Goal: Task Accomplishment & Management: Use online tool/utility

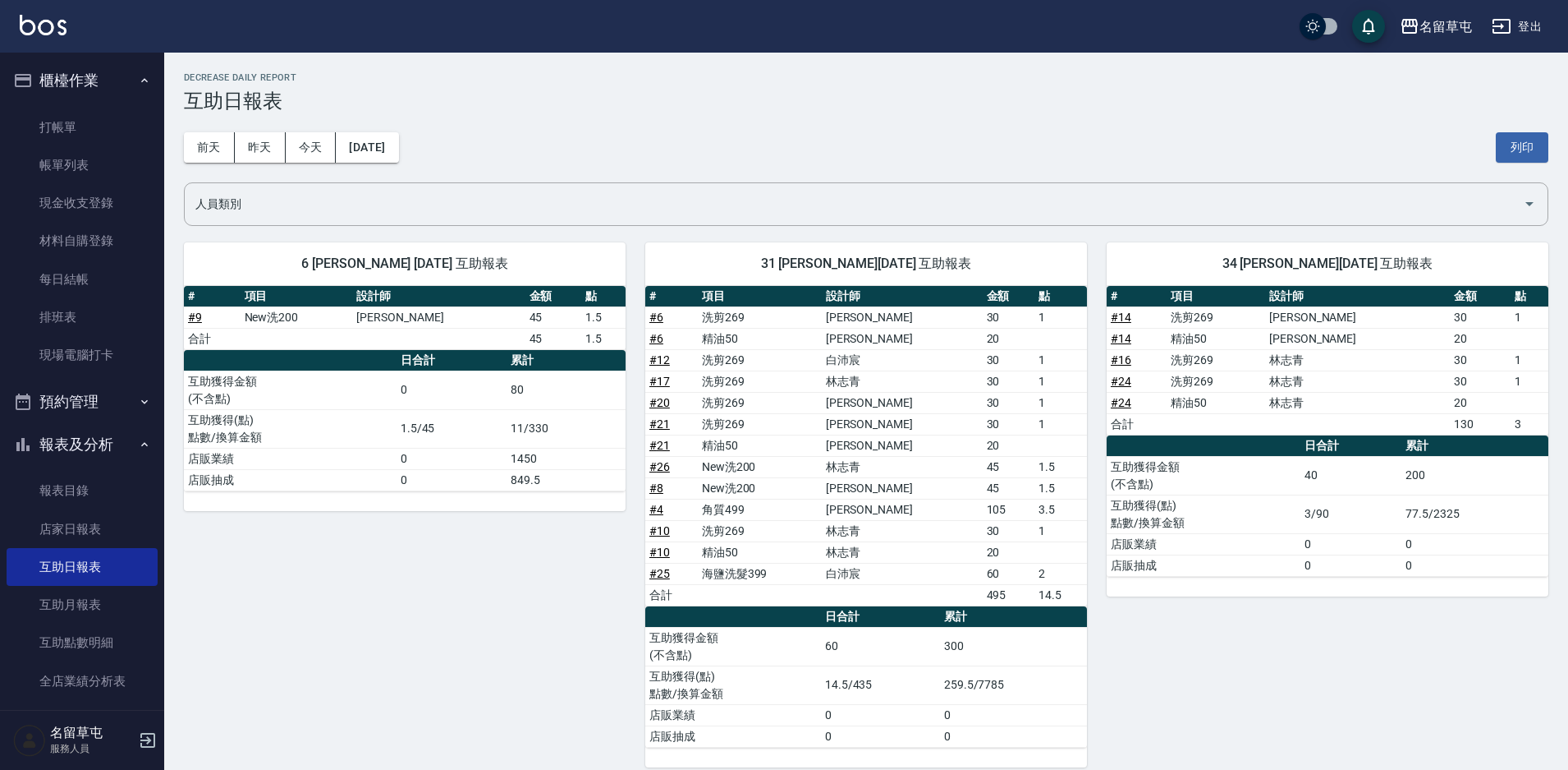
scroll to position [23, 0]
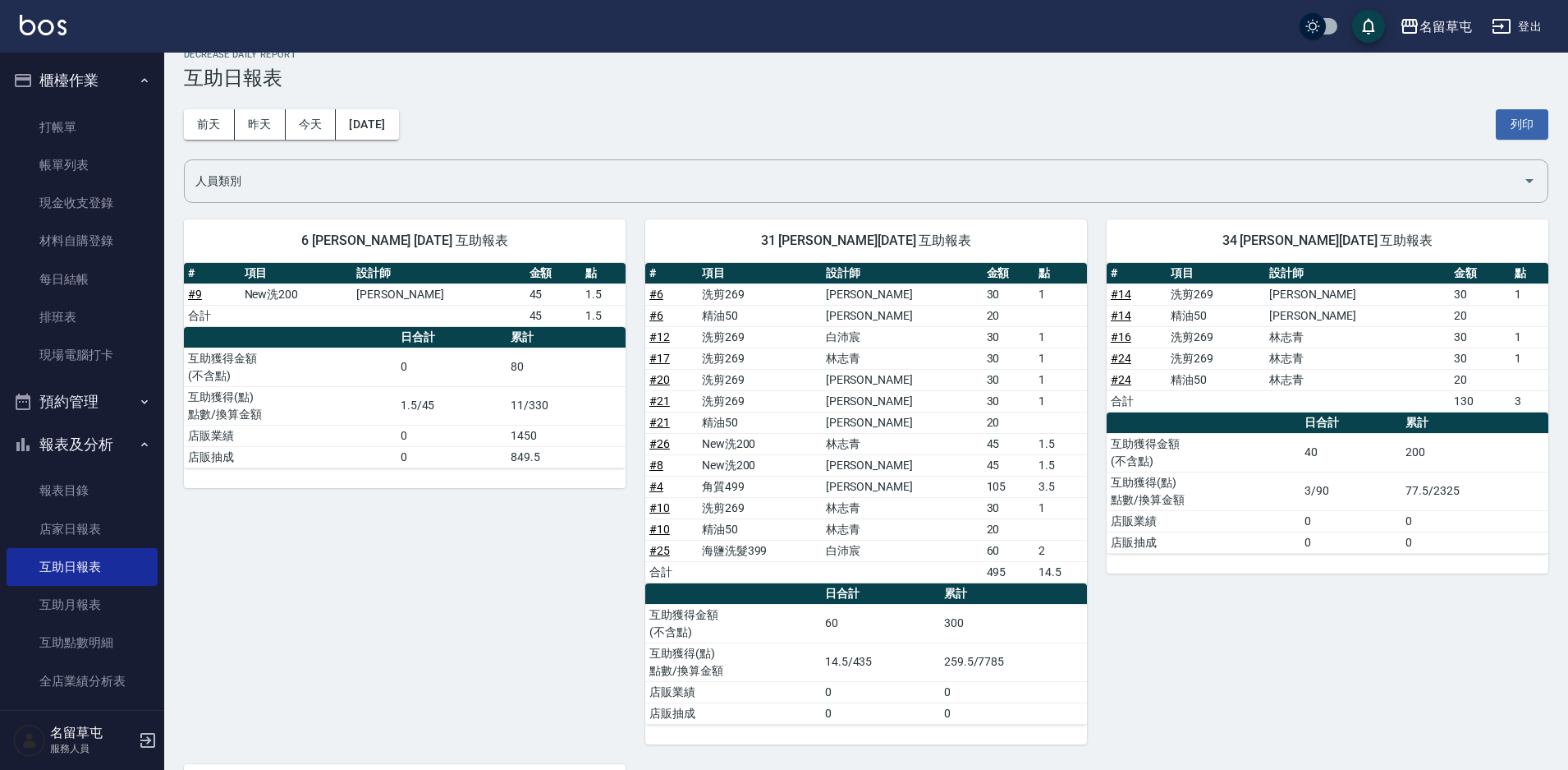
click at [727, 85] on h3 "互助日報表" at bounding box center [867, 77] width 1365 height 23
click at [85, 124] on link "打帳單" at bounding box center [82, 128] width 151 height 38
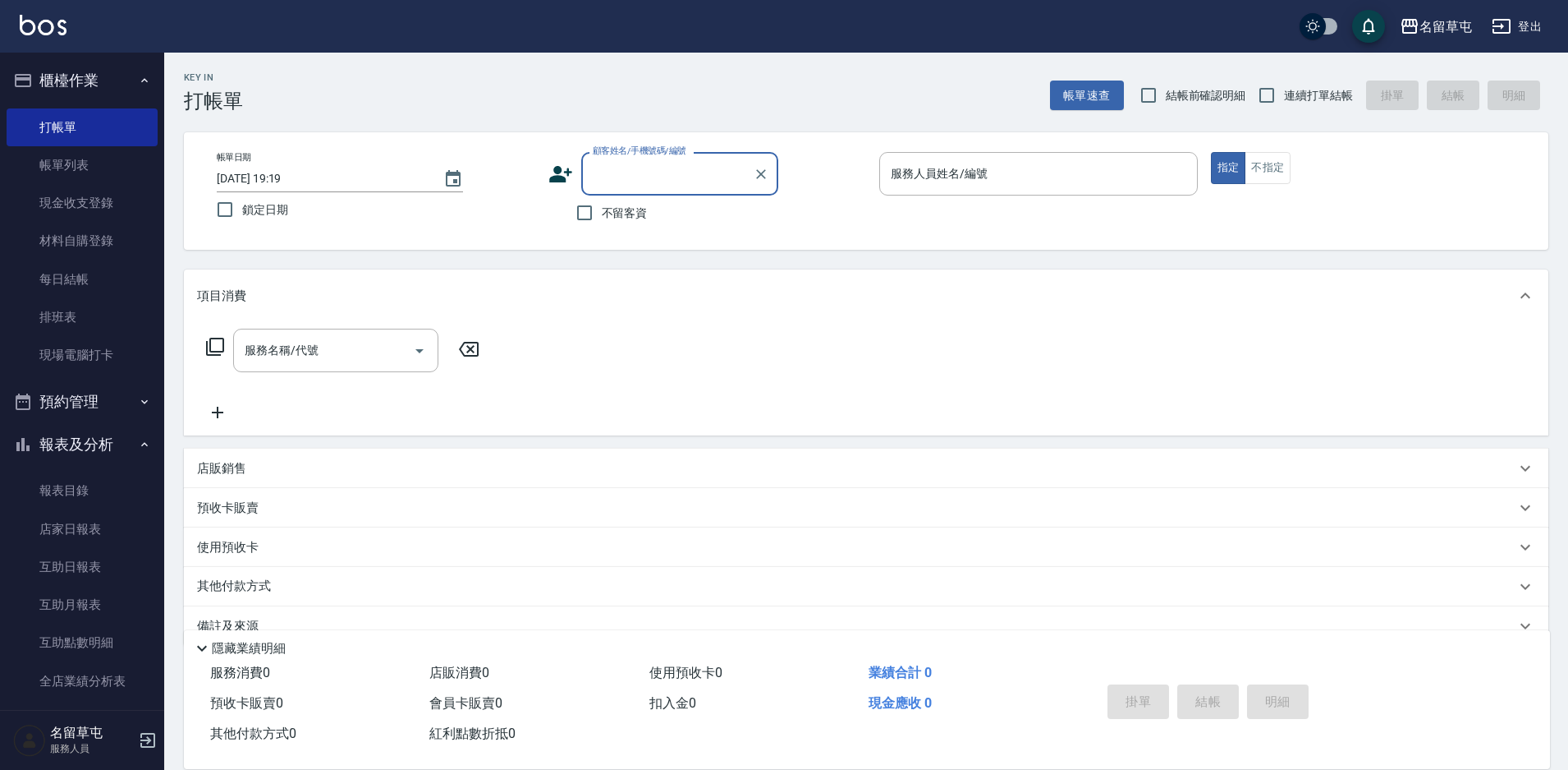
click at [1322, 88] on span "連續打單結帳" at bounding box center [1319, 95] width 69 height 17
click at [1284, 88] on input "連續打單結帳" at bounding box center [1266, 95] width 35 height 35
checkbox input "true"
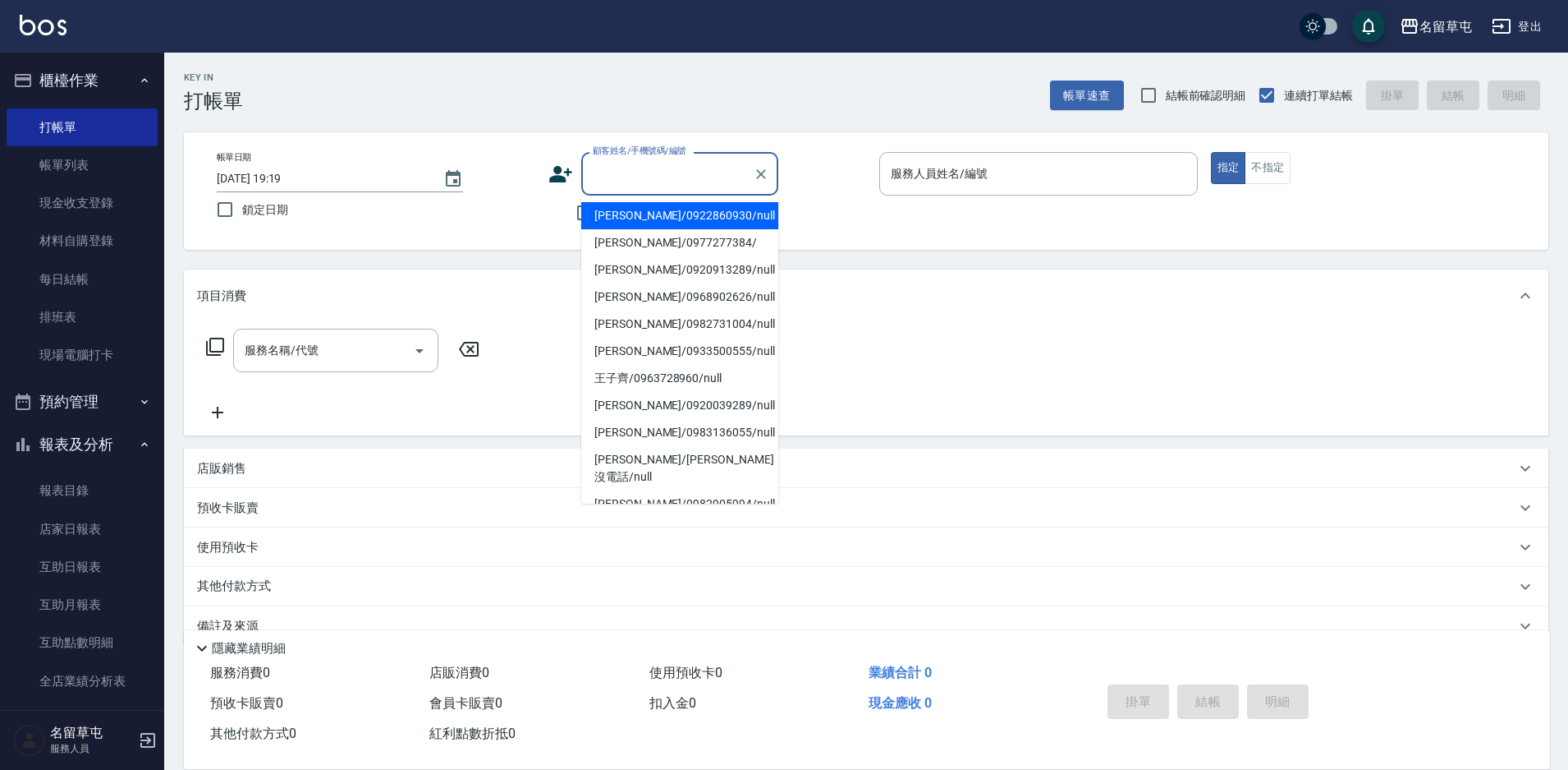
click at [708, 174] on div "顧客姓名/手機號碼/編號 顧客姓名/手機號碼/編號" at bounding box center [680, 174] width 197 height 44
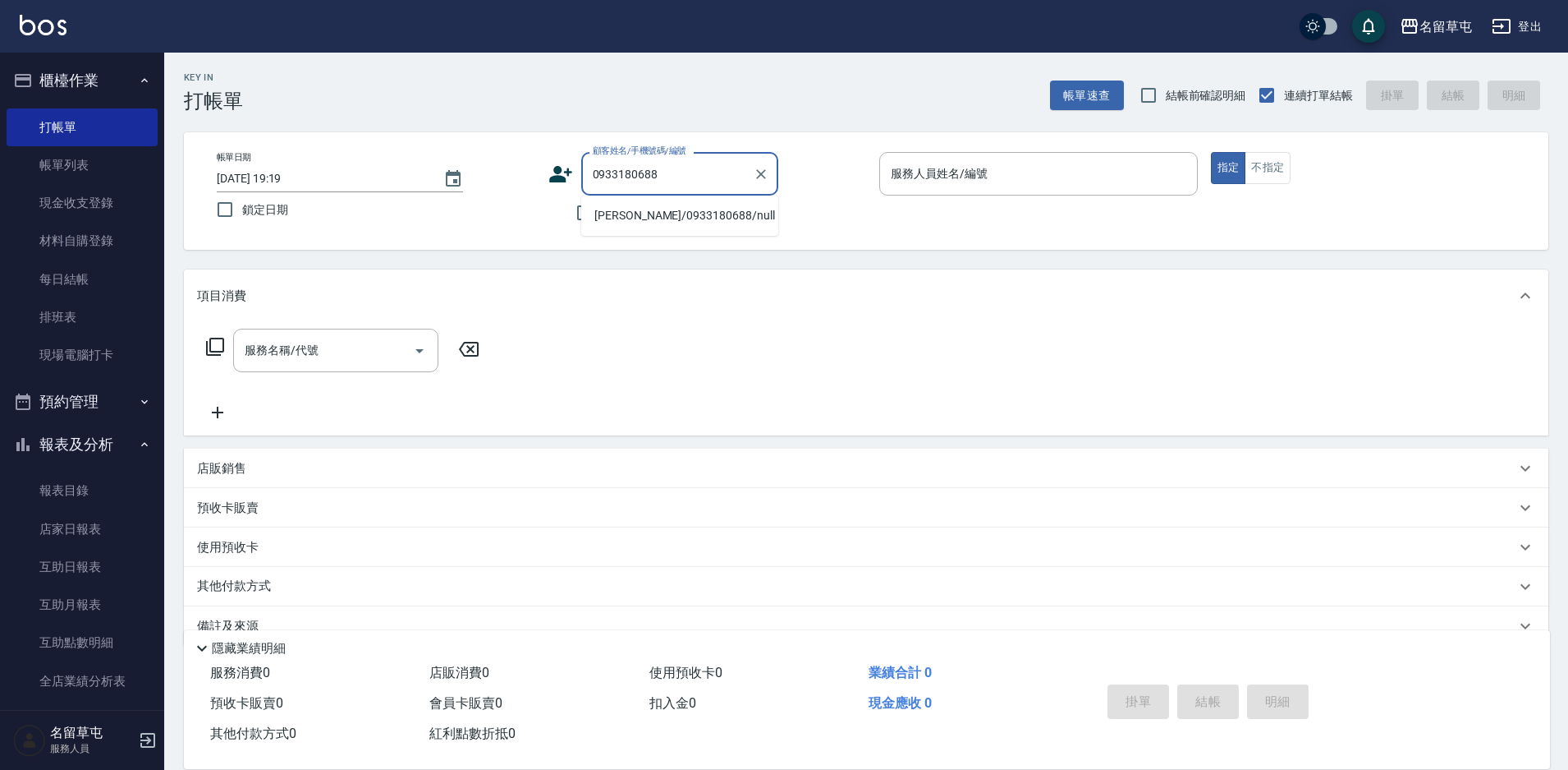
click at [606, 220] on li "[PERSON_NAME]/0933180688/null" at bounding box center [680, 215] width 197 height 27
type input "[PERSON_NAME]/0933180688/null"
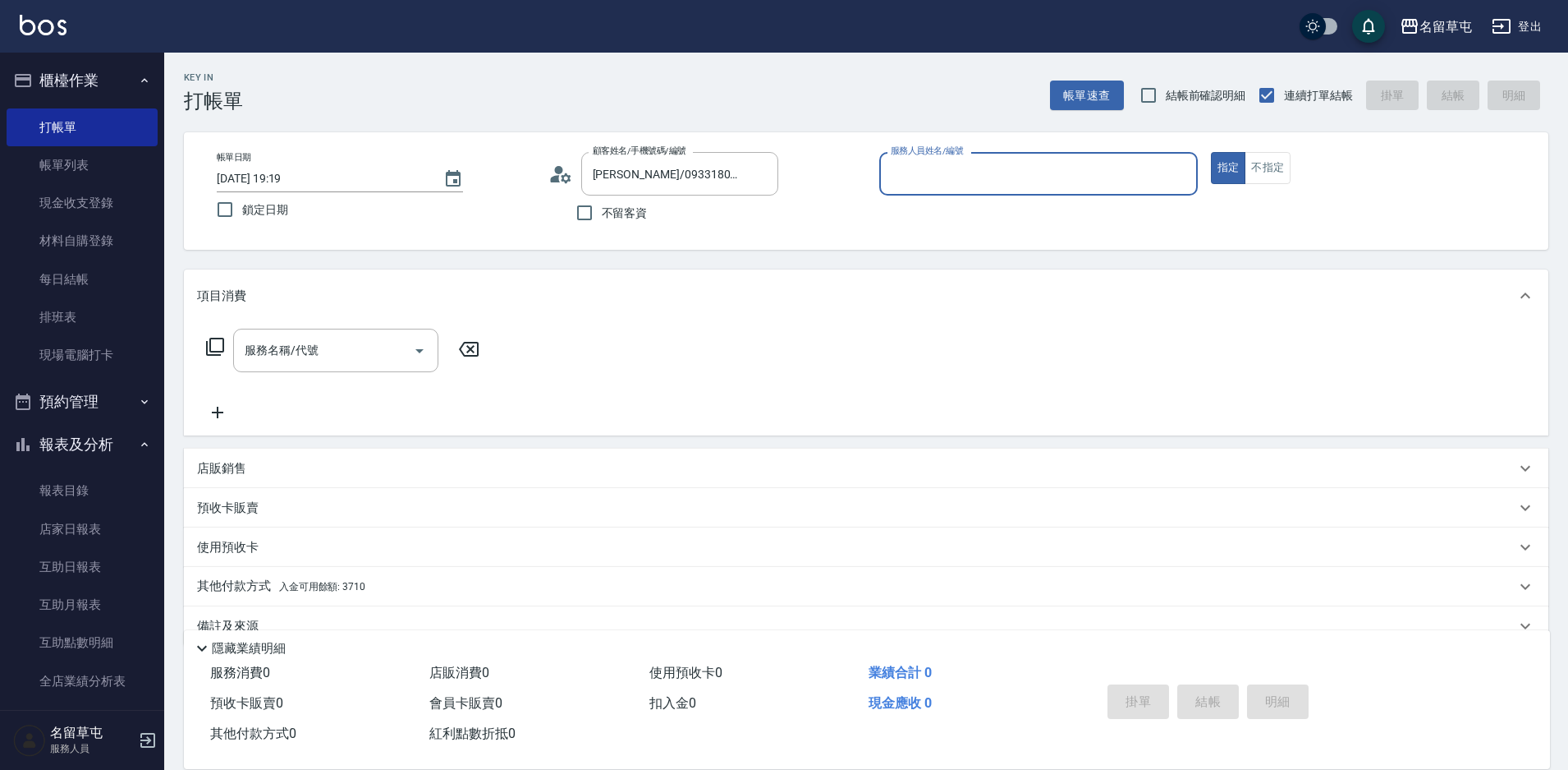
click at [973, 186] on input "服務人員姓名/編號" at bounding box center [1039, 173] width 304 height 29
type input "[PERSON_NAME]-4"
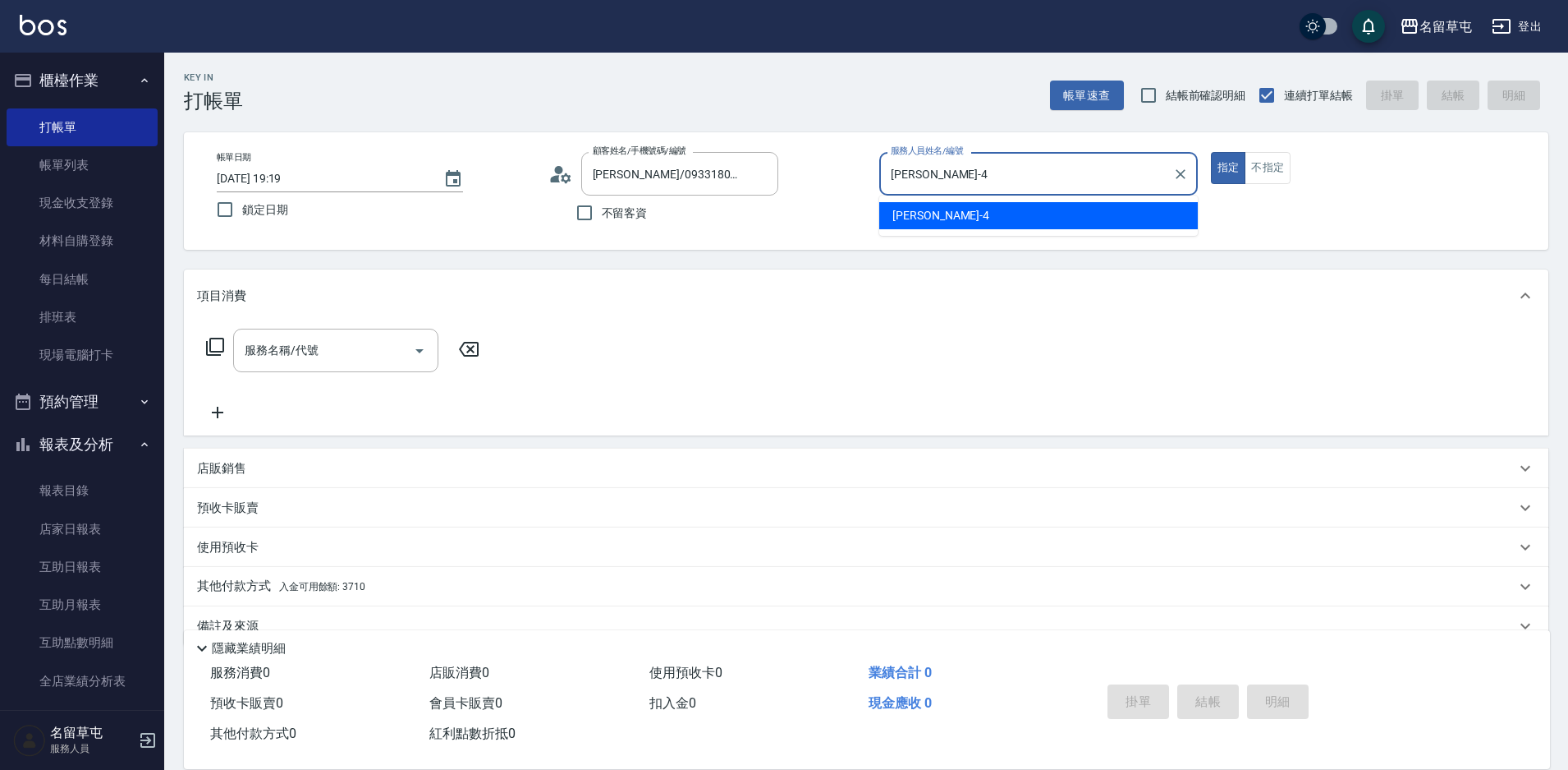
type button "true"
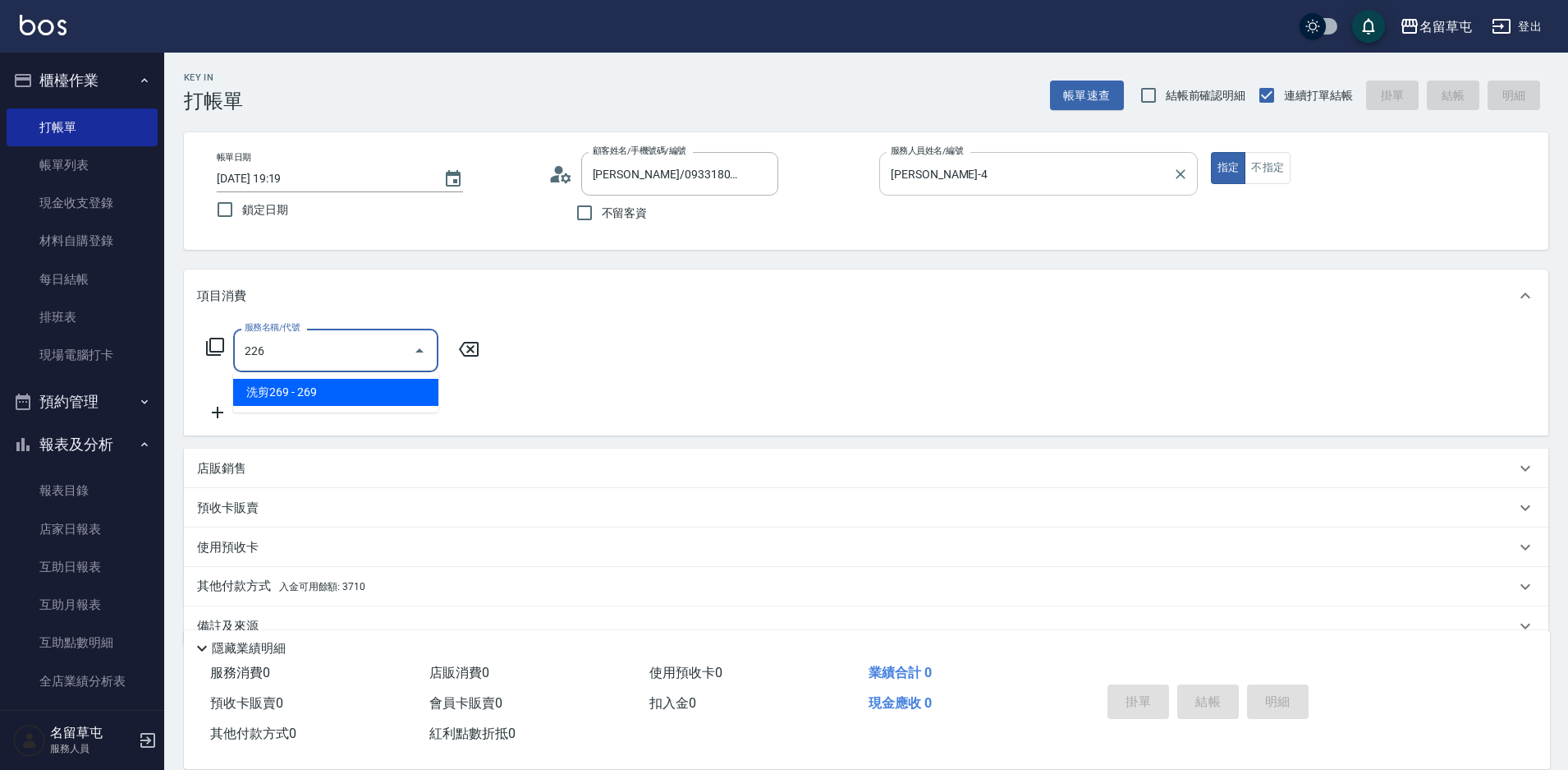
type input "洗剪269(226)"
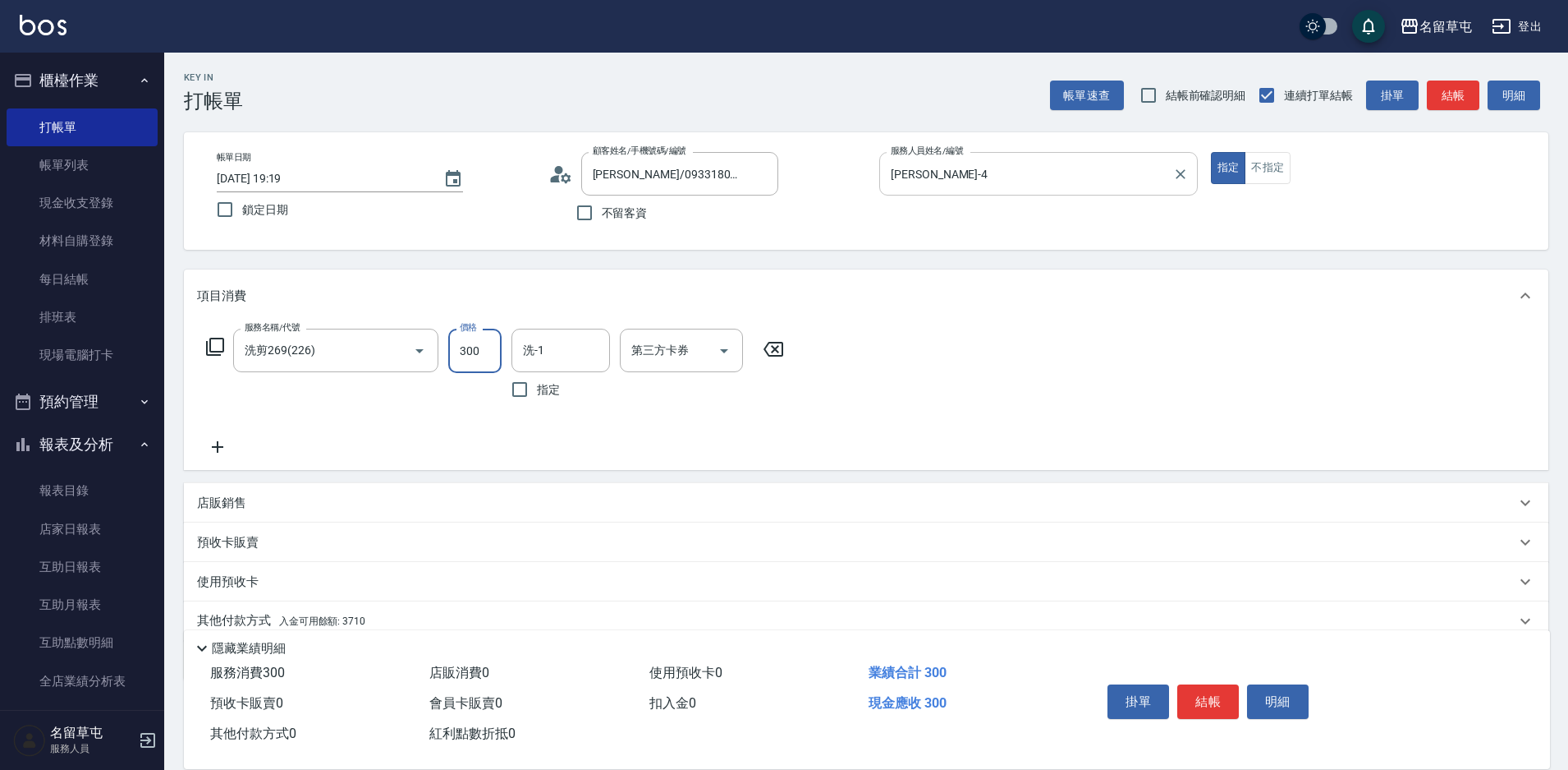
type input "300"
type input "[PERSON_NAME]-31"
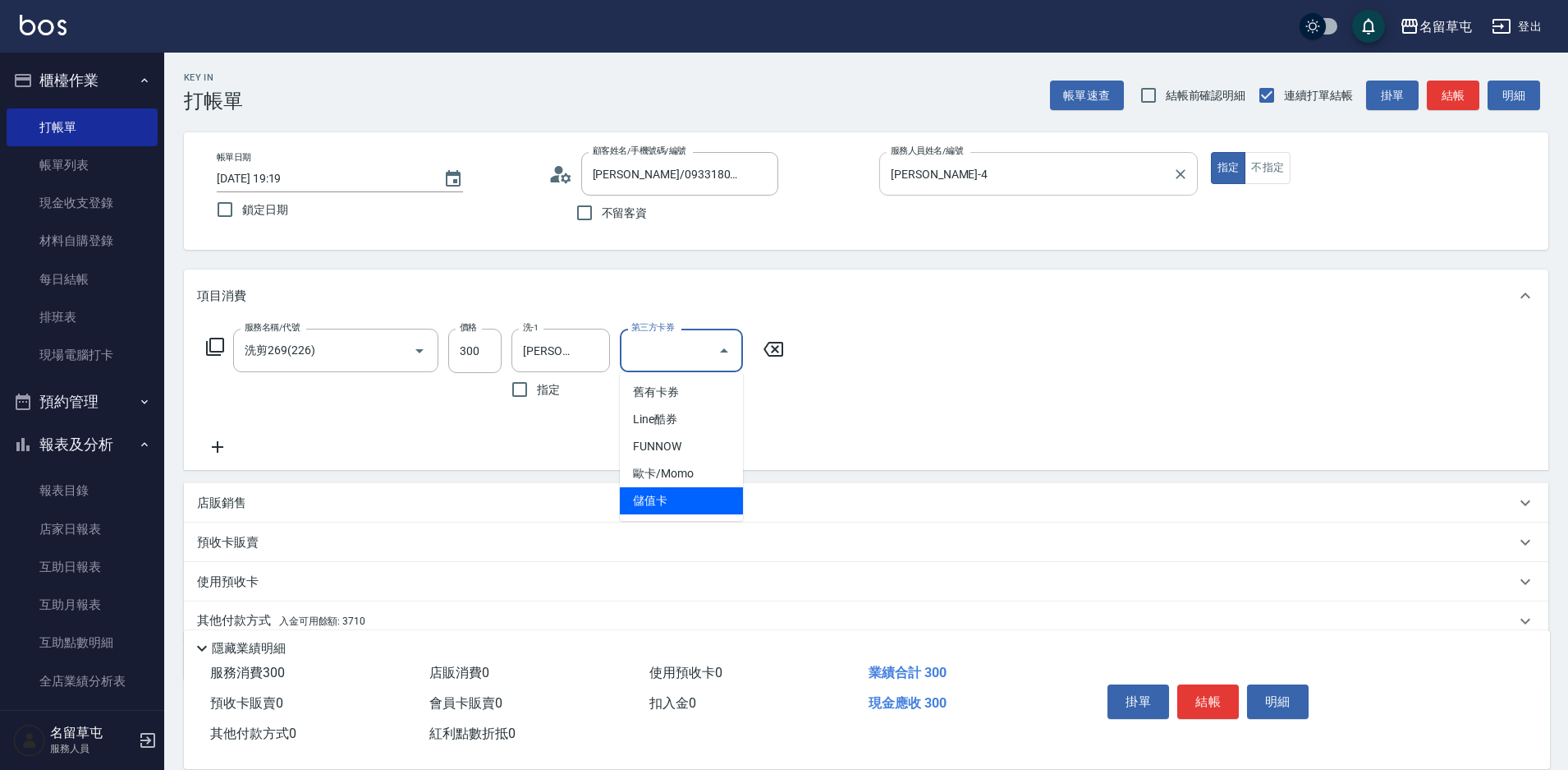
type input "儲值卡"
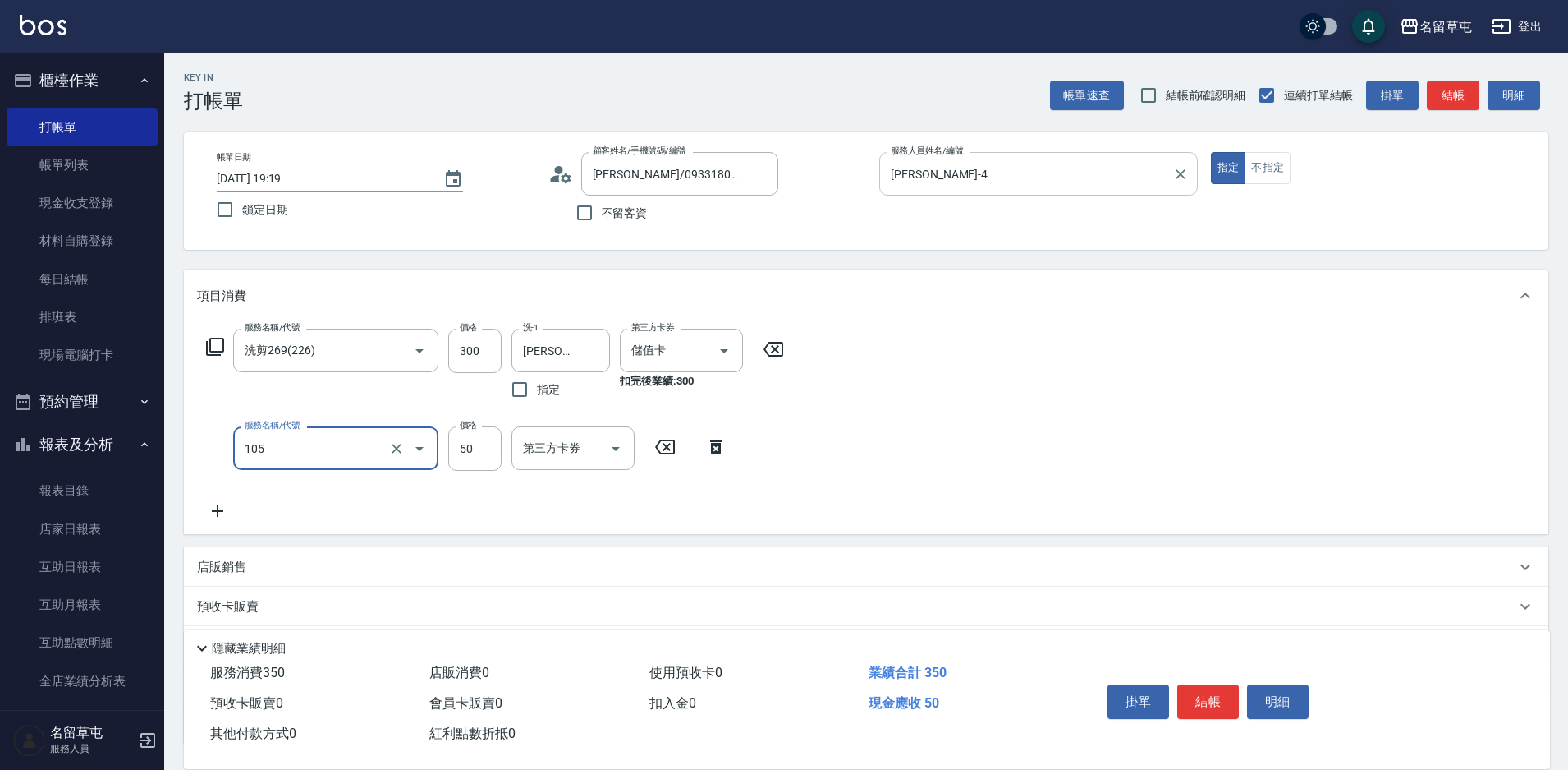
type input "精油50(105)"
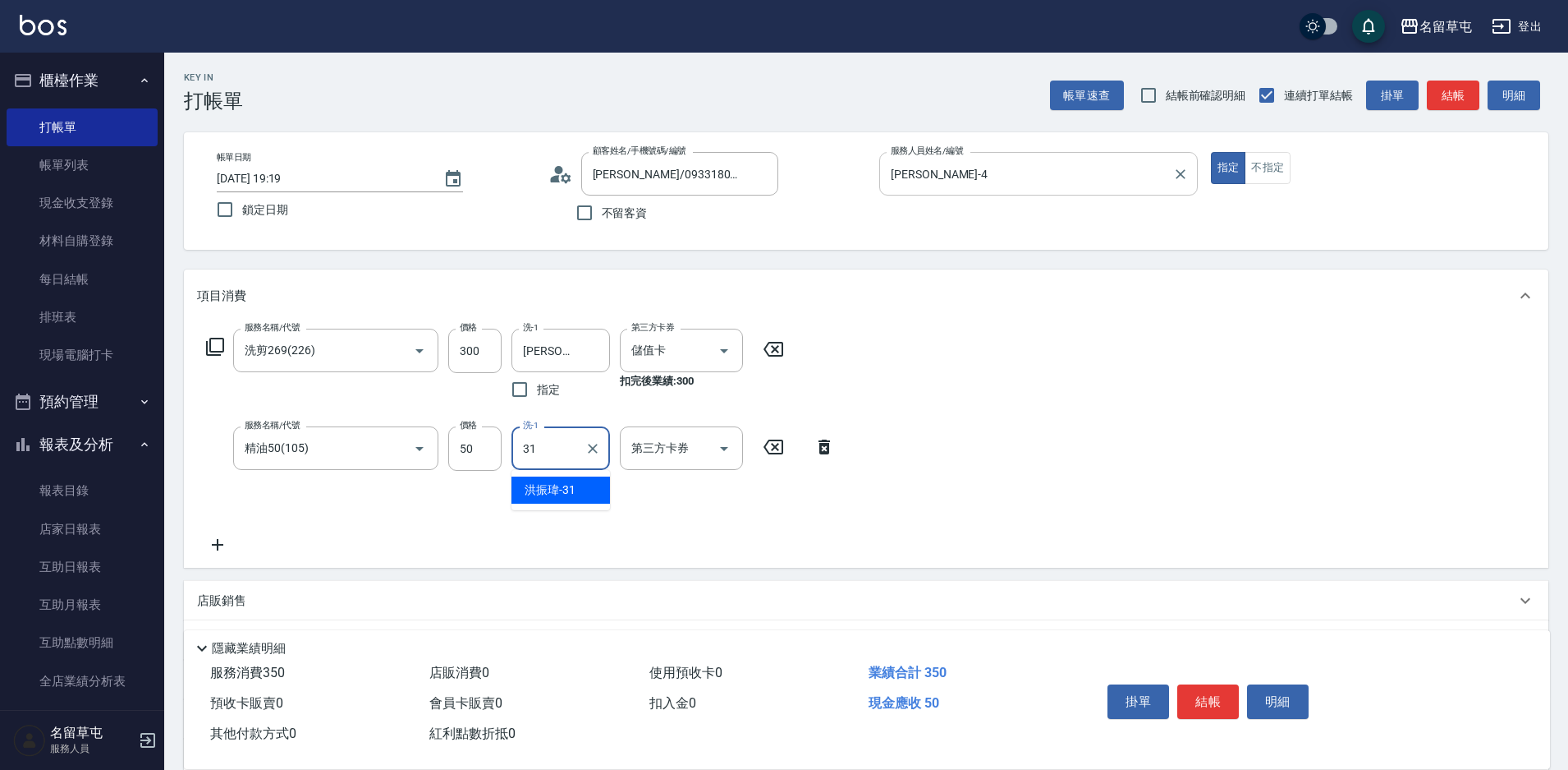
type input "[PERSON_NAME]-31"
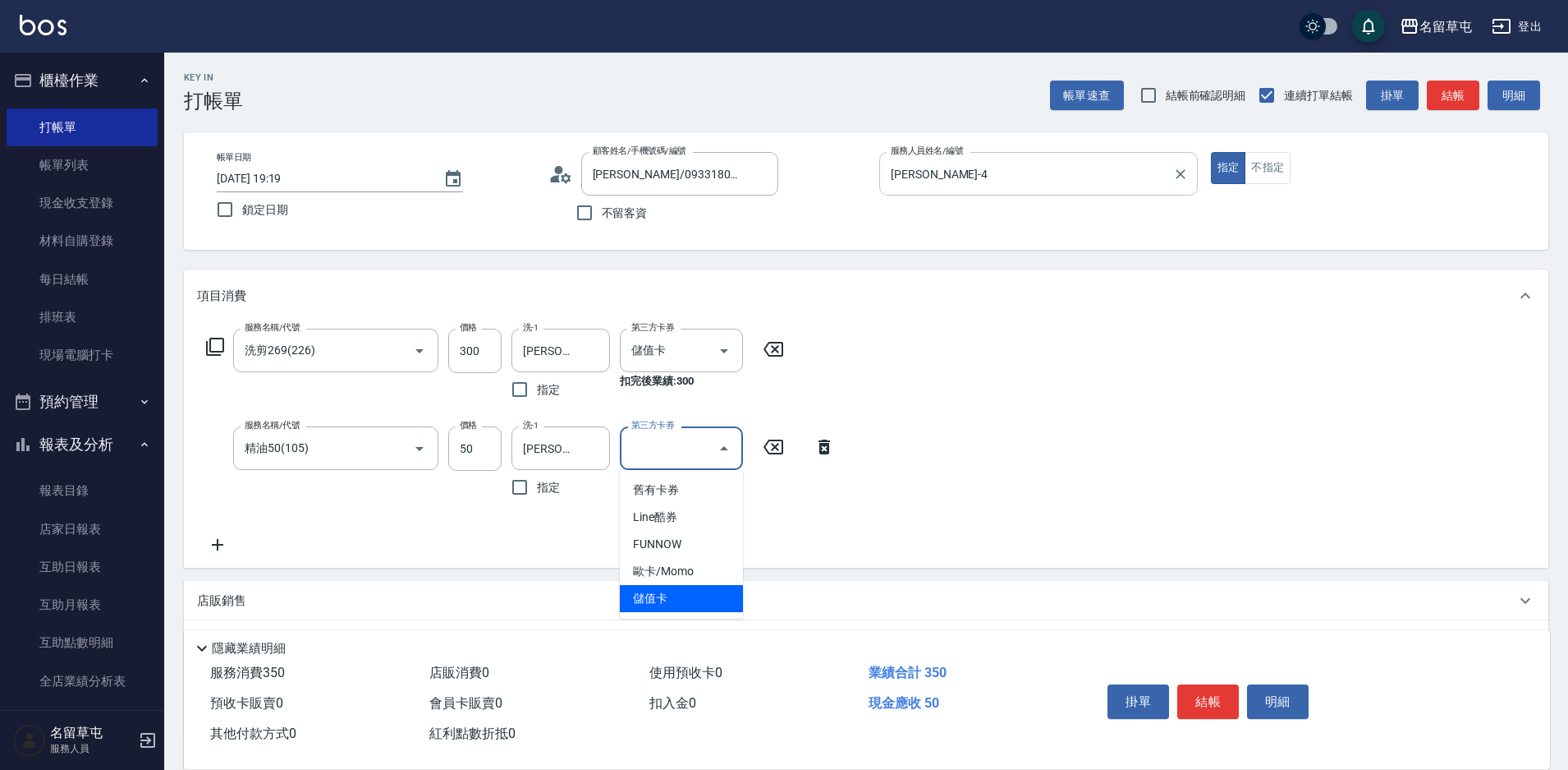
type input "儲值卡"
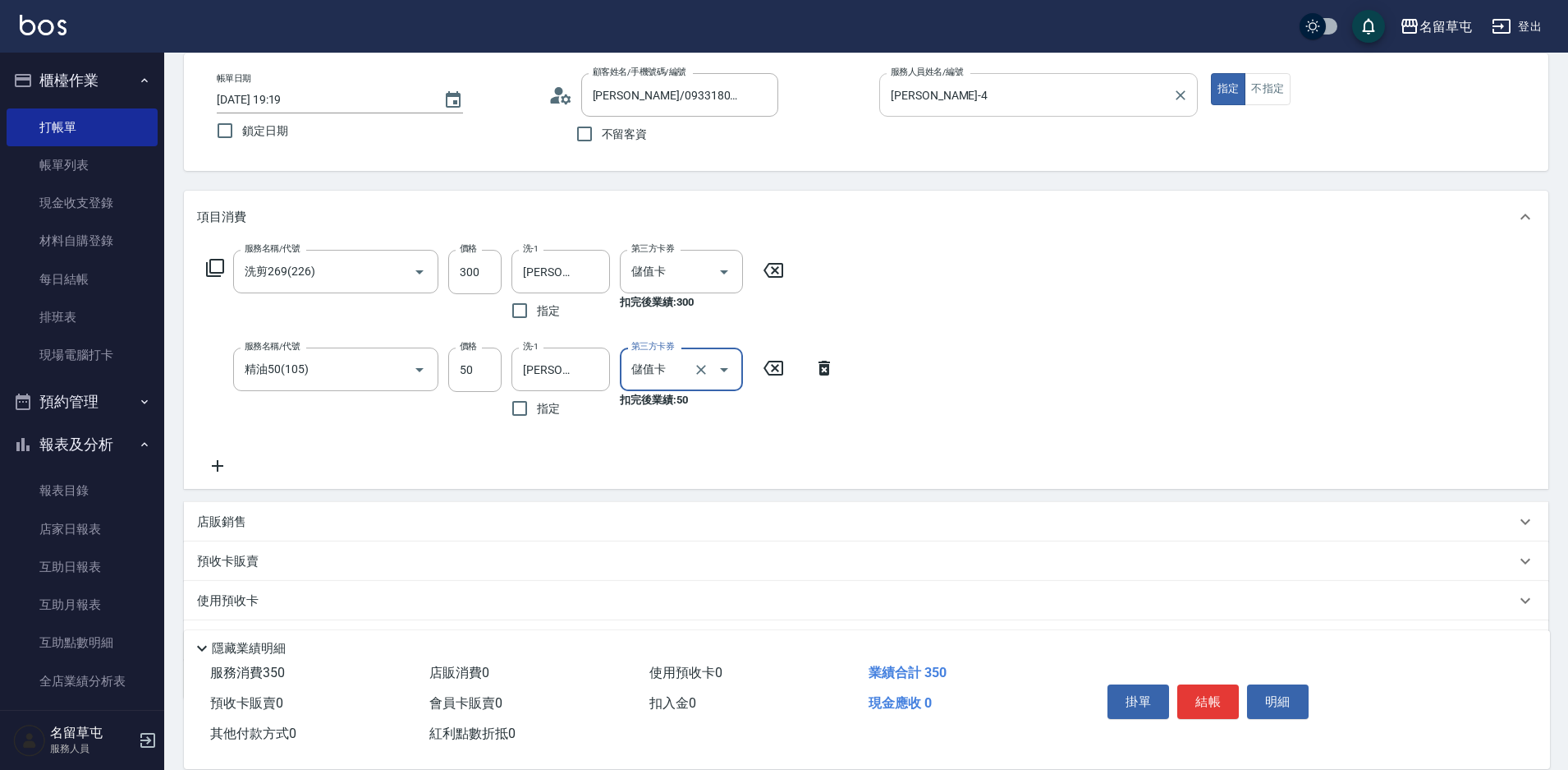
scroll to position [166, 0]
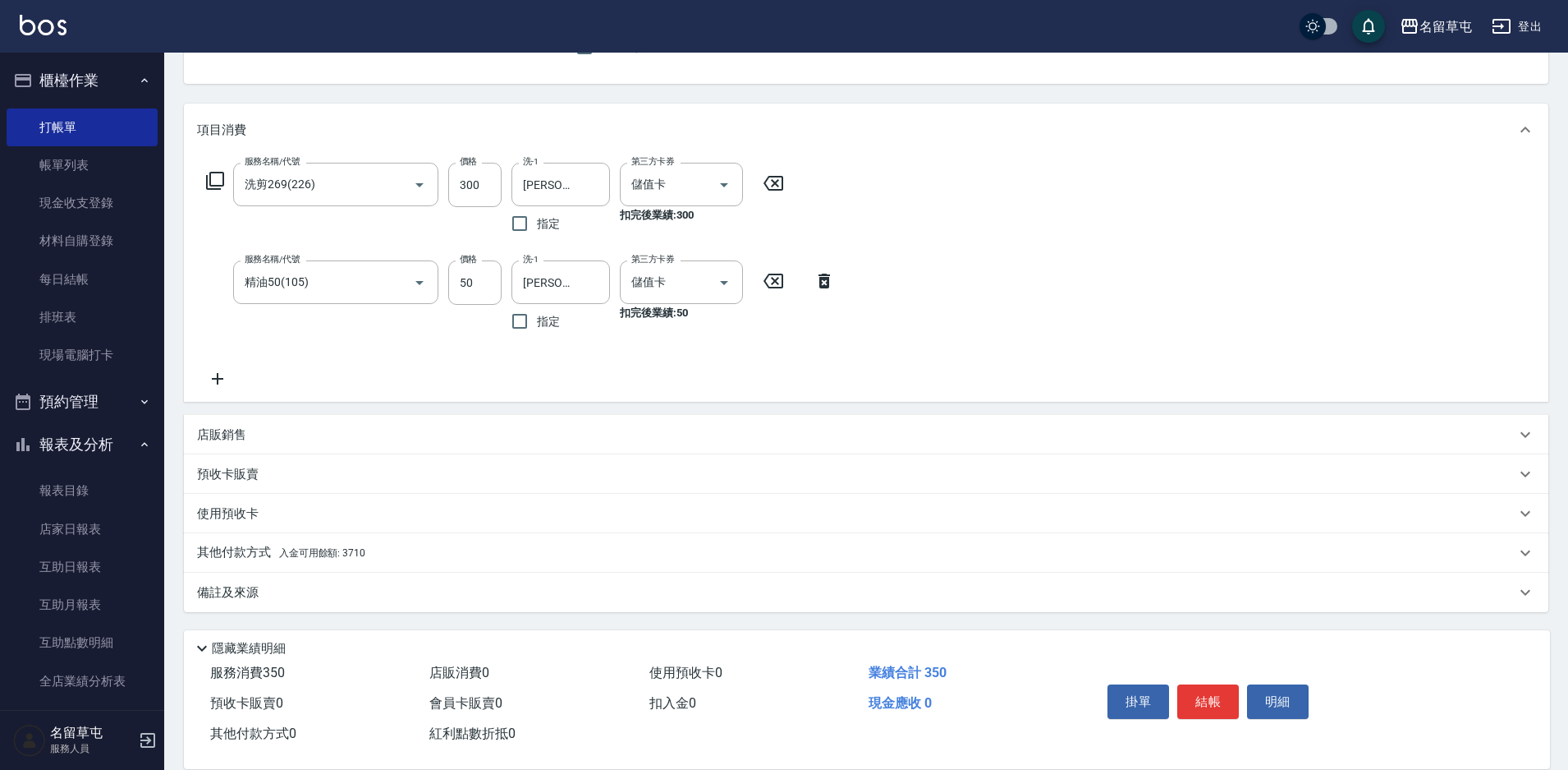
click at [254, 553] on p "其他付款方式 入金可用餘額: 3710" at bounding box center [281, 553] width 168 height 18
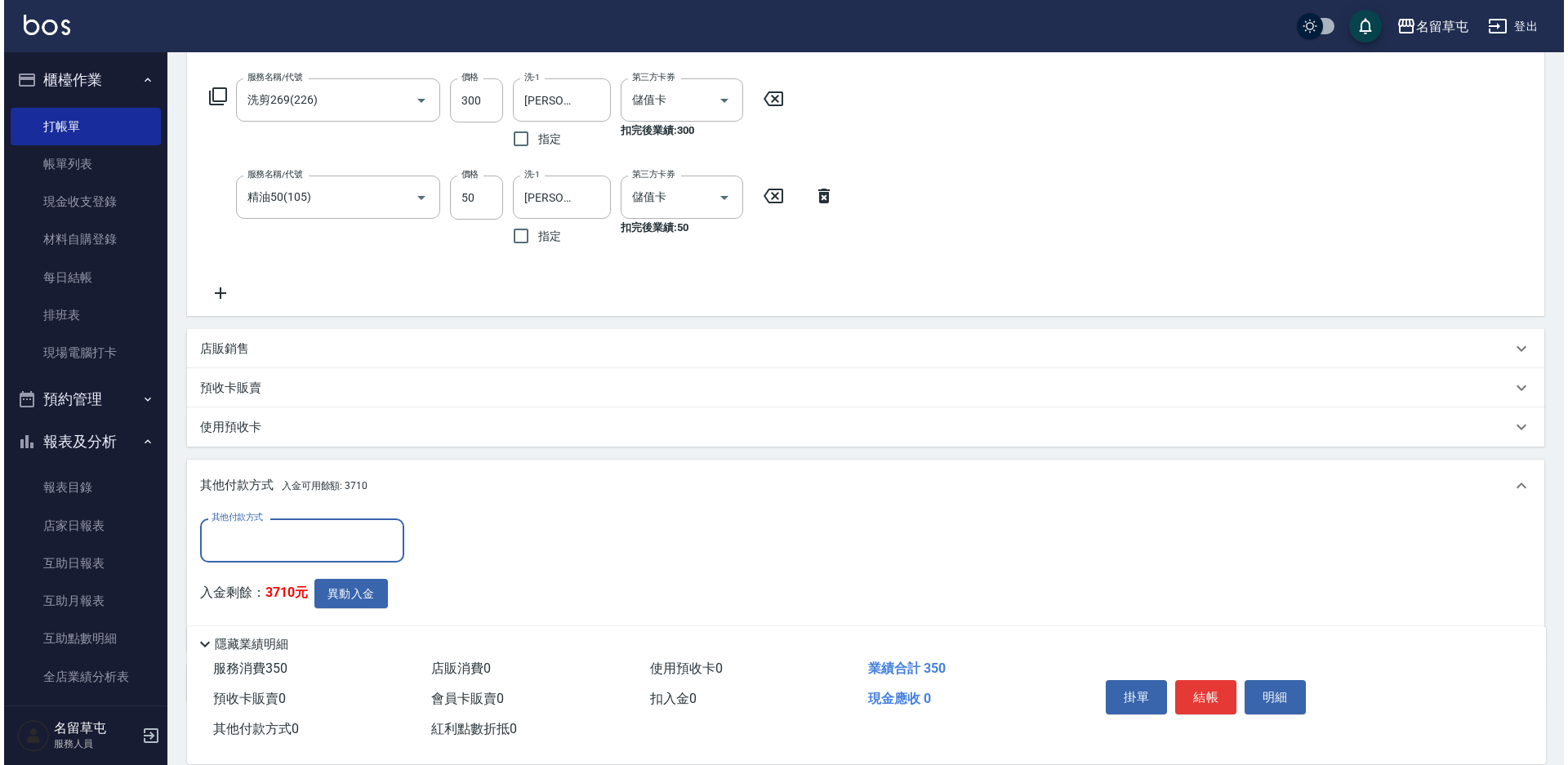
scroll to position [343, 0]
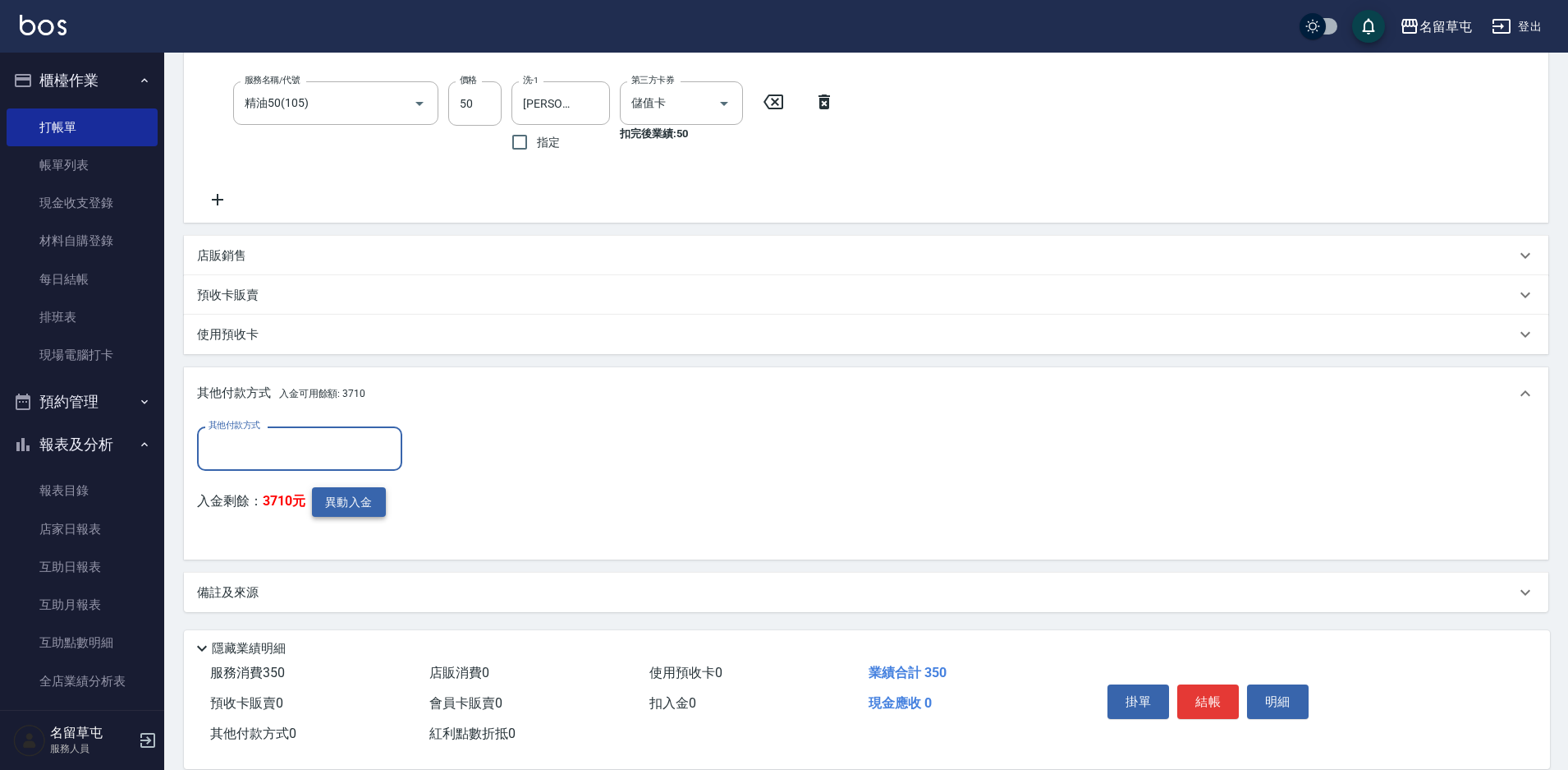
click at [365, 504] on button "異動入金" at bounding box center [348, 502] width 74 height 31
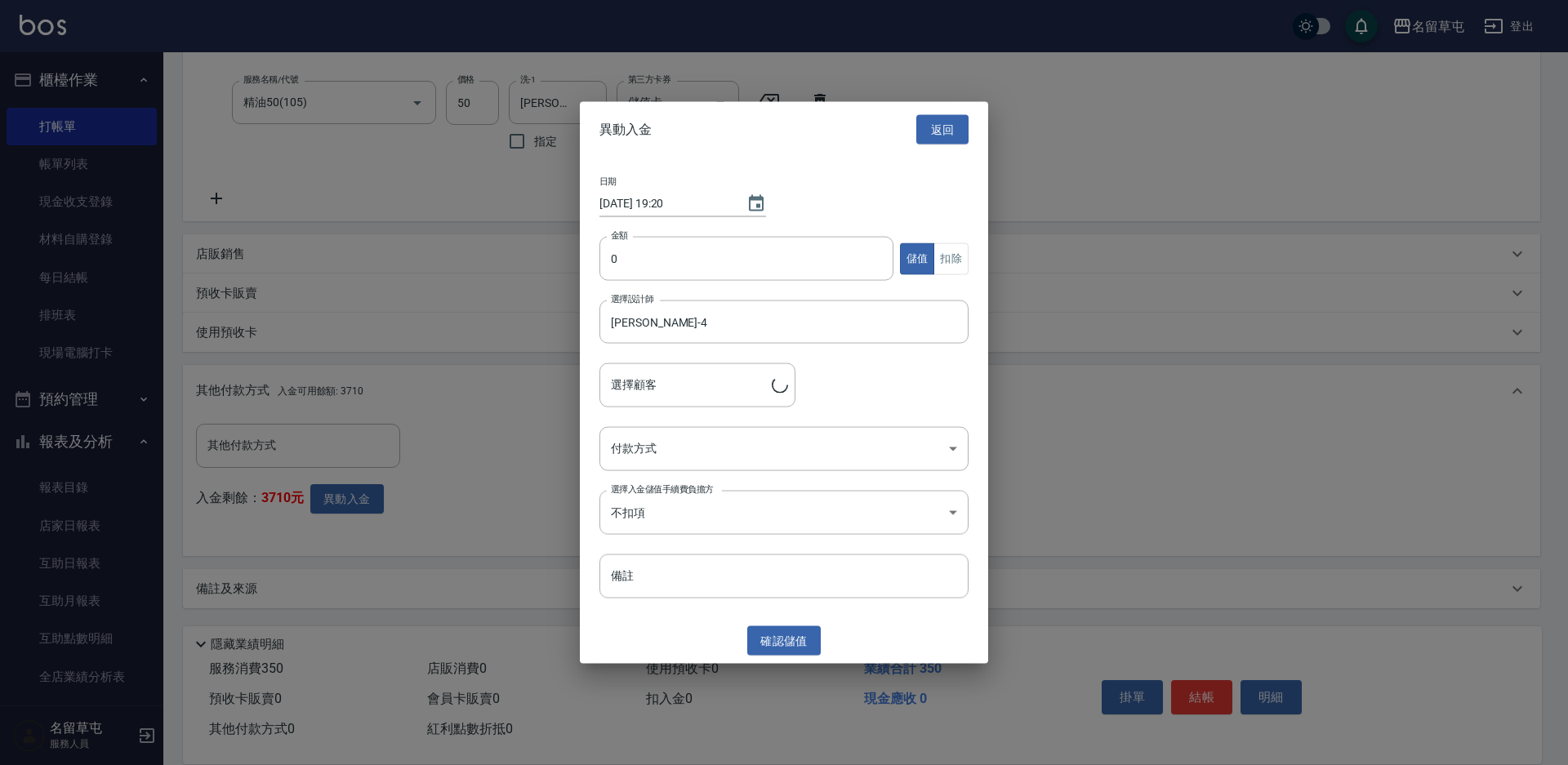
type input "[PERSON_NAME]/0933180688"
click at [672, 252] on input "0" at bounding box center [746, 259] width 294 height 44
type input "350"
click at [944, 249] on button "扣除" at bounding box center [951, 259] width 35 height 31
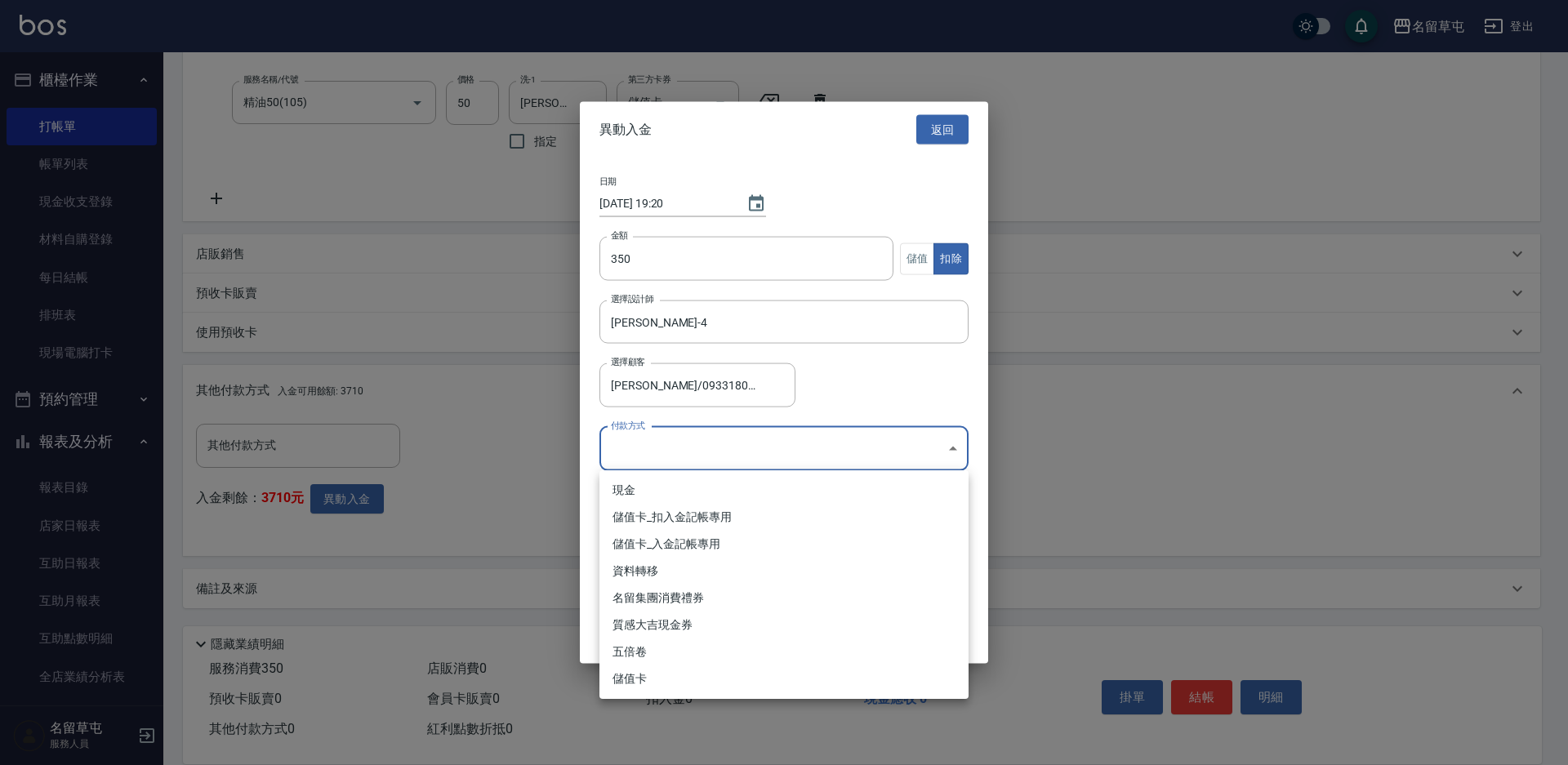
drag, startPoint x: 718, startPoint y: 449, endPoint x: 694, endPoint y: 483, distance: 41.6
click at [718, 449] on body "名留草屯 登出 櫃檯作業 打帳單 帳單列表 現金收支登錄 材料自購登錄 每日結帳 排班表 現場電腦打卡 預約管理 預約管理 單日預約紀錄 單週預約紀錄 報表及…" at bounding box center [784, 210] width 1568 height 1107
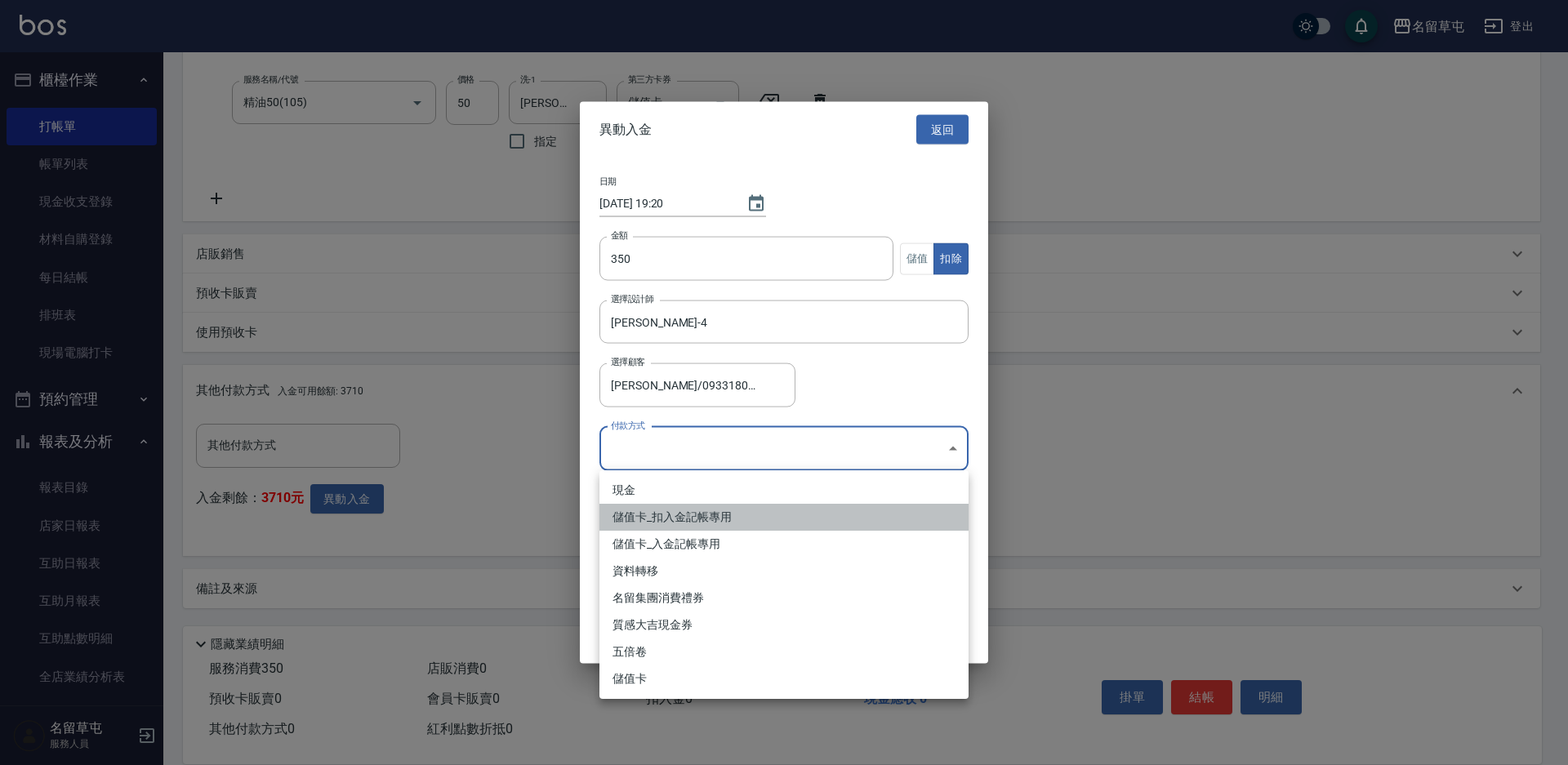
click at [693, 522] on li "儲值卡_扣入金記帳專用" at bounding box center [783, 516] width 369 height 27
type input "儲值卡_扣入金記帳專用"
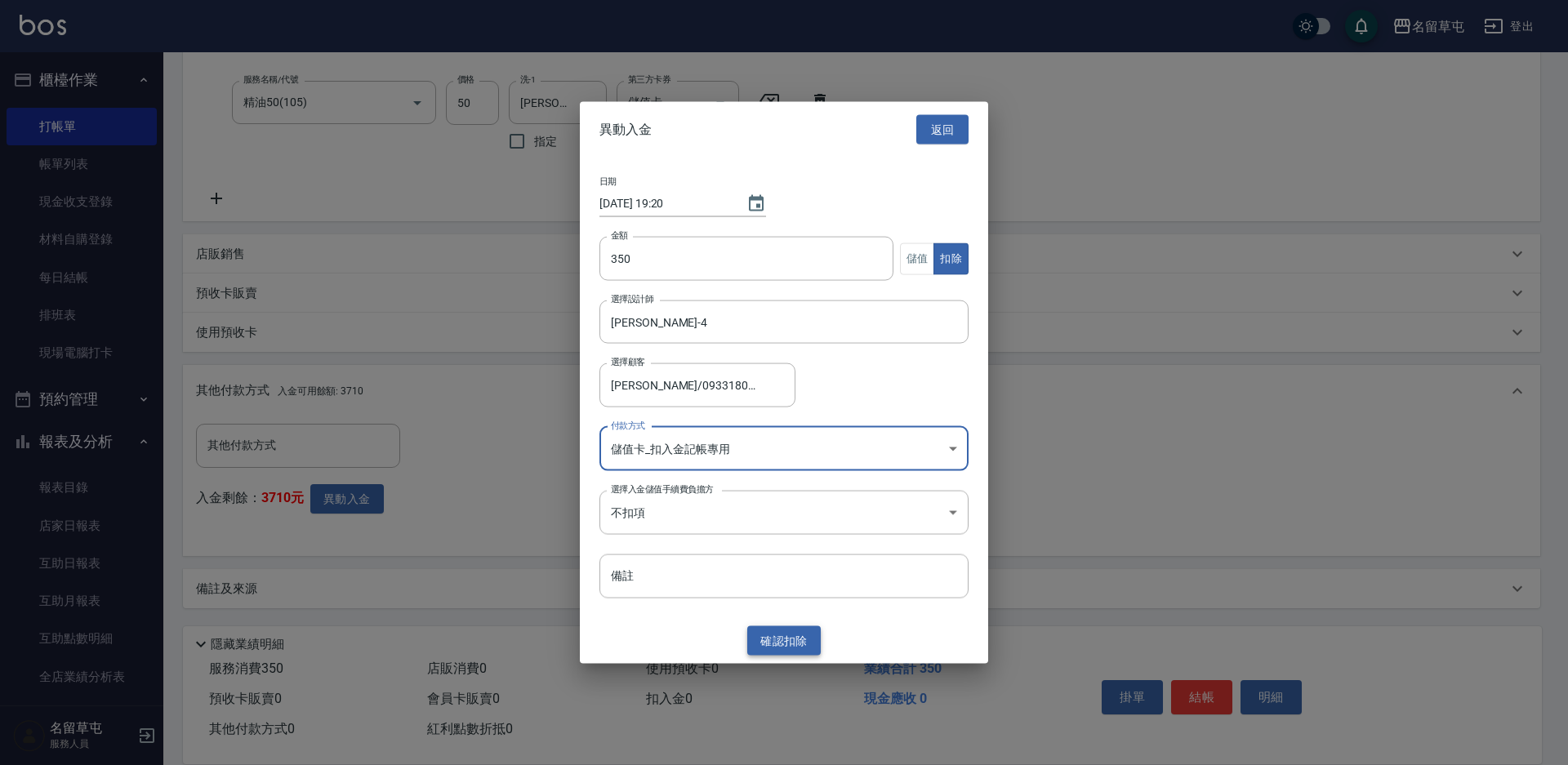
click at [796, 632] on button "確認 扣除" at bounding box center [784, 640] width 74 height 30
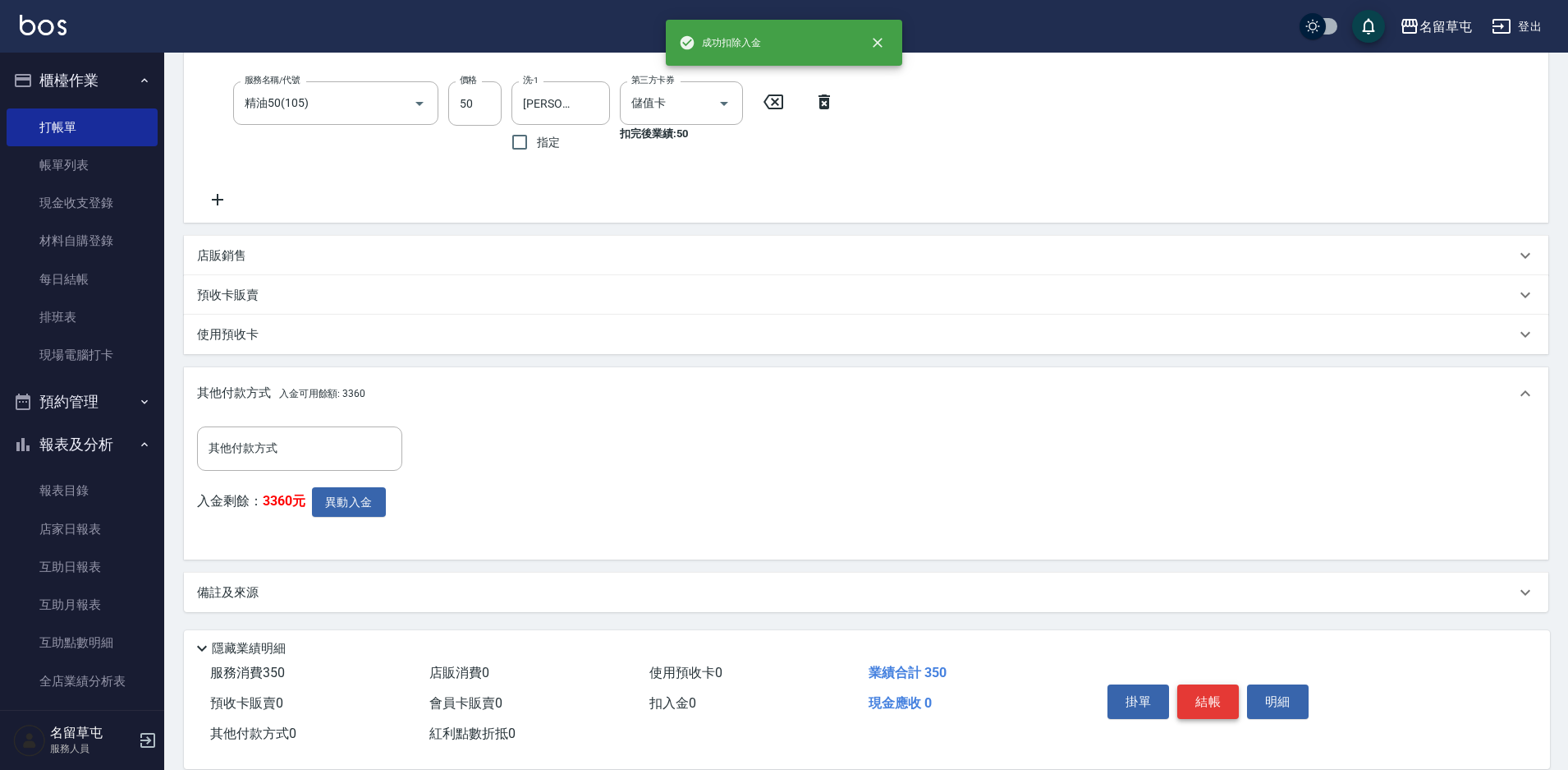
click at [1223, 698] on button "結帳" at bounding box center [1208, 701] width 61 height 35
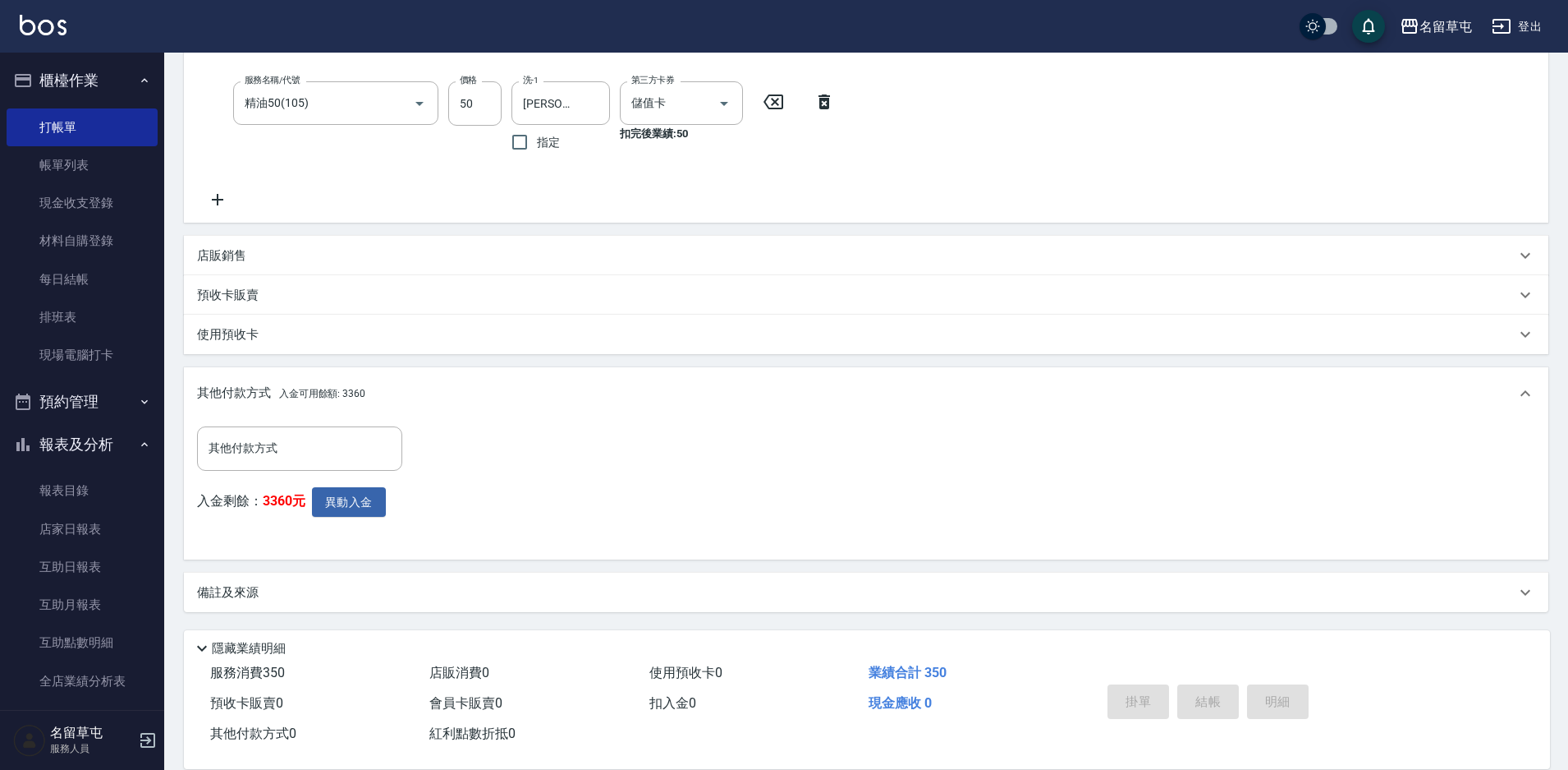
type input "[DATE] 19:20"
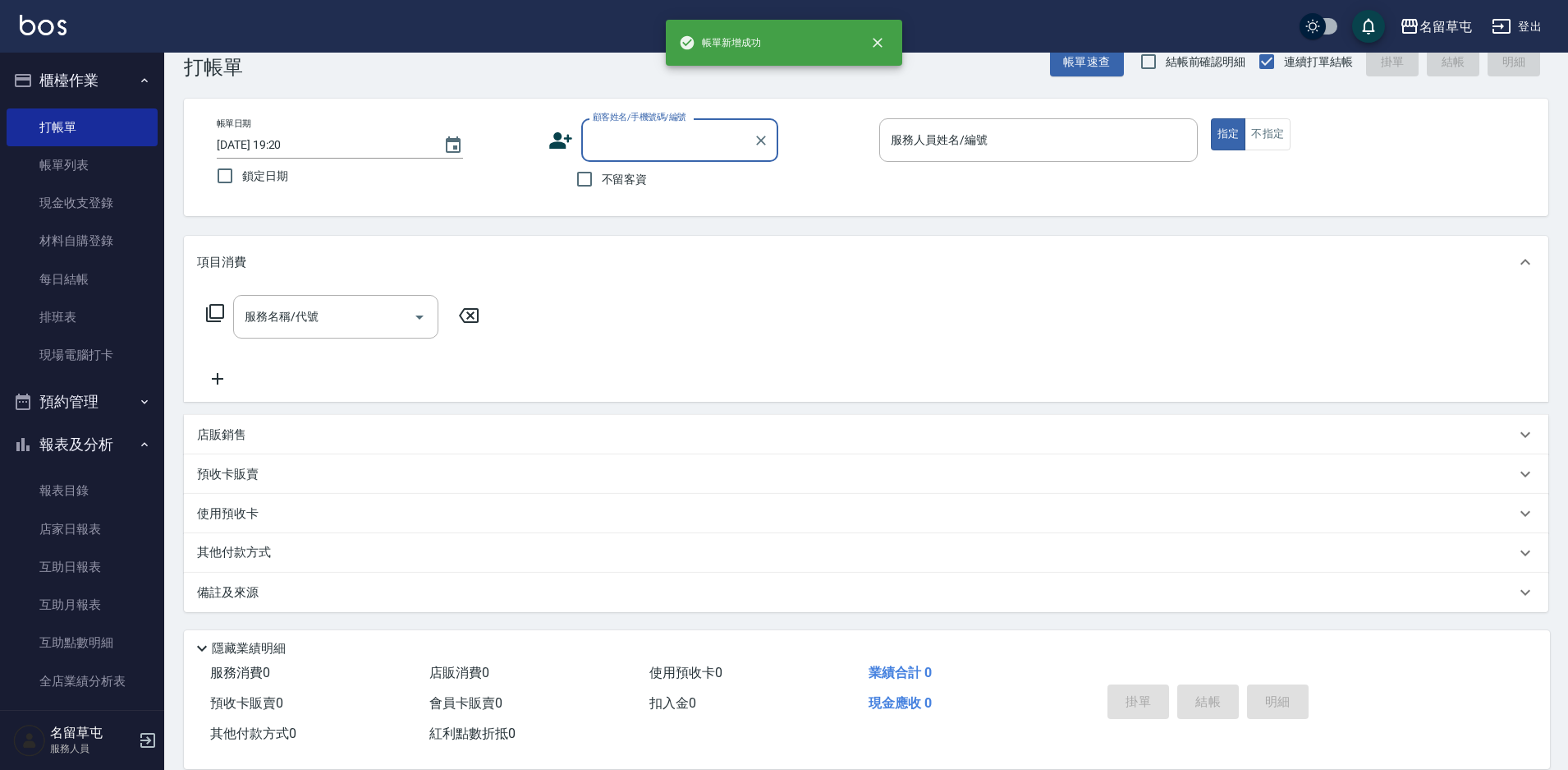
scroll to position [0, 0]
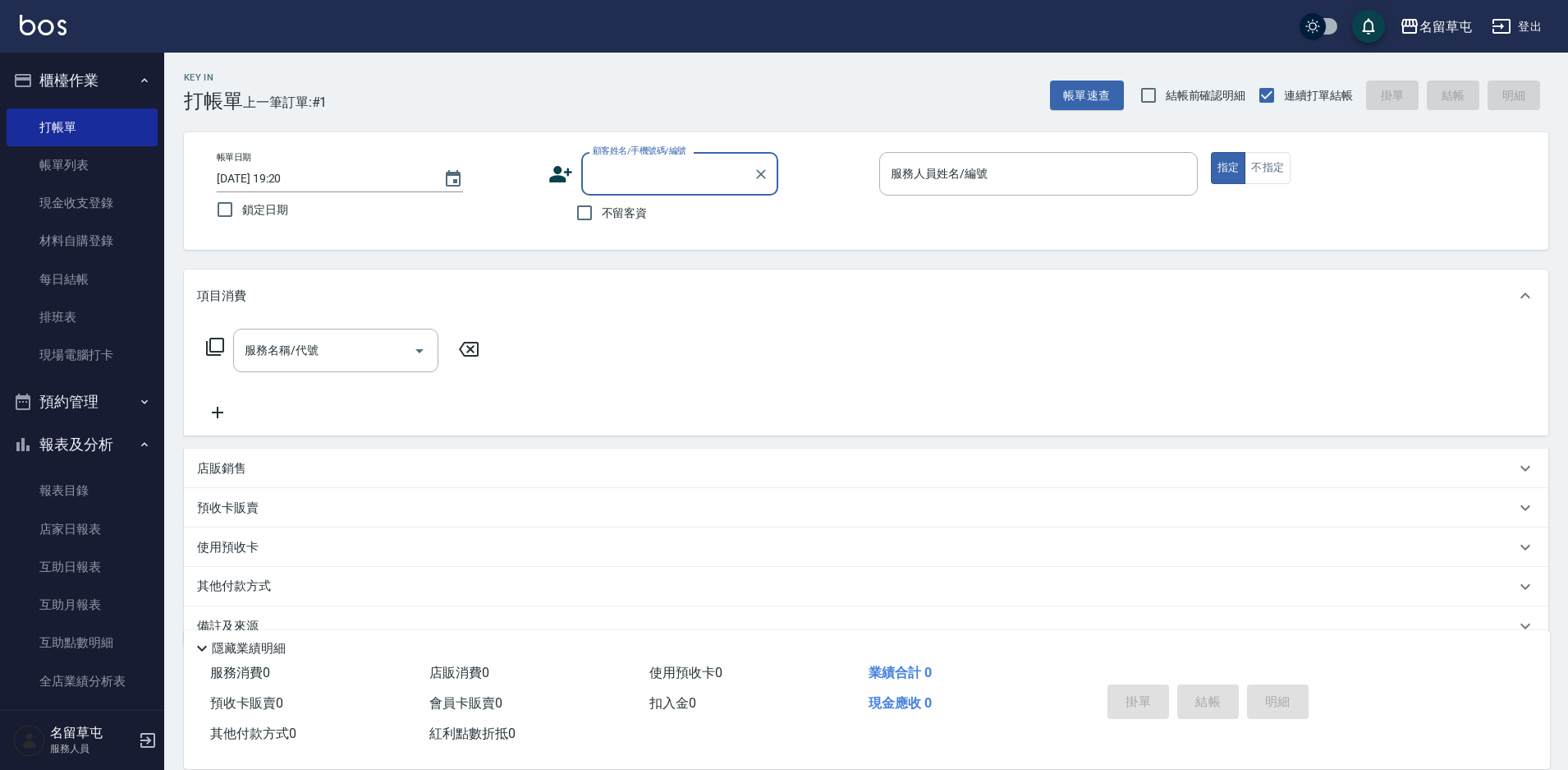
type input "4"
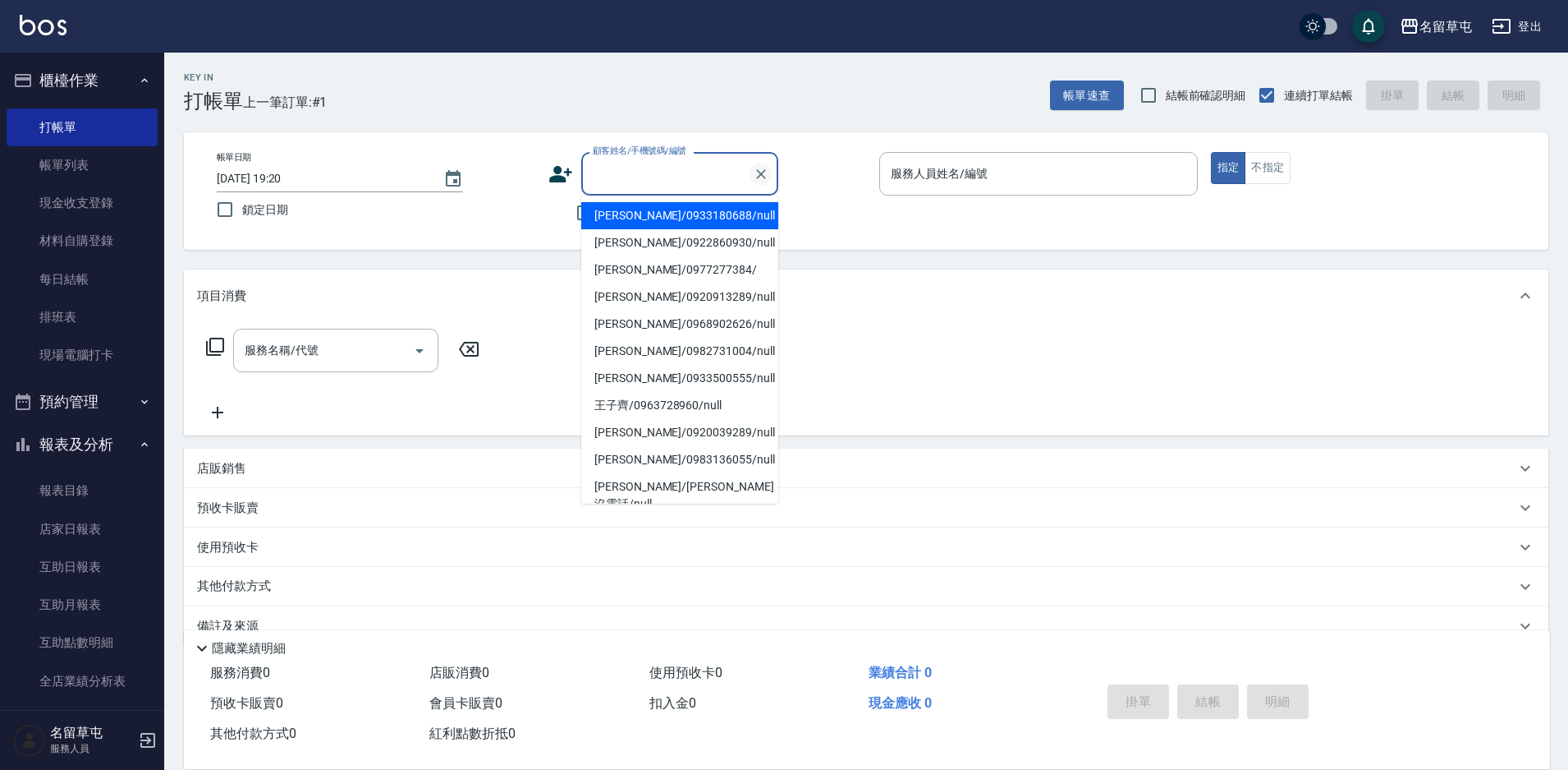
click at [758, 178] on icon "Clear" at bounding box center [761, 174] width 17 height 17
click at [511, 218] on label "鎖定日期" at bounding box center [365, 209] width 315 height 35
click at [242, 218] on input "鎖定日期" at bounding box center [225, 209] width 35 height 35
checkbox input "true"
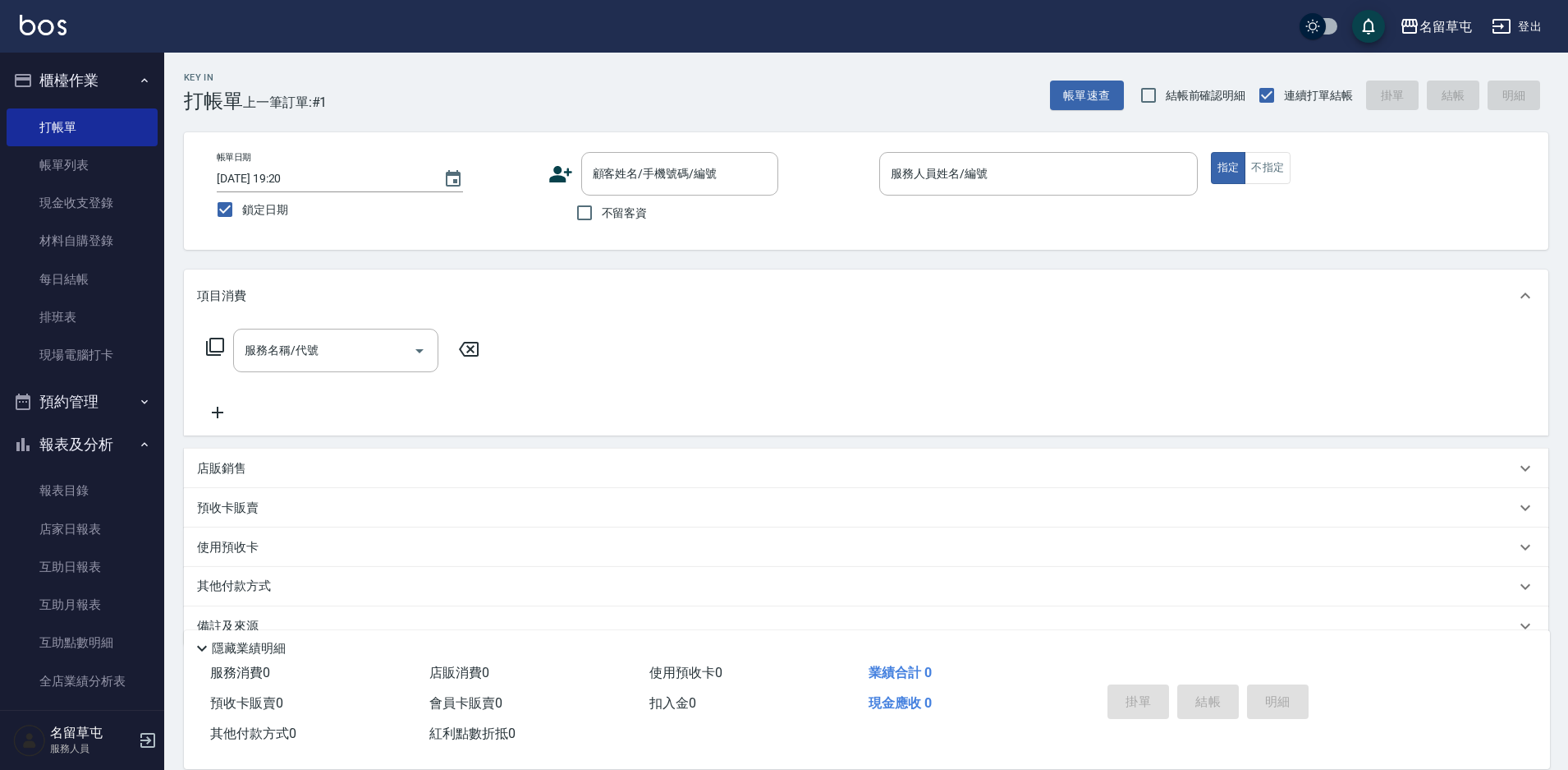
click at [621, 214] on span "不留客資" at bounding box center [624, 213] width 46 height 17
click at [601, 214] on input "不留客資" at bounding box center [585, 213] width 35 height 35
checkbox input "true"
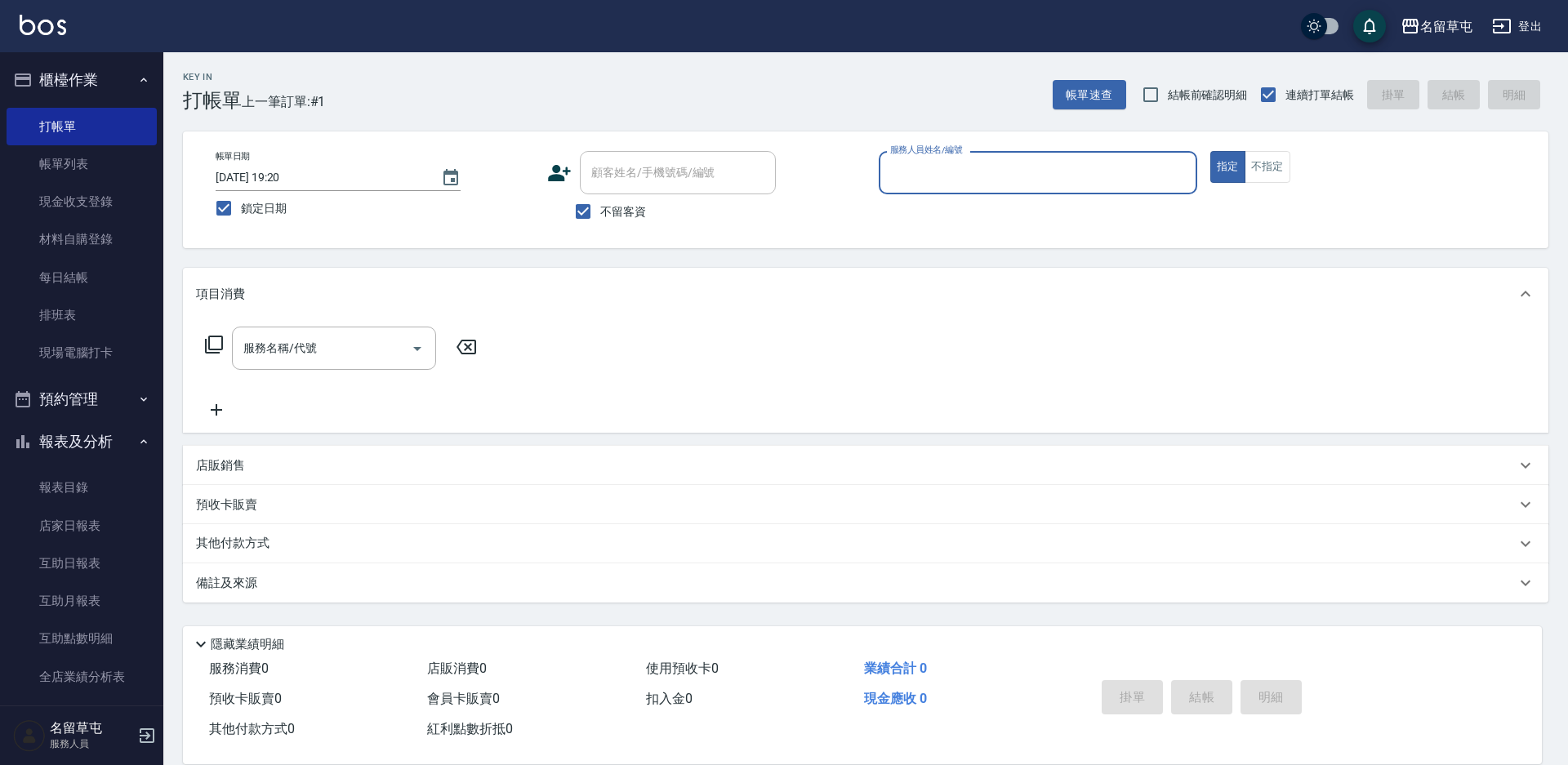
click at [1155, 172] on input "服務人員姓名/編號" at bounding box center [1038, 172] width 304 height 29
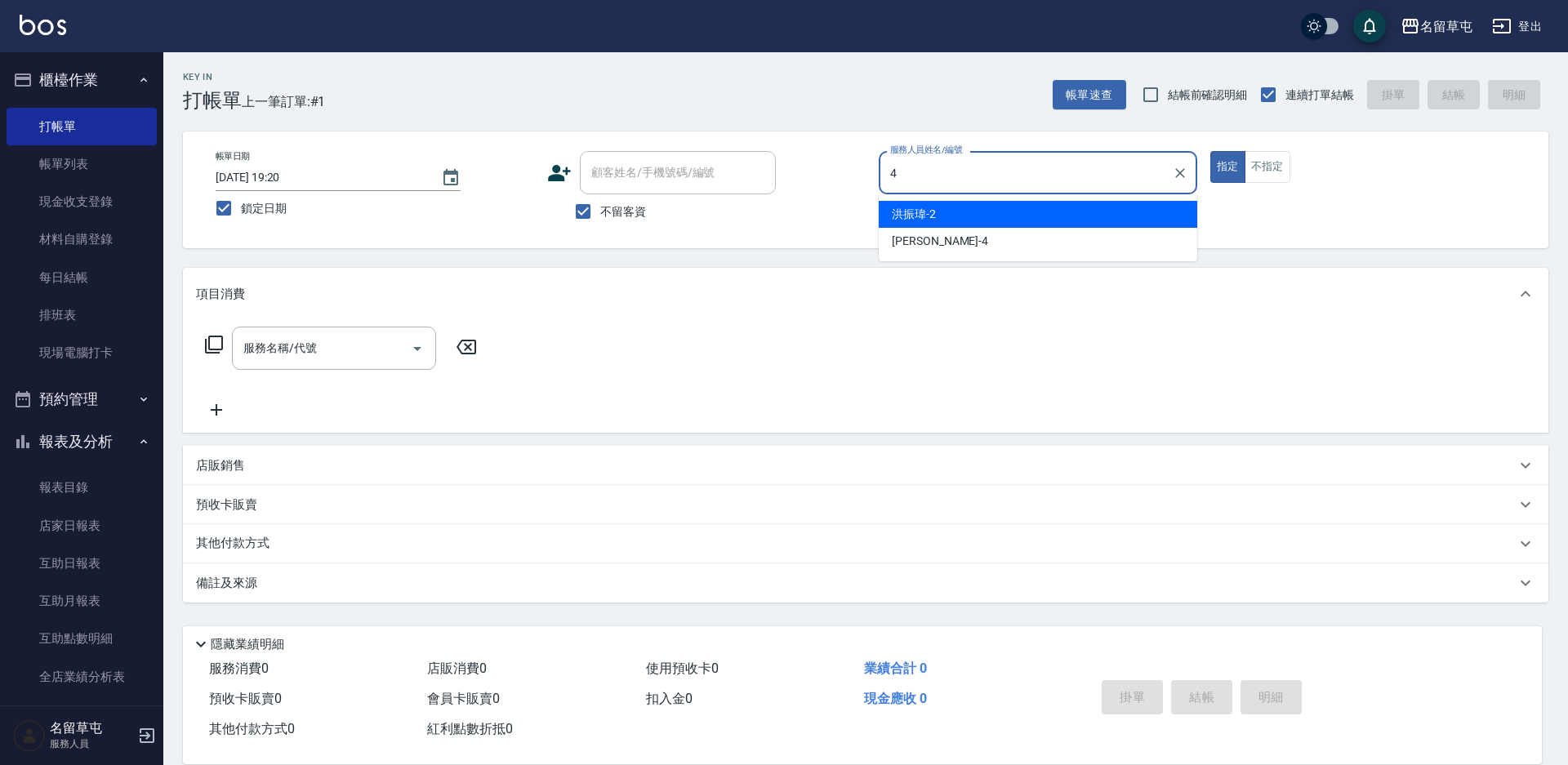
type input "[PERSON_NAME]-4"
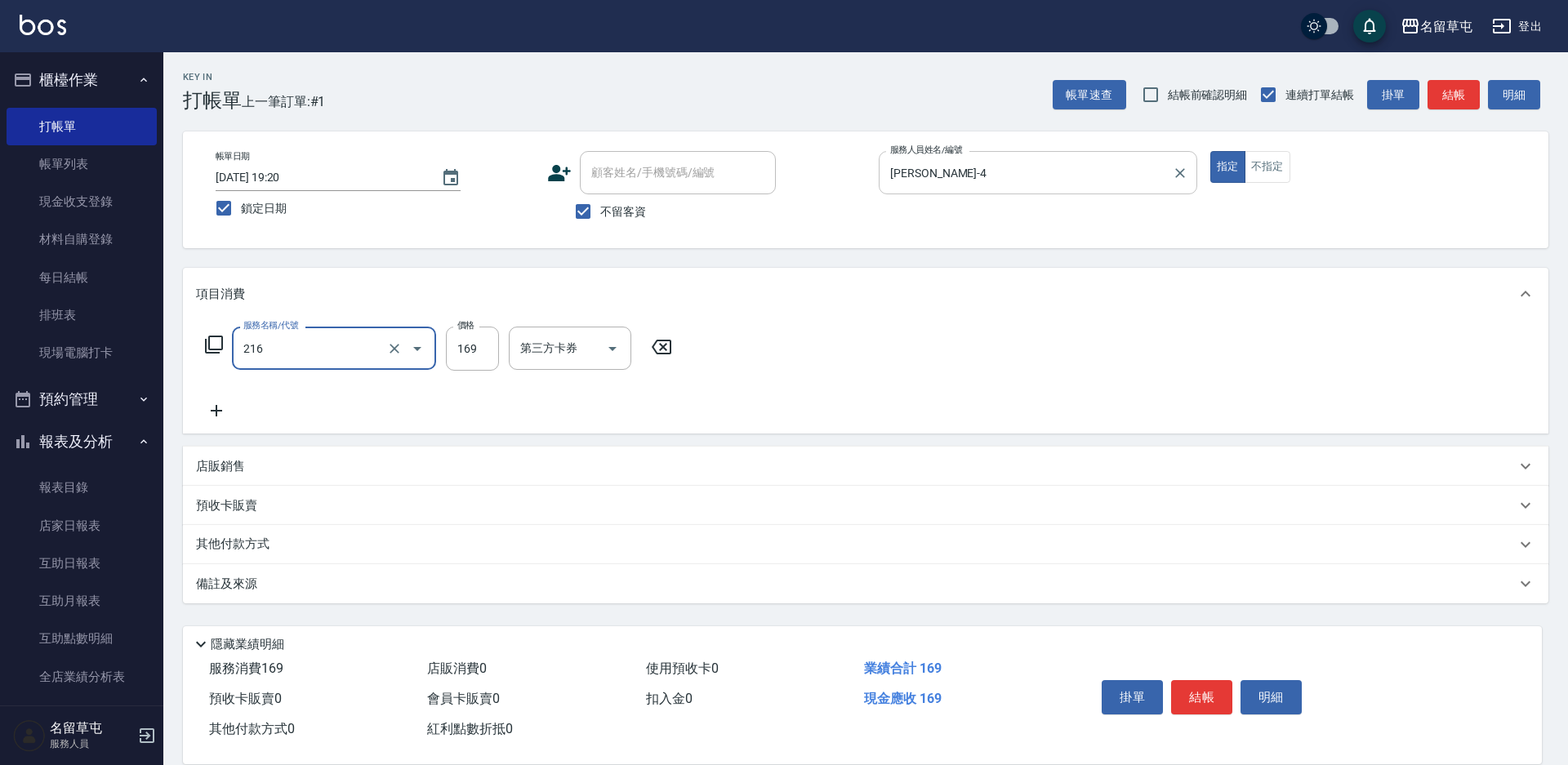
type input "剪髮169(216)"
type input "200"
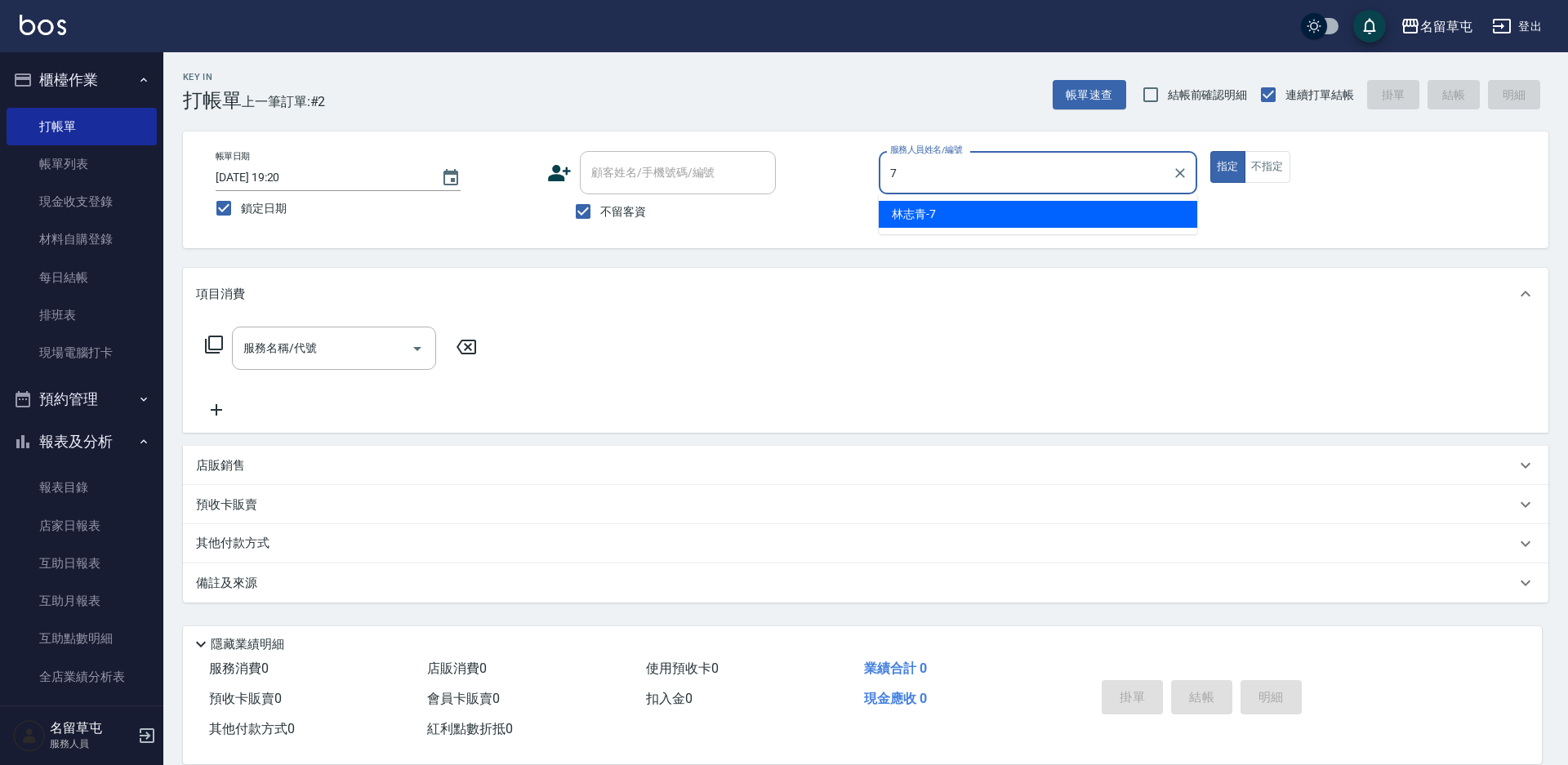
type input "[PERSON_NAME]-7"
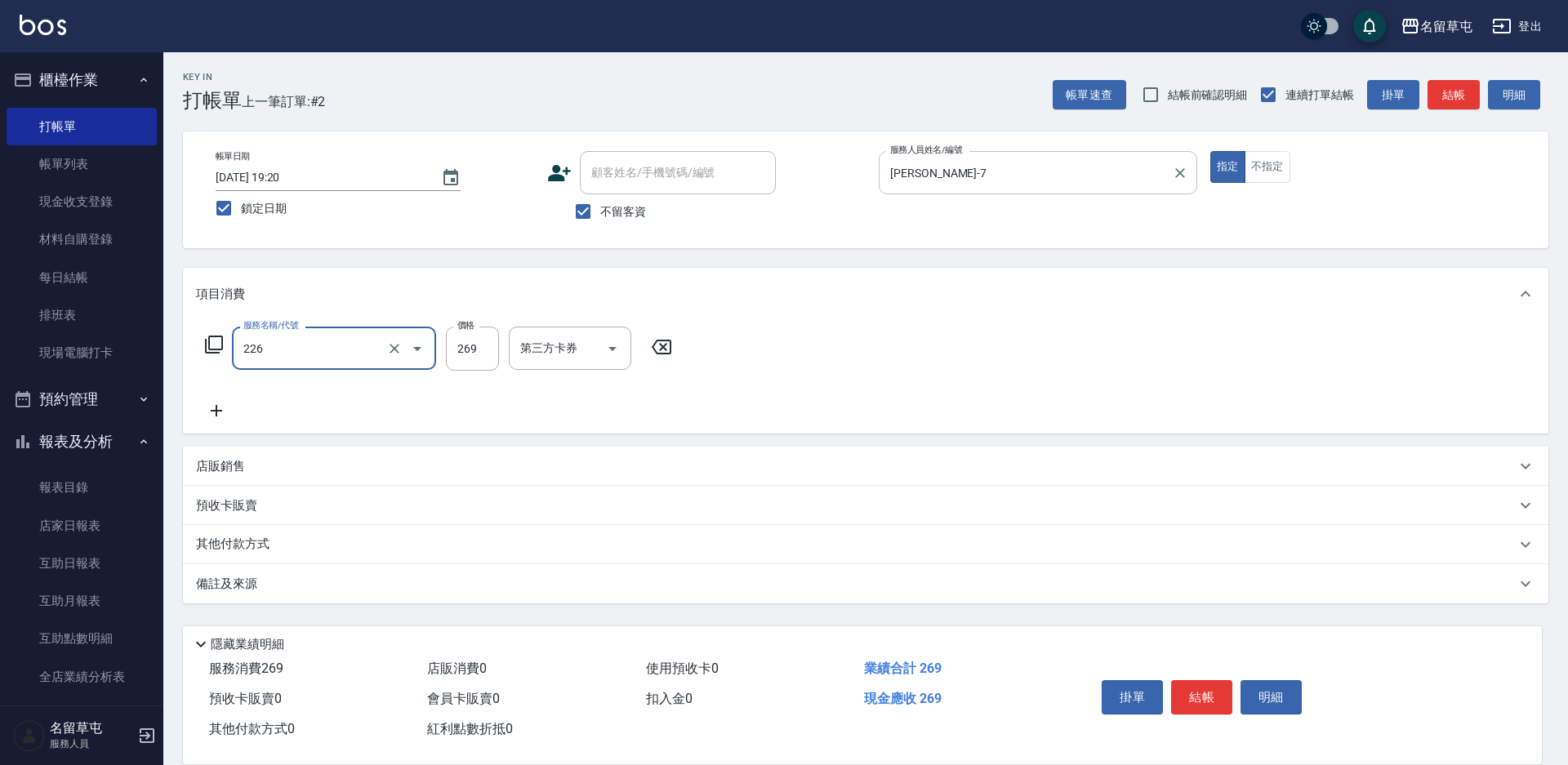
type input "洗剪269(226)"
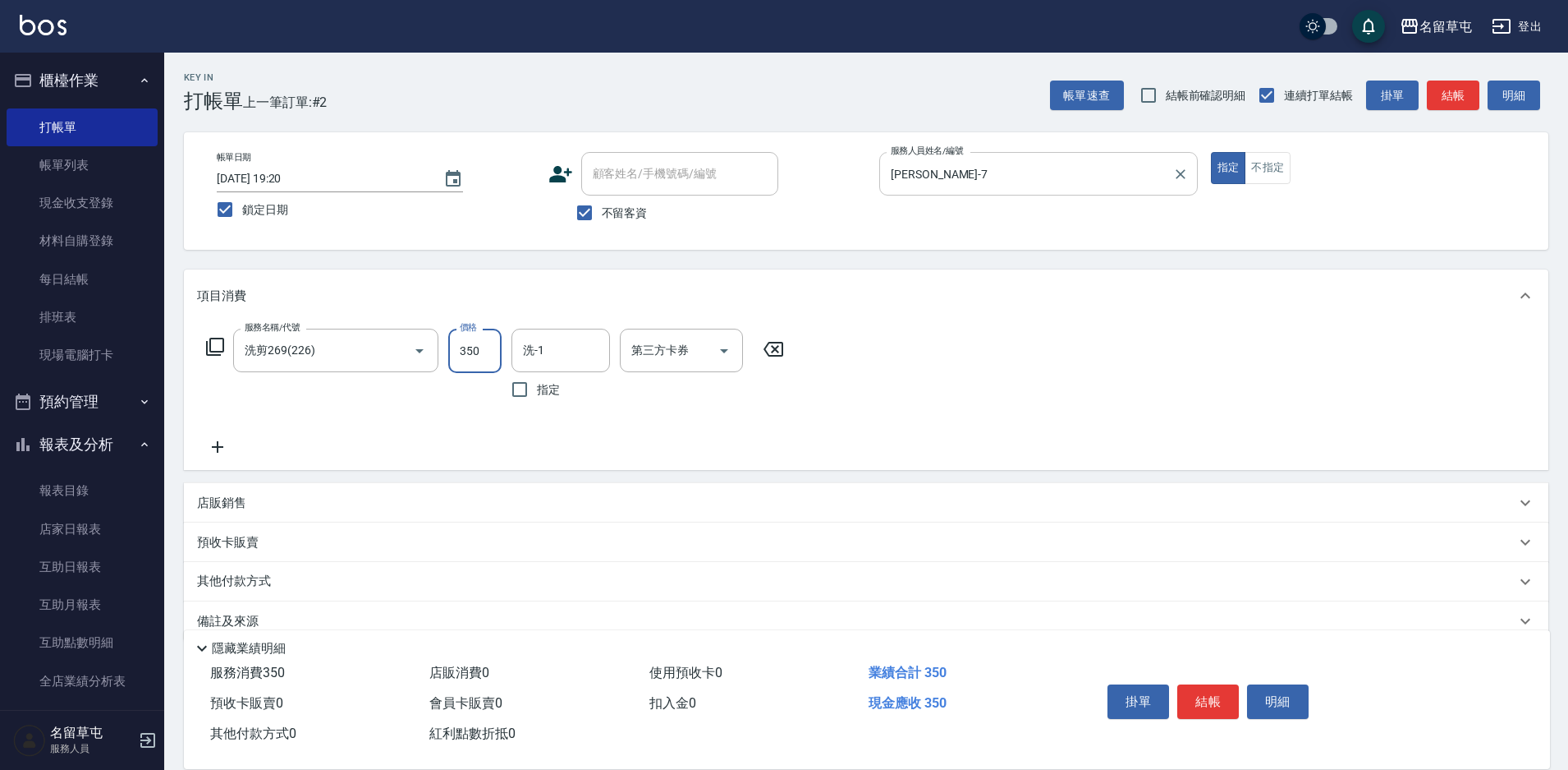
type input "350"
type input "[PERSON_NAME]-34"
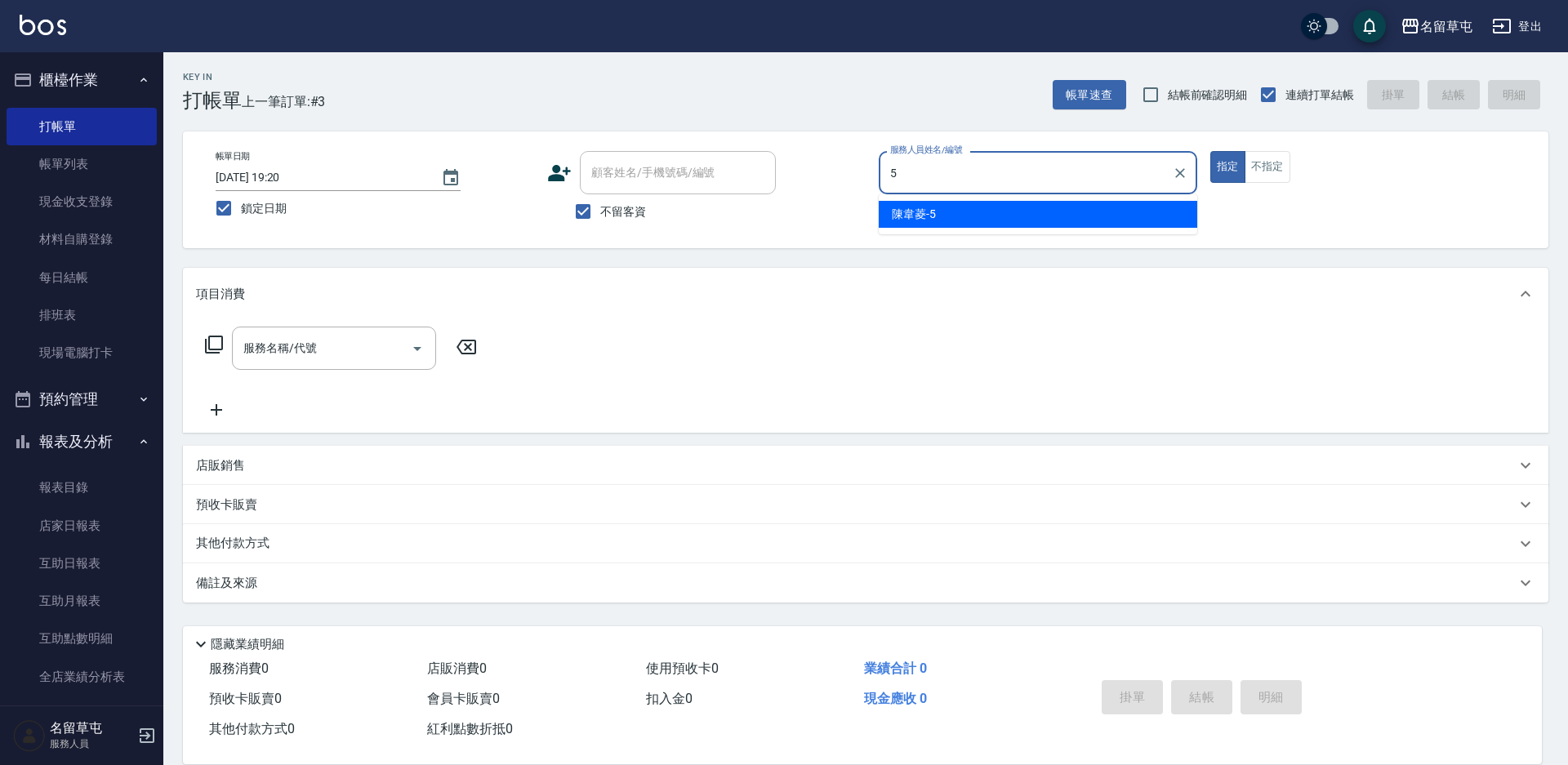
type input "[PERSON_NAME]-5"
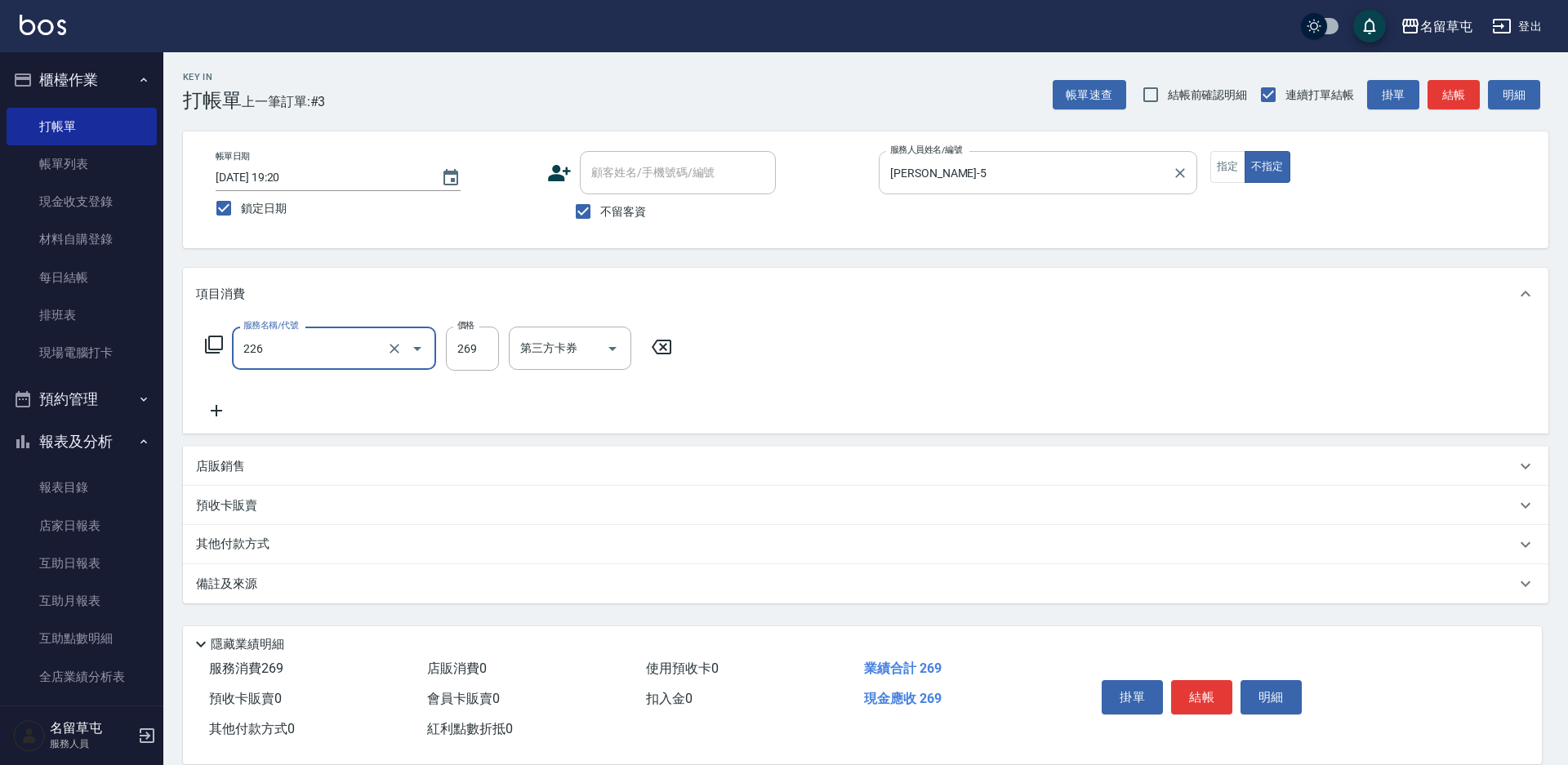
type input "洗剪269(226)"
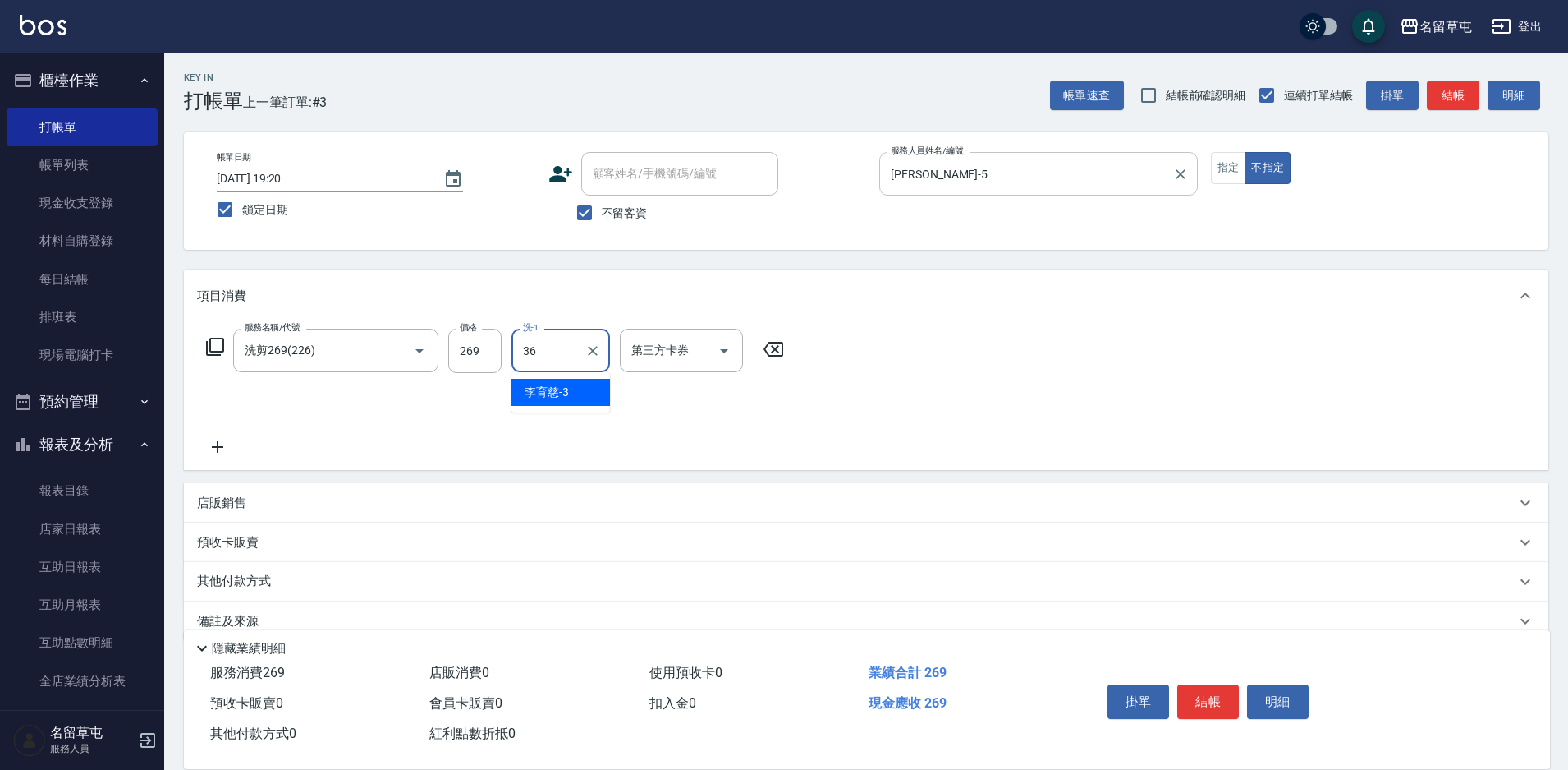
type input "[PERSON_NAME]-36"
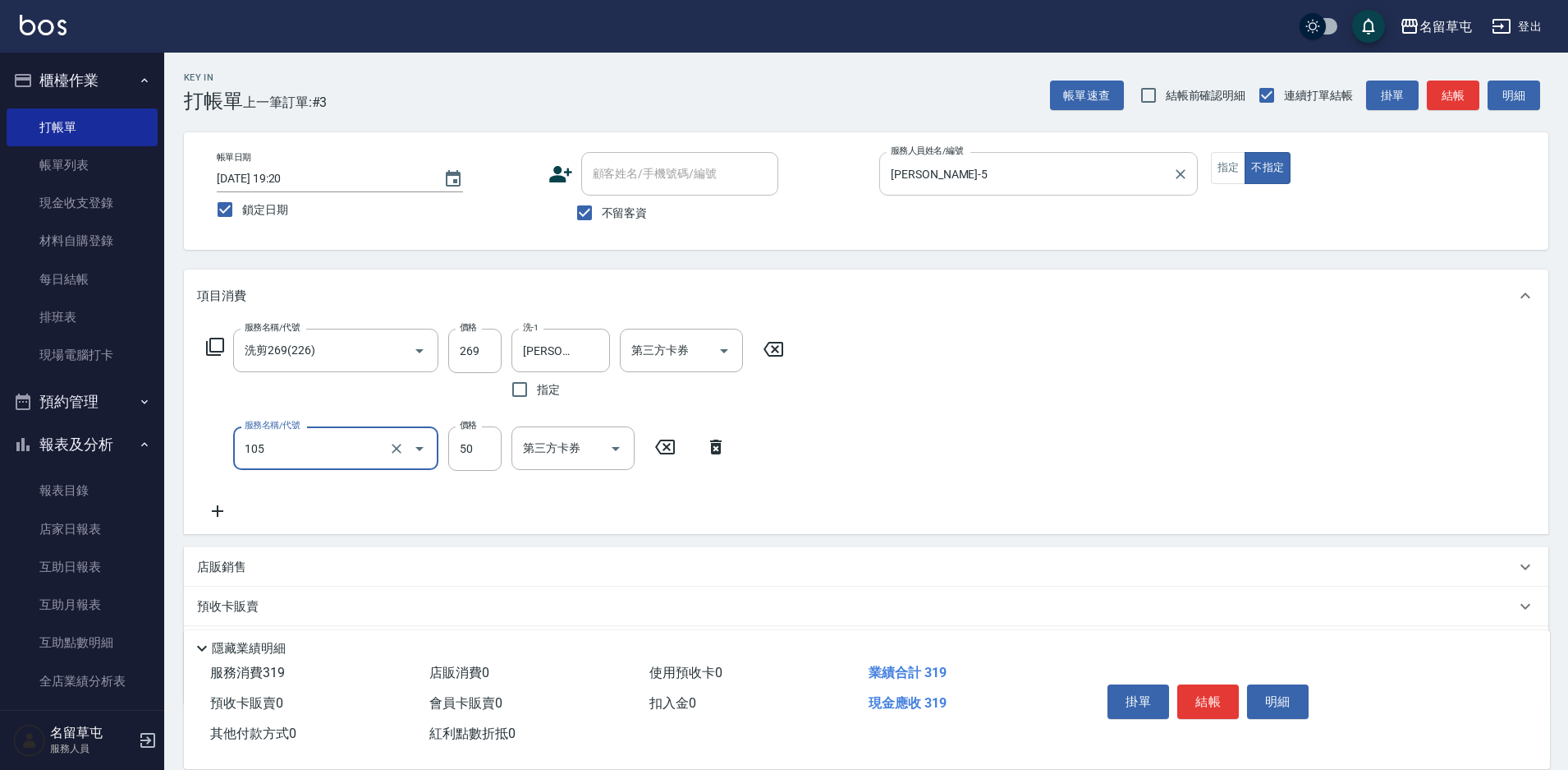
type input "精油50(105)"
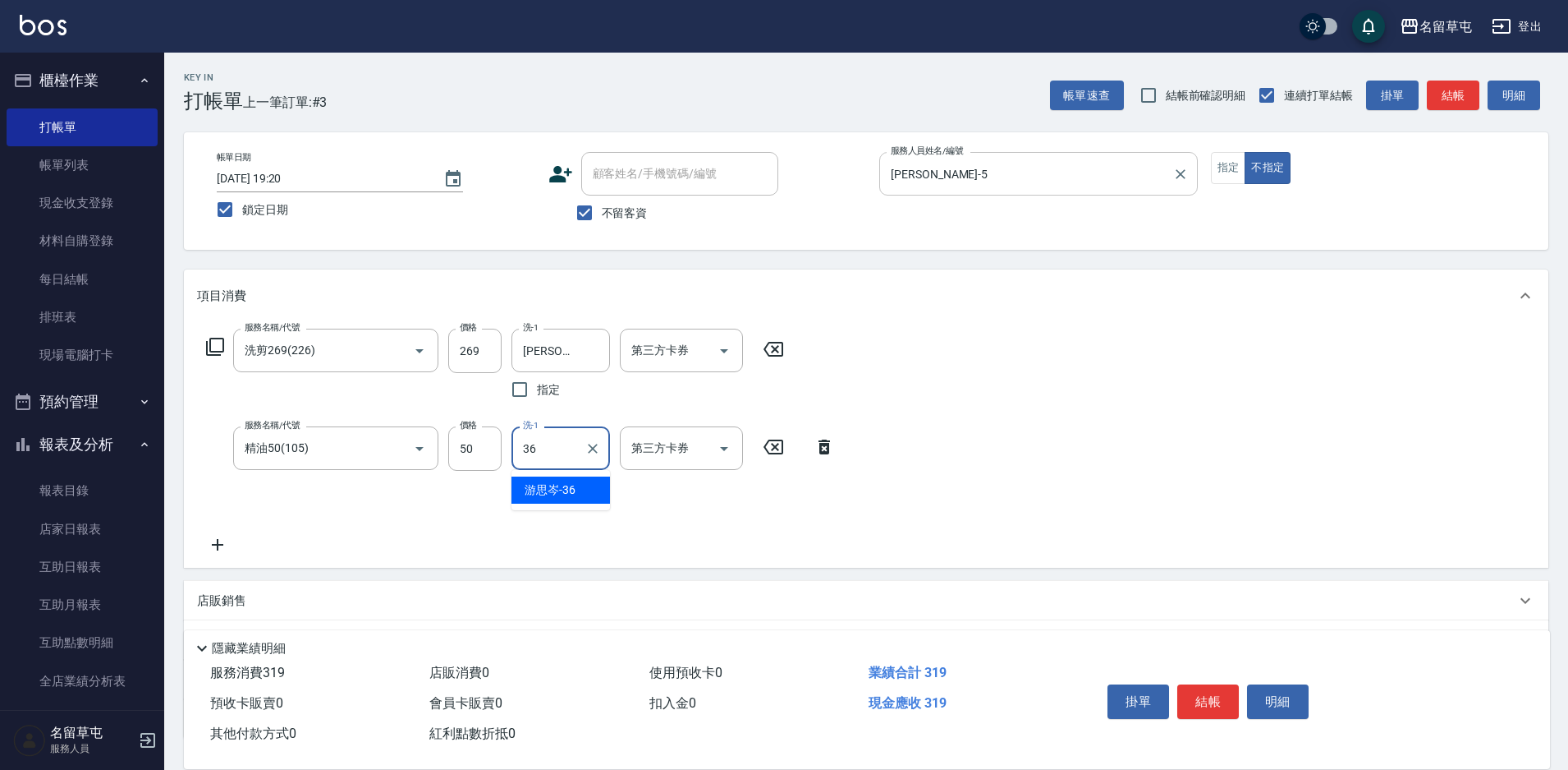
type input "[PERSON_NAME]-36"
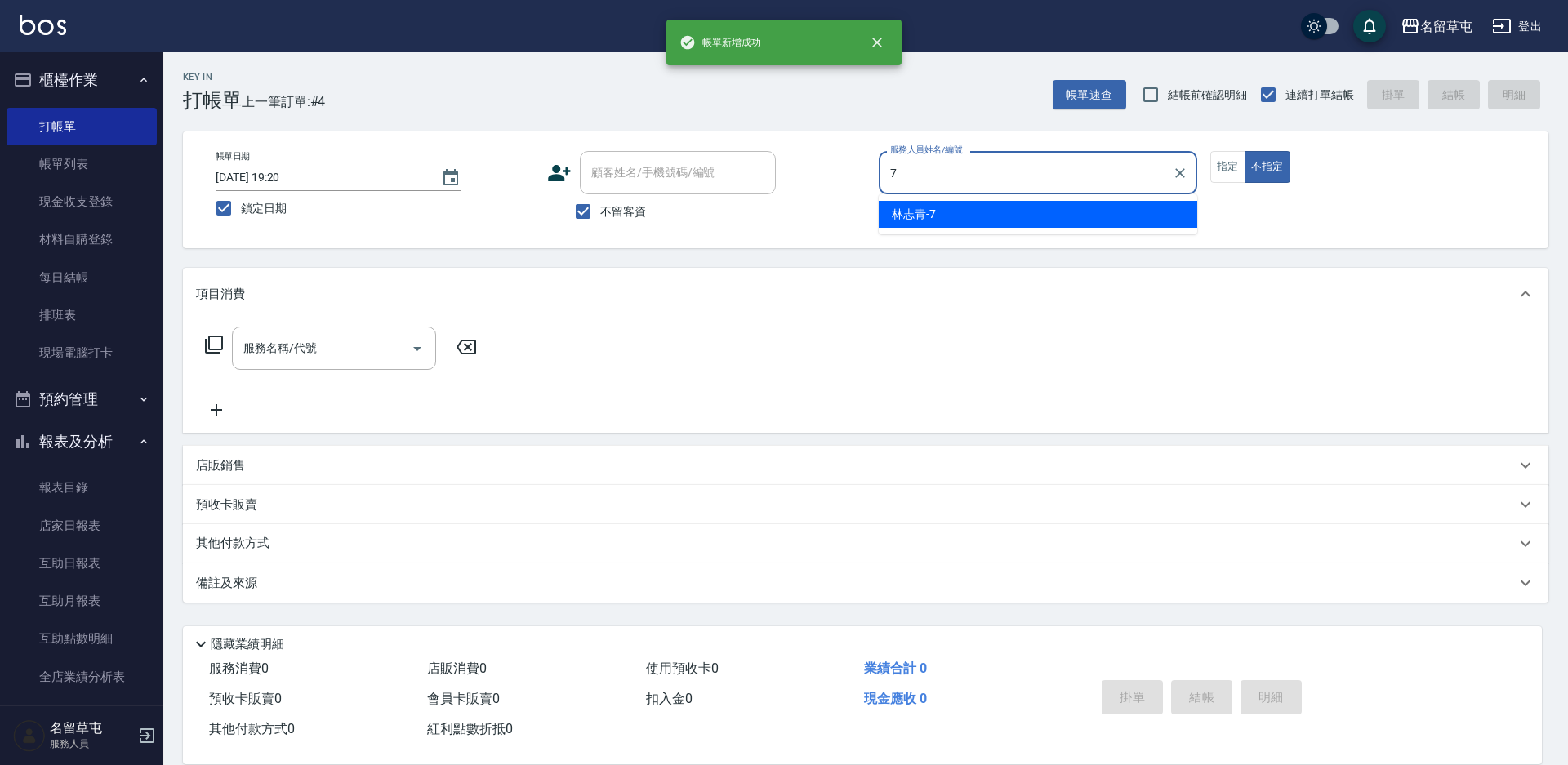
type input "[PERSON_NAME]-7"
type button "false"
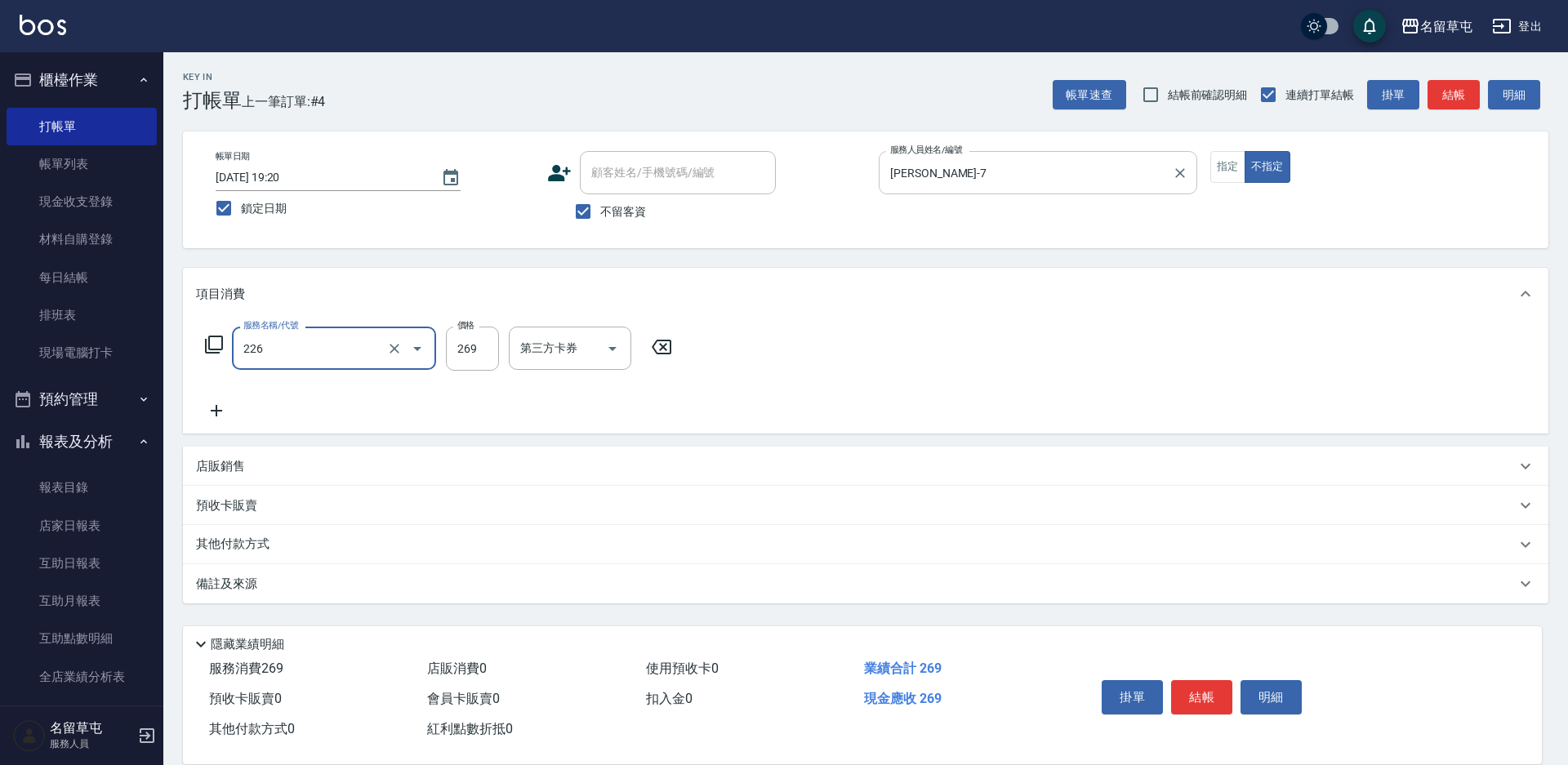
type input "洗剪269(226)"
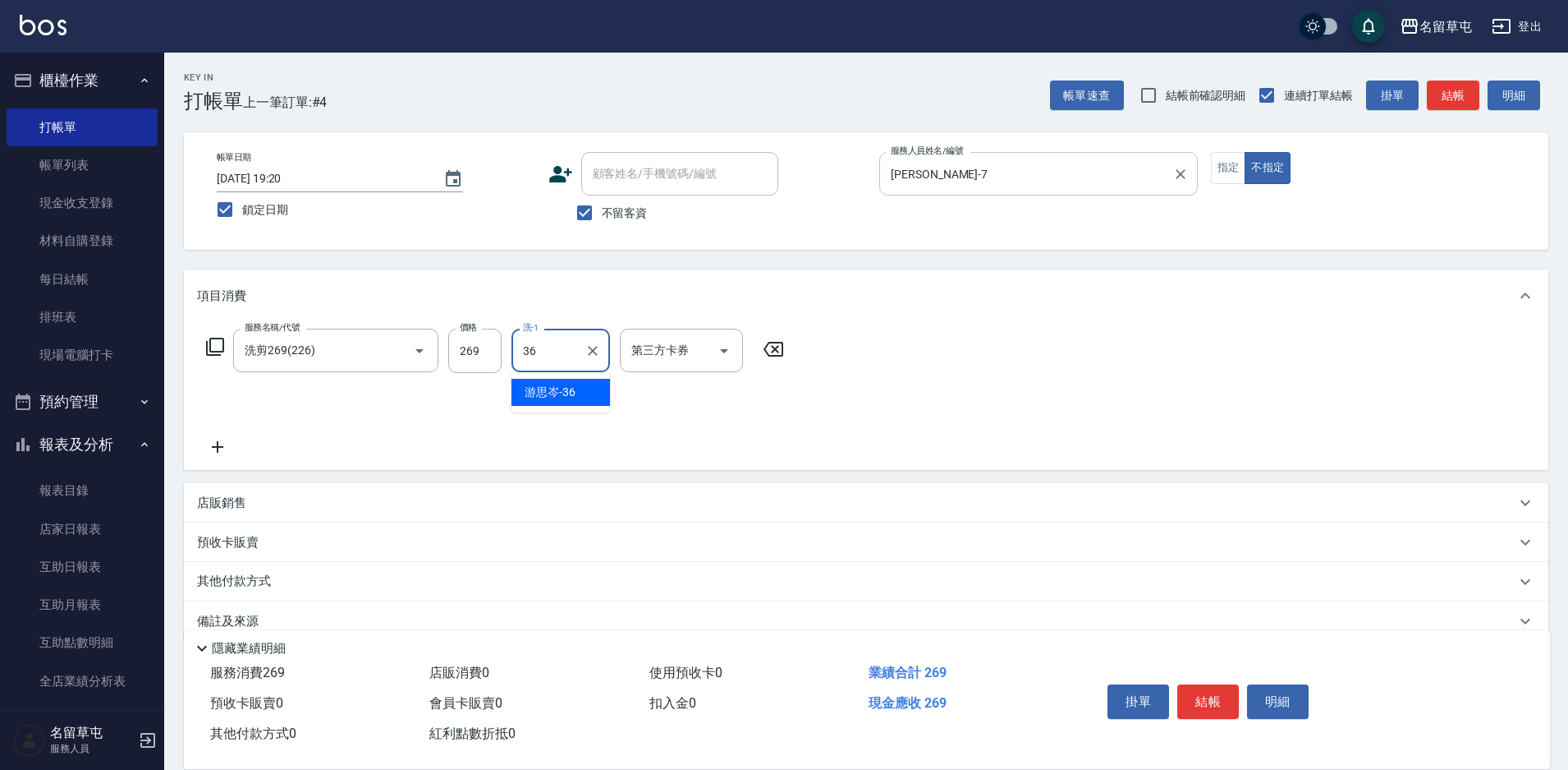
type input "[PERSON_NAME]-36"
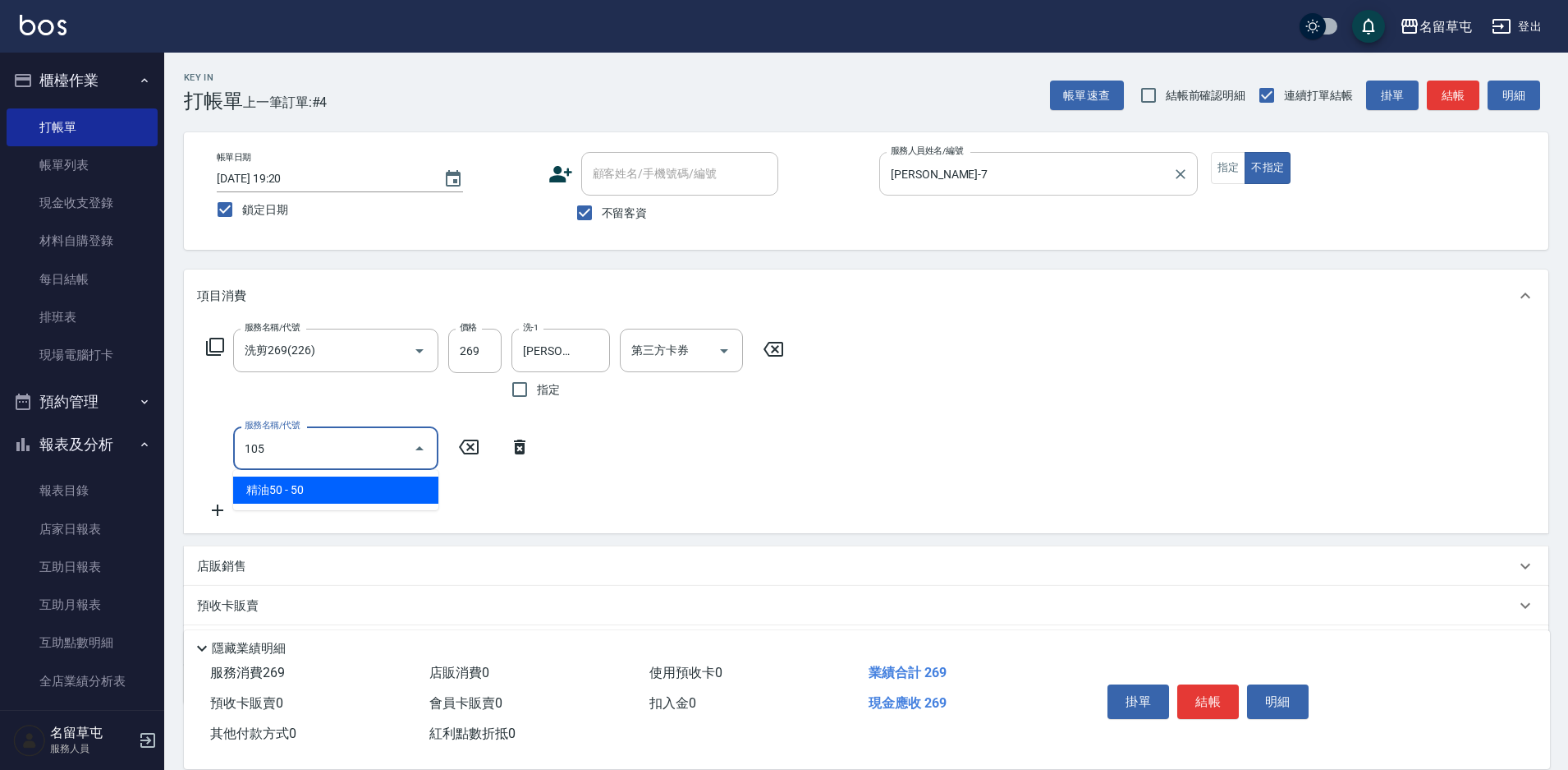
type input "精油50(105)"
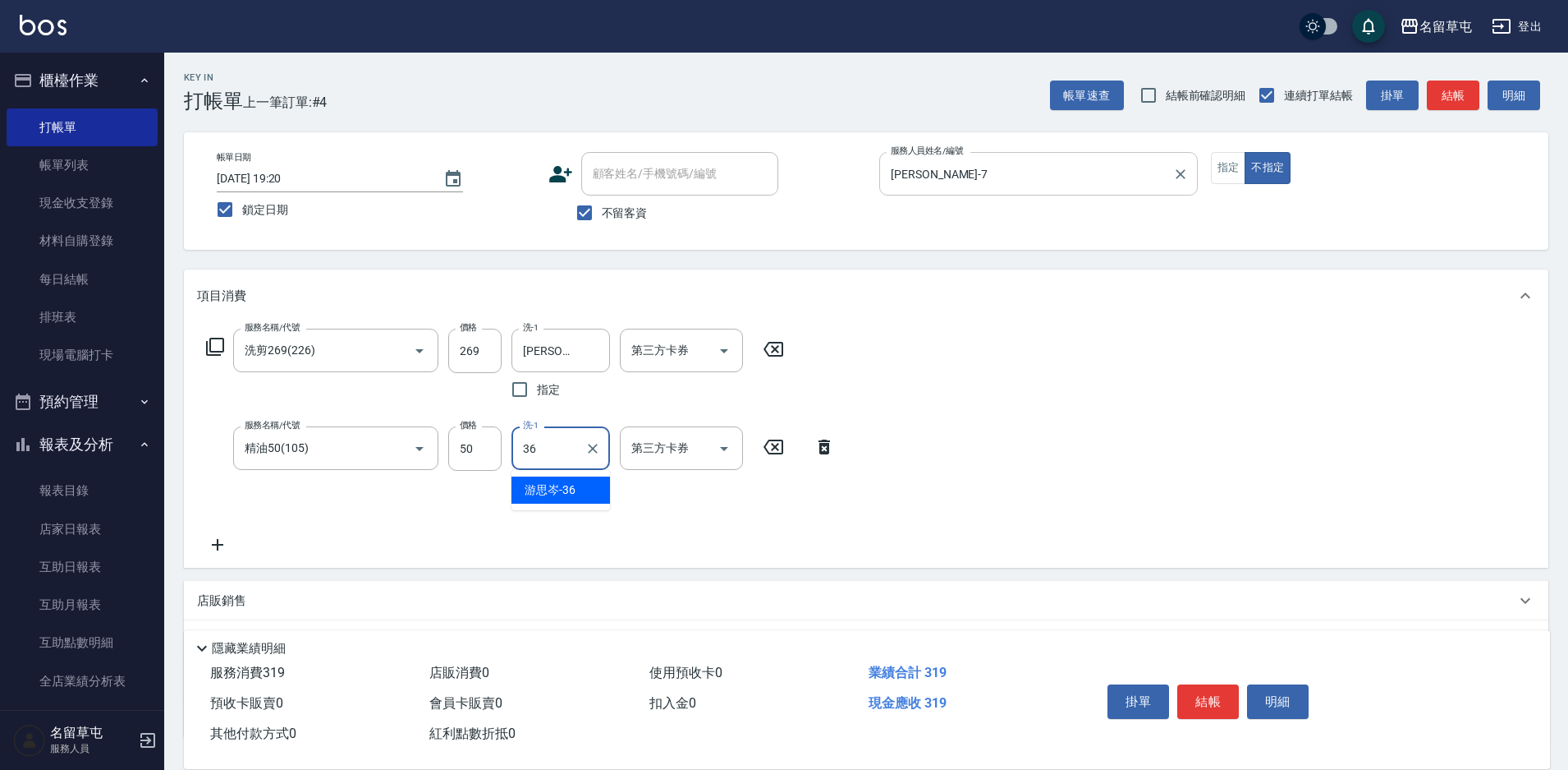
type input "[PERSON_NAME]-36"
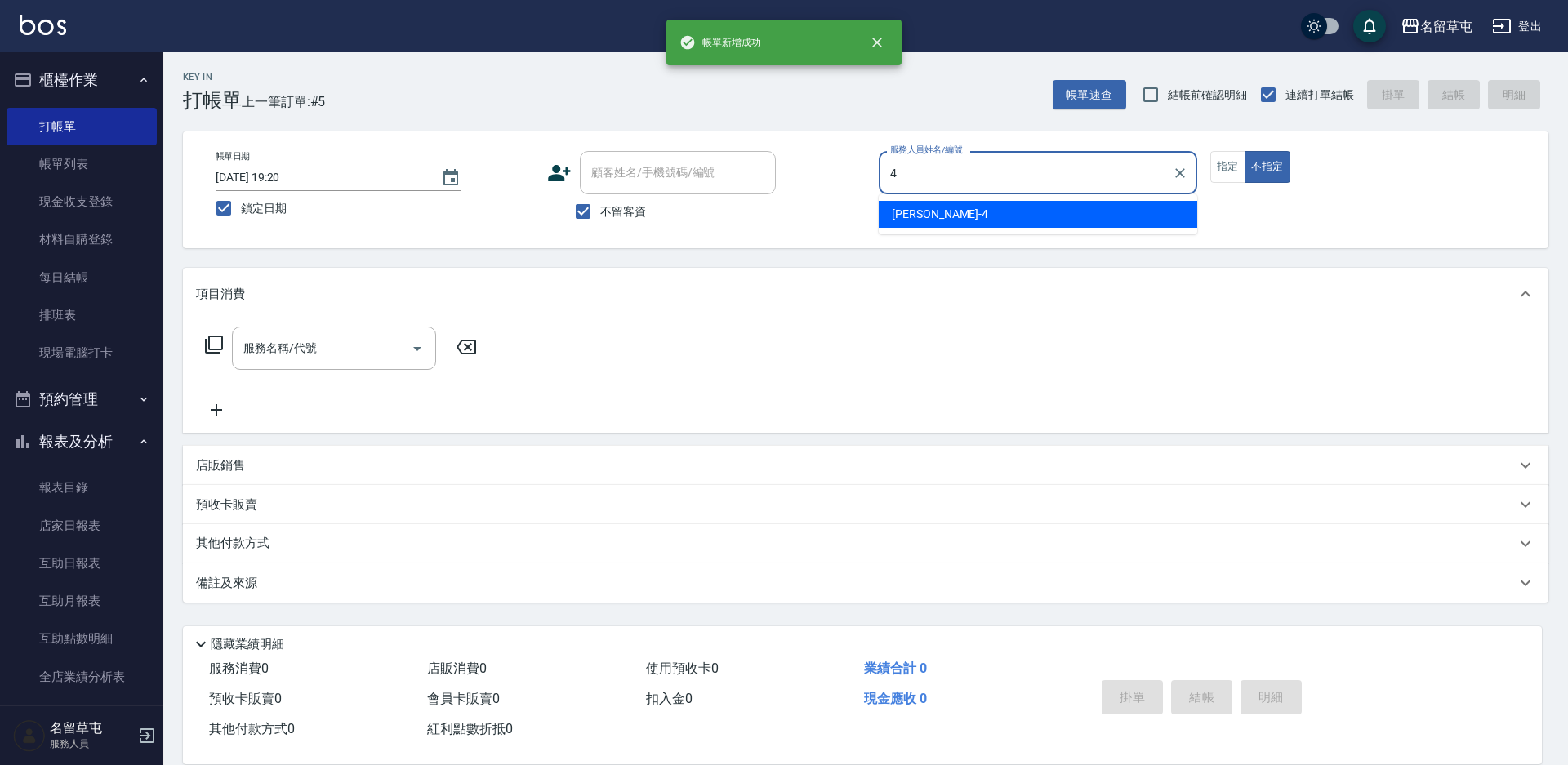
type input "[PERSON_NAME]-4"
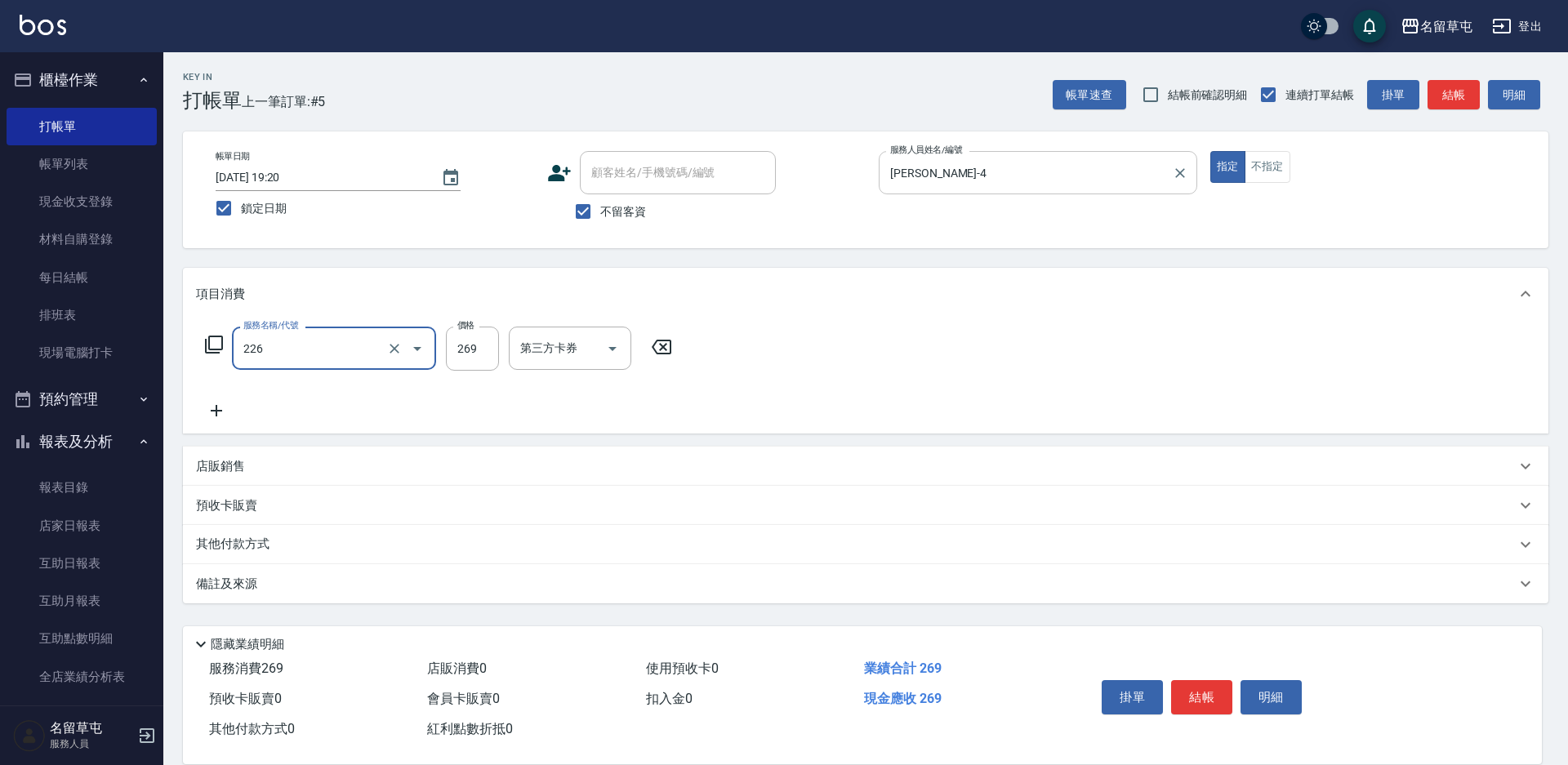
type input "洗剪269(226)"
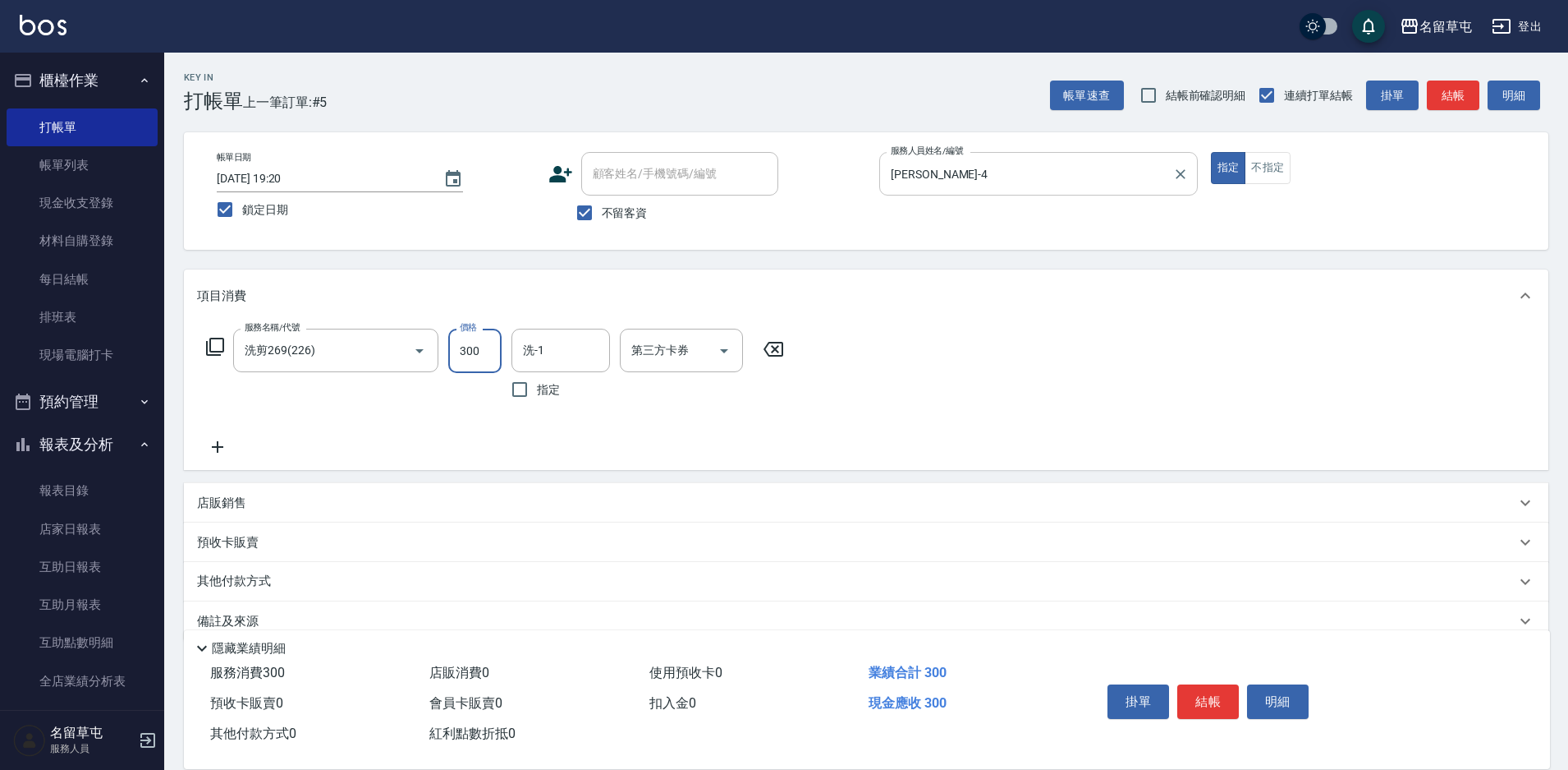
type input "300"
type input "[PERSON_NAME]-31"
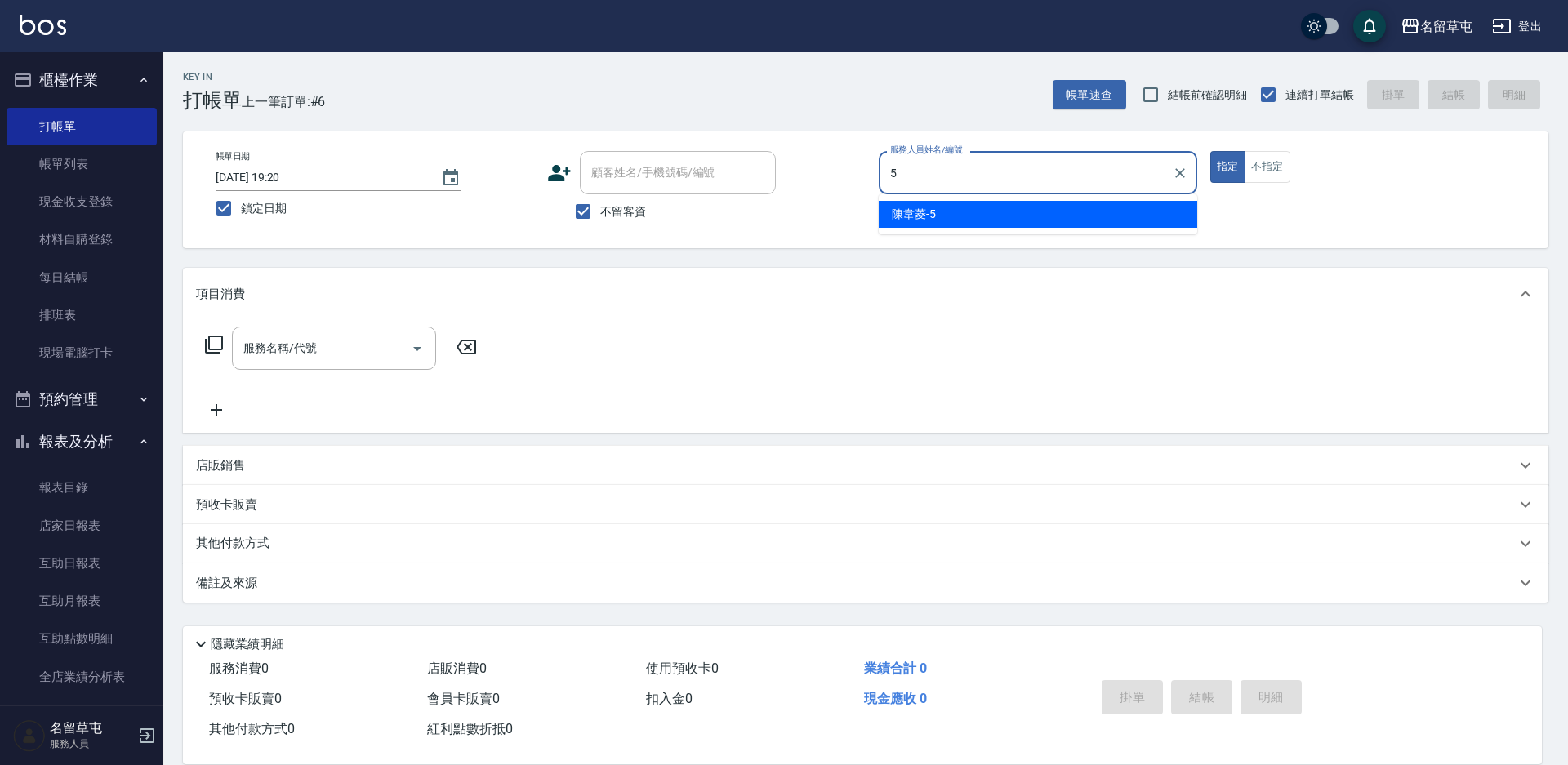
type input "[PERSON_NAME]-5"
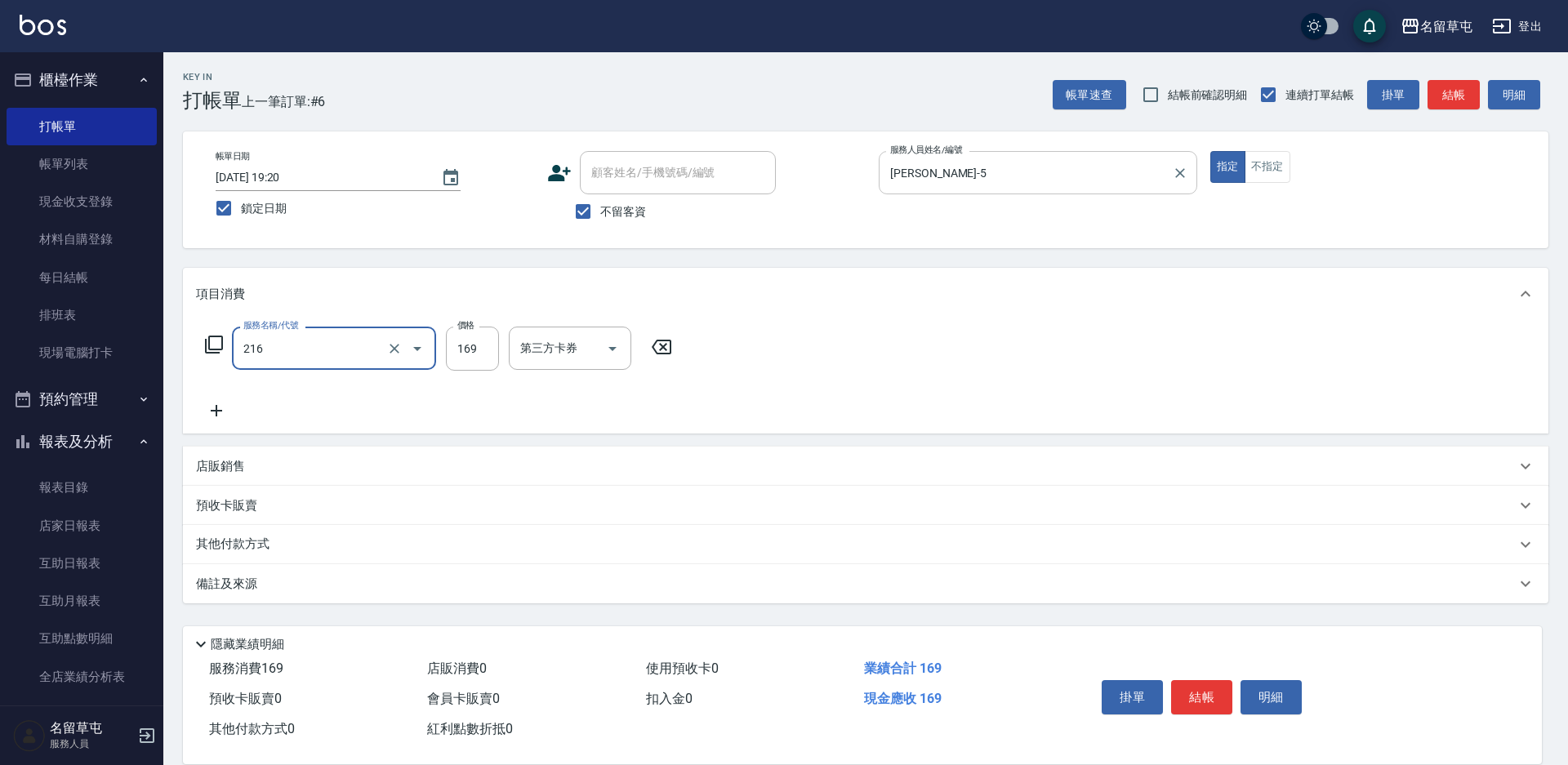
type input "剪髮169(216)"
click at [480, 357] on input "200" at bounding box center [472, 348] width 53 height 44
type input "100"
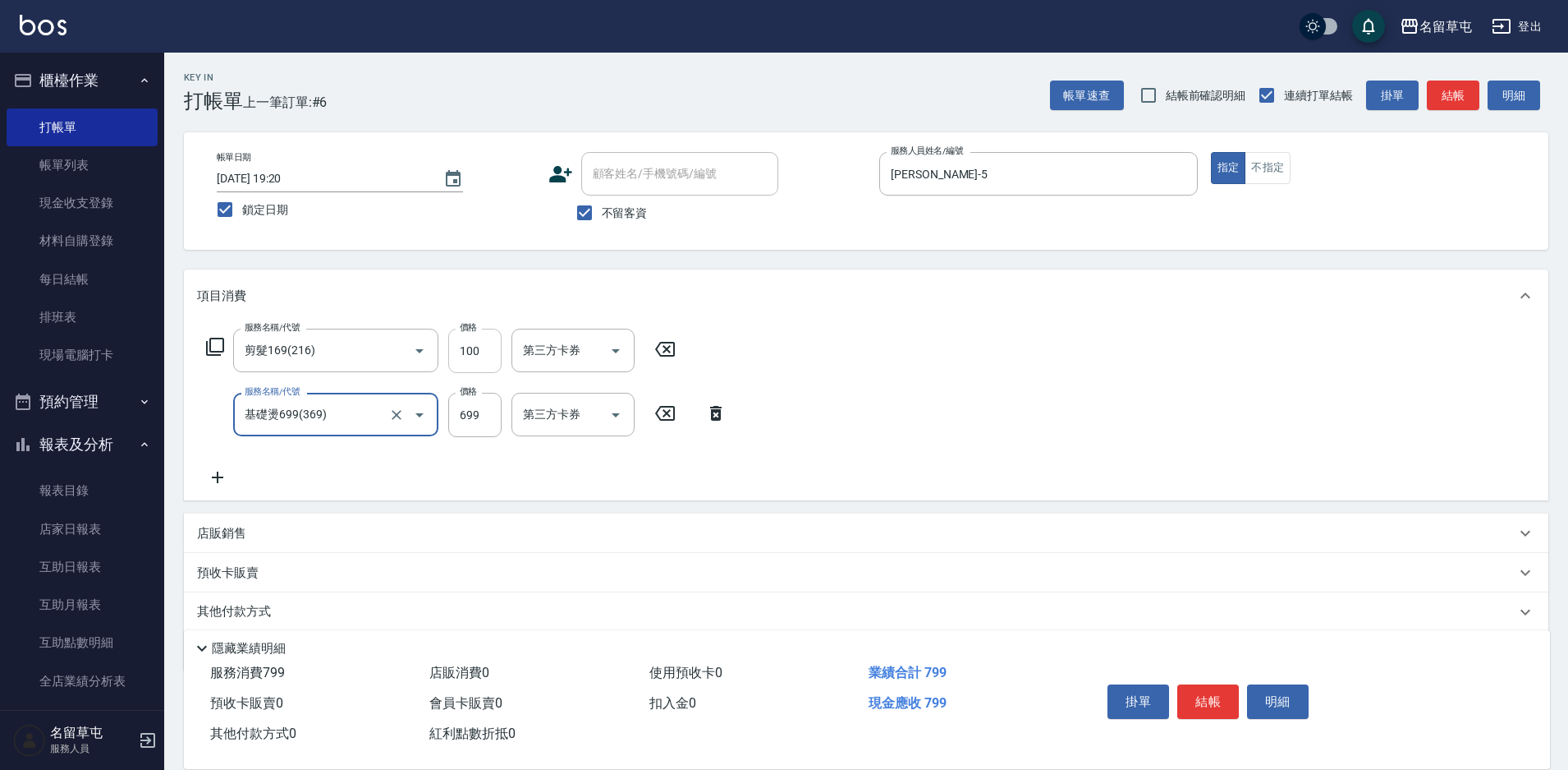
type input "基礎燙699(369)"
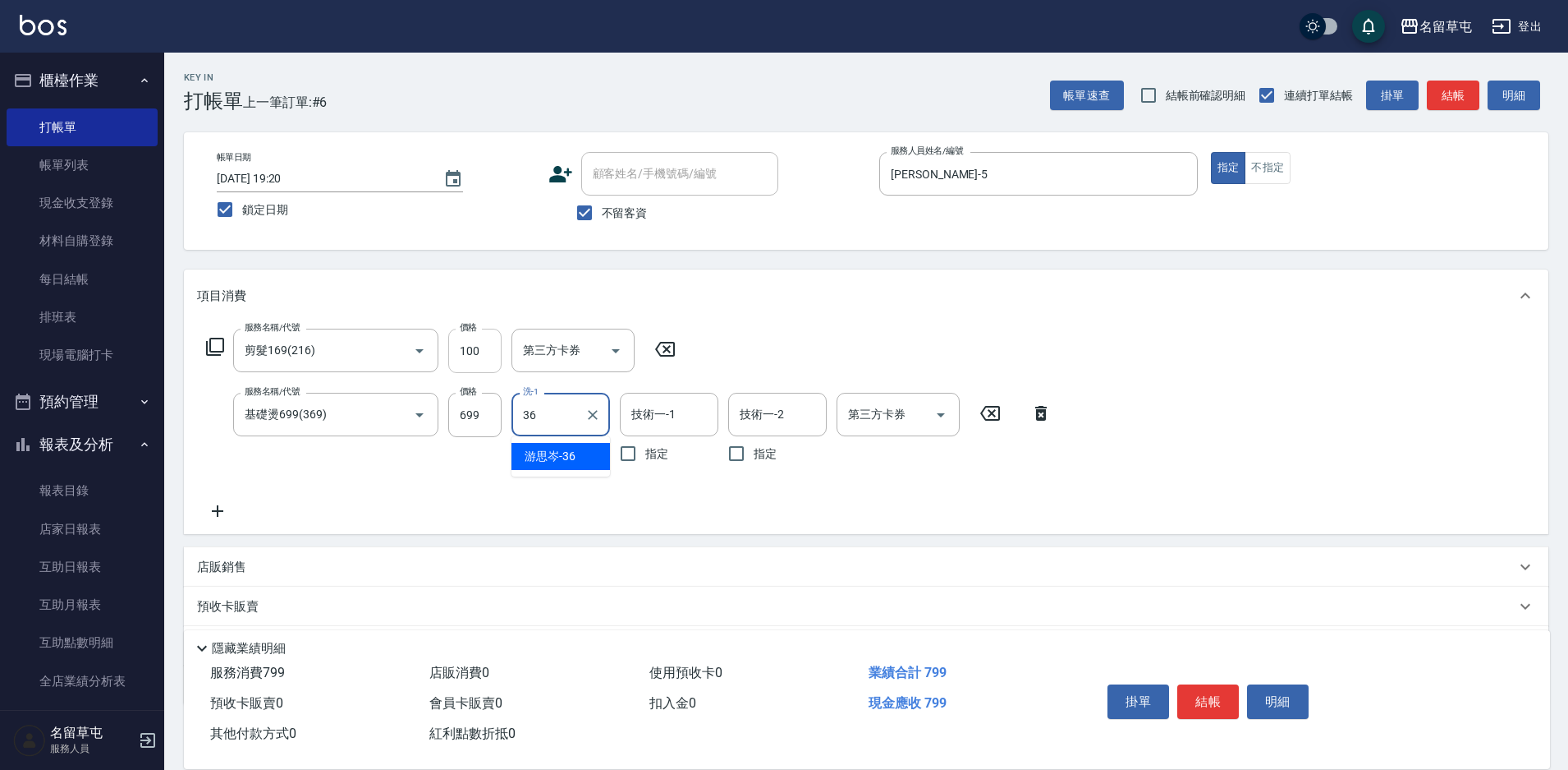
type input "[PERSON_NAME]-36"
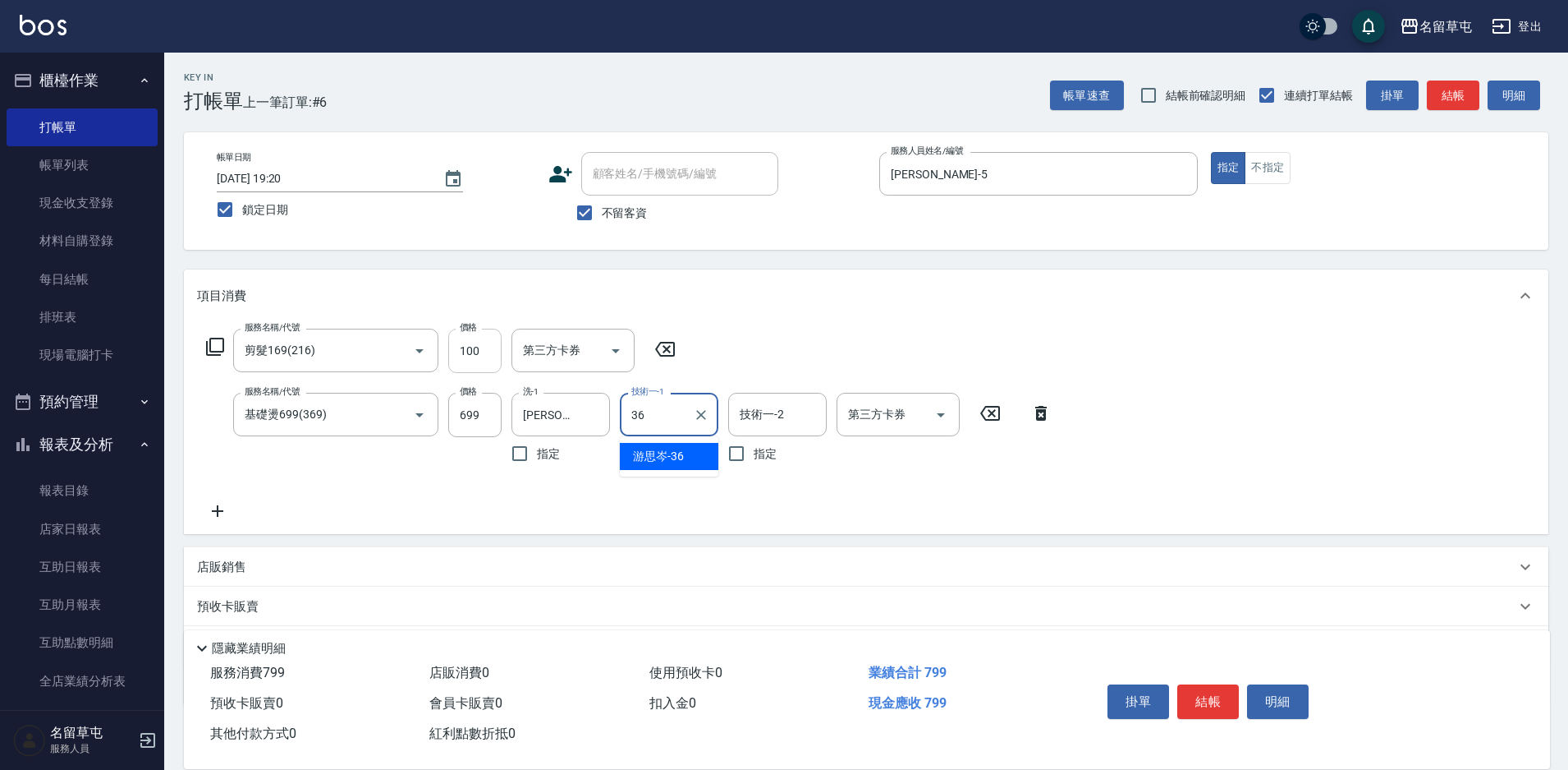
type input "[PERSON_NAME]-36"
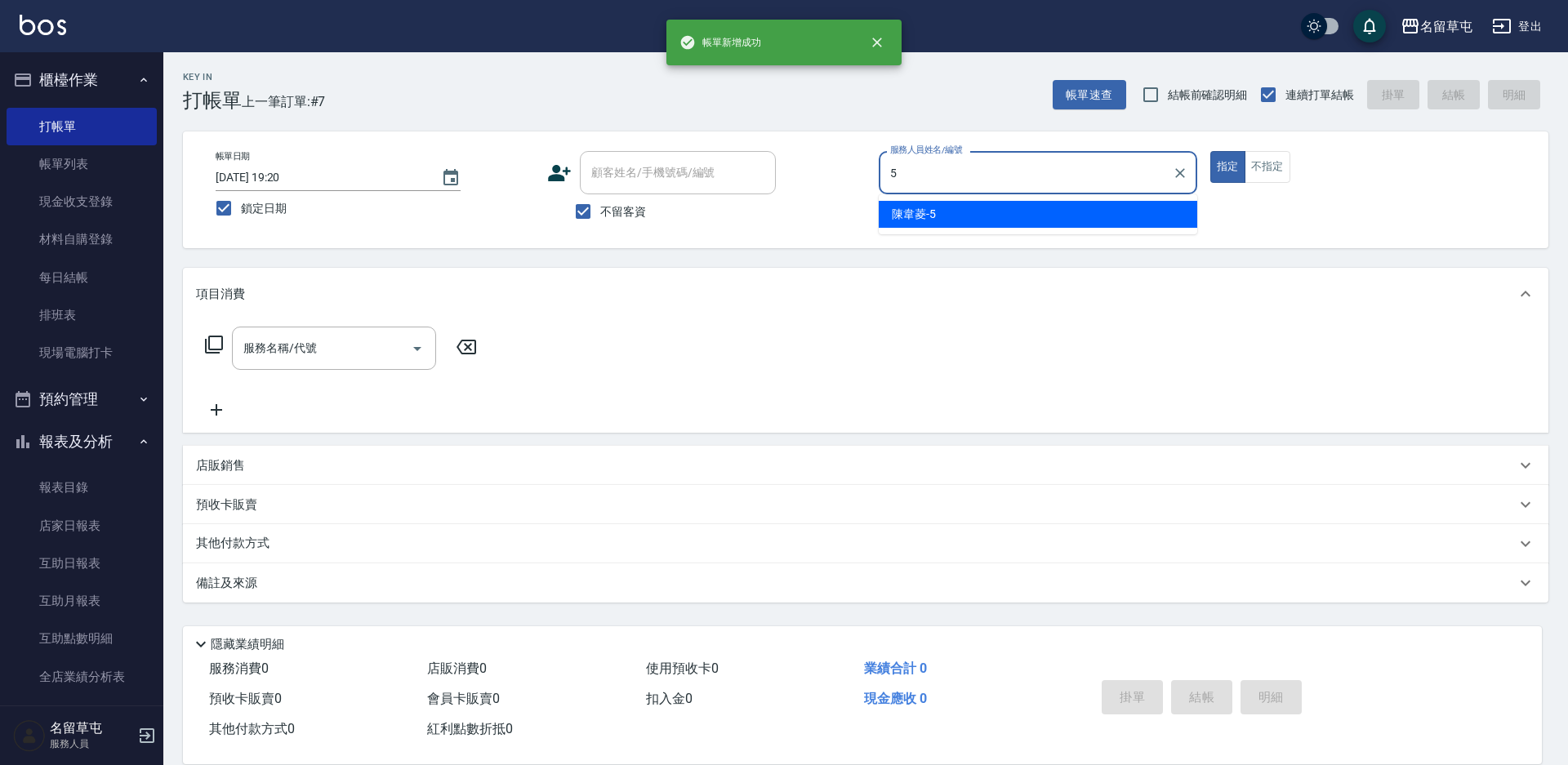
type input "[PERSON_NAME]-5"
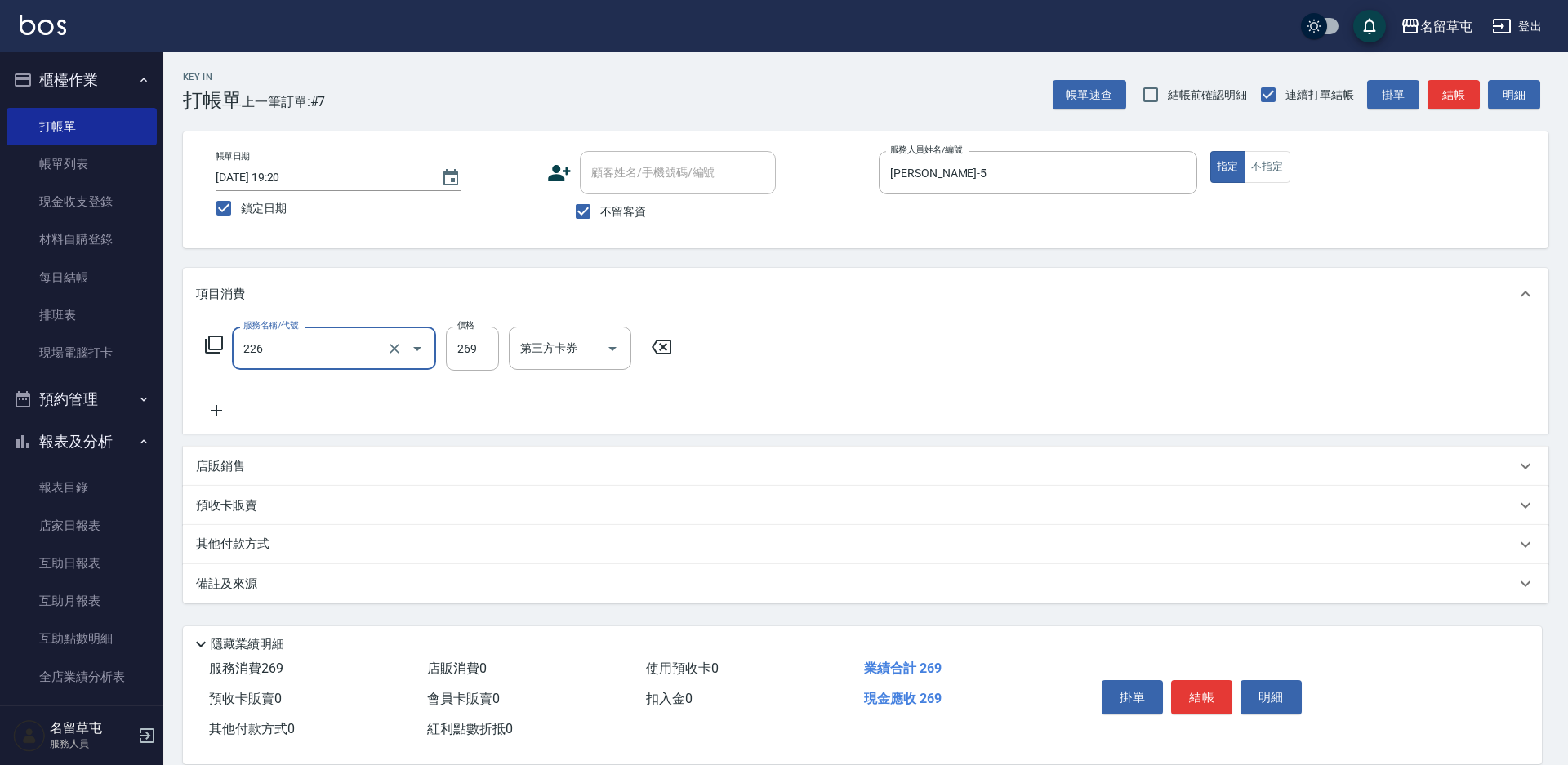
type input "洗剪269(226)"
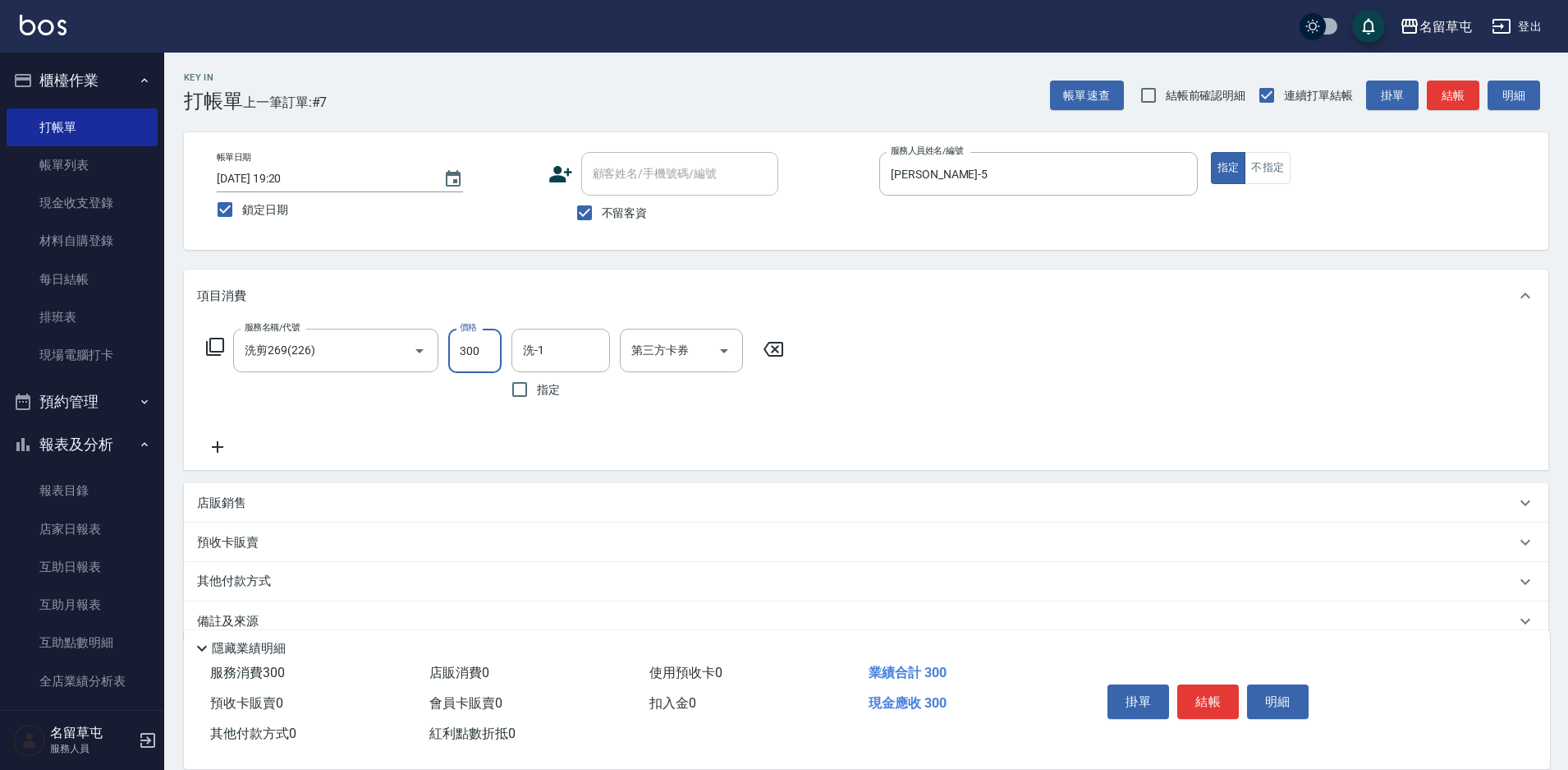
type input "300"
type input "[PERSON_NAME]-36"
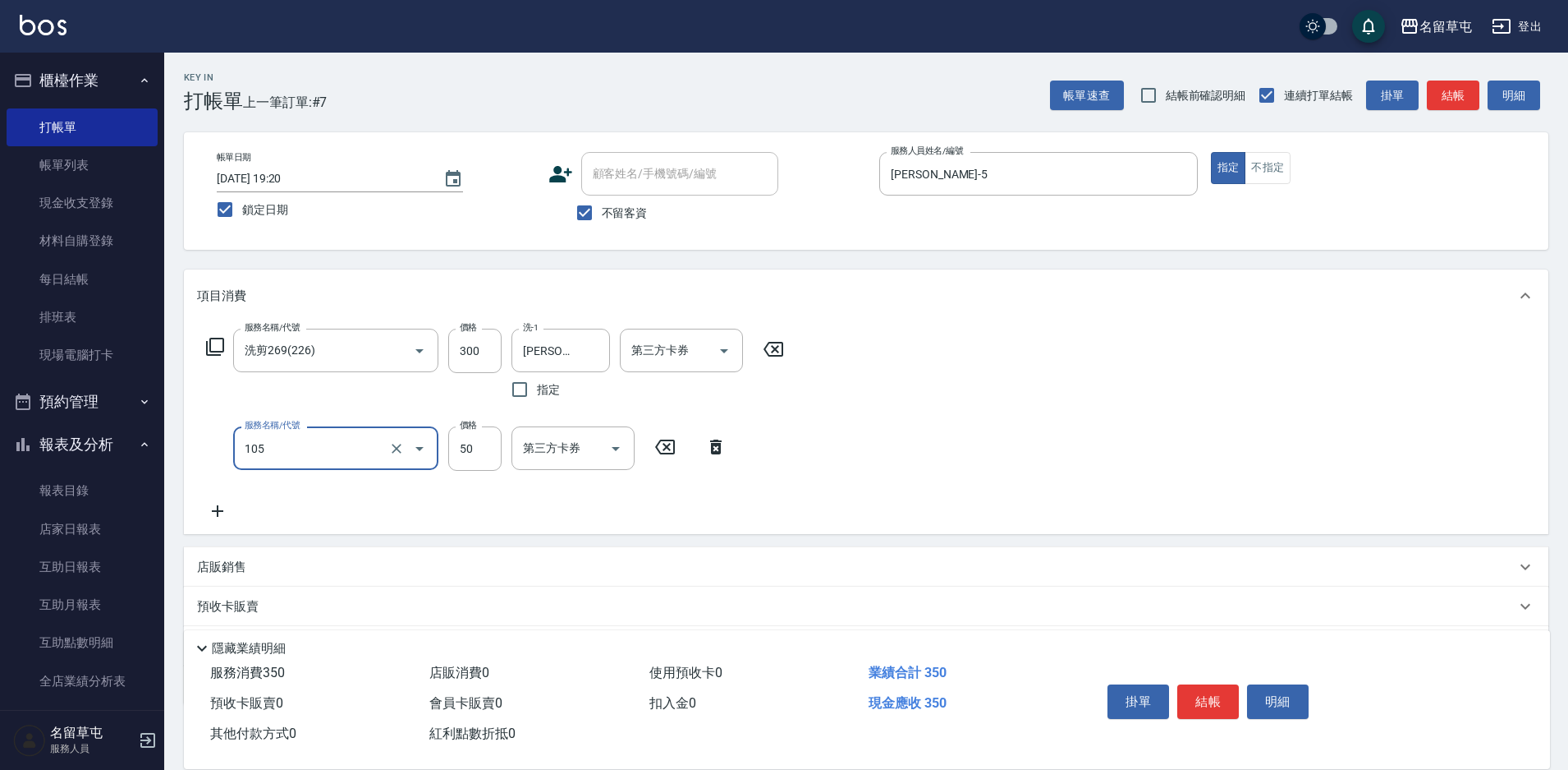
type input "精油50(105)"
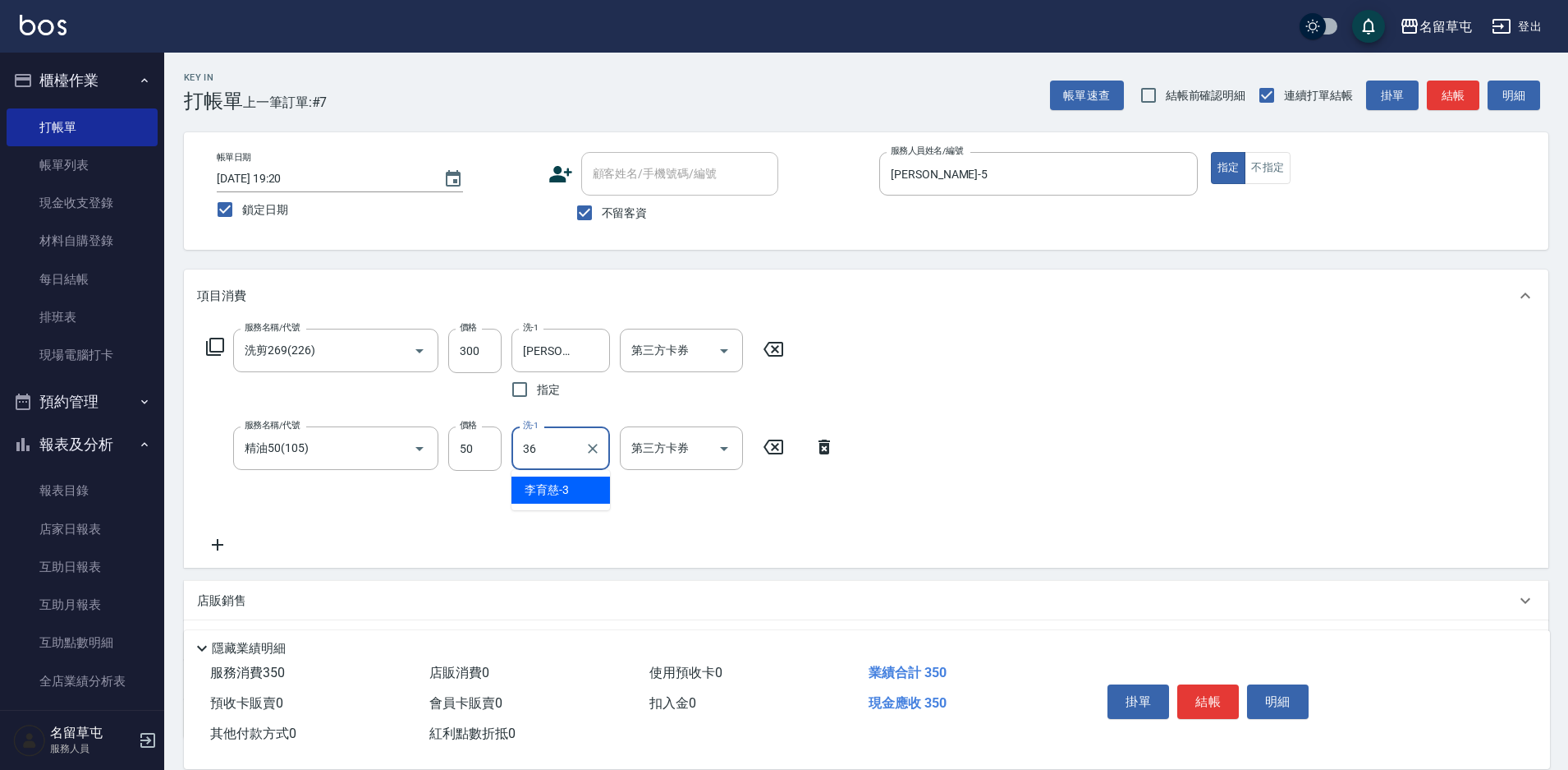
type input "[PERSON_NAME]-36"
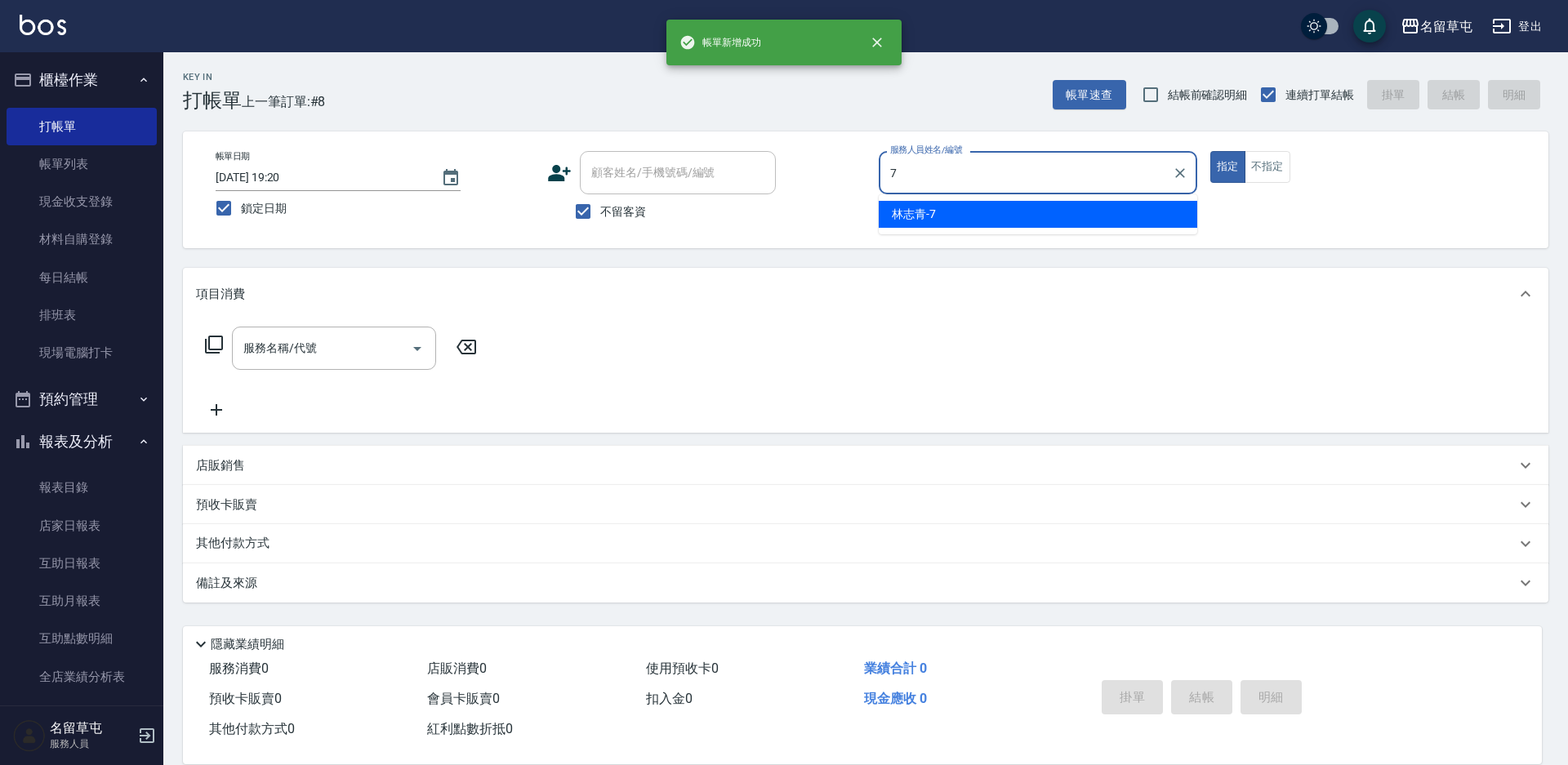
type input "[PERSON_NAME]-7"
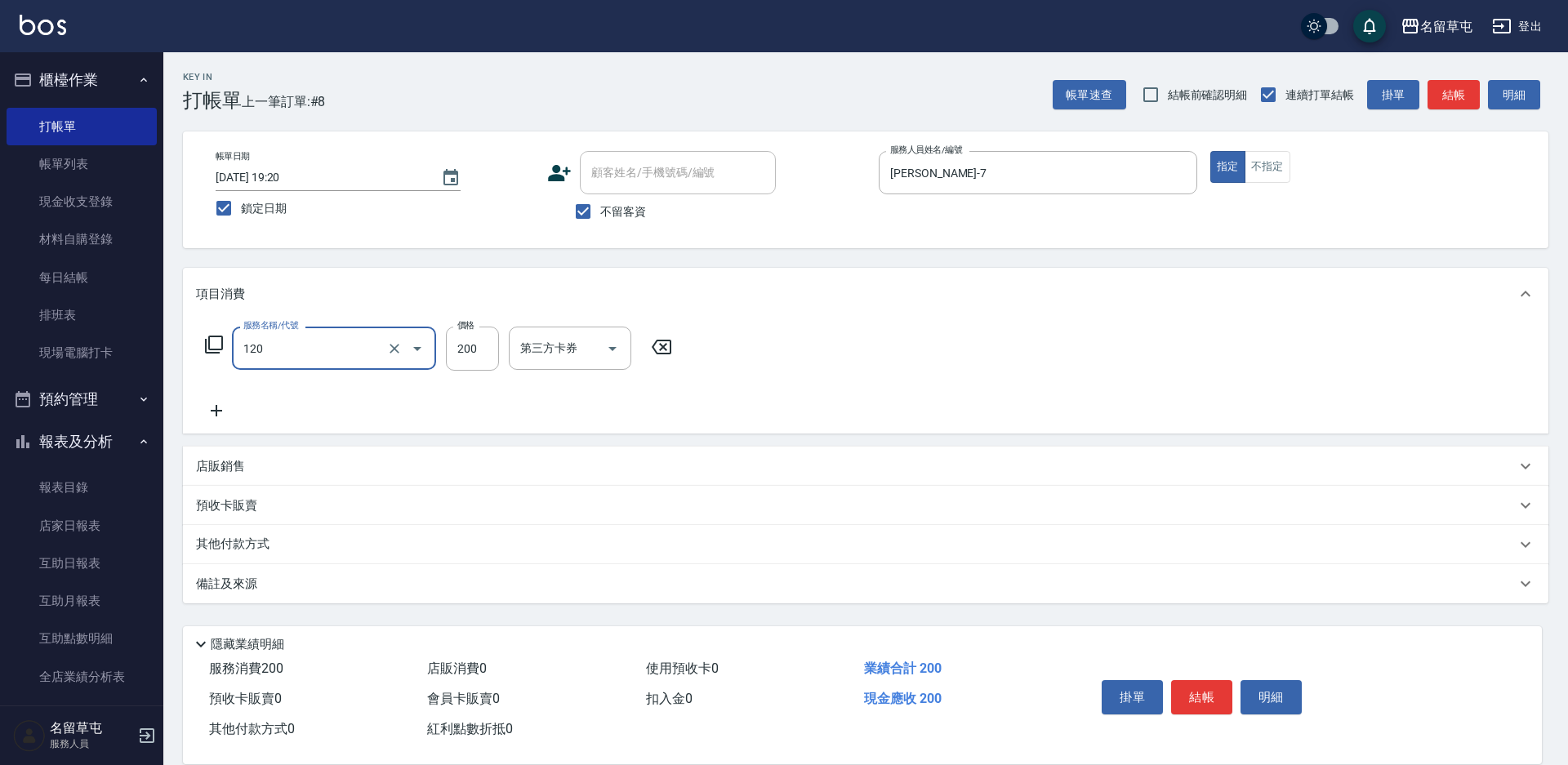
type input "New洗200(120)"
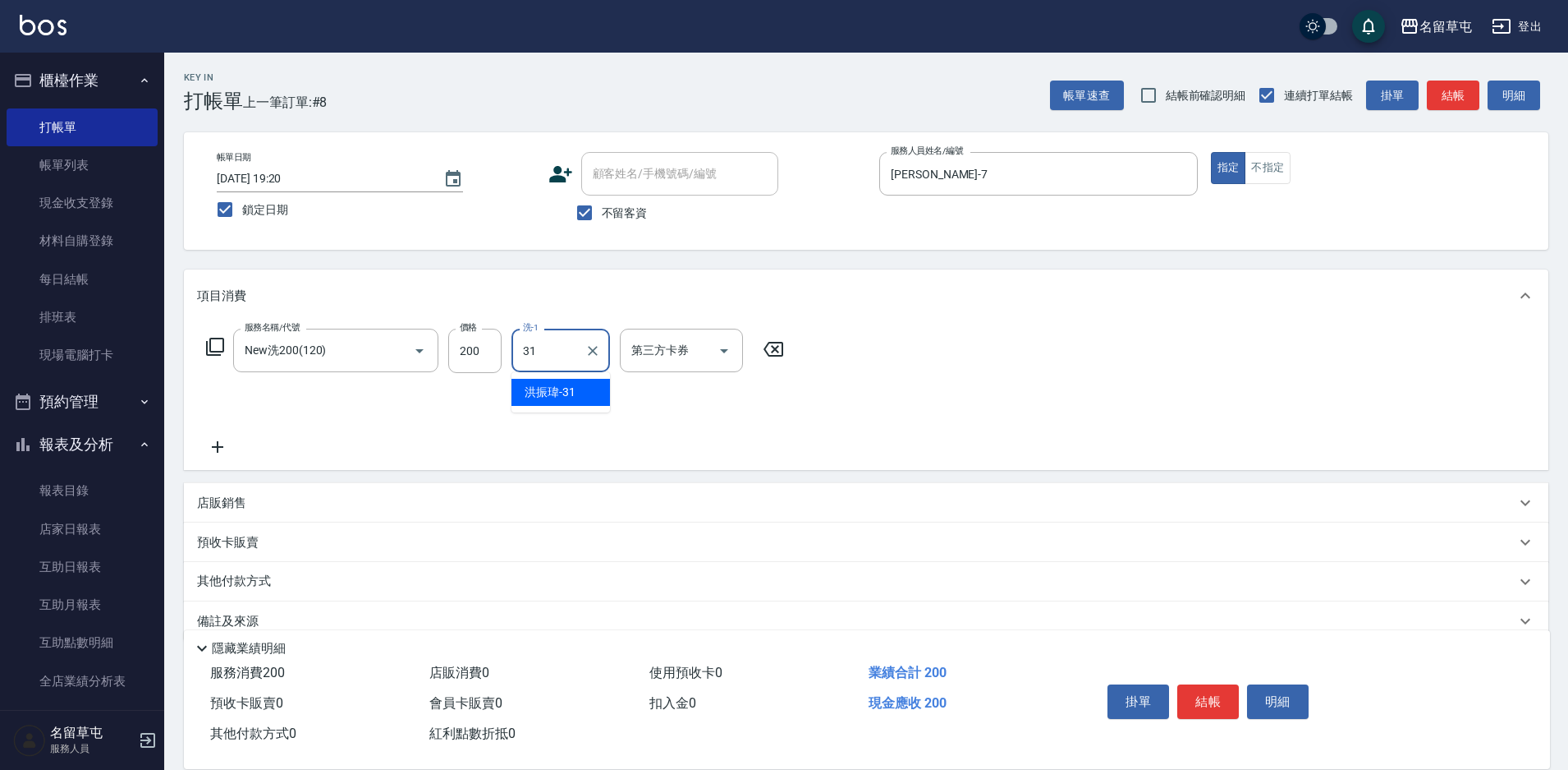
type input "[PERSON_NAME]-31"
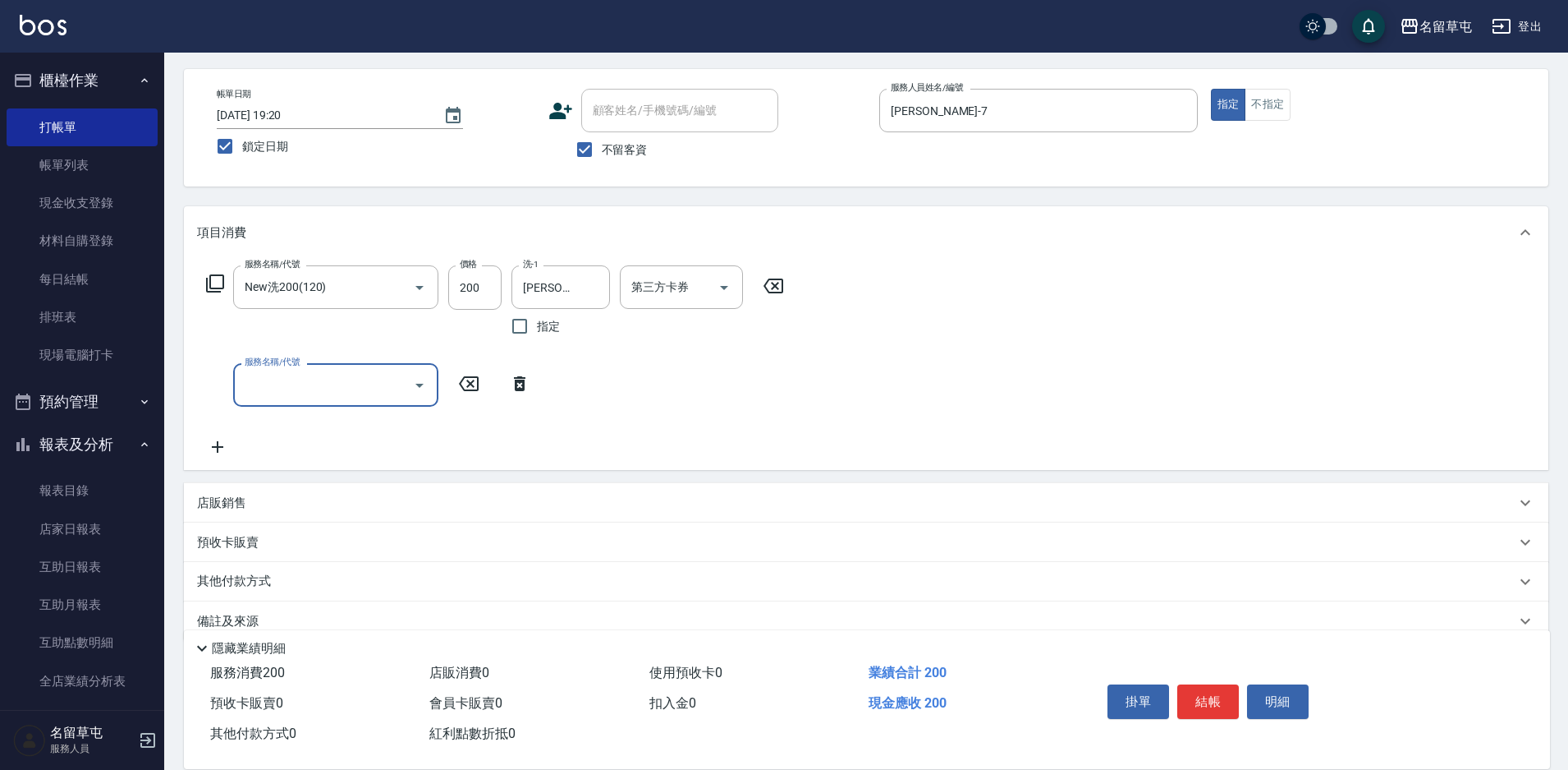
scroll to position [82, 0]
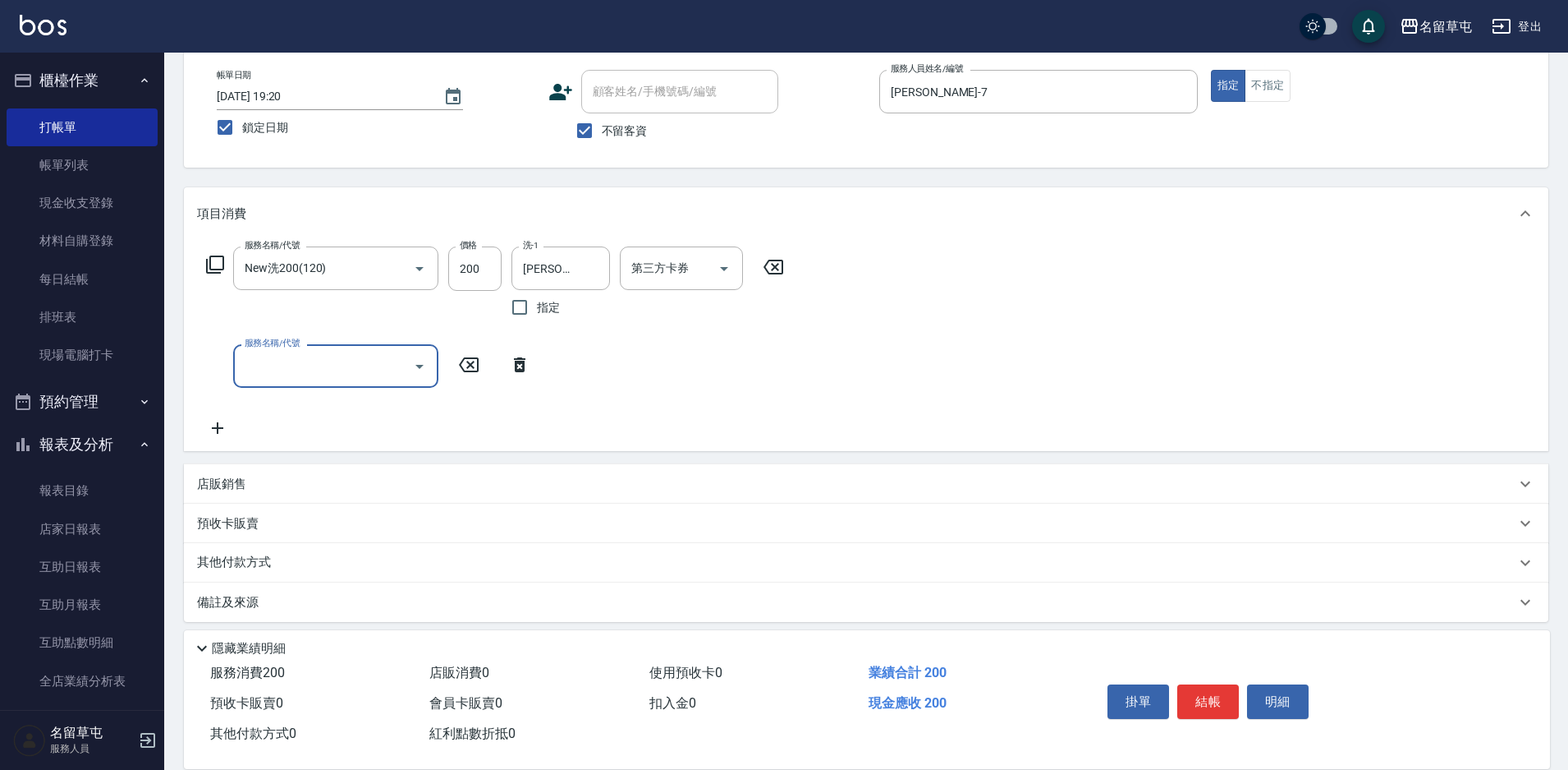
click at [606, 135] on span "不留客資" at bounding box center [624, 131] width 46 height 17
click at [601, 135] on input "不留客資" at bounding box center [585, 131] width 35 height 35
checkbox input "false"
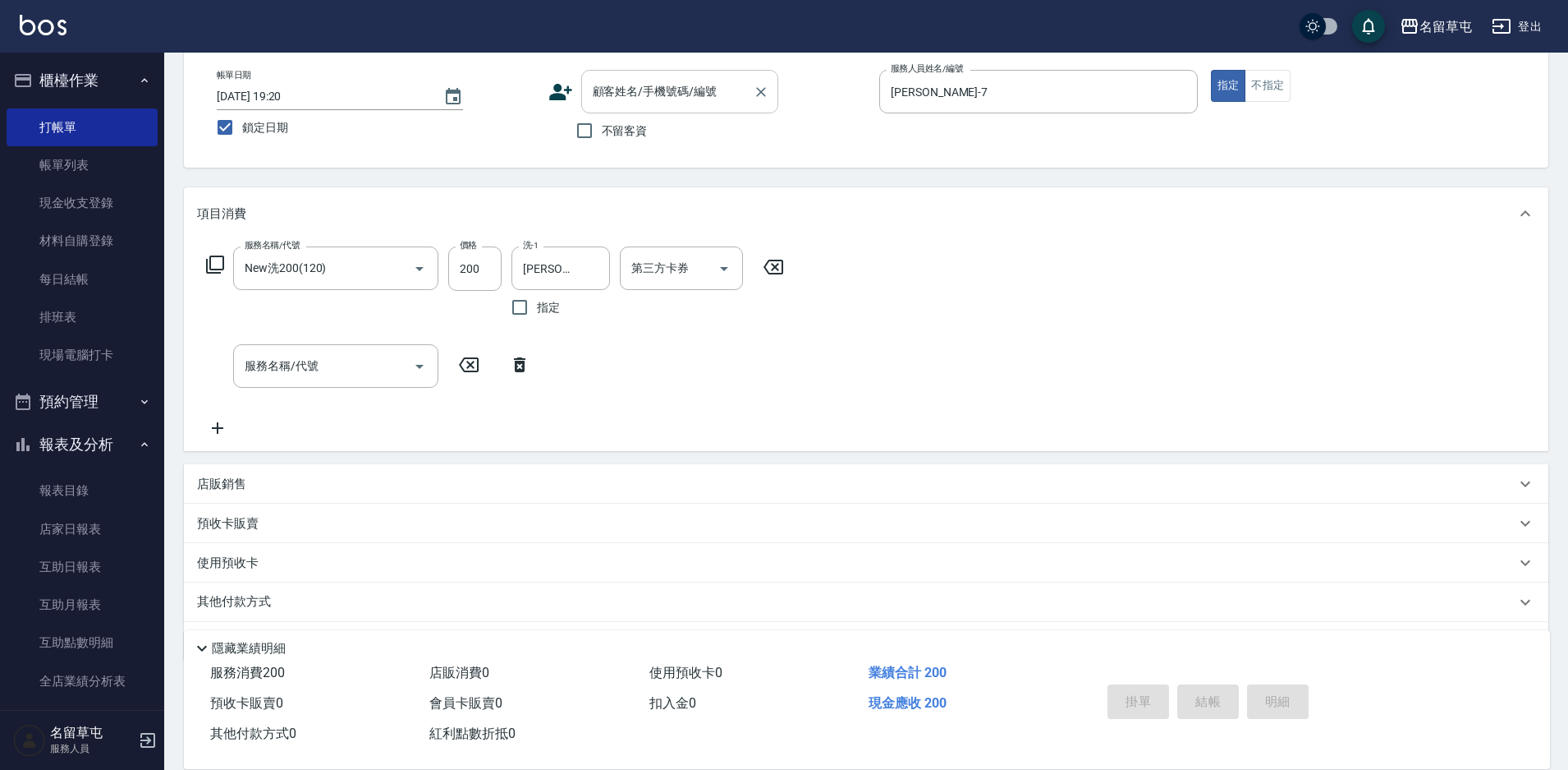
click at [624, 90] on div "顧客姓名/手機號碼/編號 顧客姓名/手機號碼/編號" at bounding box center [680, 92] width 197 height 44
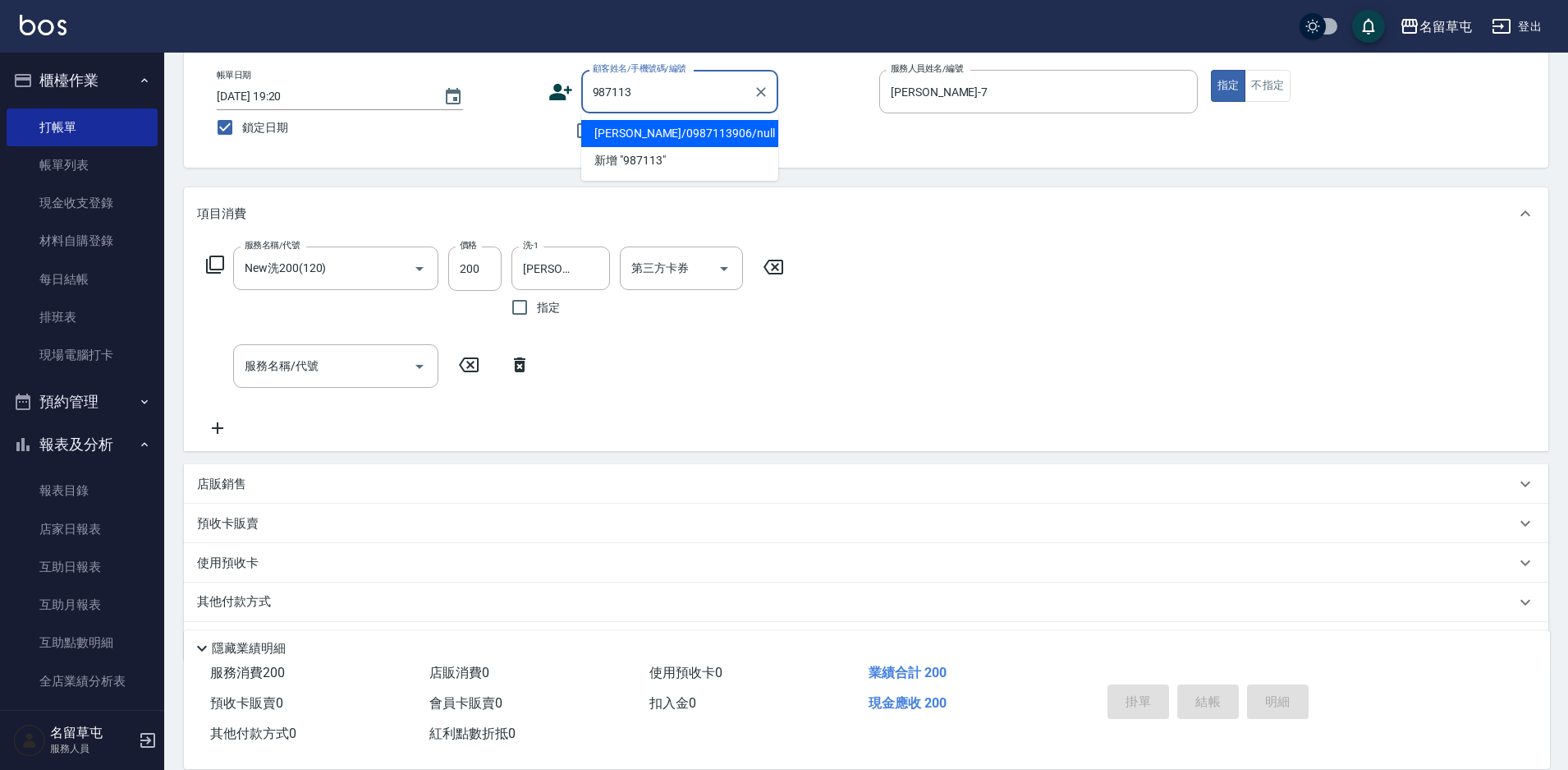
click at [701, 138] on li "[PERSON_NAME]/0987113906/null" at bounding box center [680, 133] width 197 height 27
type input "[PERSON_NAME]/0987113906/null"
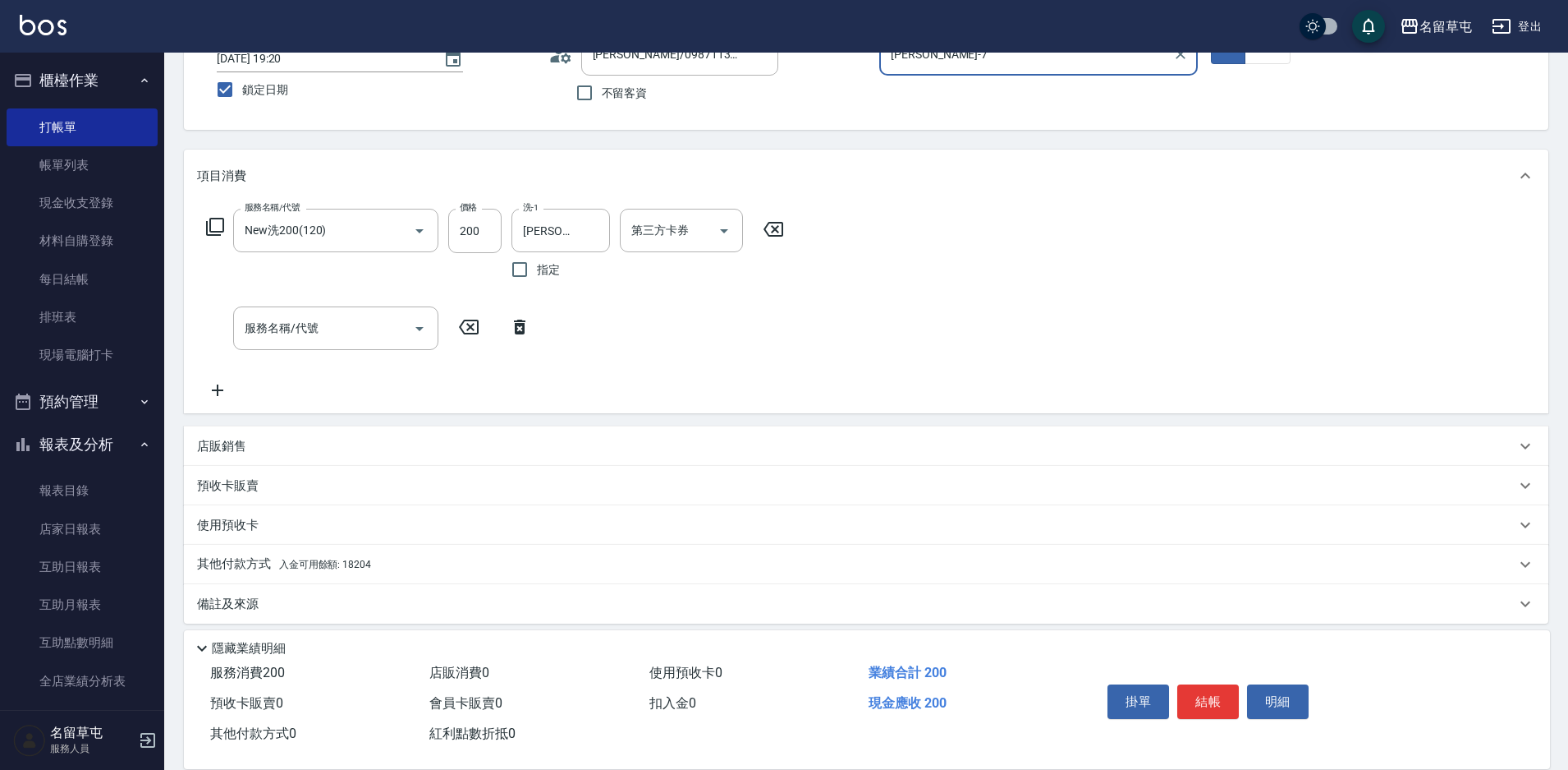
scroll to position [132, 0]
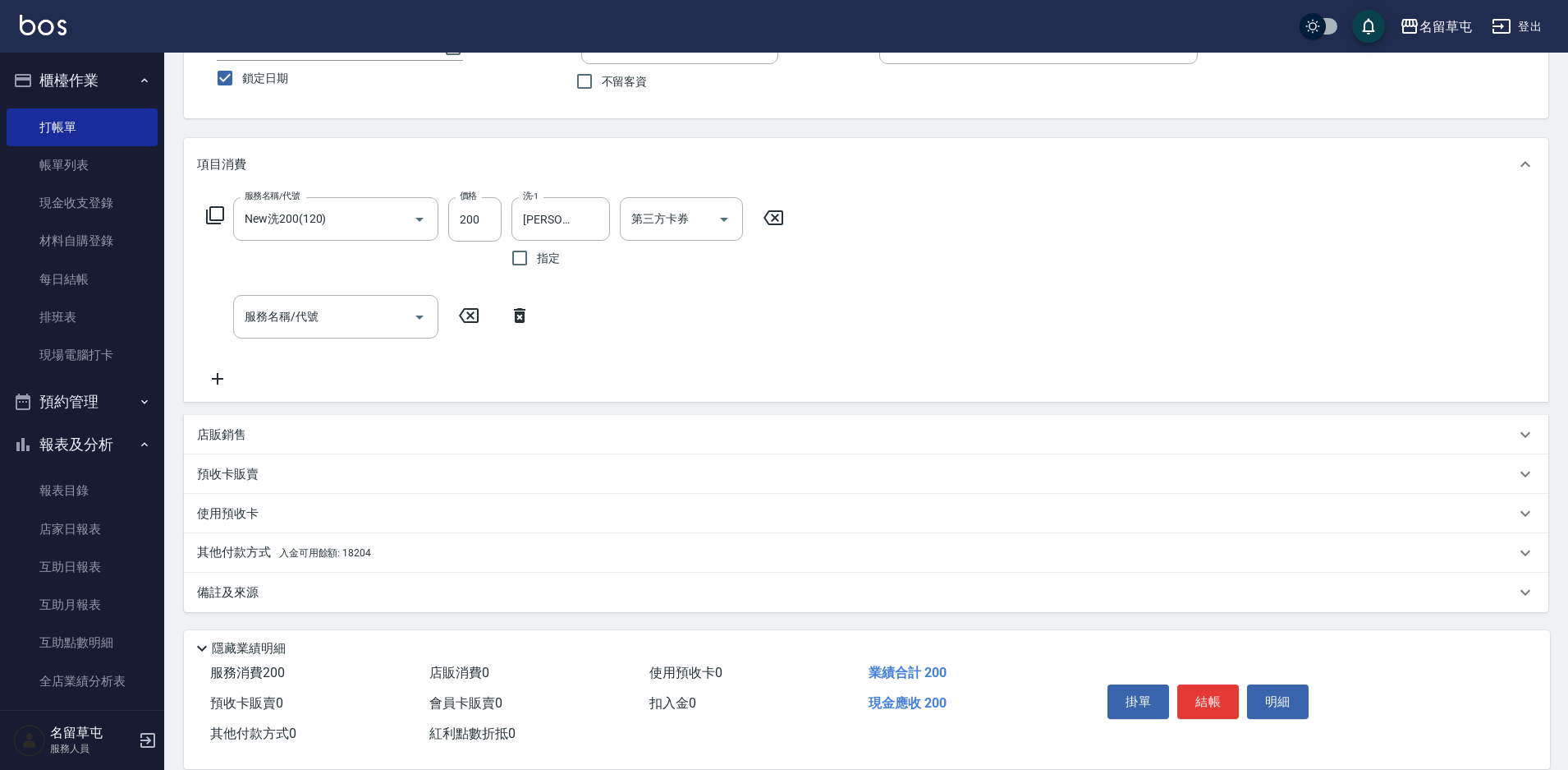
click at [265, 553] on p "其他付款方式 入金可用餘額: 18204" at bounding box center [284, 553] width 174 height 18
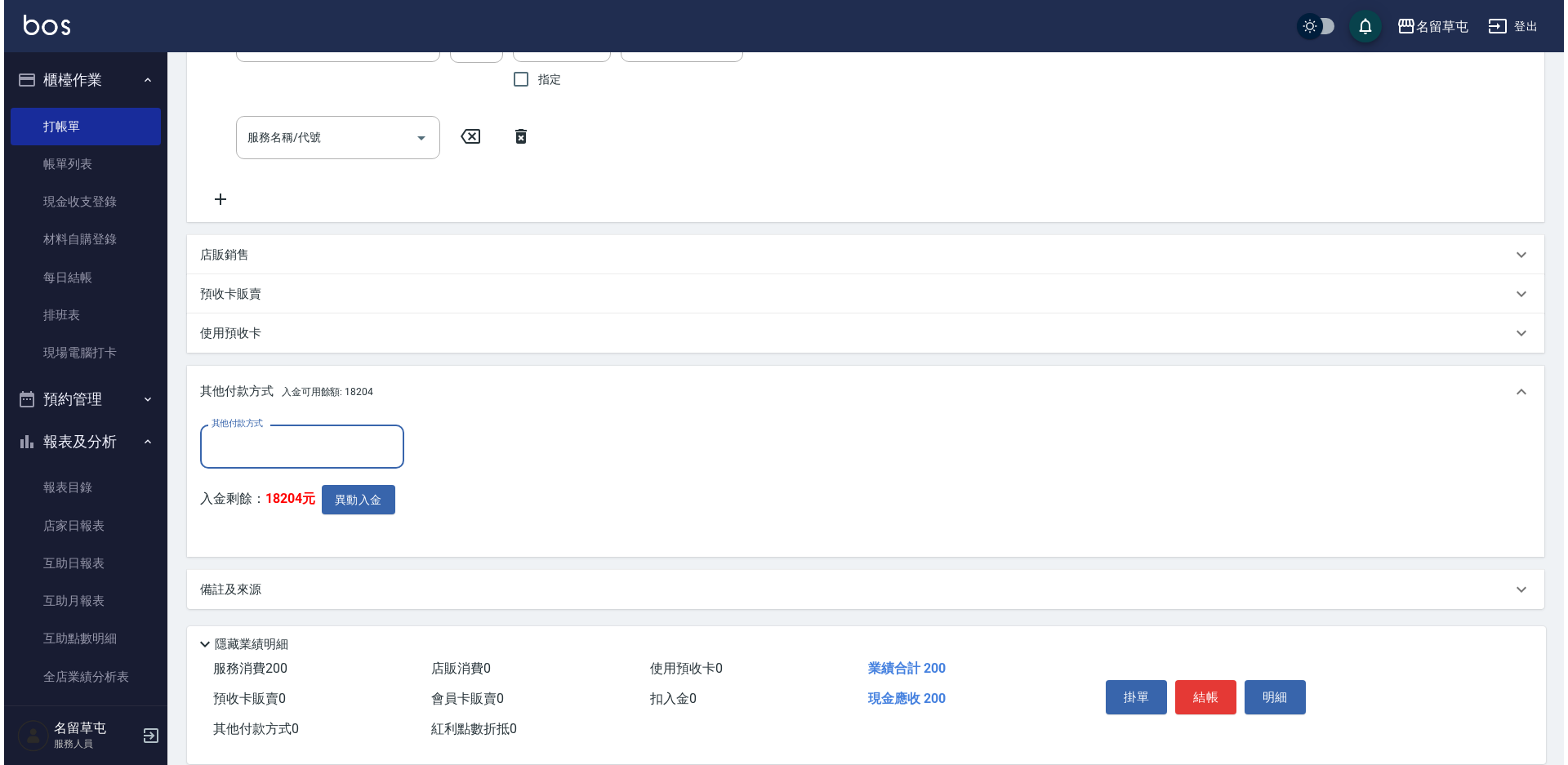
scroll to position [309, 0]
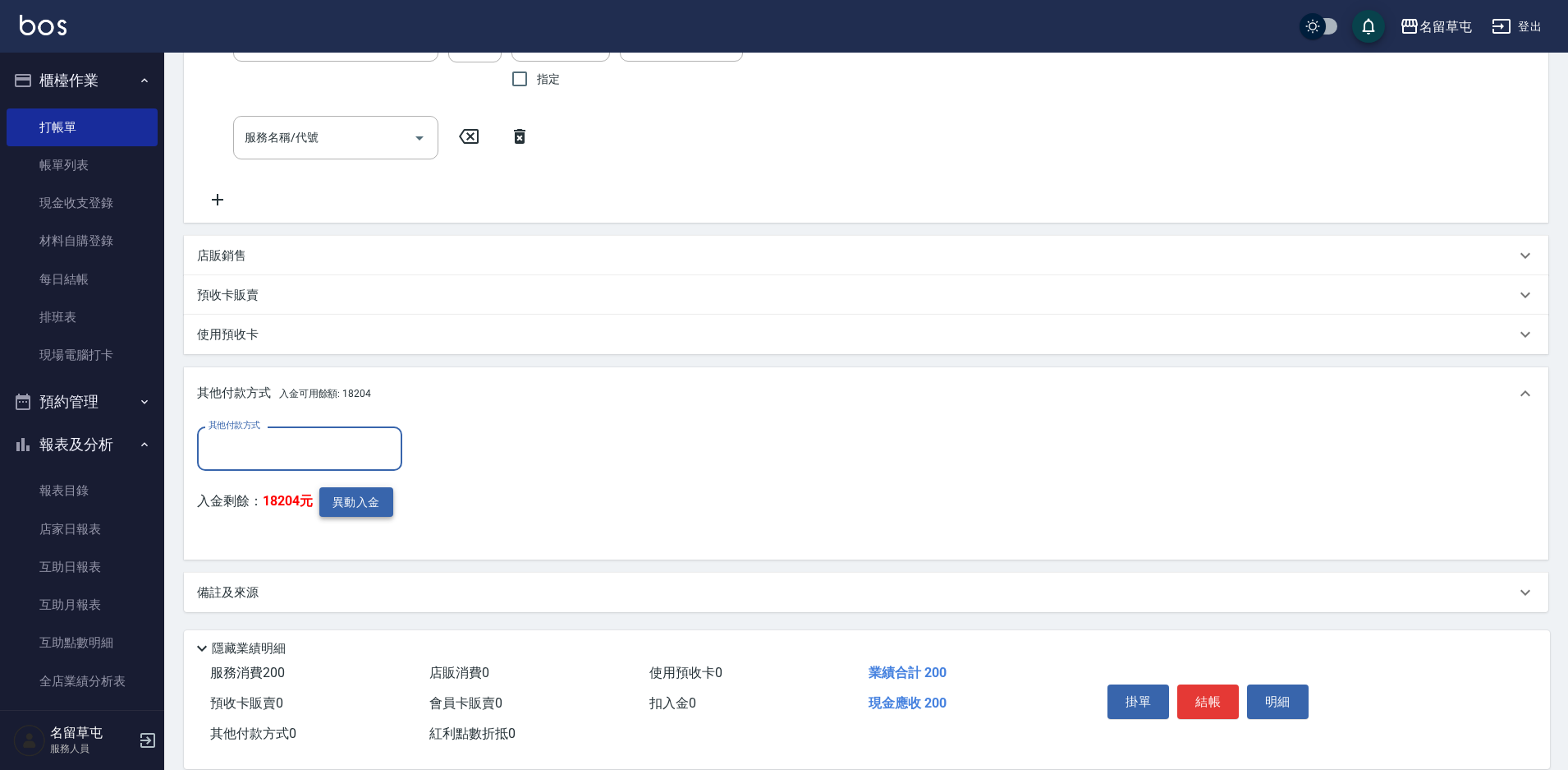
click at [341, 516] on button "異動入金" at bounding box center [356, 502] width 74 height 31
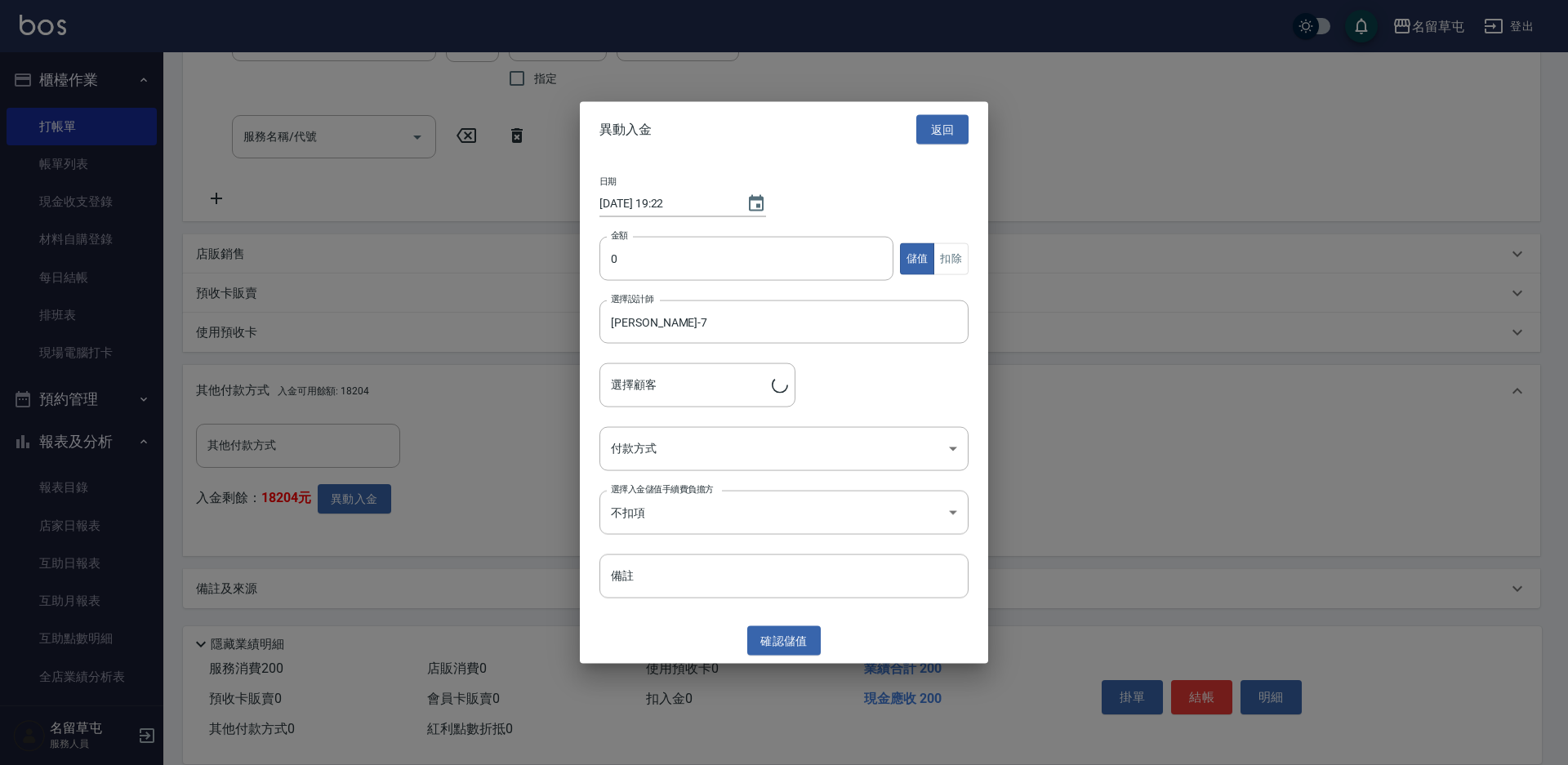
type input "[PERSON_NAME]/0987113906"
click at [692, 257] on input "0" at bounding box center [746, 259] width 294 height 44
type input "200"
click at [959, 253] on button "扣除" at bounding box center [951, 259] width 35 height 31
click at [717, 450] on body "名留草屯 登出 櫃檯作業 打帳單 帳單列表 現金收支登錄 材料自購登錄 每日結帳 排班表 現場電腦打卡 預約管理 預約管理 單日預約紀錄 單週預約紀錄 報表及…" at bounding box center [784, 228] width 1568 height 1074
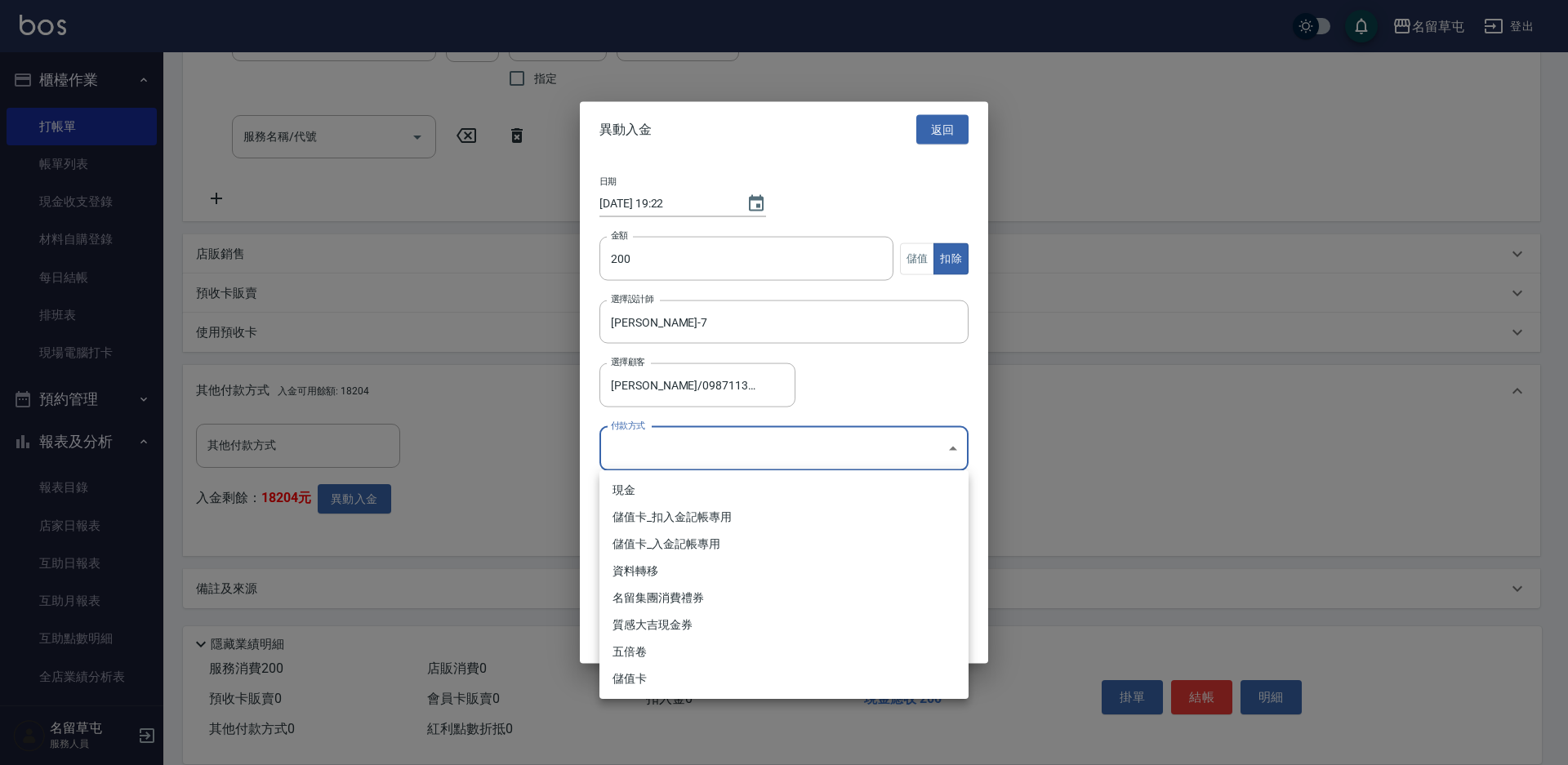
click at [709, 516] on li "儲值卡_扣入金記帳專用" at bounding box center [783, 516] width 369 height 27
type input "儲值卡_扣入金記帳專用"
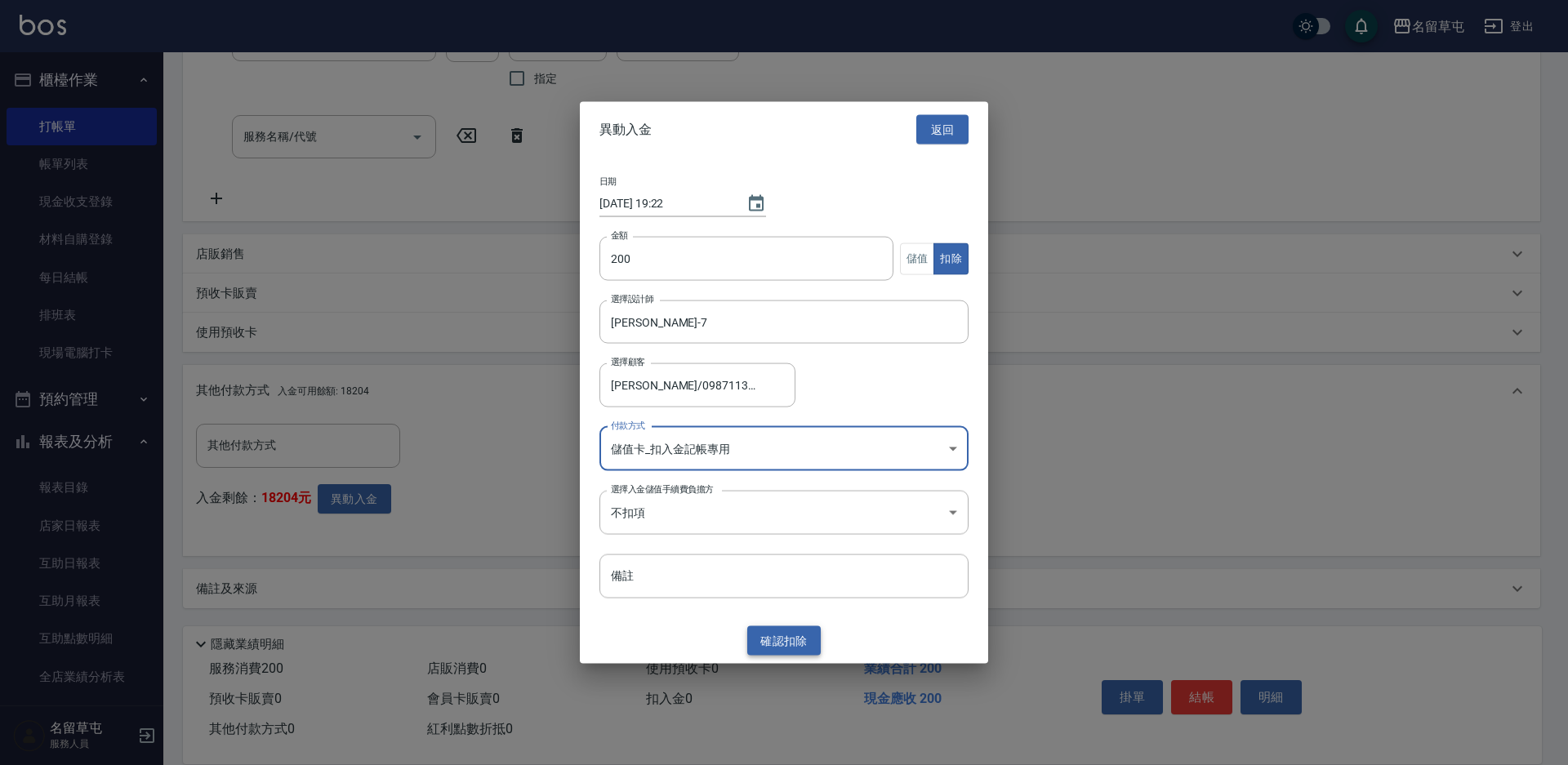
click at [770, 640] on button "確認 扣除" at bounding box center [784, 640] width 74 height 30
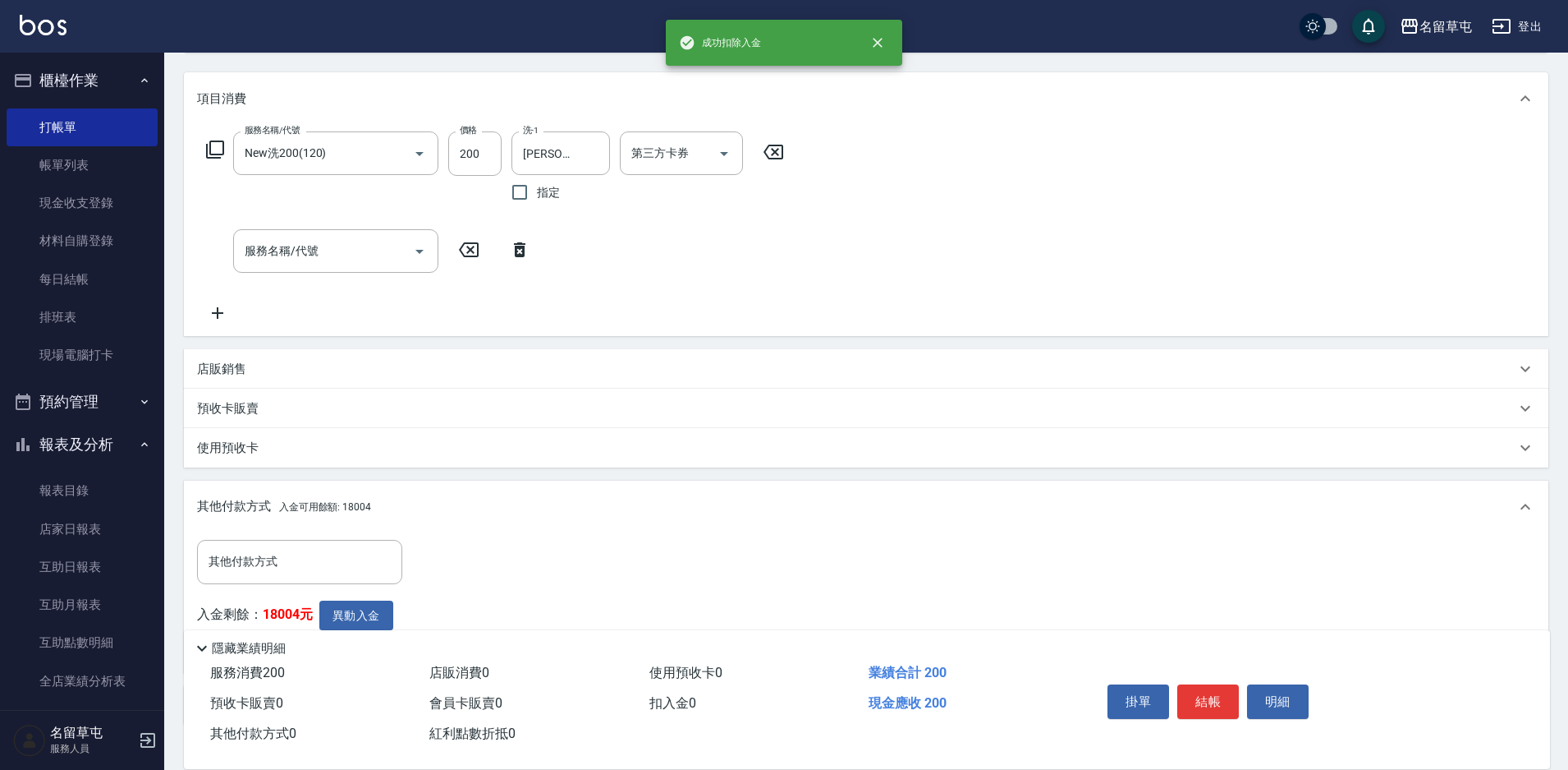
scroll to position [64, 0]
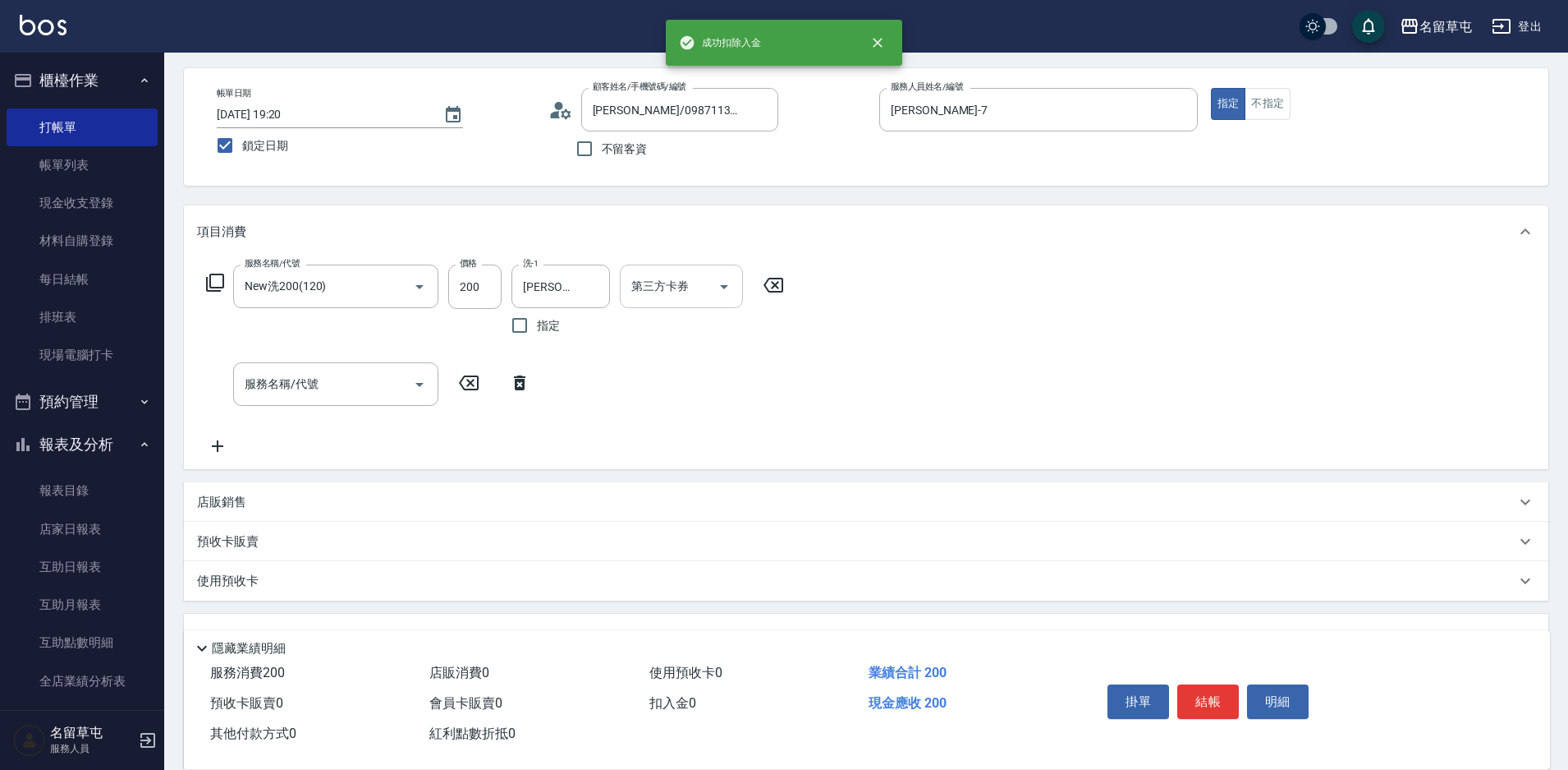
click at [671, 298] on input "第三方卡券" at bounding box center [669, 286] width 84 height 29
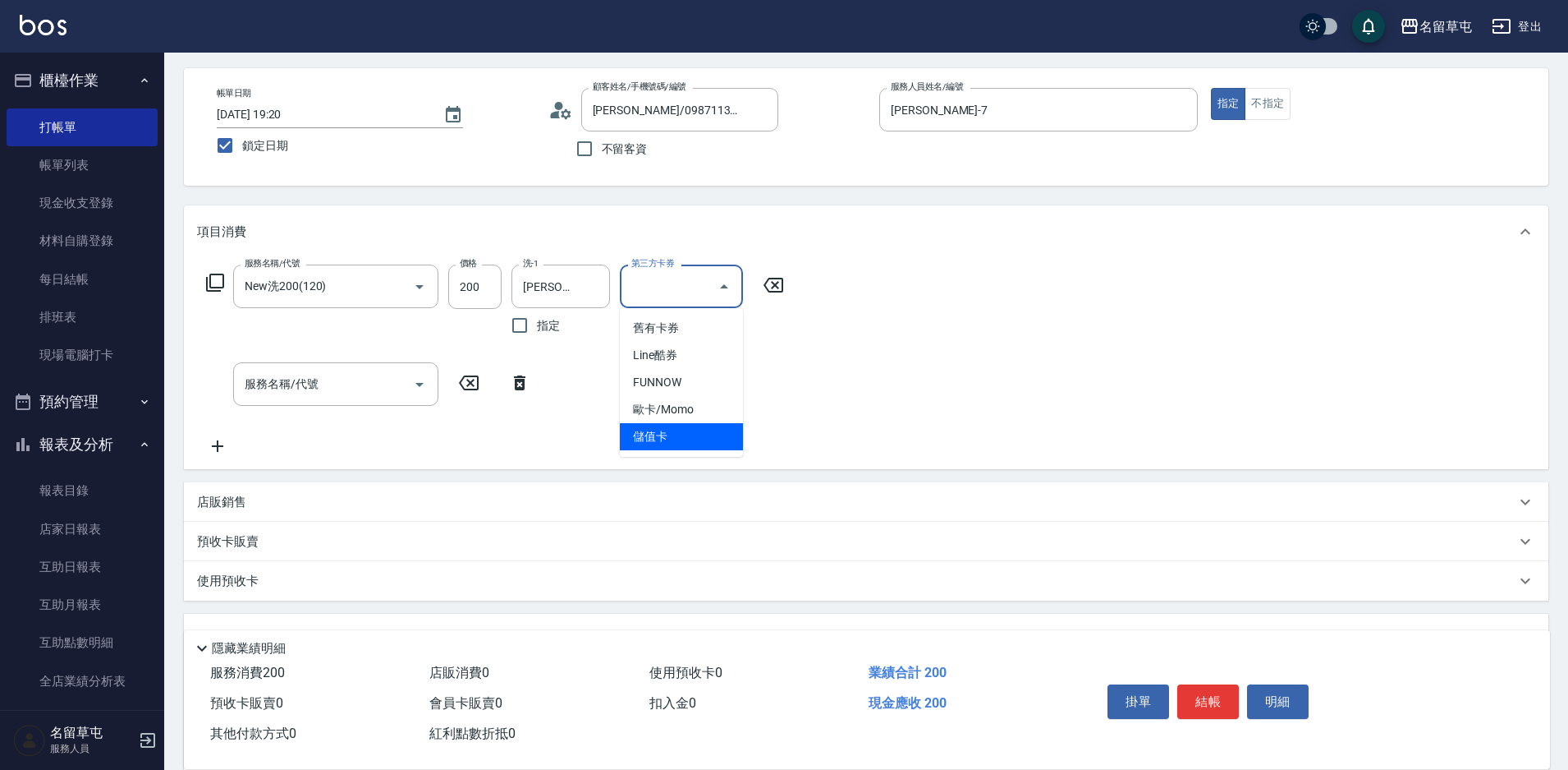
click at [692, 433] on span "儲值卡" at bounding box center [682, 436] width 124 height 27
type input "儲值卡"
click at [988, 354] on div "服務名稱/代號 New洗200(120) 服務名稱/代號 價格 200 價格 洗-1 [PERSON_NAME]-31 洗-1 指定 第三方卡券 儲值卡 第三…" at bounding box center [867, 363] width 1365 height 211
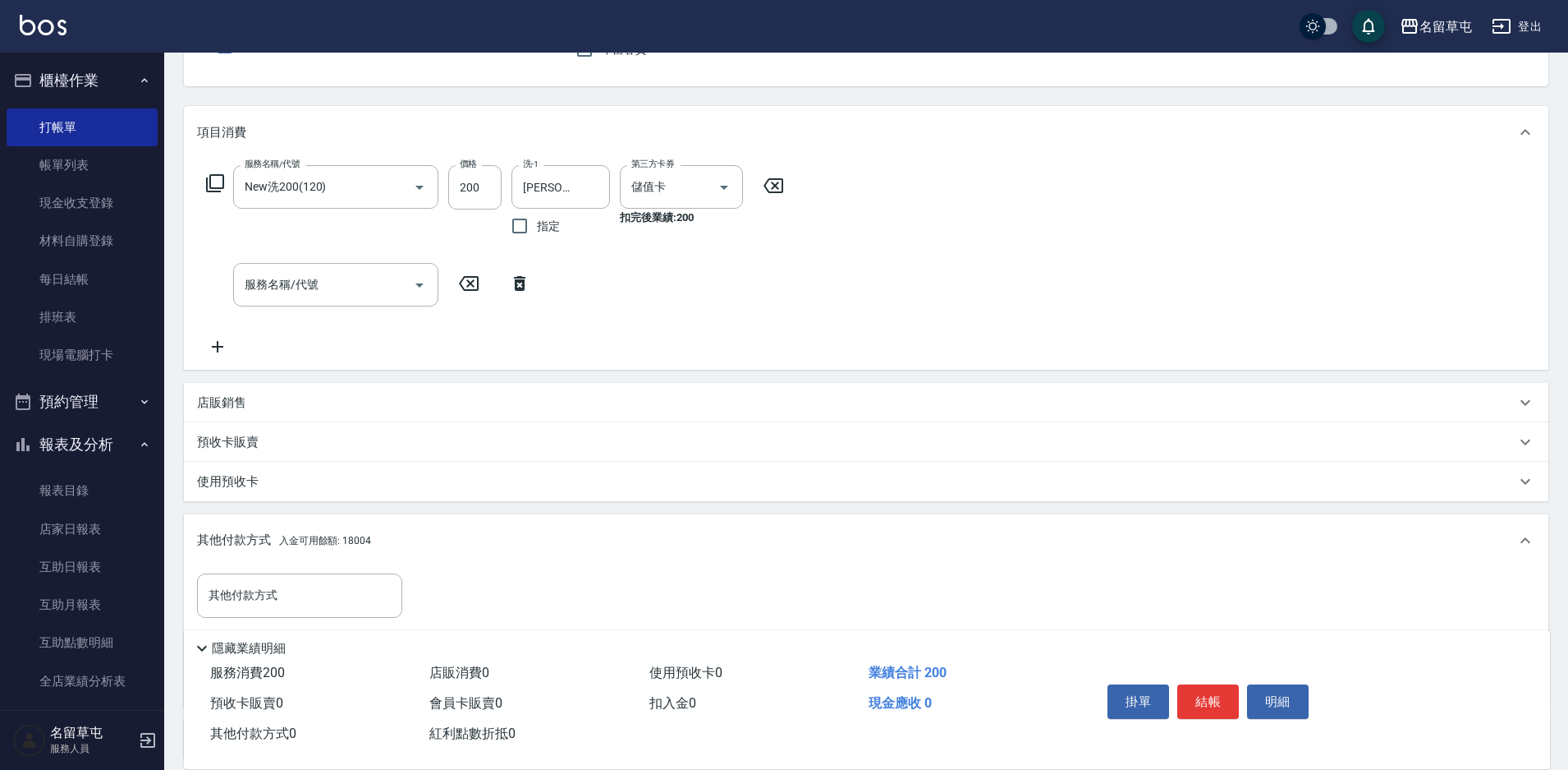
scroll to position [311, 0]
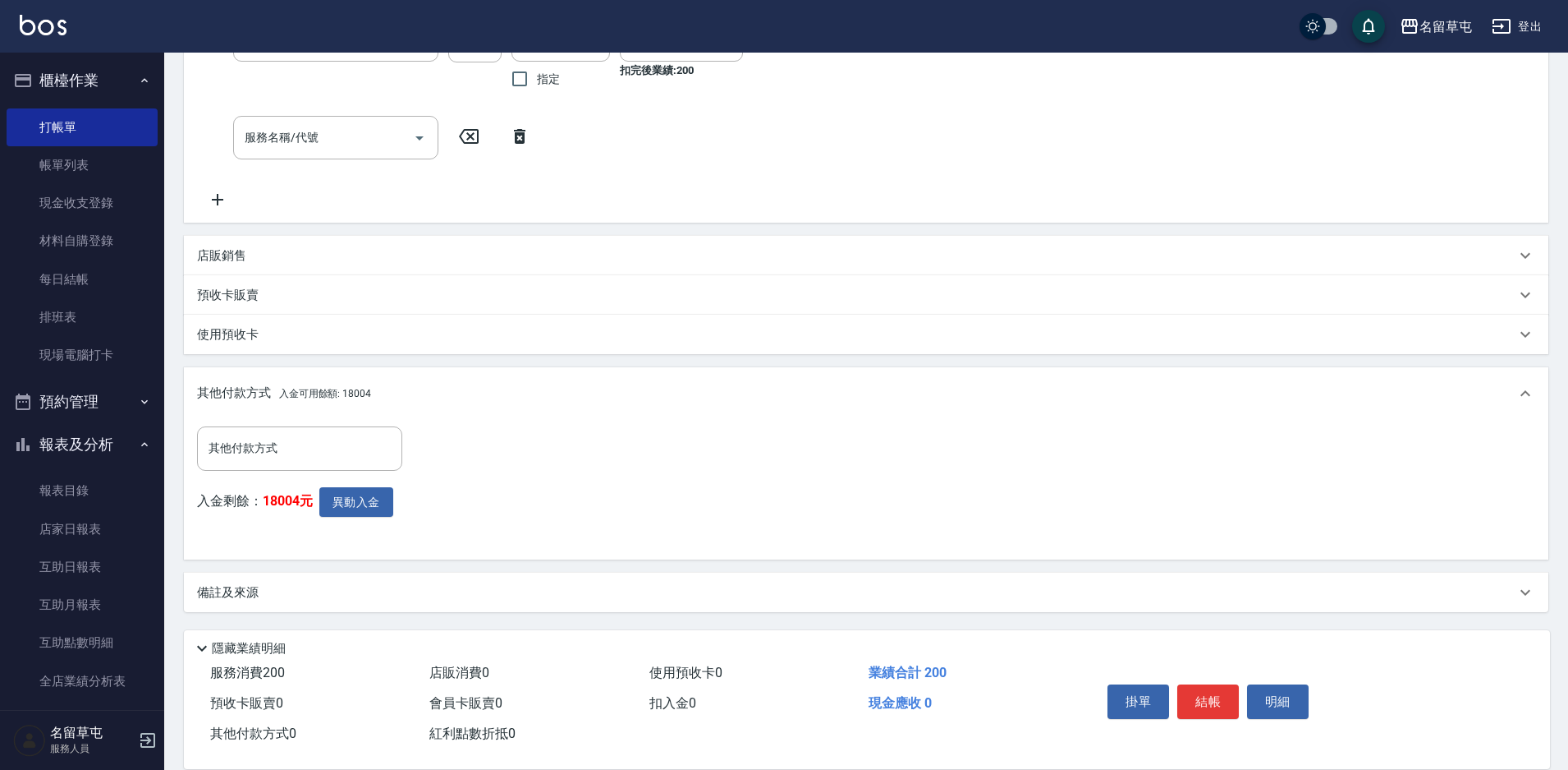
drag, startPoint x: 1208, startPoint y: 695, endPoint x: 1165, endPoint y: 662, distance: 54.2
click at [1207, 684] on button "結帳" at bounding box center [1208, 701] width 61 height 35
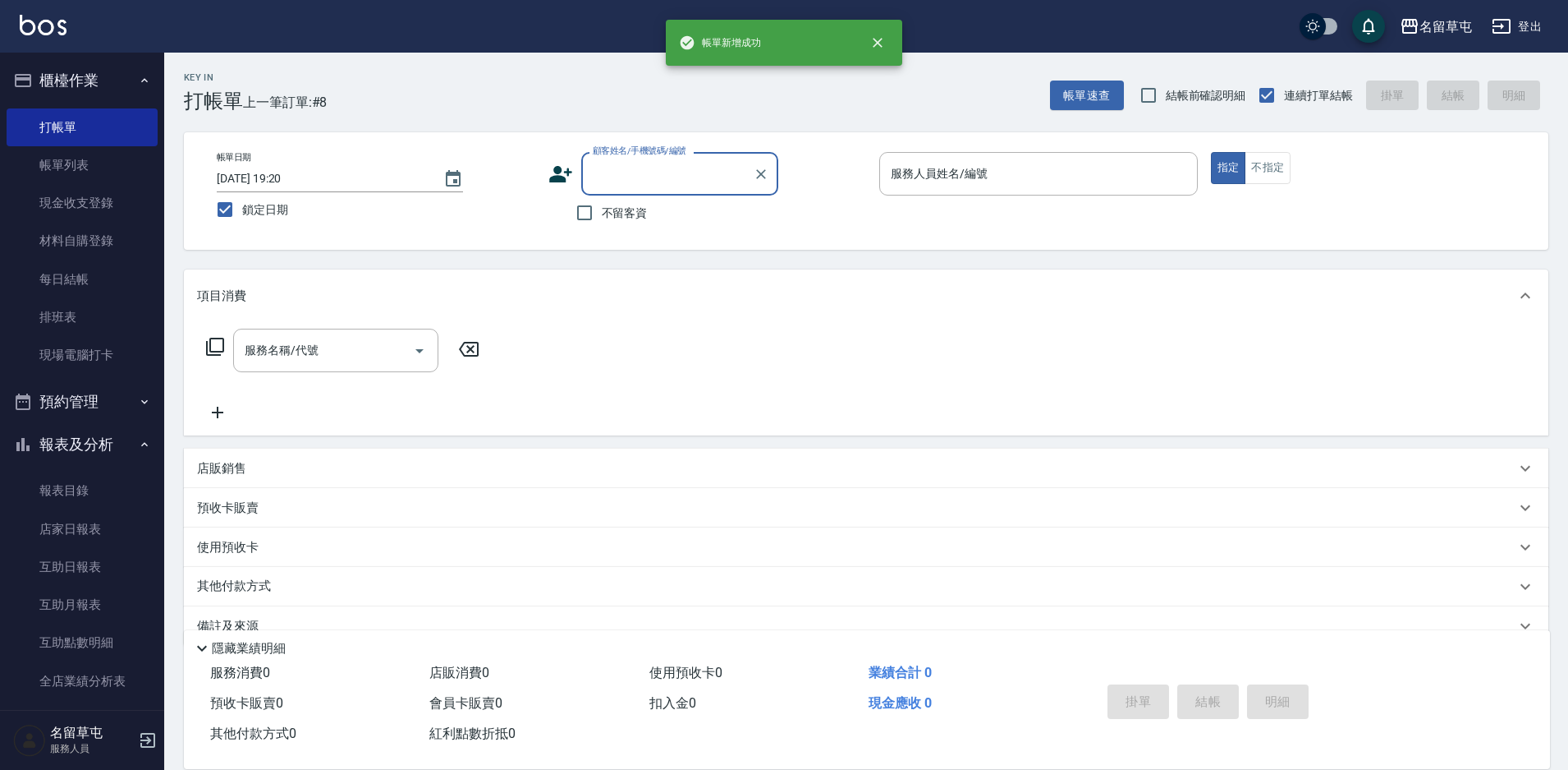
scroll to position [0, 0]
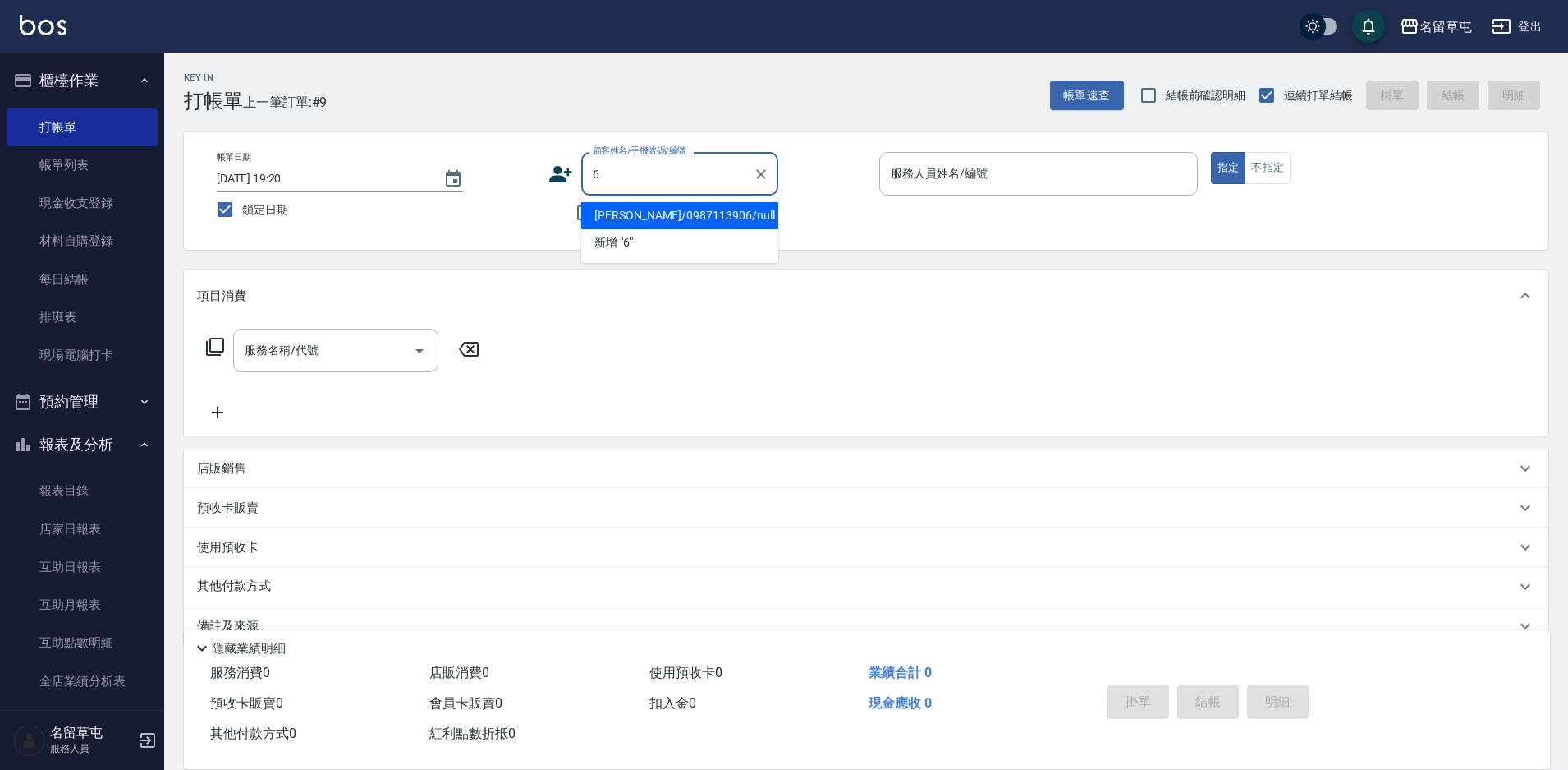
type input "[PERSON_NAME]/0987113906/null"
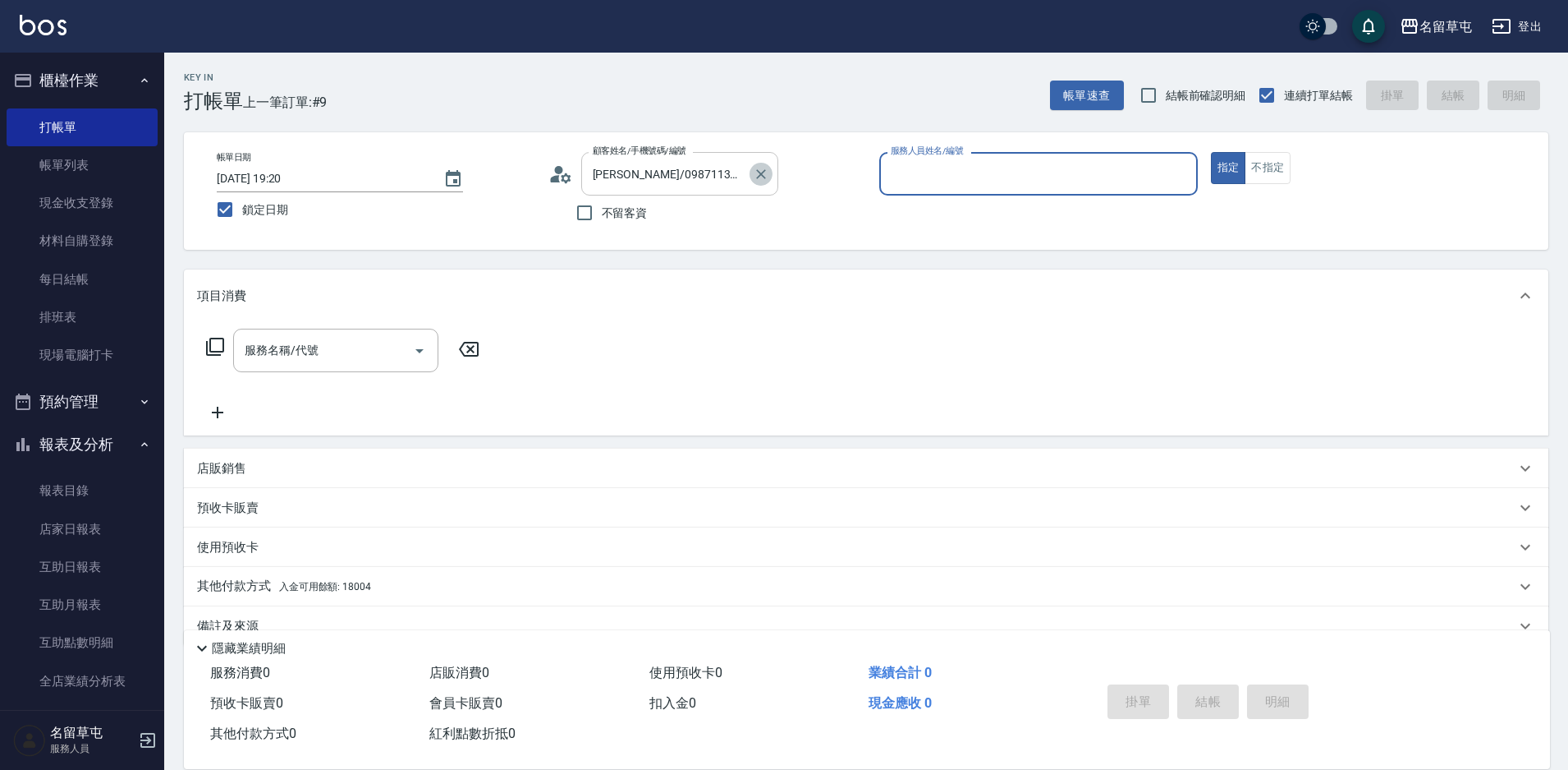
click at [760, 172] on icon "Clear" at bounding box center [762, 174] width 10 height 10
click at [593, 209] on input "不留客資" at bounding box center [585, 213] width 35 height 35
checkbox input "true"
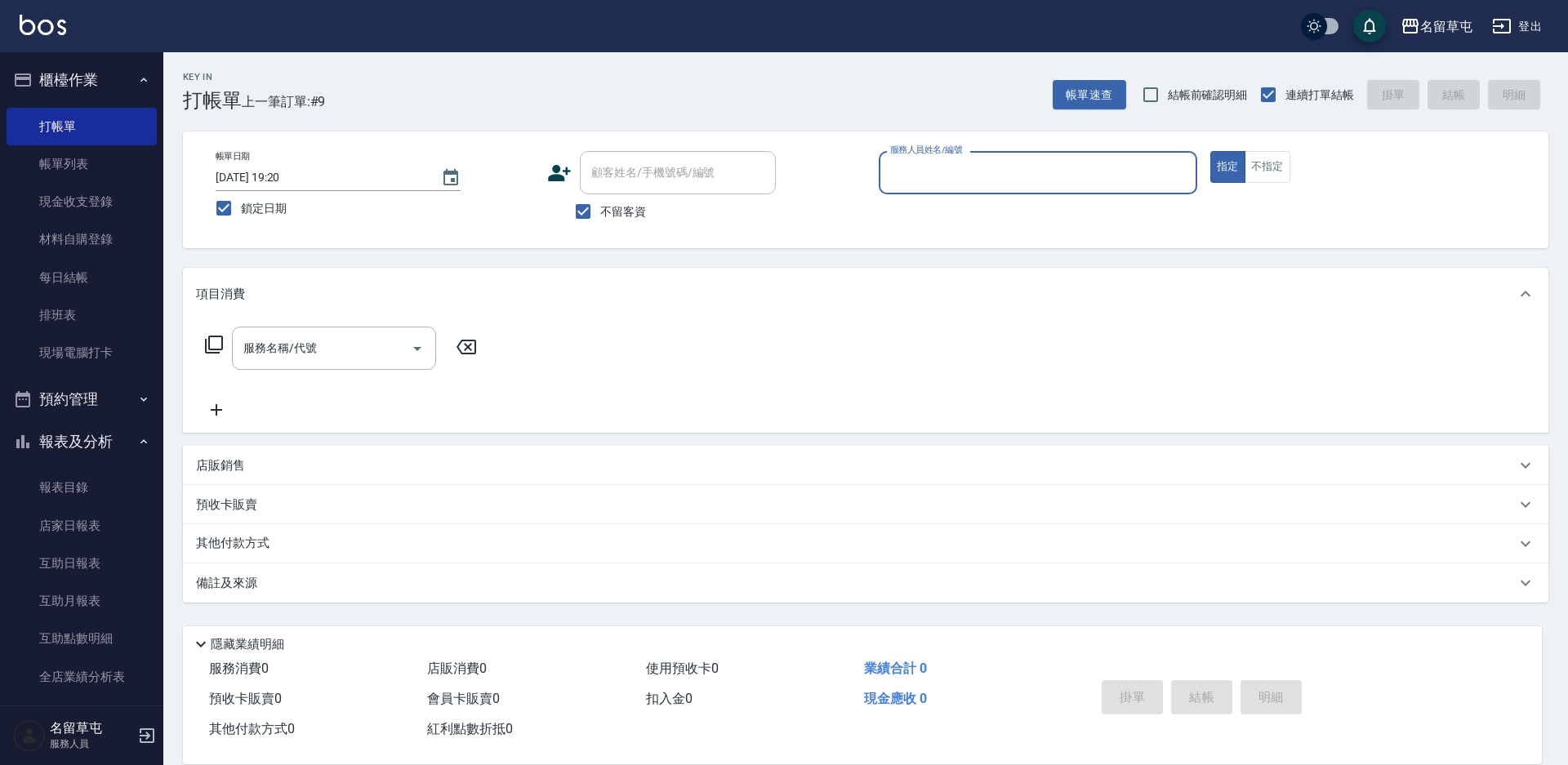
click at [1031, 168] on input "服務人員姓名/編號" at bounding box center [1038, 172] width 304 height 29
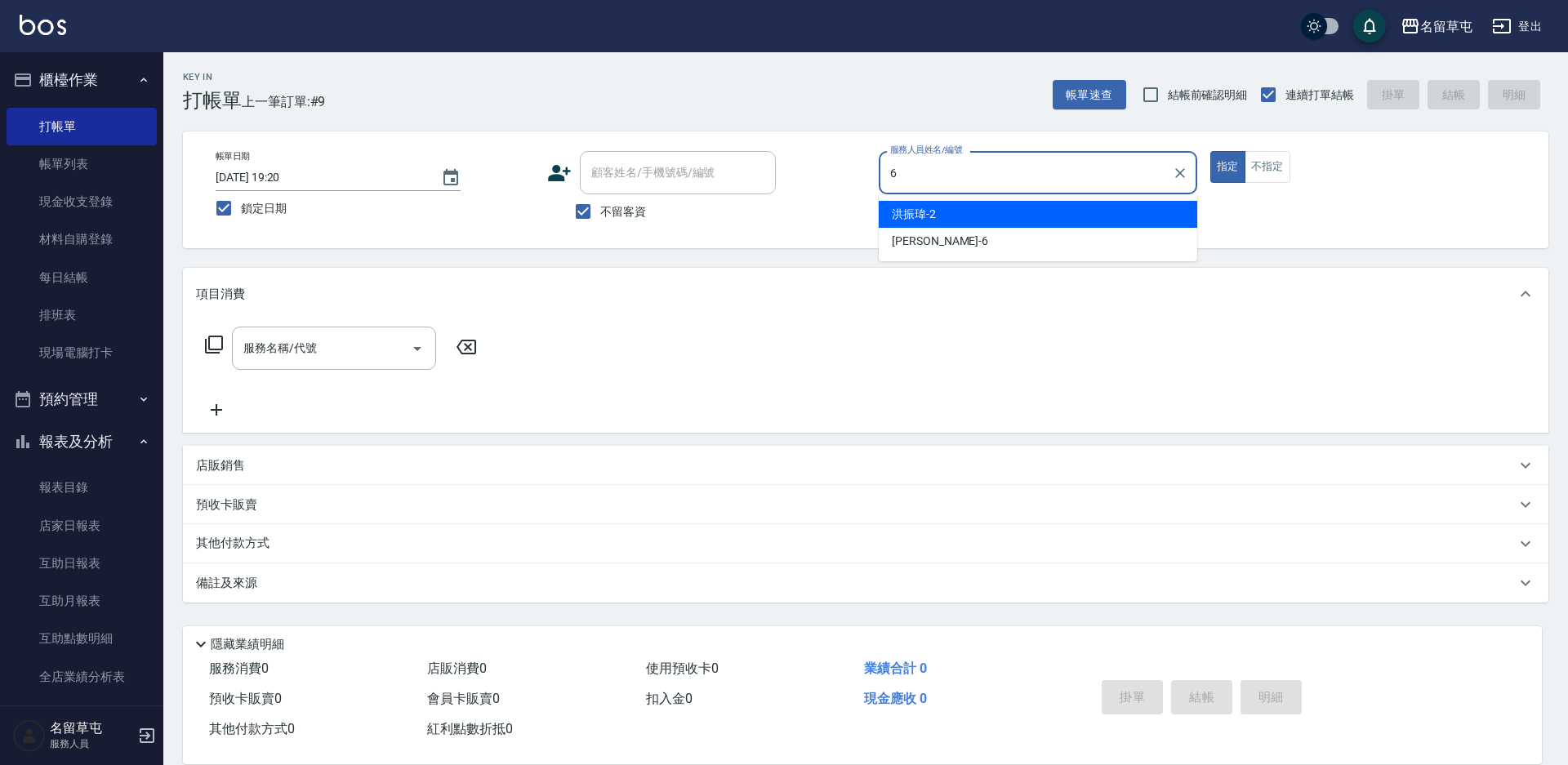
type input "[PERSON_NAME]-6"
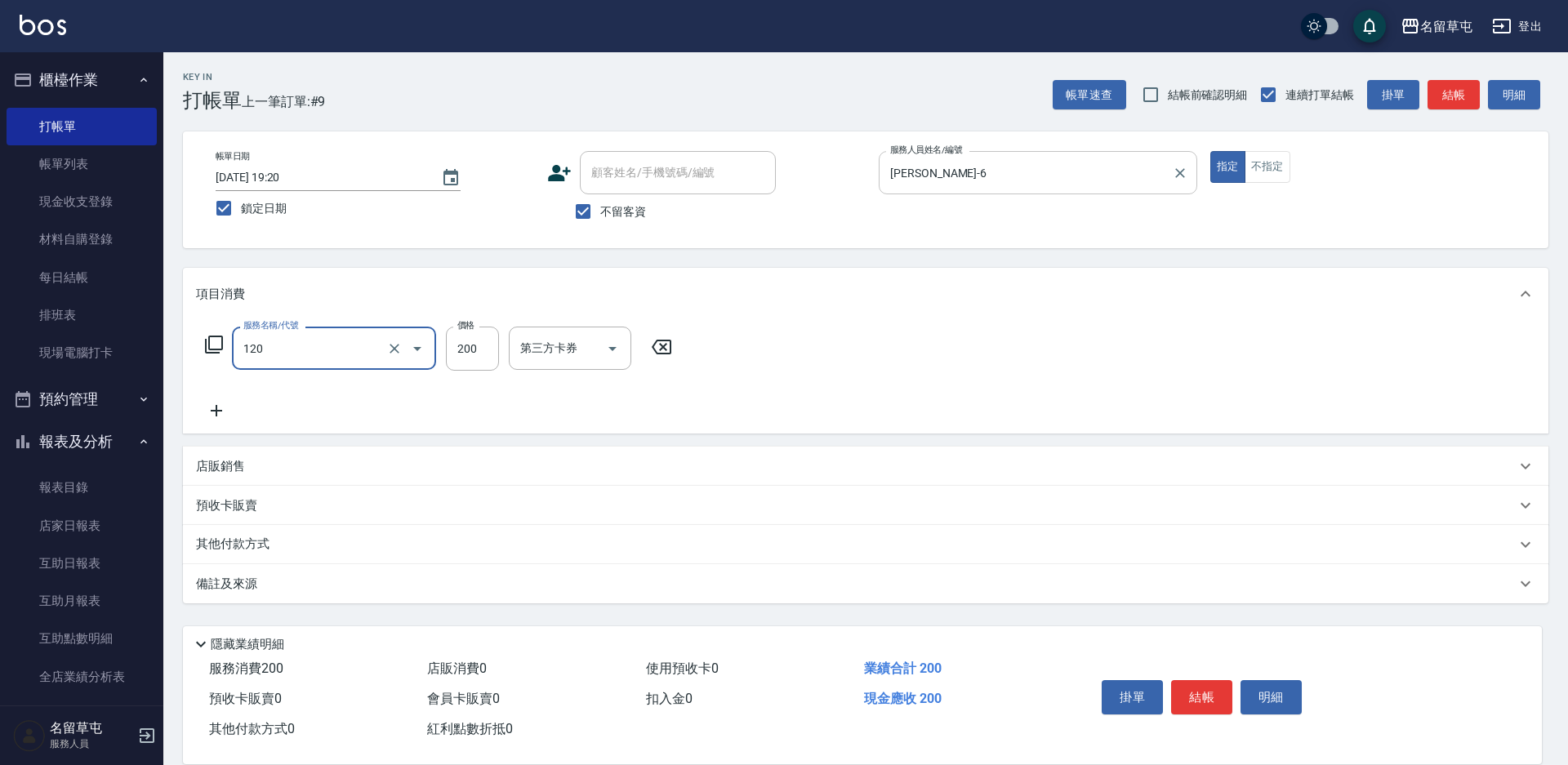
type input "New洗200(120)"
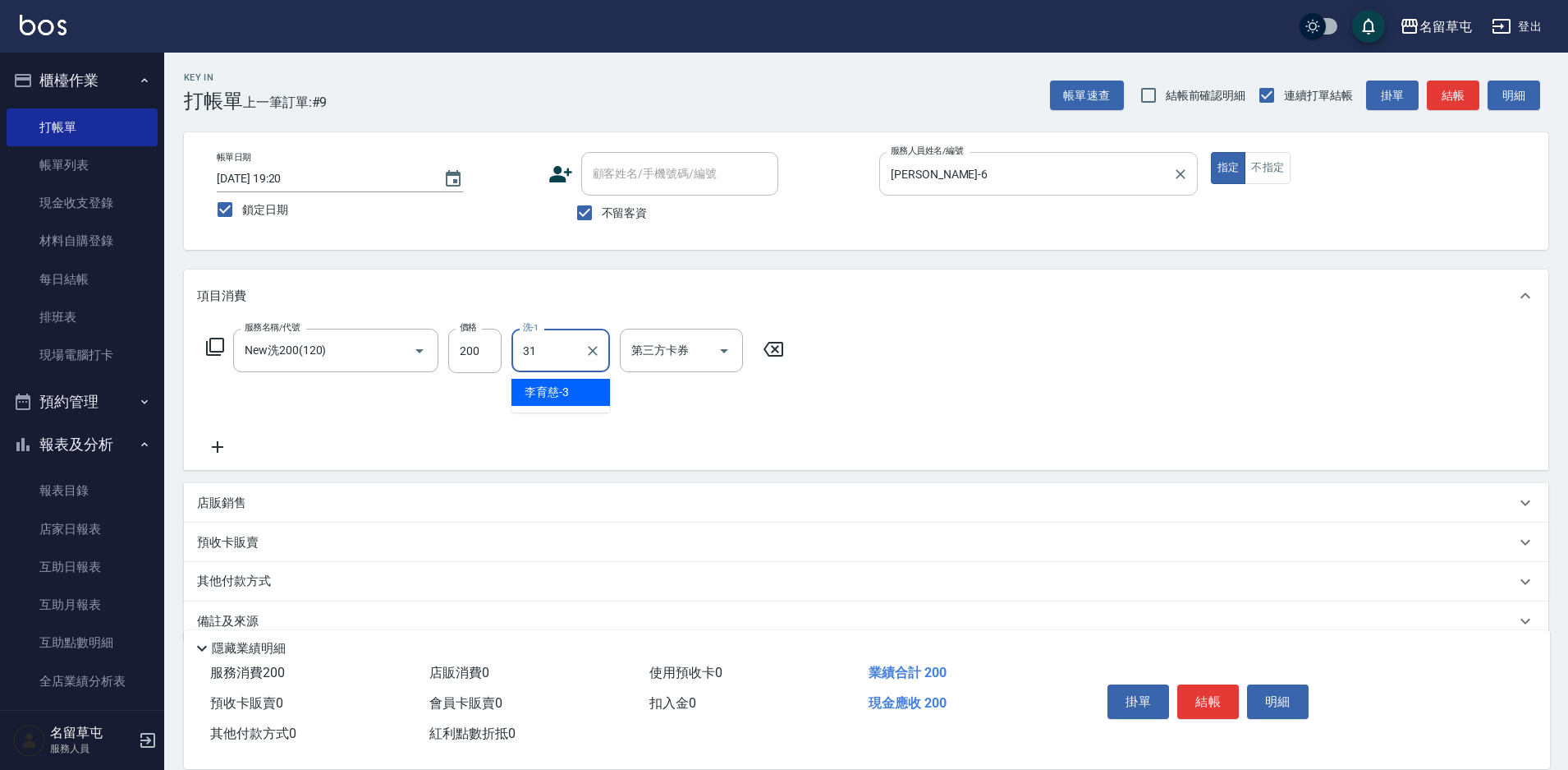
type input "[PERSON_NAME]-31"
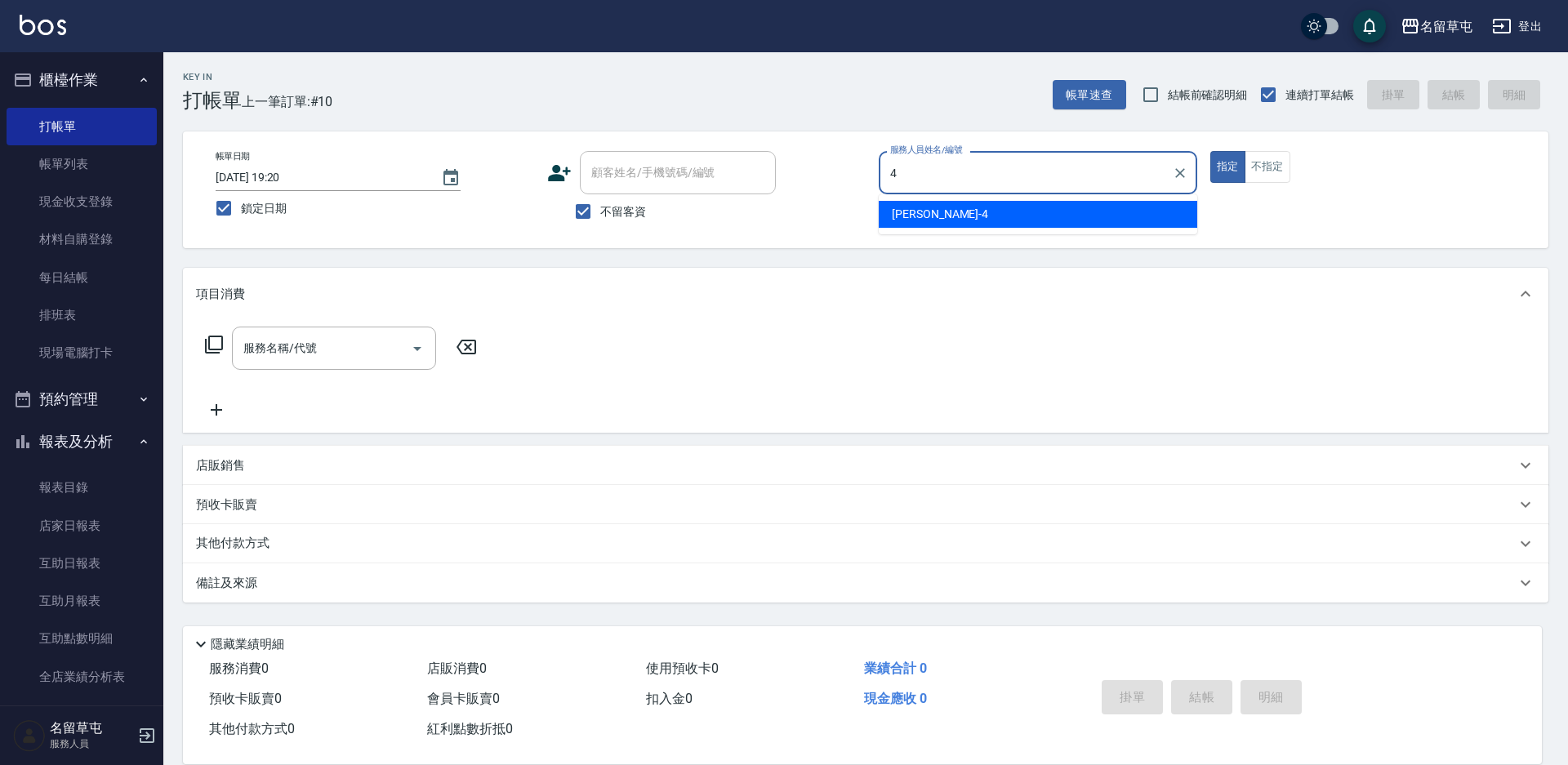
type input "[PERSON_NAME]-4"
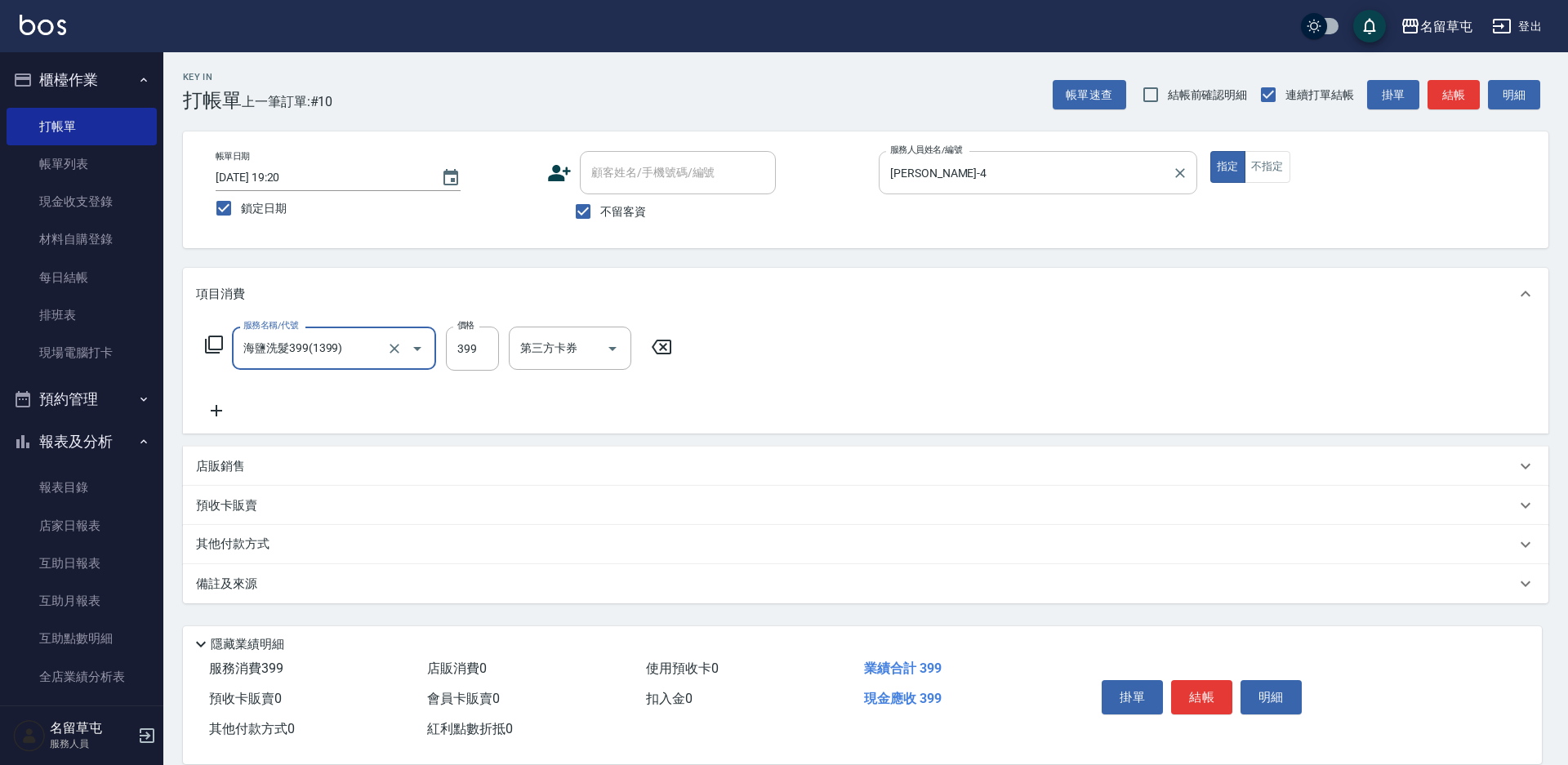
type input "海鹽洗髮399(1399)"
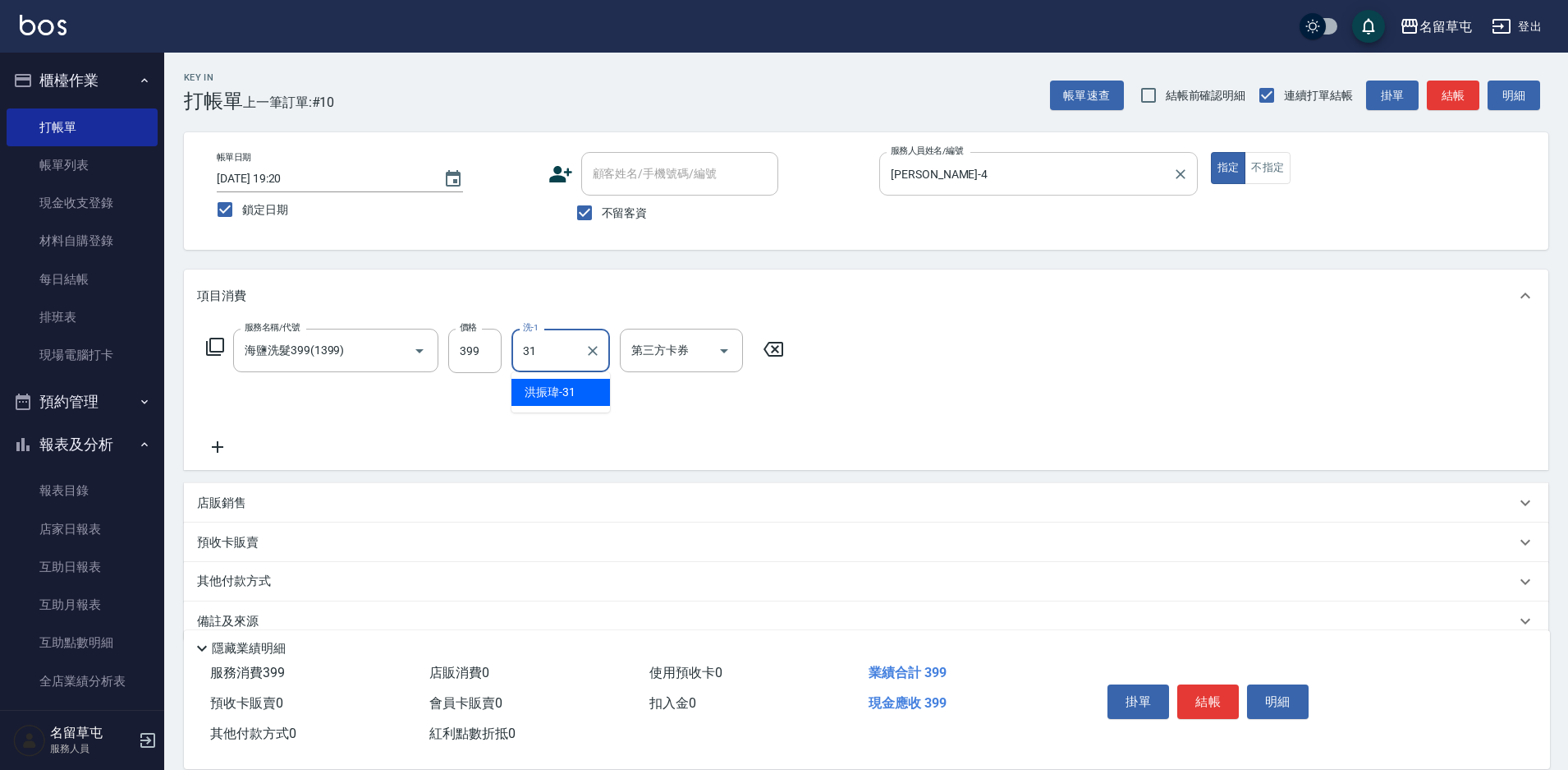
type input "[PERSON_NAME]-31"
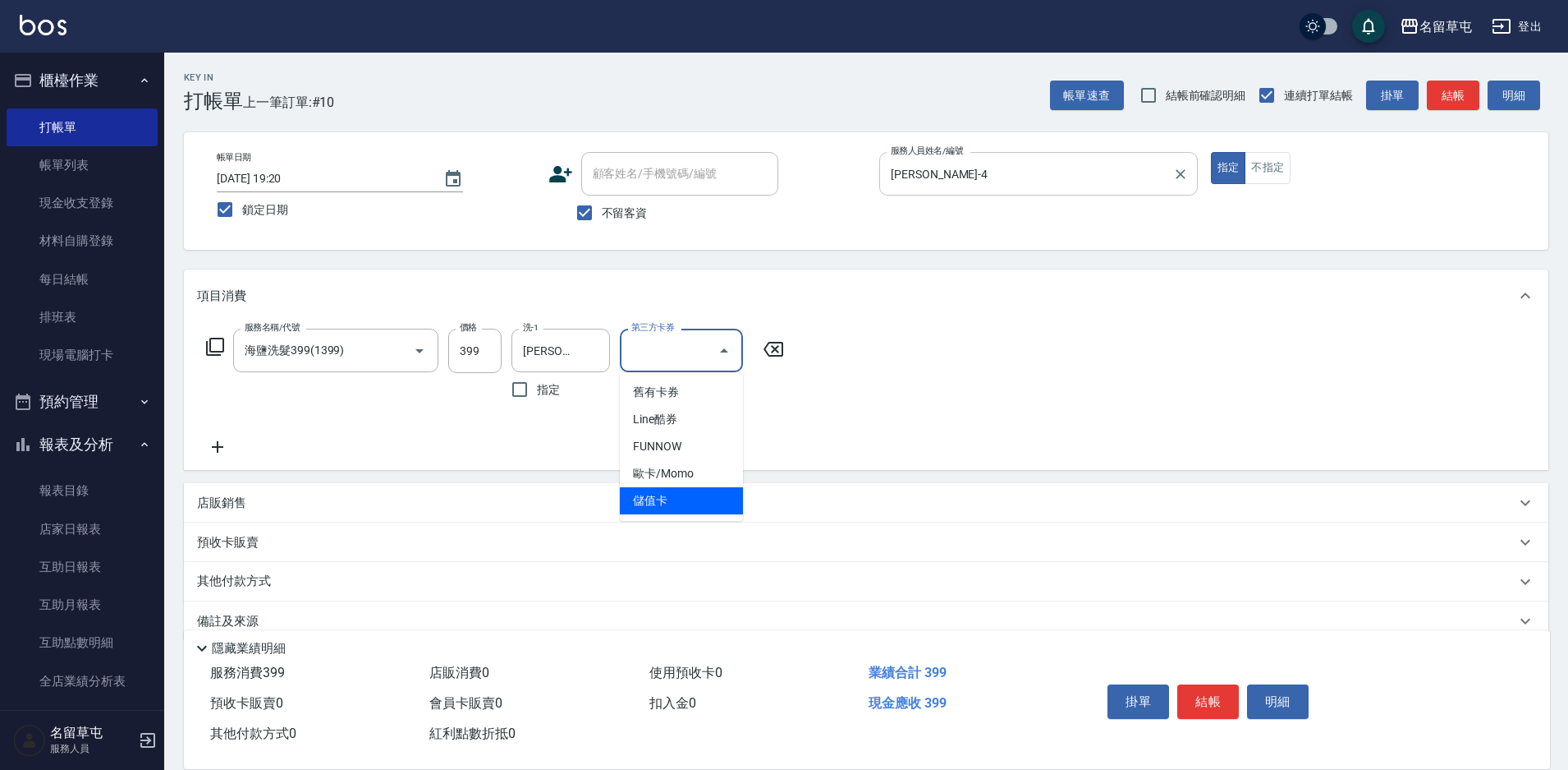
type input "儲值卡"
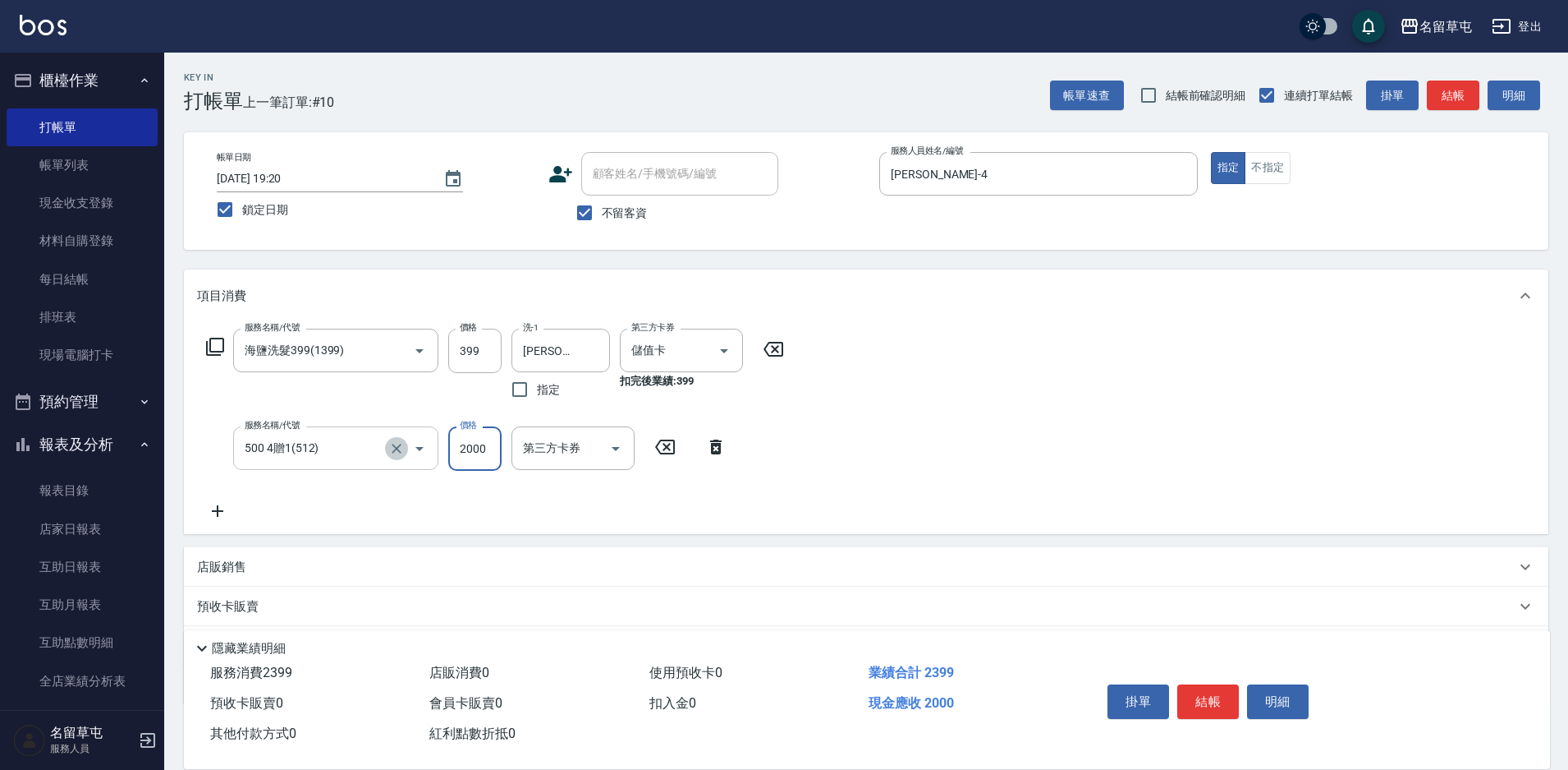
click at [392, 442] on icon "Clear" at bounding box center [397, 448] width 17 height 17
type input "500 4贈1(512)"
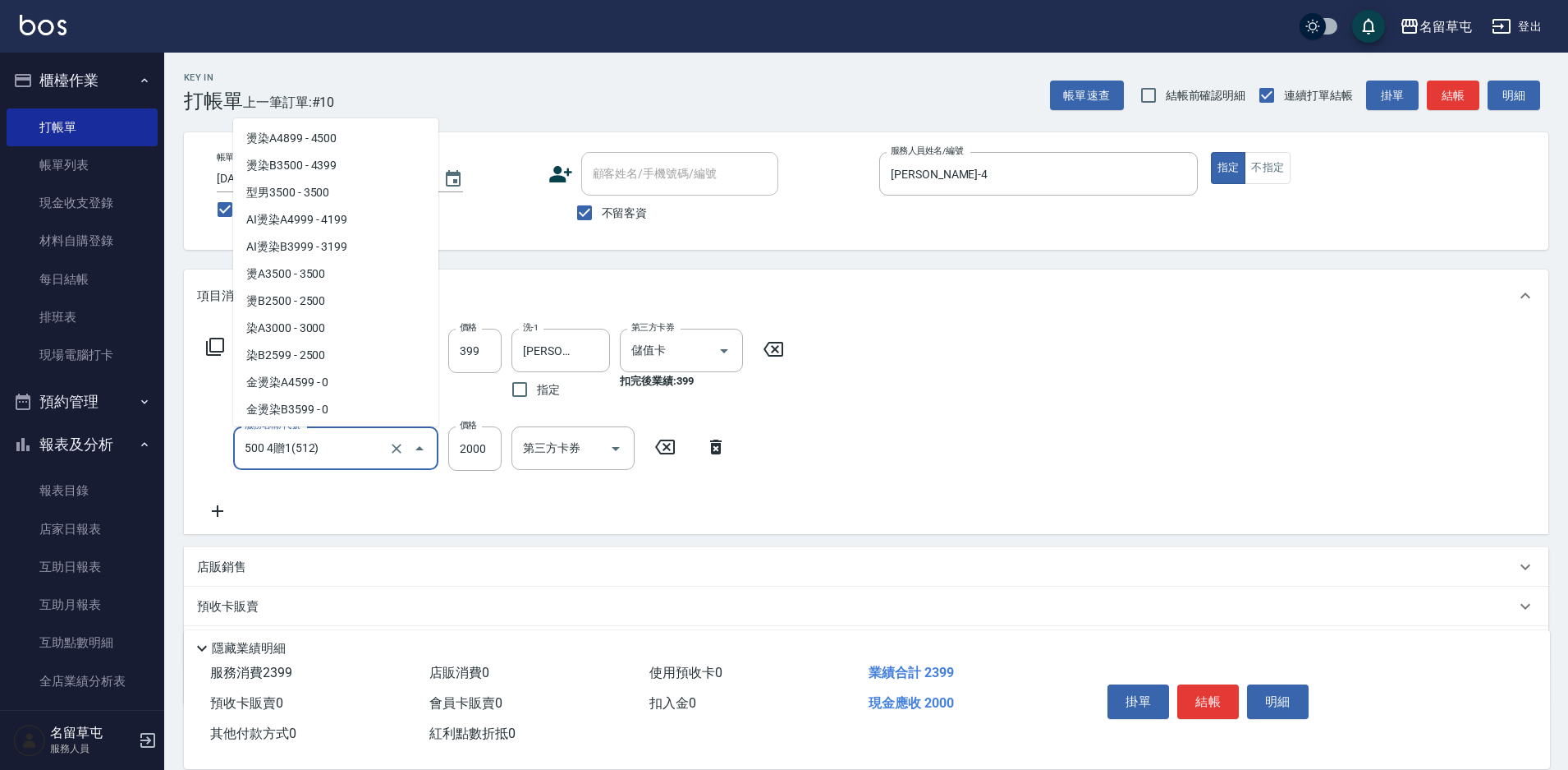
click at [327, 459] on input "500 4贈1(512)" at bounding box center [313, 447] width 144 height 29
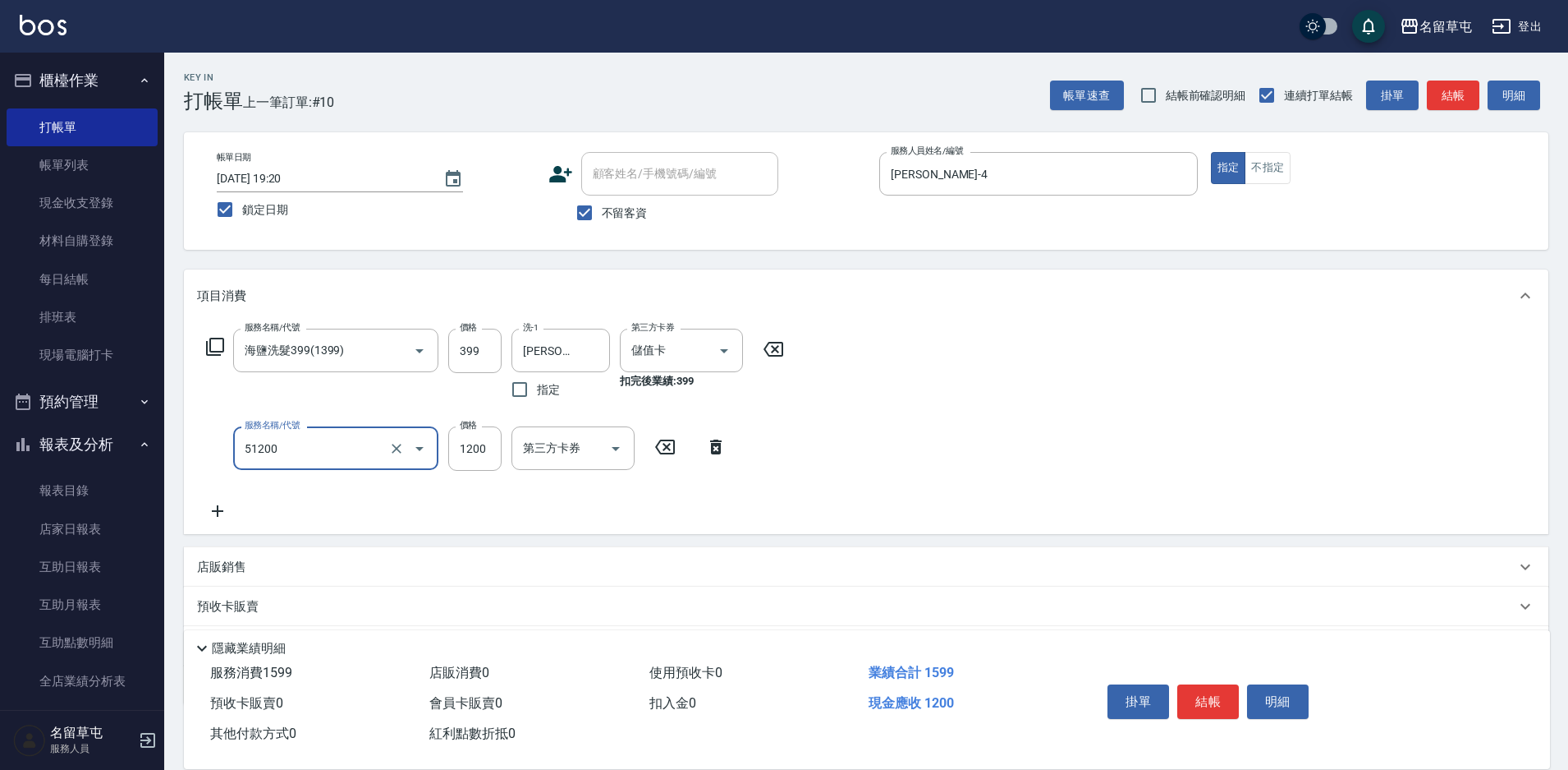
type input "龐德1200(51200)"
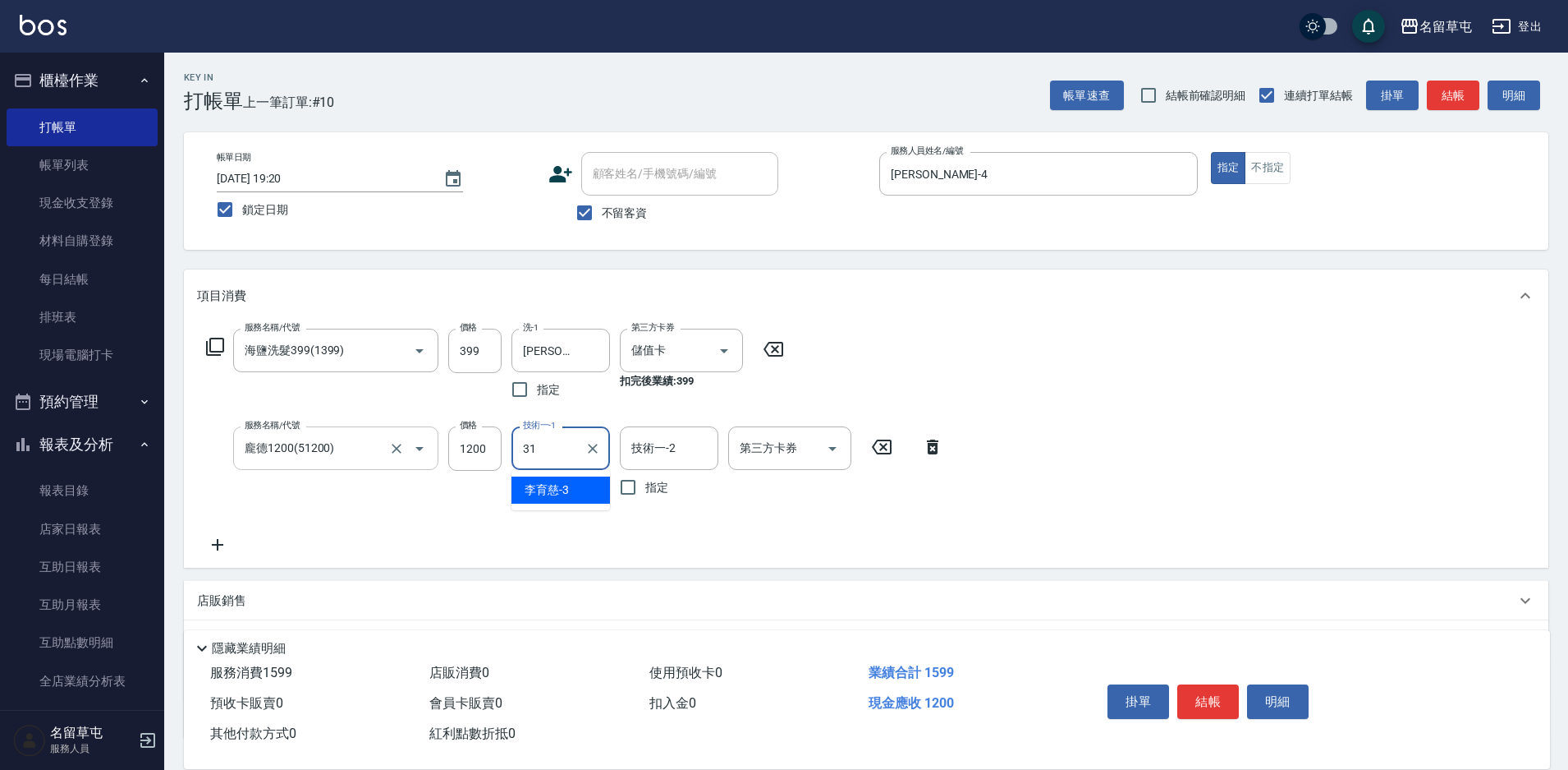
type input "[PERSON_NAME]-31"
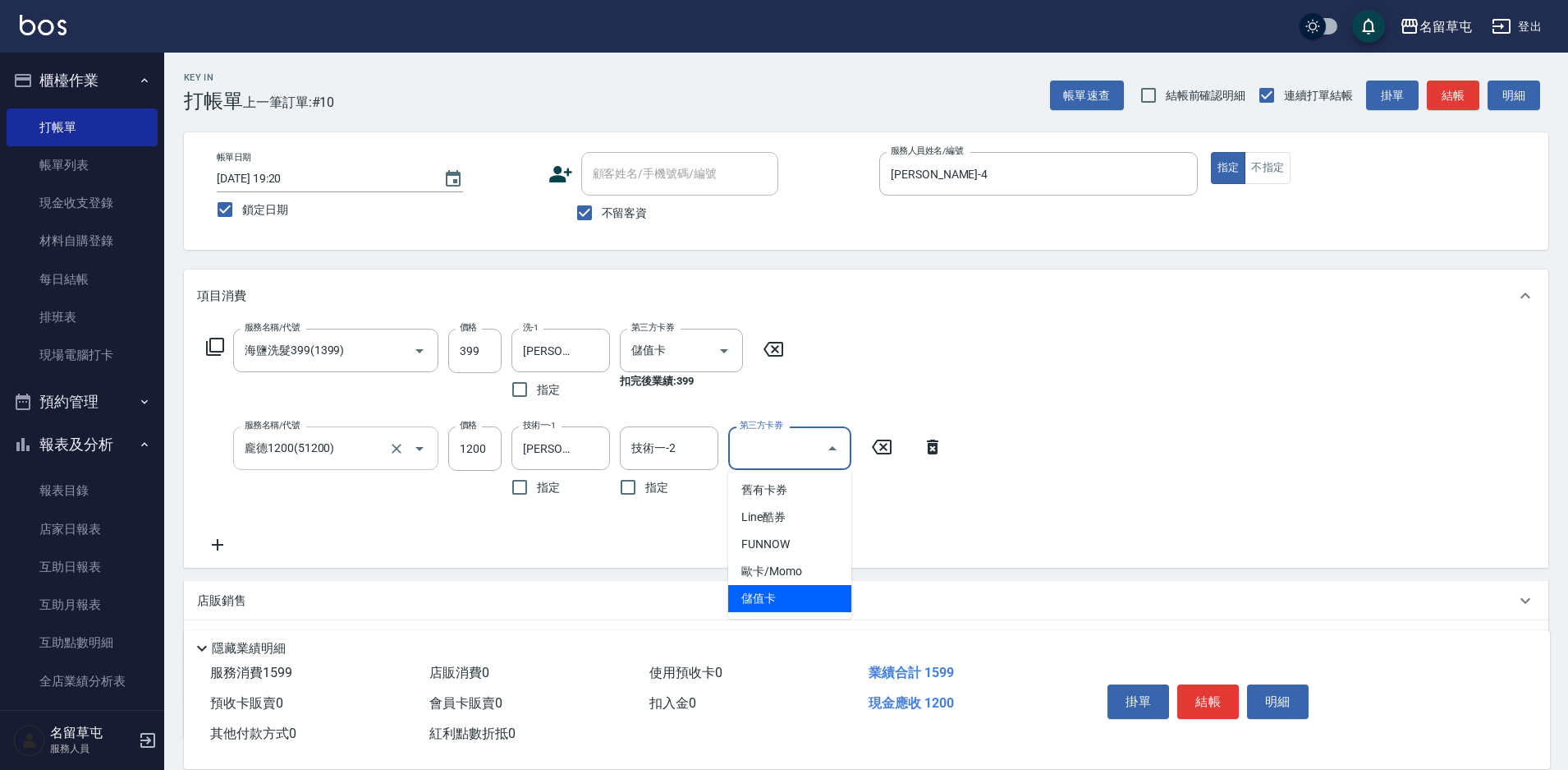
type input "儲值卡"
click at [615, 221] on span "不留客資" at bounding box center [624, 213] width 46 height 17
click at [601, 221] on input "不留客資" at bounding box center [585, 213] width 35 height 35
checkbox input "false"
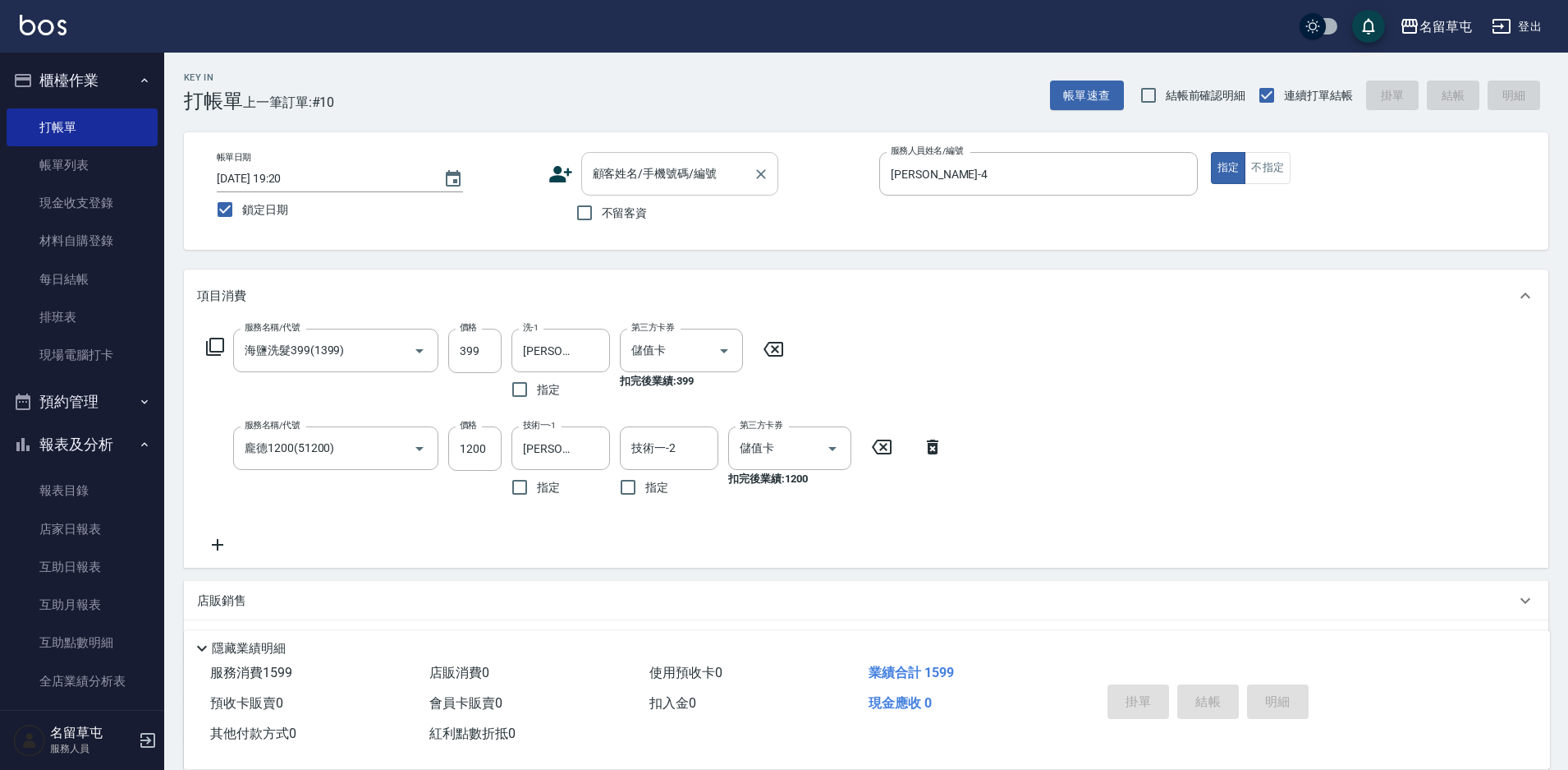
click at [649, 157] on div "顧客姓名/手機號碼/編號" at bounding box center [680, 174] width 197 height 44
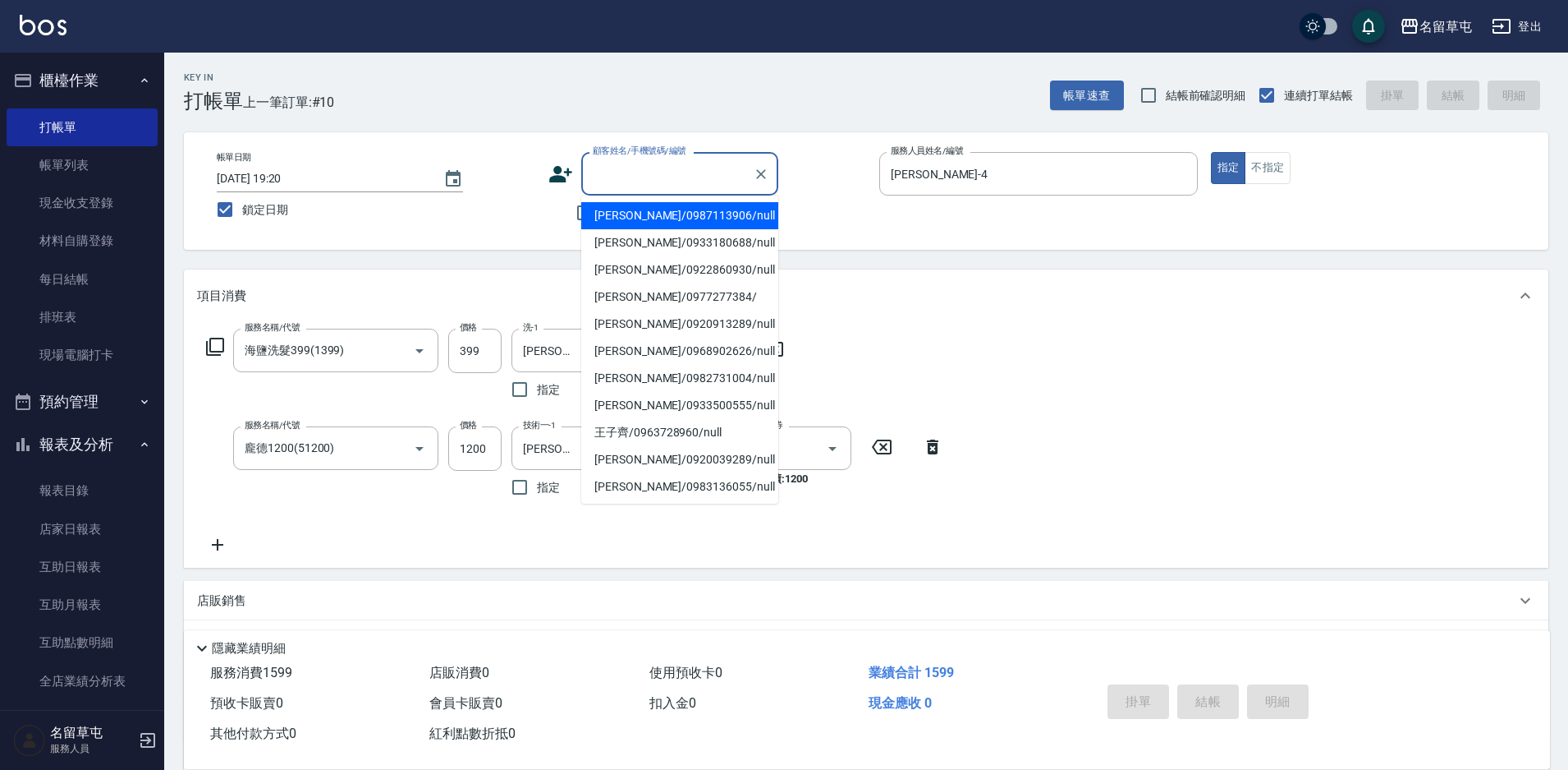
click at [650, 168] on input "顧客姓名/手機號碼/編號" at bounding box center [667, 173] width 157 height 29
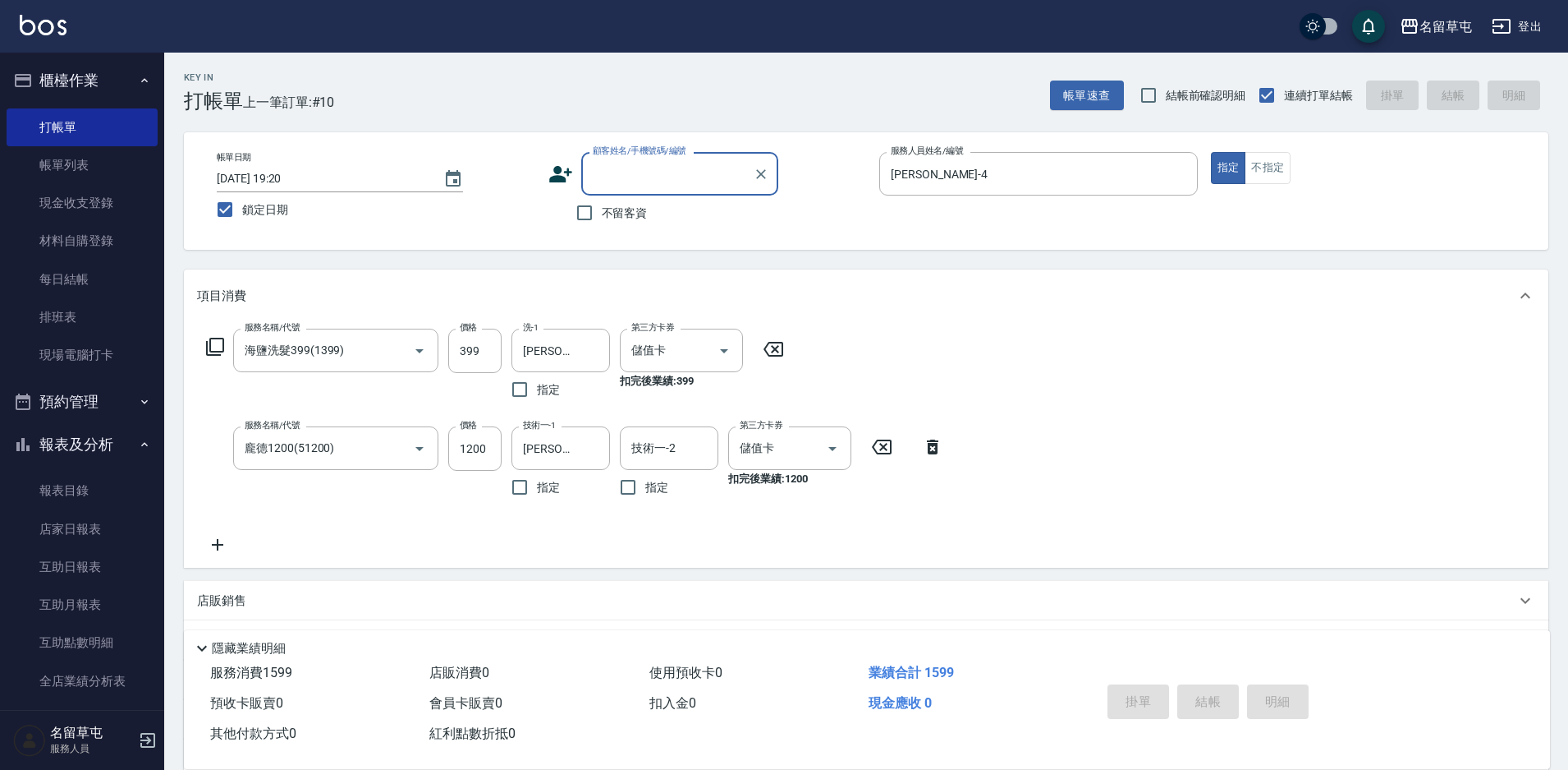
click at [650, 168] on input "顧客姓名/手機號碼/編號" at bounding box center [667, 173] width 157 height 29
click at [648, 214] on li "林祐任/0982539837/null" at bounding box center [680, 215] width 197 height 27
type input "林祐任/0982539837/null"
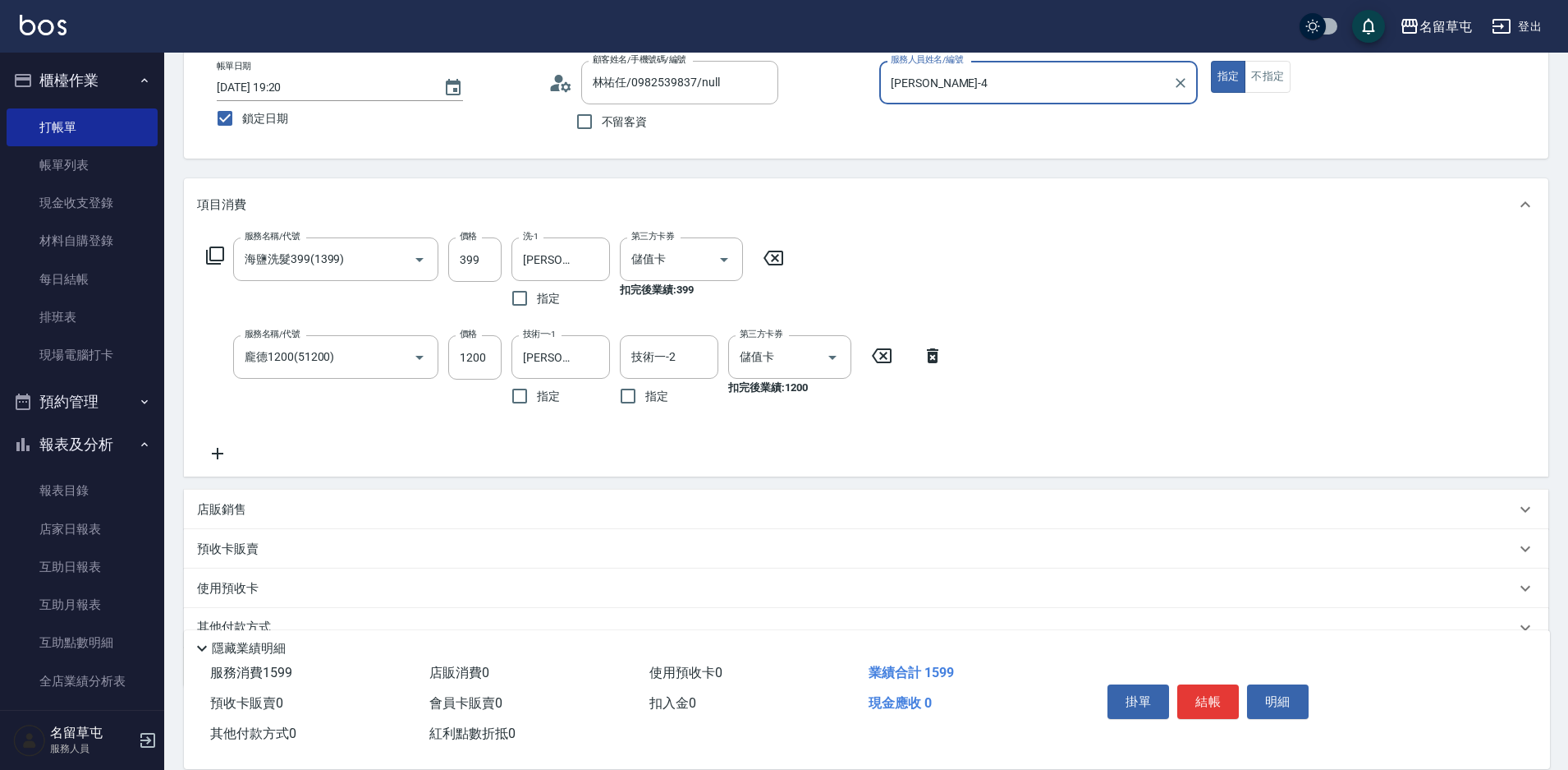
scroll to position [166, 0]
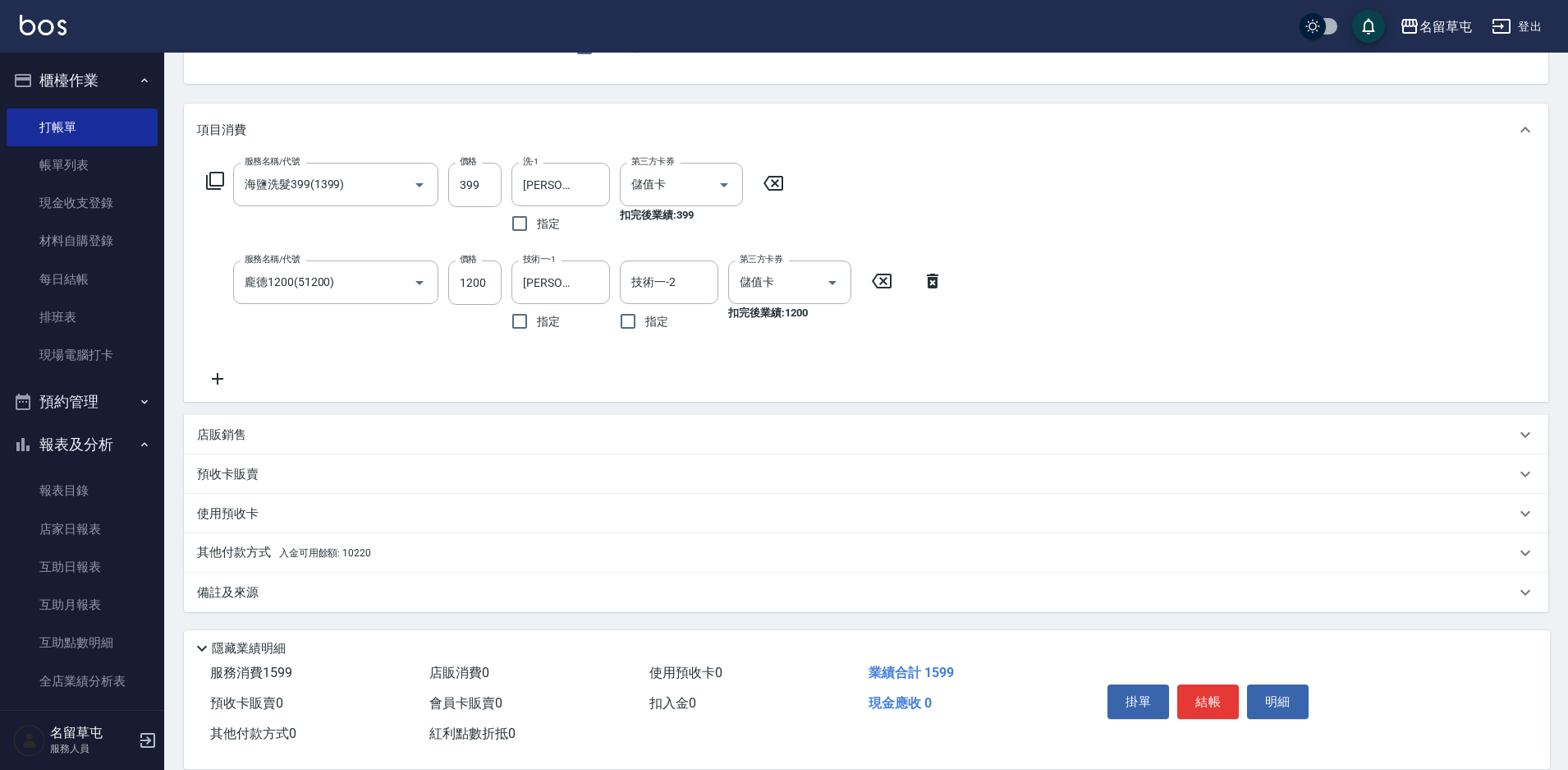
click at [278, 561] on p "其他付款方式 入金可用餘額: 10220" at bounding box center [284, 553] width 174 height 18
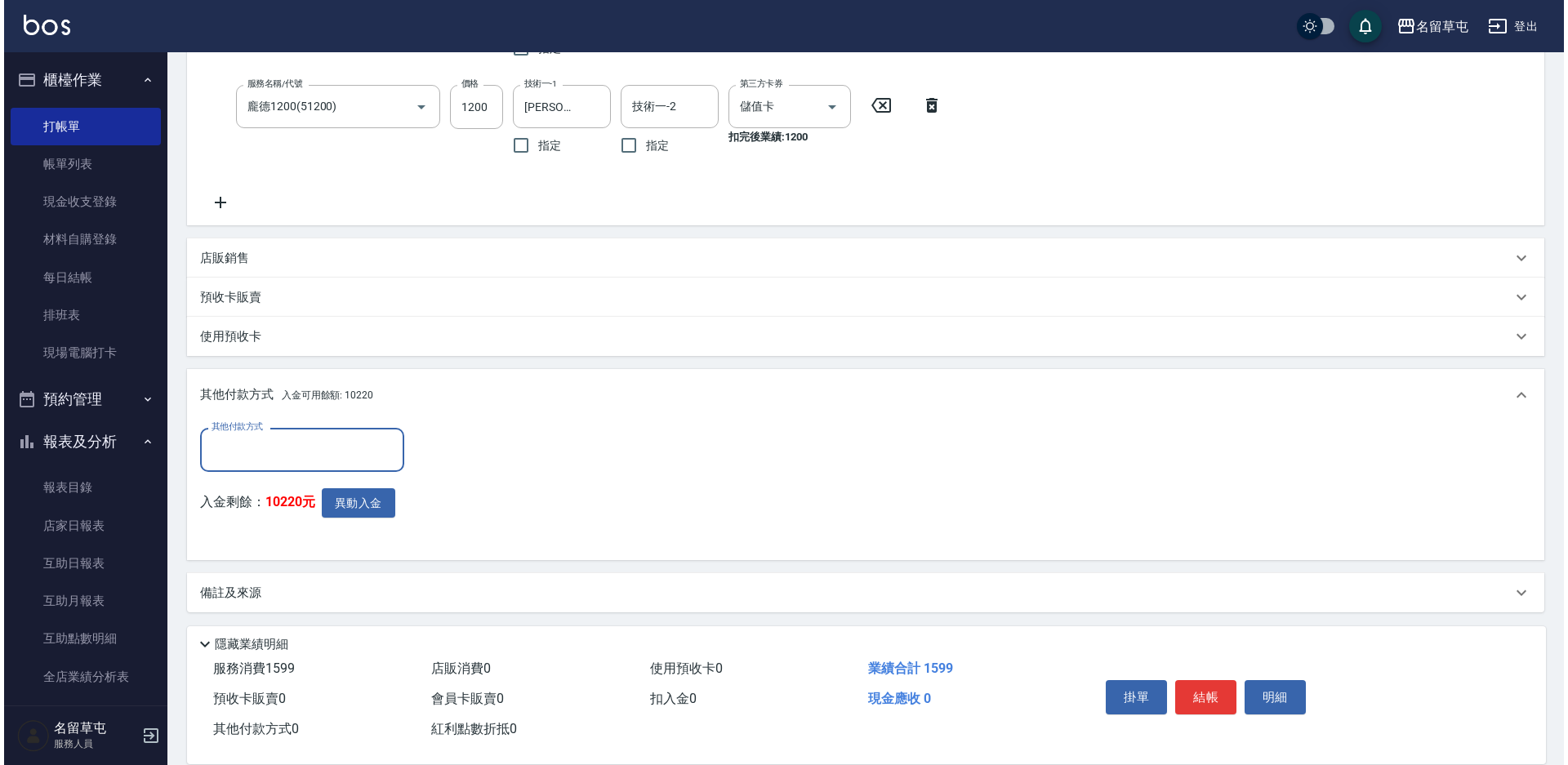
scroll to position [343, 0]
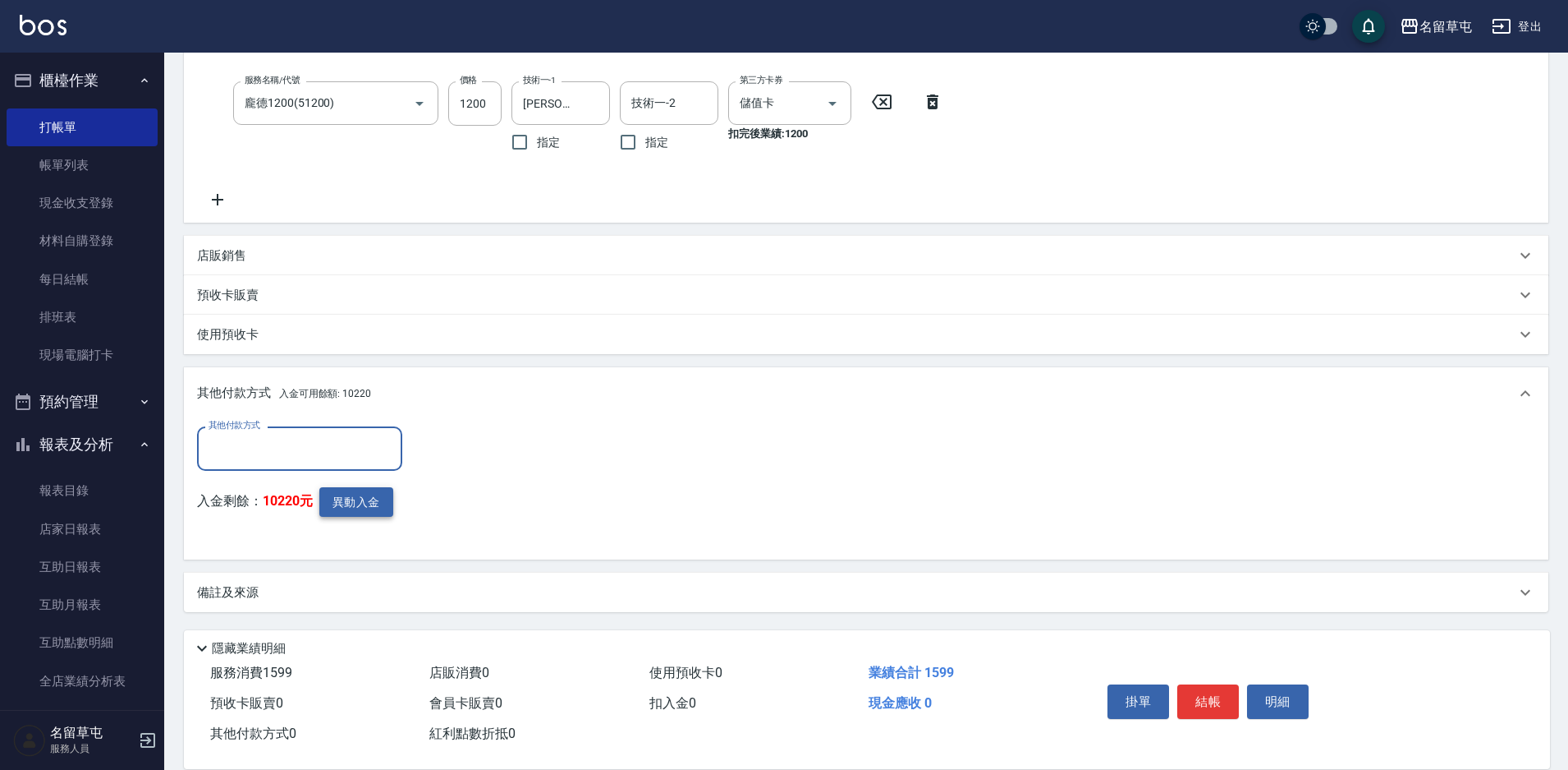
click at [340, 496] on button "異動入金" at bounding box center [356, 502] width 74 height 31
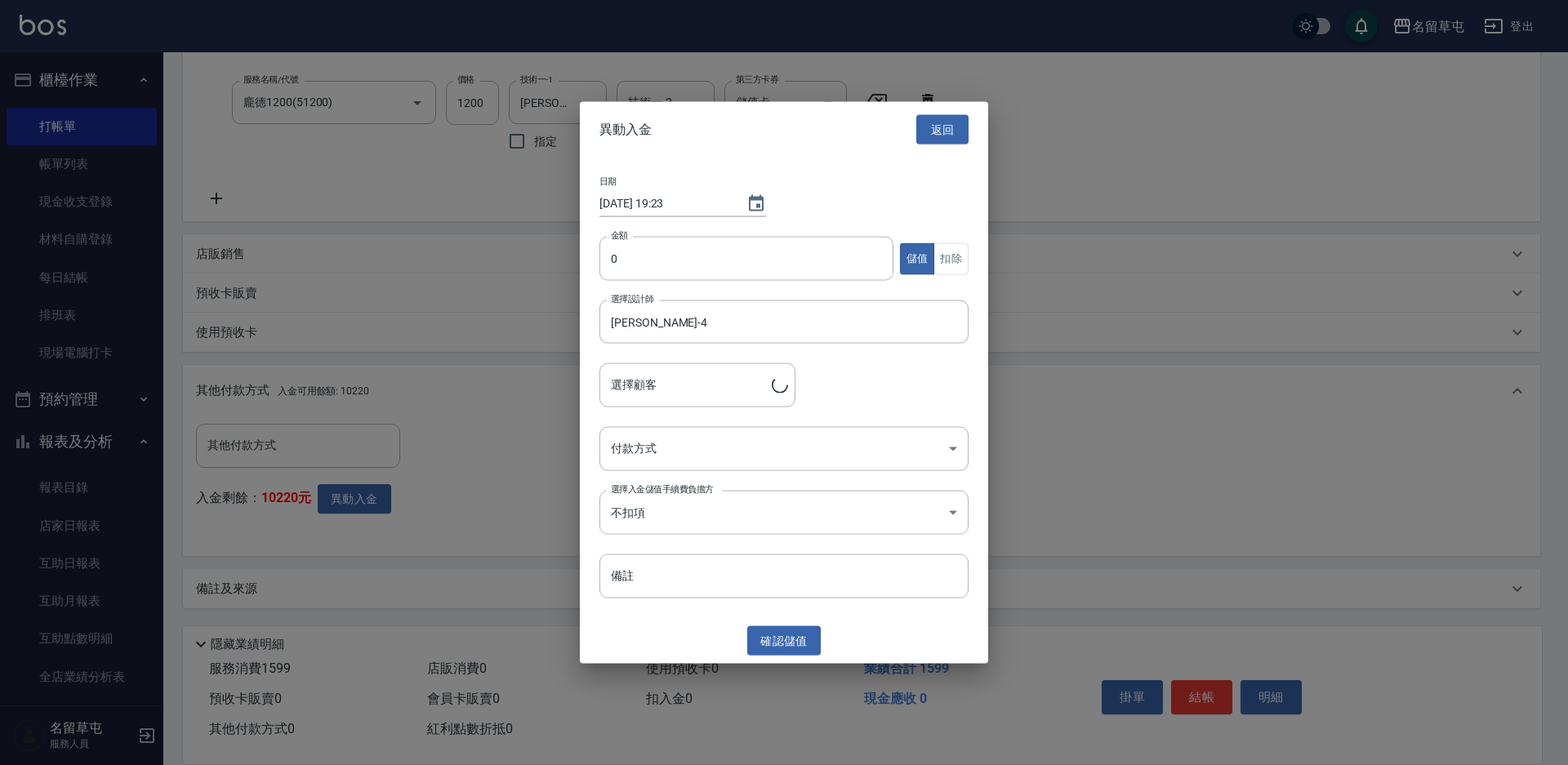
type input "林祐任/0982539837"
click at [711, 239] on input "0" at bounding box center [746, 259] width 294 height 44
type input "1599"
click at [946, 257] on button "扣除" at bounding box center [951, 259] width 35 height 31
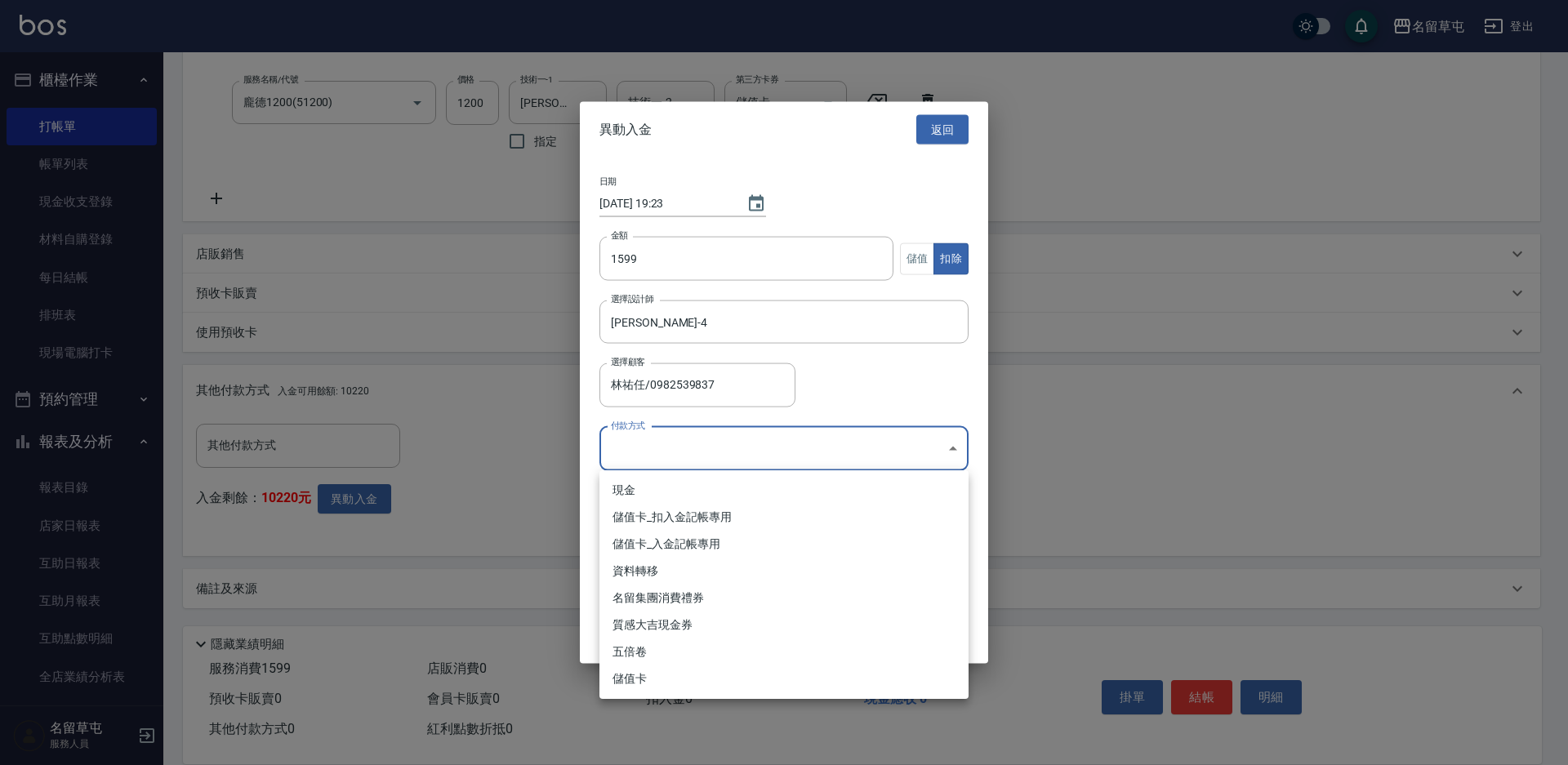
click at [680, 448] on body "名留草屯 登出 櫃檯作業 打帳單 帳單列表 現金收支登錄 材料自購登錄 每日結帳 排班表 現場電腦打卡 預約管理 預約管理 單日預約紀錄 單週預約紀錄 報表及…" at bounding box center [784, 210] width 1568 height 1107
click at [674, 513] on li "儲值卡_扣入金記帳專用" at bounding box center [783, 516] width 369 height 27
type input "儲值卡_扣入金記帳專用"
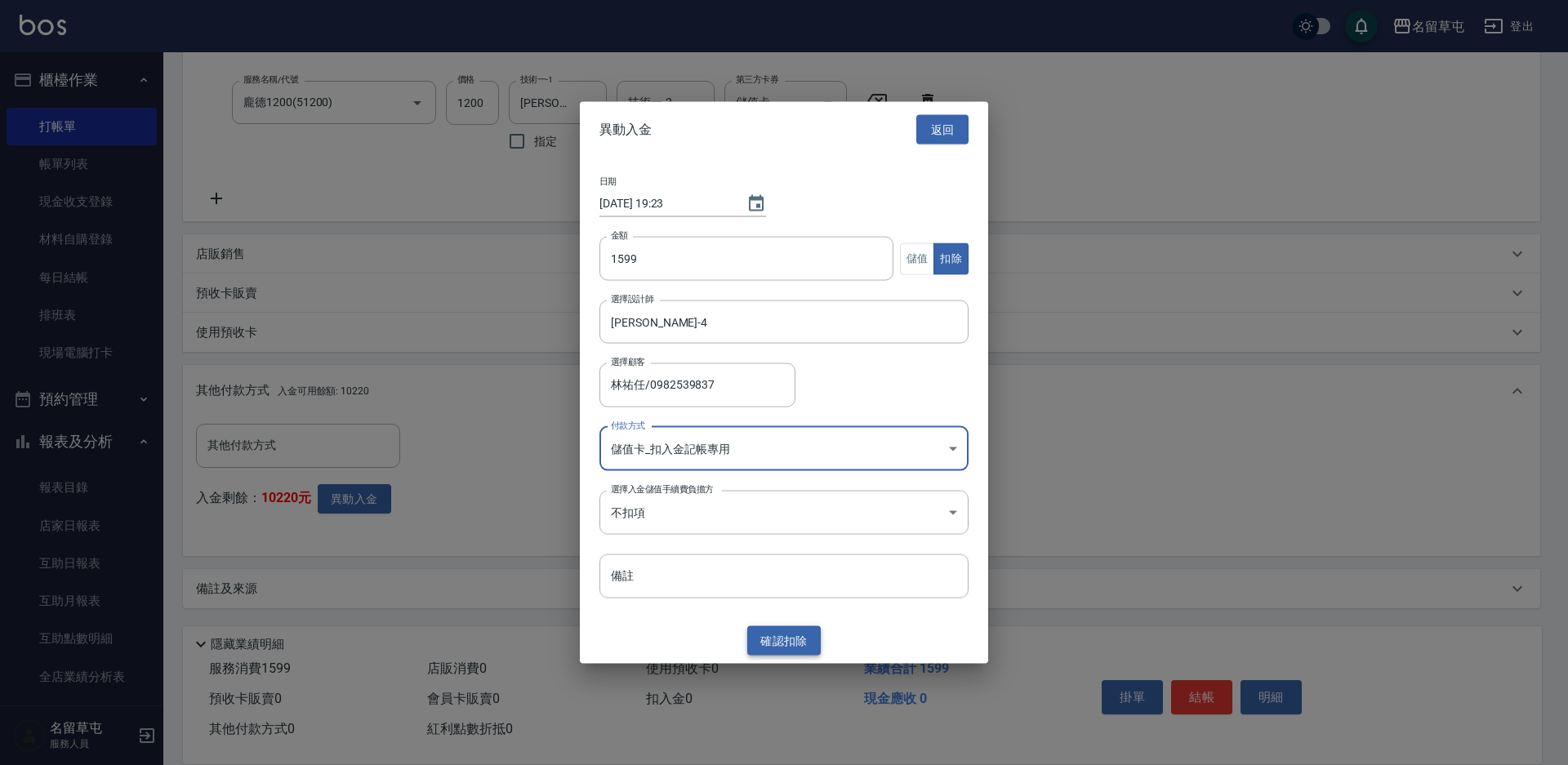
click at [784, 641] on button "確認 扣除" at bounding box center [784, 640] width 74 height 30
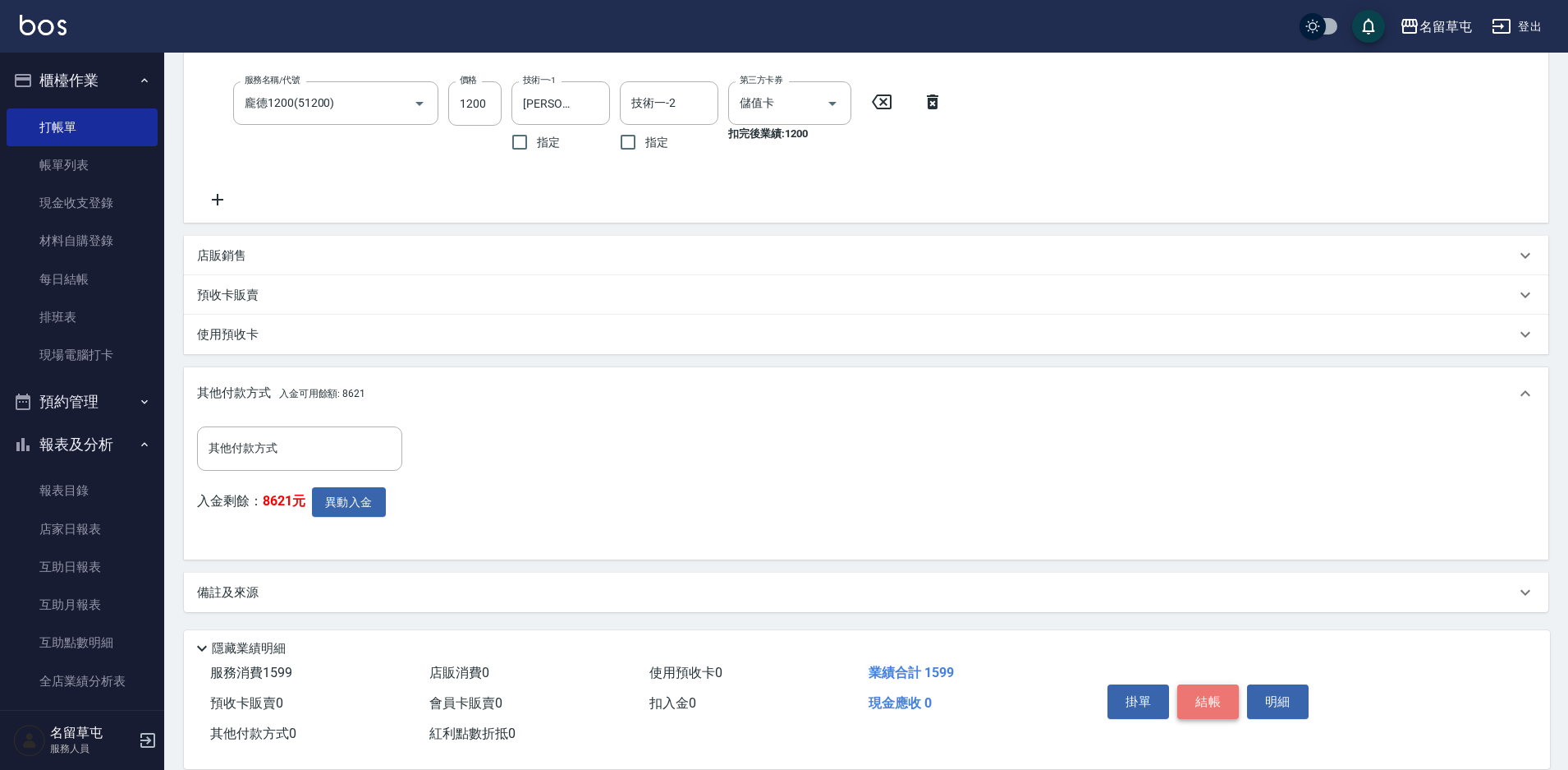
click at [1206, 696] on button "結帳" at bounding box center [1208, 701] width 61 height 35
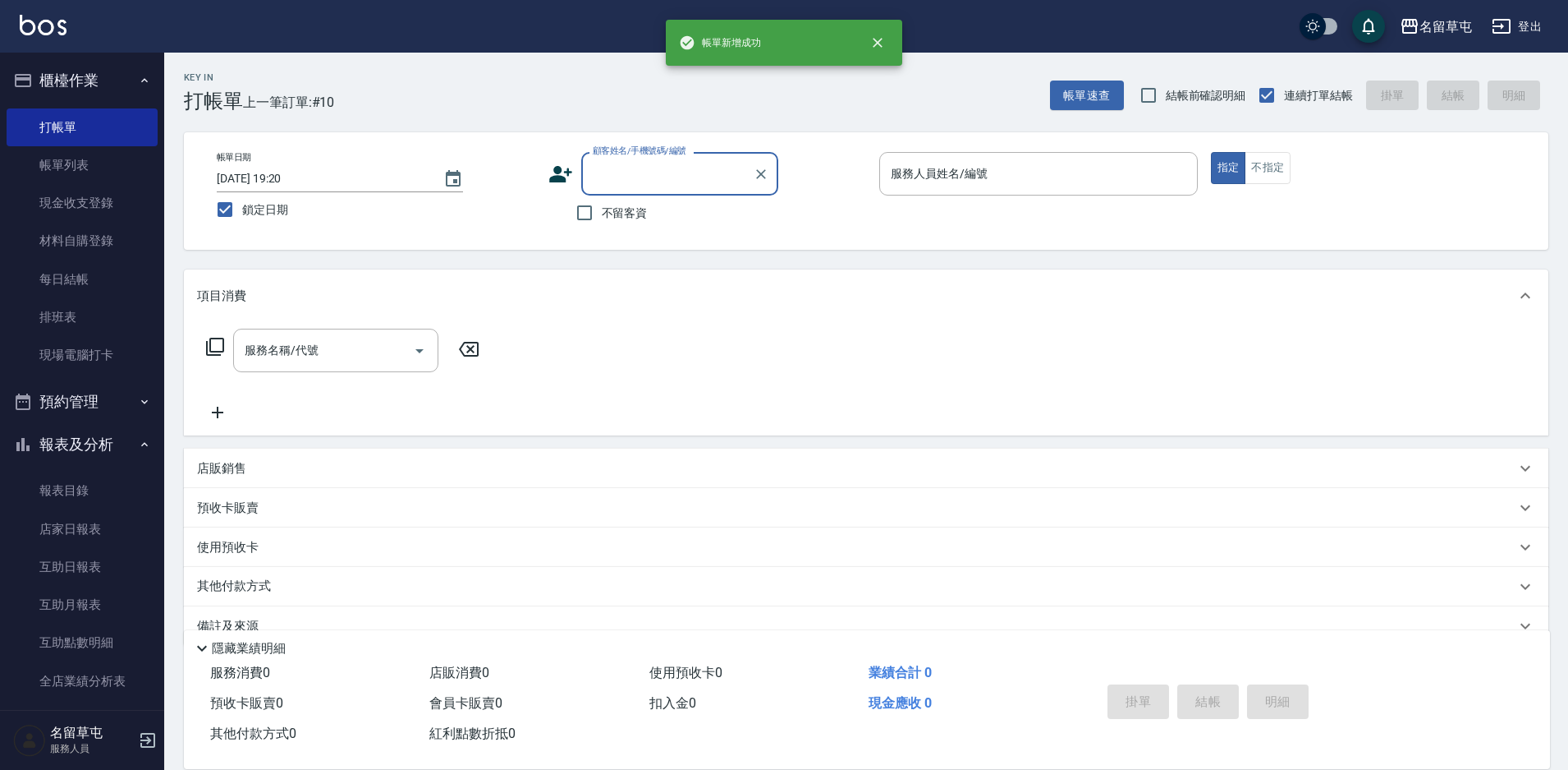
scroll to position [0, 0]
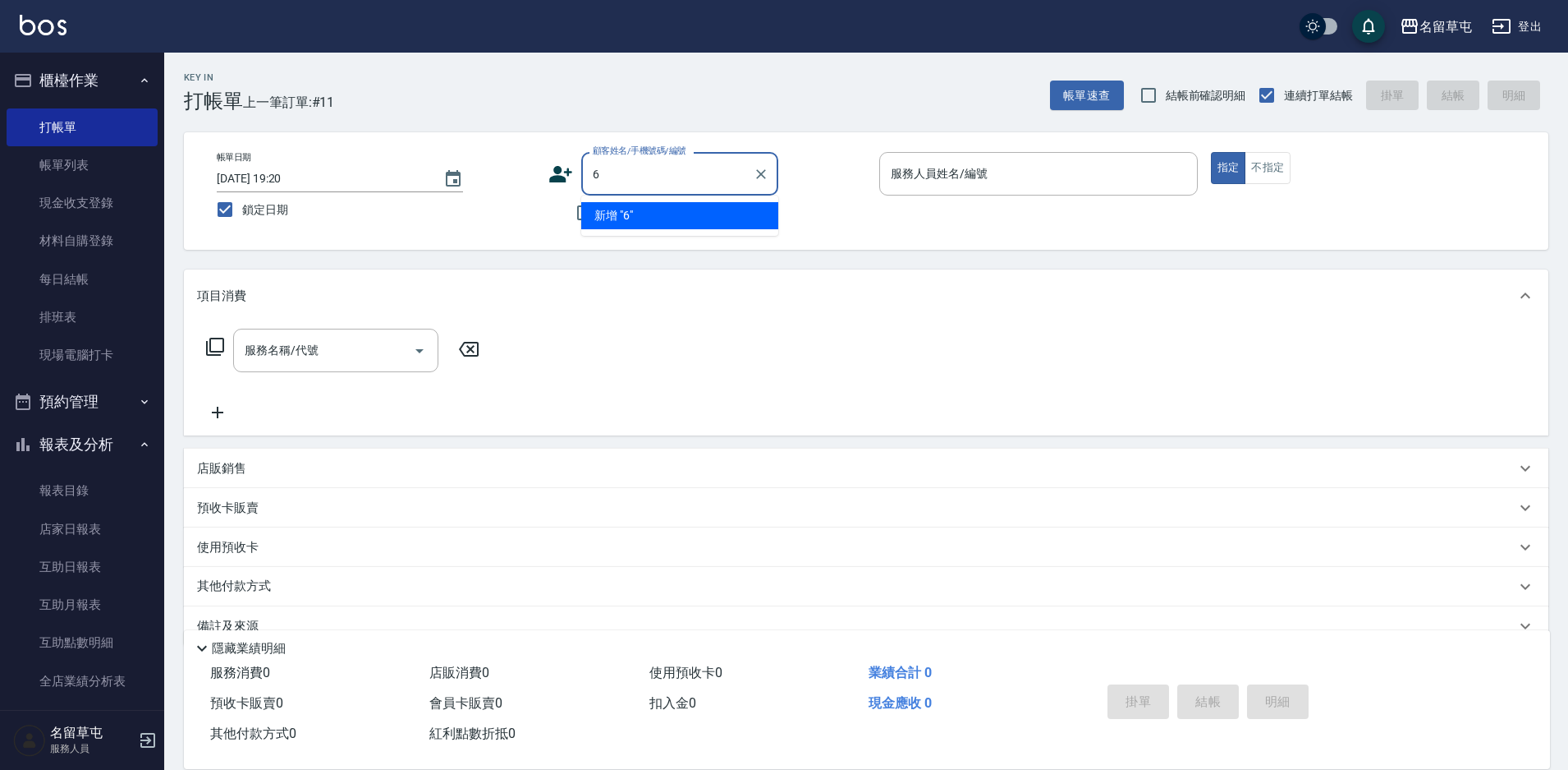
type input "6"
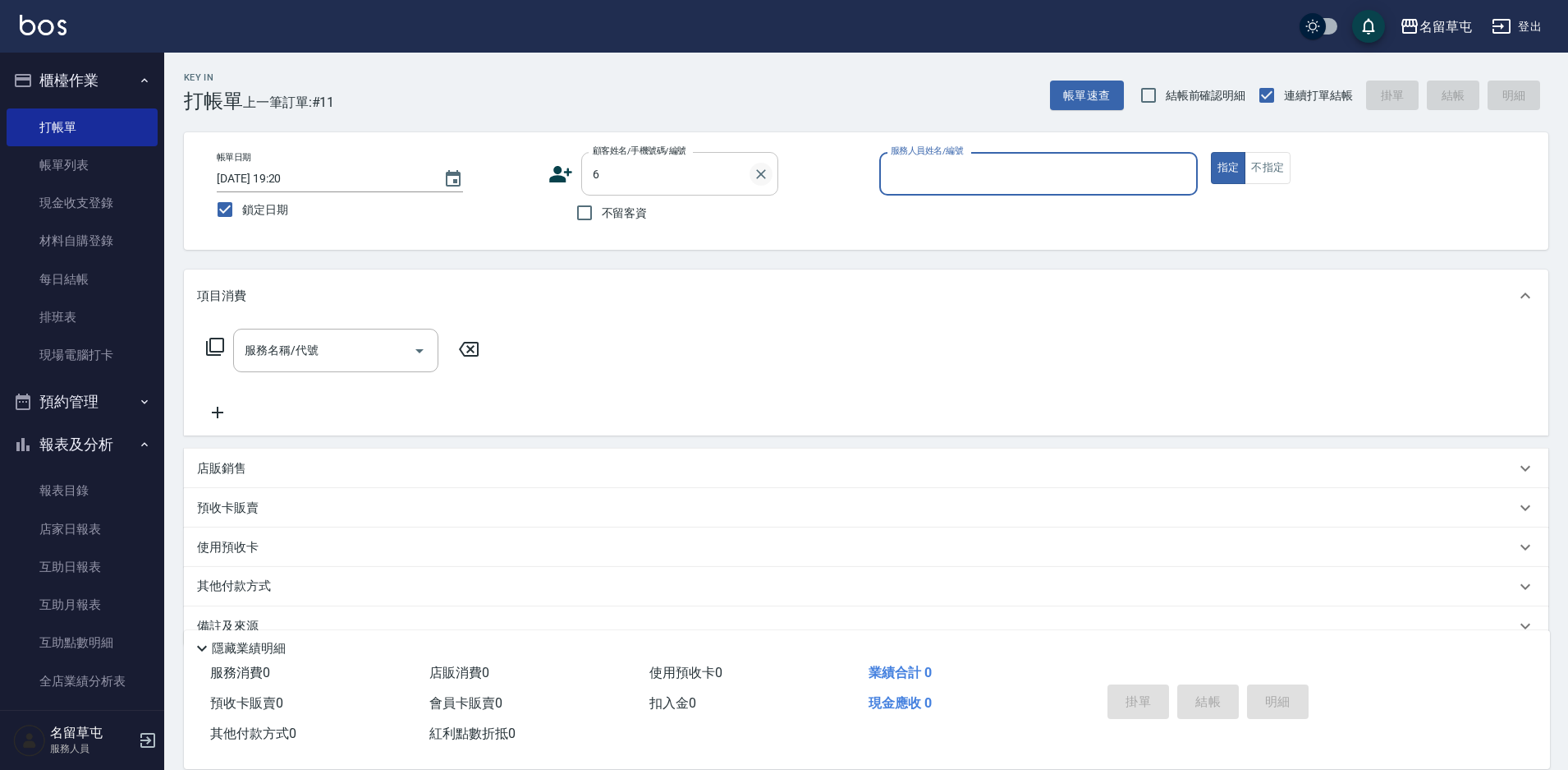
click at [762, 174] on icon "Clear" at bounding box center [762, 174] width 10 height 10
drag, startPoint x: 616, startPoint y: 220, endPoint x: 680, endPoint y: 204, distance: 66.0
click at [616, 220] on span "不留客資" at bounding box center [624, 213] width 46 height 17
click at [601, 220] on input "不留客資" at bounding box center [585, 213] width 35 height 35
checkbox input "true"
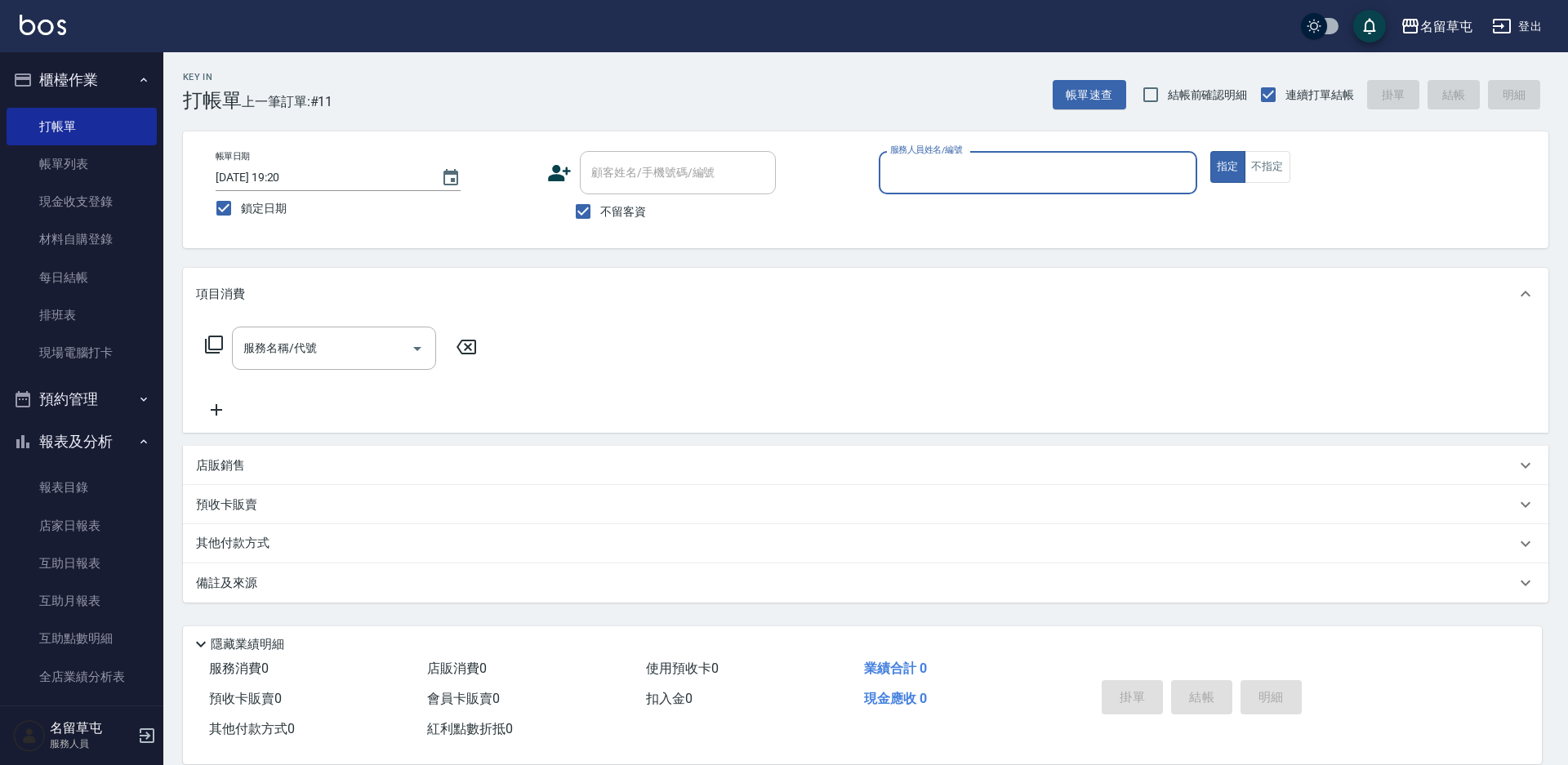
click at [1052, 159] on input "服務人員姓名/編號" at bounding box center [1038, 172] width 304 height 29
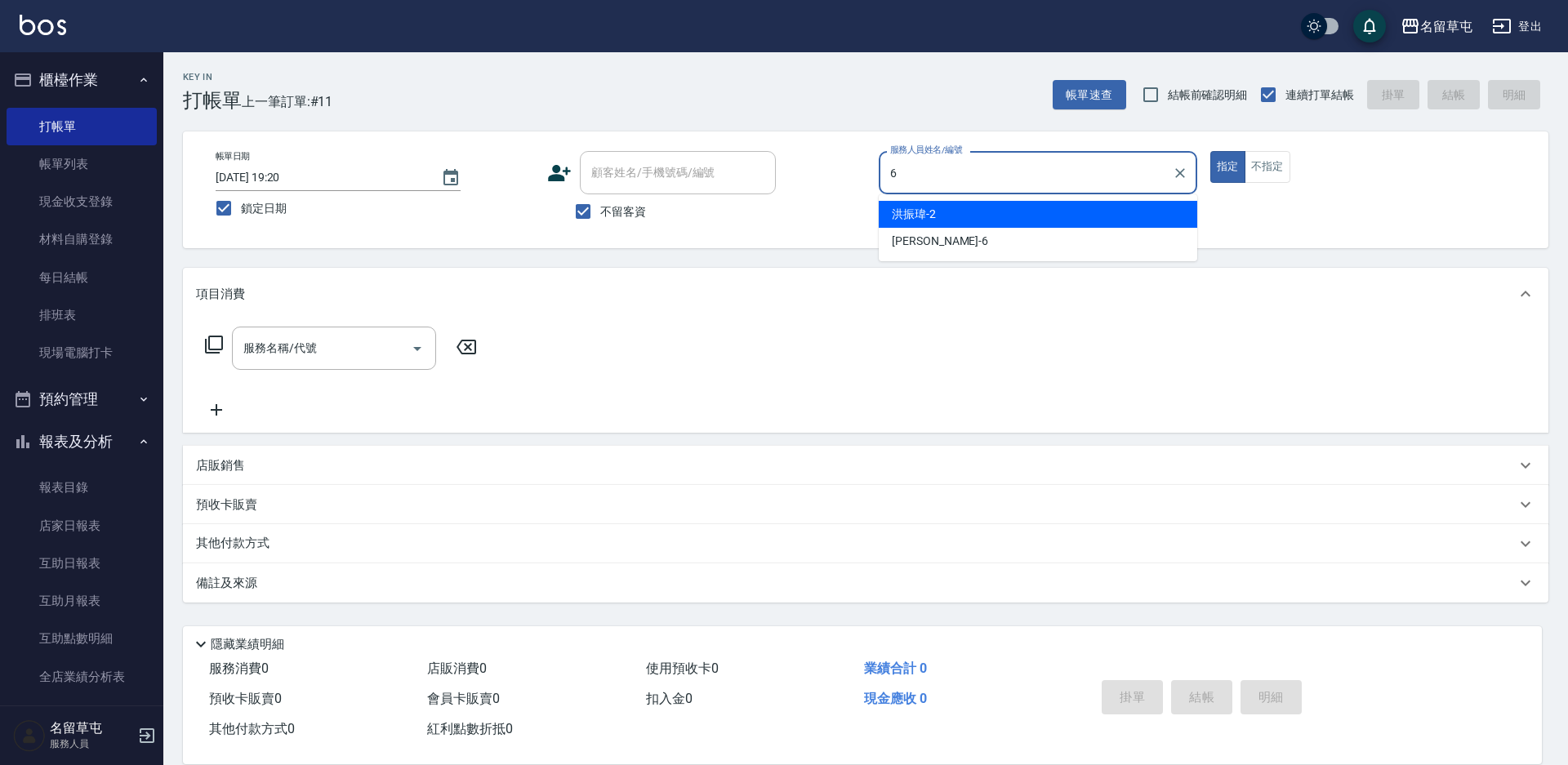
type input "[PERSON_NAME]-6"
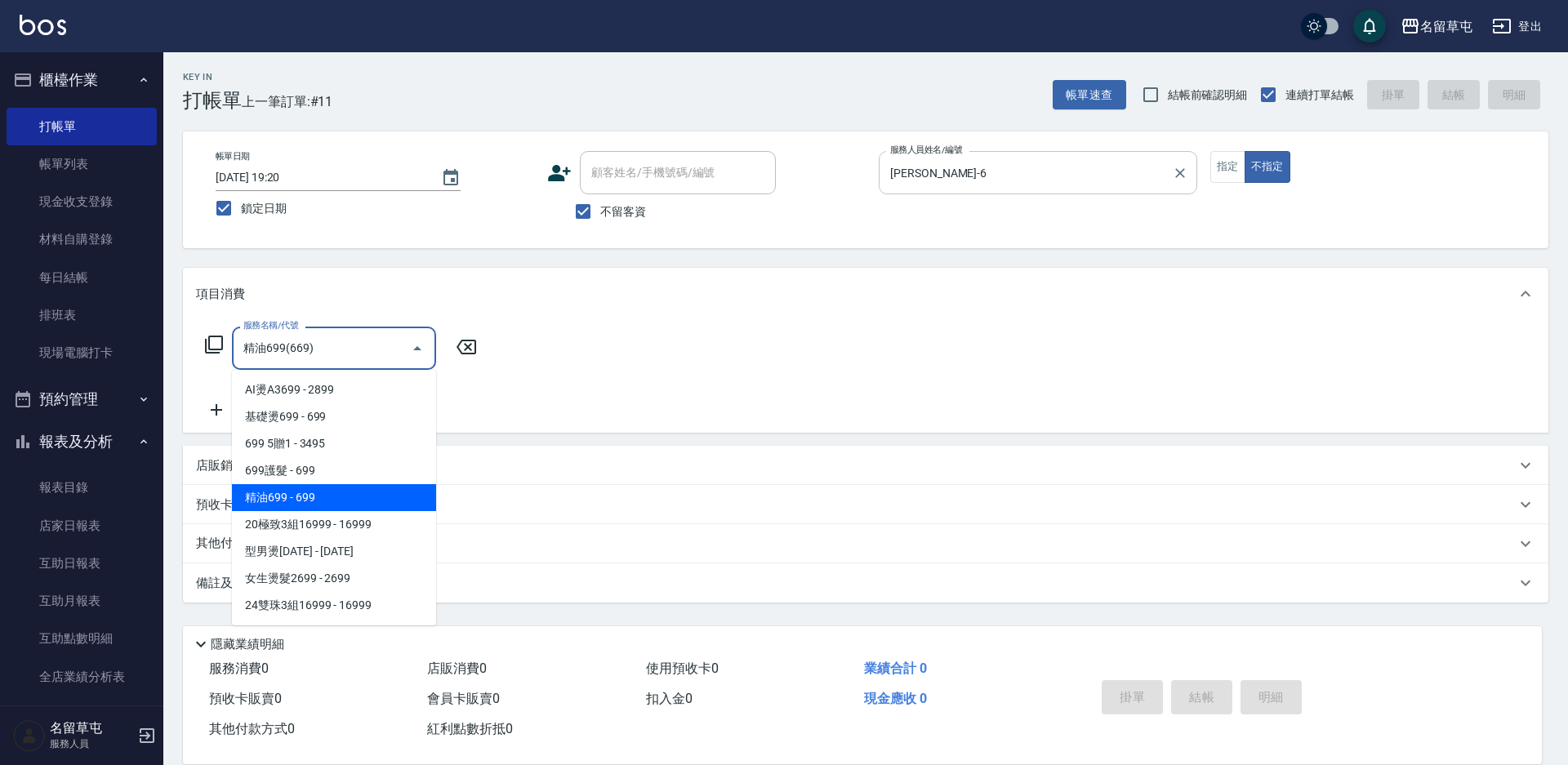
type input "精油699(669)"
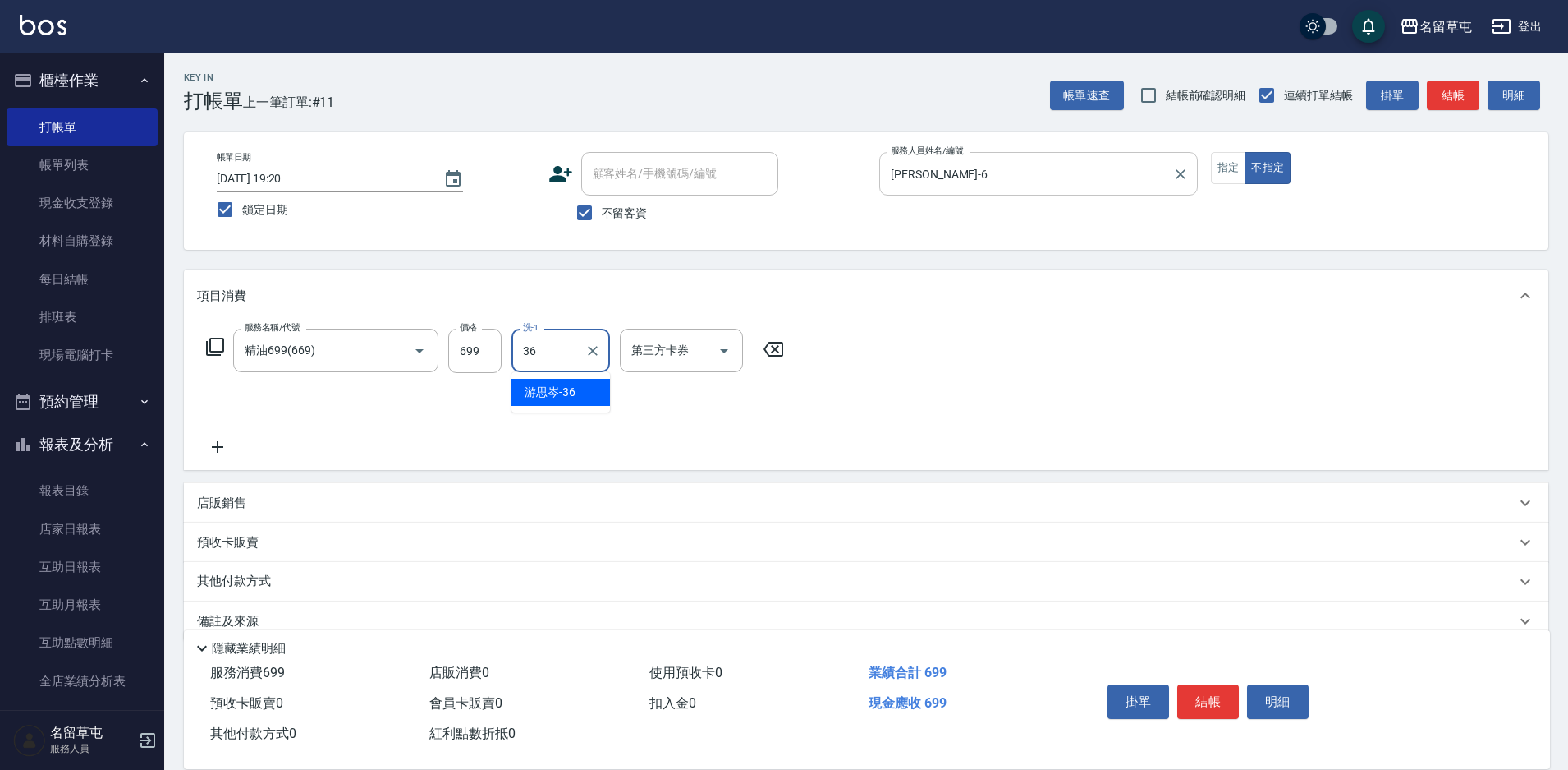
type input "[PERSON_NAME]-36"
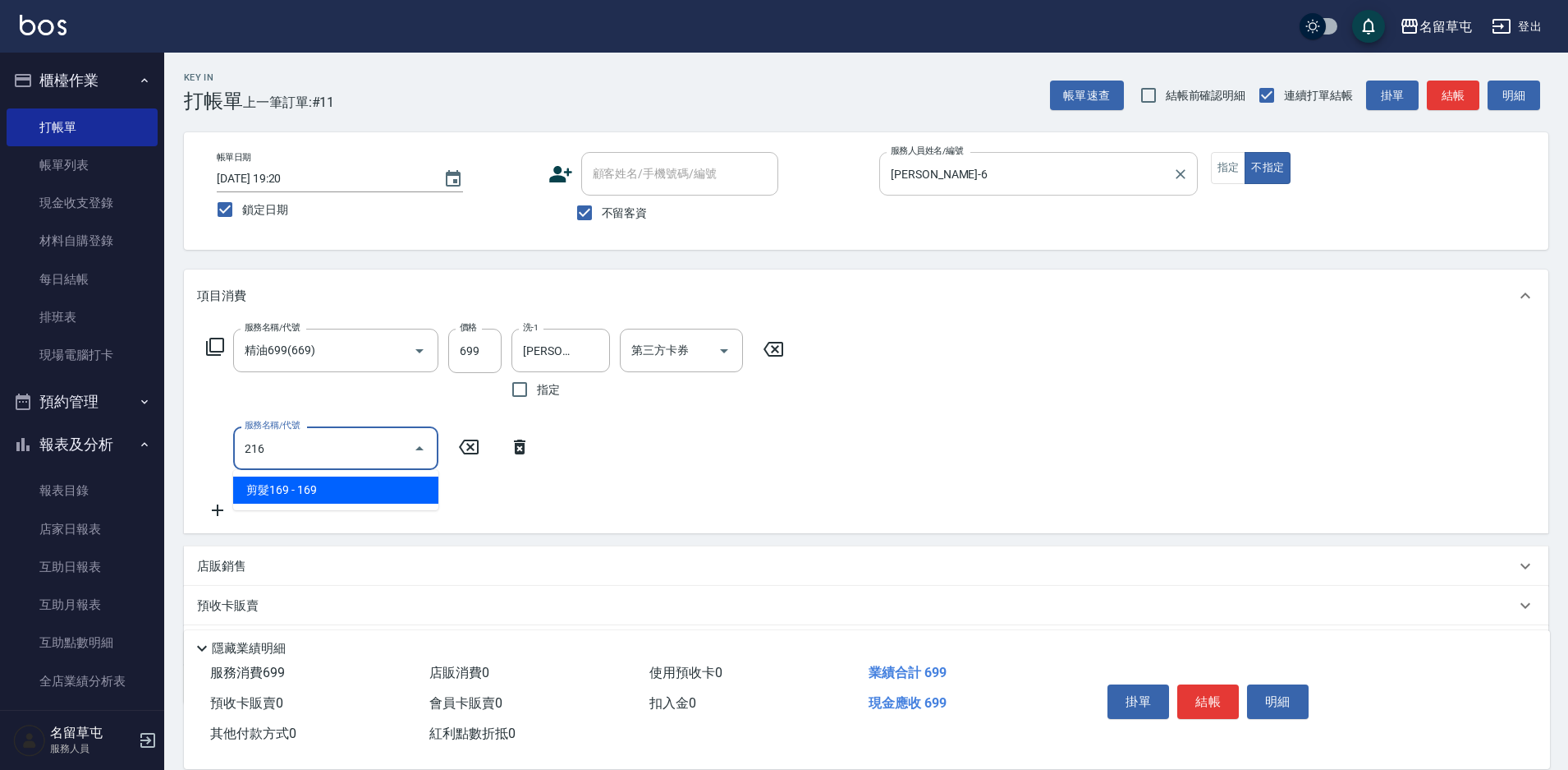
type input "剪髮169(216)"
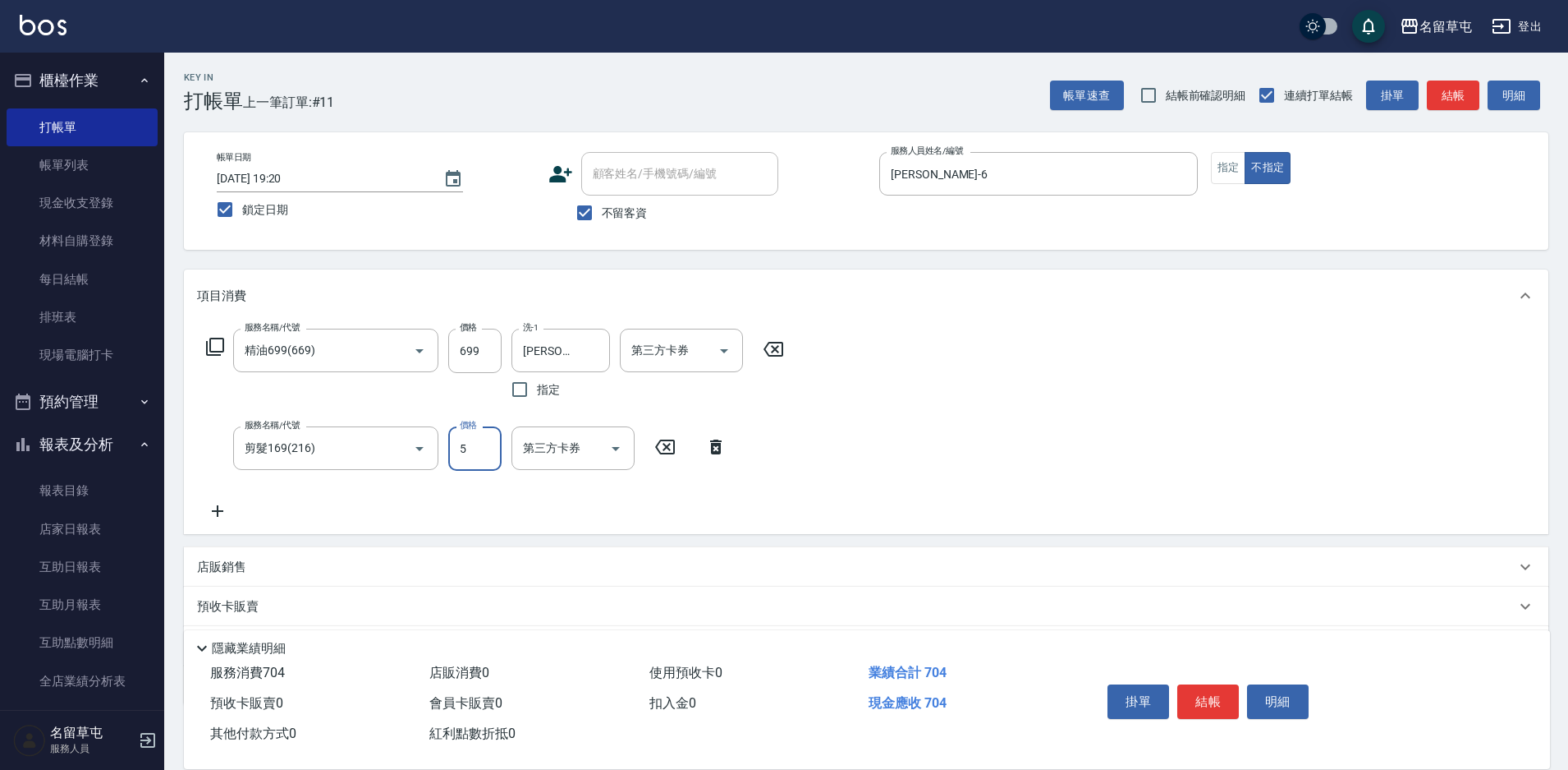
click at [477, 461] on input "5" at bounding box center [475, 448] width 53 height 45
type input "50"
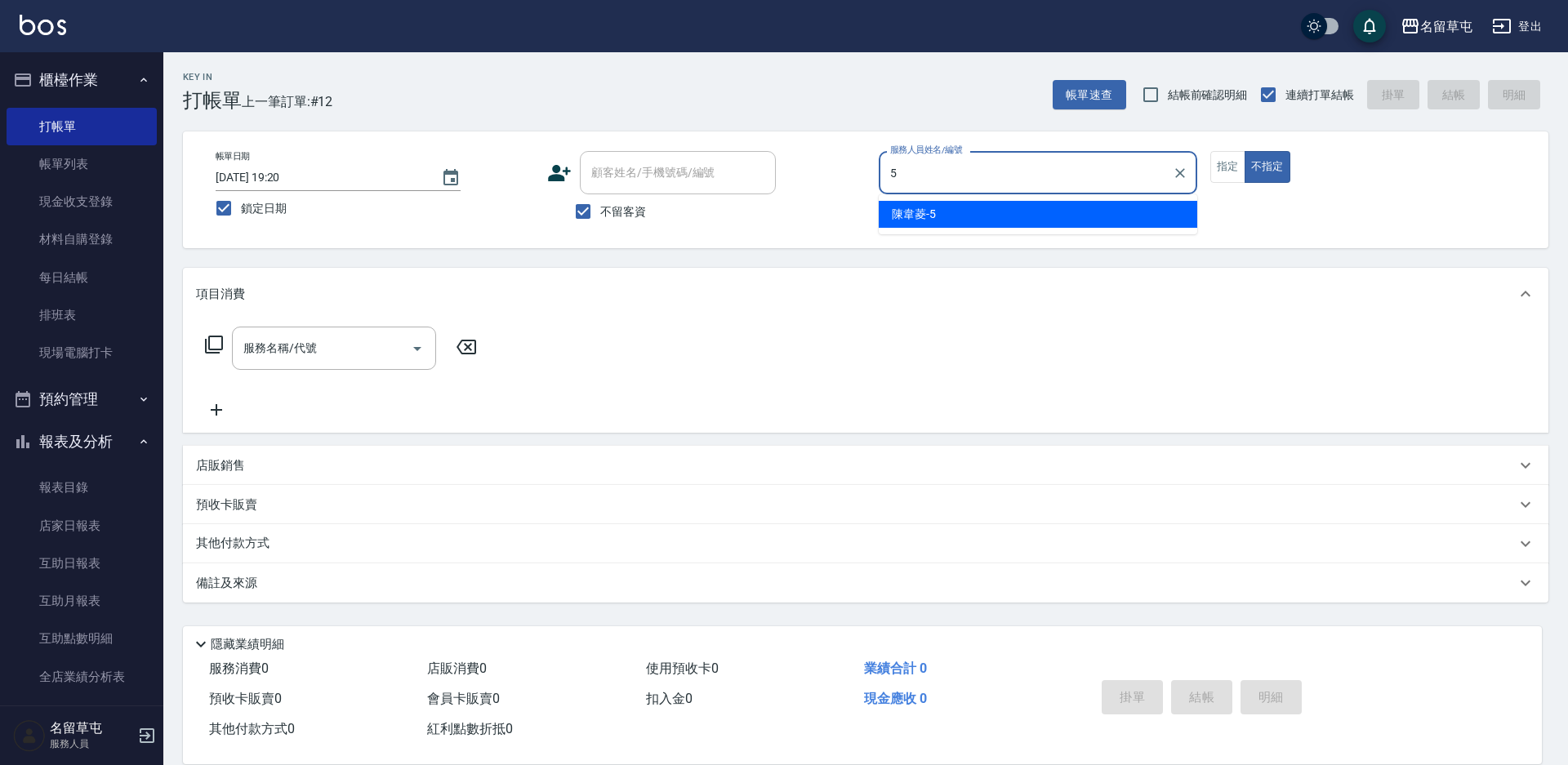
type input "[PERSON_NAME]-5"
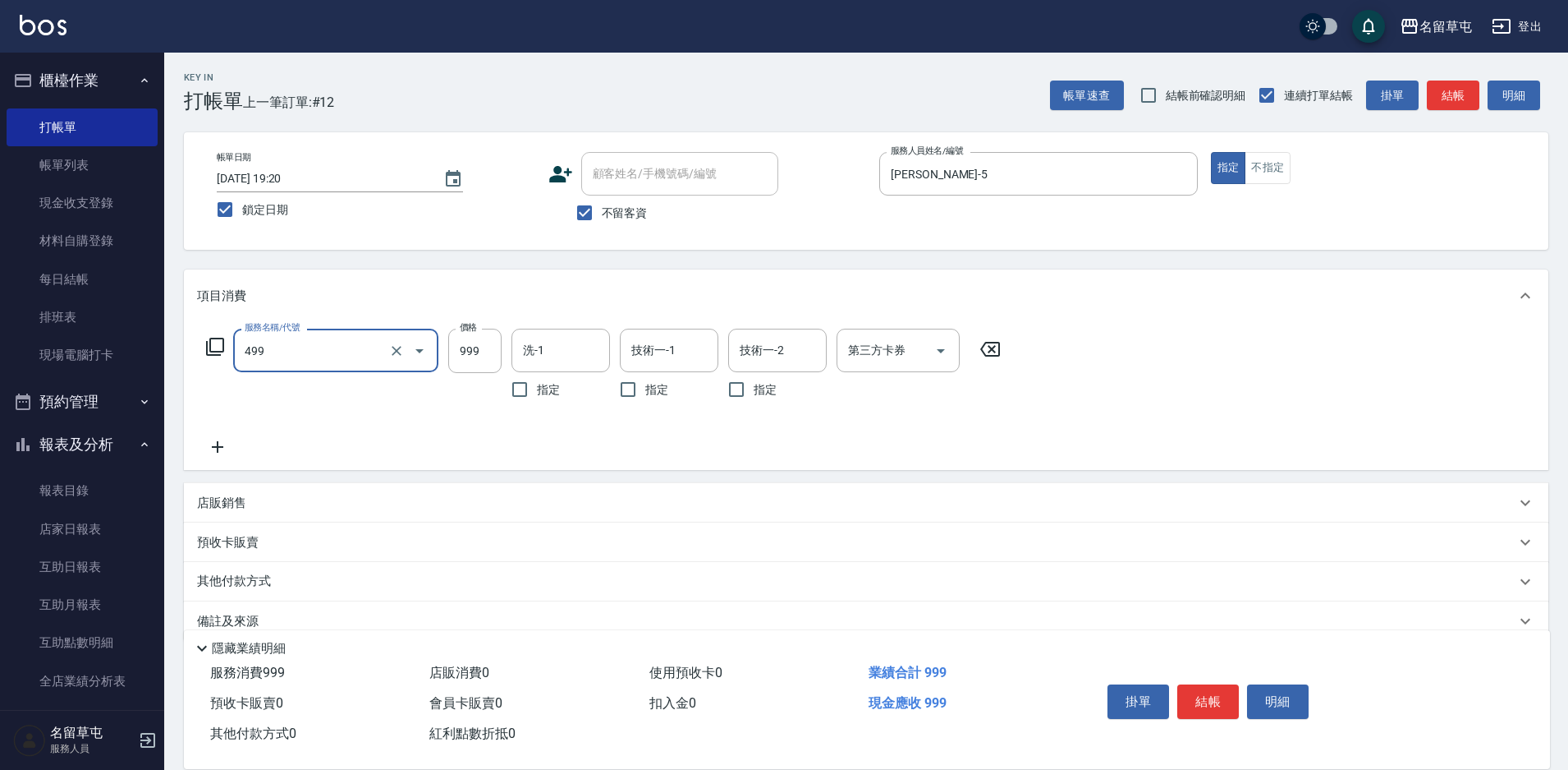
type input "染髮999(499)"
type input "1299"
drag, startPoint x: 530, startPoint y: 357, endPoint x: 504, endPoint y: 351, distance: 26.7
click at [517, 354] on div "洗-1" at bounding box center [561, 350] width 99 height 44
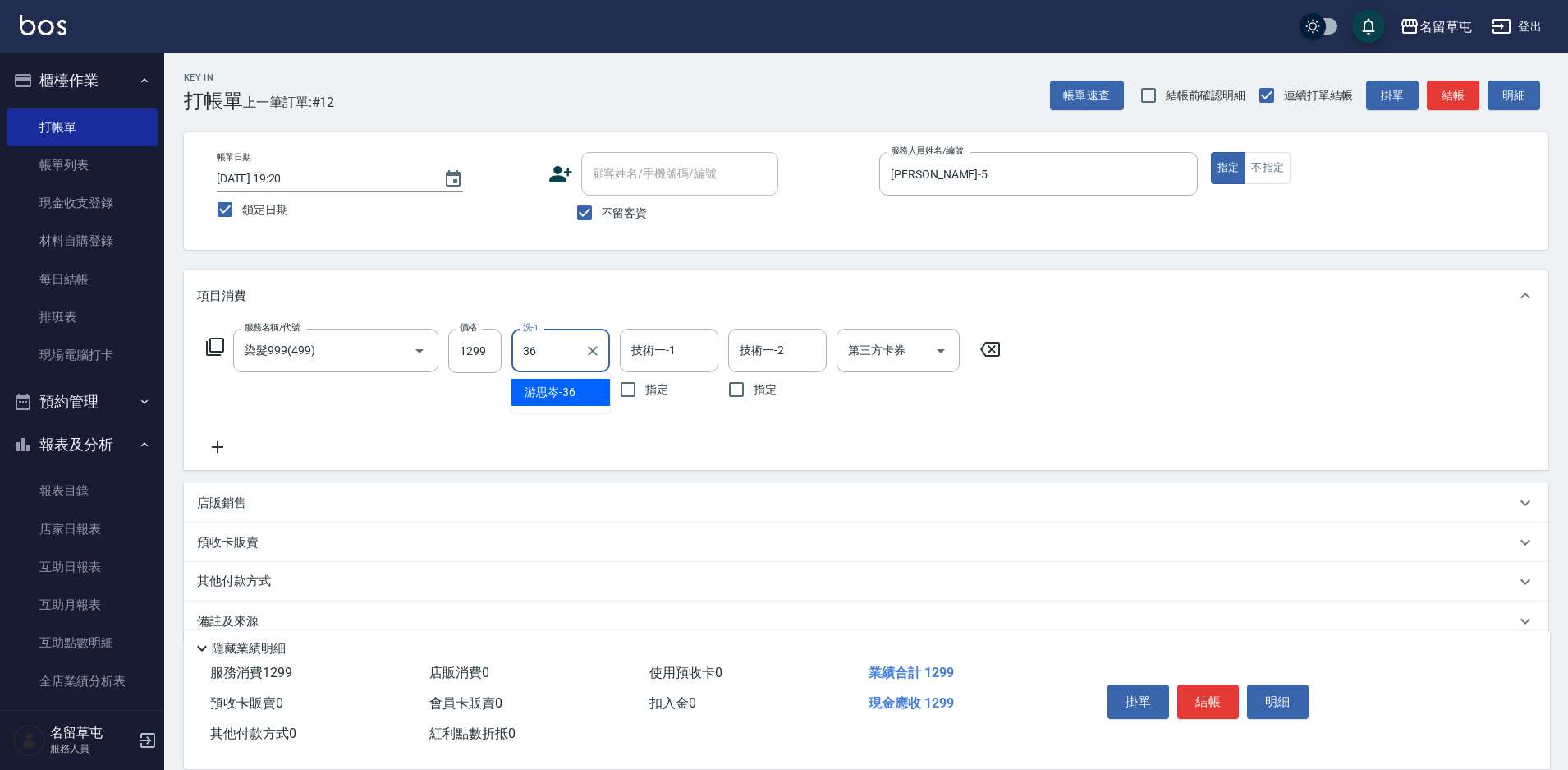
type input "[PERSON_NAME]-36"
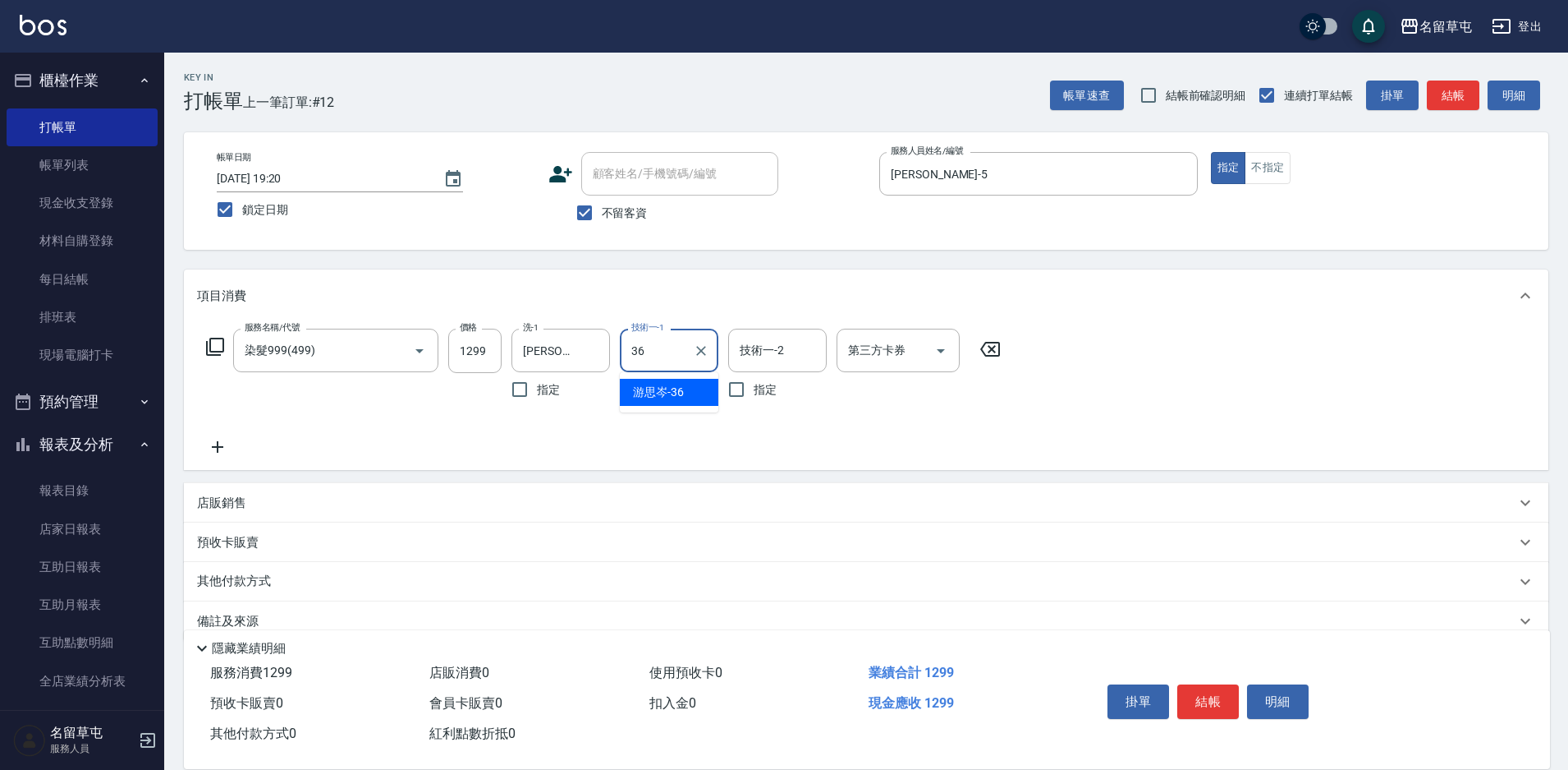
type input "[PERSON_NAME]-36"
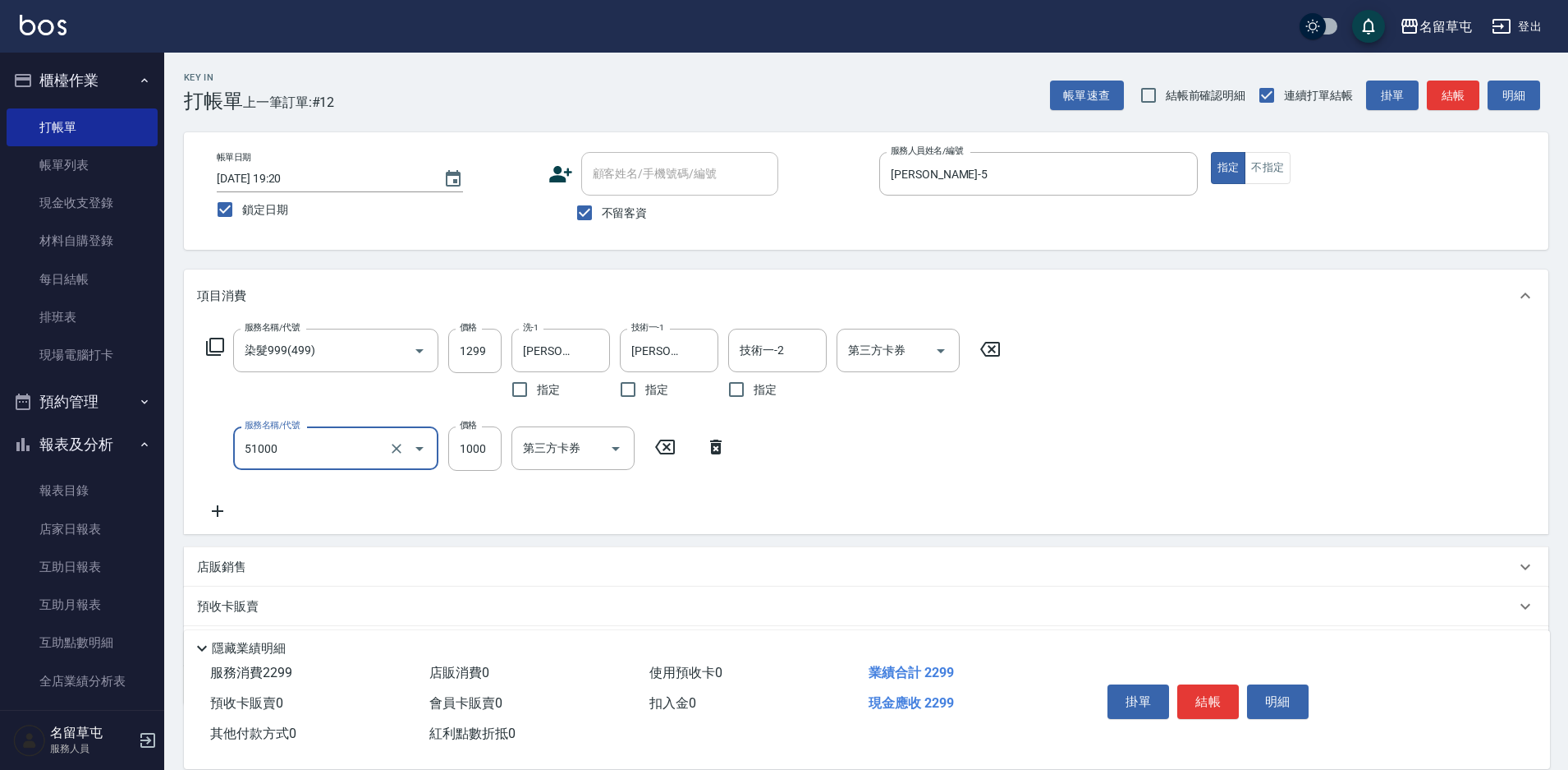
type input "酵素護1000(51000)"
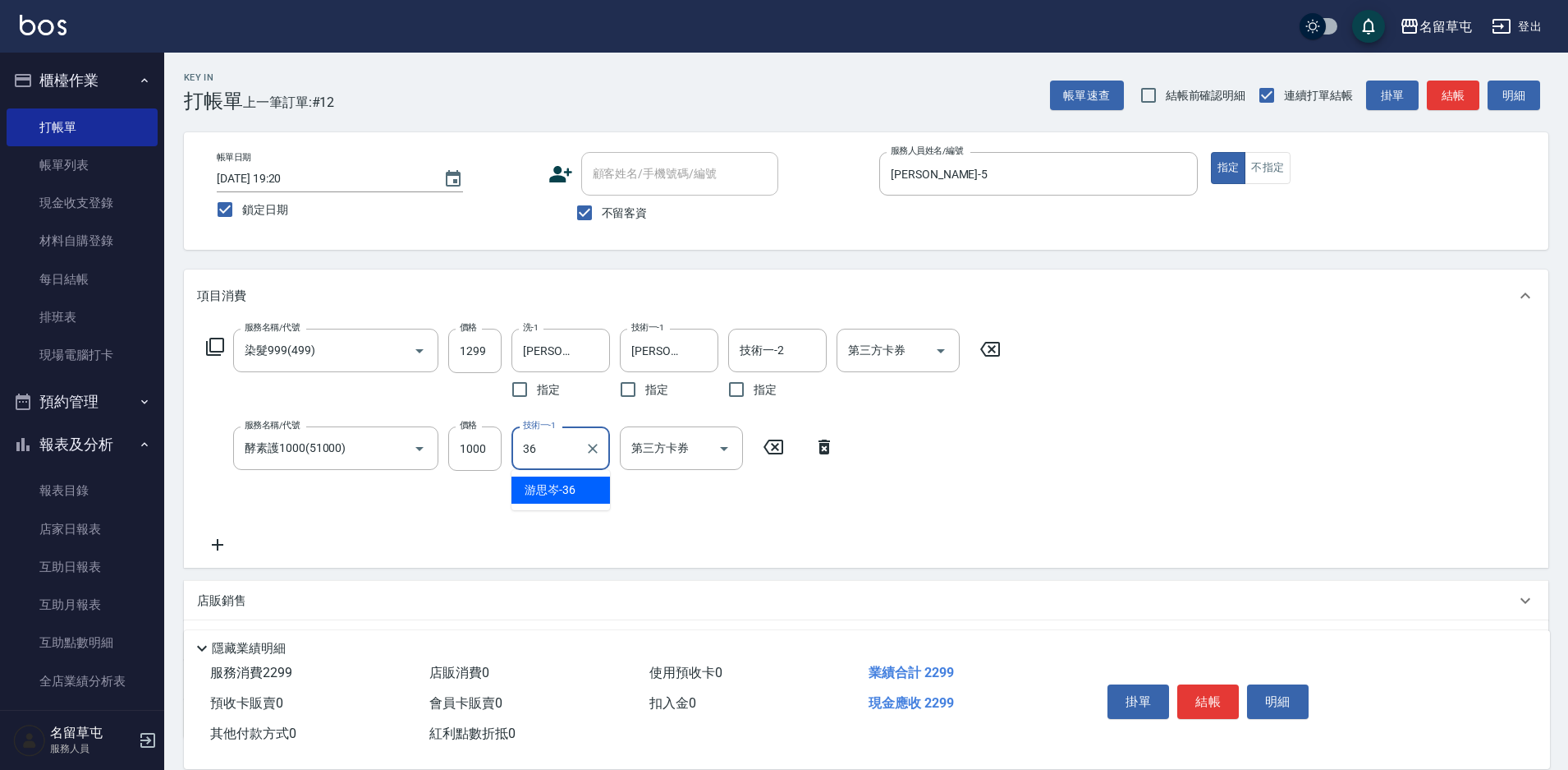
type input "[PERSON_NAME]-36"
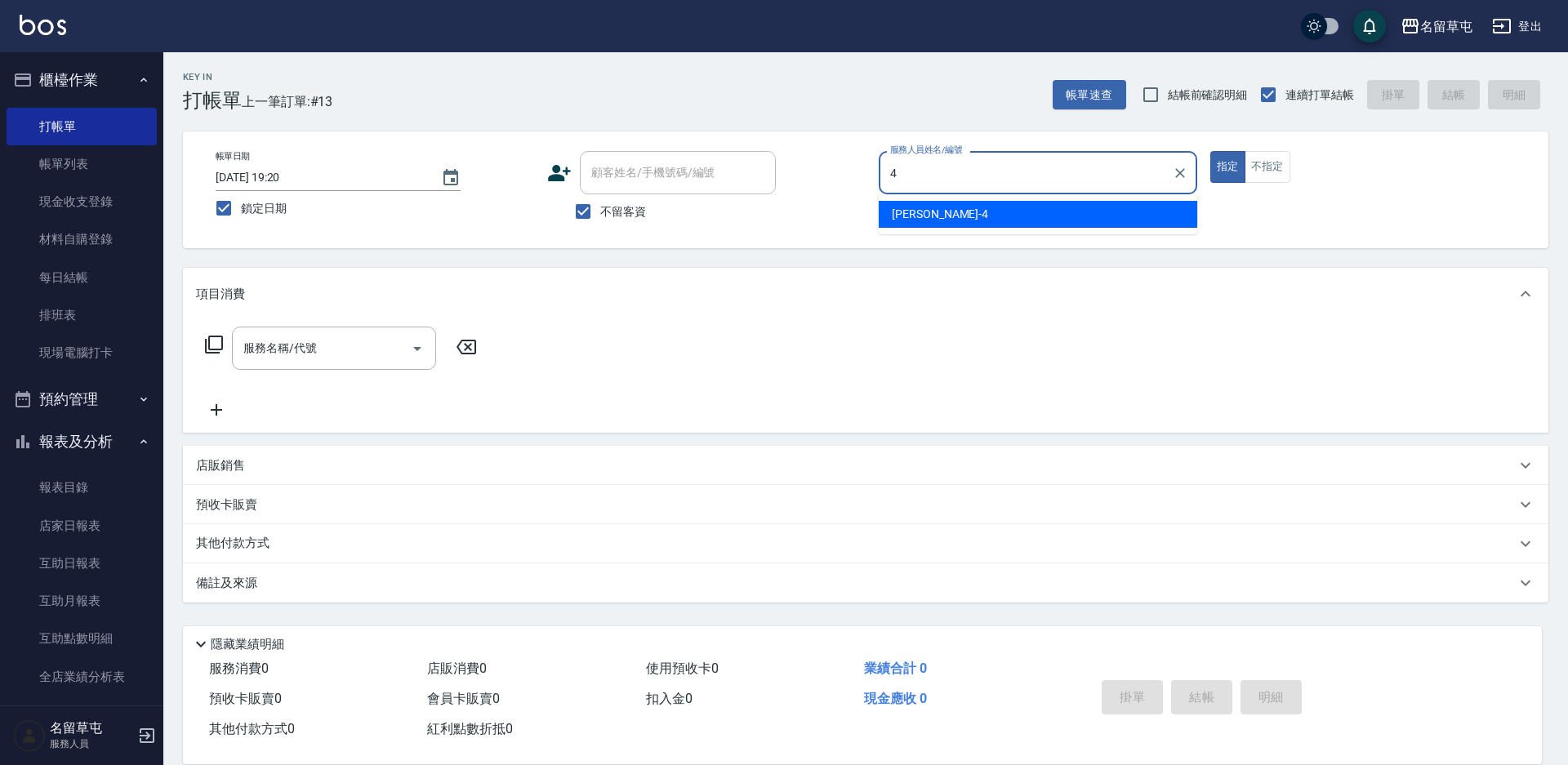
type input "[PERSON_NAME]-4"
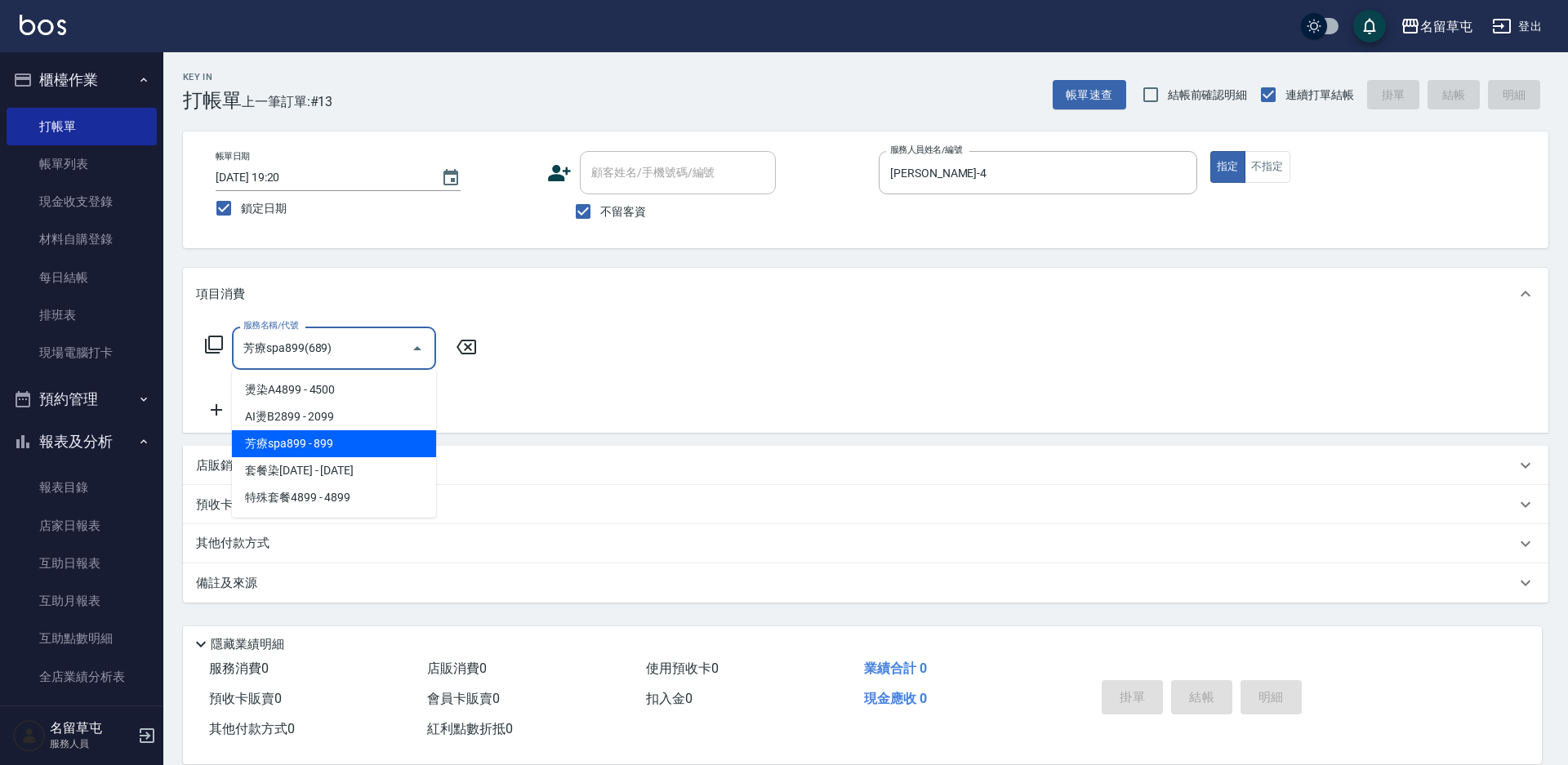
type input "芳療spa899(689)"
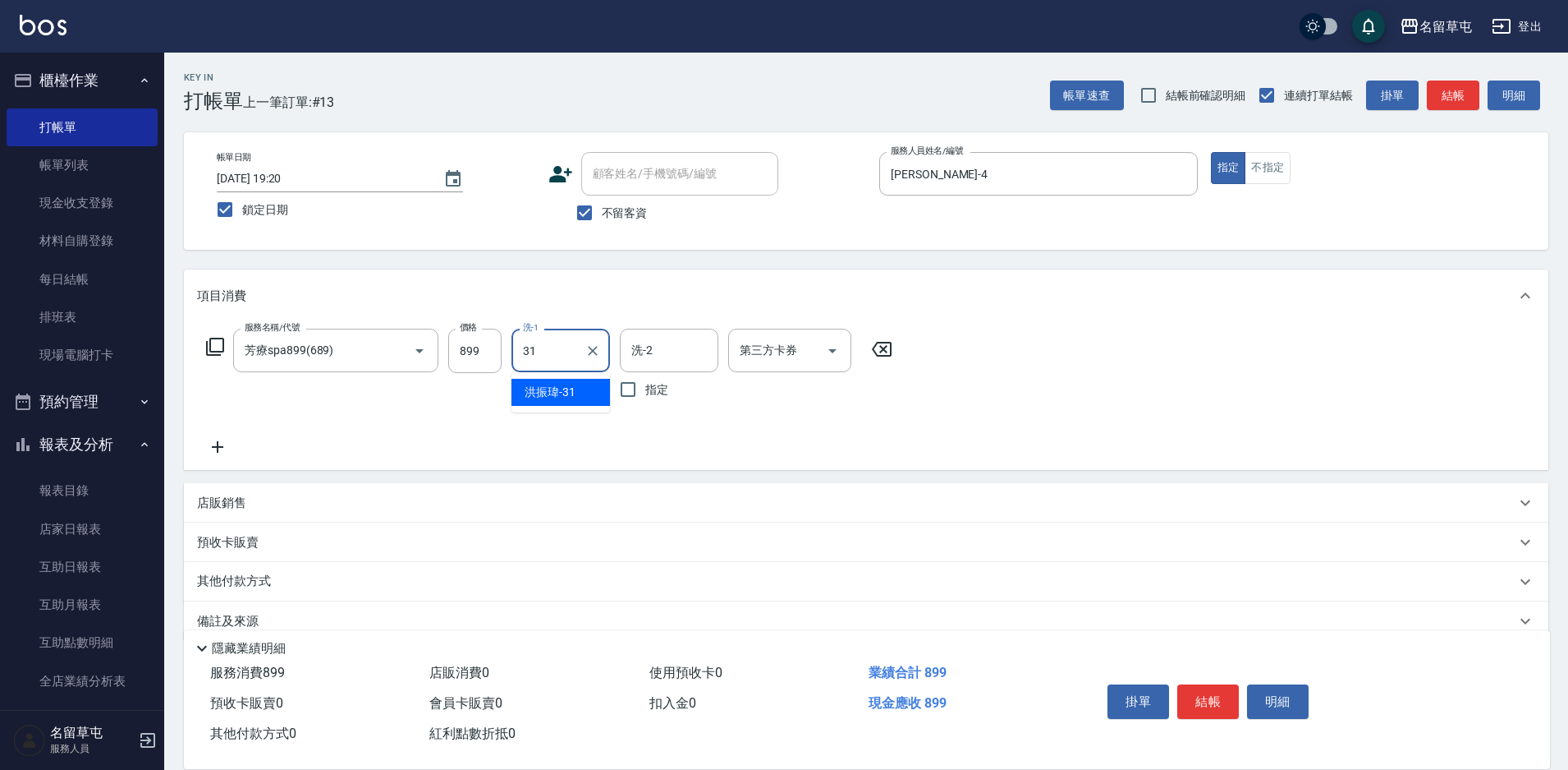
type input "[PERSON_NAME]-31"
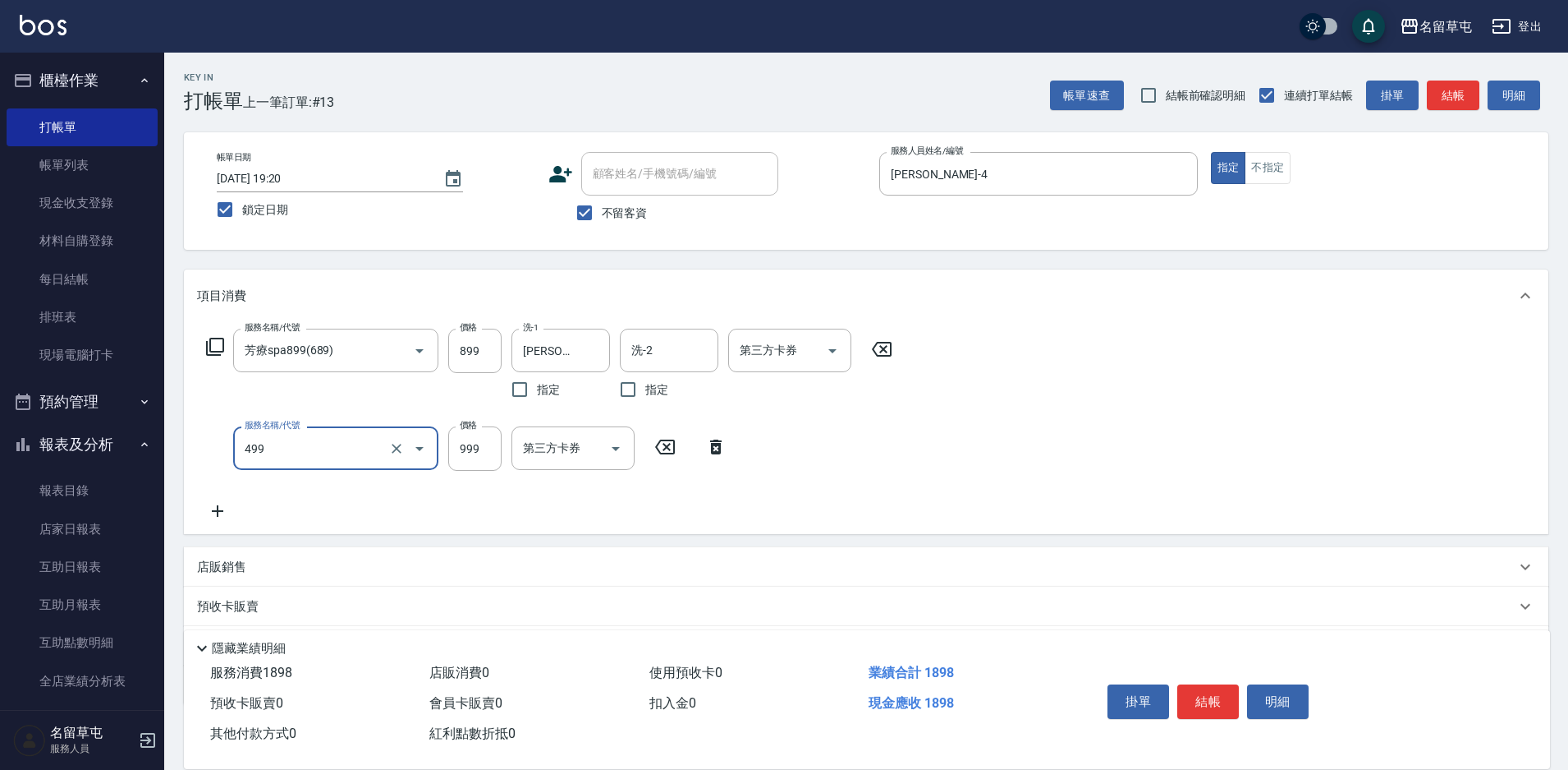
type input "染髮999(499)"
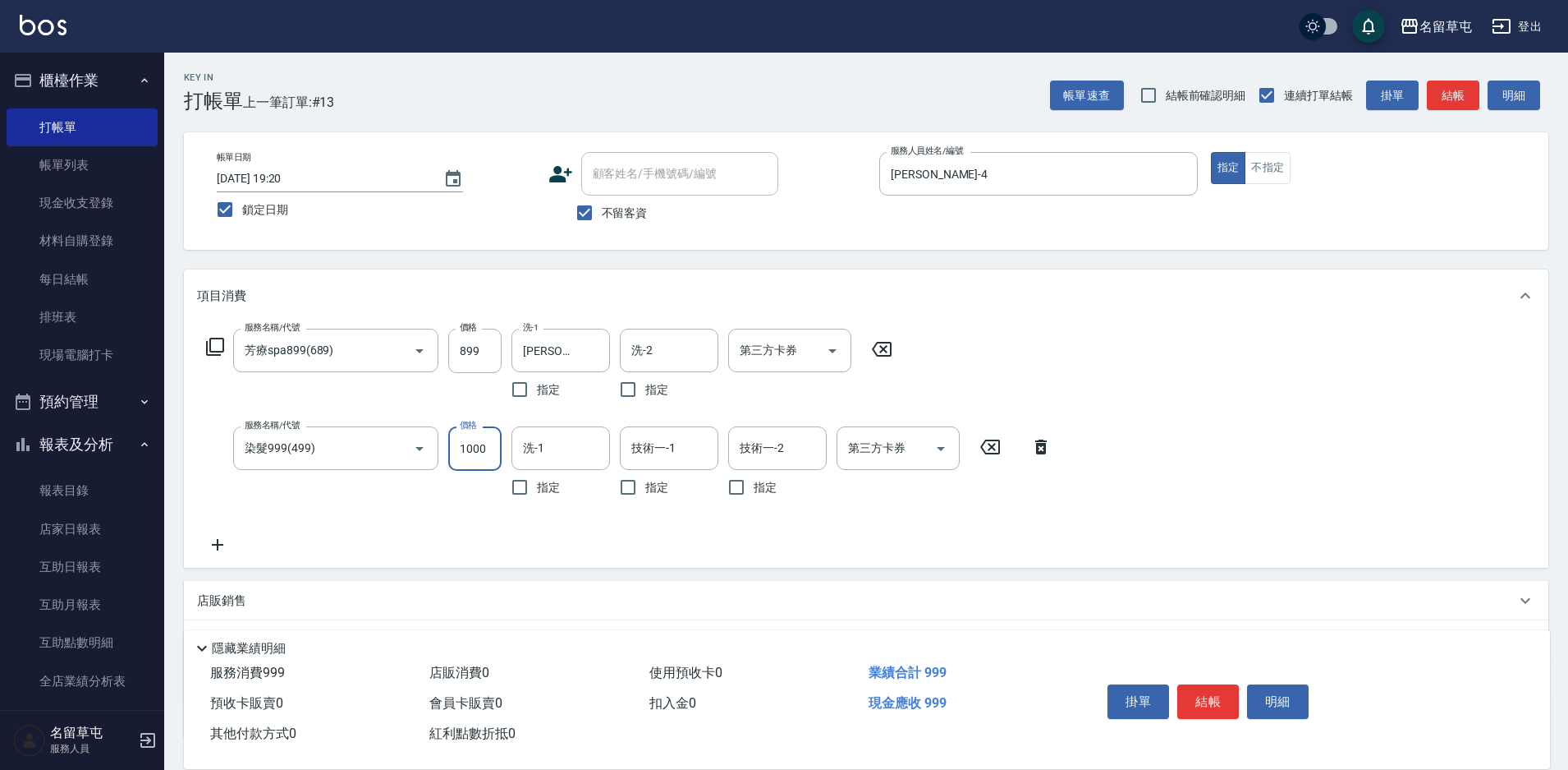
type input "1000"
type input "3"
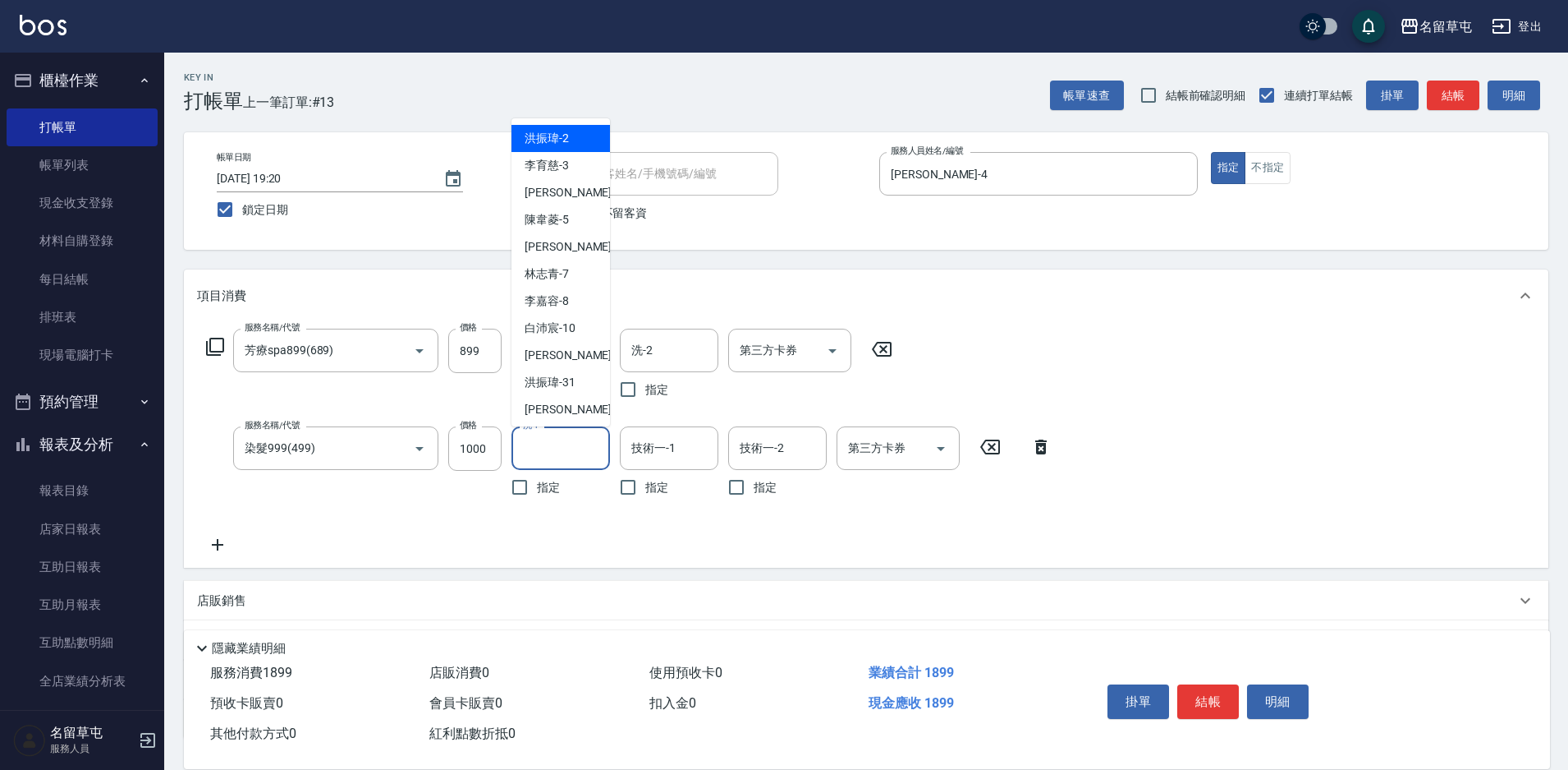
type input "[PERSON_NAME]-2"
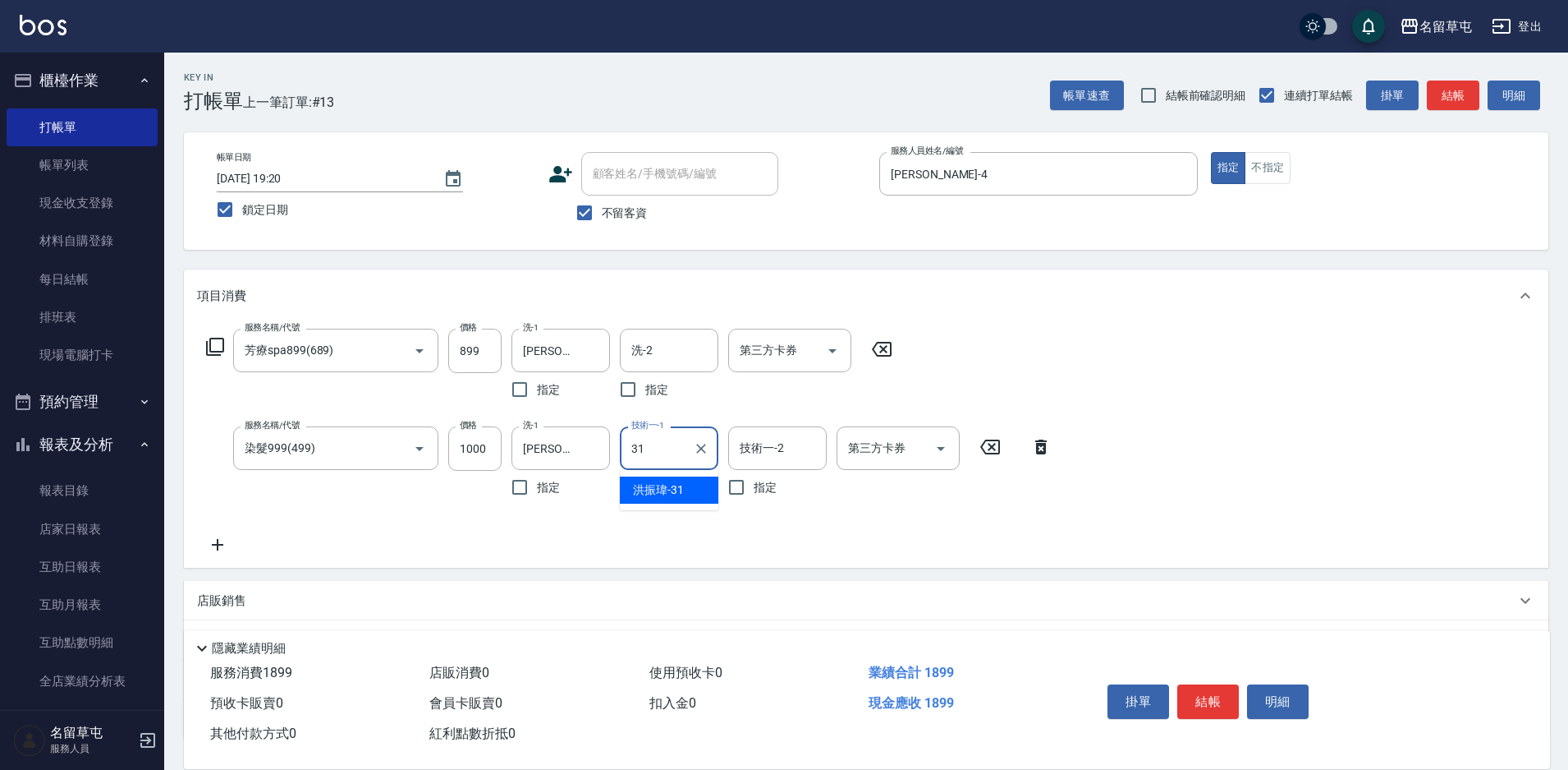
type input "[PERSON_NAME]-31"
click at [591, 447] on icon "Clear" at bounding box center [593, 448] width 17 height 17
click at [1432, 462] on div "服務名稱/代號 芳療spa899(689) 服務名稱/代號 價格 899 價格 洗-1 [PERSON_NAME]-31 洗-1 指定 洗-2 洗-2 指定 …" at bounding box center [867, 444] width 1365 height 245
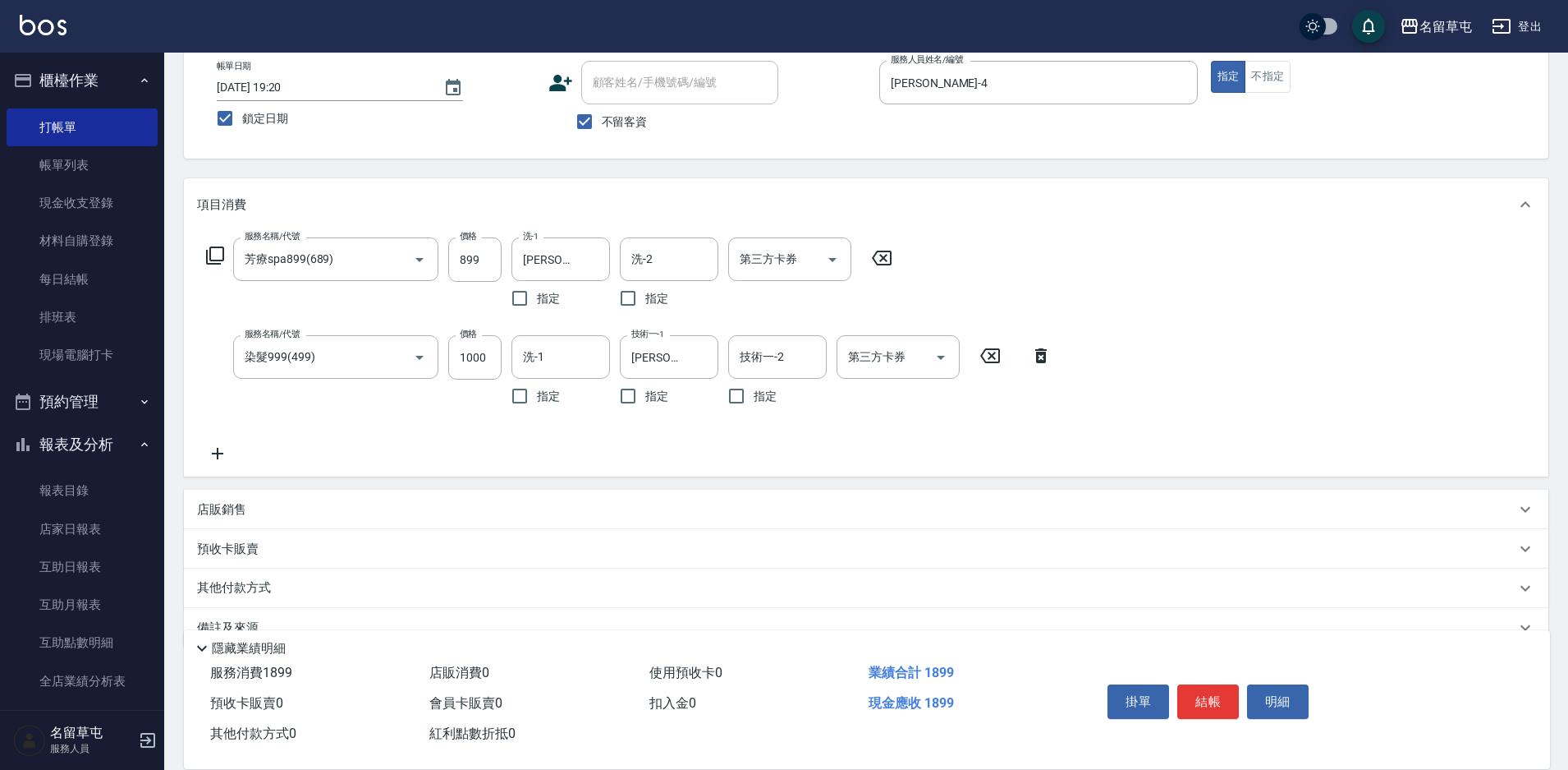
scroll to position [127, 0]
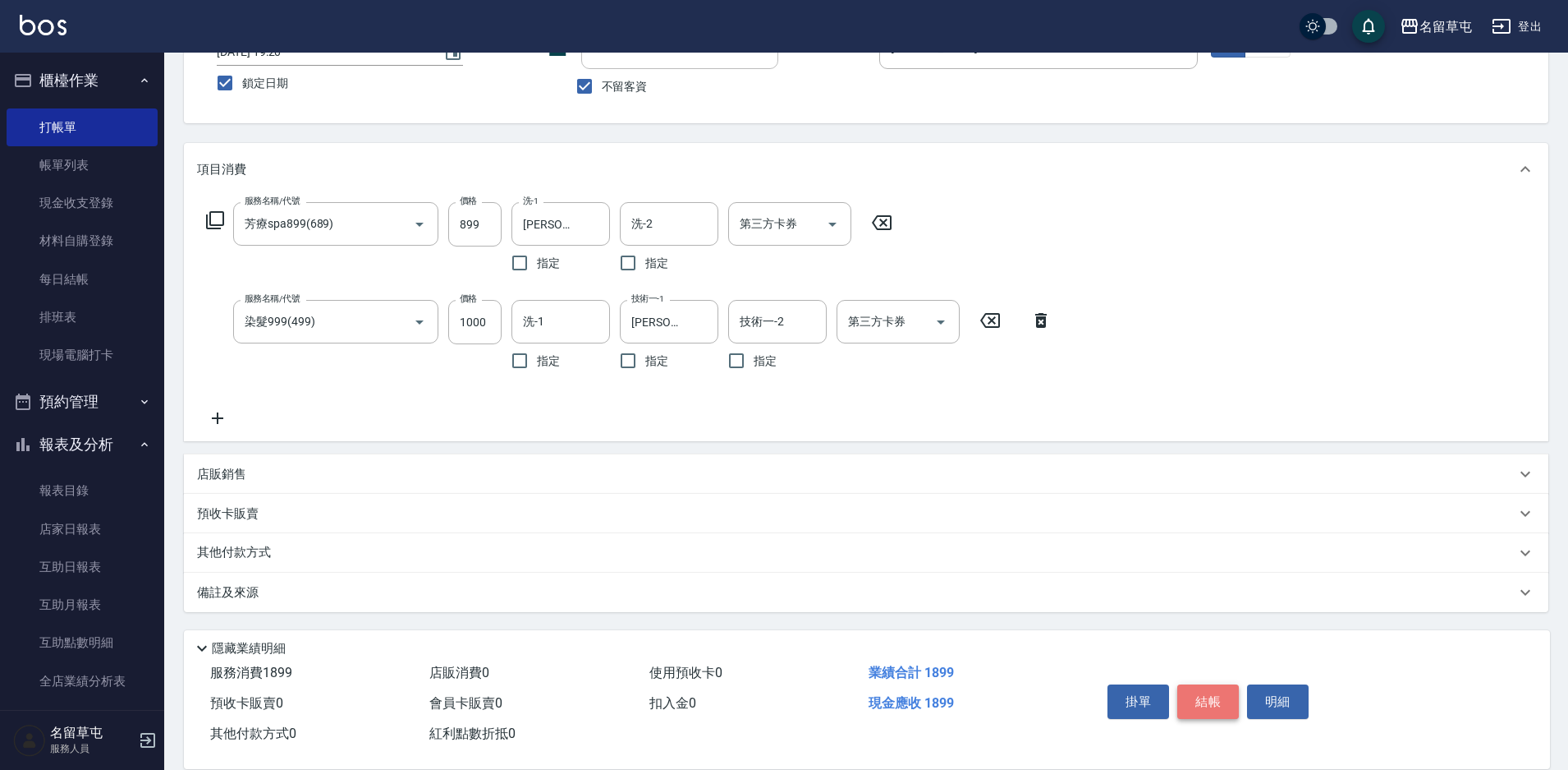
click at [1209, 699] on button "結帳" at bounding box center [1208, 701] width 61 height 35
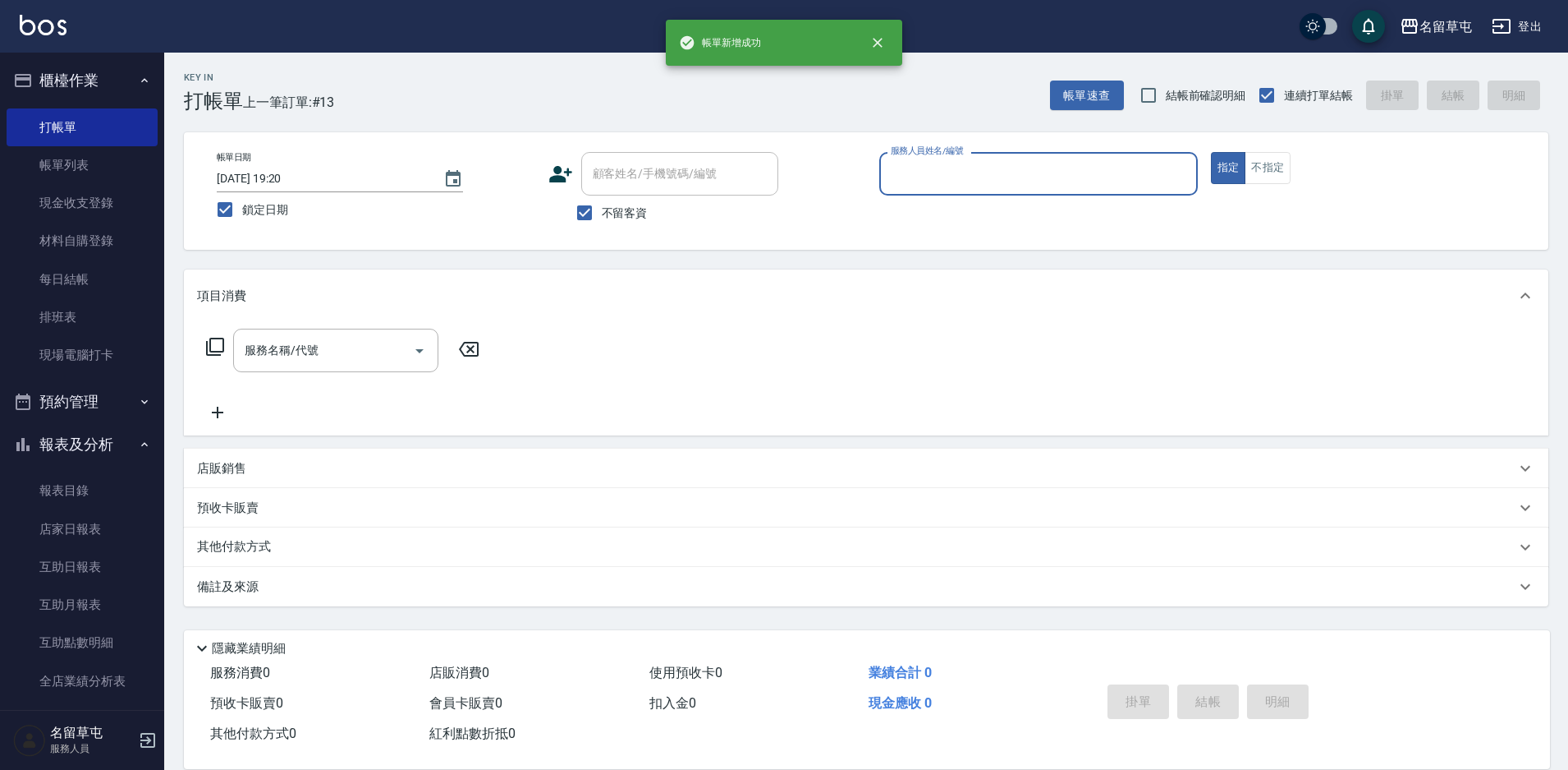
scroll to position [0, 0]
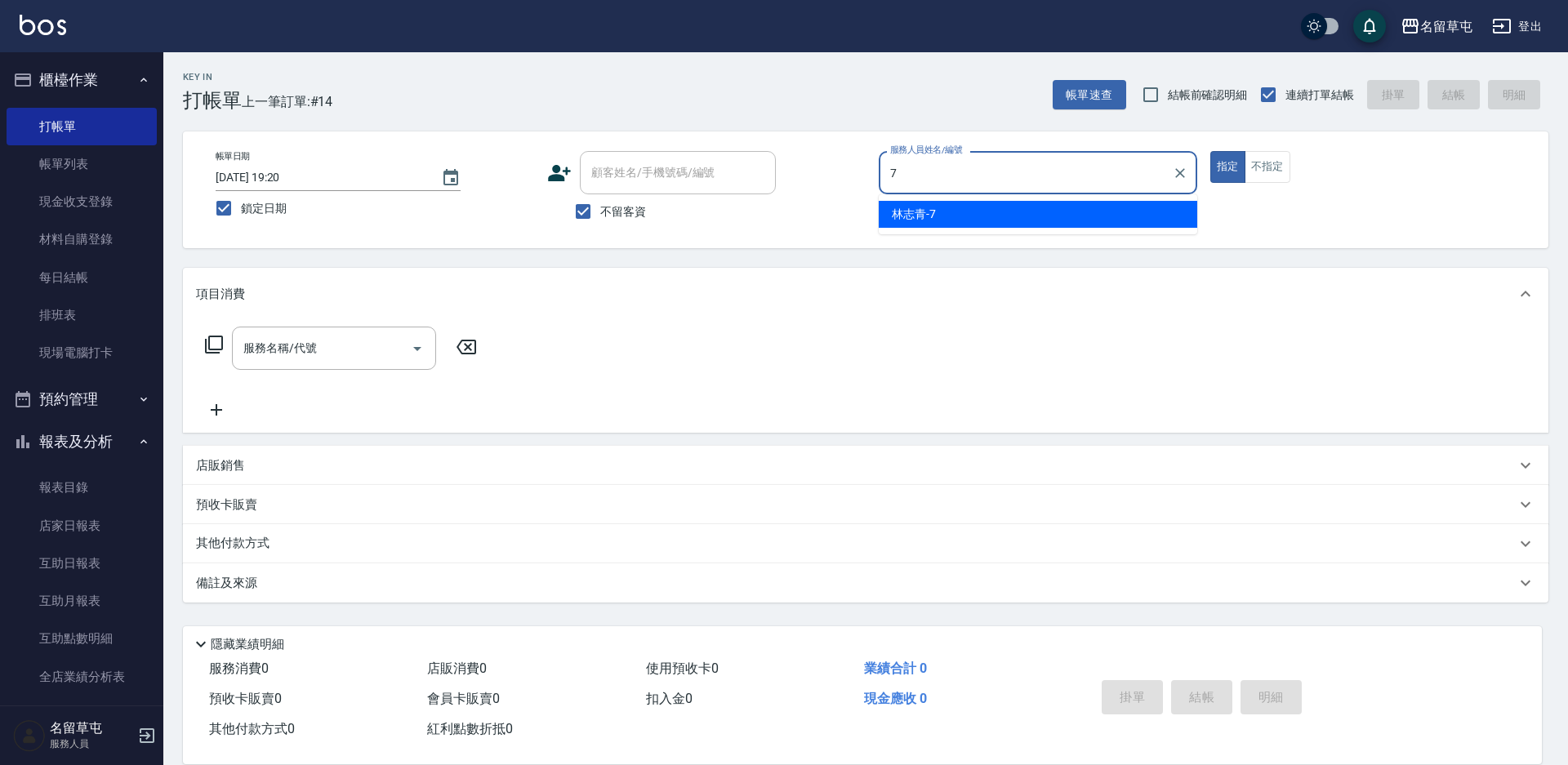
type input "[PERSON_NAME]-7"
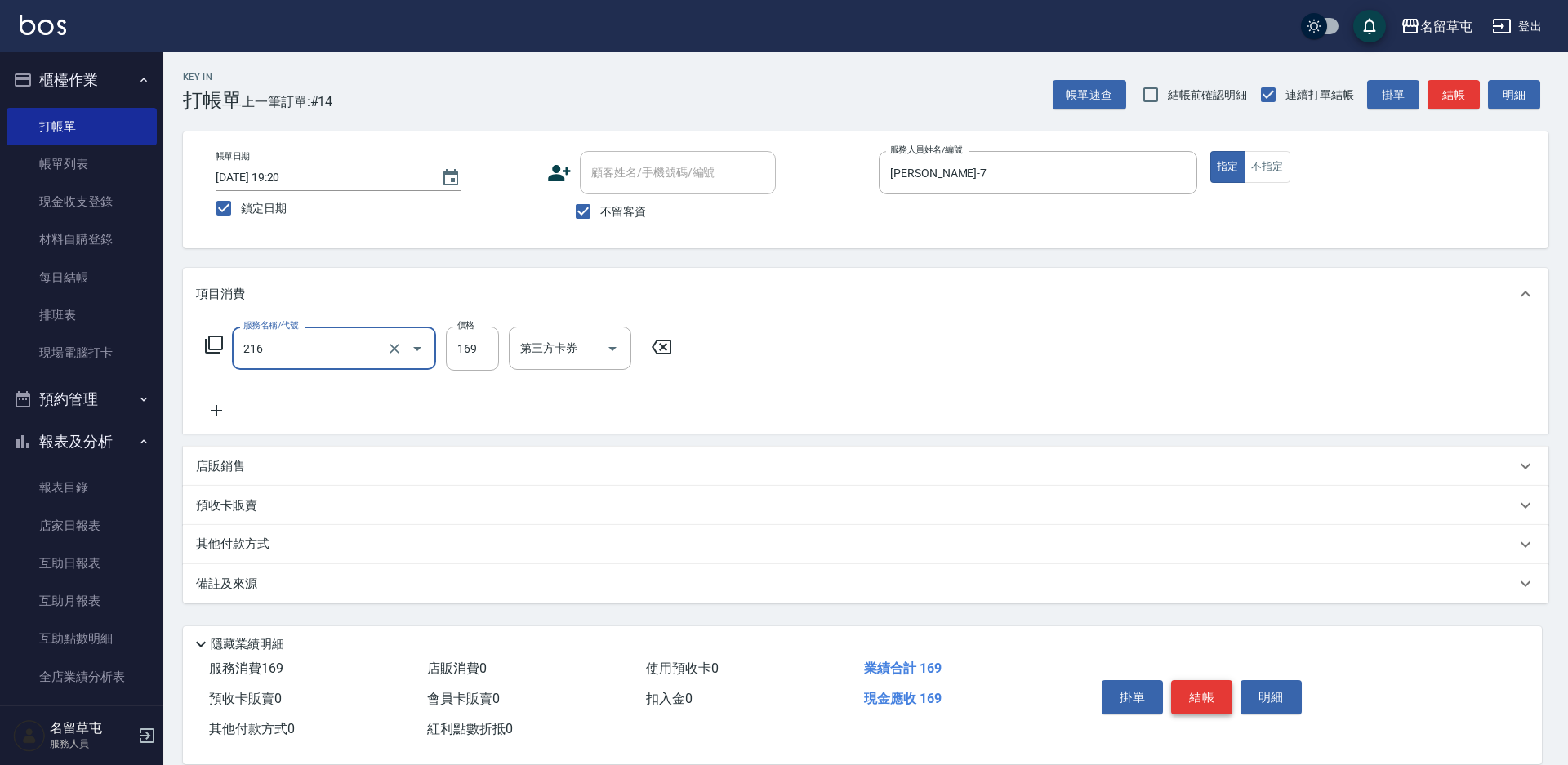
type input "剪髮169(216)"
click at [465, 359] on input "25" at bounding box center [472, 348] width 53 height 44
type input "250"
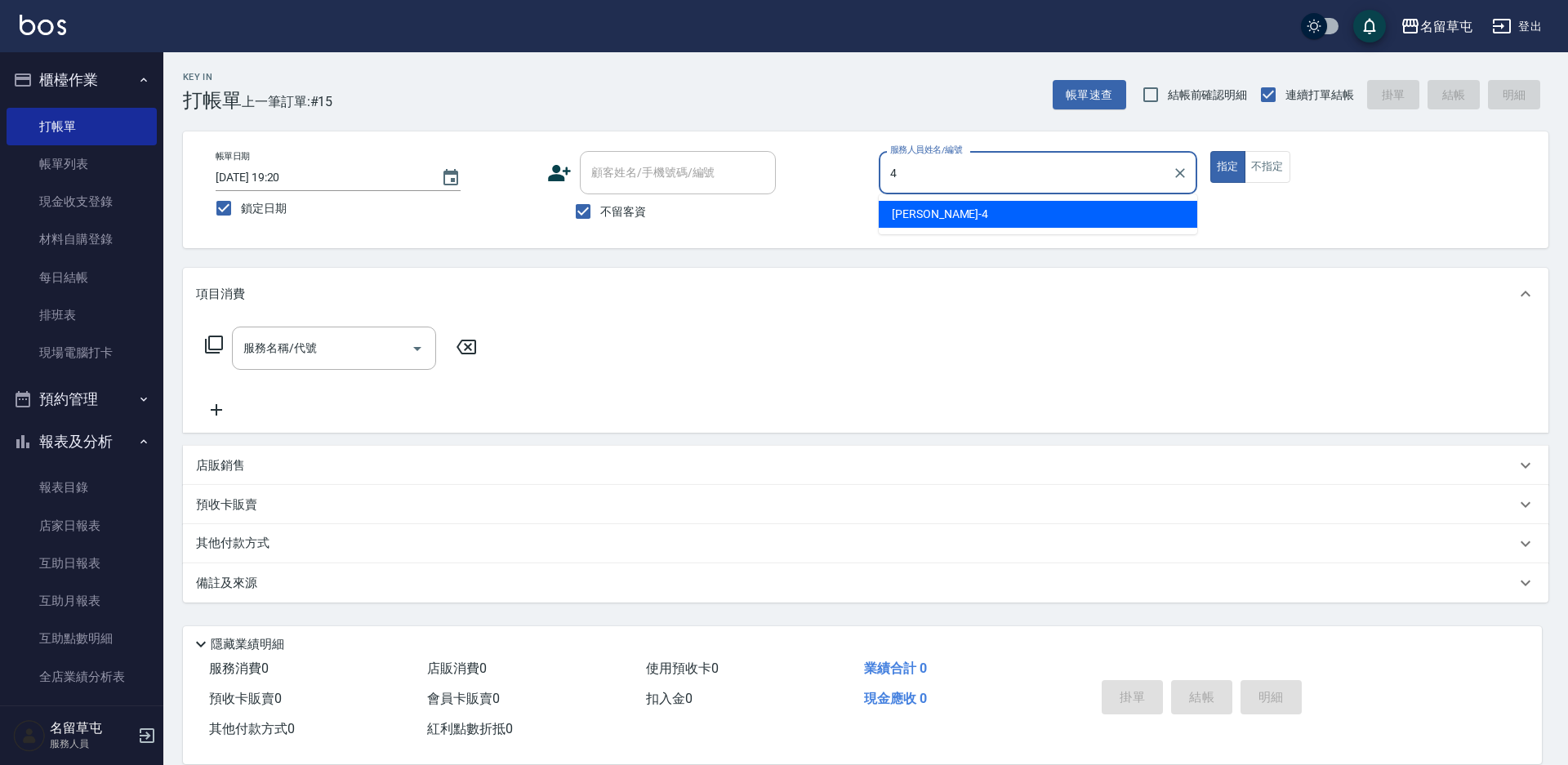
type input "[PERSON_NAME]-4"
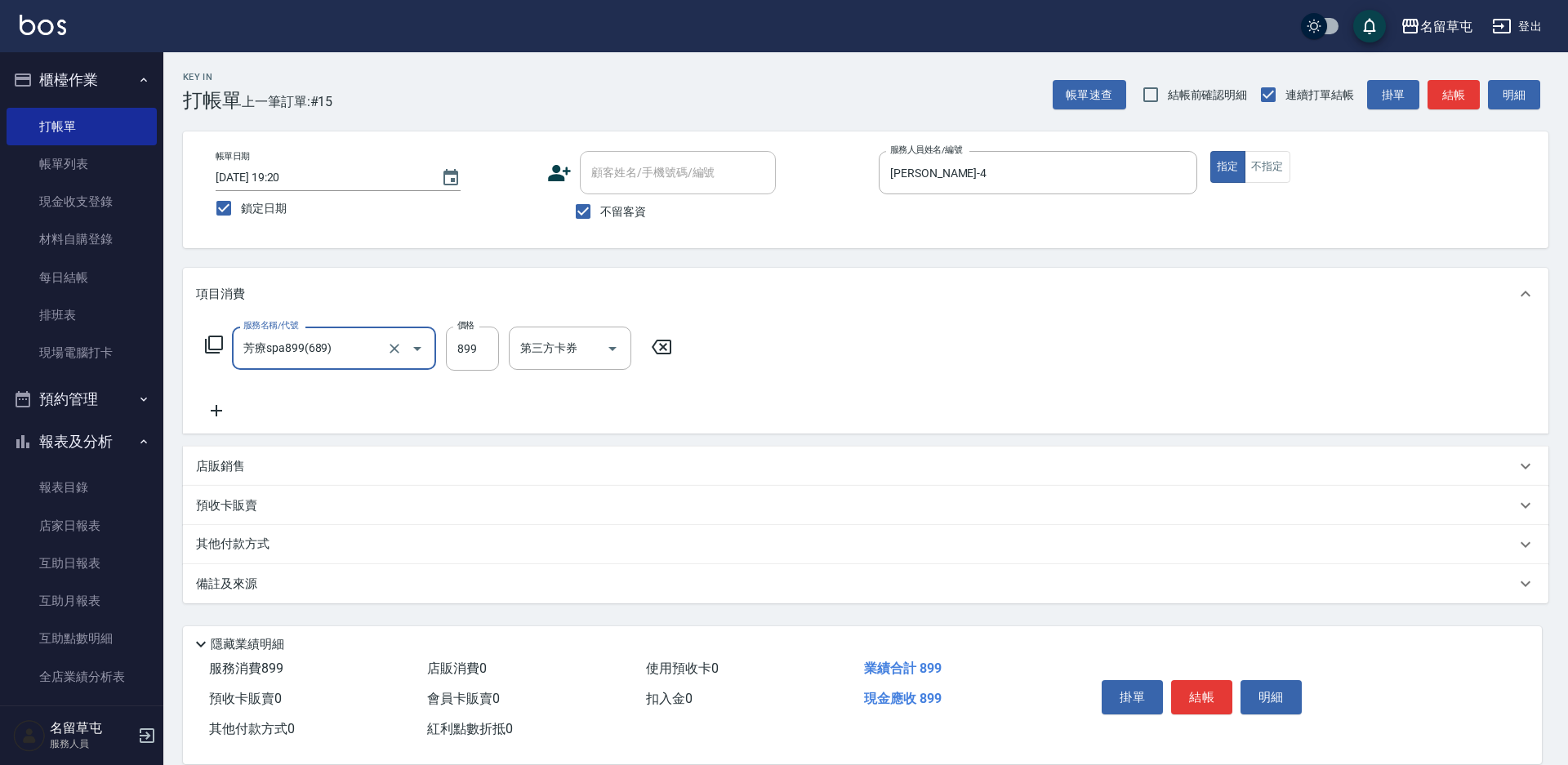
type input "芳療spa899(689)"
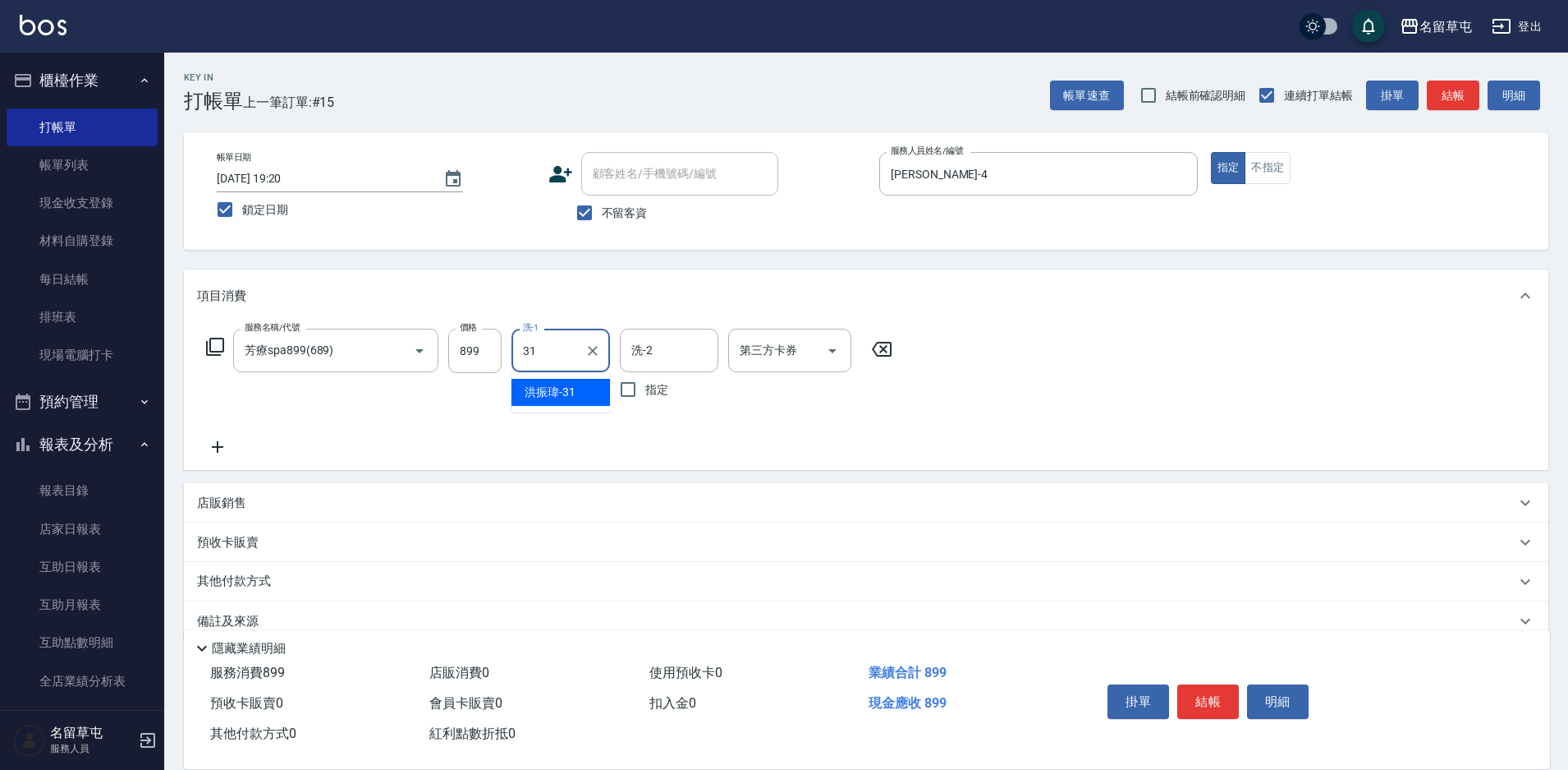
type input "[PERSON_NAME]-31"
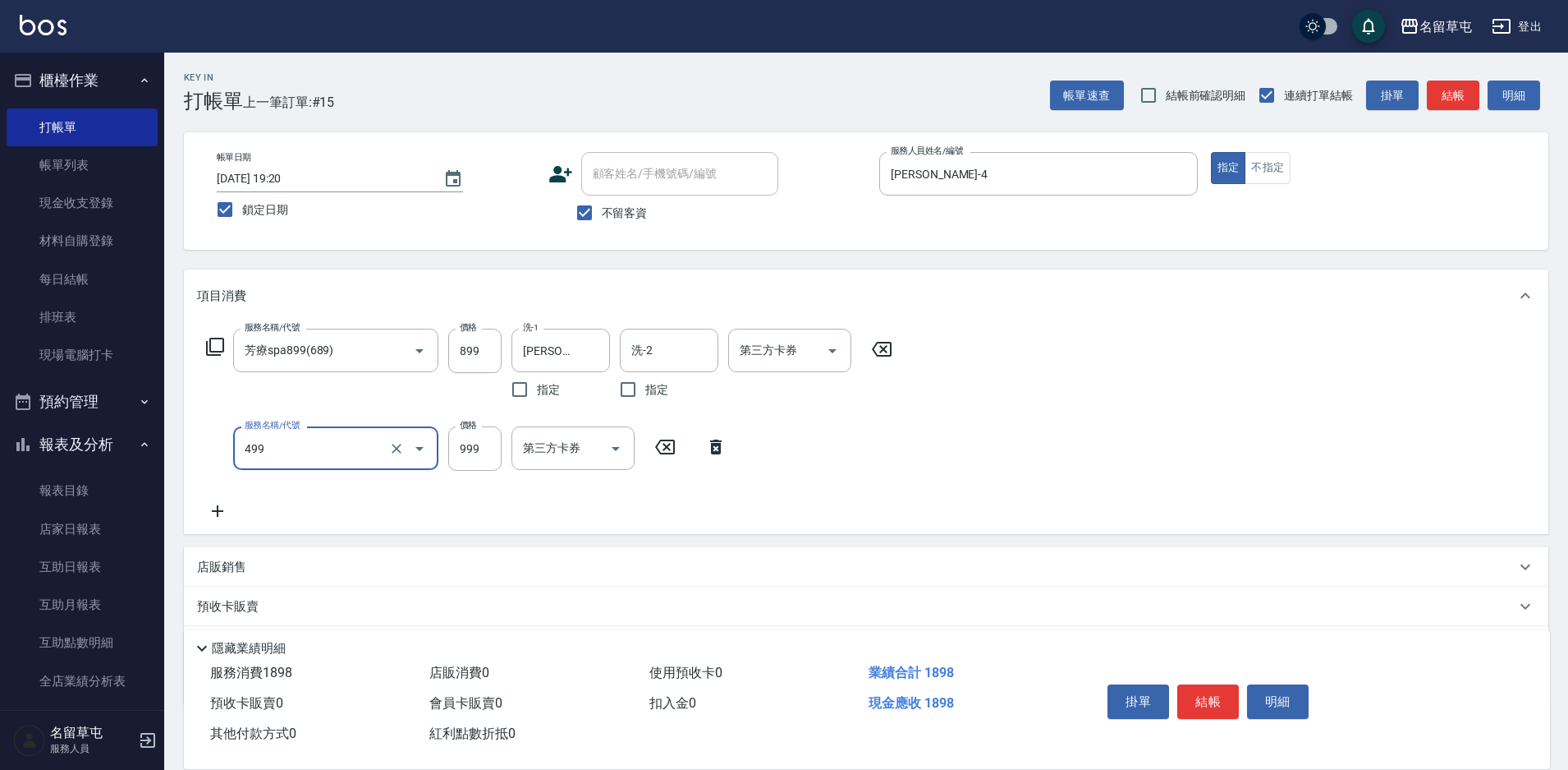
type input "染髮999(499)"
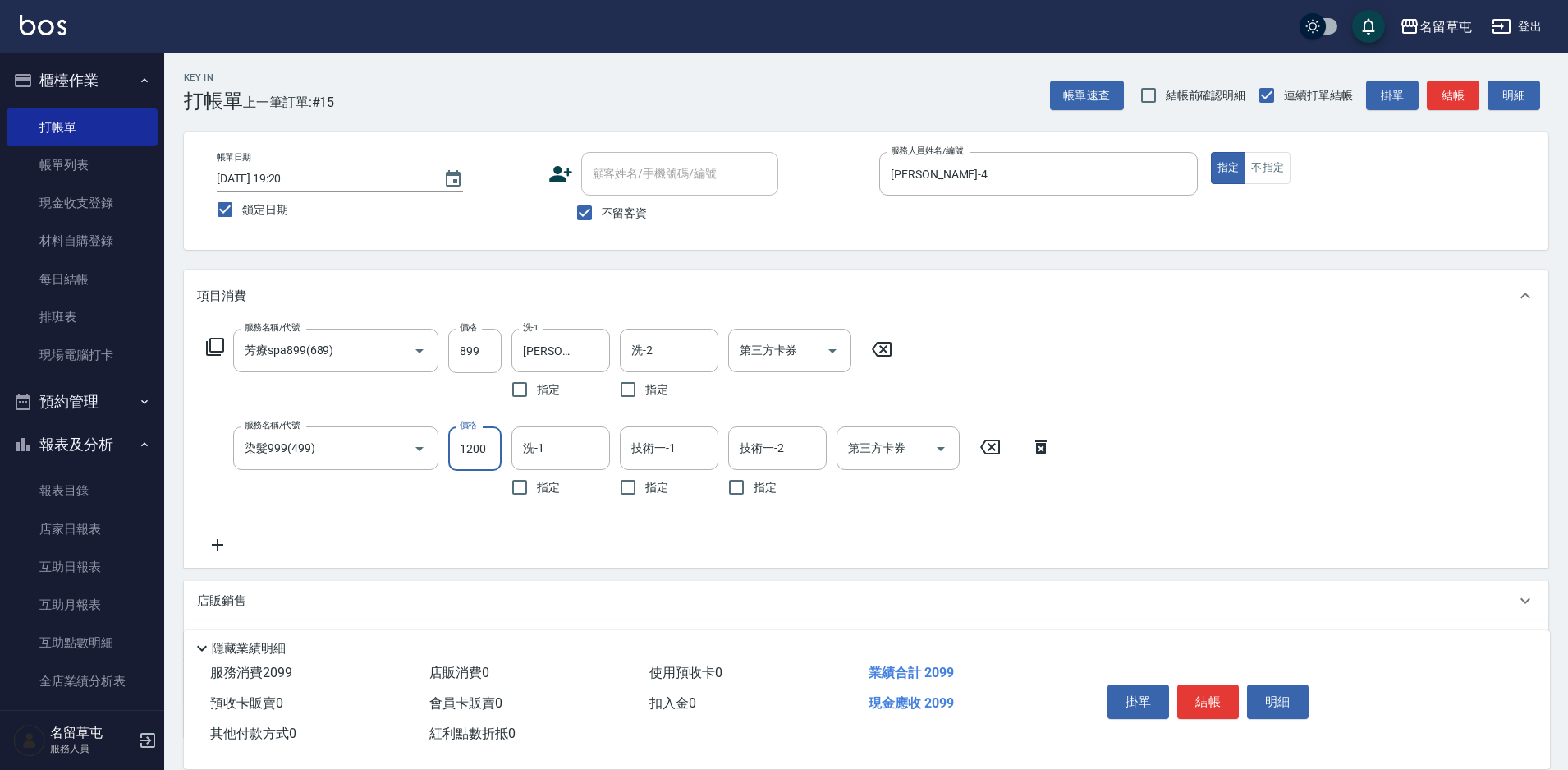
type input "1200"
type input "[PERSON_NAME]-31"
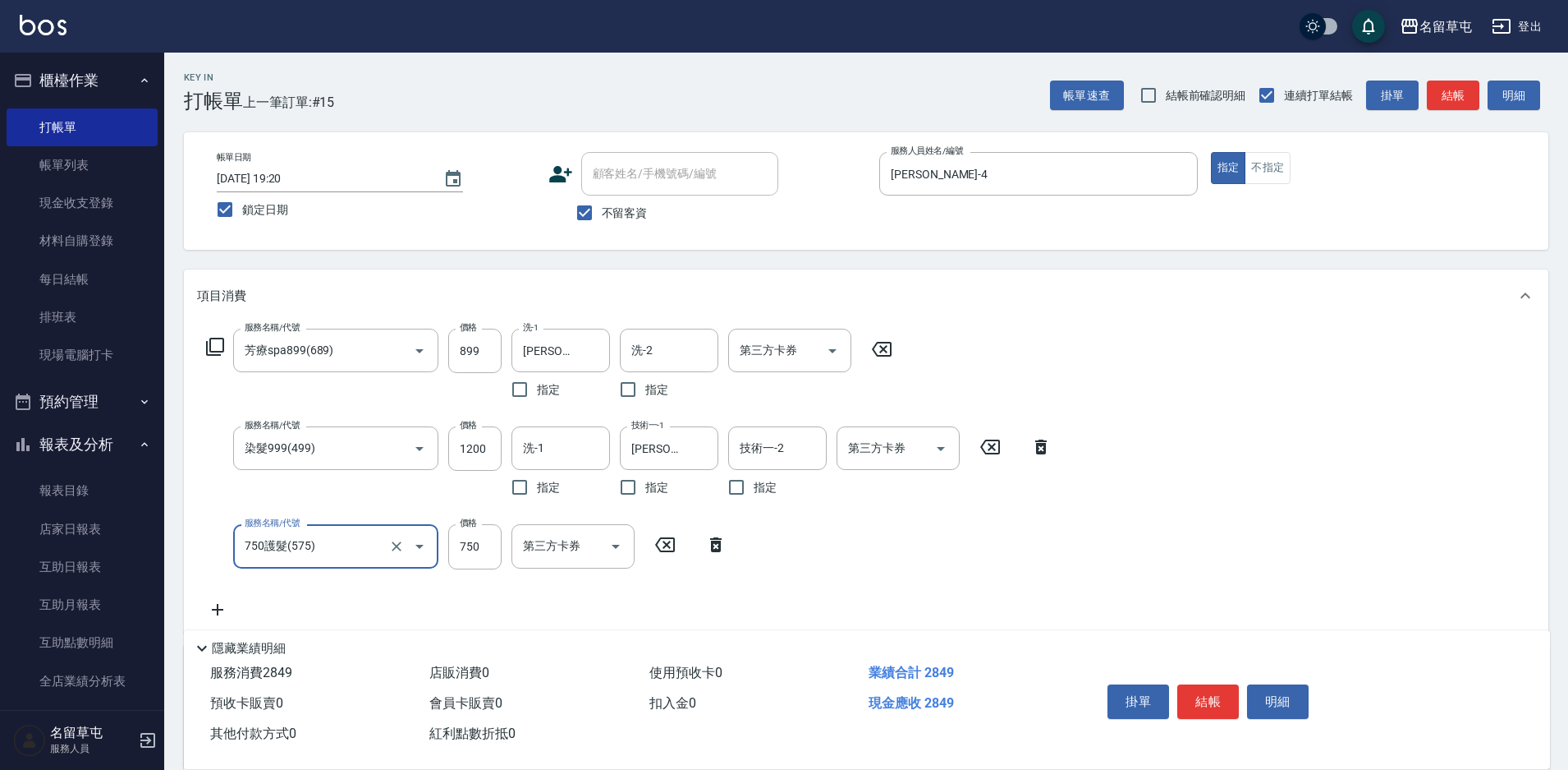
type input "750護髮(575)"
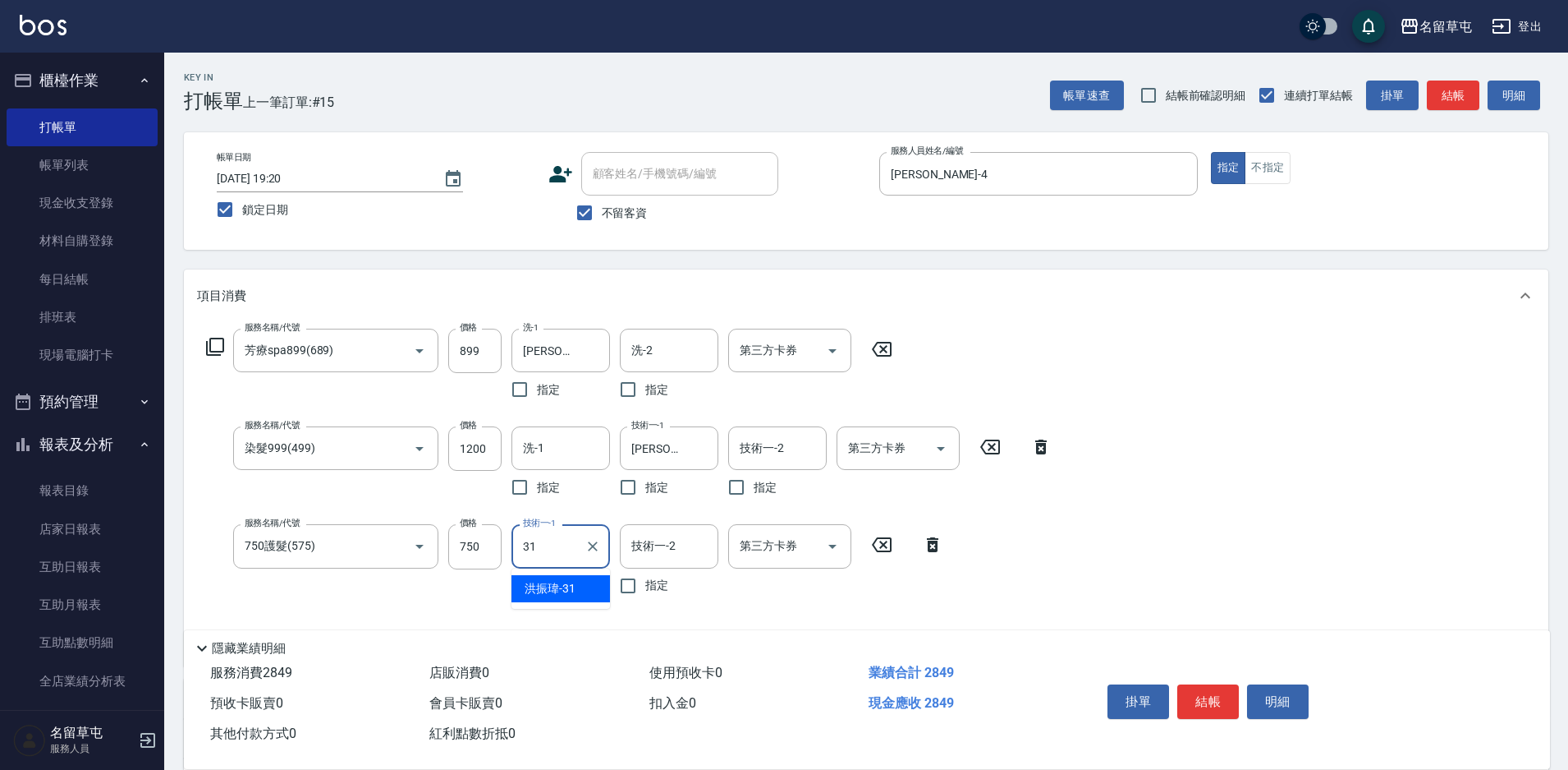
type input "[PERSON_NAME]-31"
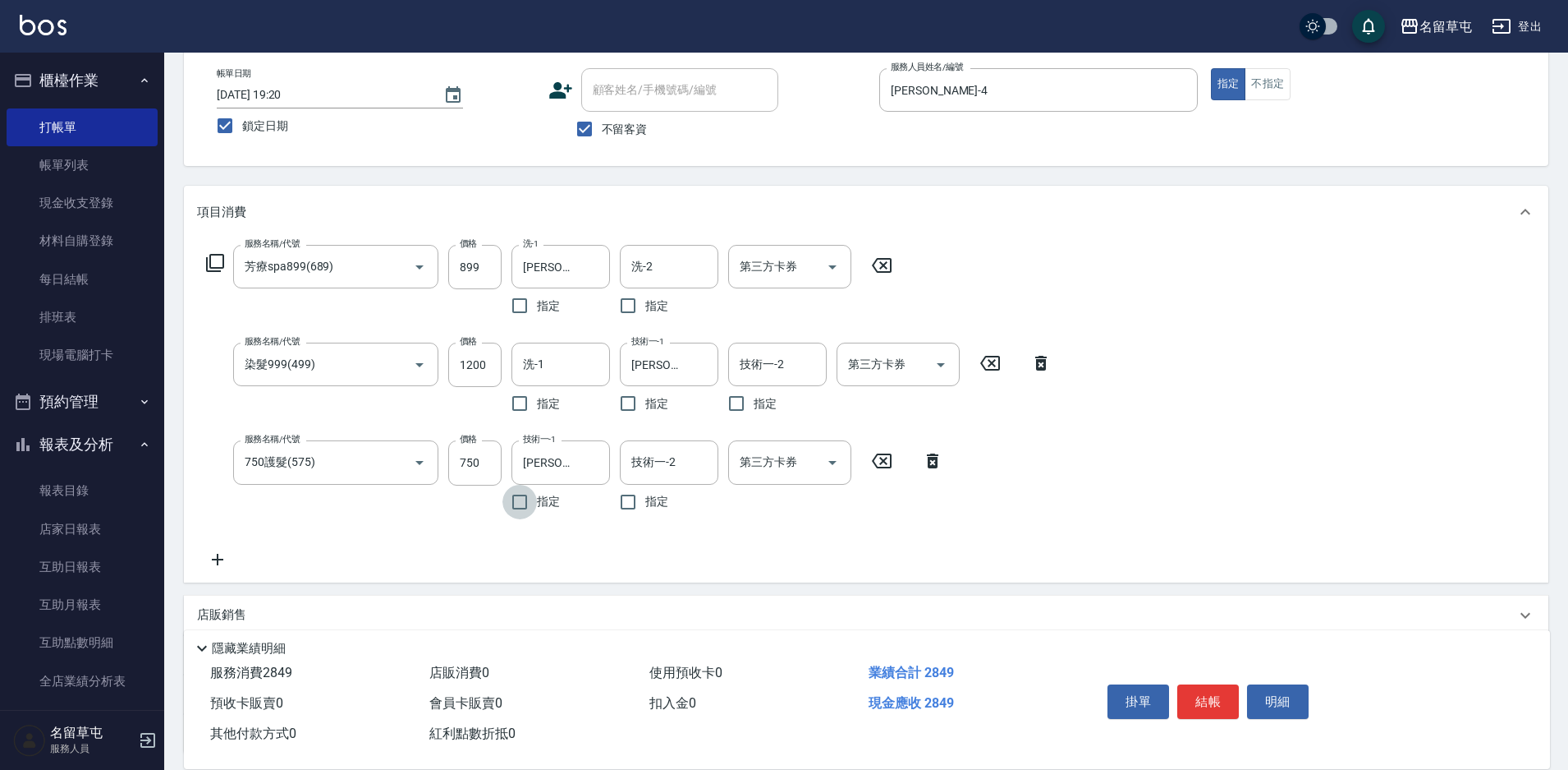
scroll to position [225, 0]
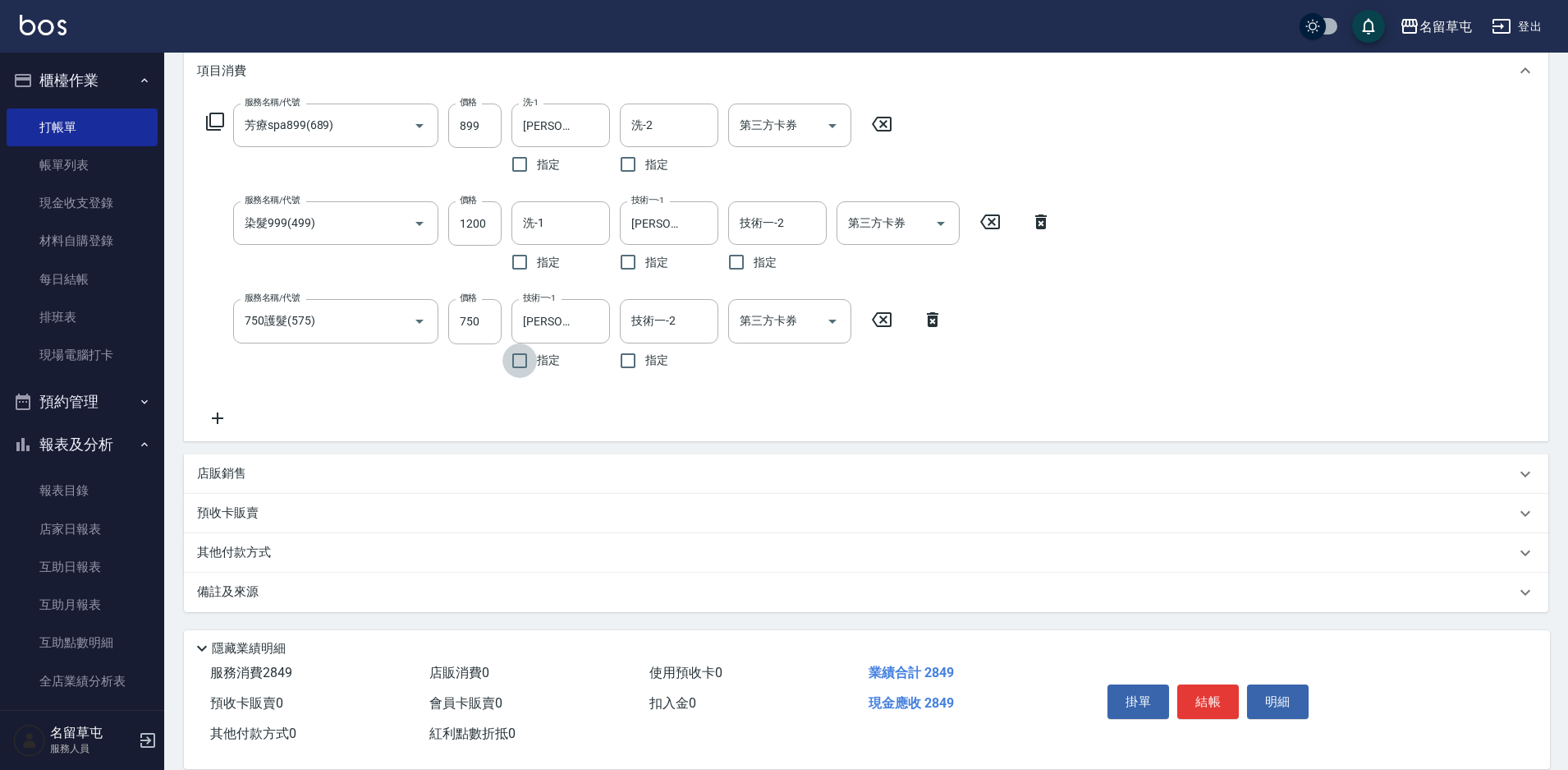
click at [219, 553] on p "其他付款方式" at bounding box center [237, 553] width 82 height 18
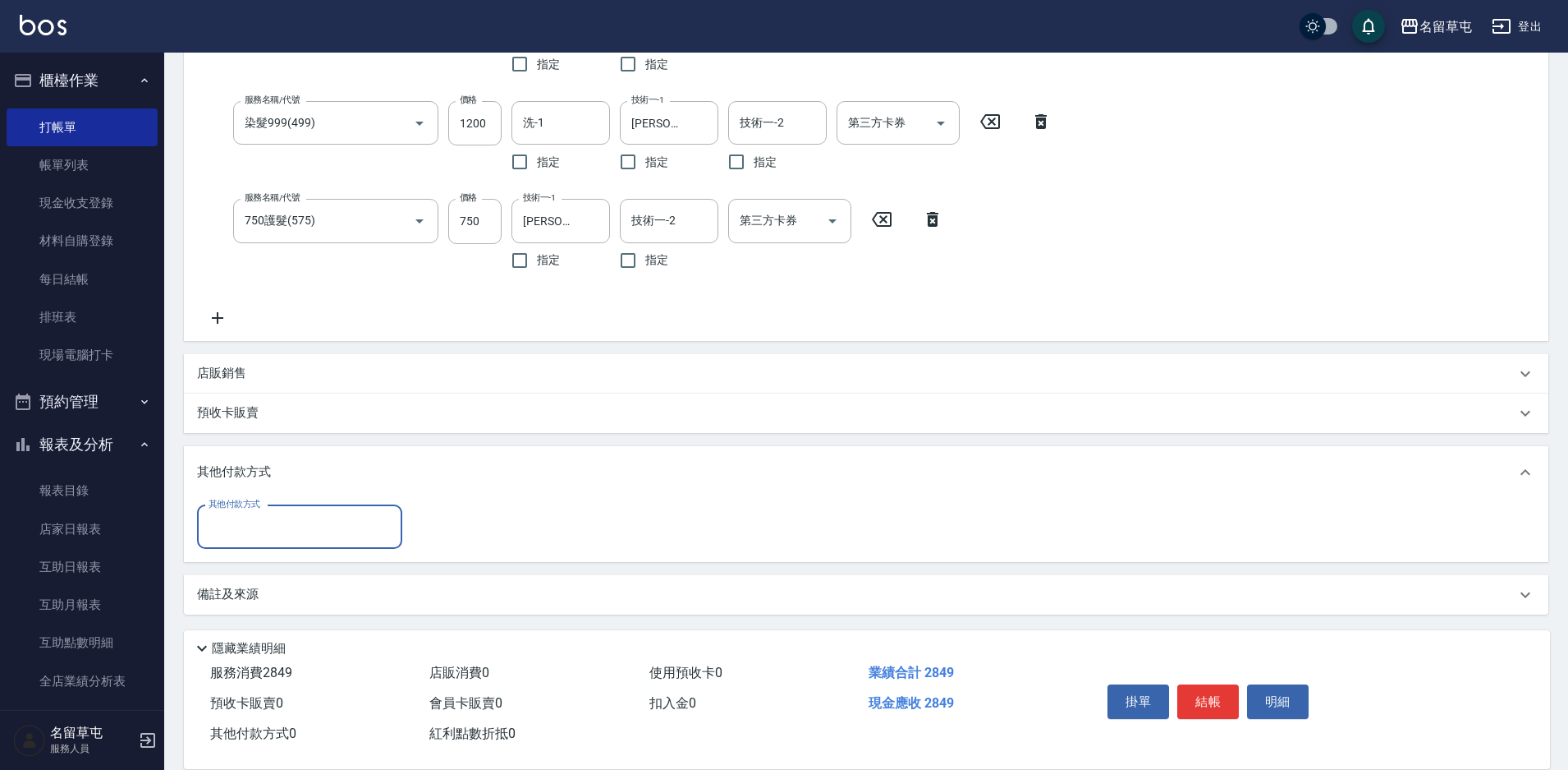
scroll to position [328, 0]
click at [257, 525] on input "其他付款方式" at bounding box center [300, 524] width 191 height 29
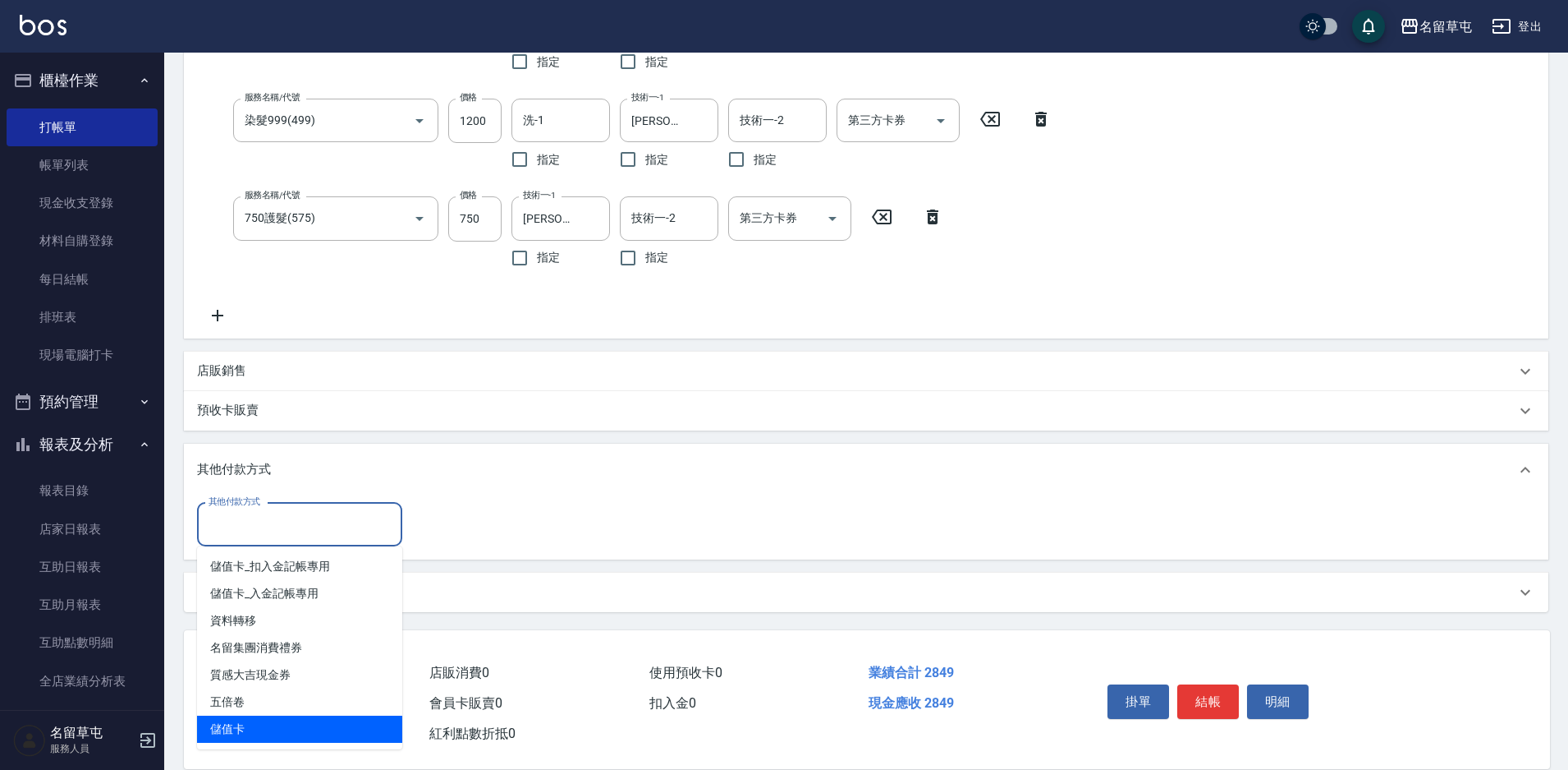
click at [241, 722] on span "儲值卡" at bounding box center [300, 728] width 206 height 27
type input "儲值卡"
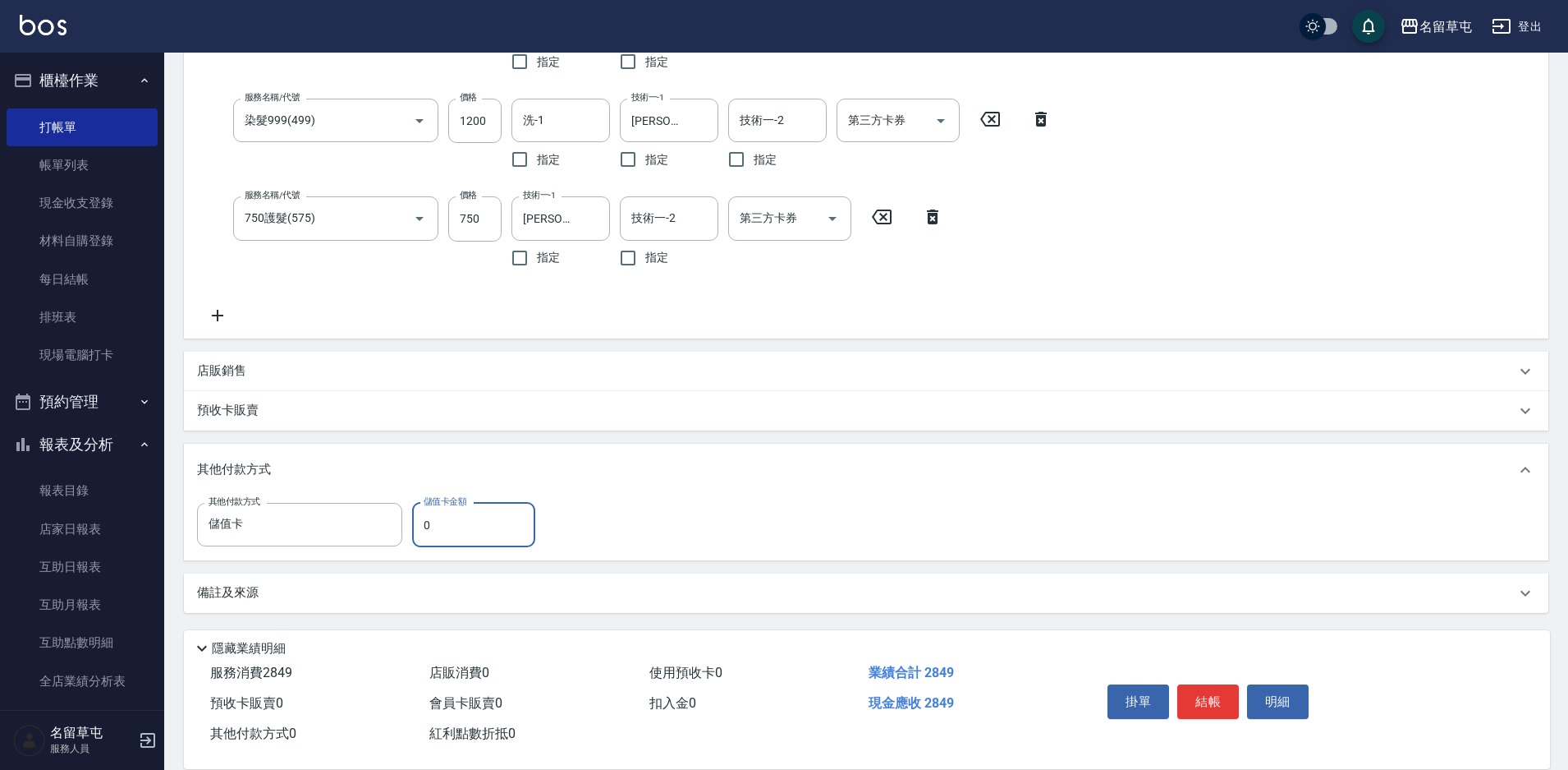
click at [457, 518] on input "0" at bounding box center [474, 525] width 124 height 45
type input "2349"
click at [578, 517] on div "其他付款方式 儲值卡 其他付款方式 儲值卡金額 2349 儲值卡金額" at bounding box center [866, 525] width 1338 height 45
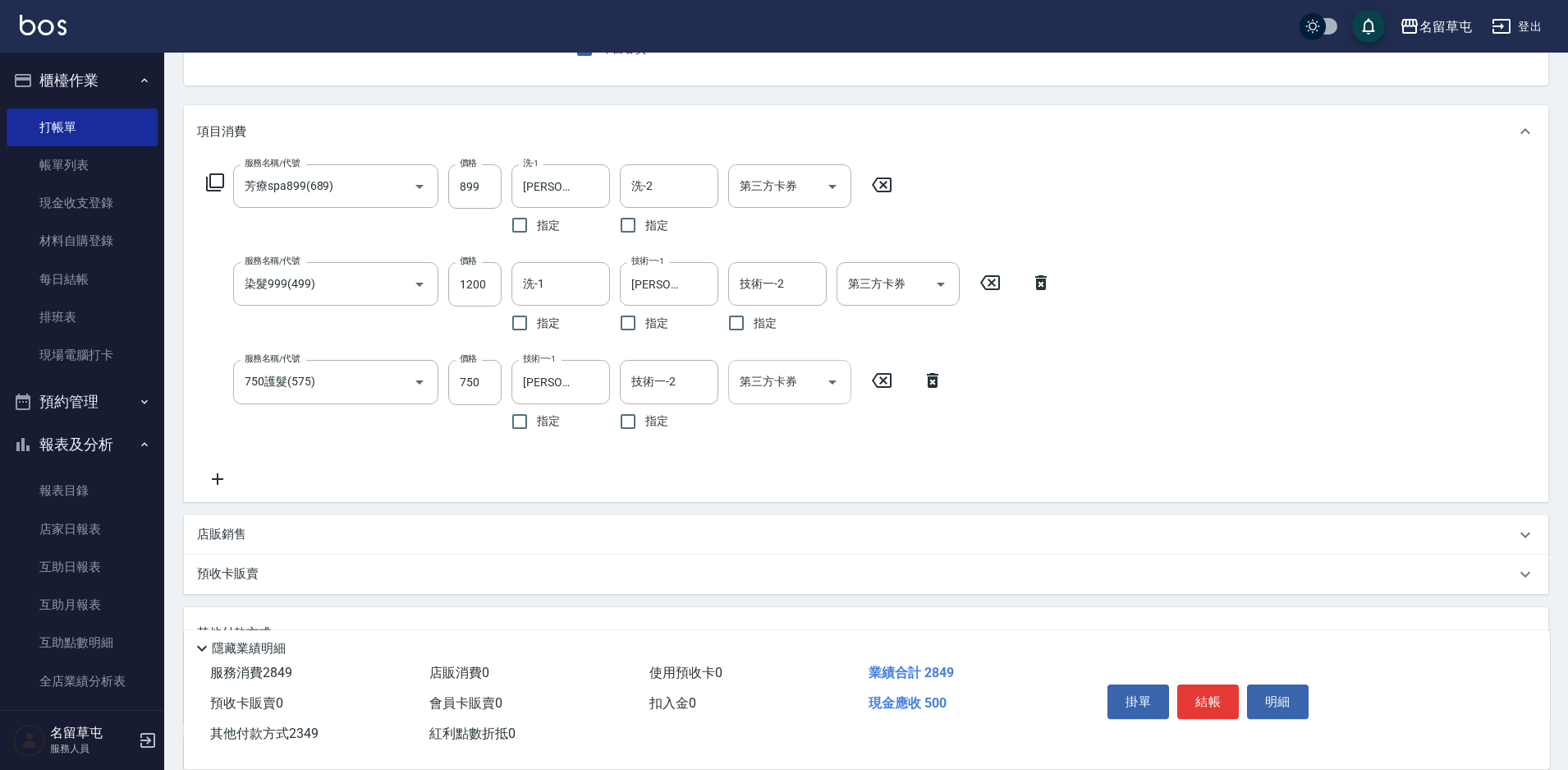
scroll to position [163, 0]
click at [344, 386] on input "750護髮(575)" at bounding box center [313, 382] width 144 height 29
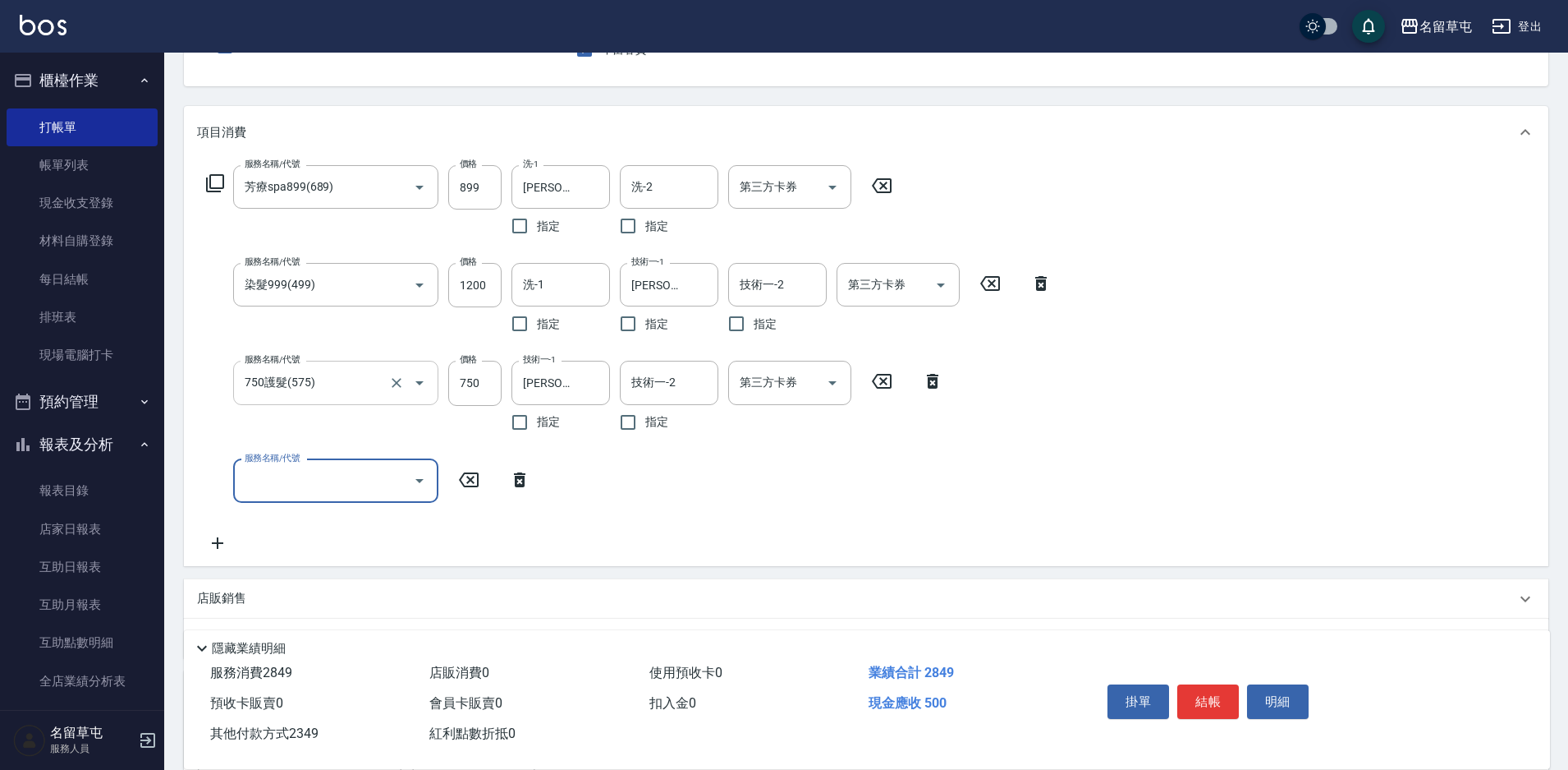
type input "8"
type input "0"
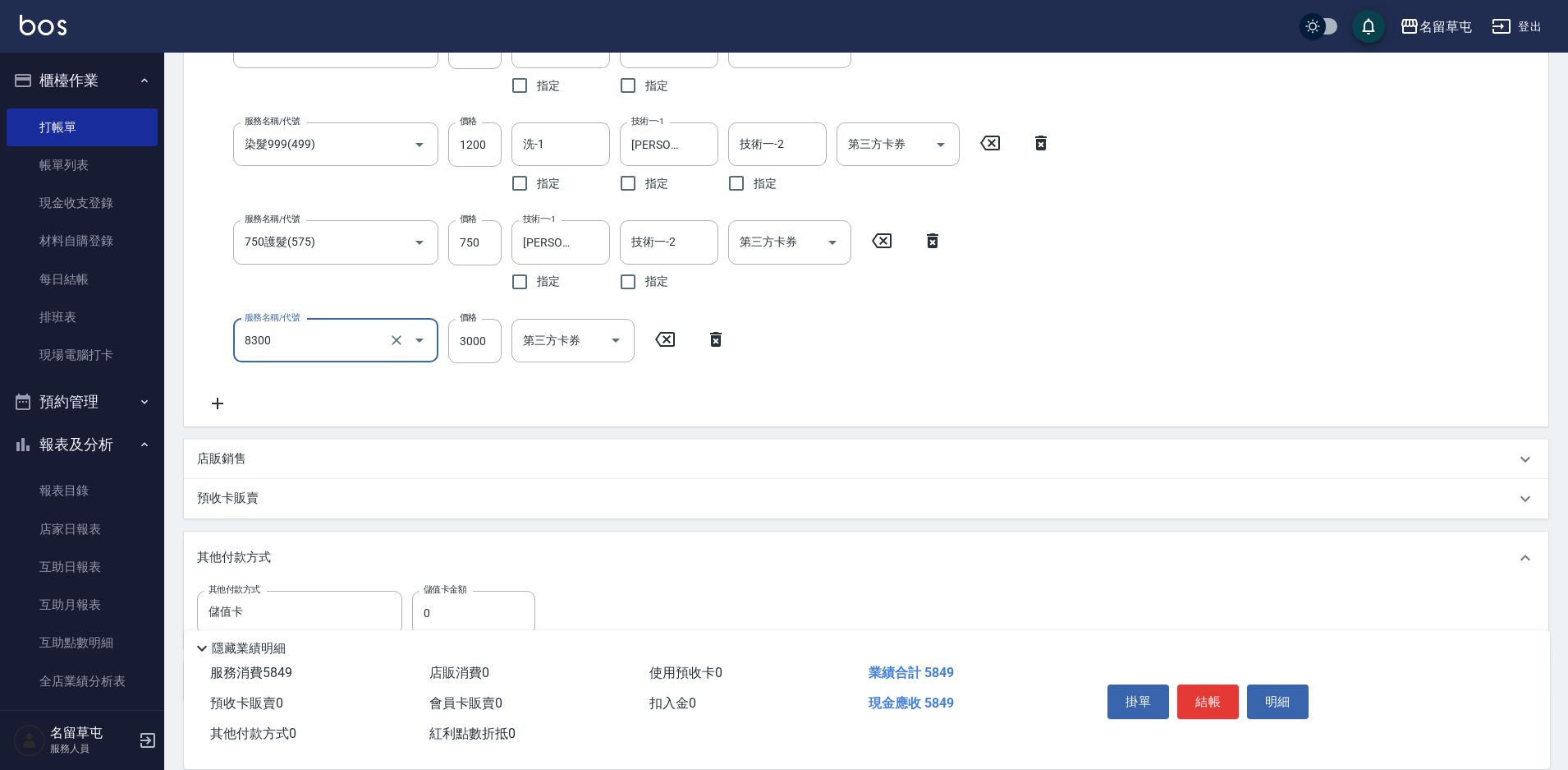
scroll to position [393, 0]
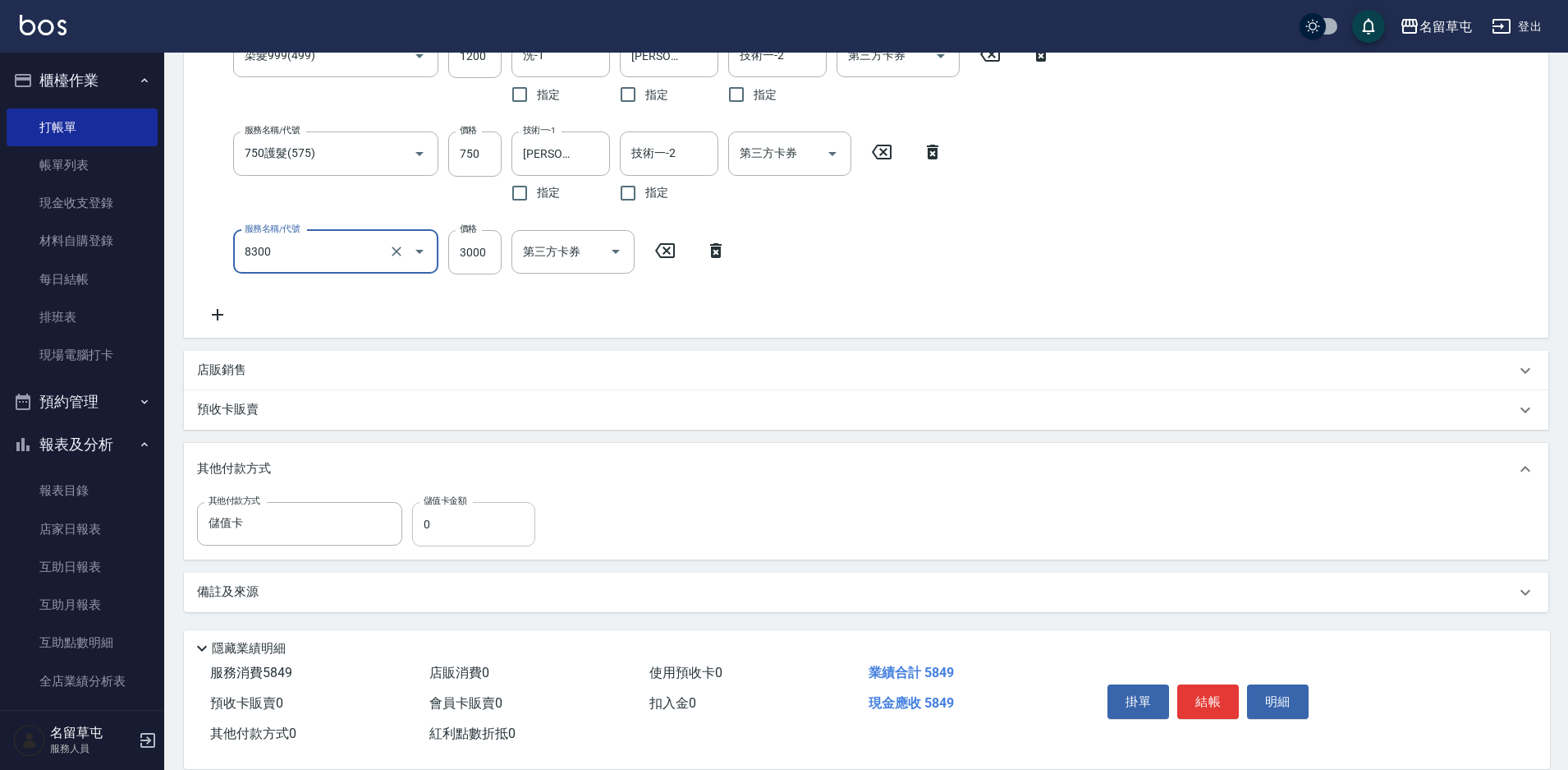
type input "儲3000(8300)"
click at [449, 535] on input "0" at bounding box center [474, 524] width 124 height 45
type input "2349"
click at [819, 510] on div "其他付款方式 儲值卡 其他付款方式 儲值卡金額 2349 儲值卡金額" at bounding box center [866, 524] width 1338 height 45
click at [1151, 257] on div "服務名稱/代號 芳療spa899(689) 服務名稱/代號 價格 899 價格 洗-1 [PERSON_NAME]-31 洗-1 指定 洗-2 洗-2 指定 …" at bounding box center [867, 134] width 1365 height 409
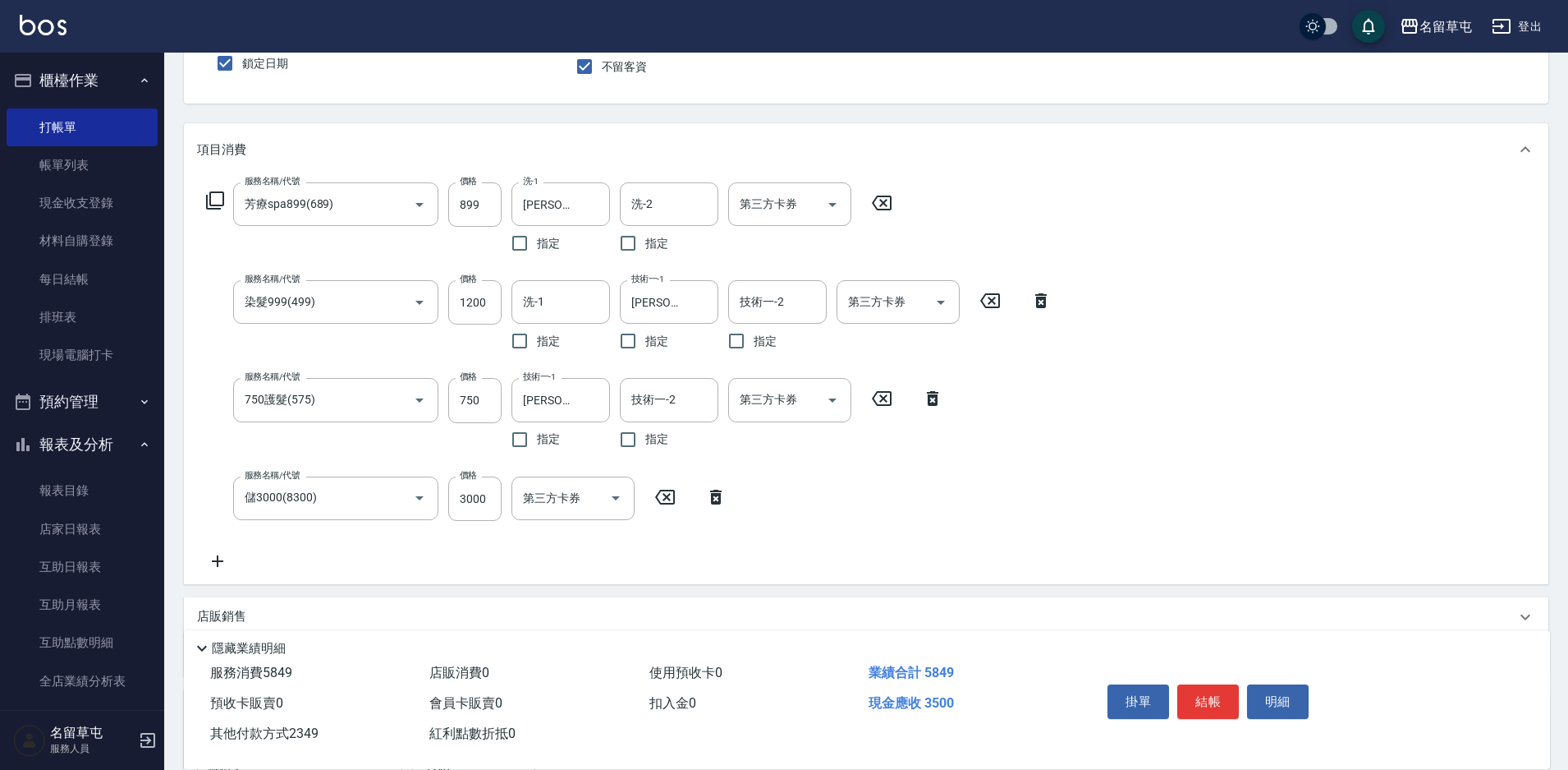
scroll to position [0, 0]
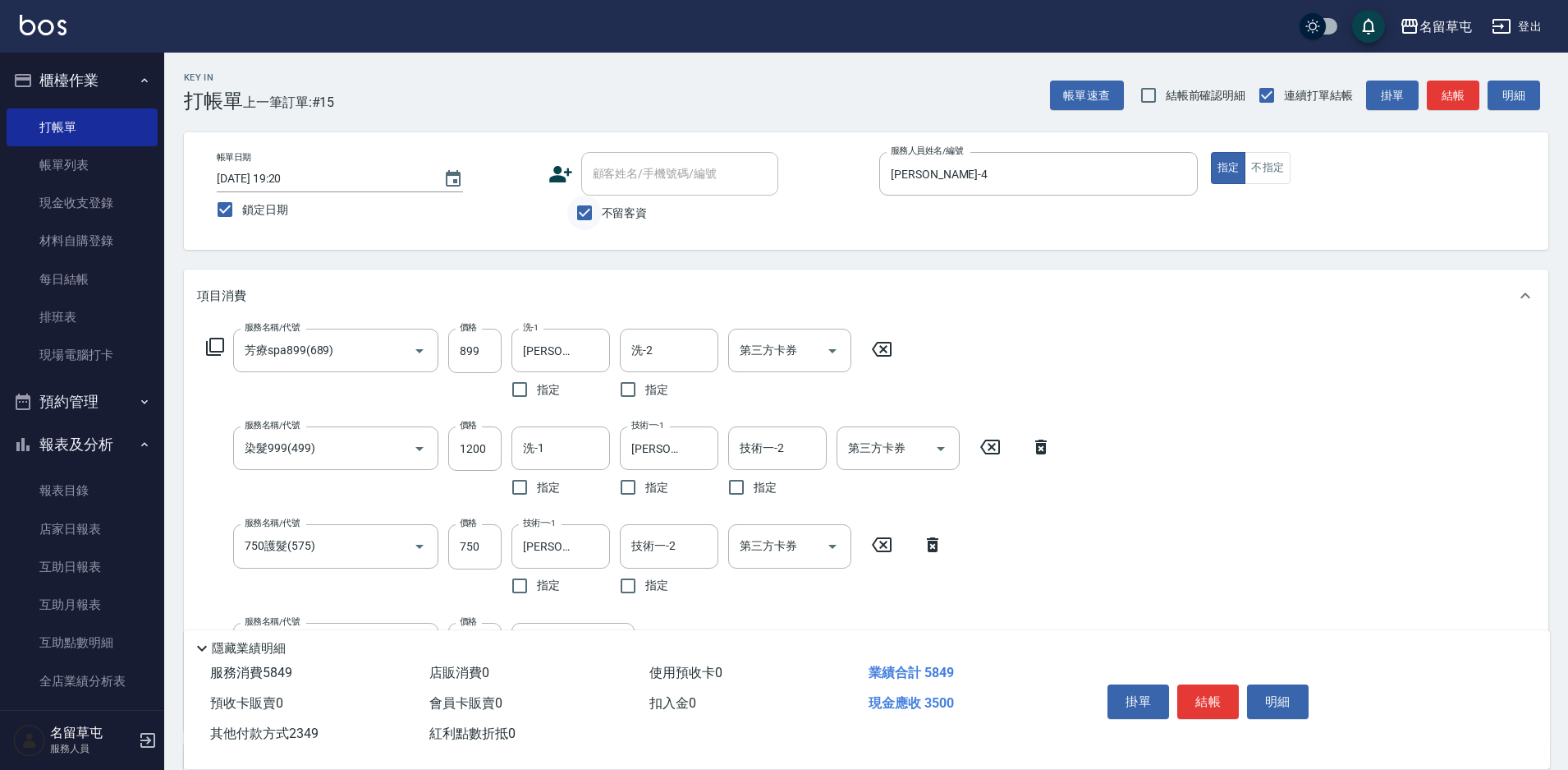
click at [601, 223] on input "不留客資" at bounding box center [585, 213] width 35 height 35
checkbox input "false"
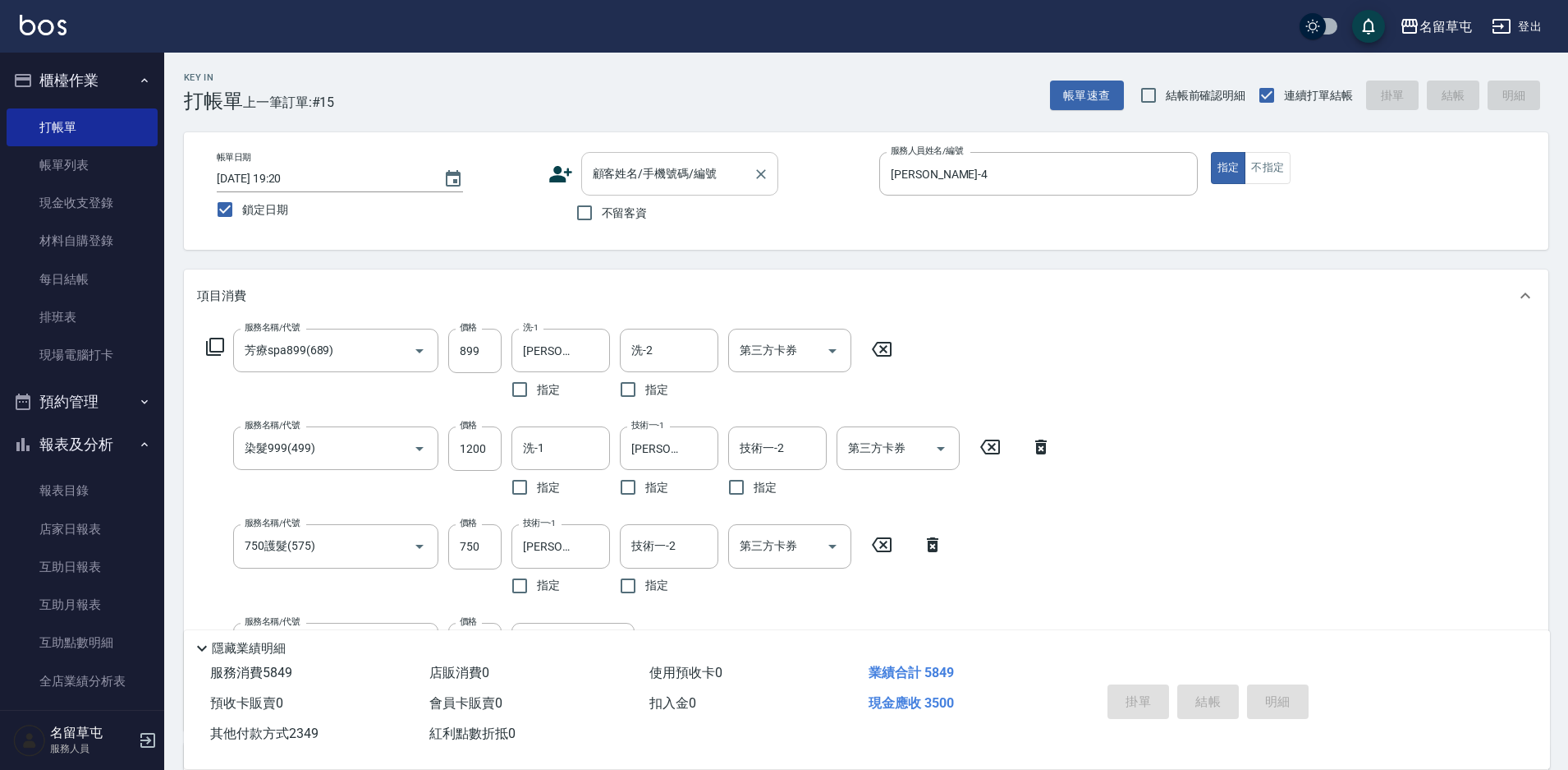
click at [640, 176] on input "顧客姓名/手機號碼/編號" at bounding box center [667, 173] width 157 height 29
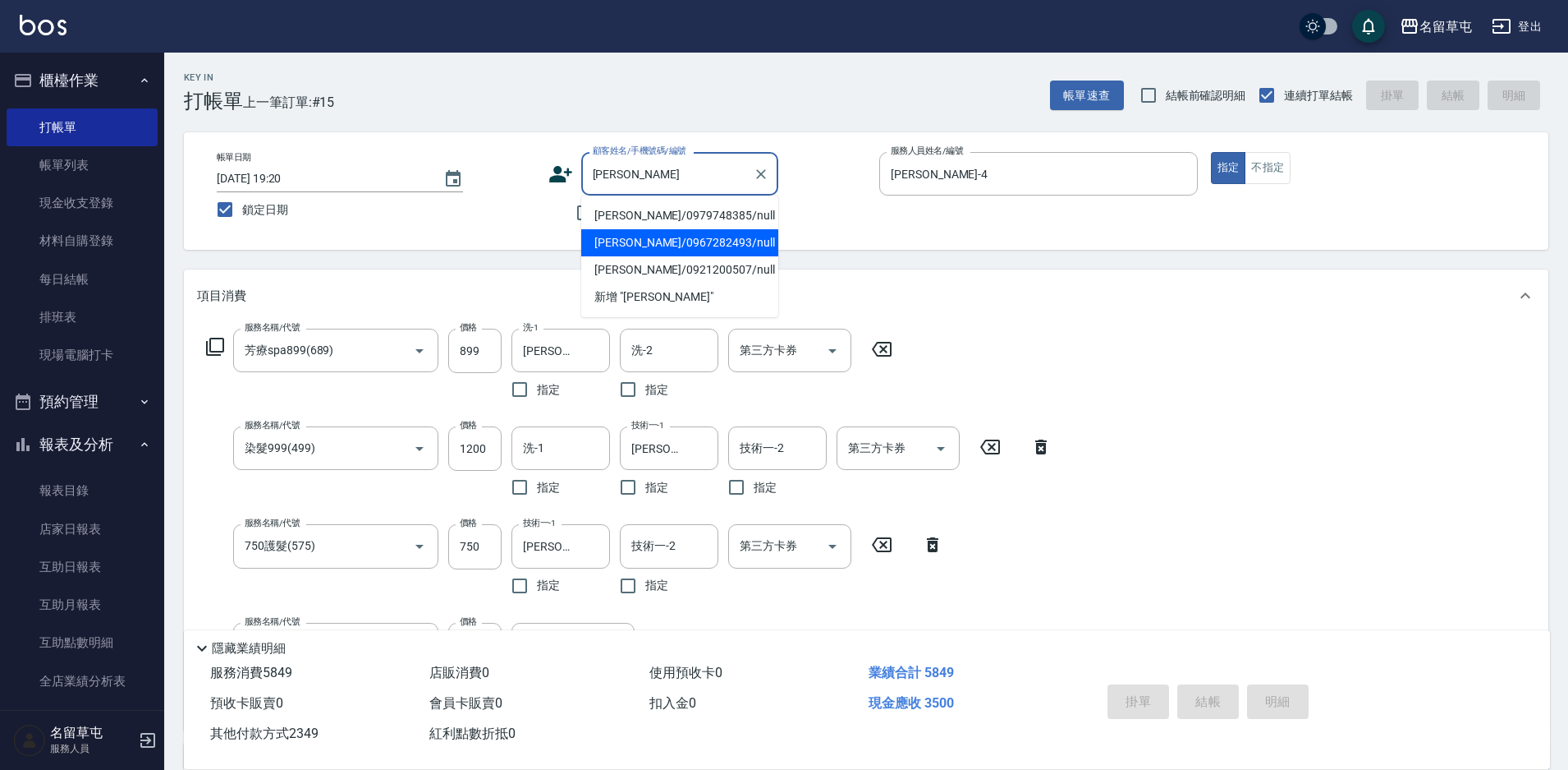
click at [647, 241] on li "[PERSON_NAME]/0967282493/null" at bounding box center [680, 242] width 197 height 27
type input "[PERSON_NAME]/0967282493/null"
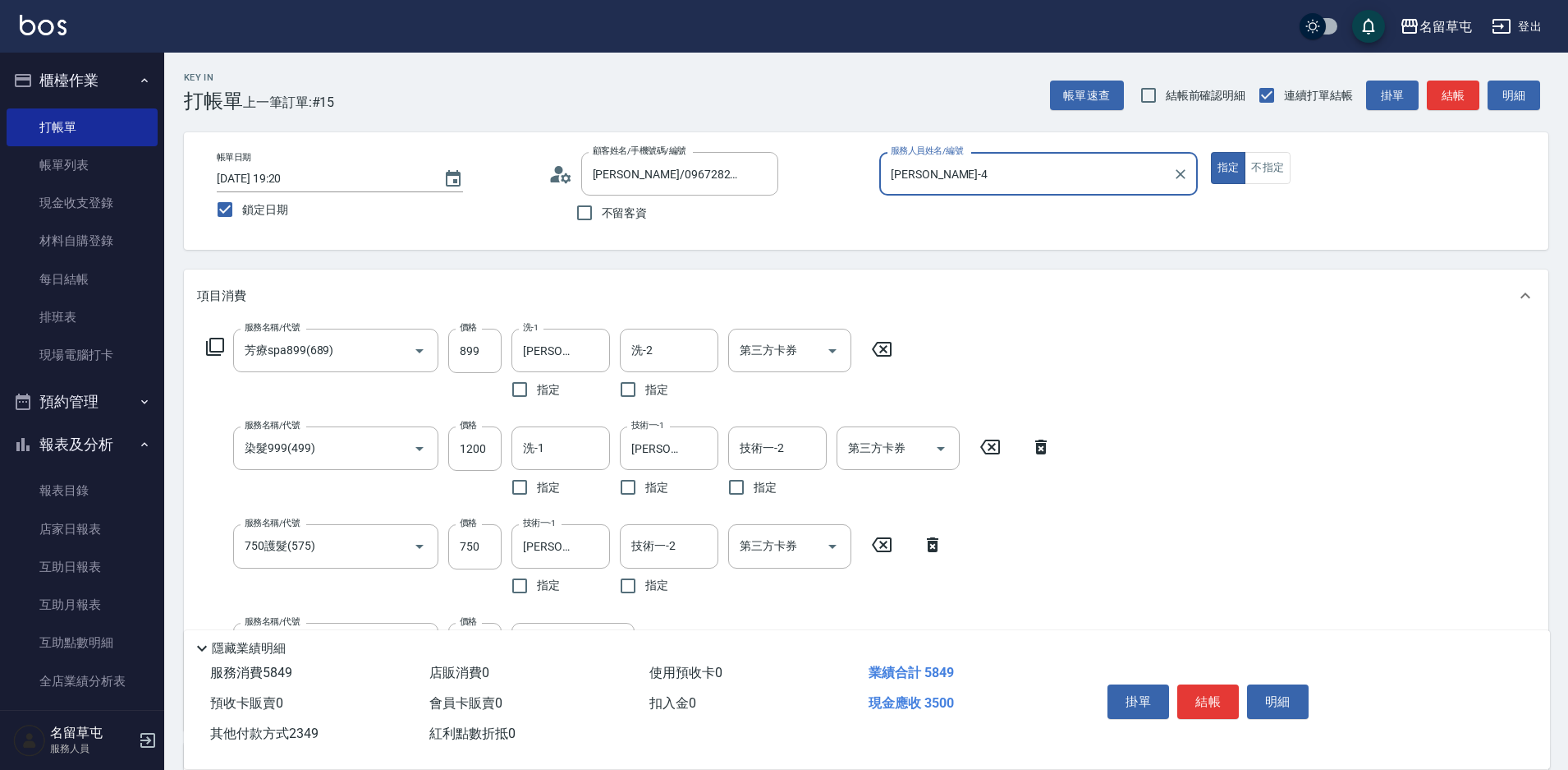
click at [1321, 322] on div "項目消費" at bounding box center [867, 295] width 1365 height 52
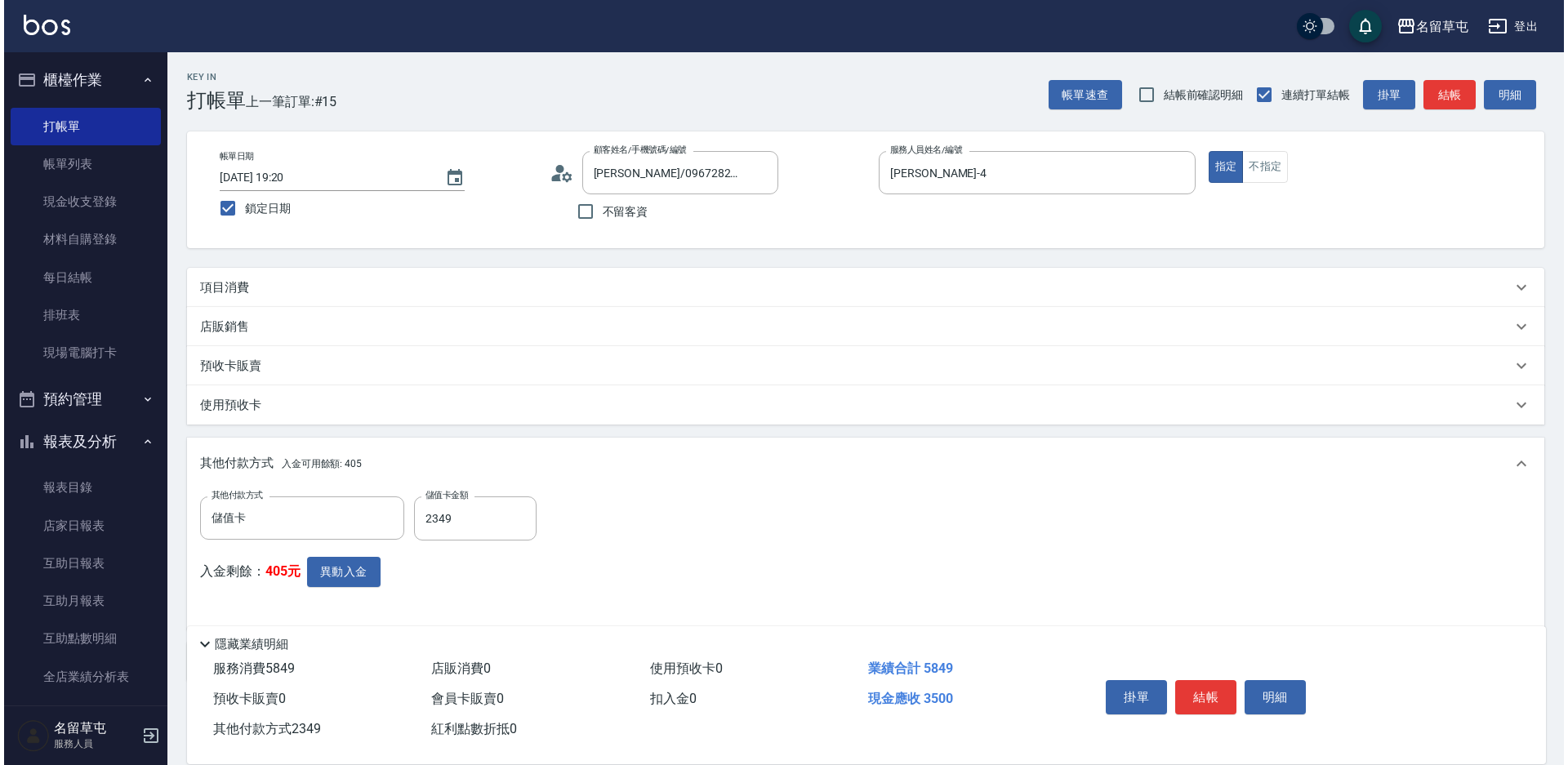
scroll to position [74, 0]
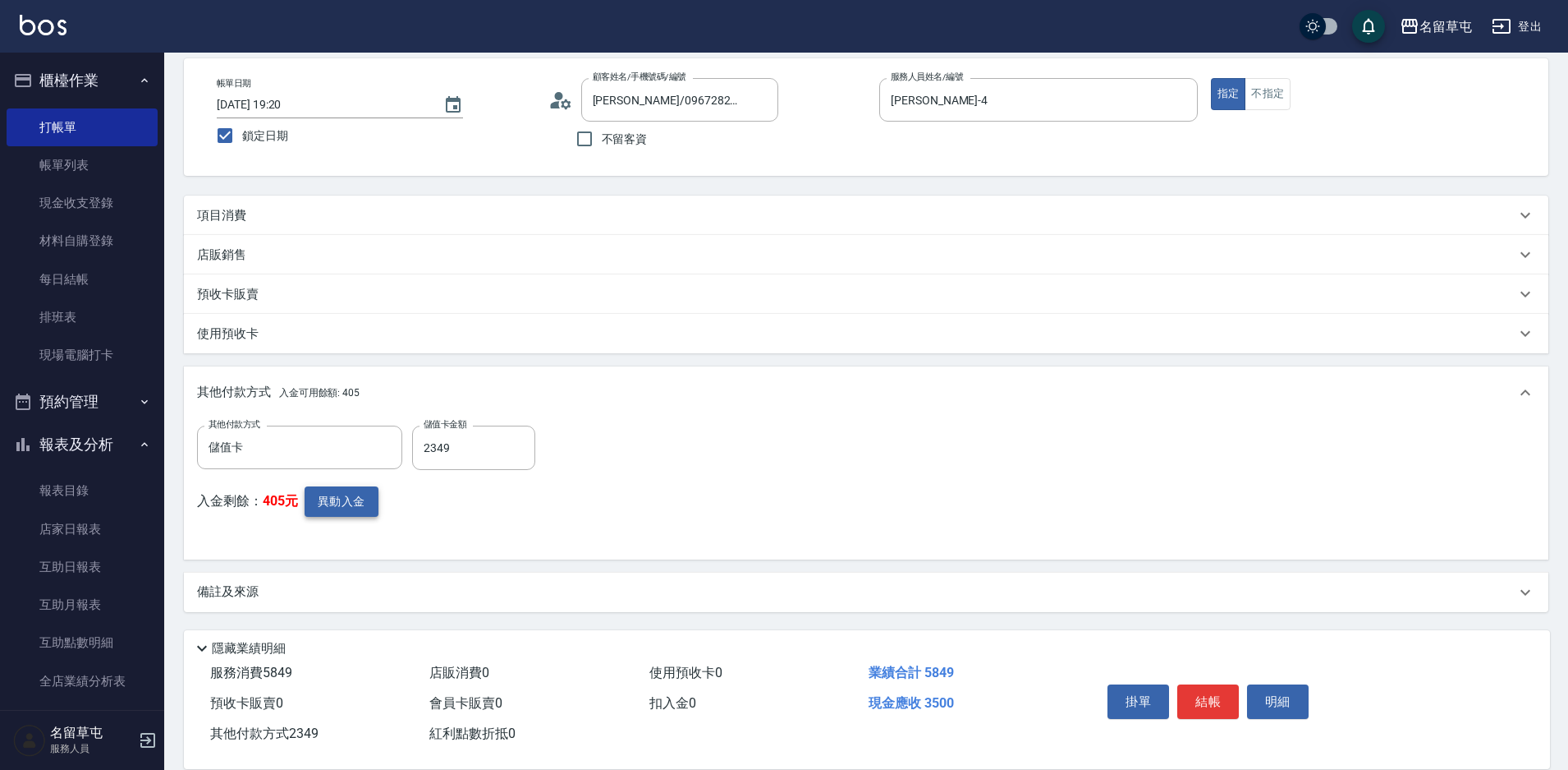
click at [348, 509] on button "異動入金" at bounding box center [341, 501] width 74 height 31
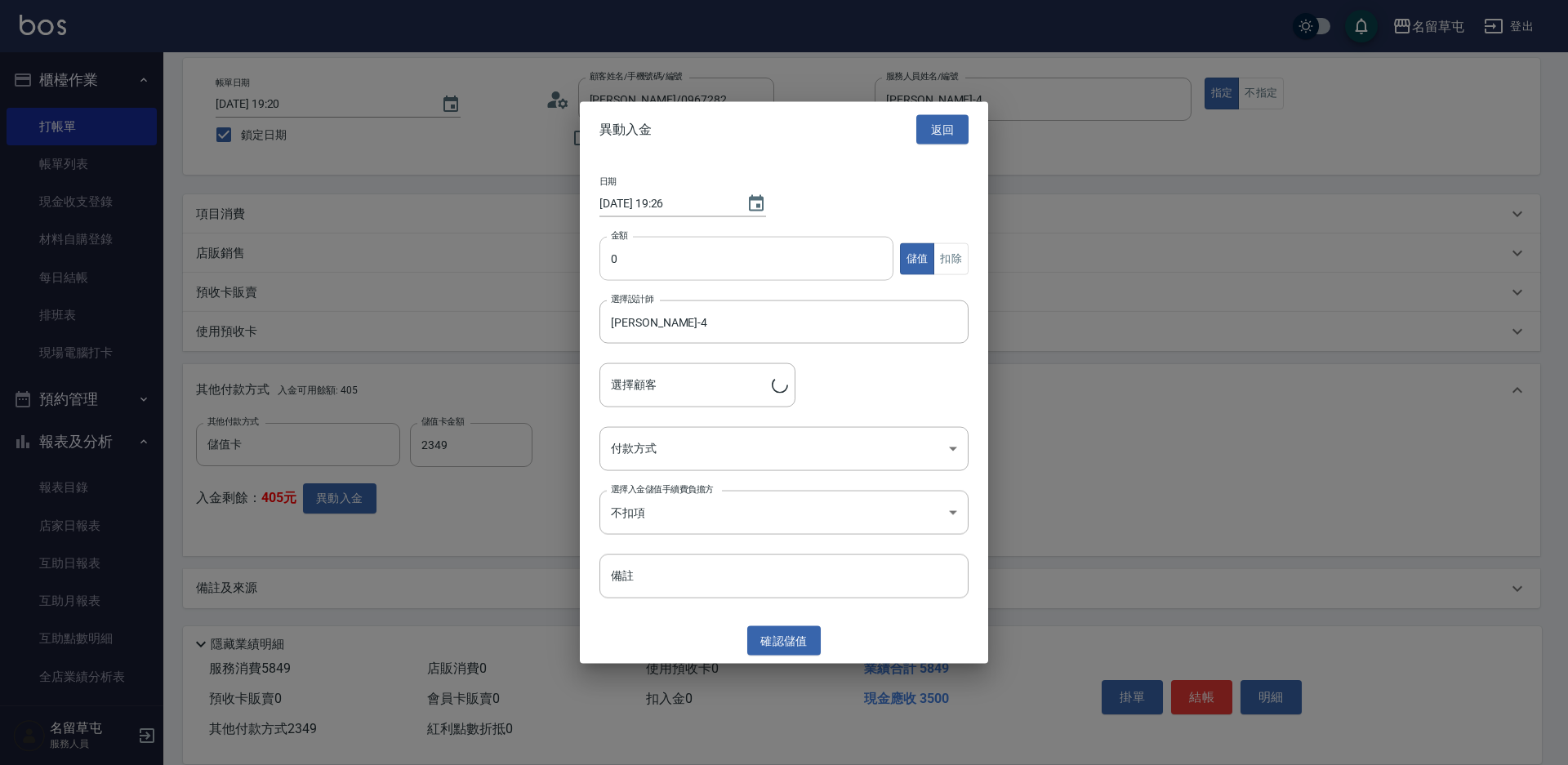
click at [768, 257] on input "0" at bounding box center [746, 259] width 294 height 44
type input "3000"
type input "[PERSON_NAME]/0967282493"
type input "3000"
click at [660, 453] on body "名留草屯 登出 櫃檯作業 打帳單 帳單列表 現金收支登錄 材料自購登錄 每日結帳 排班表 現場電腦打卡 預約管理 預約管理 單日預約紀錄 單週預約紀錄 報表及…" at bounding box center [784, 345] width 1568 height 839
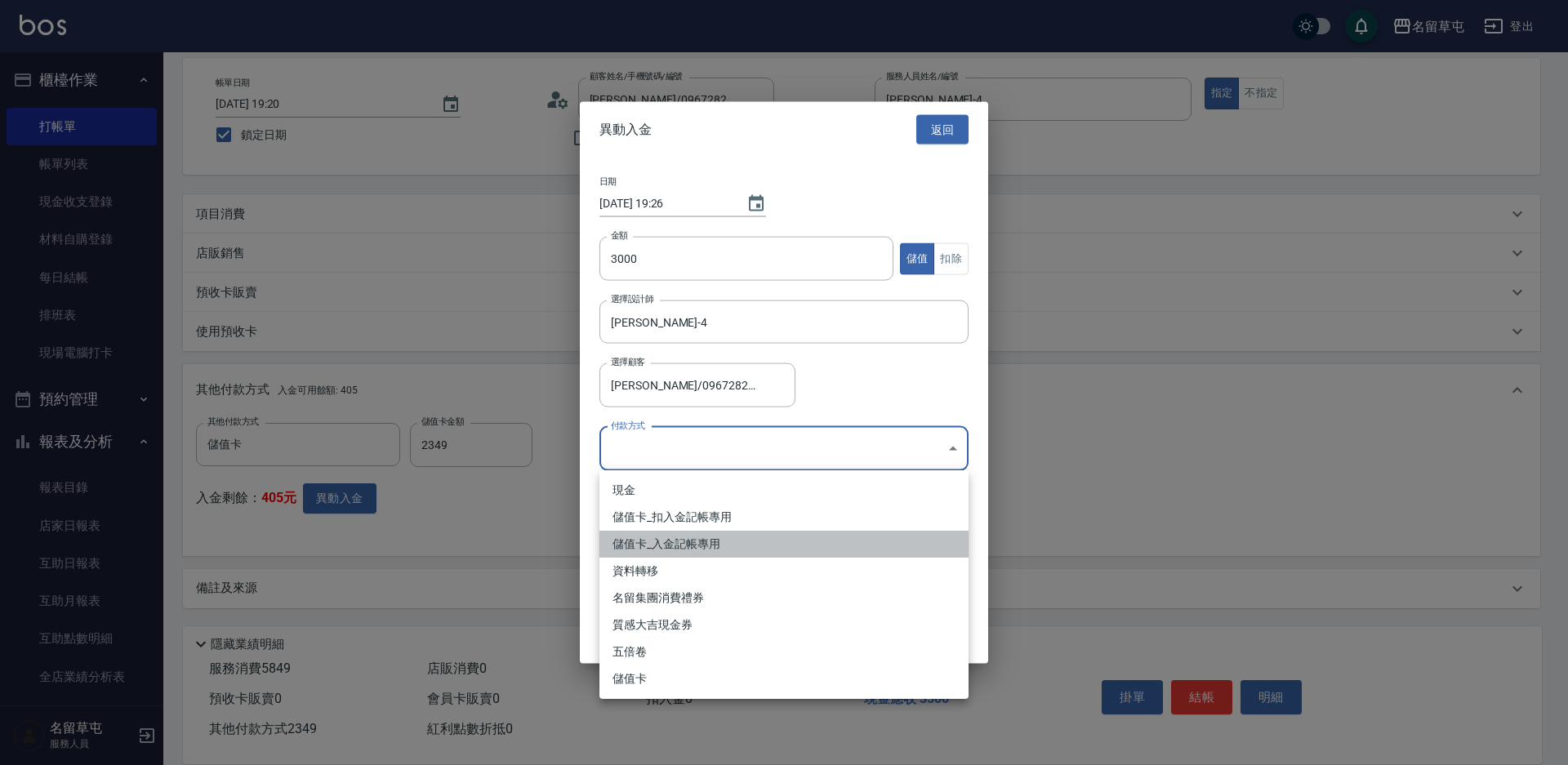
click at [674, 539] on li "儲值卡_入金記帳專用" at bounding box center [783, 544] width 369 height 27
type input "儲值卡_入金記帳專用"
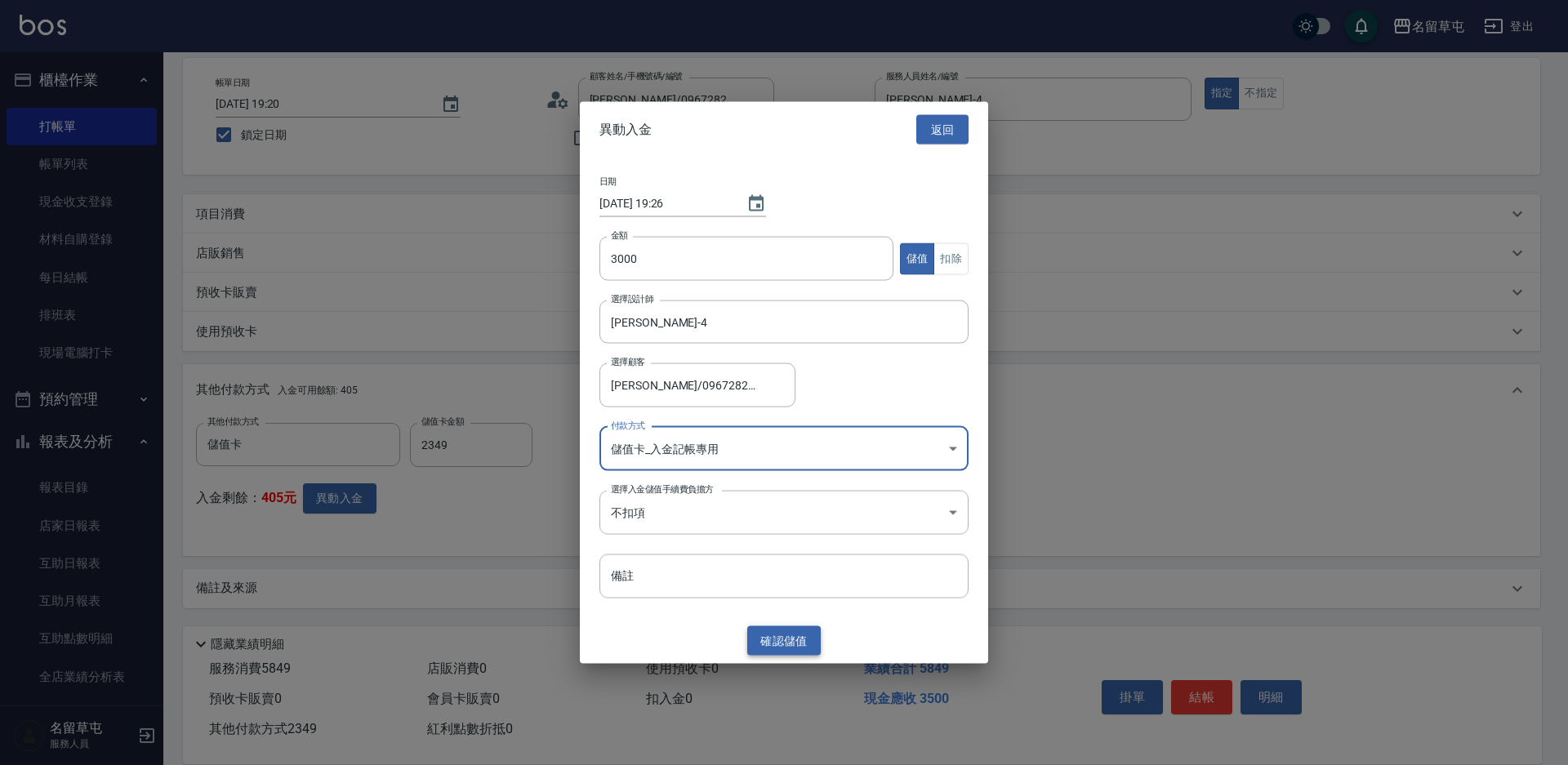
click at [762, 635] on button "確認 儲值" at bounding box center [784, 640] width 74 height 30
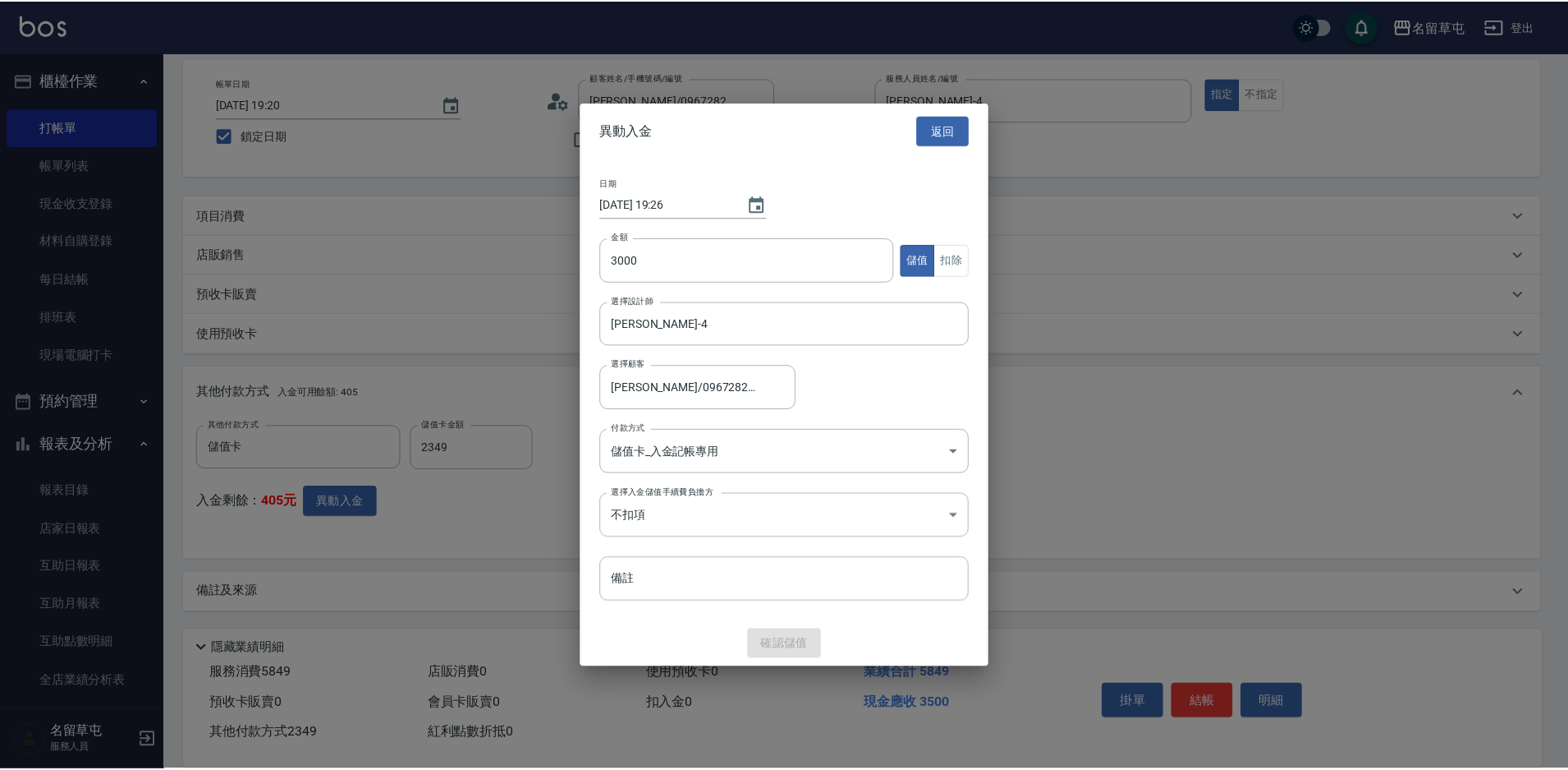
scroll to position [0, 0]
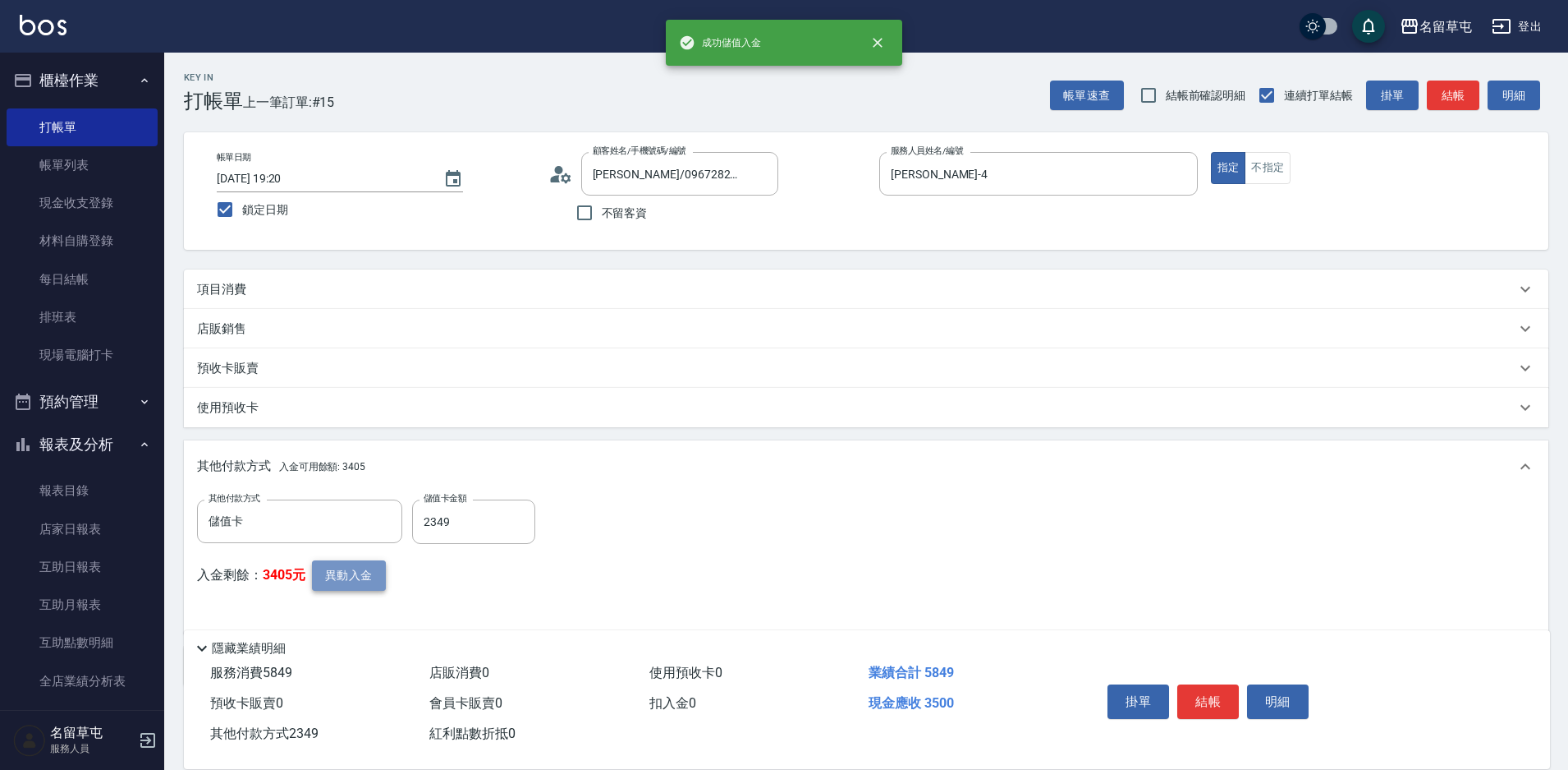
click at [374, 580] on button "異動入金" at bounding box center [348, 575] width 74 height 31
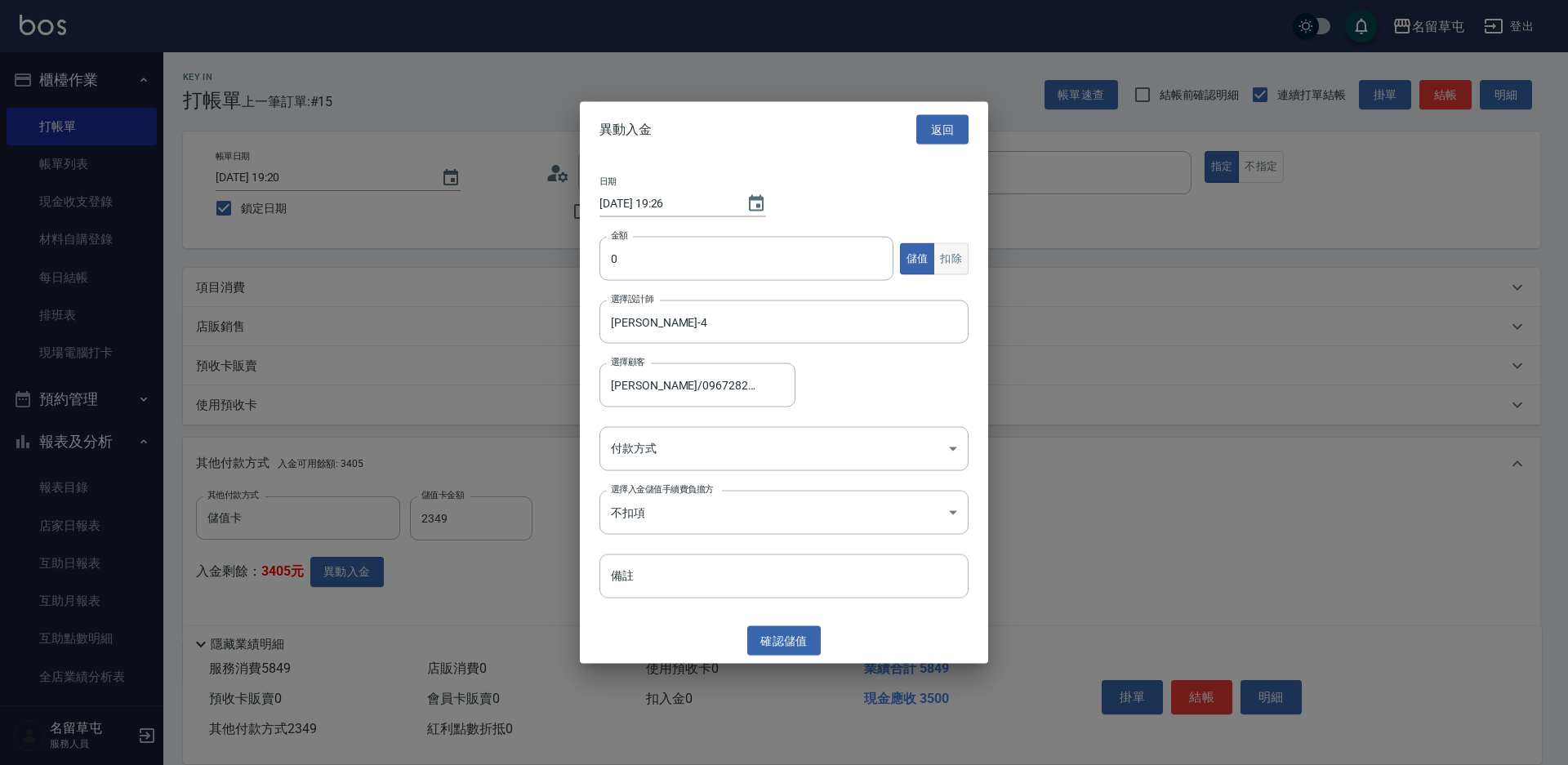
click at [959, 257] on button "扣除" at bounding box center [951, 259] width 35 height 31
click at [733, 267] on input "0" at bounding box center [746, 259] width 294 height 44
type input "2349"
click at [656, 453] on body "名留草屯 登出 櫃檯作業 打帳單 帳單列表 現金收支登錄 材料自購登錄 每日結帳 排班表 現場電腦打卡 預約管理 預約管理 單日預約紀錄 單週預約紀錄 報表及…" at bounding box center [784, 419] width 1568 height 839
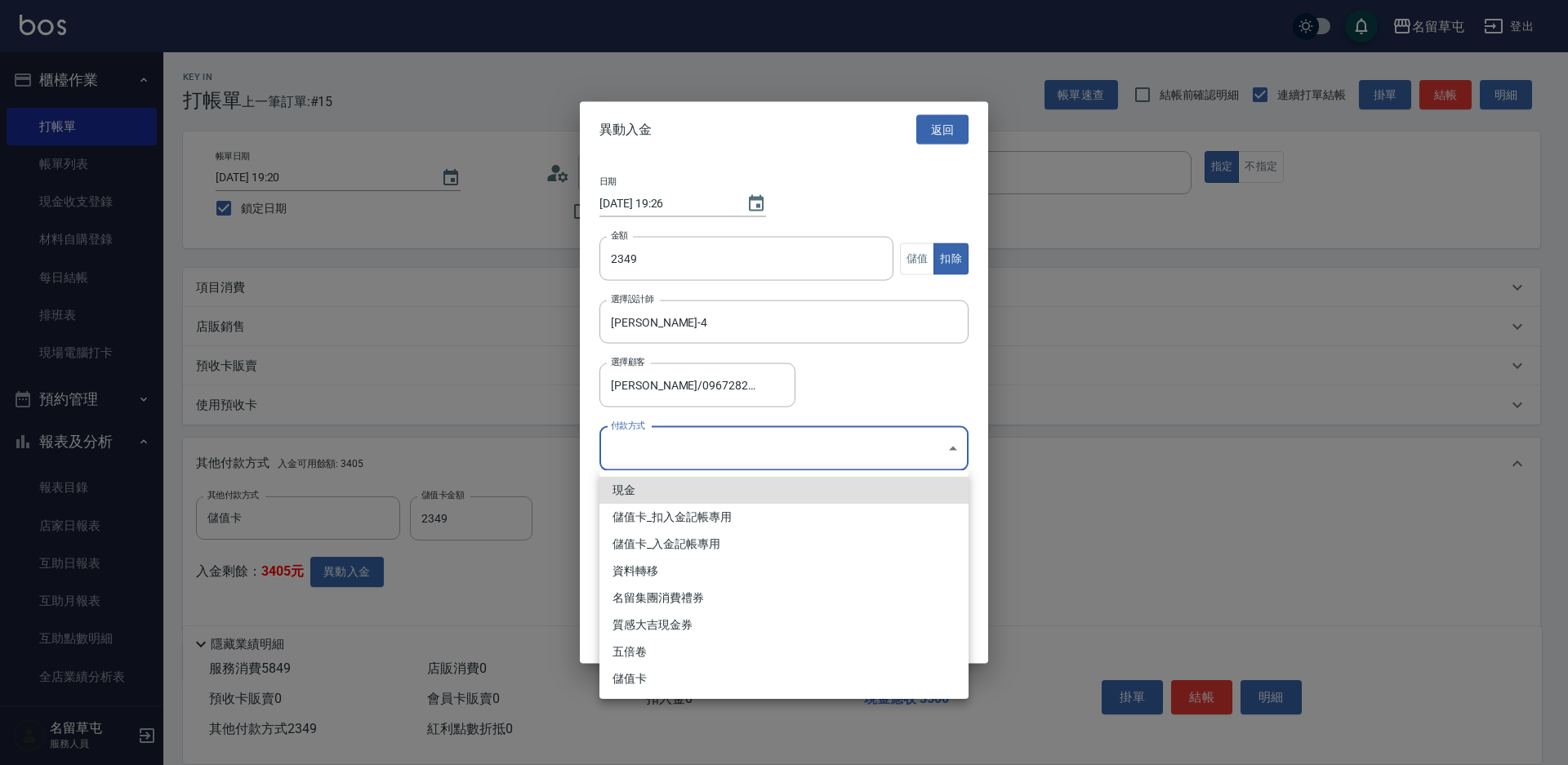
click at [636, 519] on li "儲值卡_扣入金記帳專用" at bounding box center [783, 516] width 369 height 27
type input "儲值卡_扣入金記帳專用"
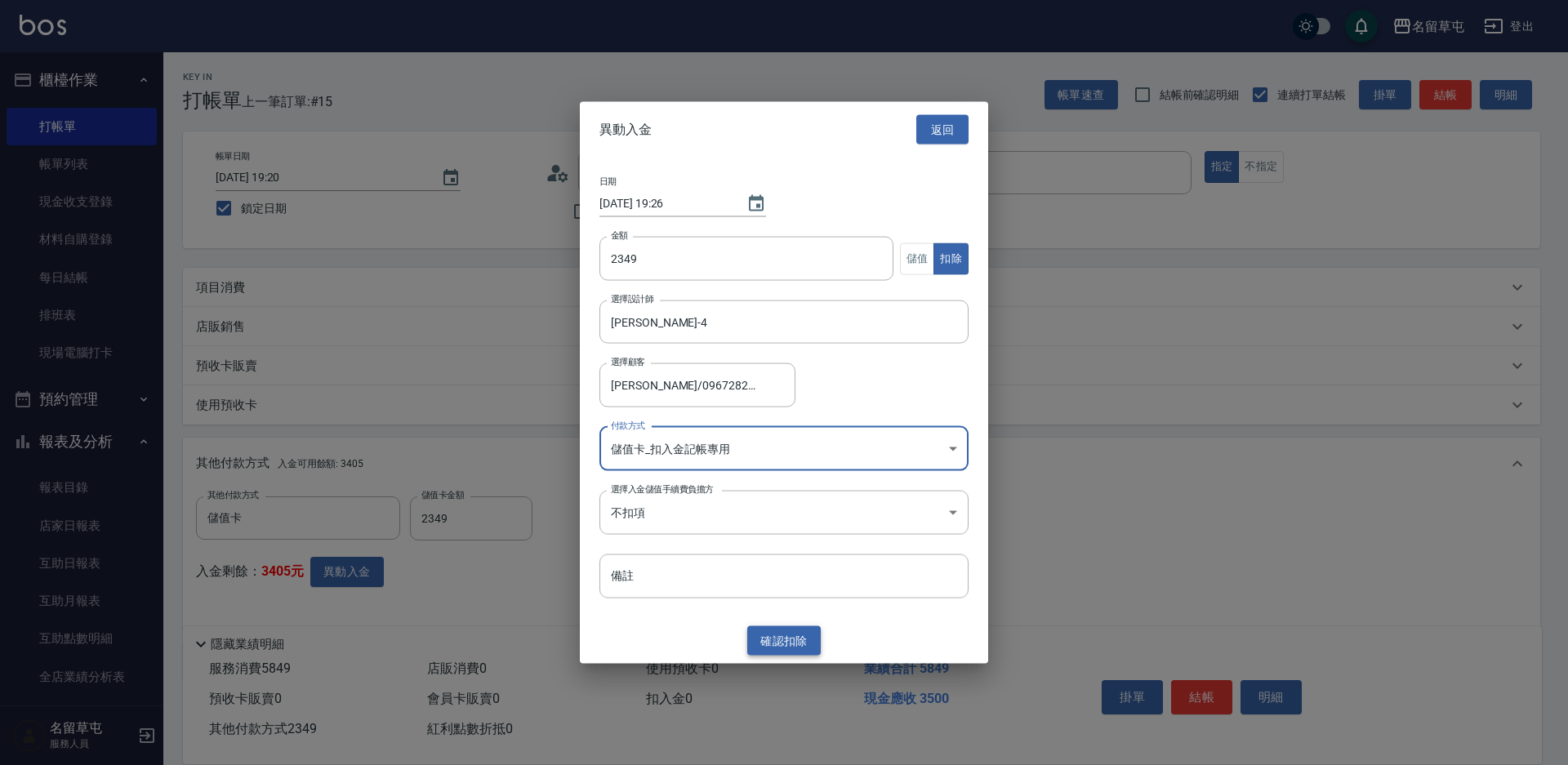
click at [801, 634] on button "確認 扣除" at bounding box center [784, 640] width 74 height 30
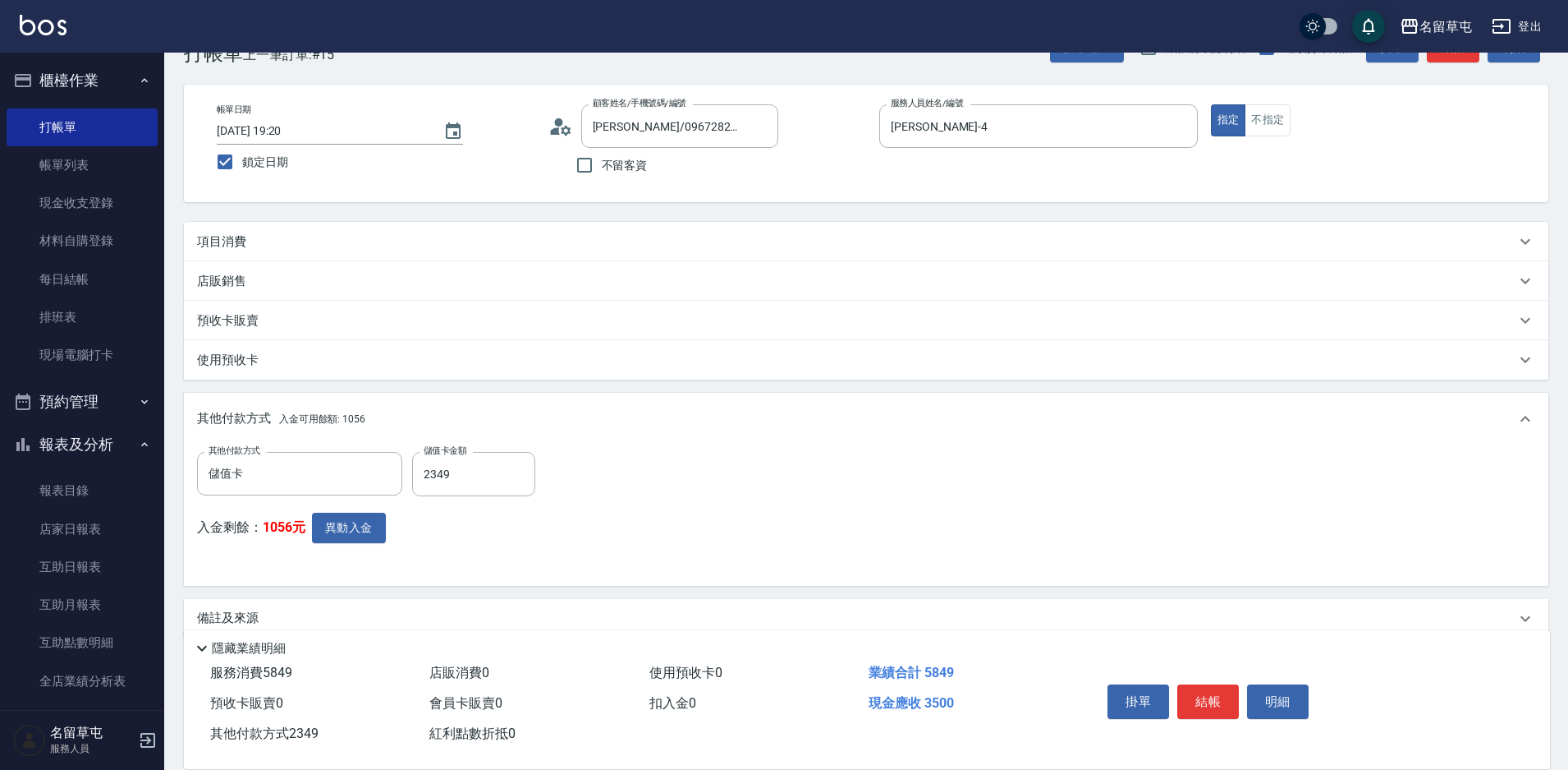
scroll to position [74, 0]
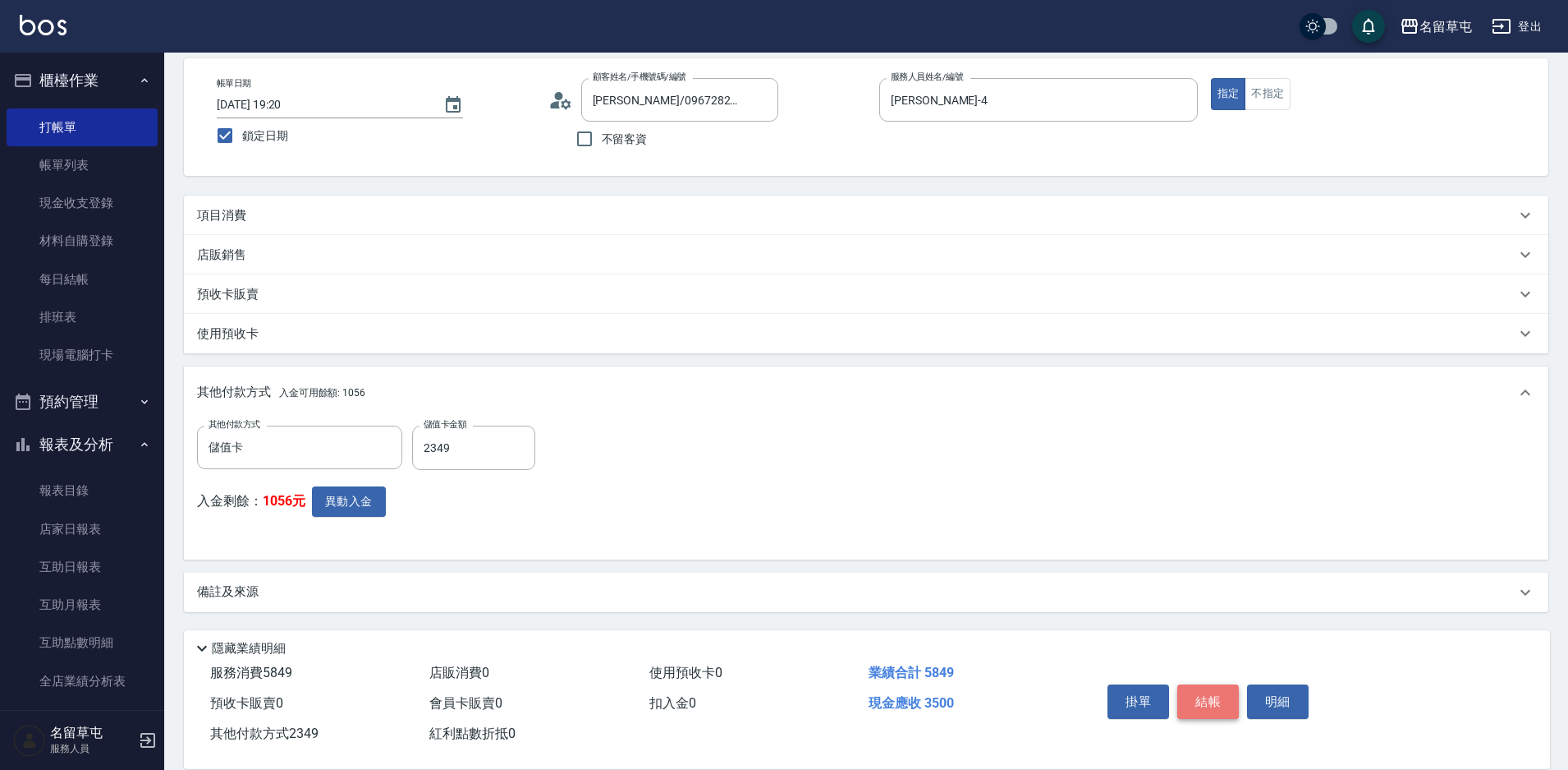
click at [1201, 709] on button "結帳" at bounding box center [1208, 701] width 61 height 35
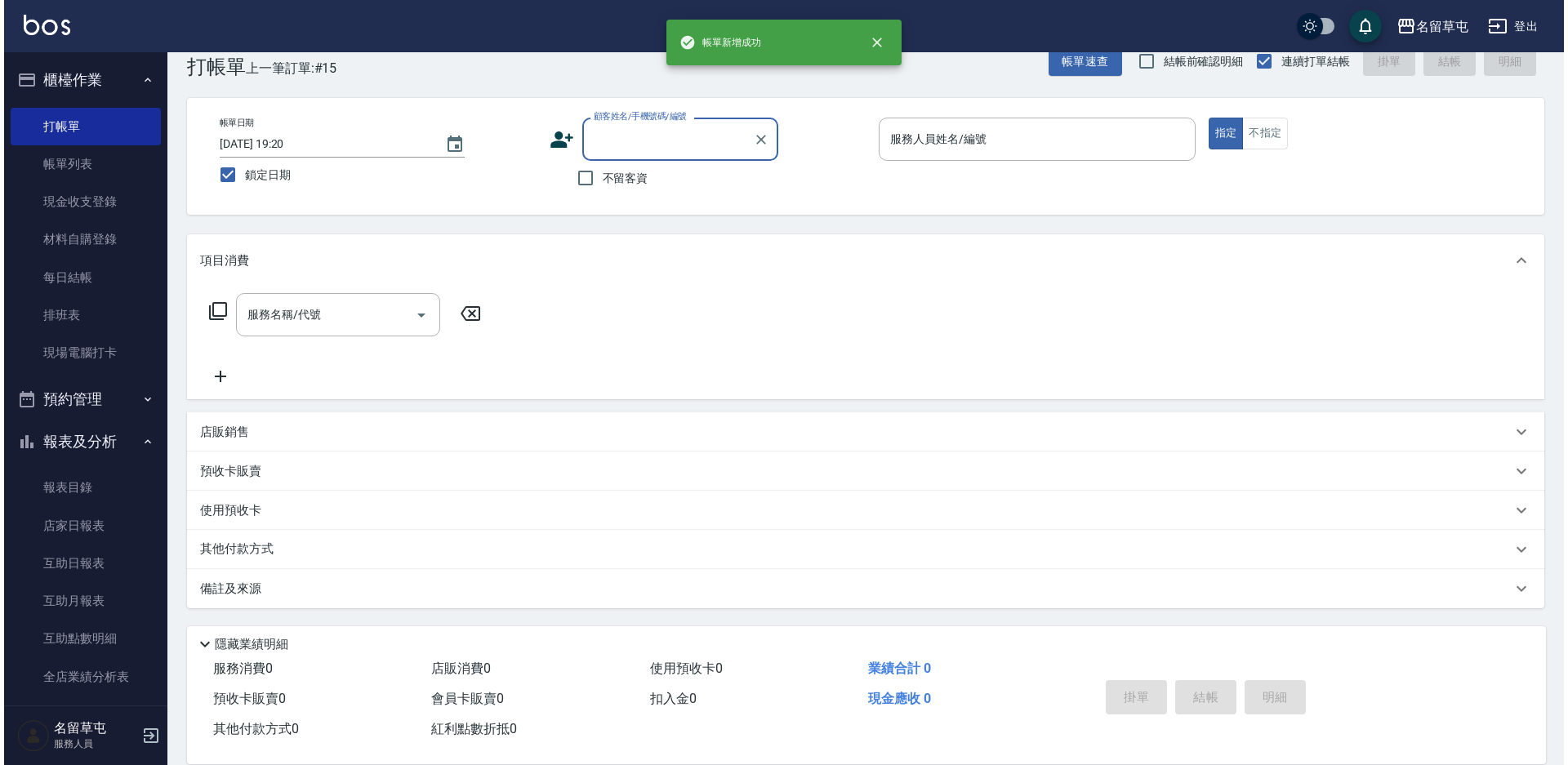
scroll to position [0, 0]
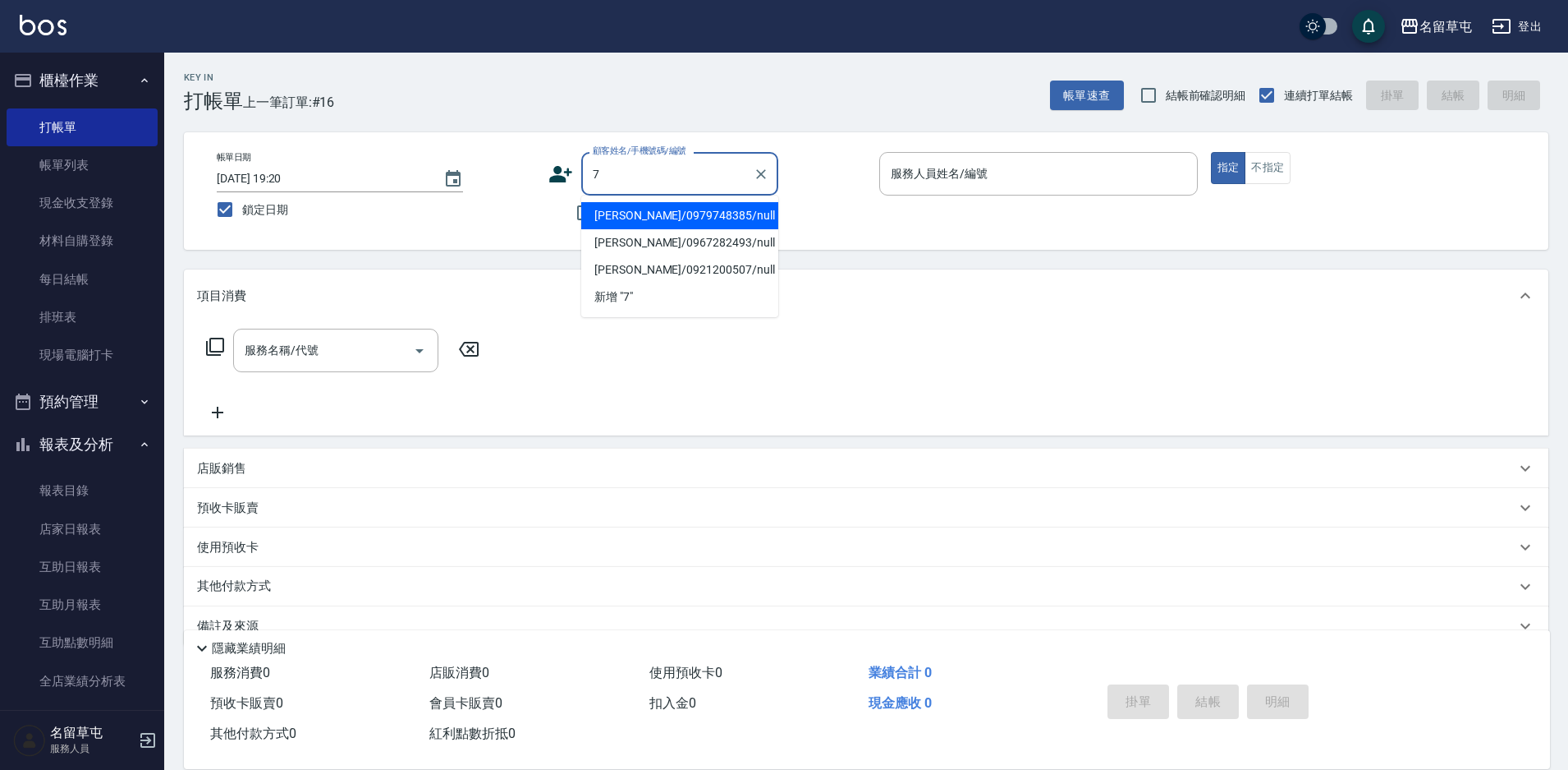
type input "[PERSON_NAME]/0979748385/null"
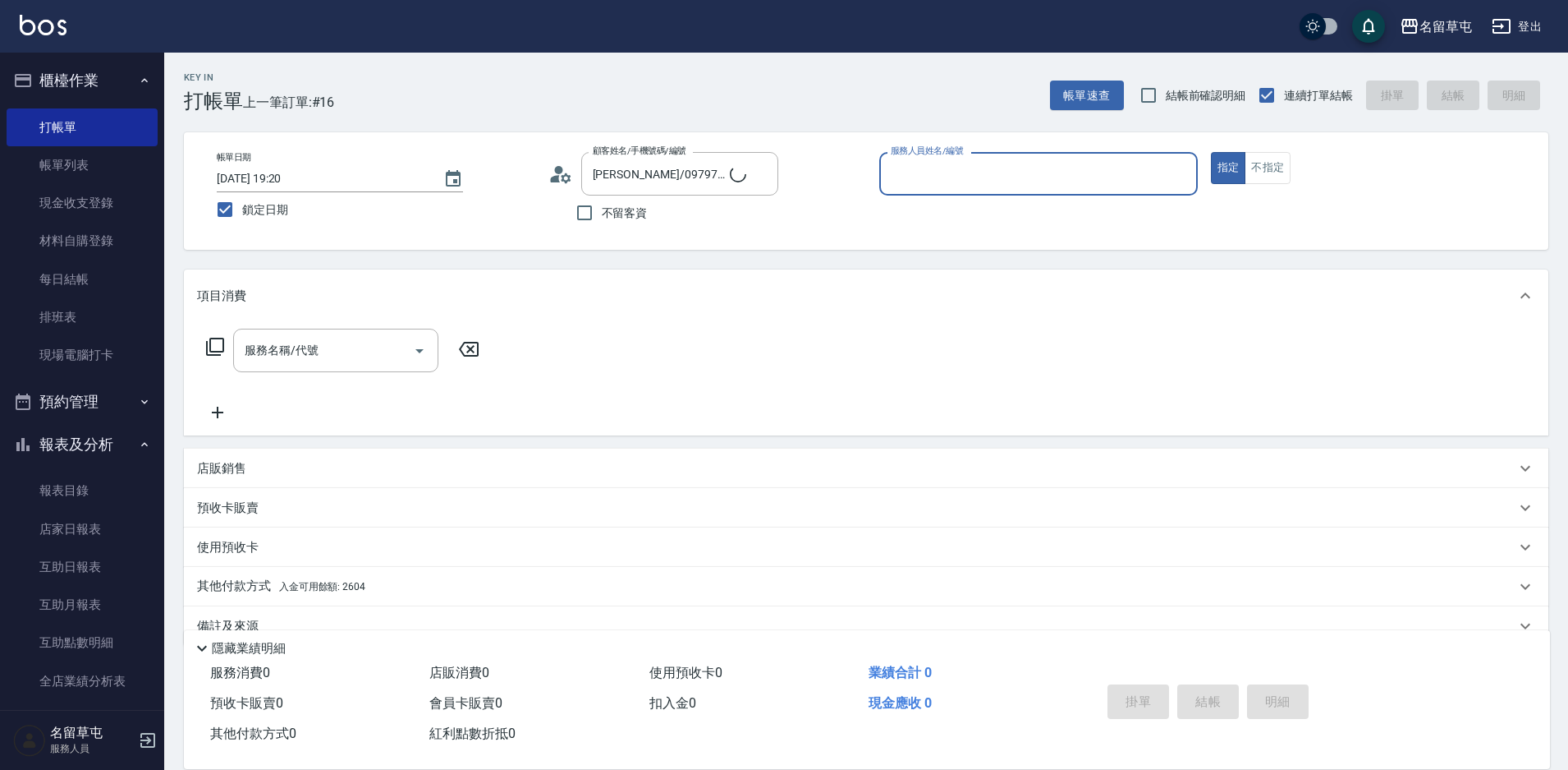
click at [1211, 152] on button "指定" at bounding box center [1229, 168] width 36 height 32
click at [755, 173] on icon "Clear" at bounding box center [761, 174] width 17 height 17
click at [606, 210] on span "不留客資" at bounding box center [624, 213] width 46 height 17
click at [601, 210] on input "不留客資" at bounding box center [585, 213] width 35 height 35
checkbox input "true"
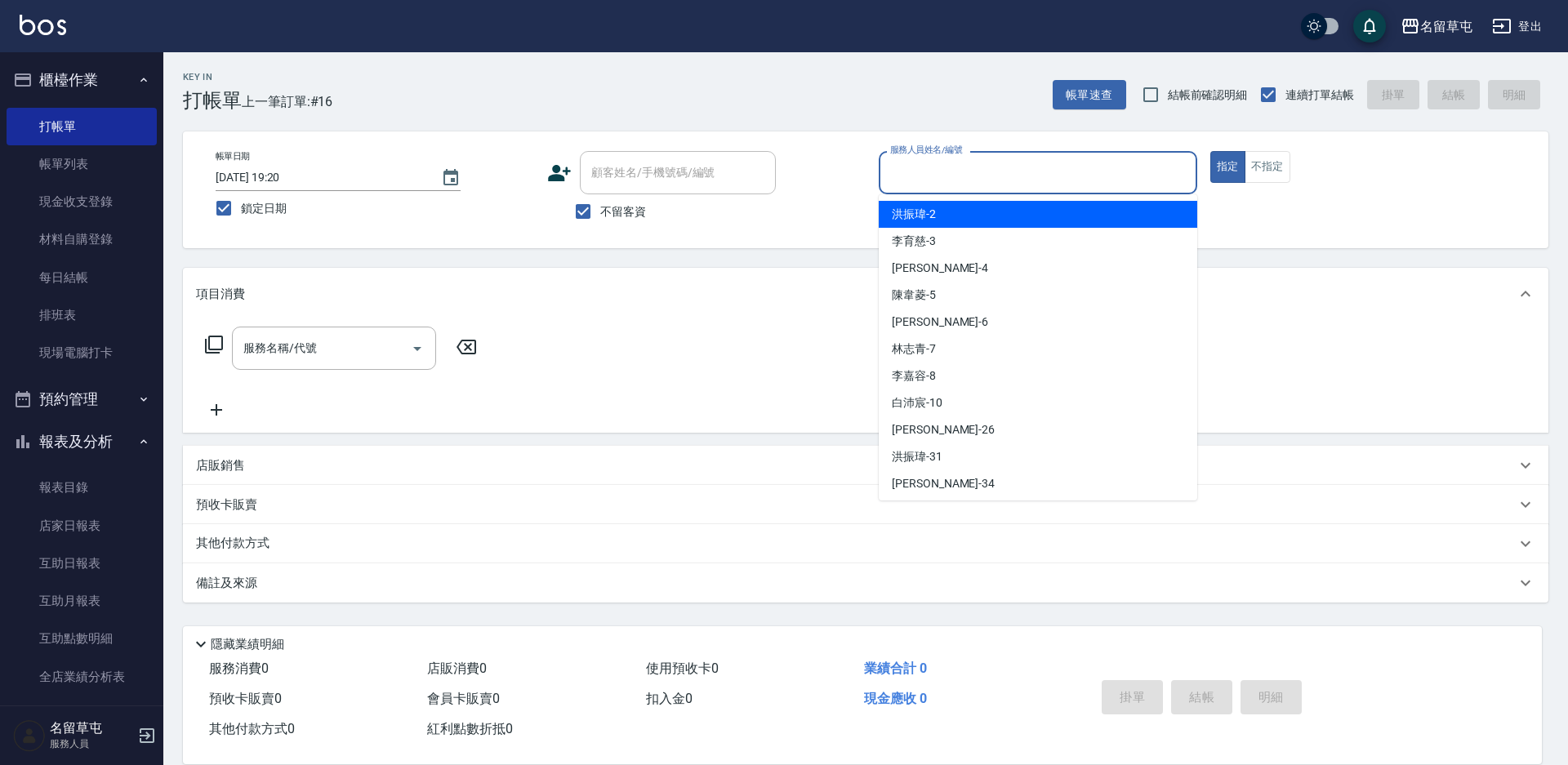
click at [1019, 187] on input "服務人員姓名/編號" at bounding box center [1038, 172] width 304 height 29
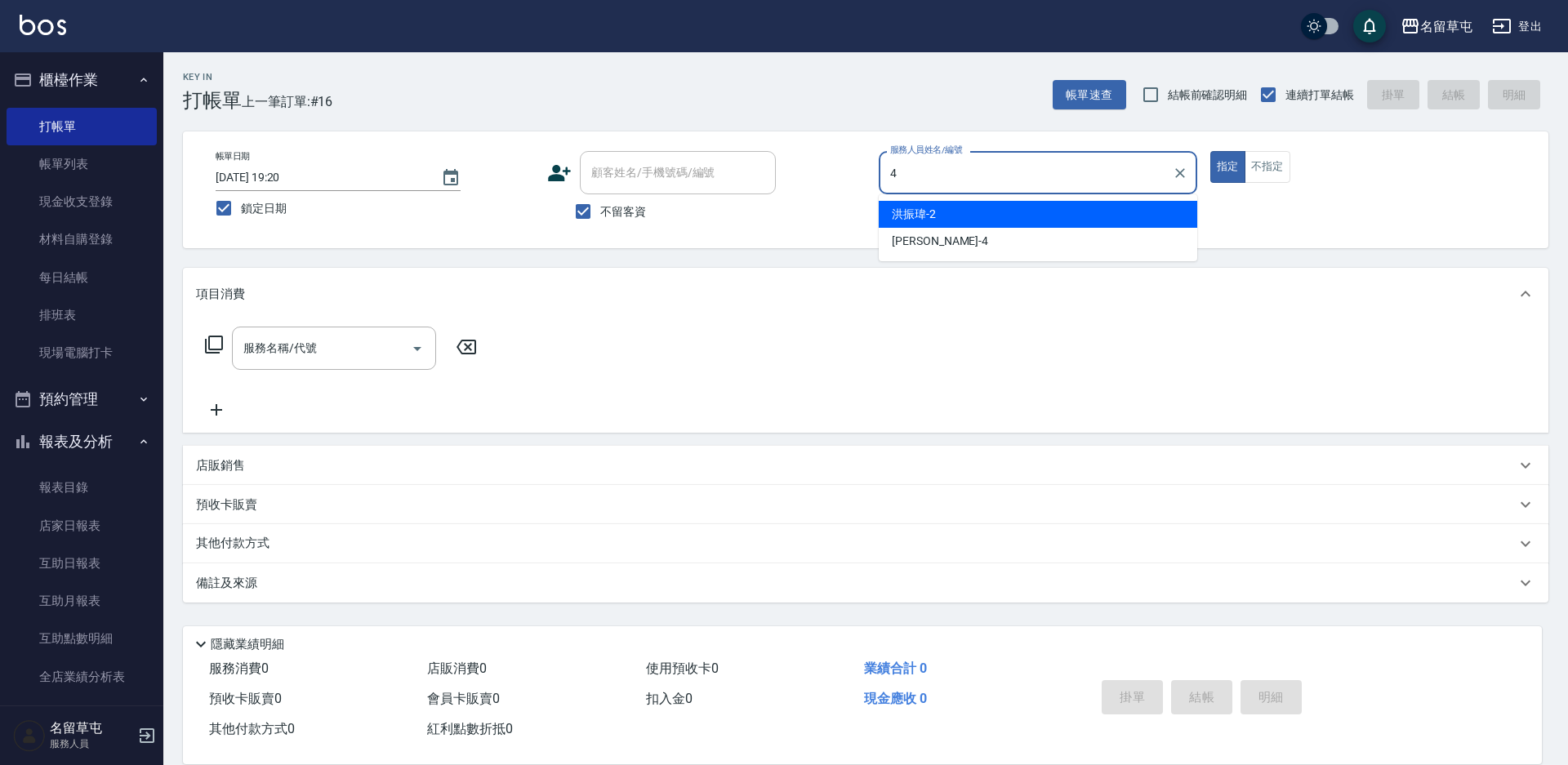
type input "[PERSON_NAME]-4"
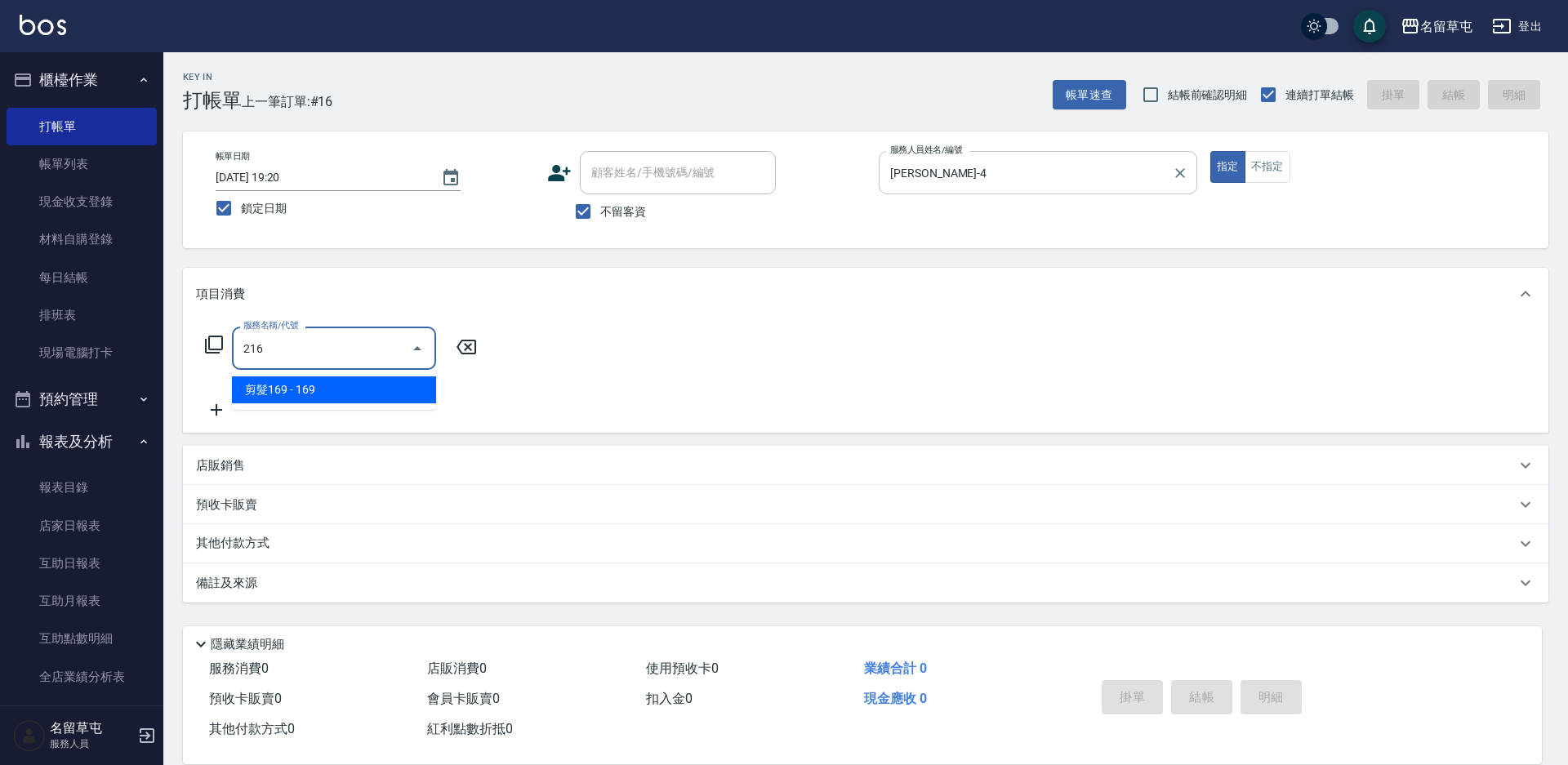
type input "剪髮169(216)"
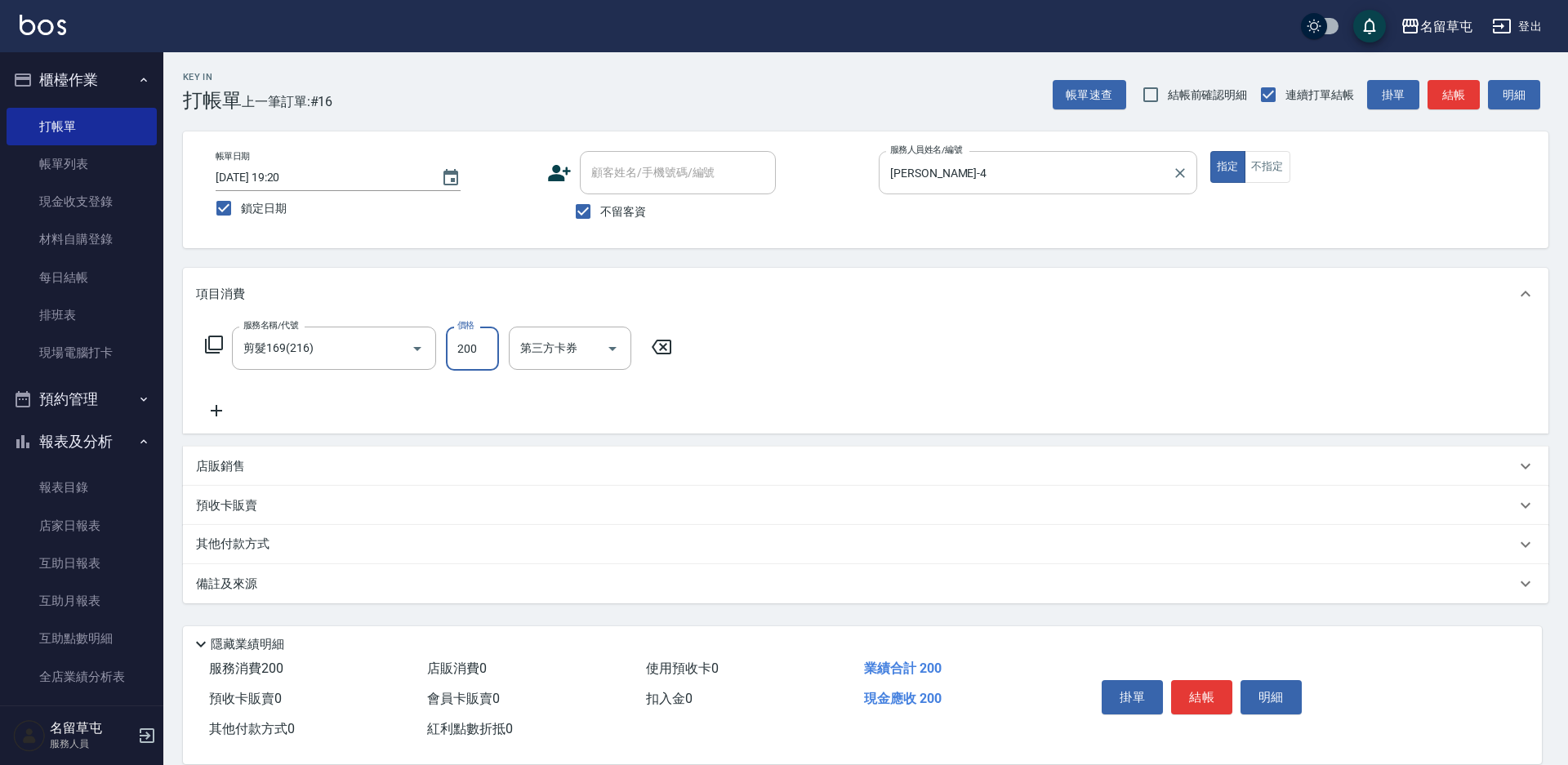
type input "200"
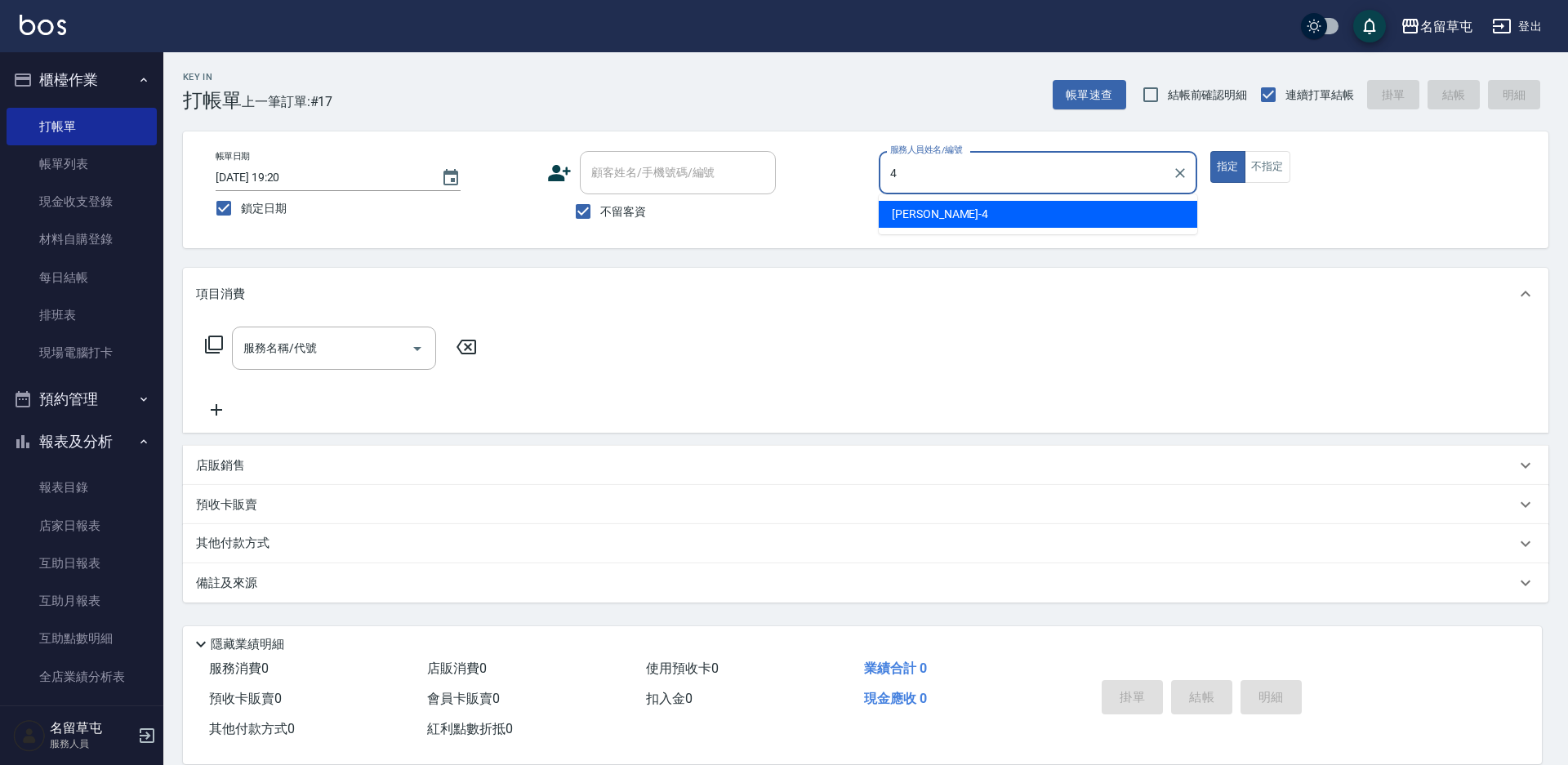
type input "[PERSON_NAME]-4"
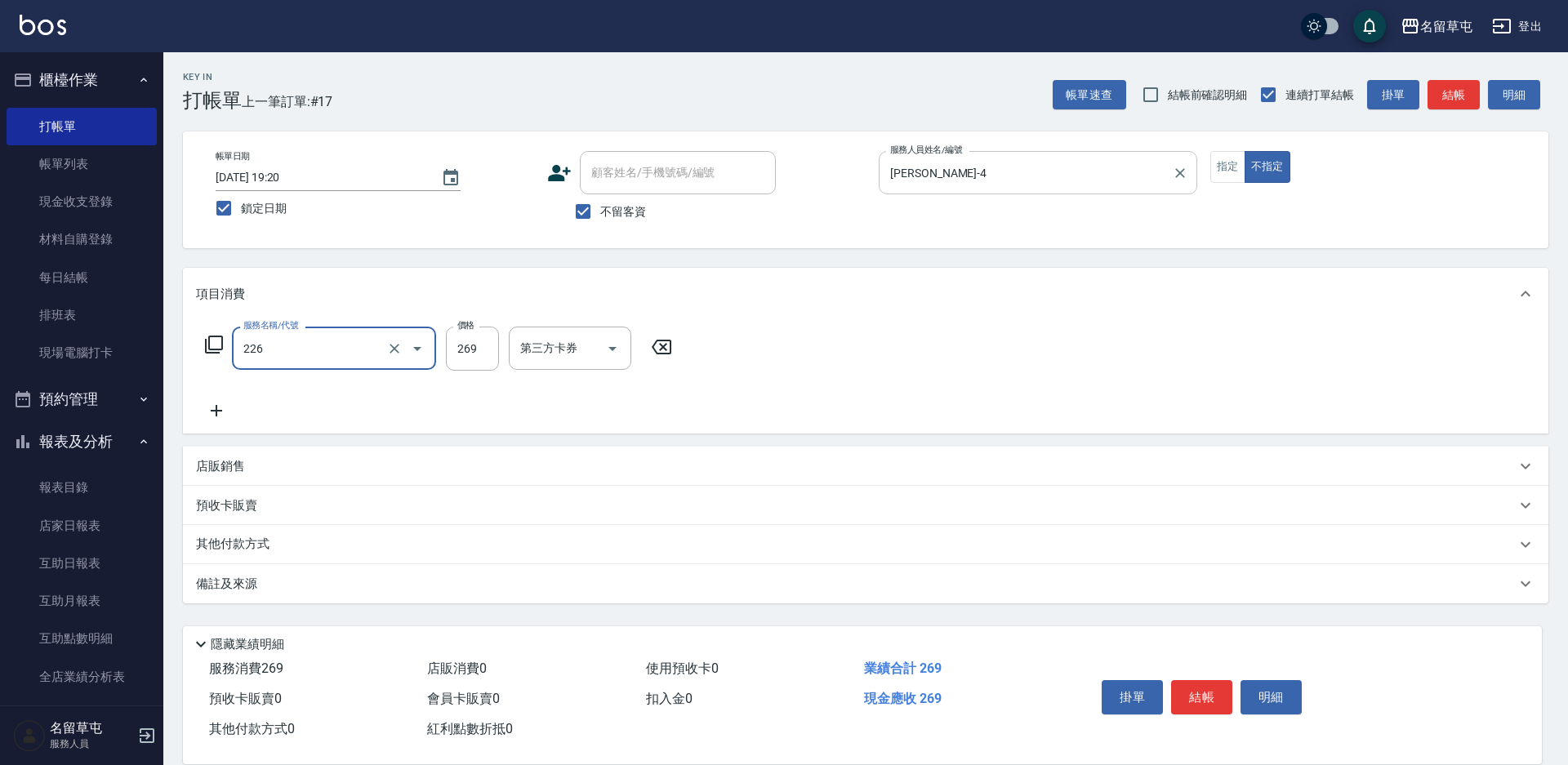
type input "洗剪269(226)"
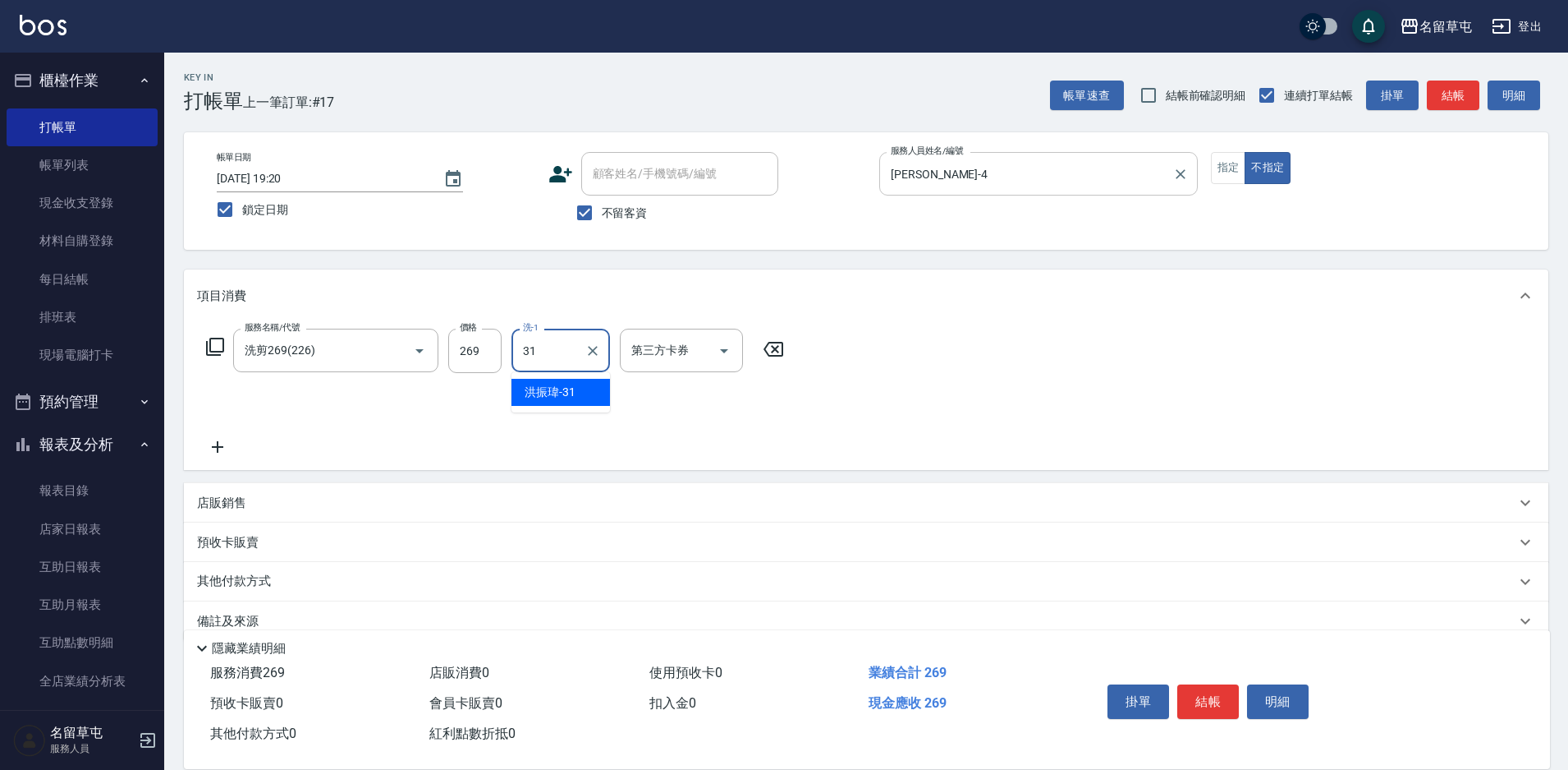
type input "[PERSON_NAME]-31"
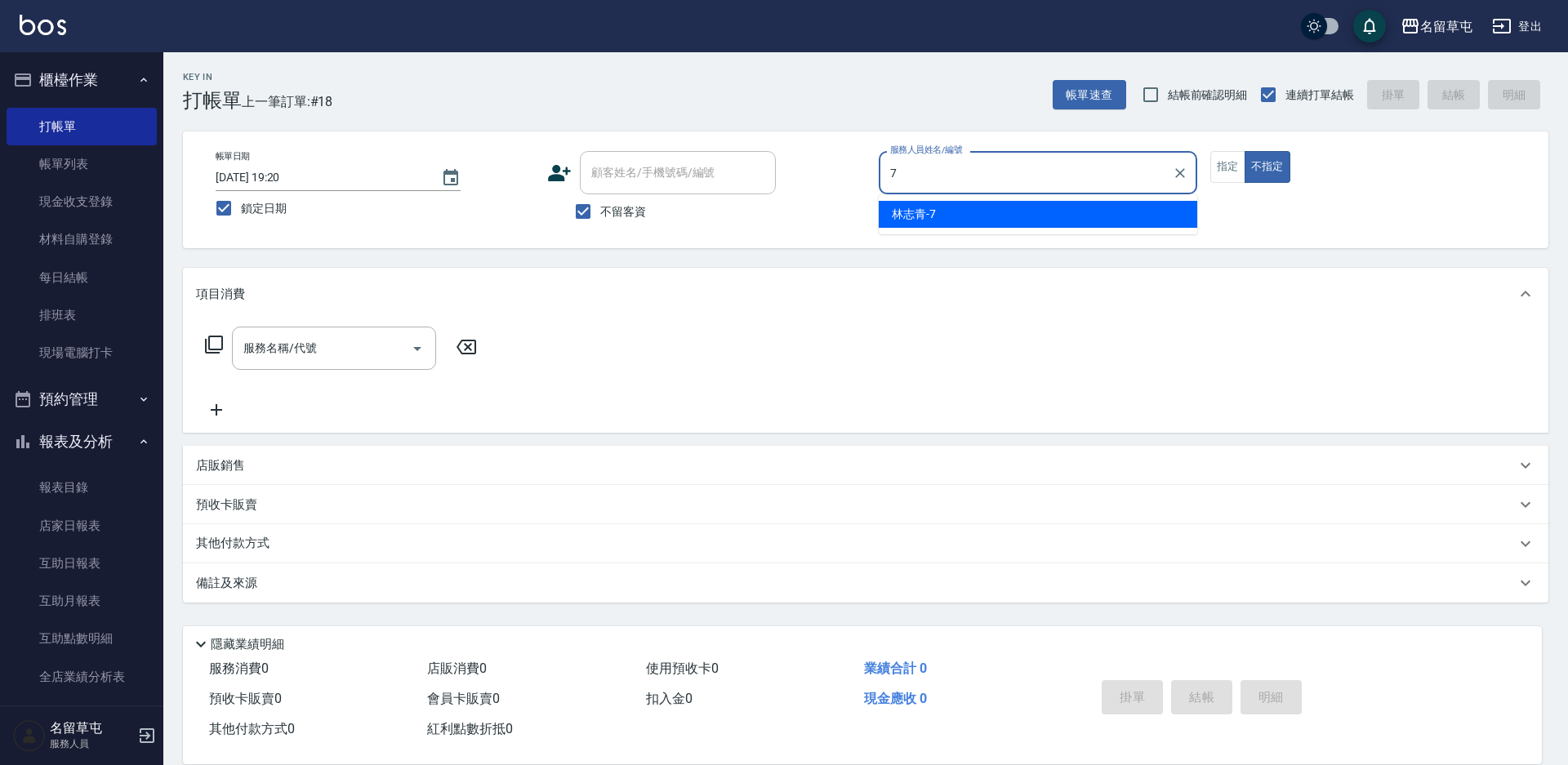
type input "[PERSON_NAME]-7"
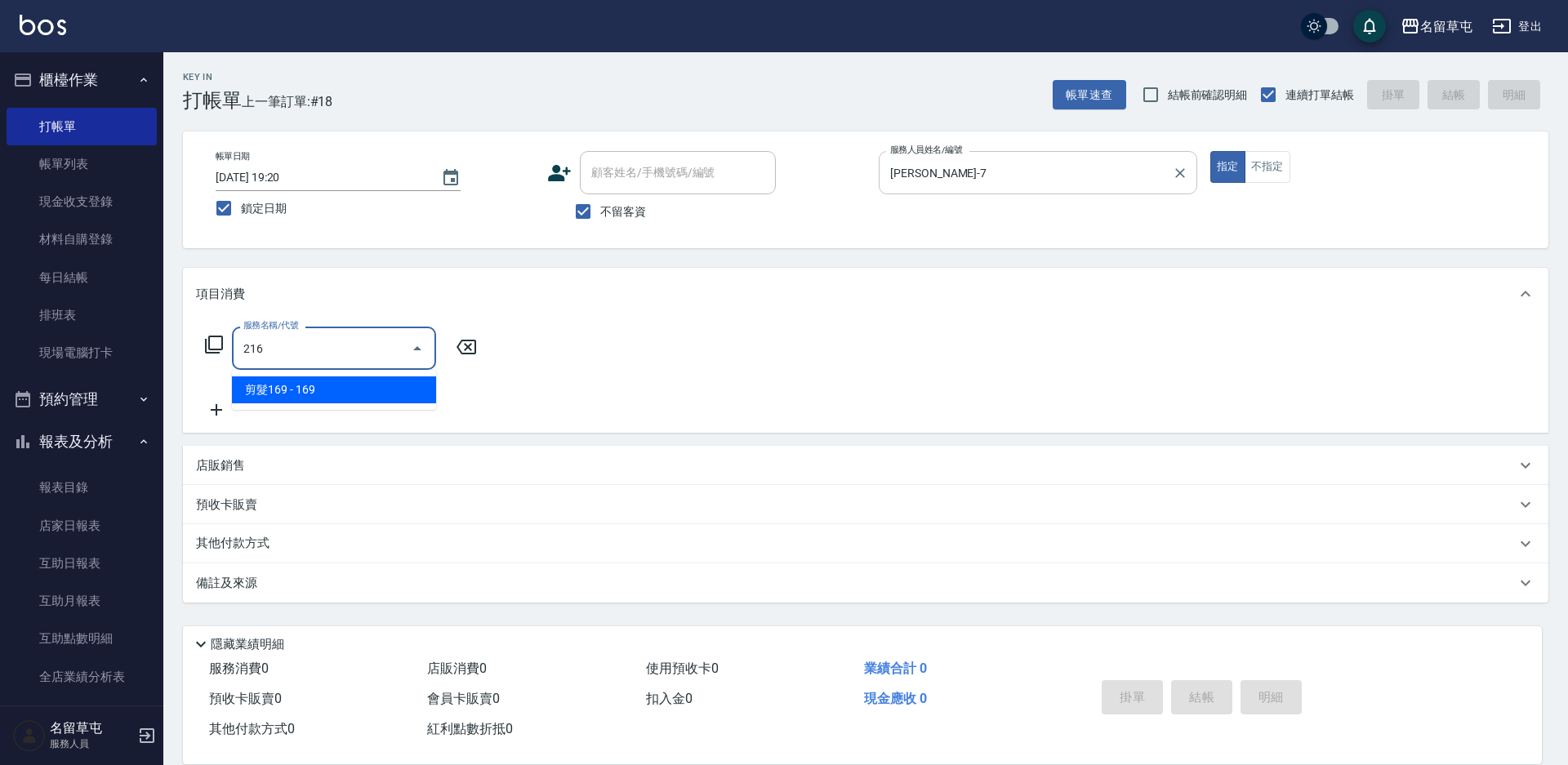
type input "剪髮169(216)"
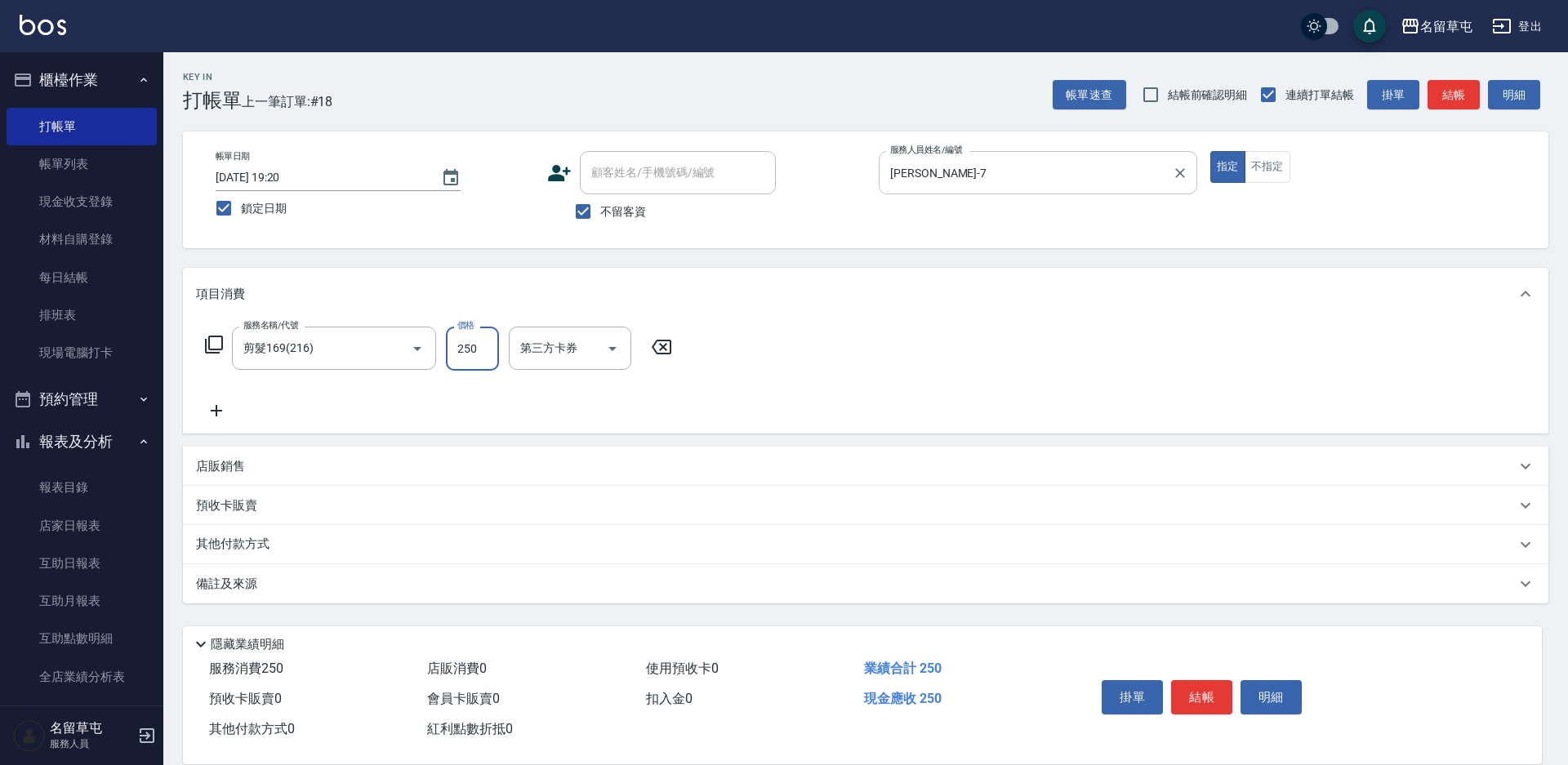
type input "250"
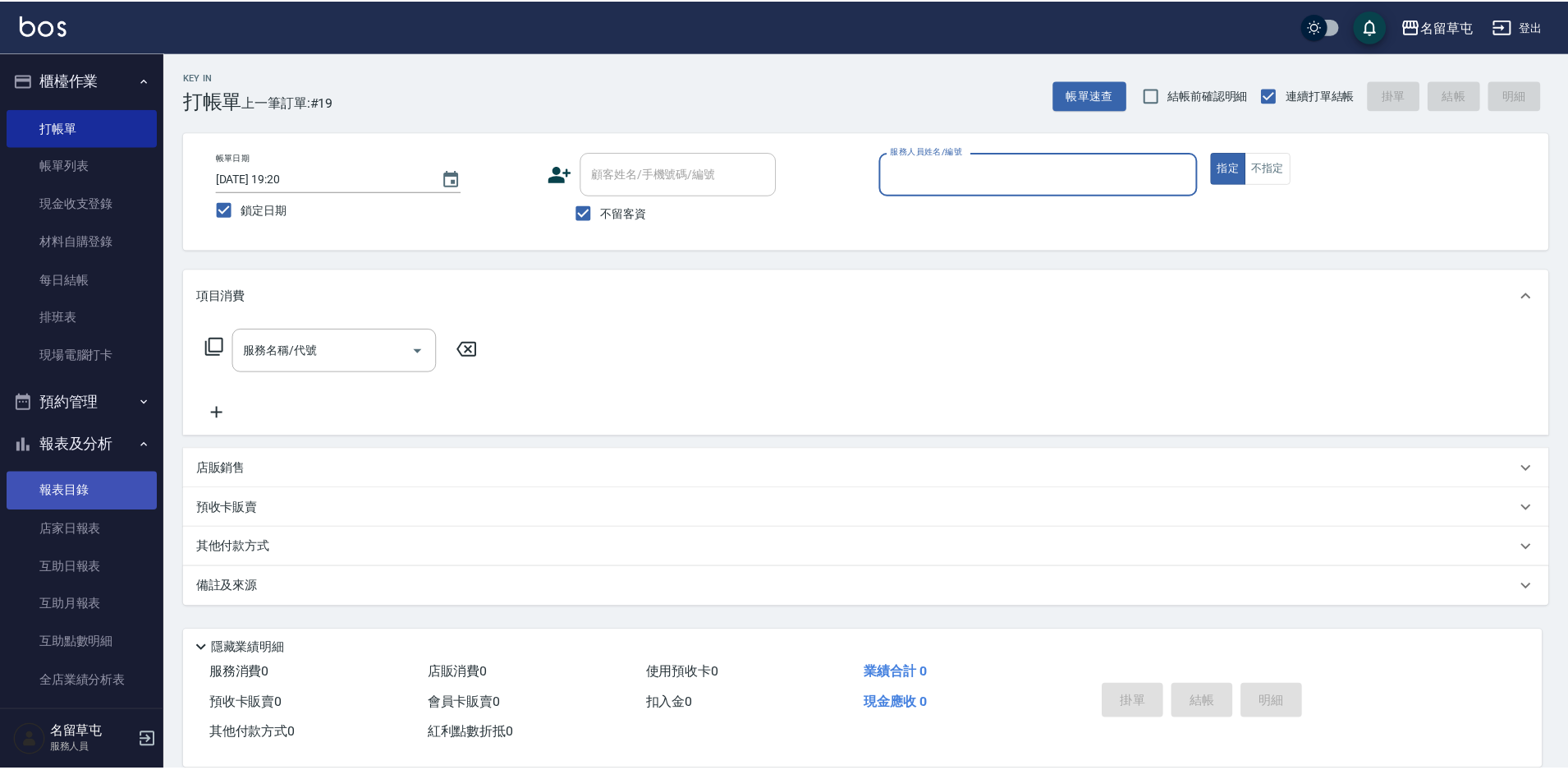
scroll to position [246, 0]
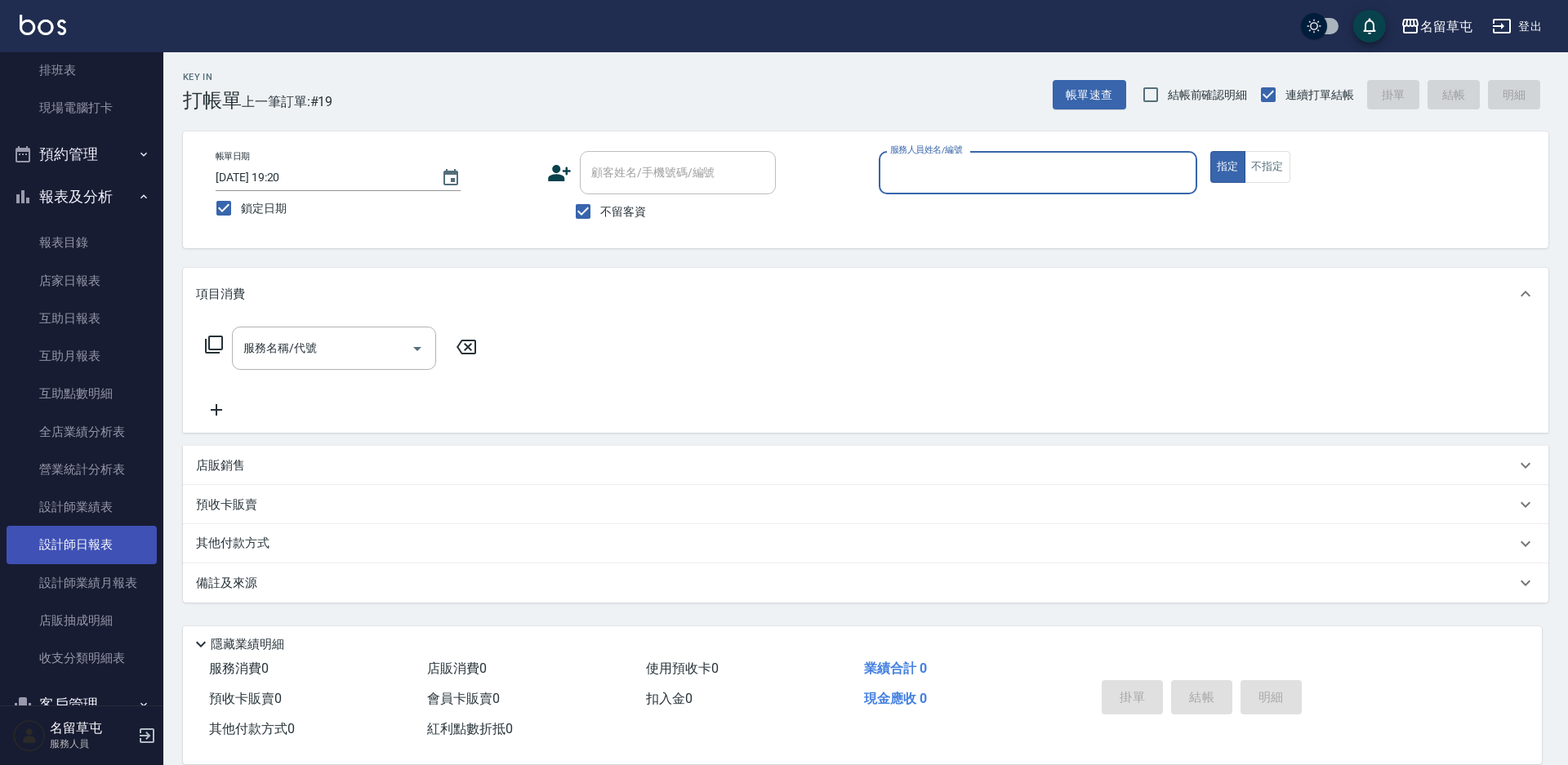
click at [93, 548] on link "設計師日報表" at bounding box center [82, 545] width 151 height 37
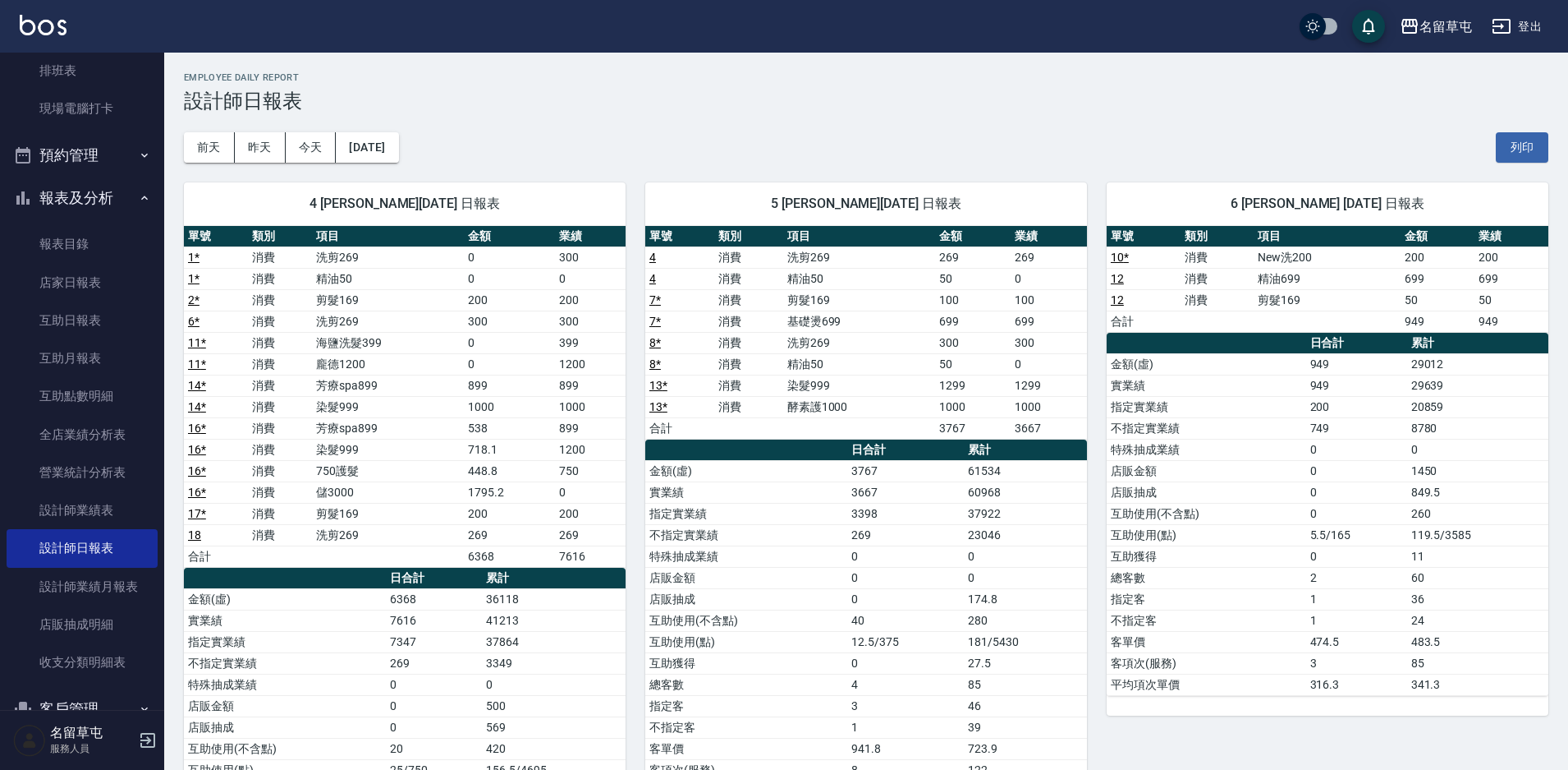
click at [692, 124] on div "[DATE] [DATE] [DATE] [DATE] 列印" at bounding box center [867, 147] width 1365 height 70
click at [692, 124] on div "[DATE] [DATE] [DATE] [DATE] 列印" at bounding box center [867, 147] width 1365 height 70
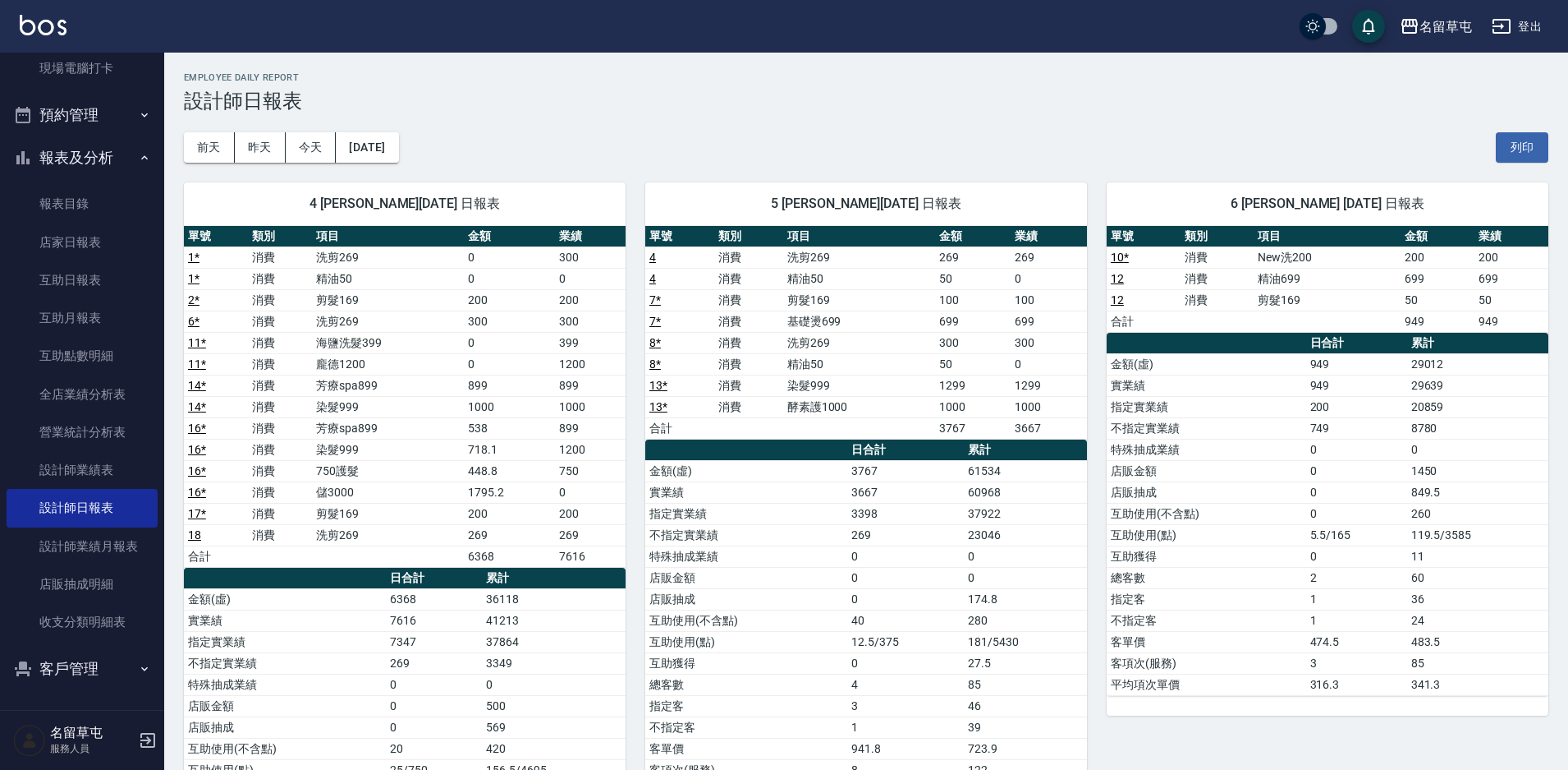
click at [507, 140] on div "[DATE] [DATE] [DATE] [DATE] 列印" at bounding box center [867, 147] width 1365 height 70
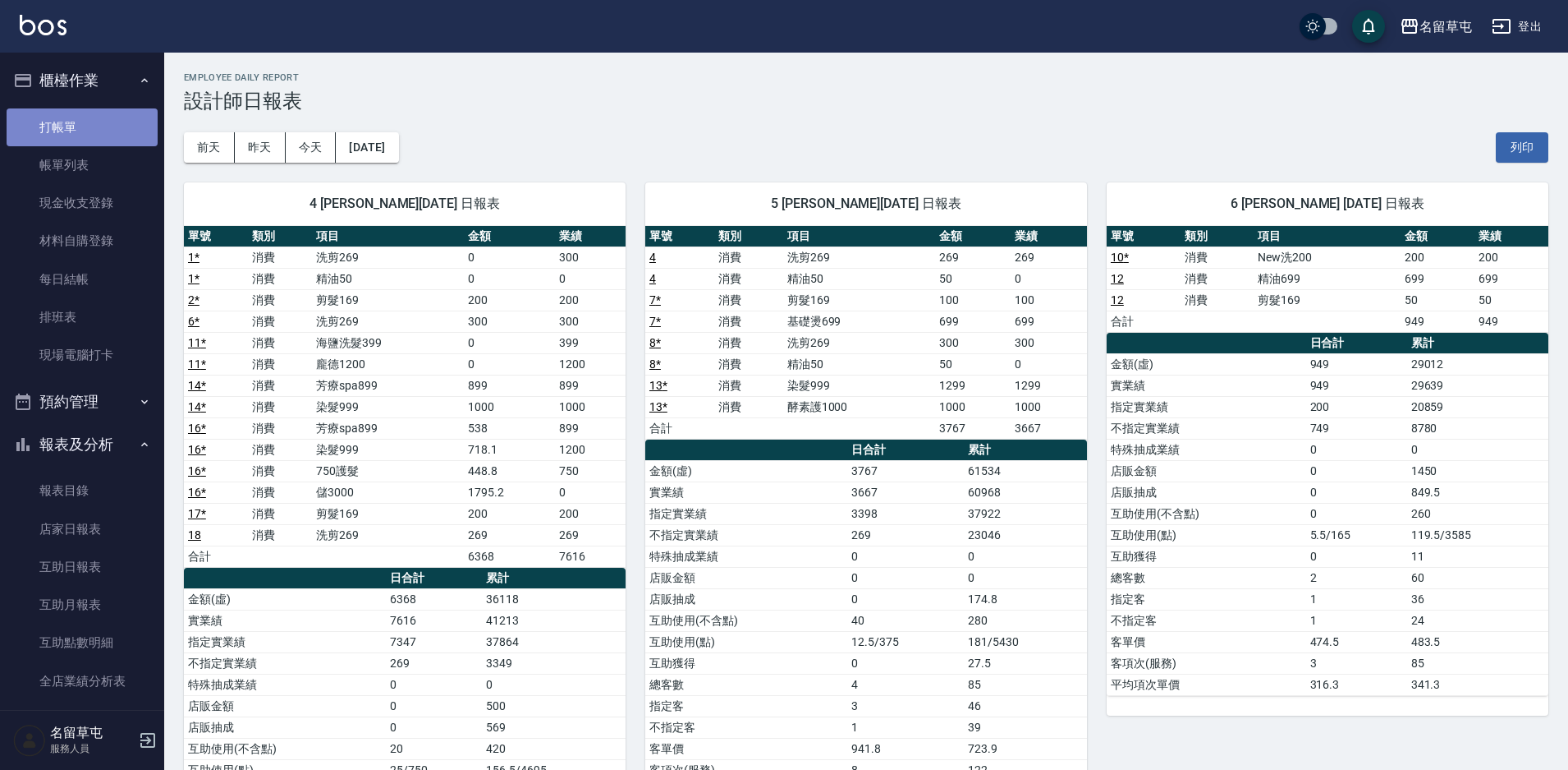
click at [98, 119] on link "打帳單" at bounding box center [82, 128] width 151 height 38
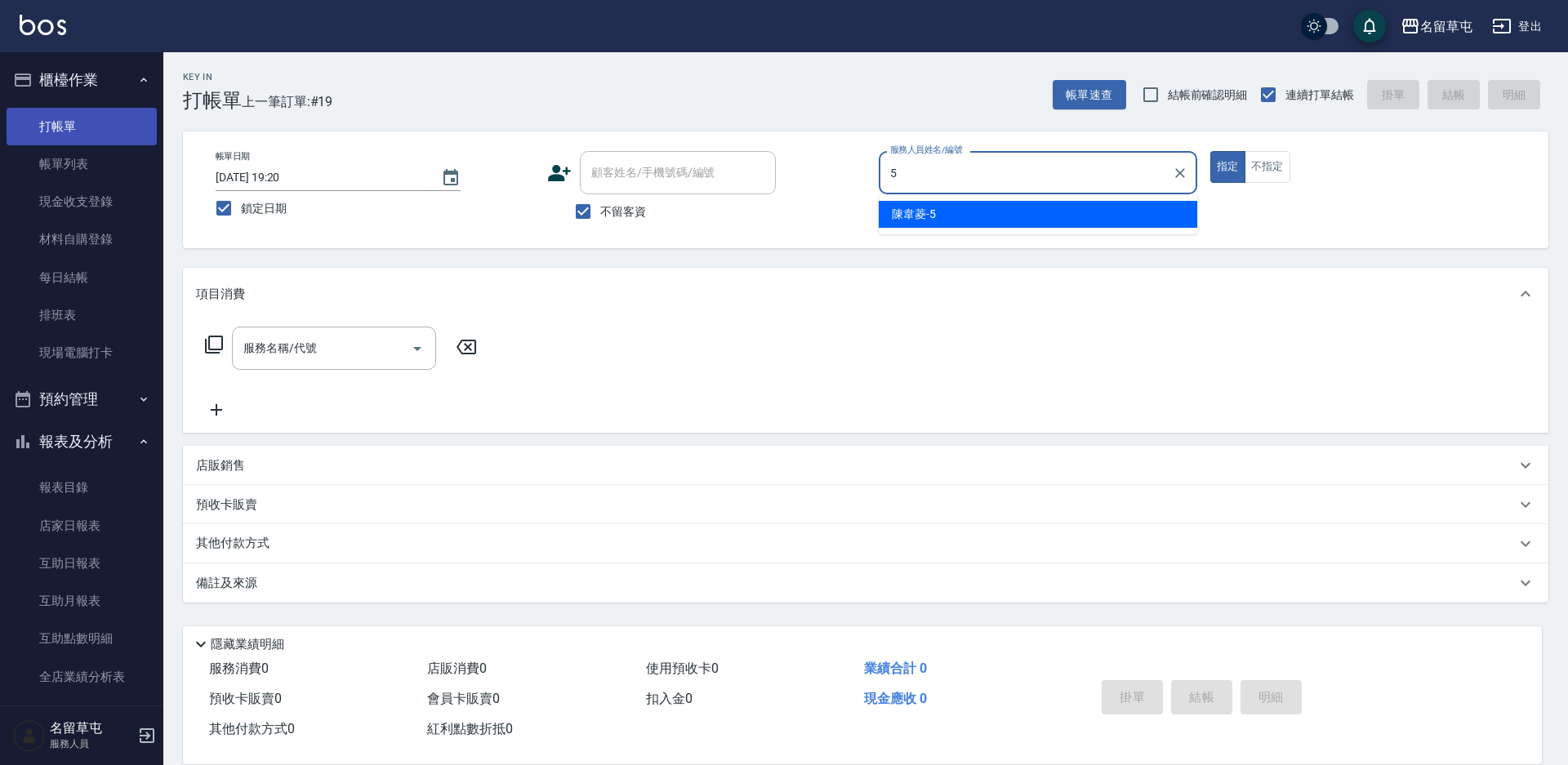
type input "[PERSON_NAME]-5"
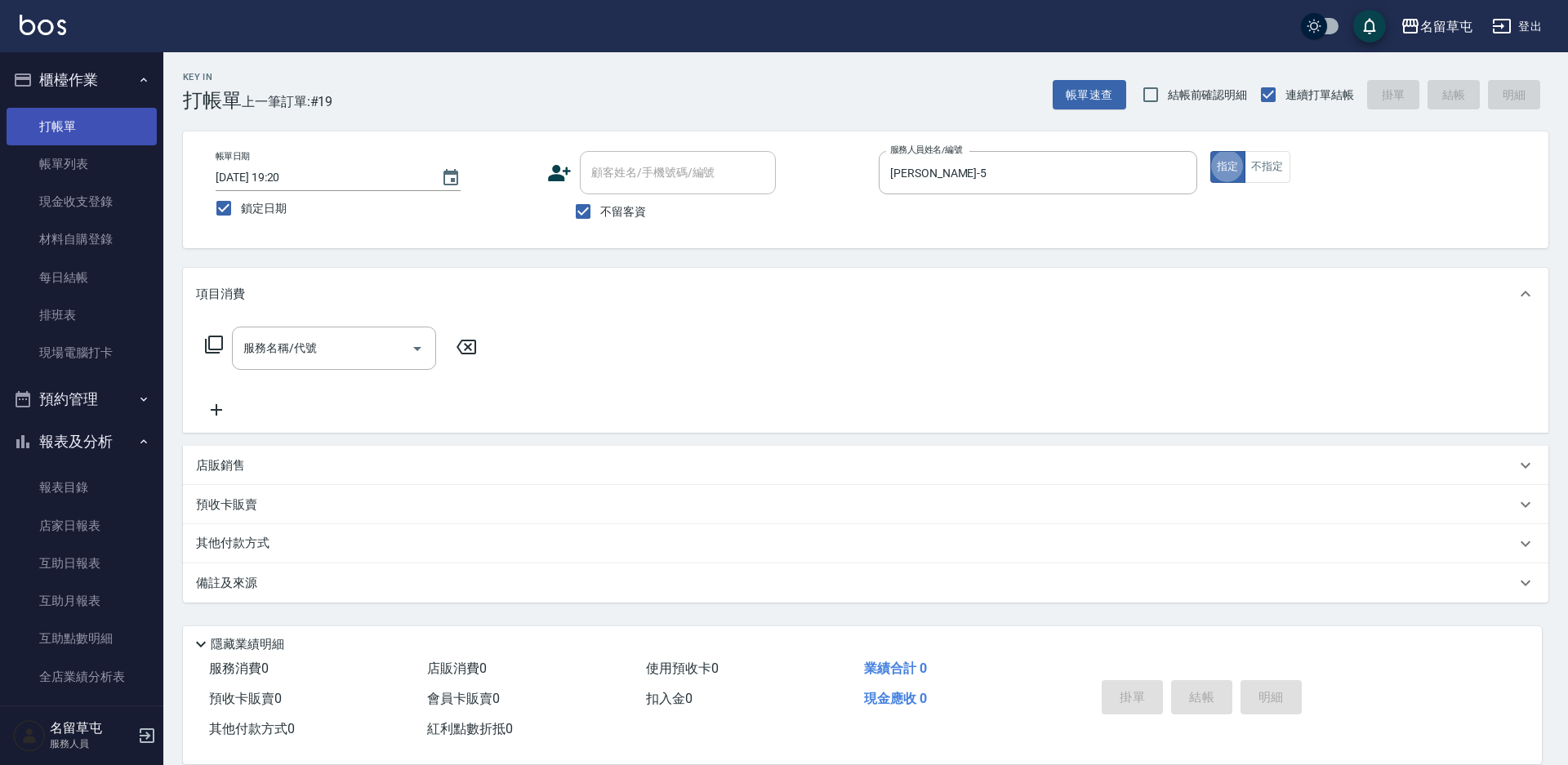
type button "true"
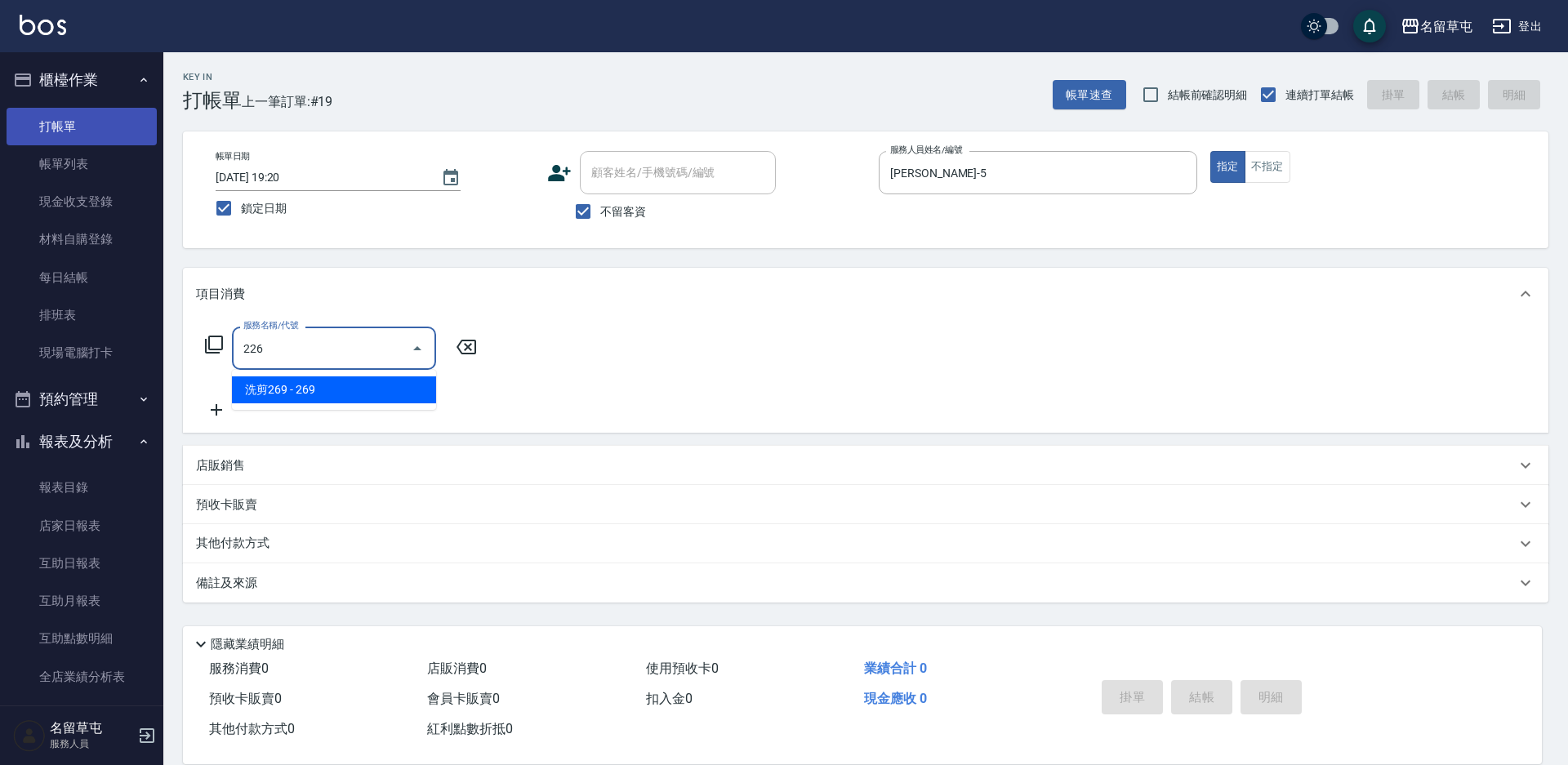
type input "洗剪269(226)"
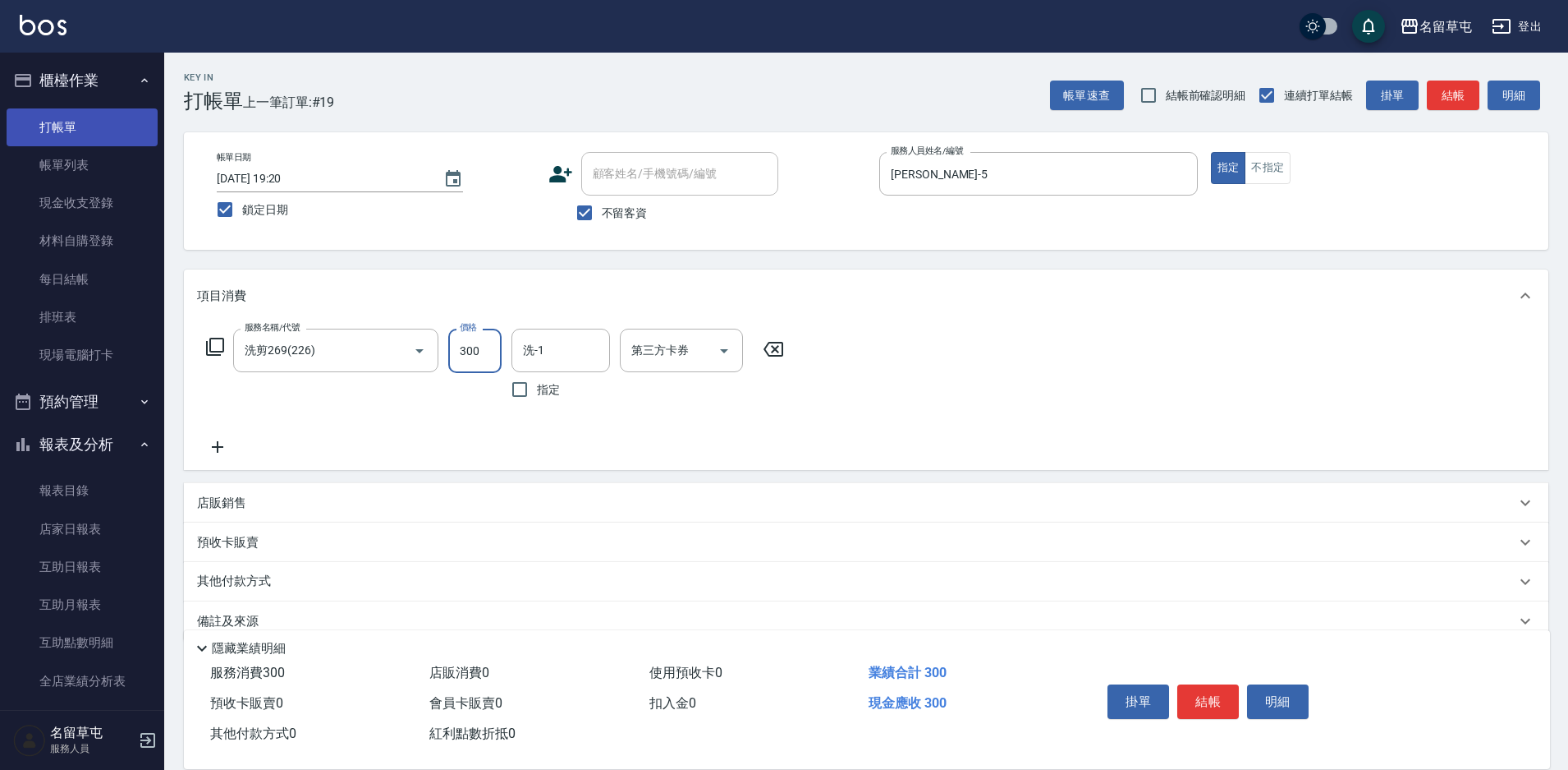
type input "300"
type input "[PERSON_NAME]-34"
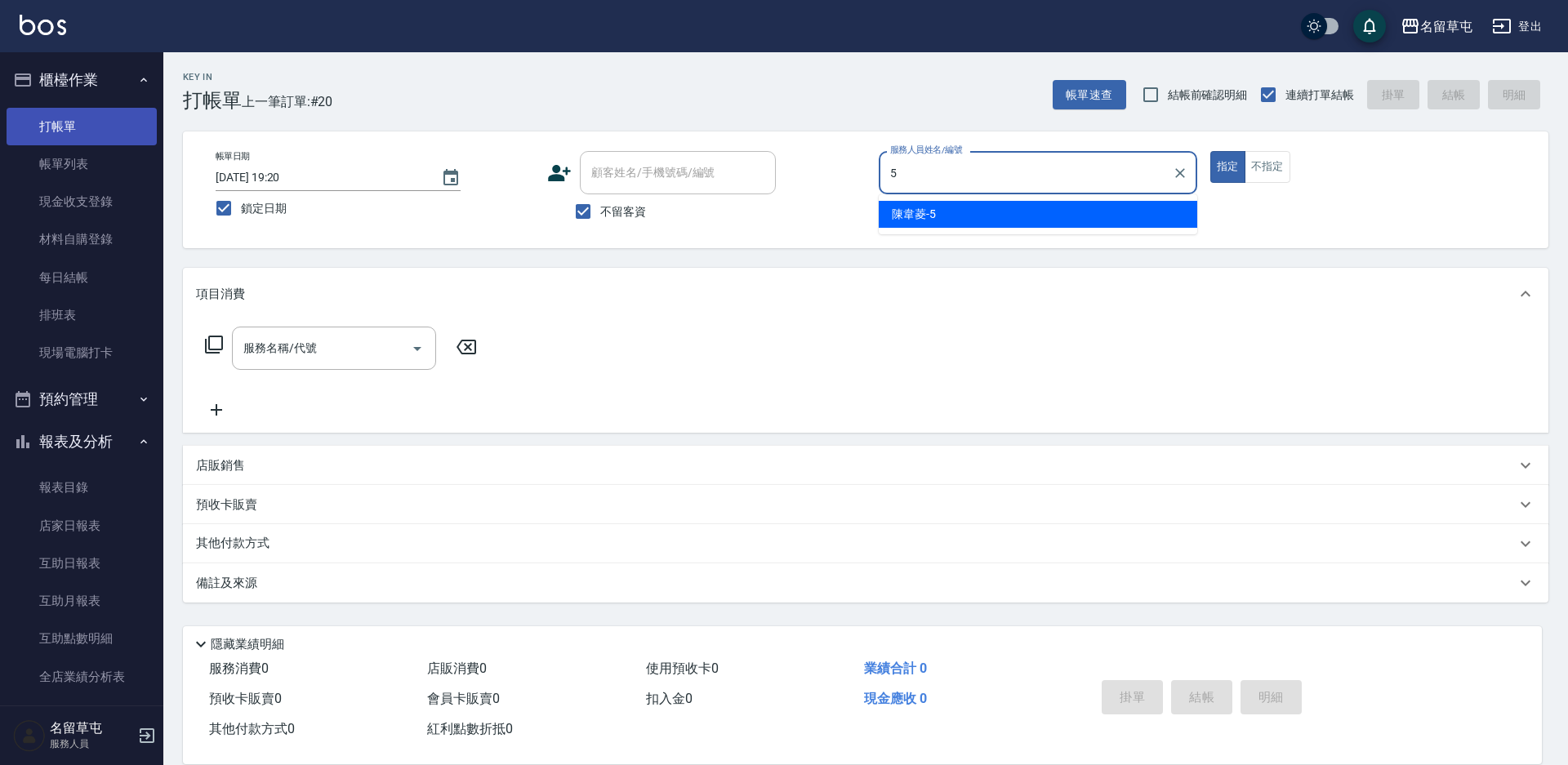
type input "[PERSON_NAME]-5"
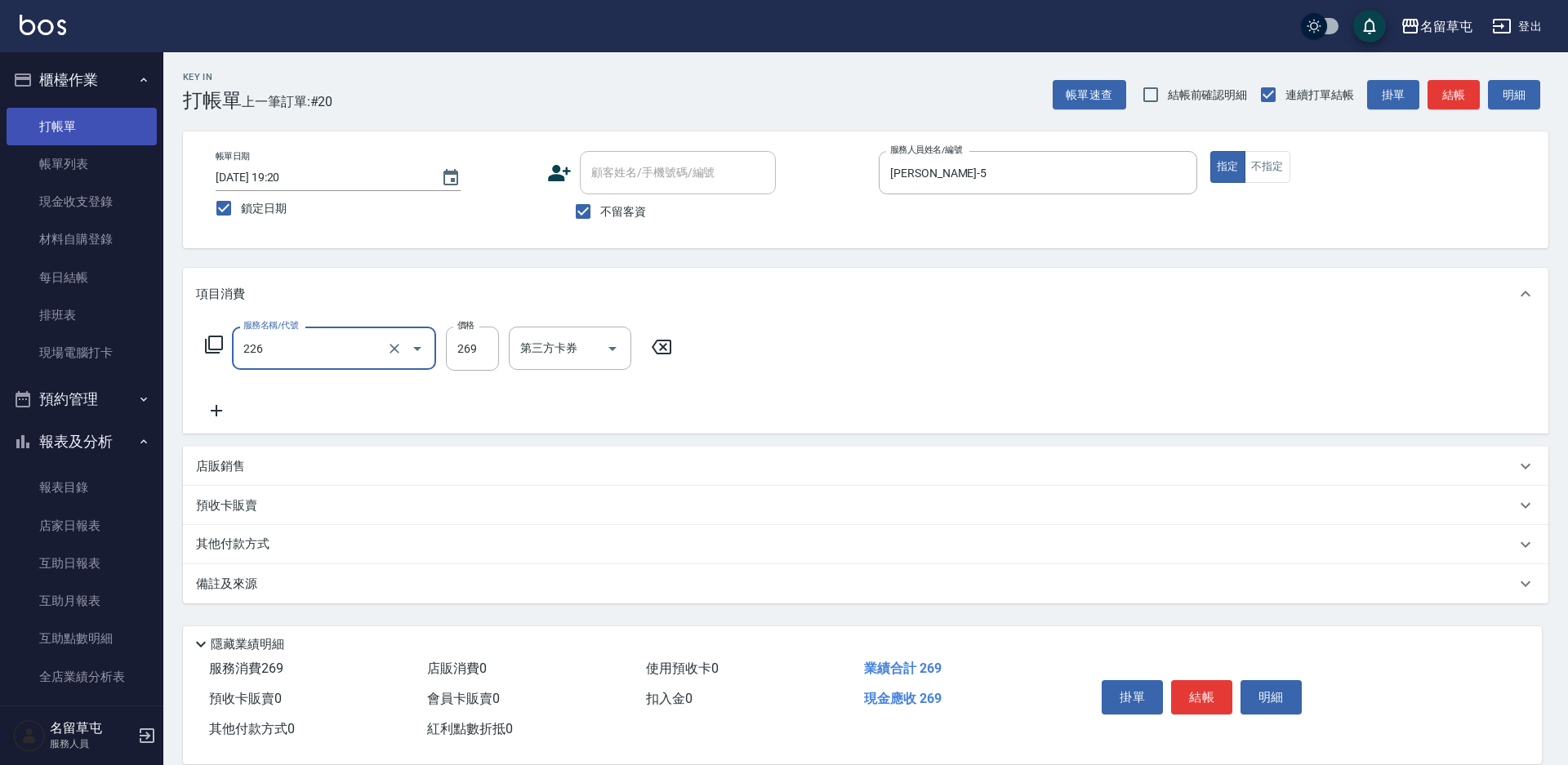
type input "洗剪269(226)"
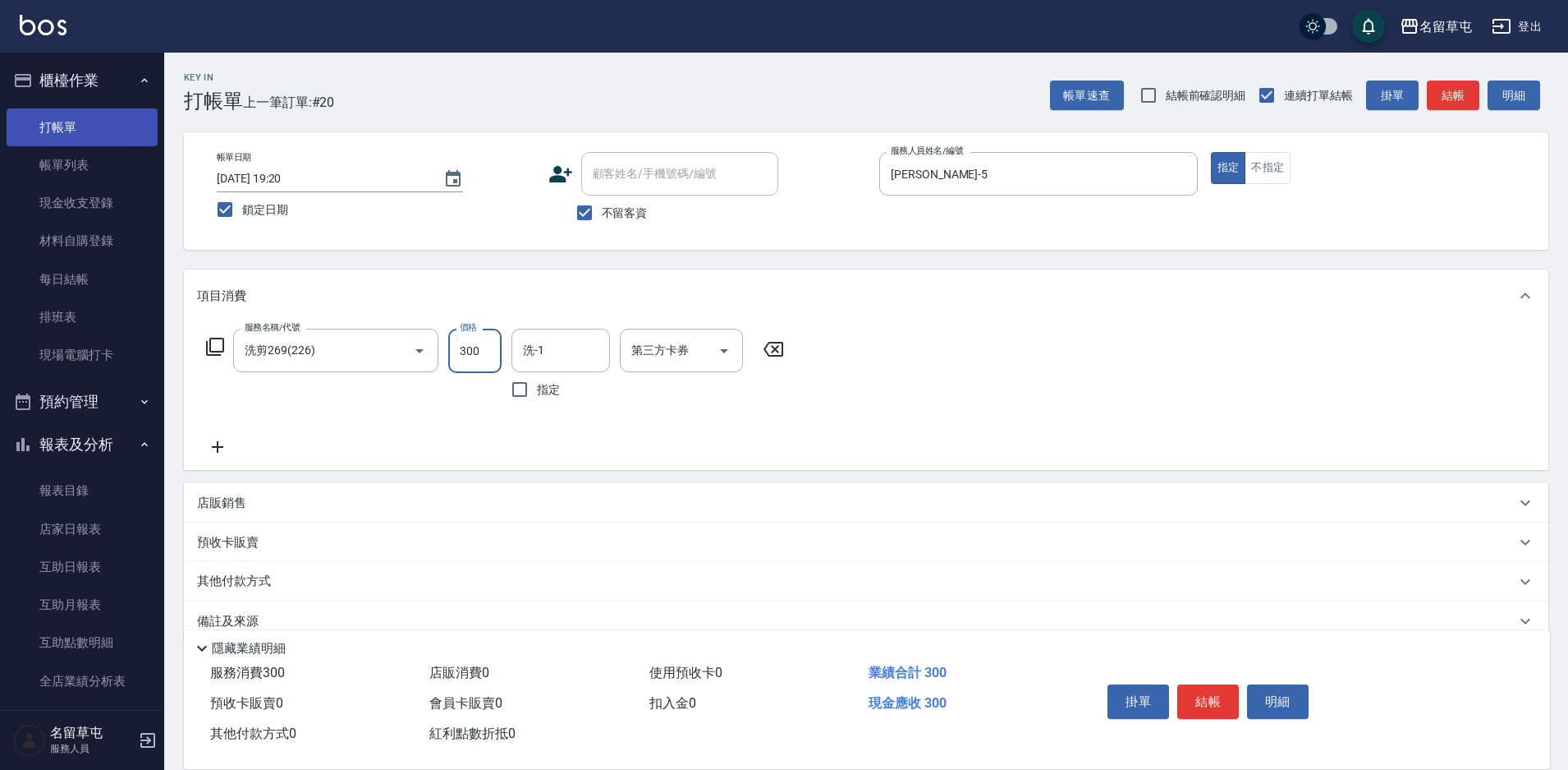
type input "300"
type input "[PERSON_NAME]-34"
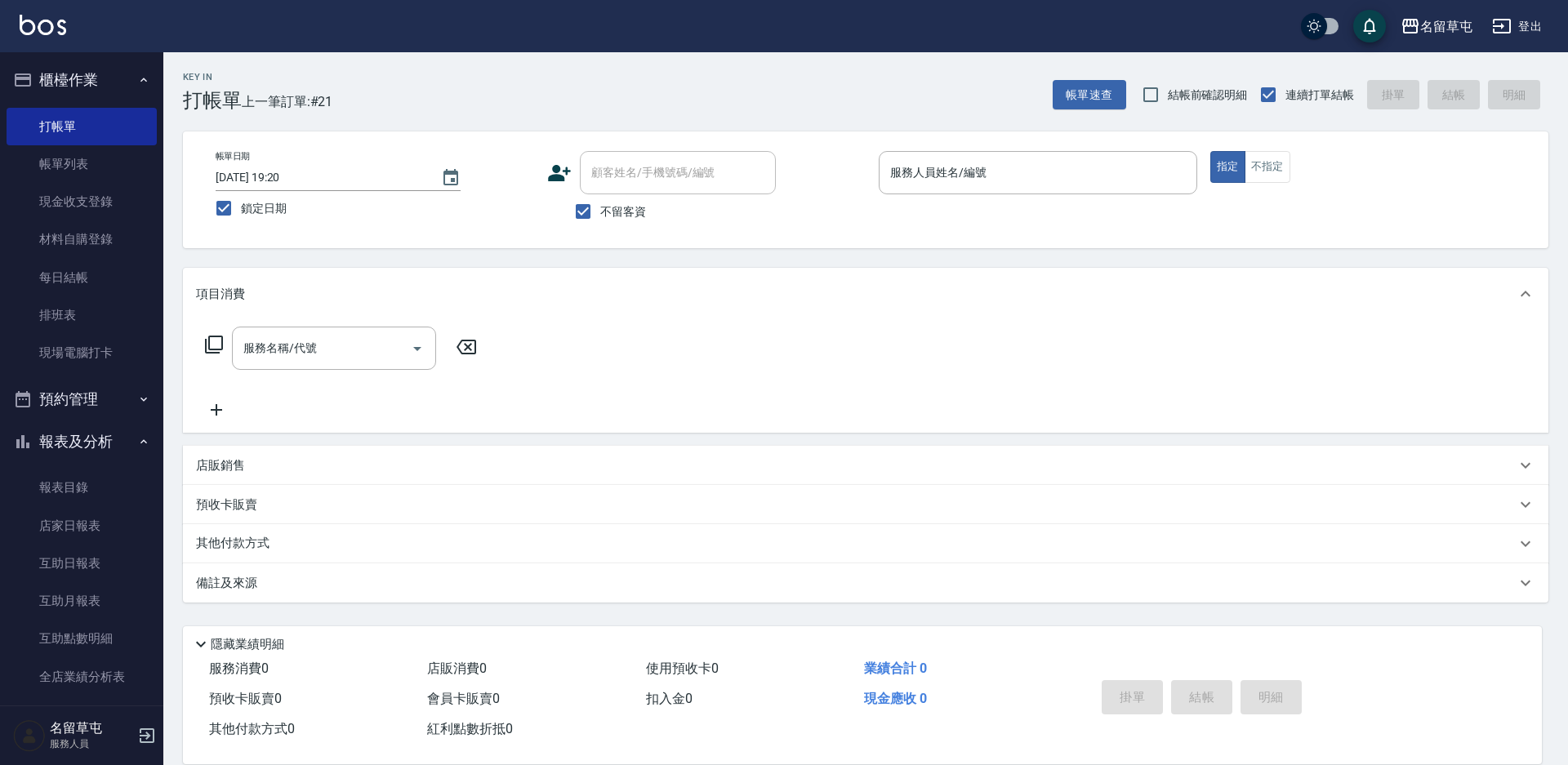
drag, startPoint x: 94, startPoint y: 119, endPoint x: 593, endPoint y: 352, distance: 550.7
click at [593, 352] on div "服務名稱/代號 服務名稱/代號" at bounding box center [866, 376] width 1365 height 113
click at [584, 215] on input "不留客資" at bounding box center [582, 211] width 34 height 34
checkbox input "false"
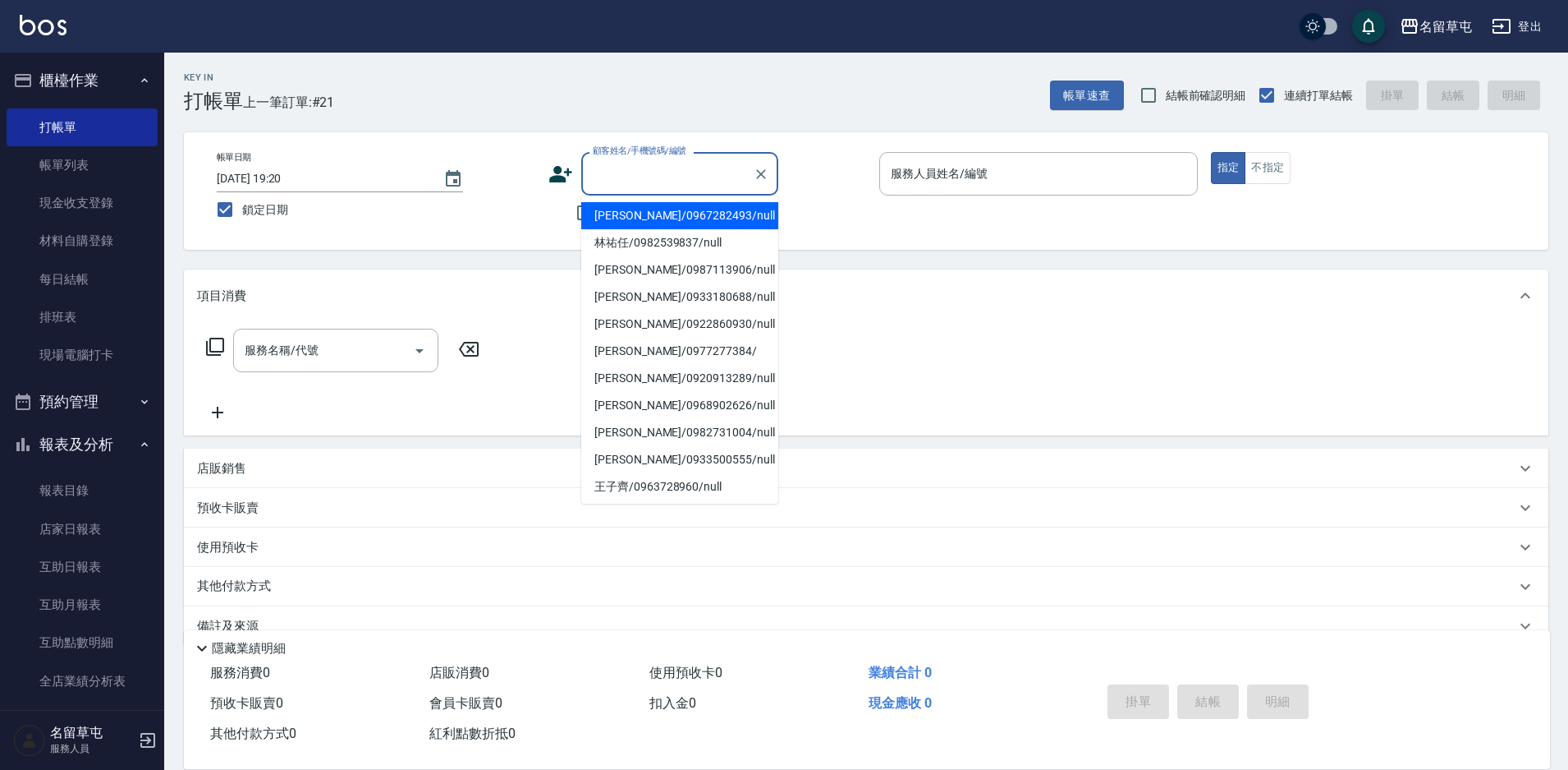
click at [633, 177] on input "顧客姓名/手機號碼/編號" at bounding box center [667, 173] width 157 height 29
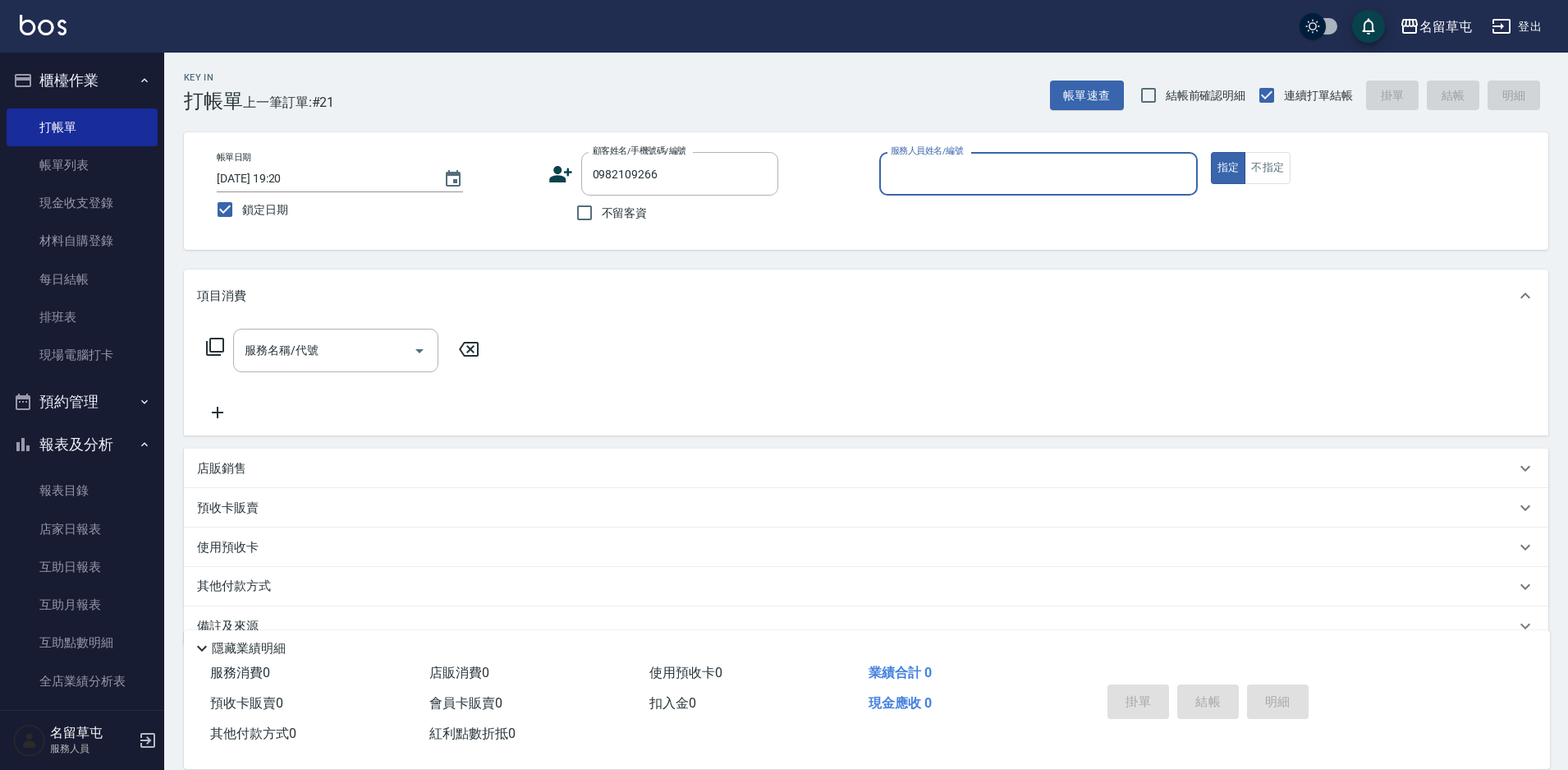
type input "[PERSON_NAME]/0982109266/null"
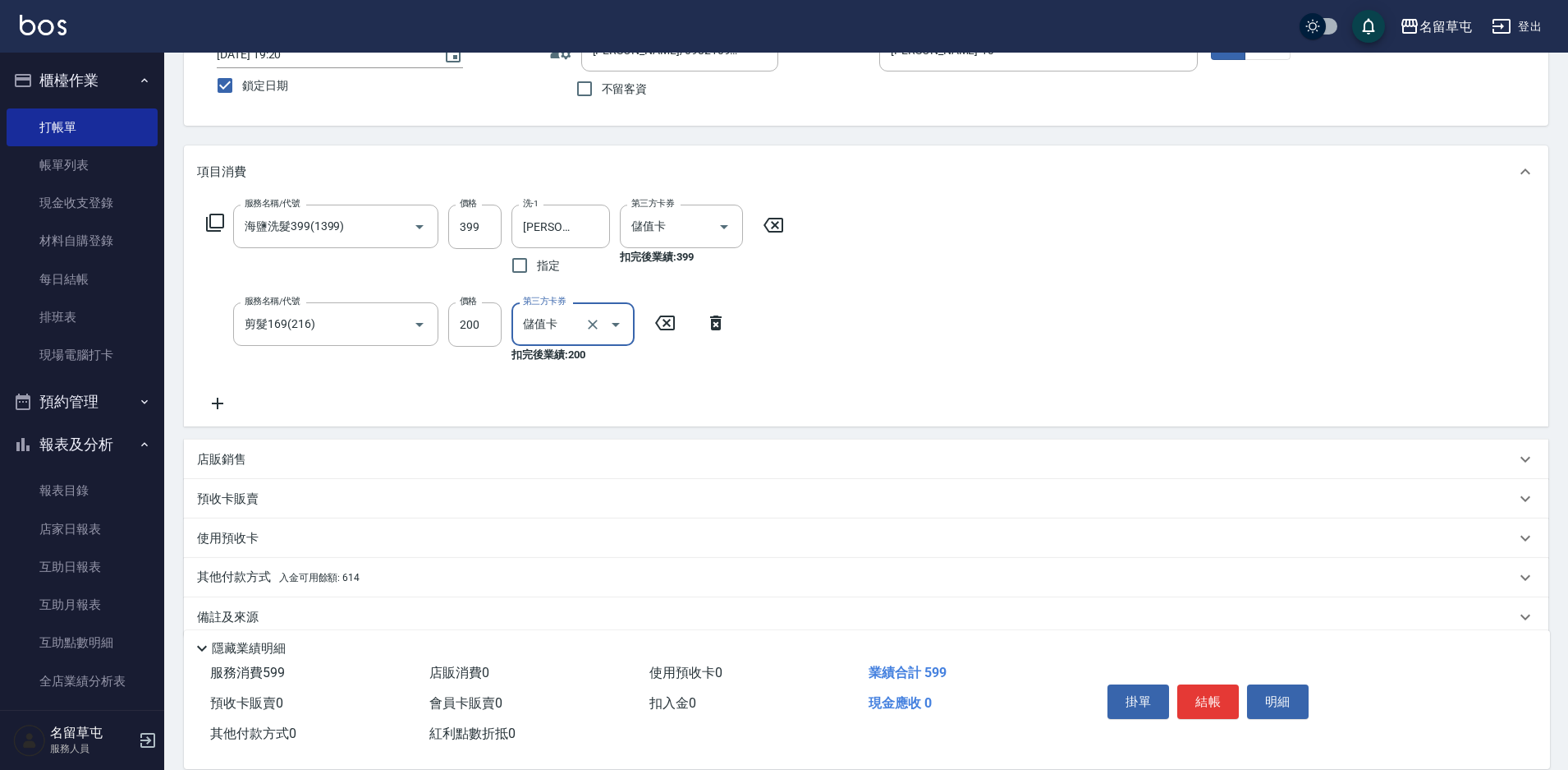
scroll to position [148, 0]
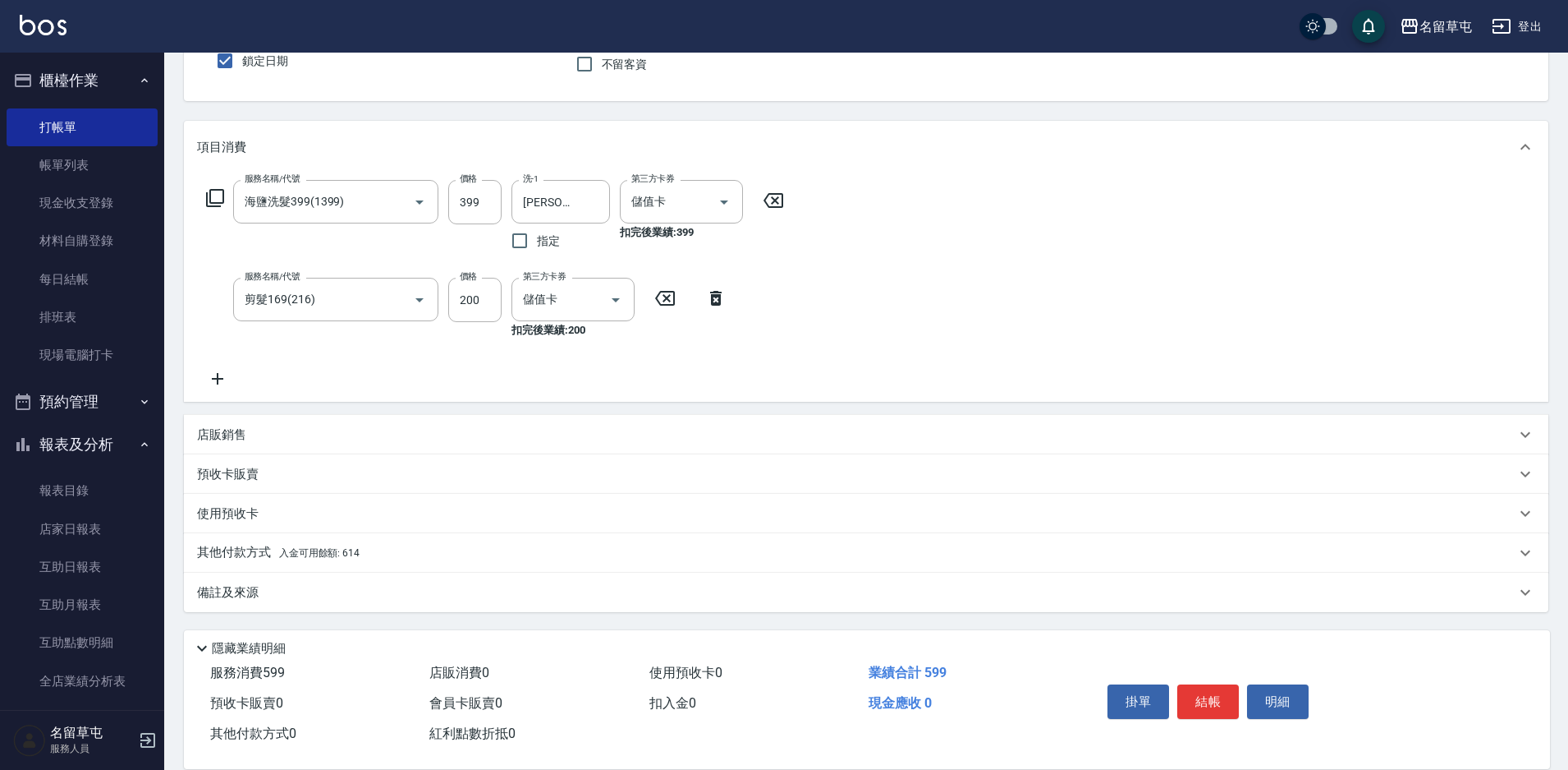
click at [260, 548] on p "其他付款方式 入金可用餘額: 614" at bounding box center [278, 553] width 162 height 18
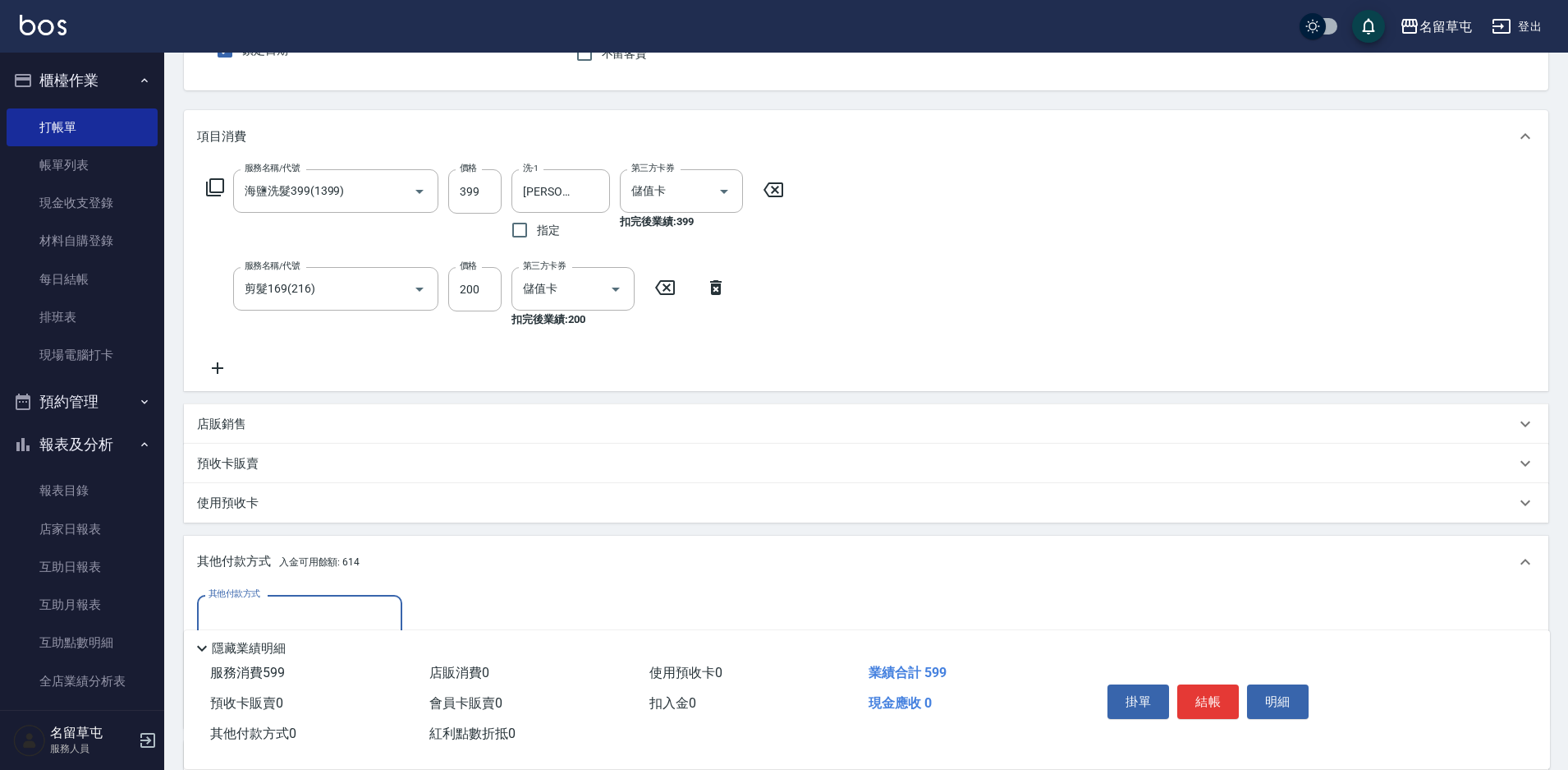
scroll to position [231, 0]
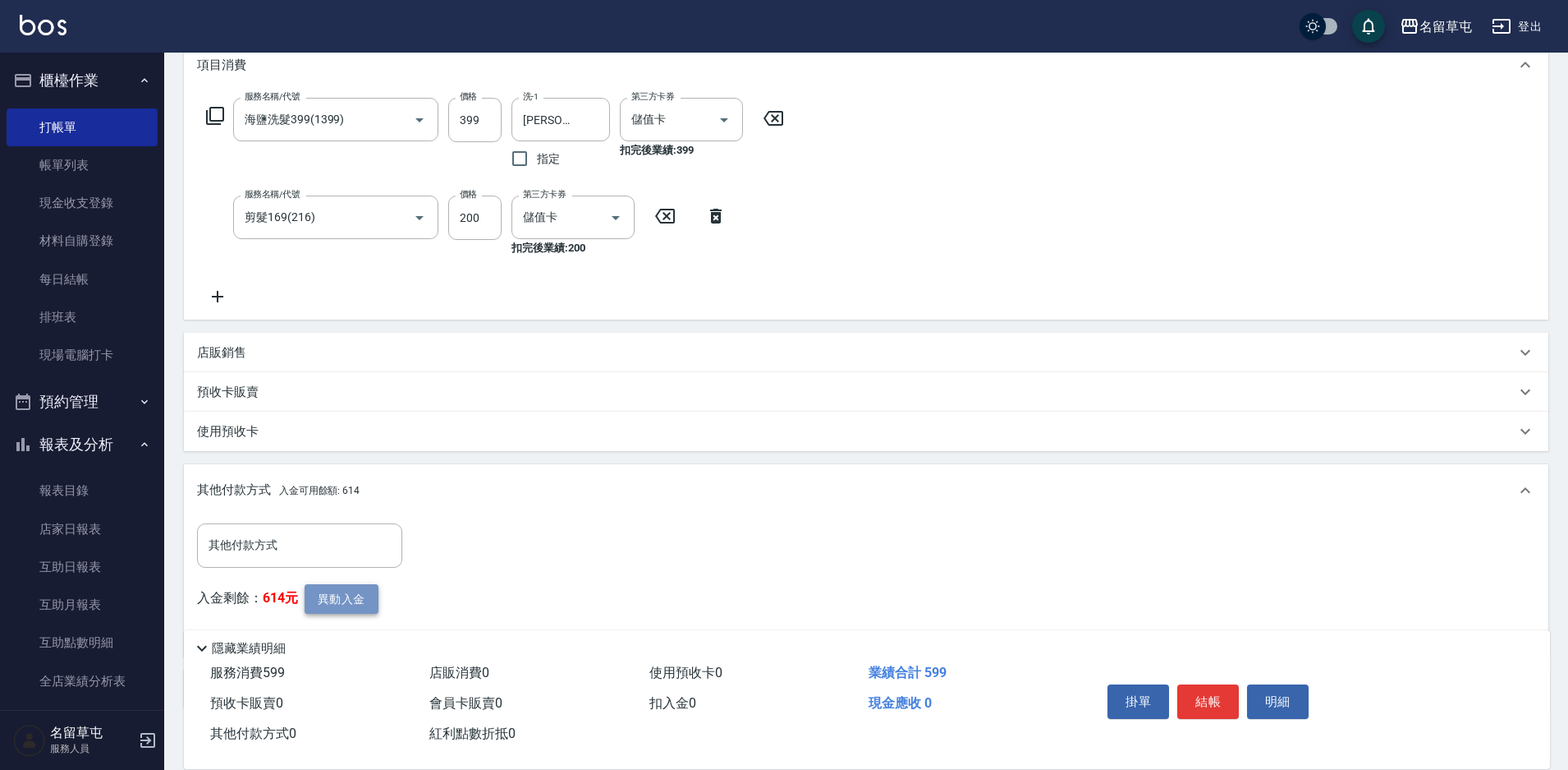
click at [336, 603] on button "異動入金" at bounding box center [341, 599] width 74 height 31
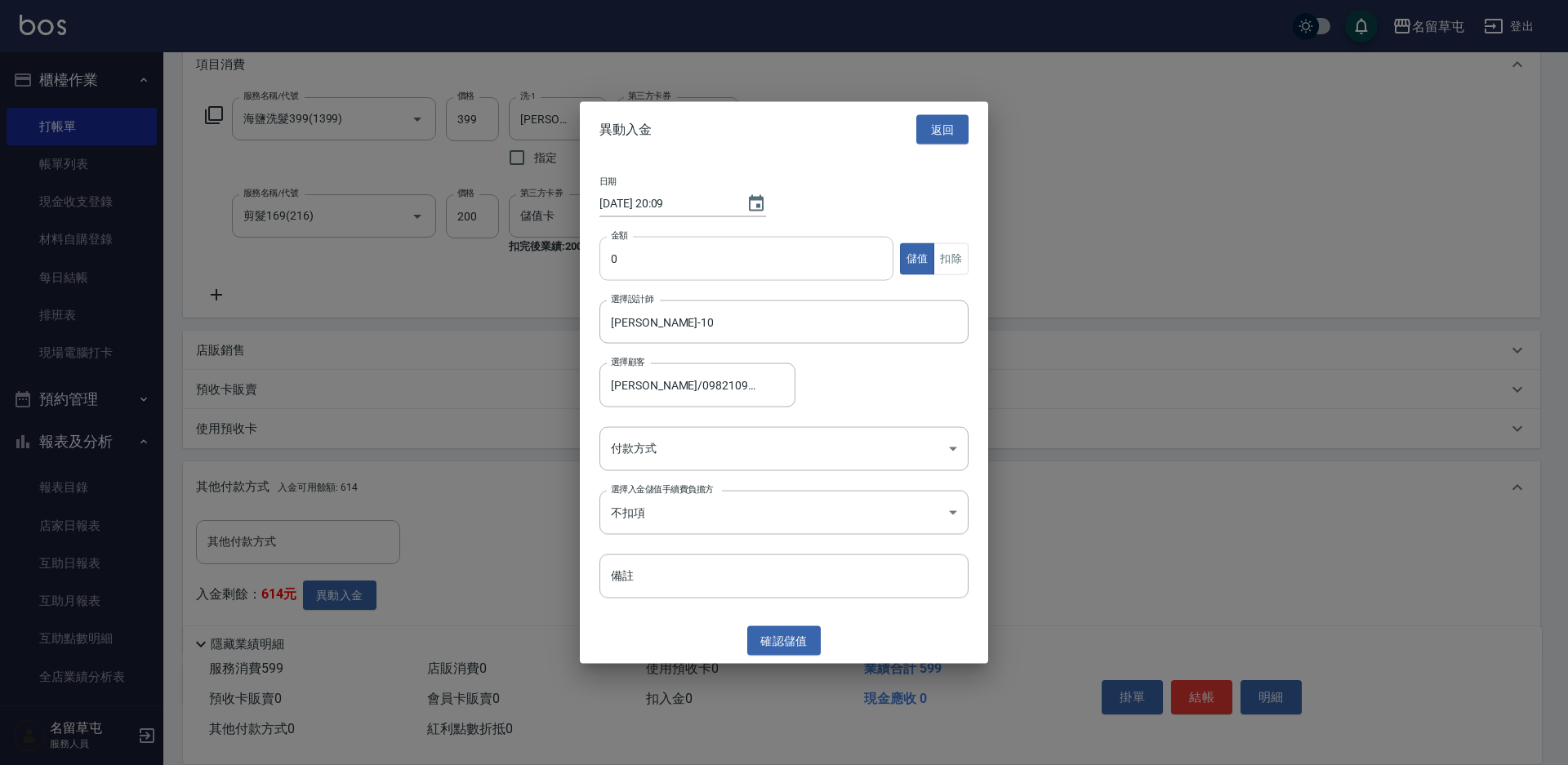
click at [620, 278] on input "0" at bounding box center [746, 259] width 294 height 44
click at [957, 258] on button "扣除" at bounding box center [951, 259] width 35 height 31
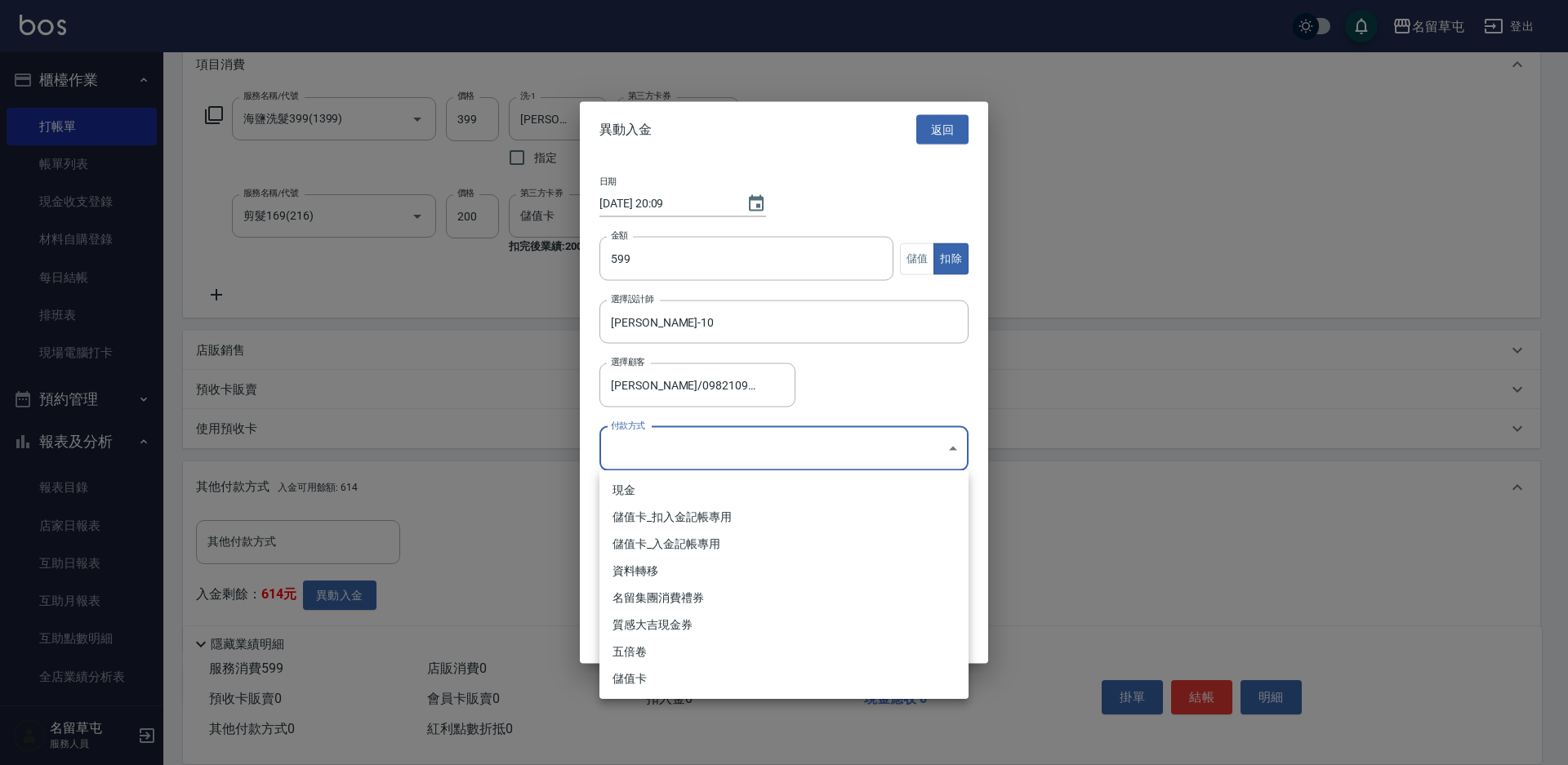
click at [675, 443] on body "名留草屯 登出 櫃檯作業 打帳單 帳單列表 現金收支登錄 材料自購登錄 每日結帳 排班表 現場電腦打卡 預約管理 預約管理 單日預約紀錄 單週預約紀錄 報表及…" at bounding box center [784, 316] width 1568 height 1090
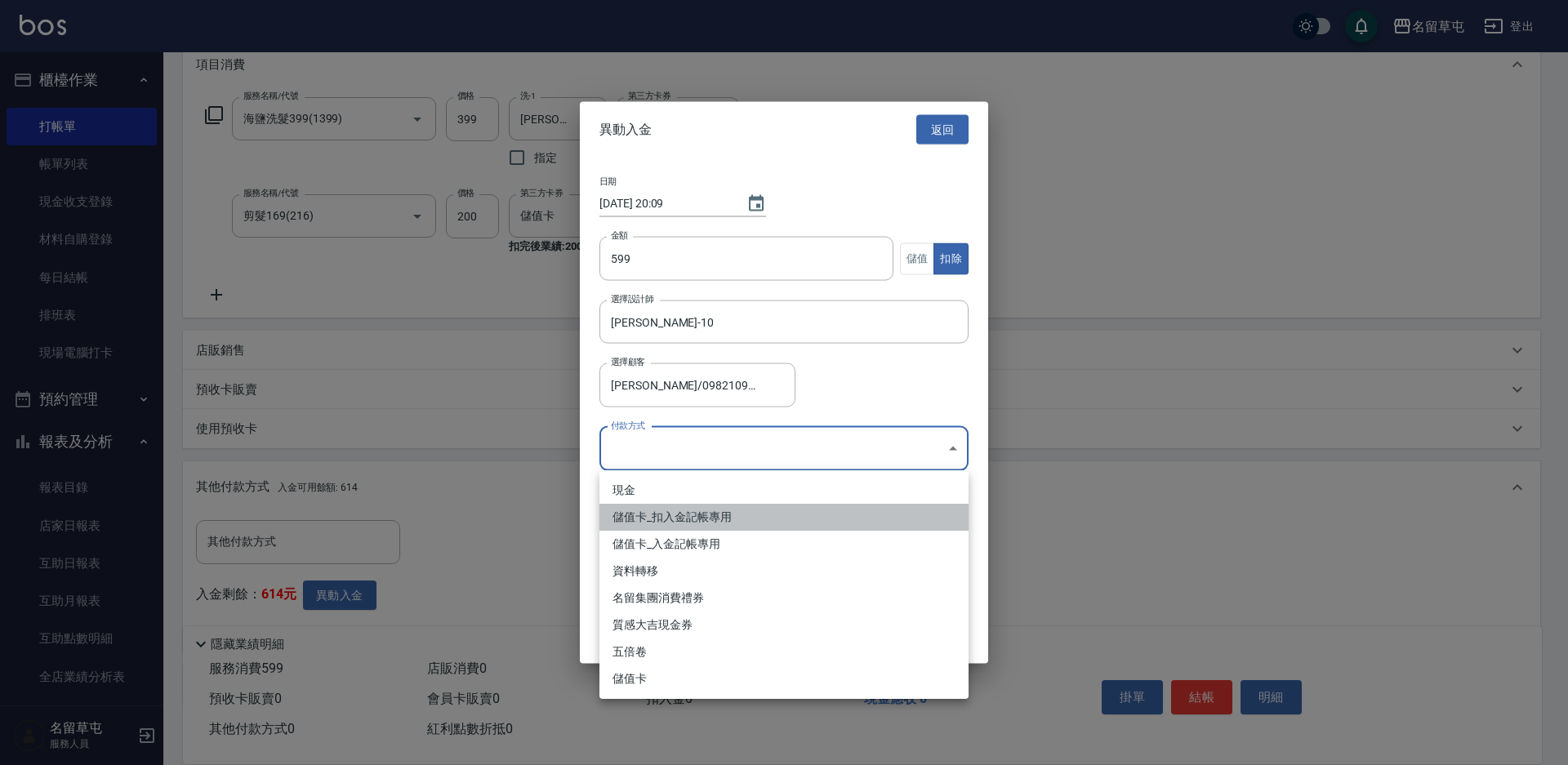
click at [623, 516] on li "儲值卡_扣入金記帳專用" at bounding box center [783, 516] width 369 height 27
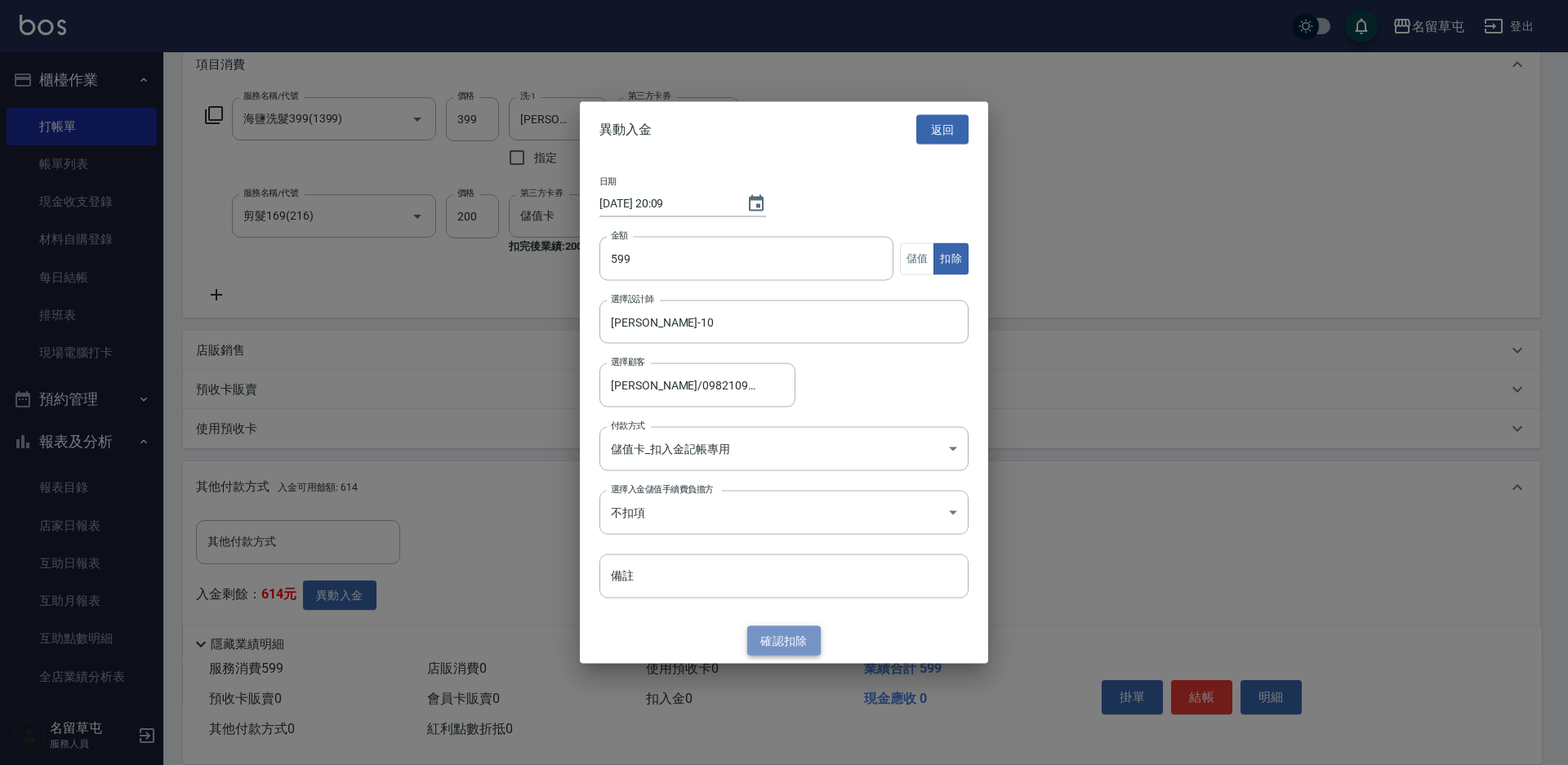
click at [783, 641] on button "確認 扣除" at bounding box center [784, 640] width 74 height 30
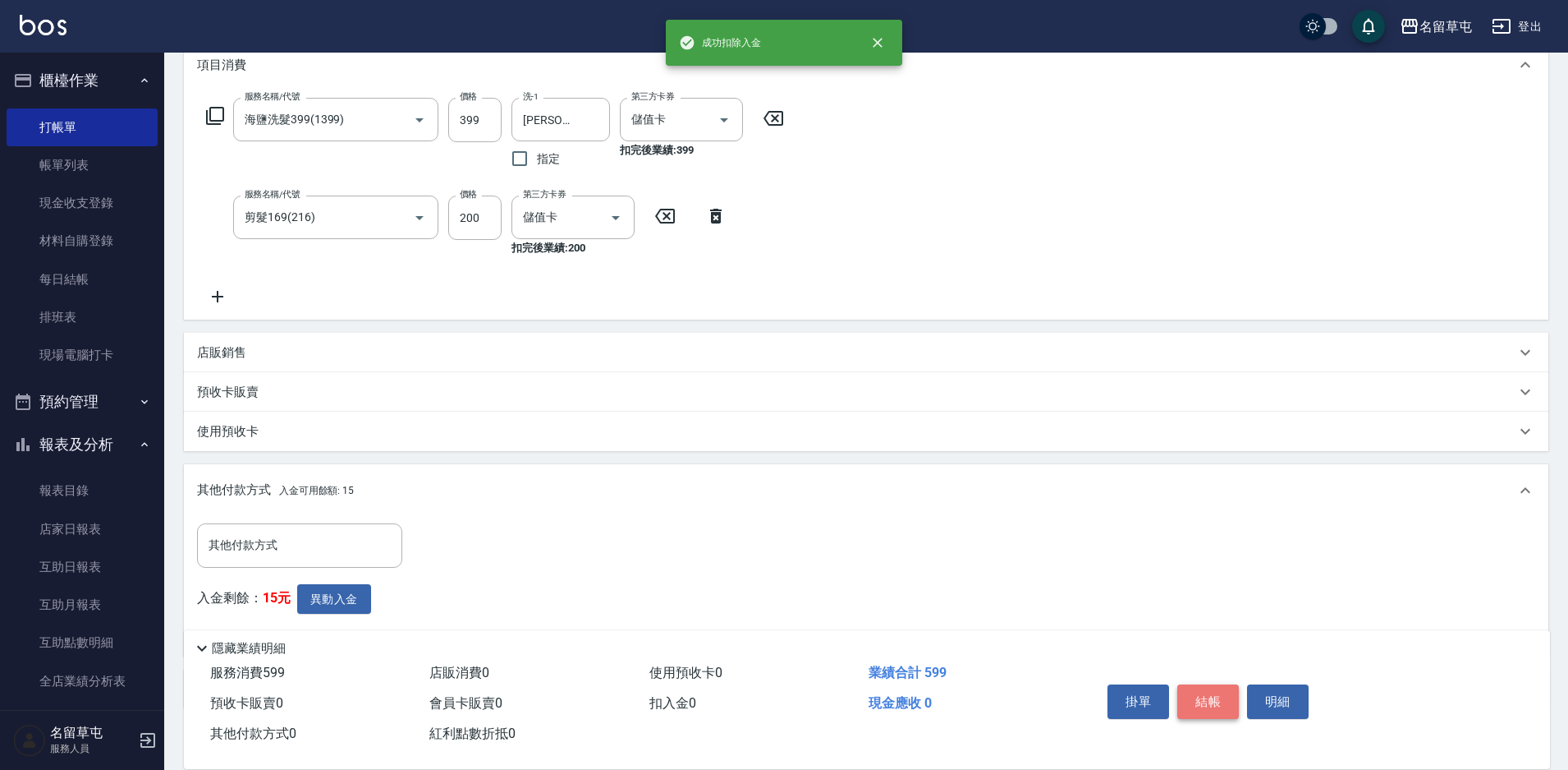
click at [1208, 701] on button "結帳" at bounding box center [1208, 701] width 61 height 35
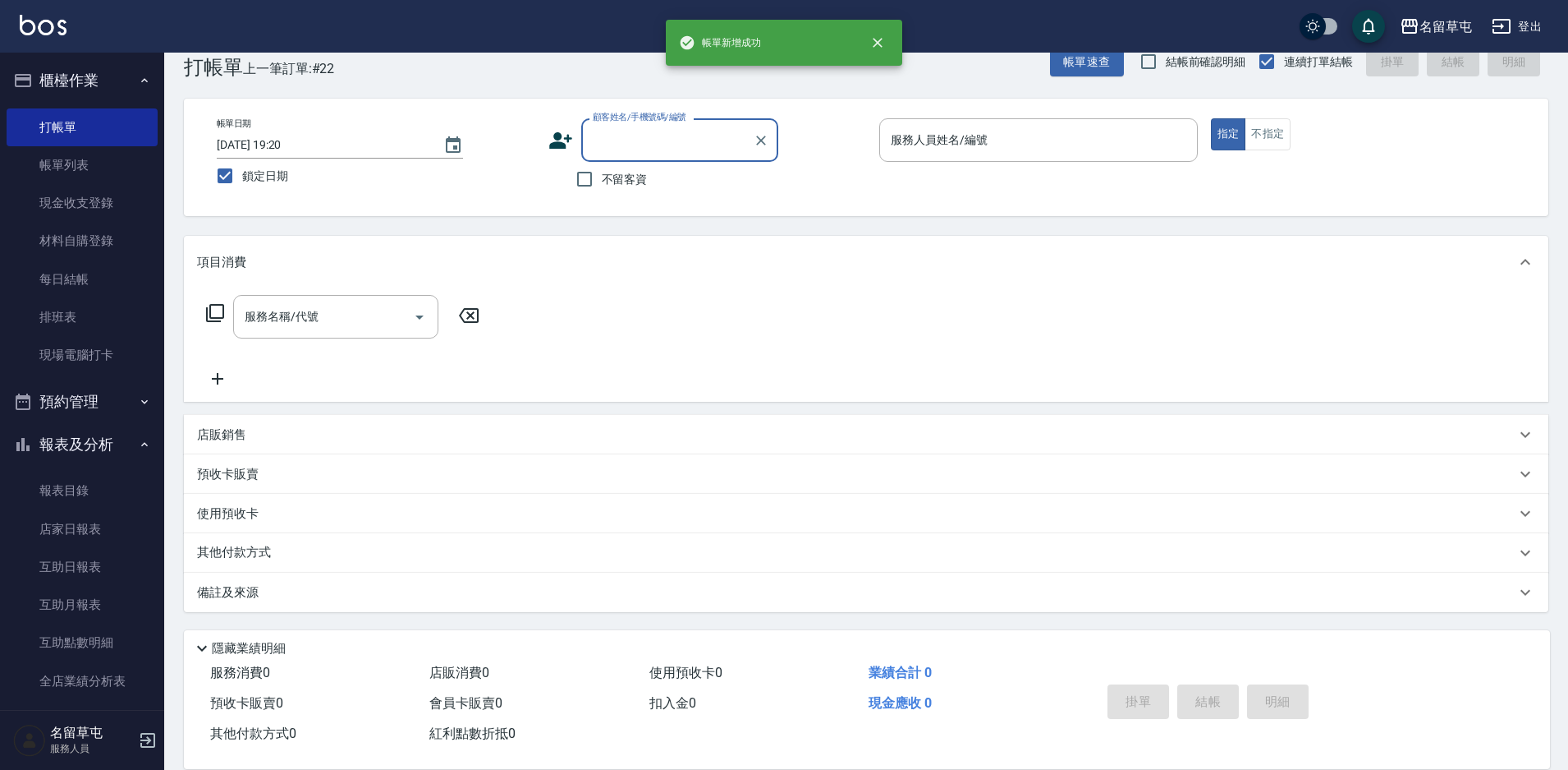
scroll to position [0, 0]
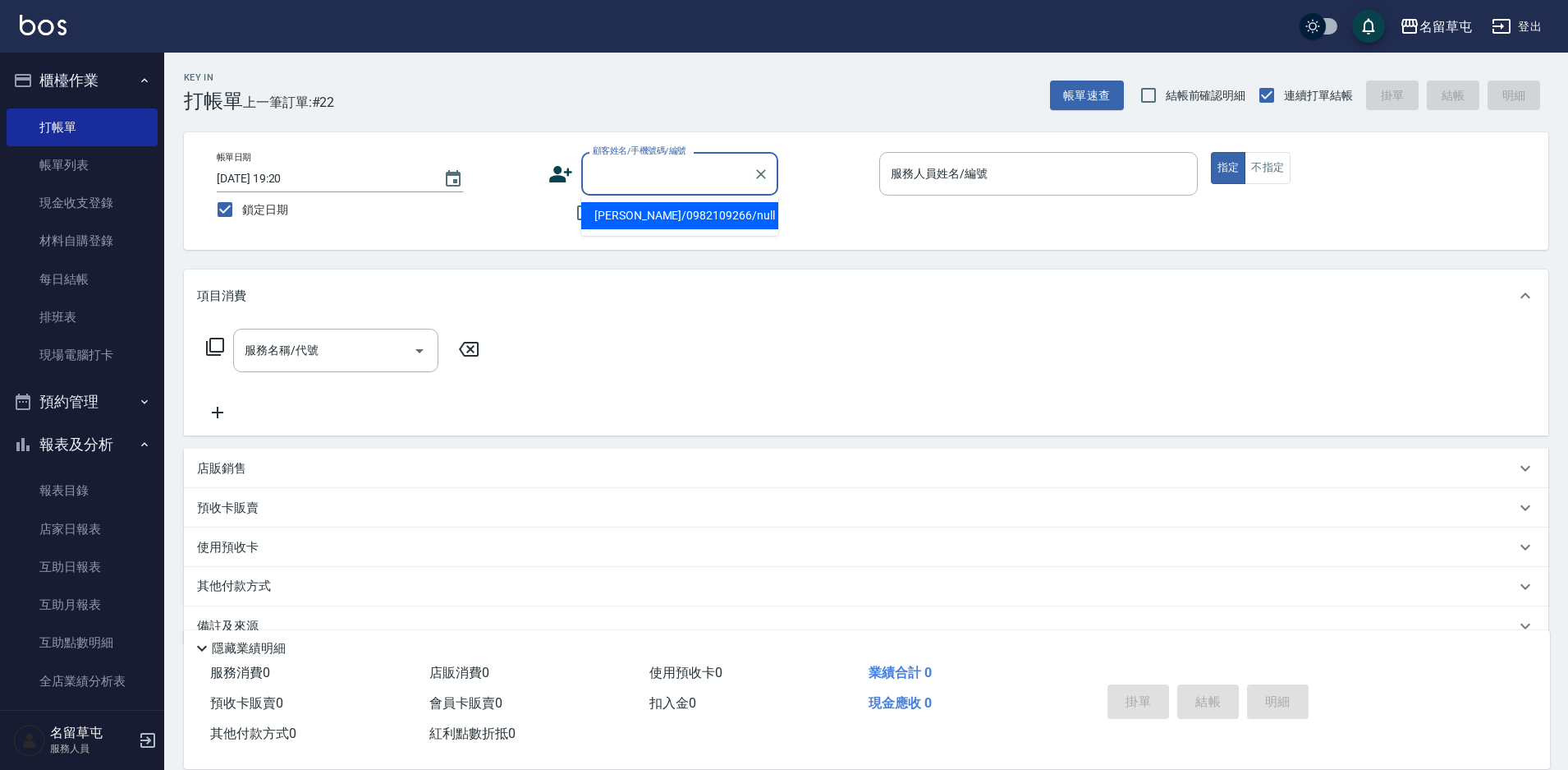
paste input "0912107067"
click at [910, 181] on input "服務人員姓名/編號" at bounding box center [1039, 173] width 304 height 29
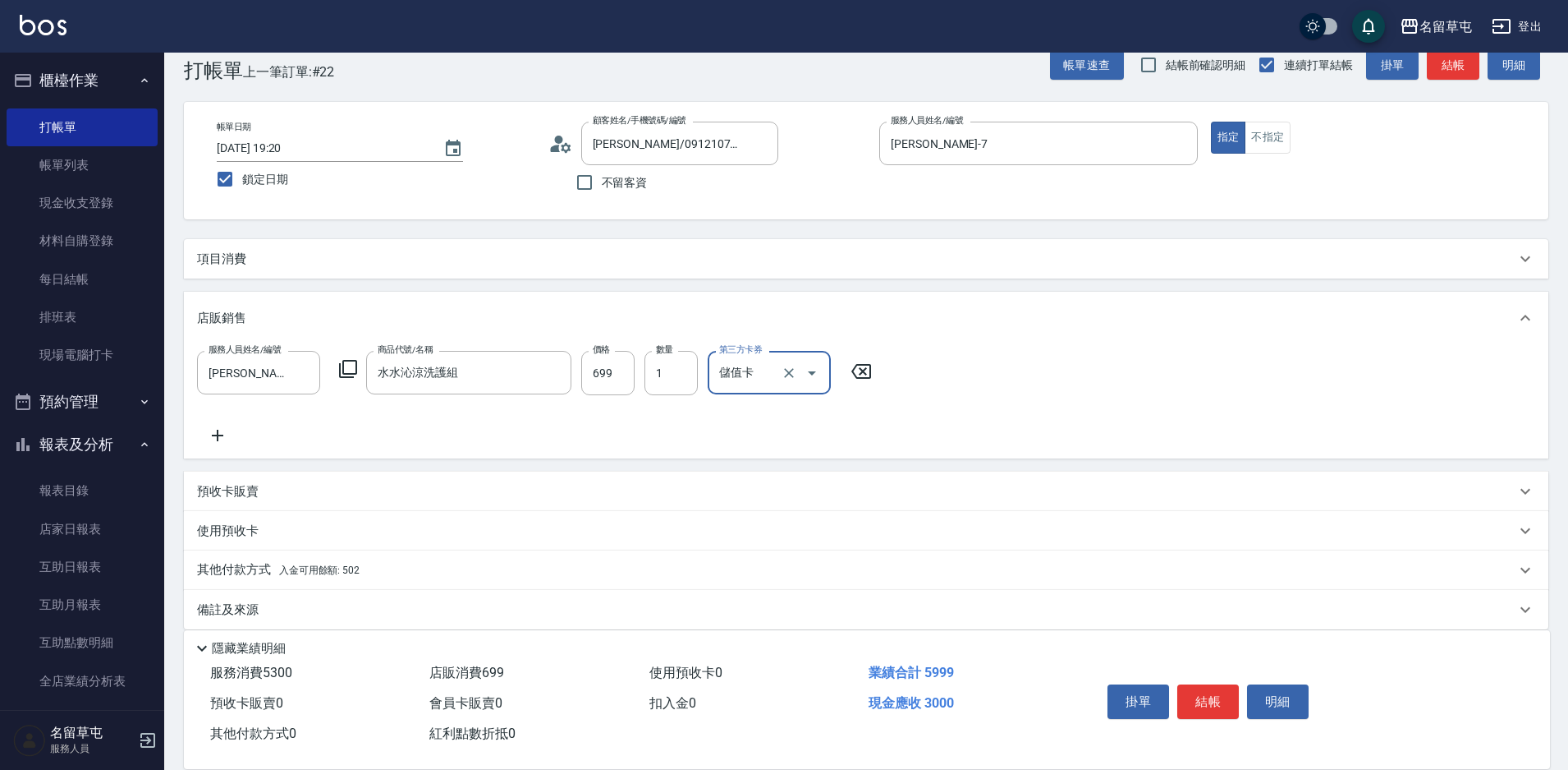
scroll to position [48, 0]
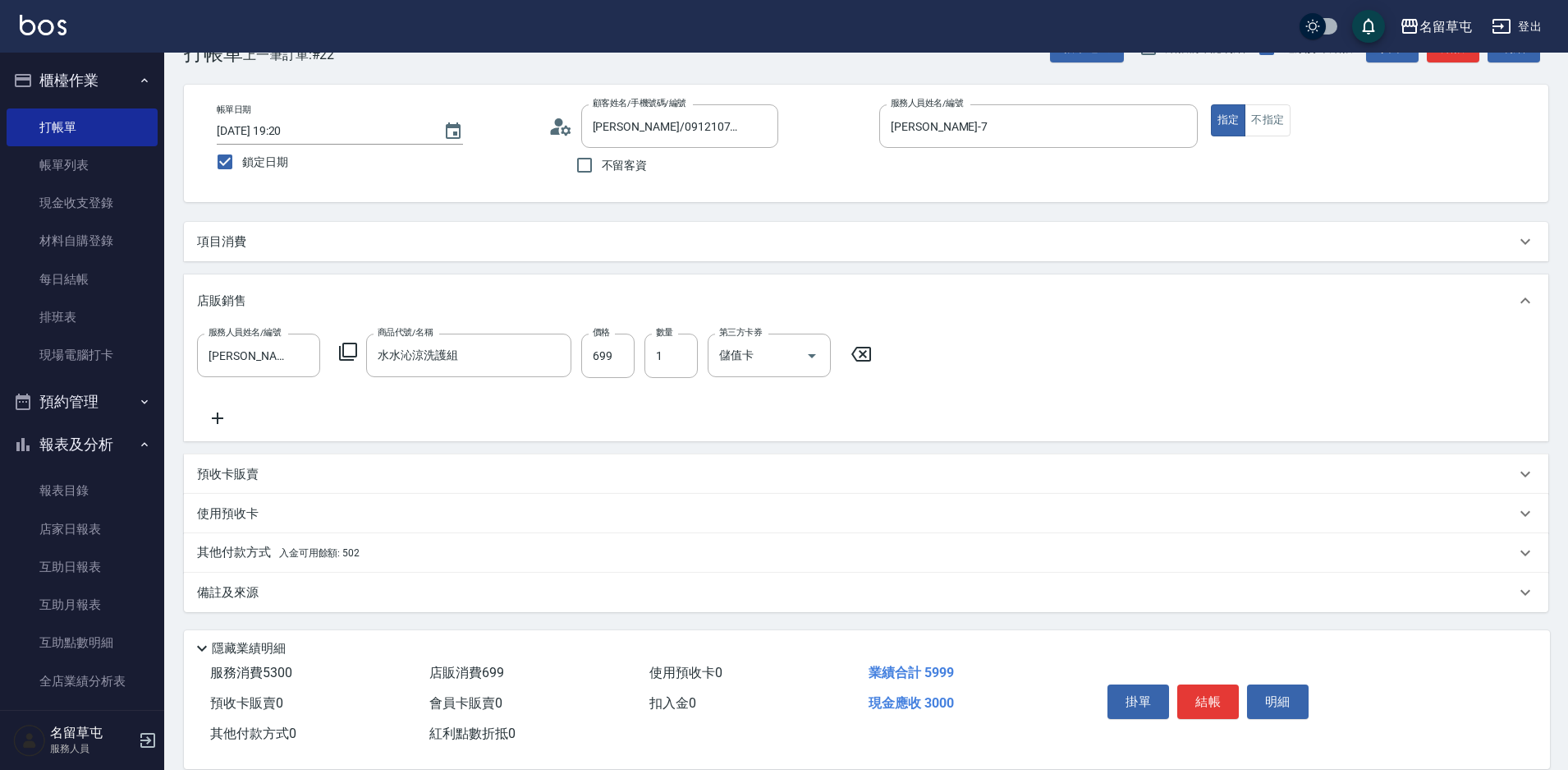
click at [287, 542] on div "其他付款方式 入金可用餘額: 502" at bounding box center [867, 553] width 1365 height 40
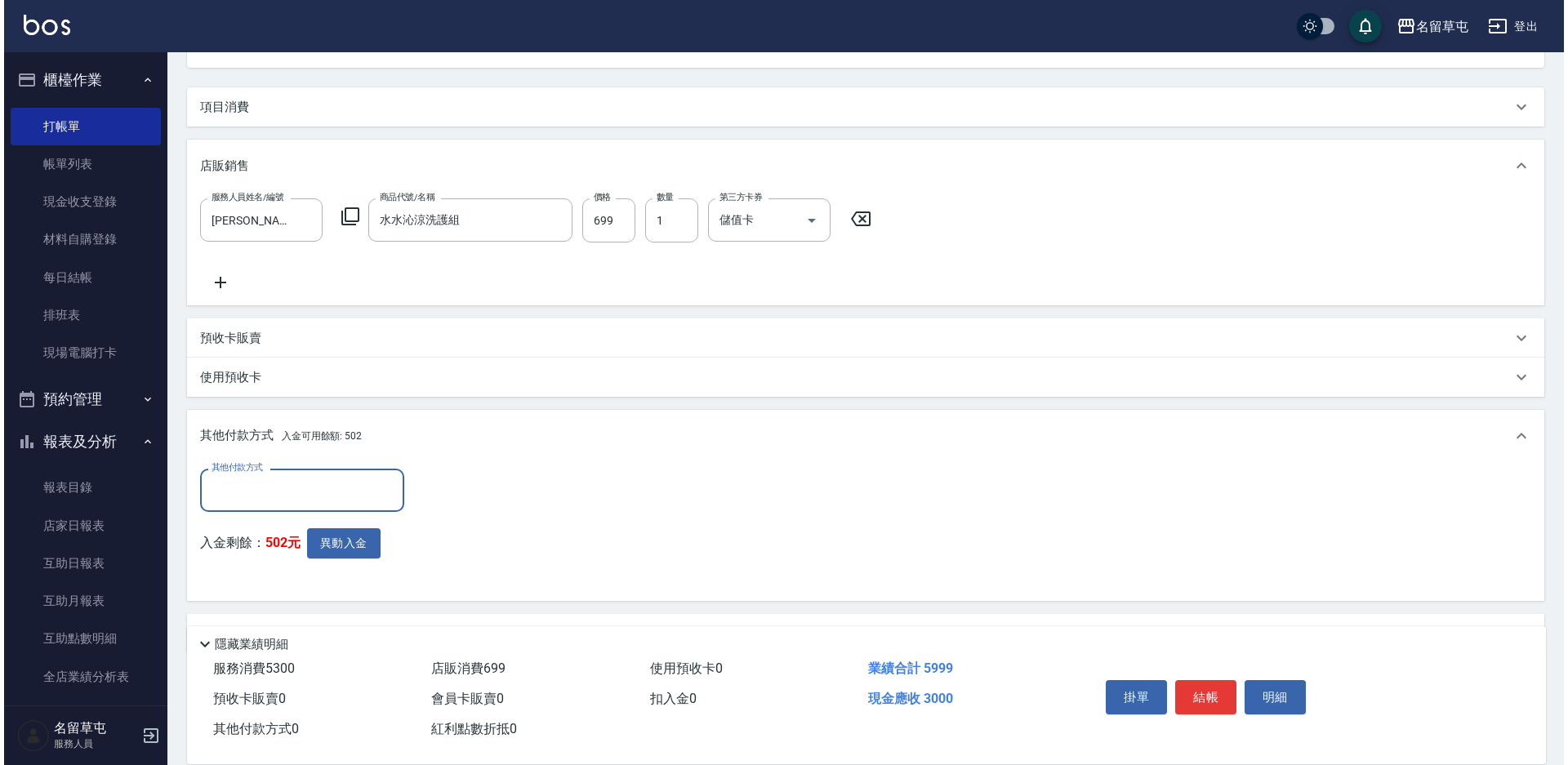
scroll to position [210, 0]
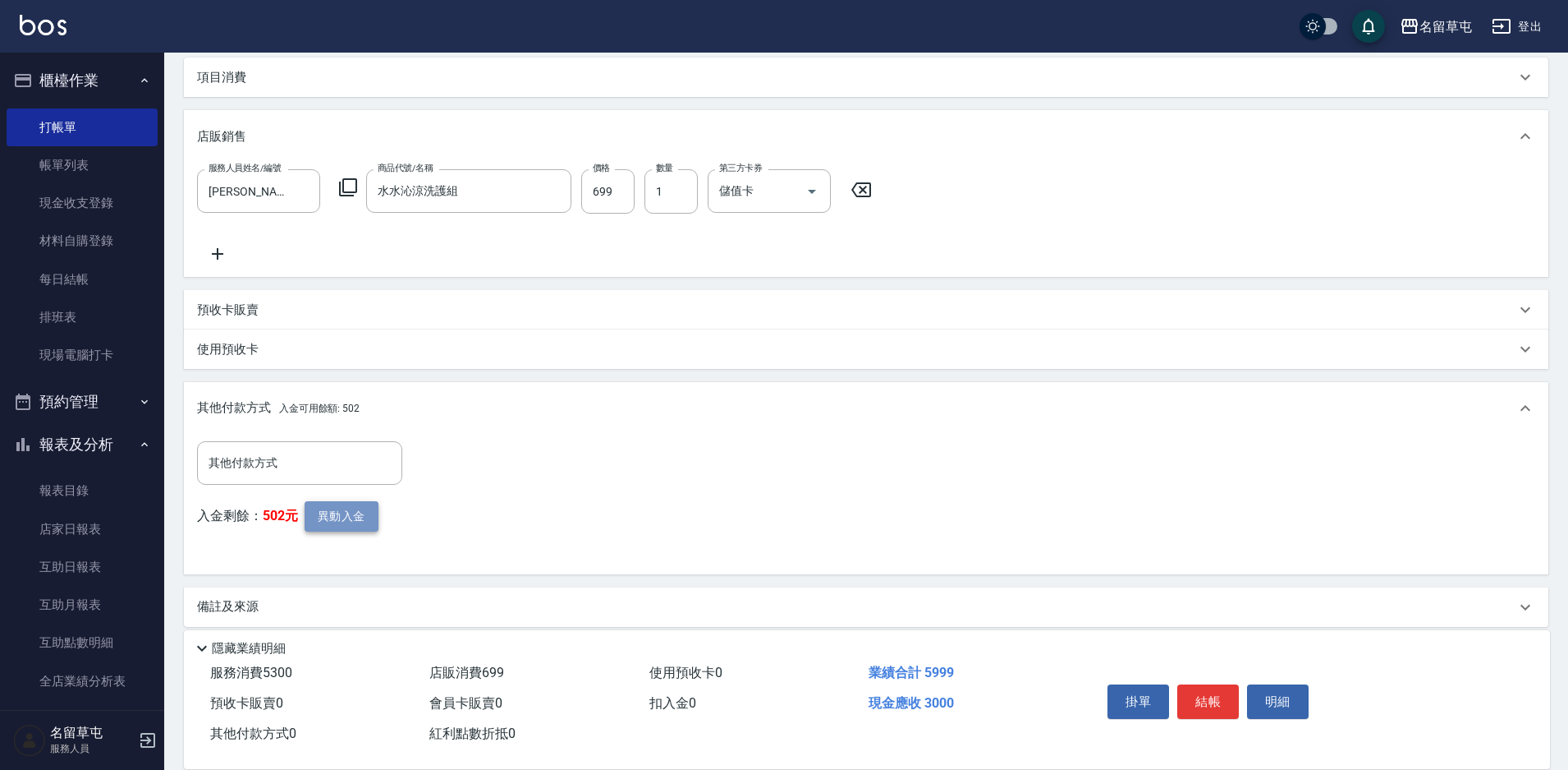
click at [354, 521] on button "異動入金" at bounding box center [341, 516] width 74 height 31
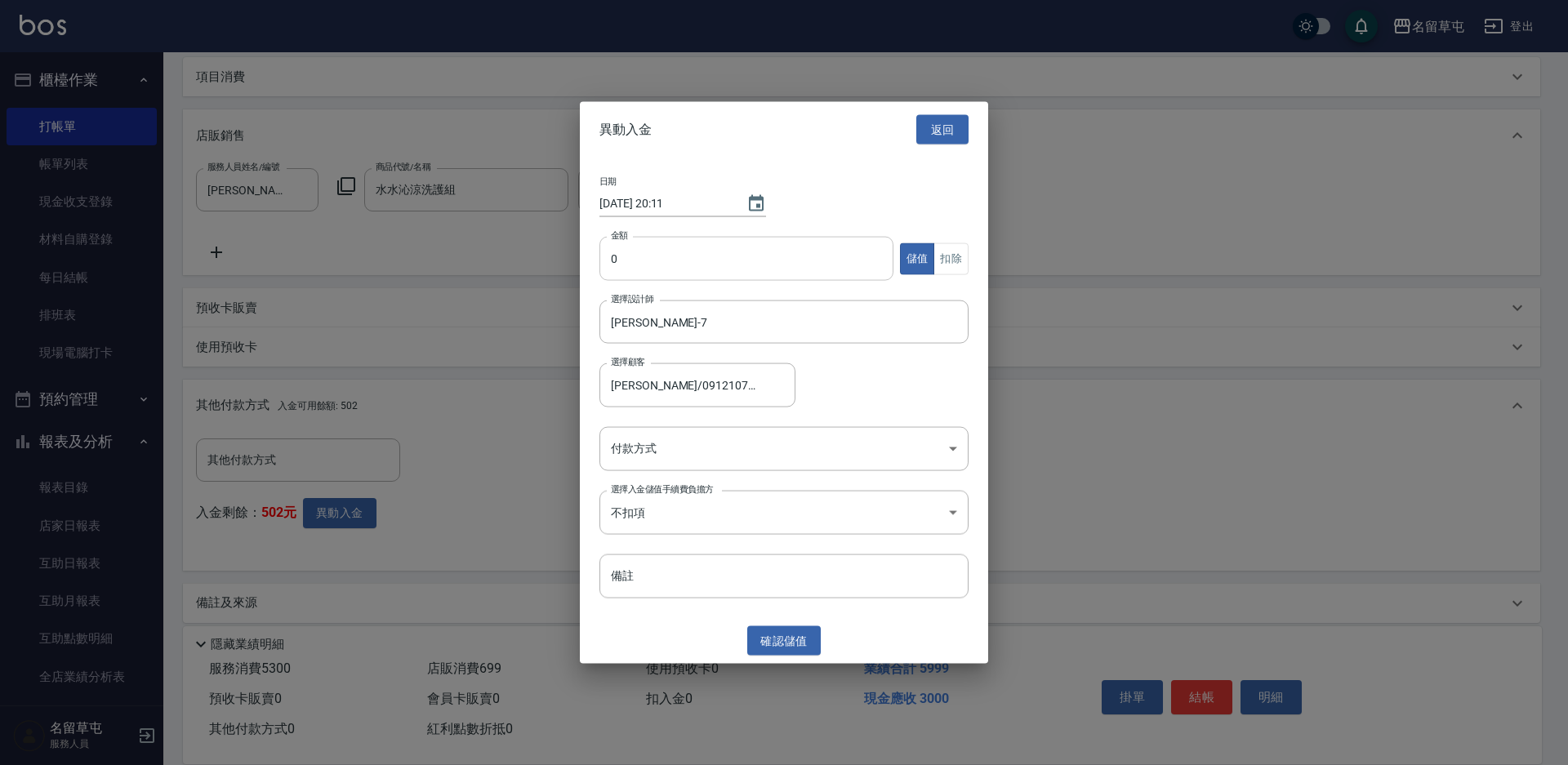
click at [690, 257] on input "0" at bounding box center [746, 259] width 294 height 44
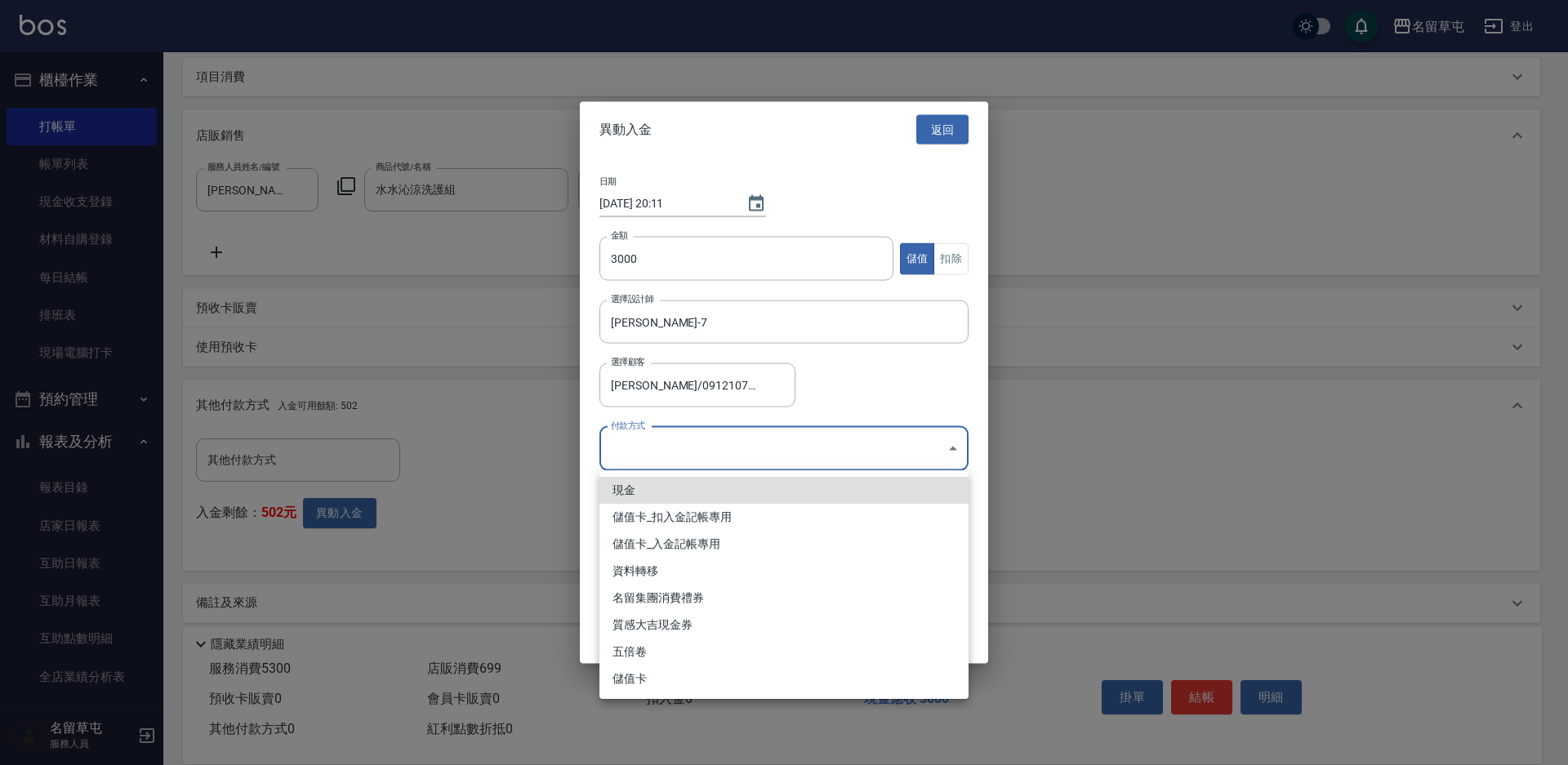
click at [761, 457] on body "名留草屯 登出 櫃檯作業 打帳單 帳單列表 現金收支登錄 材料自購登錄 每日結帳 排班表 現場電腦打卡 預約管理 預約管理 單日預約紀錄 單週預約紀錄 報表及…" at bounding box center [784, 284] width 1568 height 990
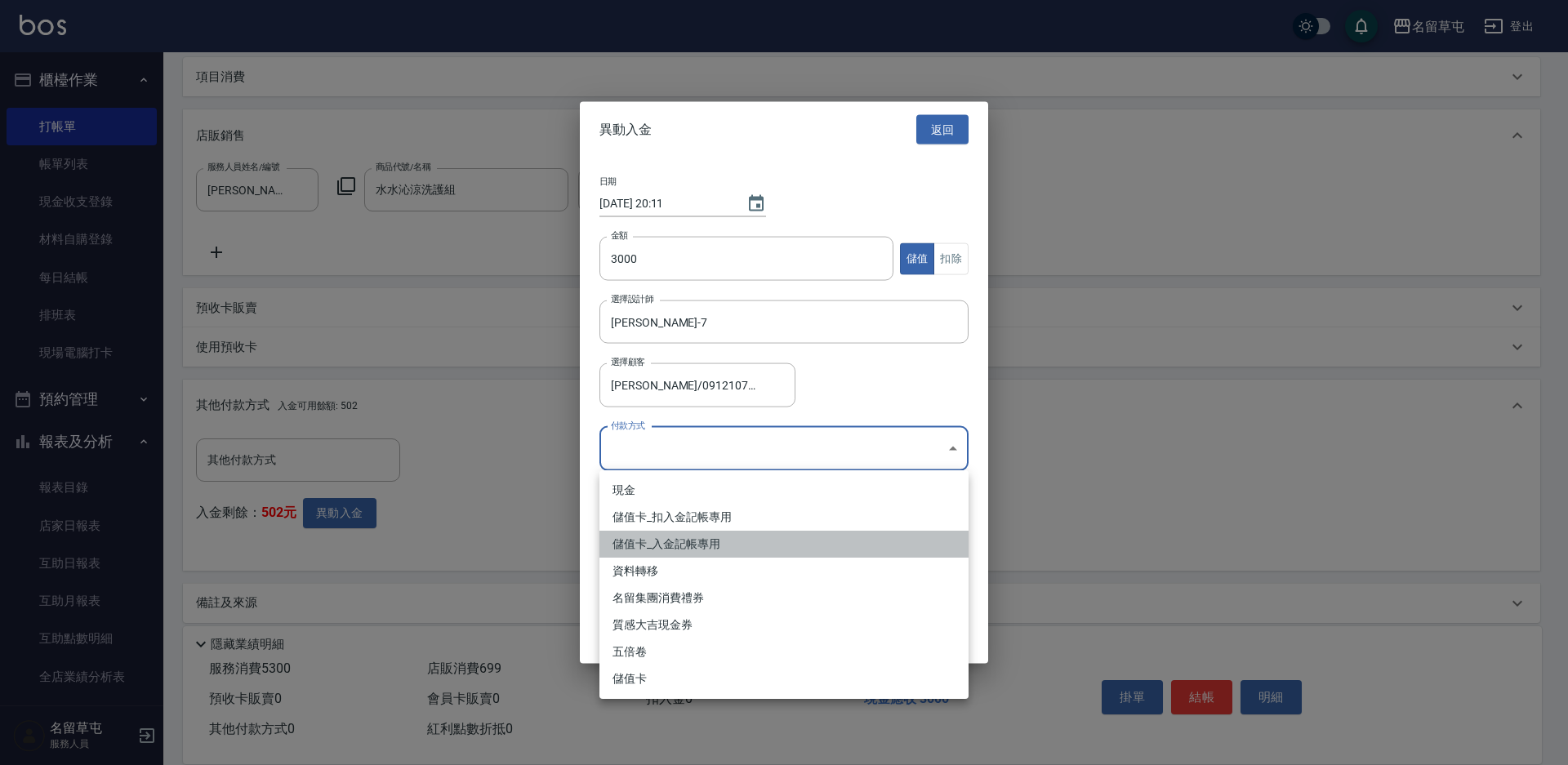
click at [660, 549] on li "儲值卡_入金記帳專用" at bounding box center [783, 544] width 369 height 27
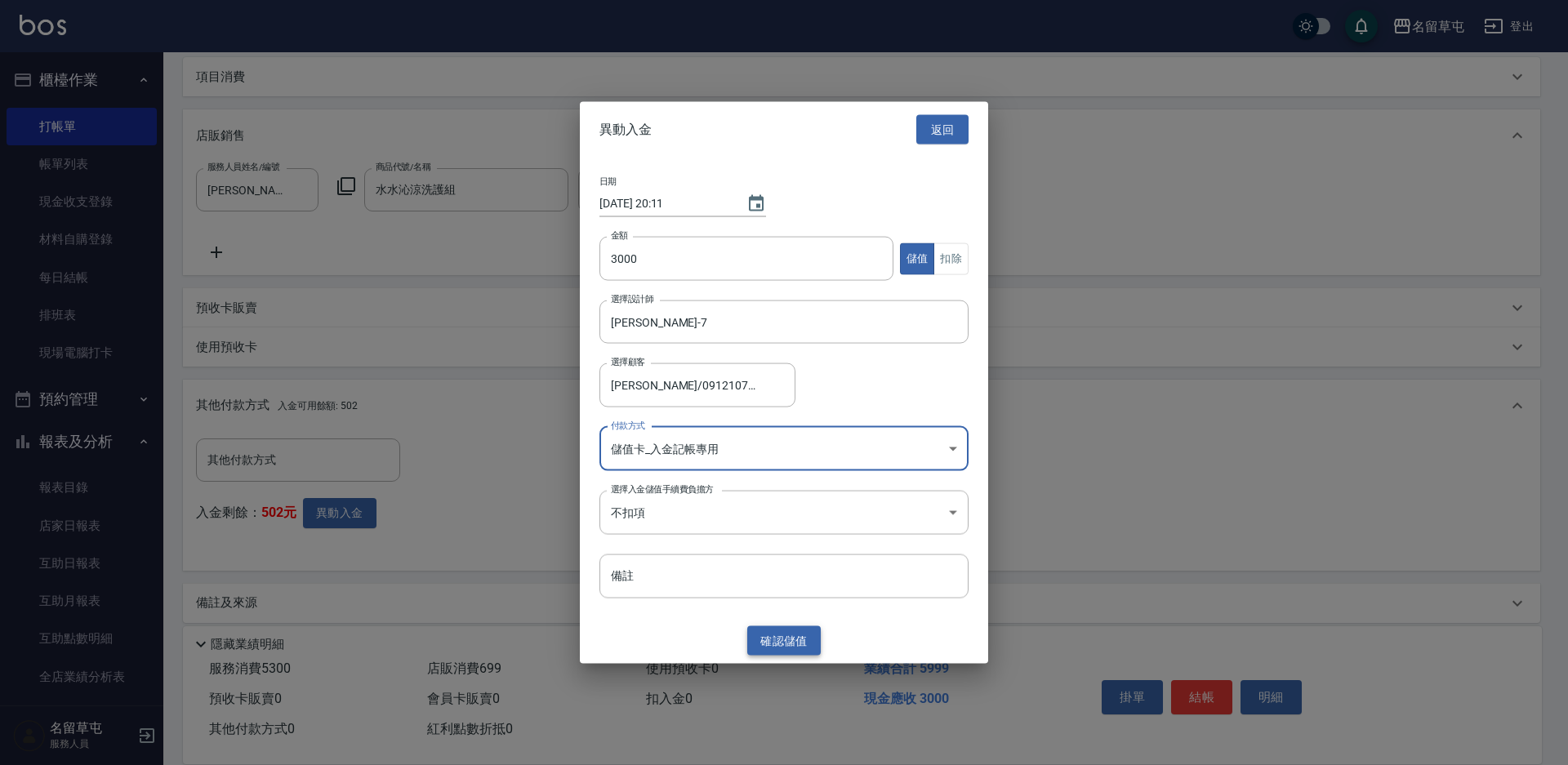
click at [805, 633] on button "確認 儲值" at bounding box center [784, 640] width 74 height 30
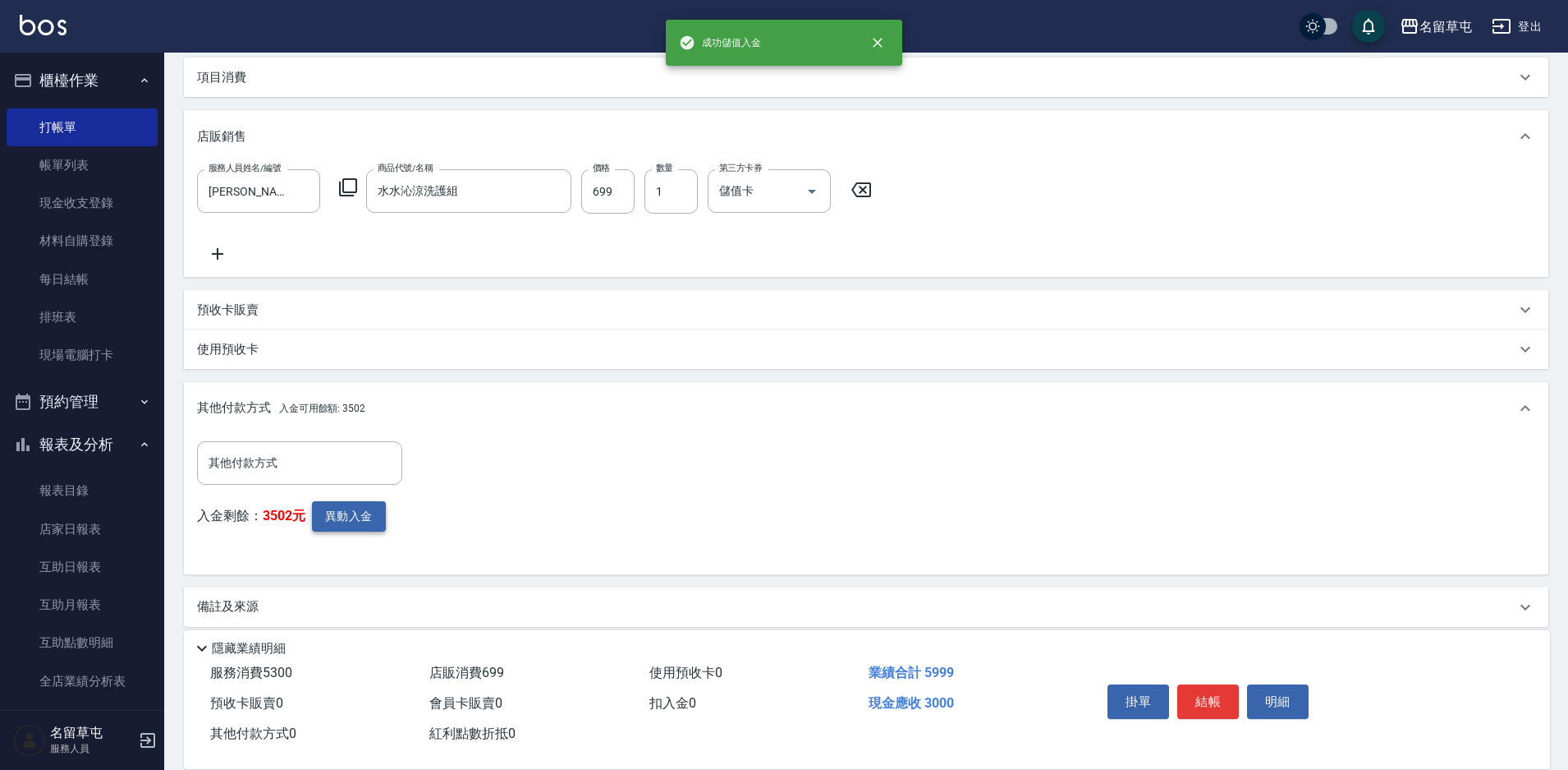
click at [365, 520] on button "異動入金" at bounding box center [348, 516] width 74 height 31
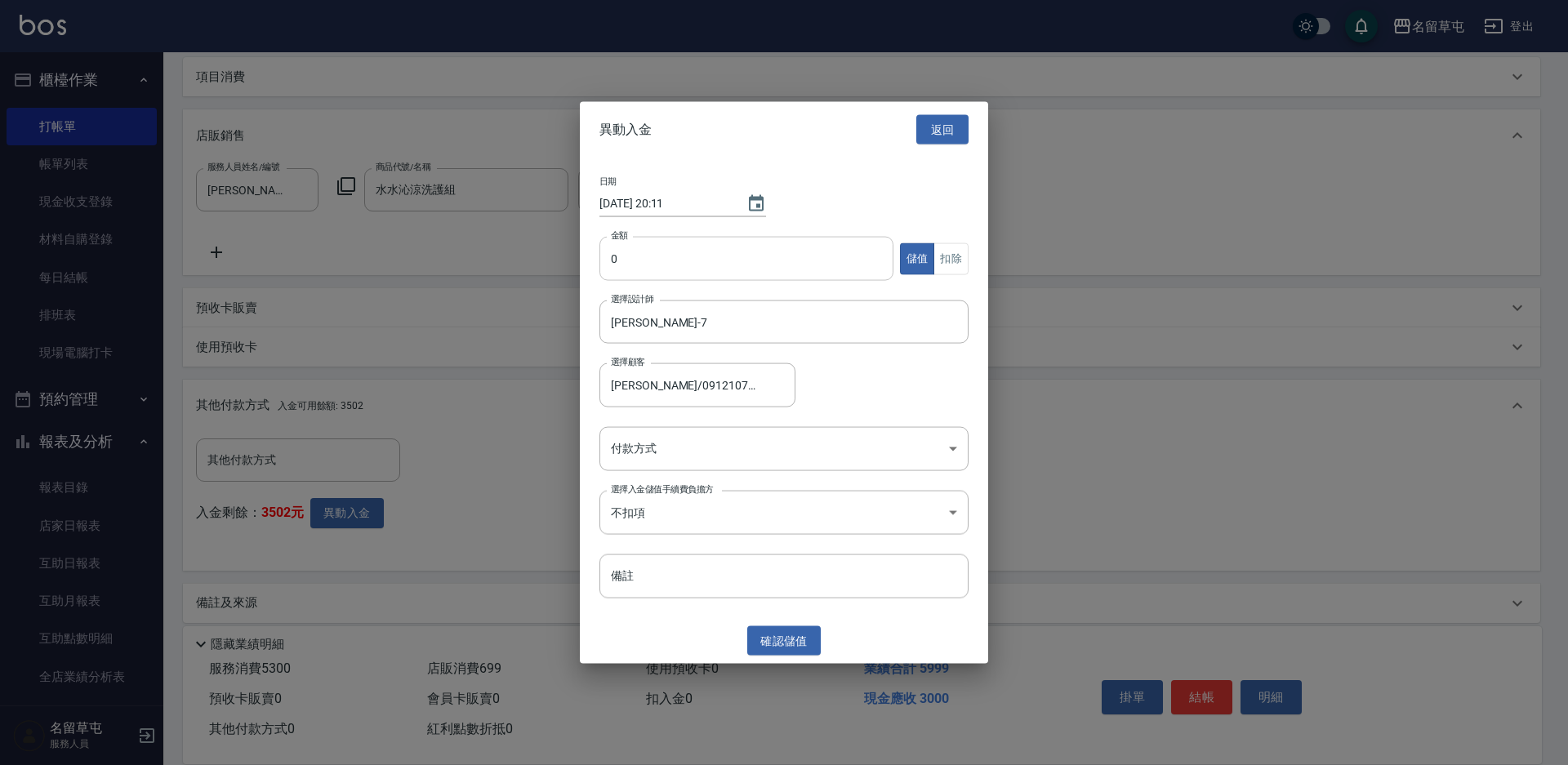
click at [765, 255] on input "0" at bounding box center [746, 259] width 294 height 44
click at [956, 253] on button "扣除" at bounding box center [951, 259] width 35 height 31
click at [667, 463] on body "名留草屯 登出 櫃檯作業 打帳單 帳單列表 現金收支登錄 材料自購登錄 每日結帳 排班表 現場電腦打卡 預約管理 預約管理 單日預約紀錄 單週預約紀錄 報表及…" at bounding box center [784, 284] width 1568 height 990
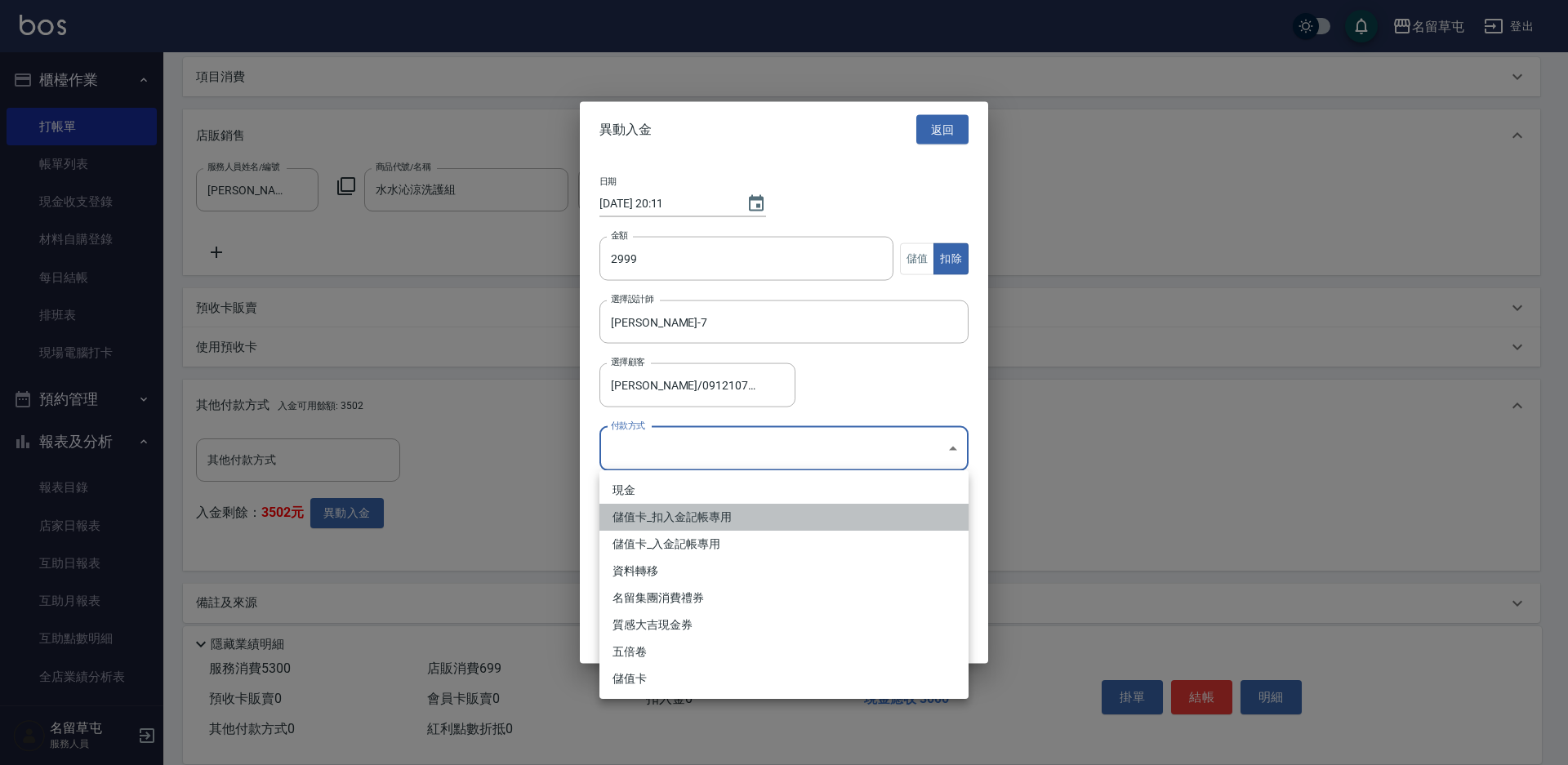
click at [669, 521] on li "儲值卡_扣入金記帳專用" at bounding box center [783, 516] width 369 height 27
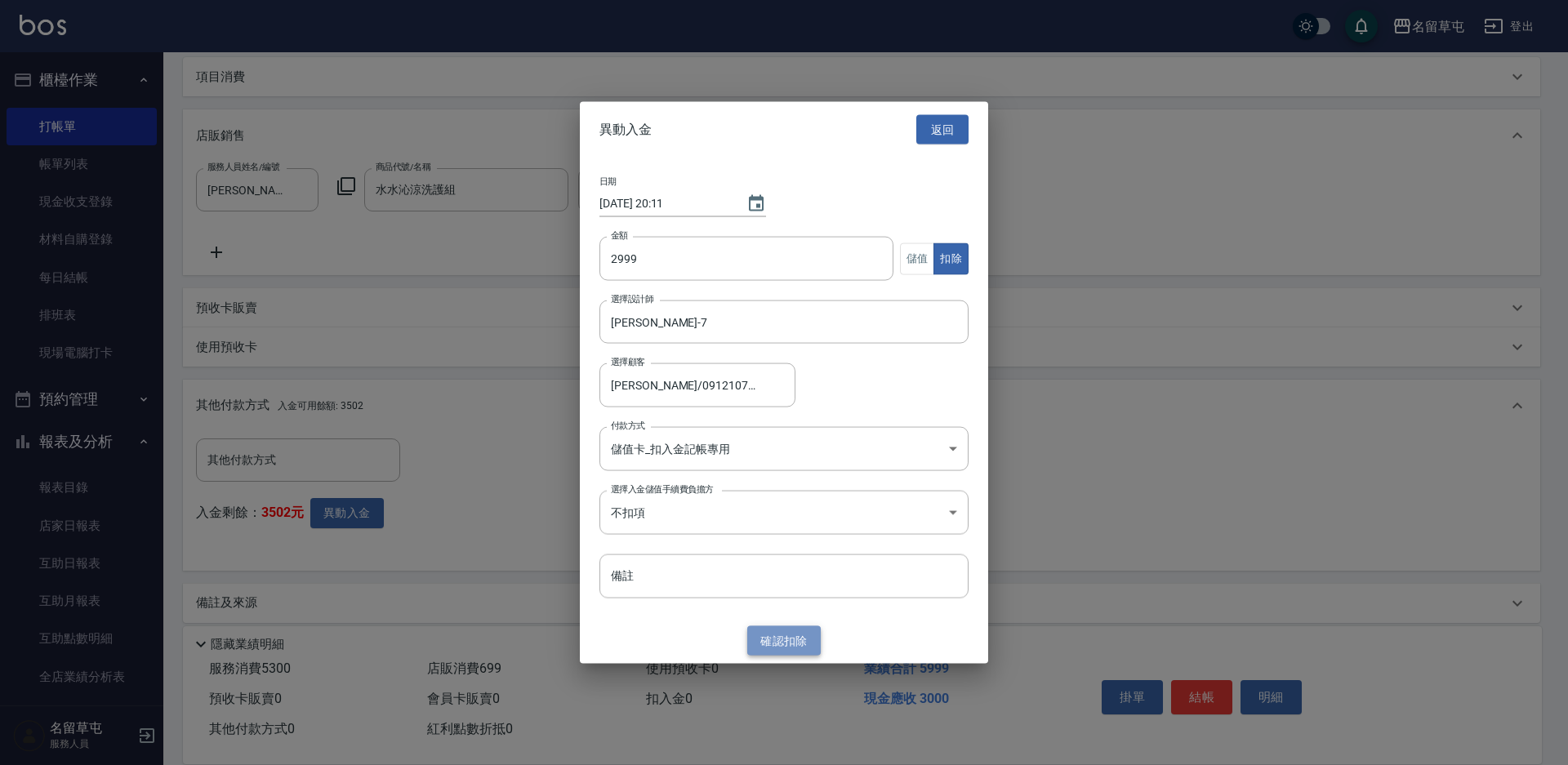
click at [782, 635] on button "確認 扣除" at bounding box center [784, 640] width 74 height 30
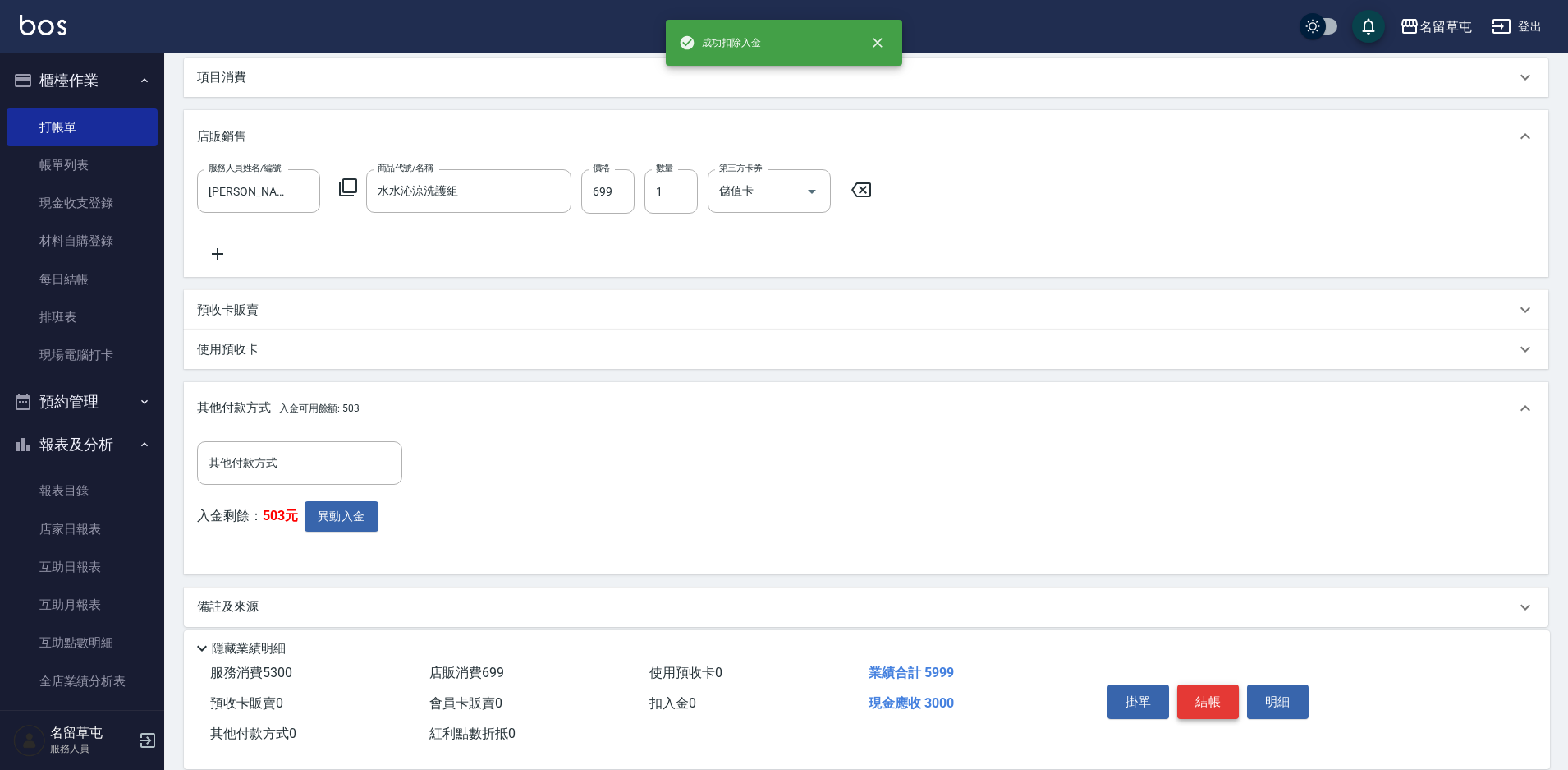
click at [1219, 702] on button "結帳" at bounding box center [1208, 701] width 61 height 35
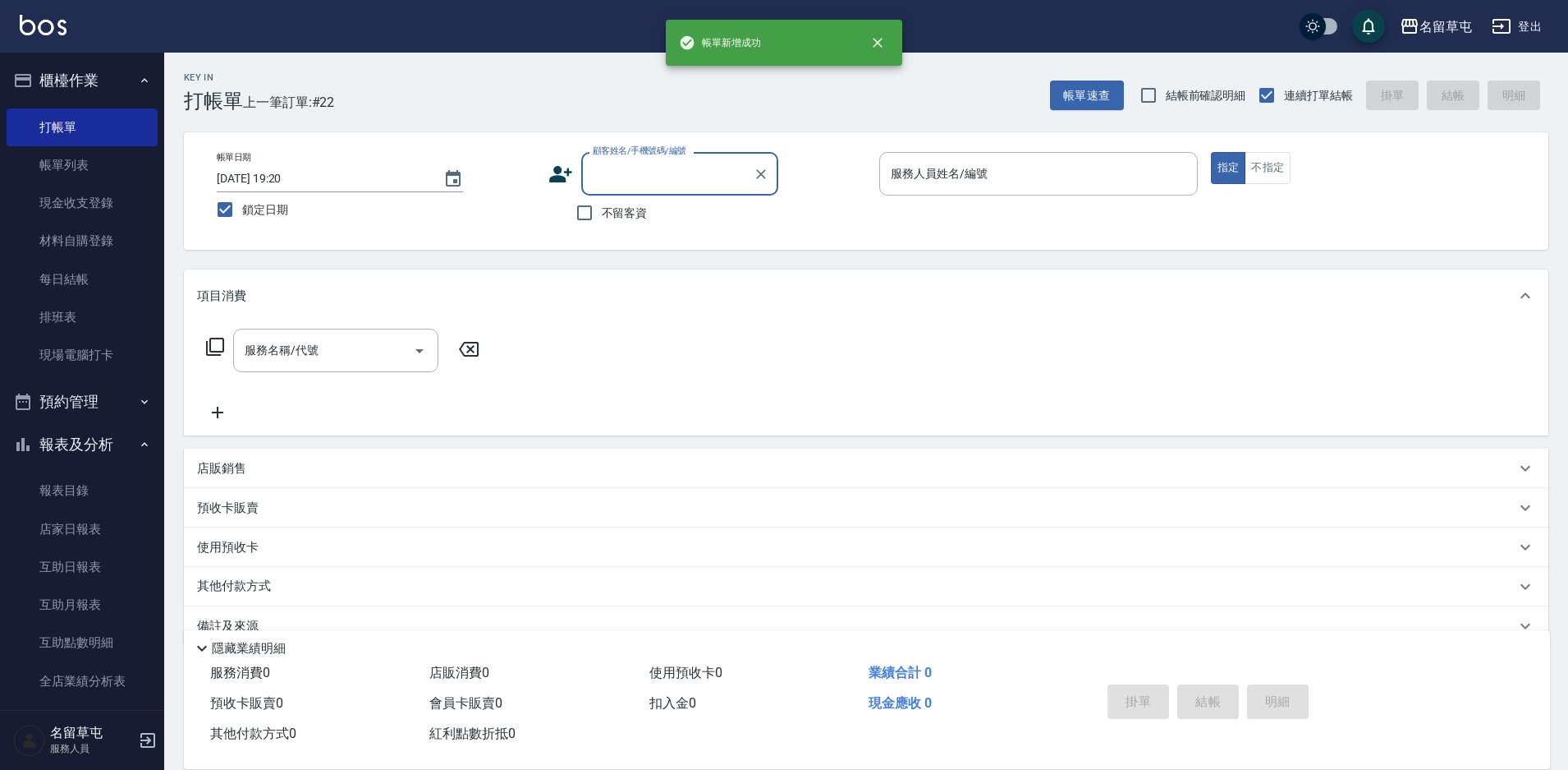
scroll to position [0, 0]
click at [600, 162] on input "顧客姓名/手機號碼/編號" at bounding box center [667, 173] width 157 height 29
paste input "0903678950"
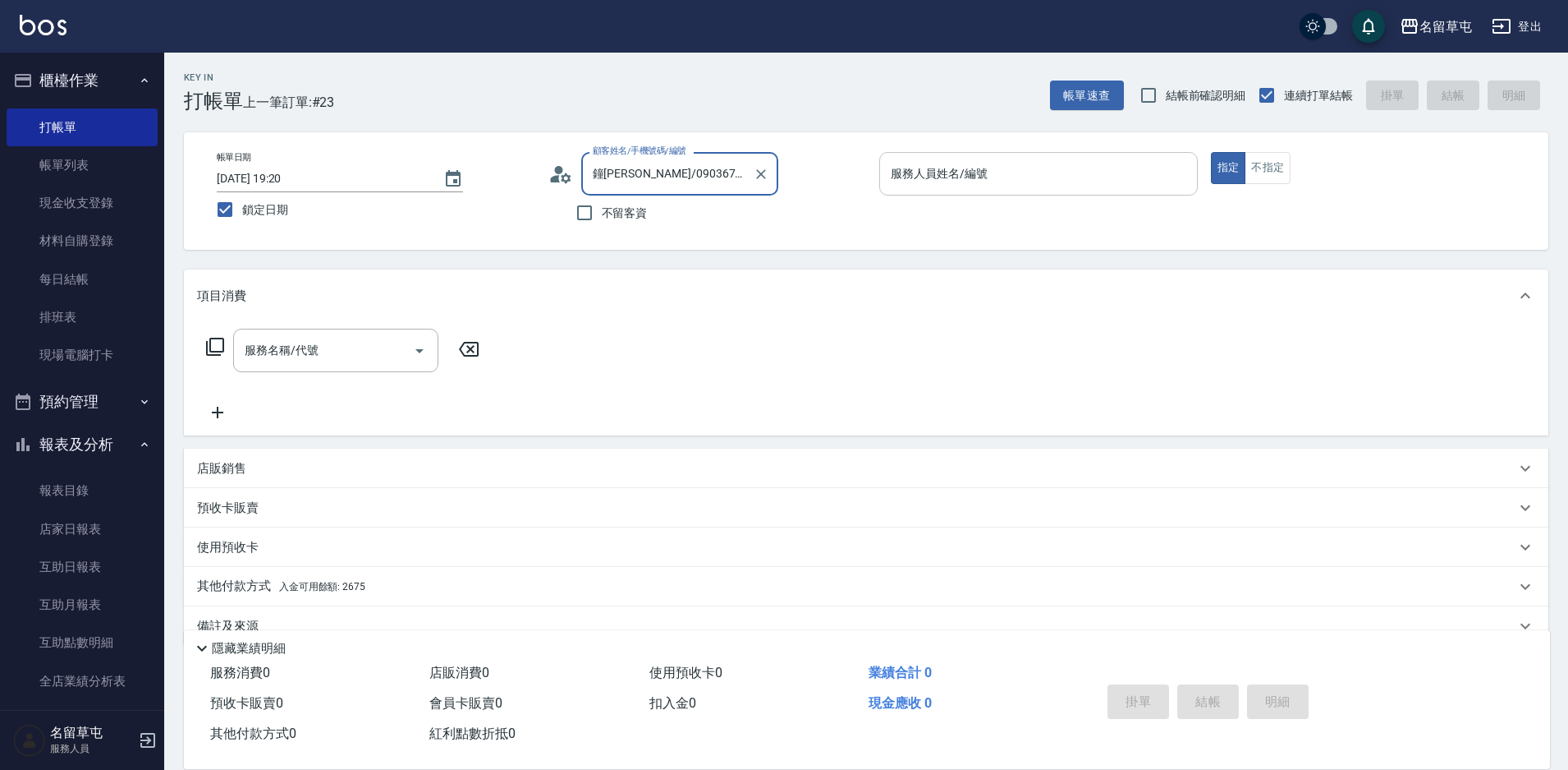
click at [1027, 161] on input "服務人員姓名/編號" at bounding box center [1039, 173] width 304 height 29
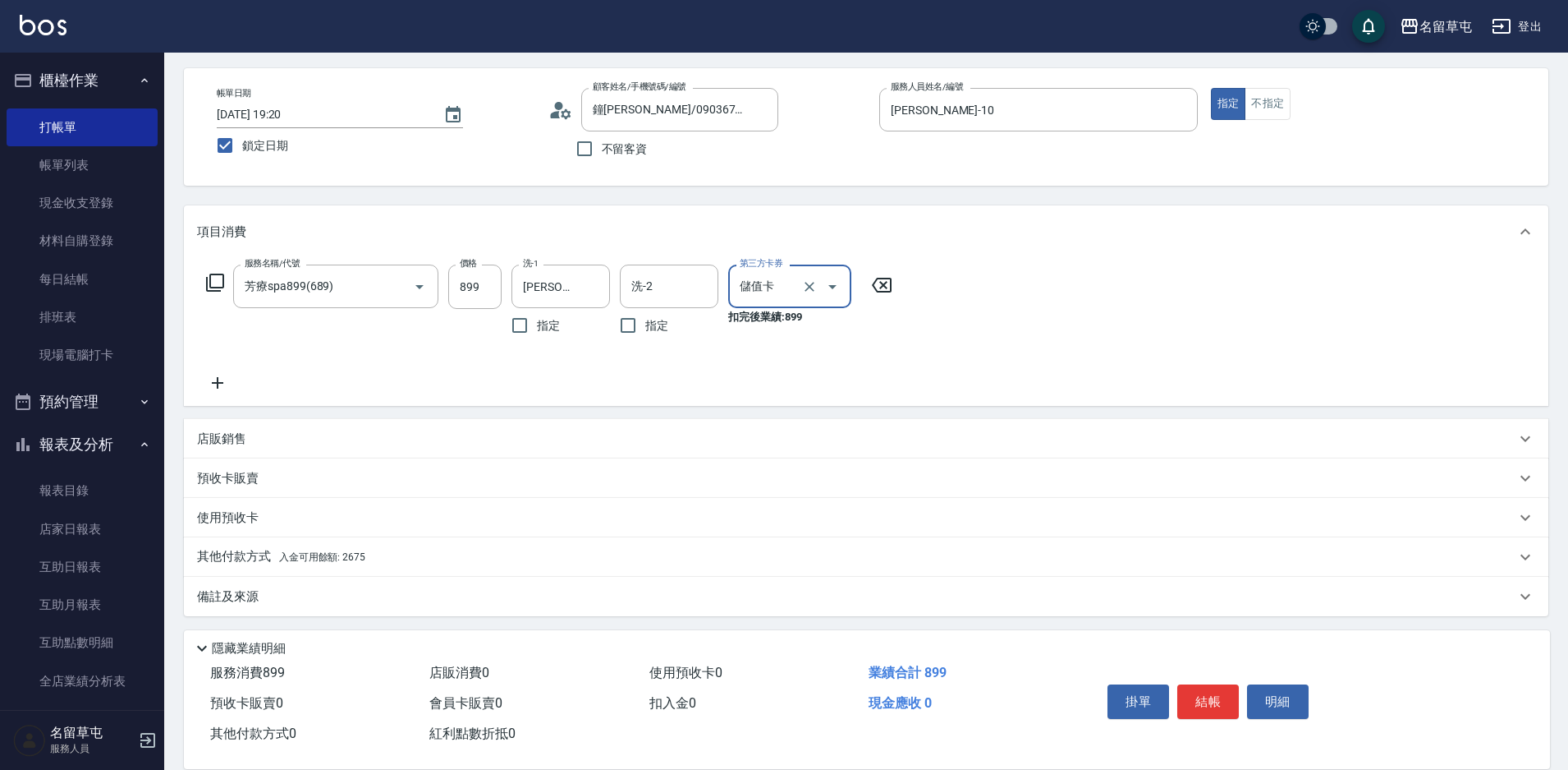
scroll to position [68, 0]
click at [254, 557] on p "其他付款方式 入金可用餘額: 2675" at bounding box center [281, 553] width 168 height 18
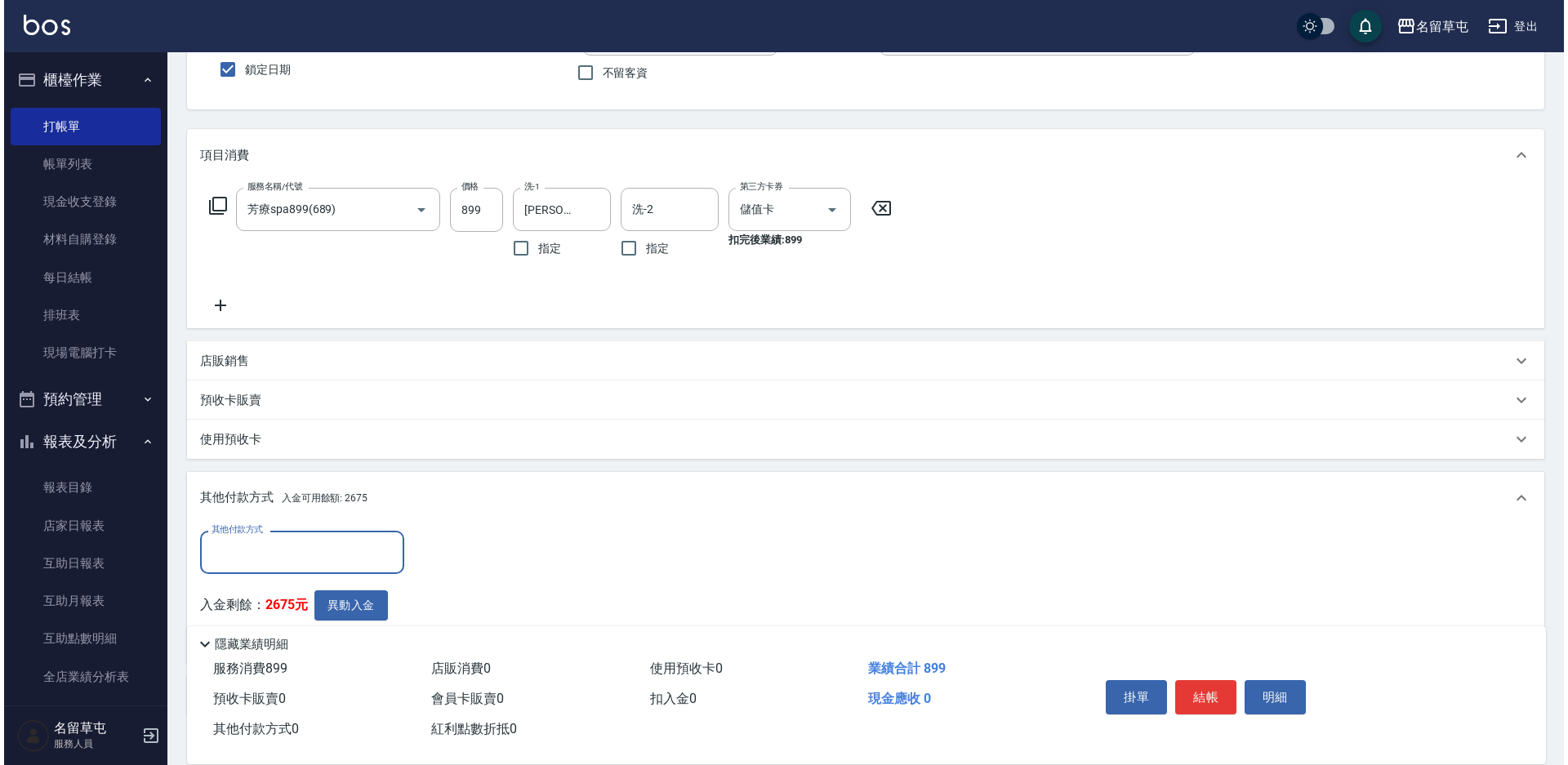
scroll to position [231, 0]
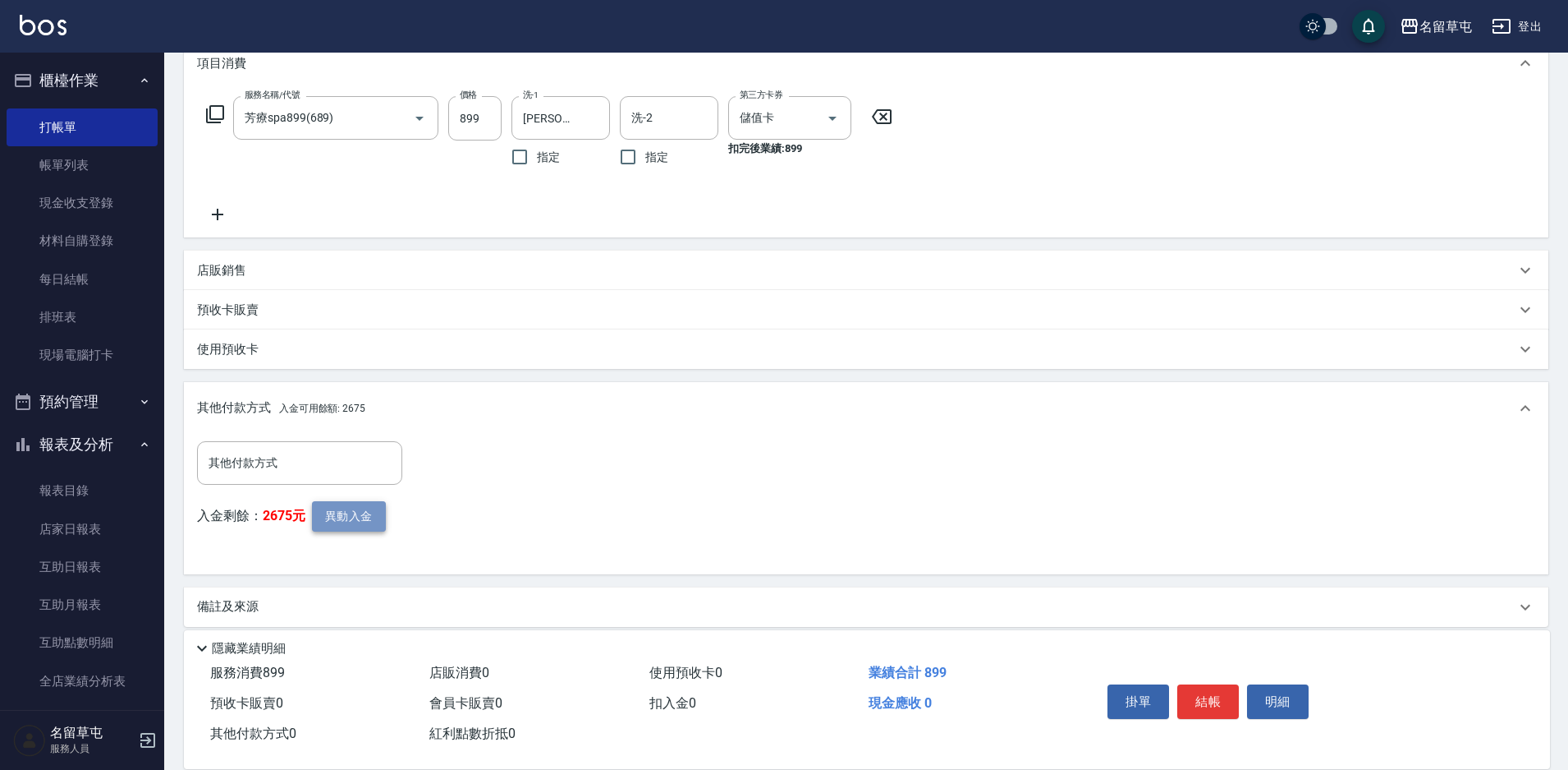
click at [362, 525] on button "異動入金" at bounding box center [348, 516] width 74 height 31
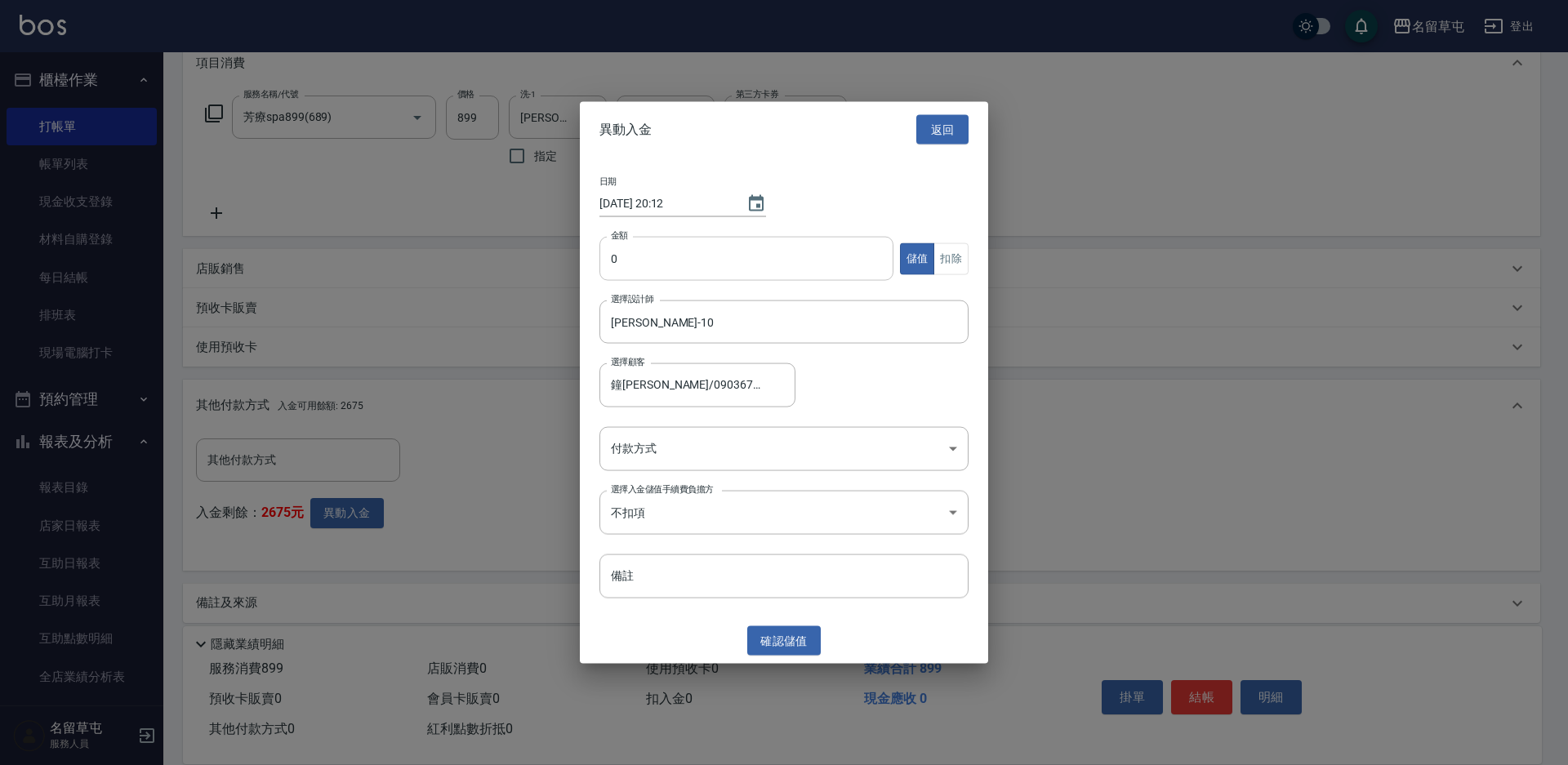
click at [651, 266] on input "0" at bounding box center [746, 259] width 294 height 44
click at [965, 251] on button "扣除" at bounding box center [951, 259] width 35 height 31
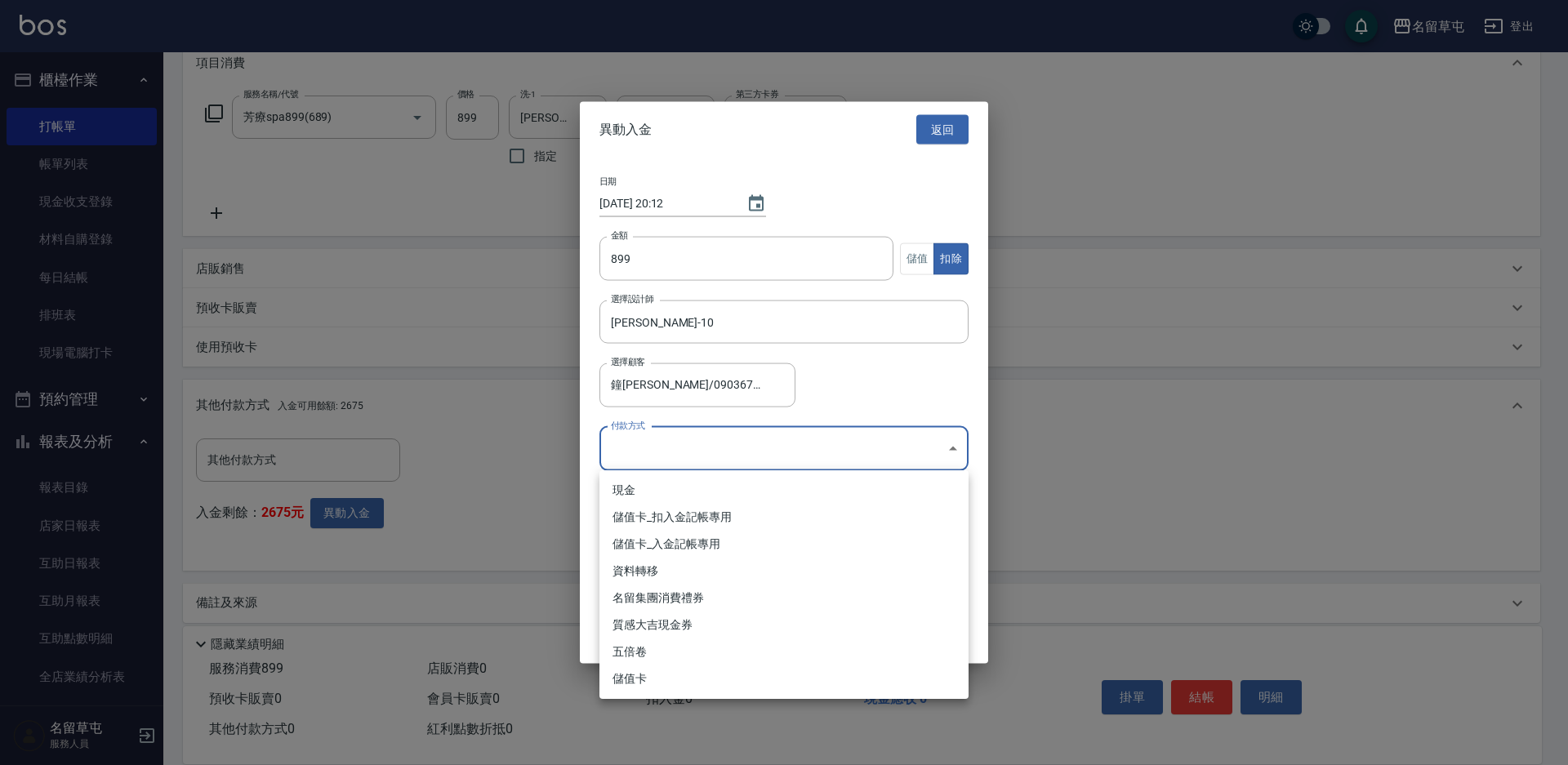
click at [694, 460] on body "名留草屯 登出 櫃檯作業 打帳單 帳單列表 現金收支登錄 材料自購登錄 每日結帳 排班表 現場電腦打卡 預約管理 預約管理 單日預約紀錄 單週預約紀錄 報表及…" at bounding box center [784, 274] width 1568 height 1011
click at [671, 514] on li "儲值卡_扣入金記帳專用" at bounding box center [783, 516] width 369 height 27
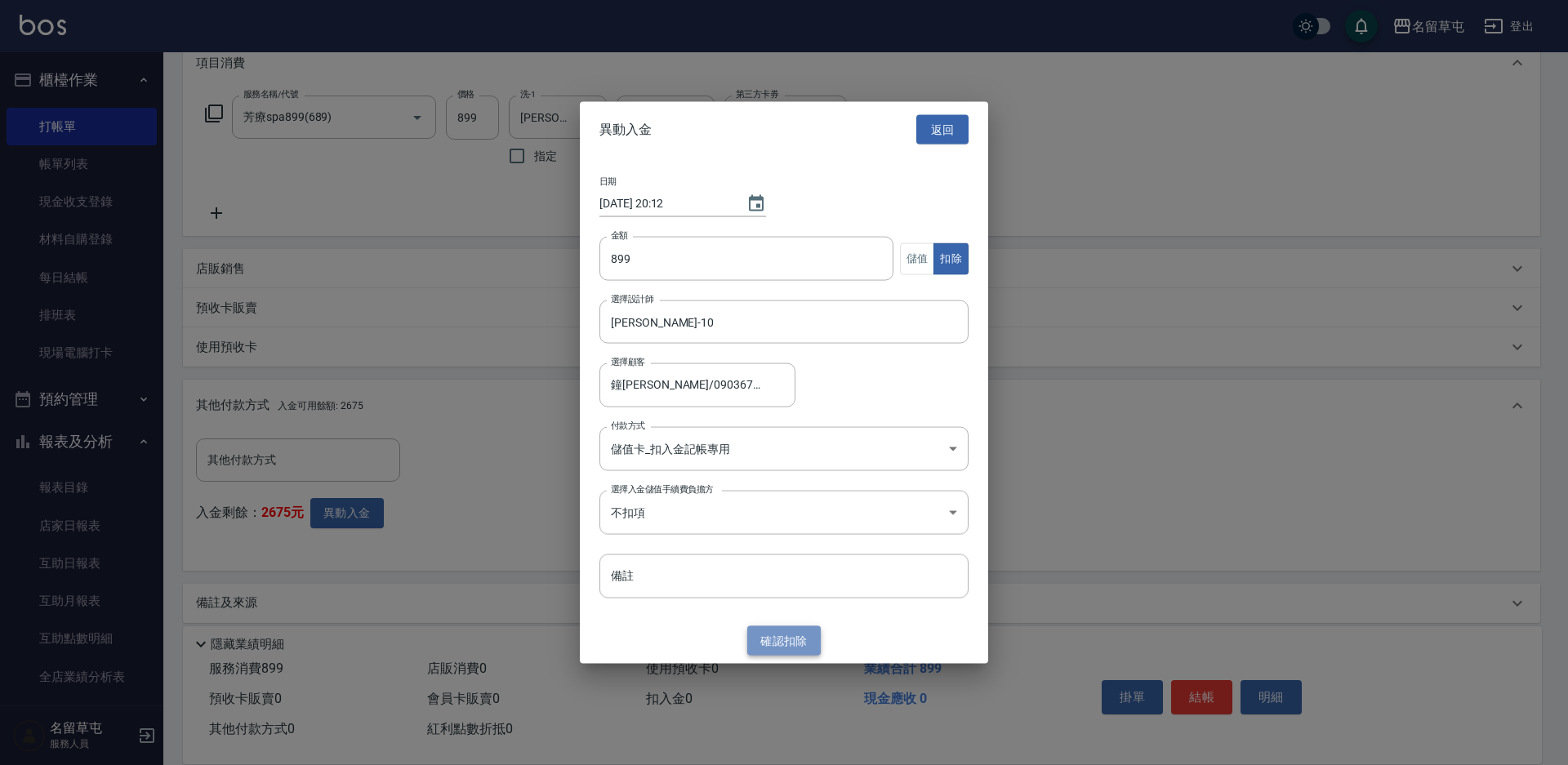
click at [792, 626] on button "確認 扣除" at bounding box center [784, 640] width 74 height 30
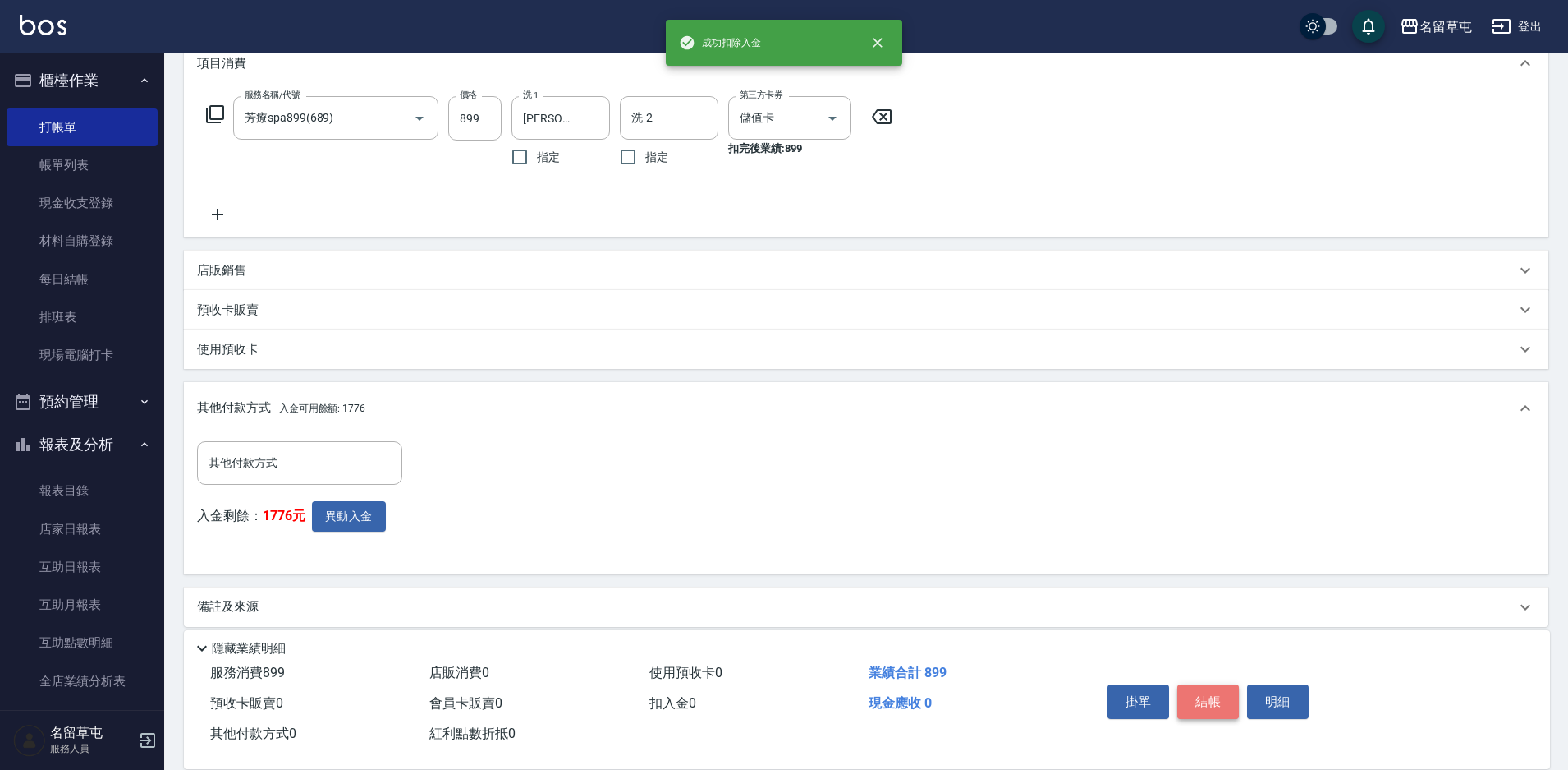
click at [1203, 699] on button "結帳" at bounding box center [1208, 701] width 61 height 35
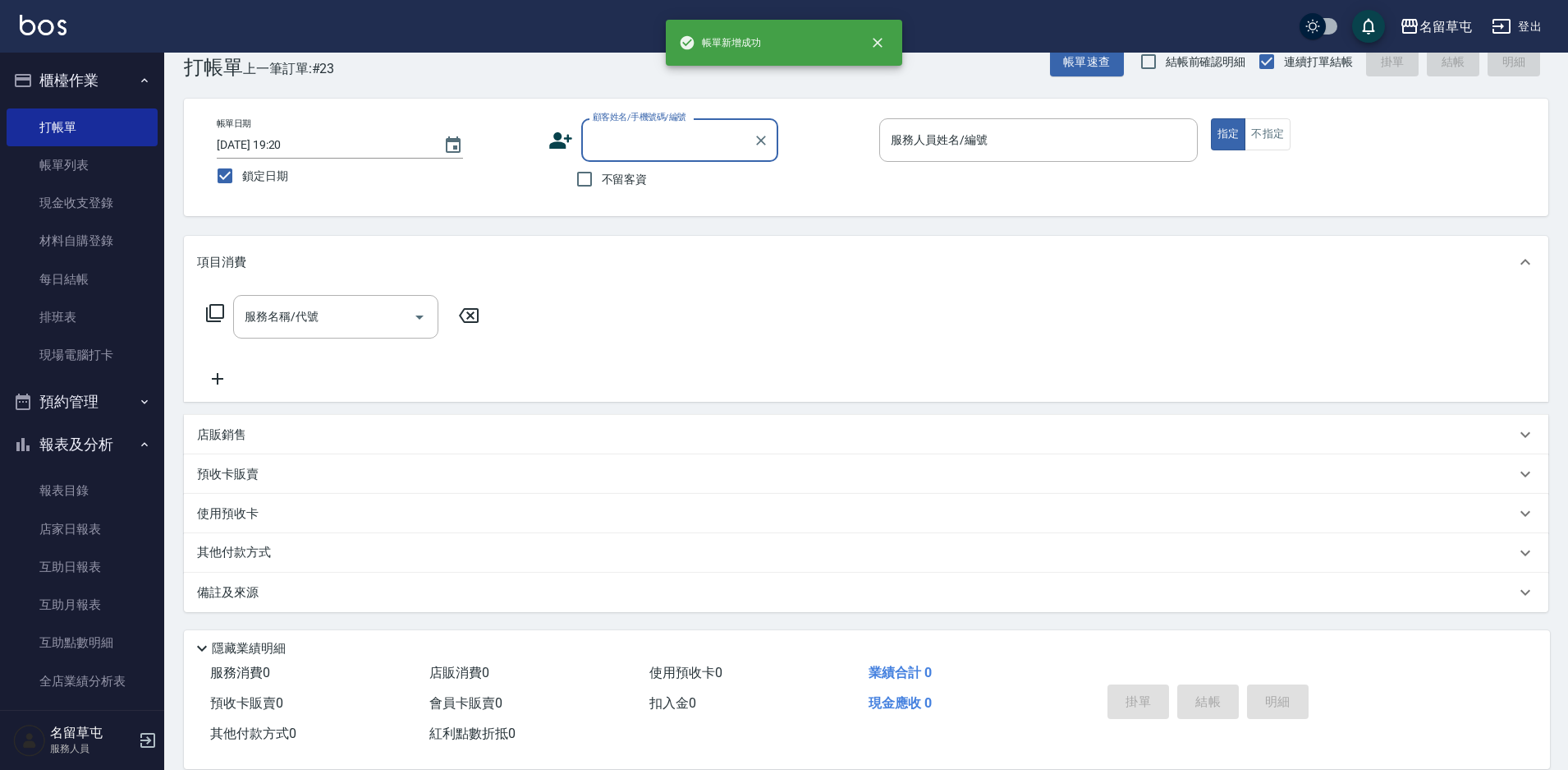
scroll to position [0, 0]
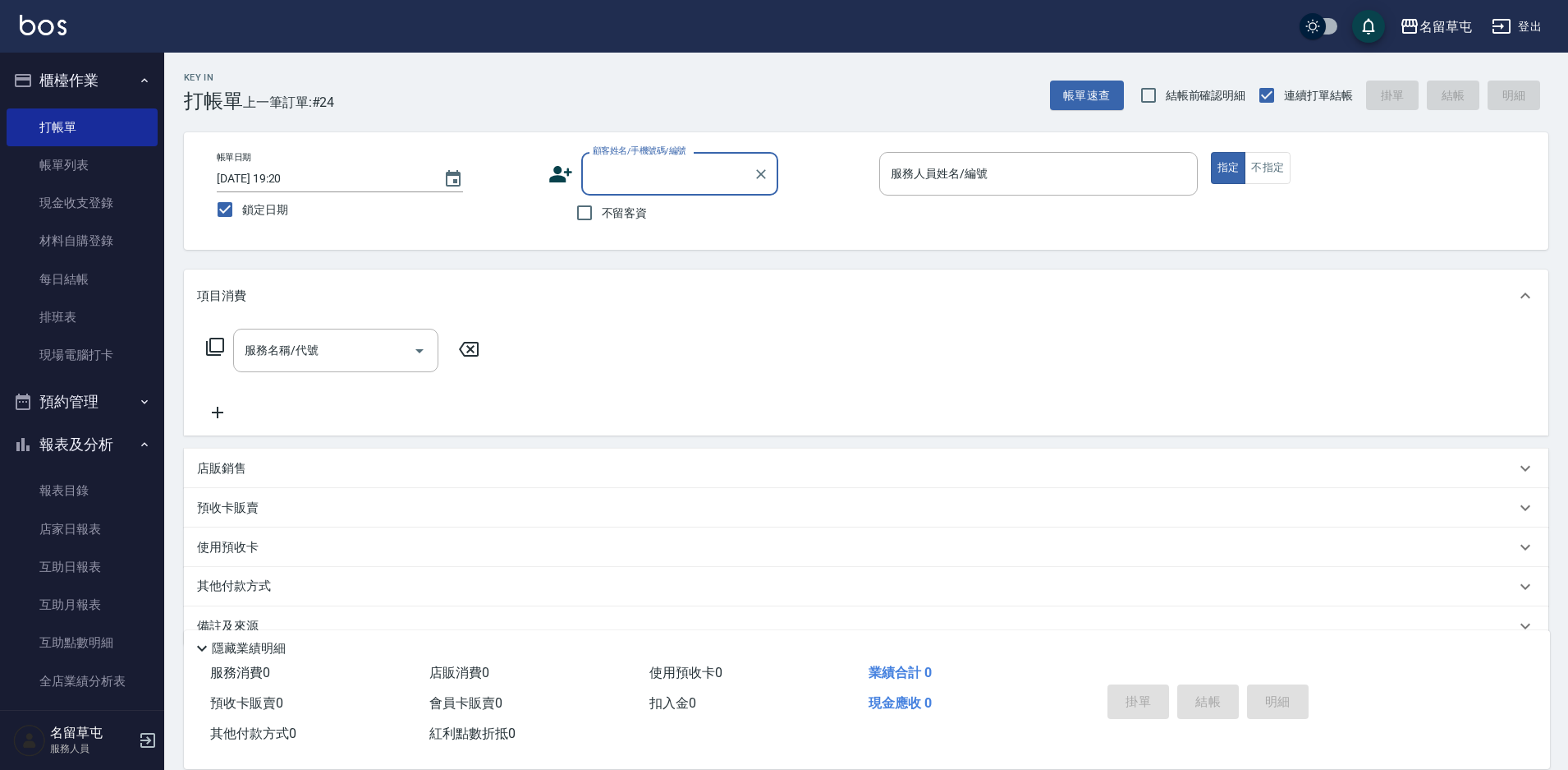
paste input "0903678950"
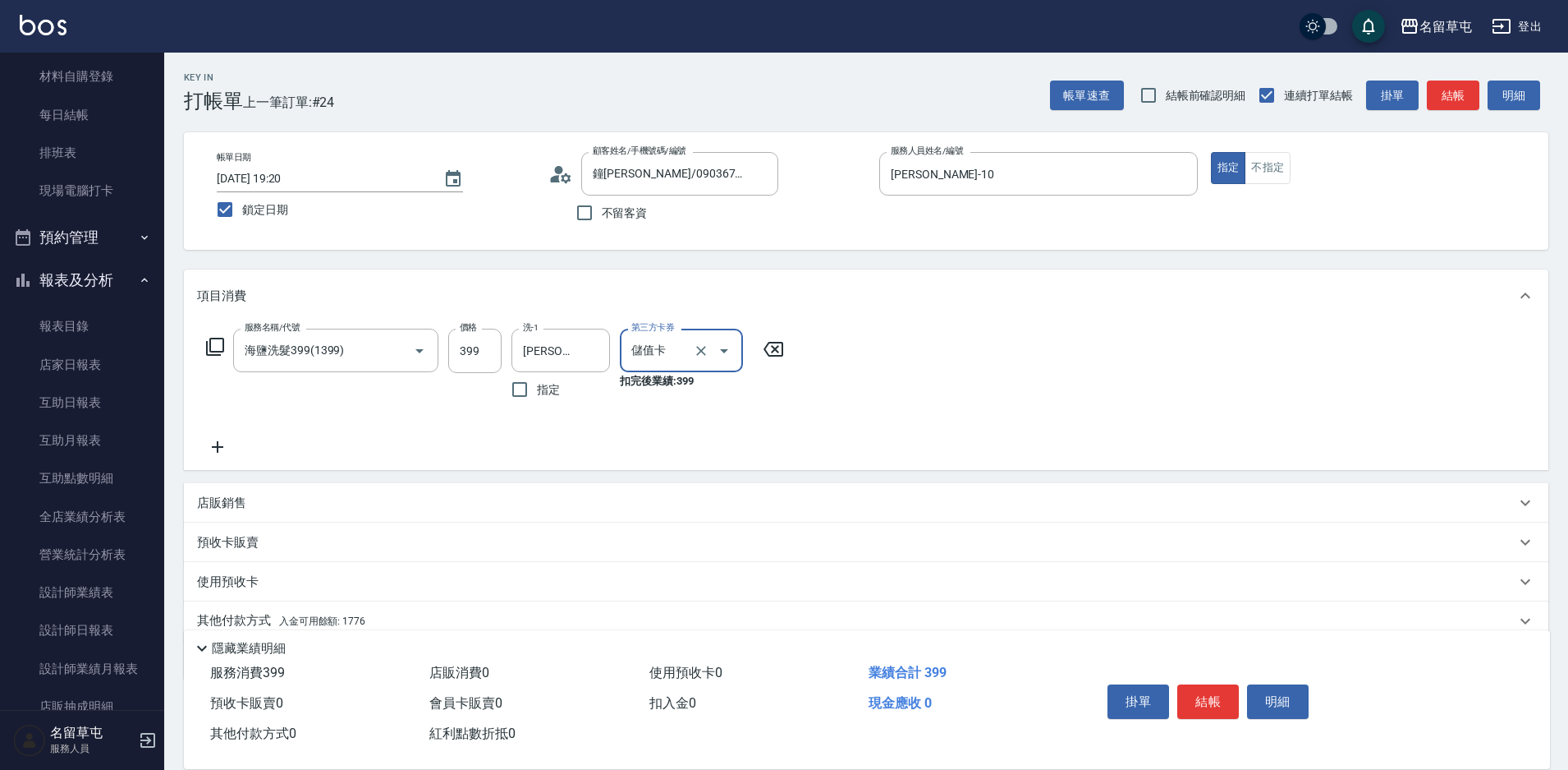
scroll to position [68, 0]
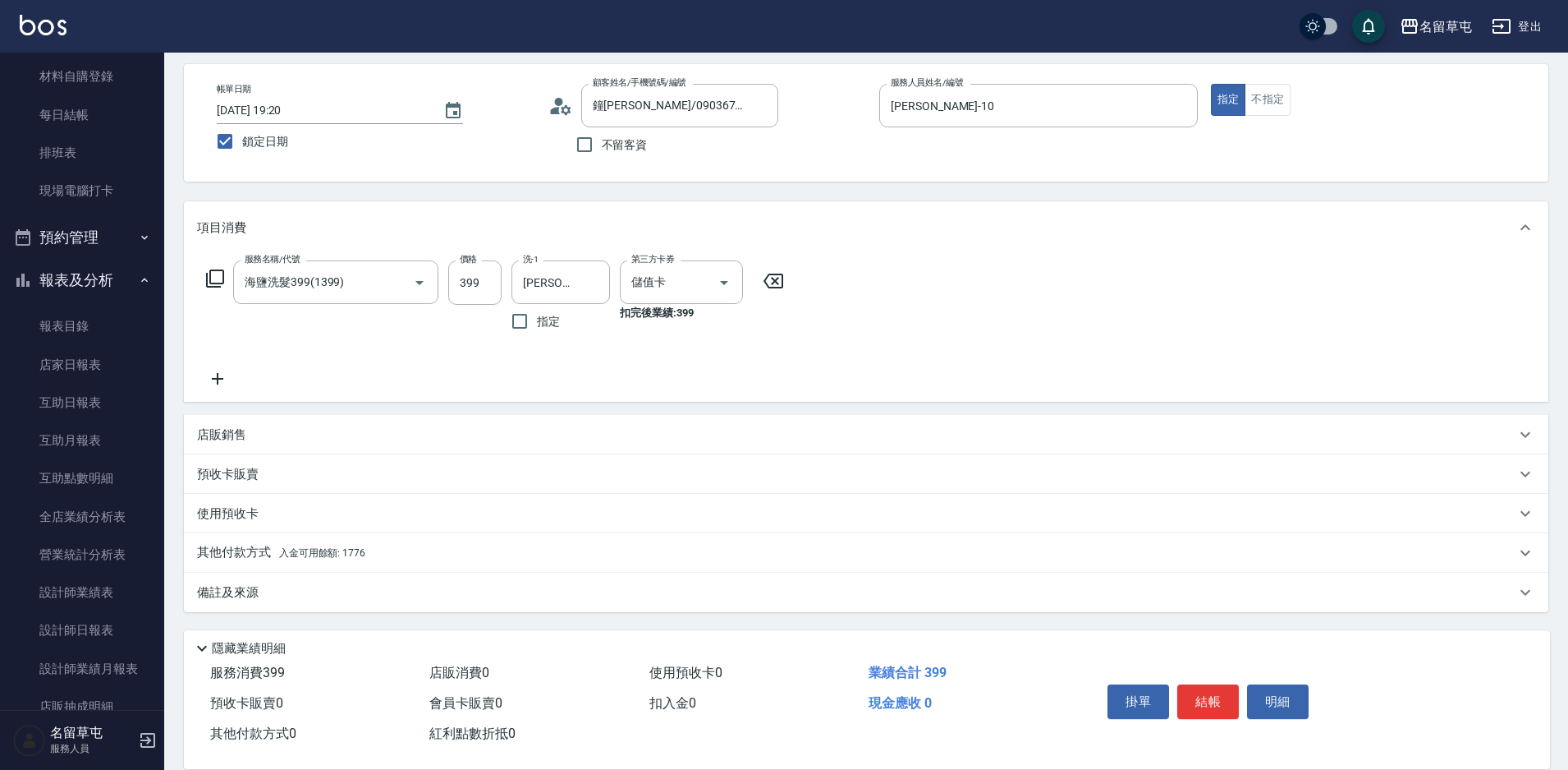
click at [268, 558] on p "其他付款方式 入金可用餘額: 1776" at bounding box center [281, 553] width 168 height 18
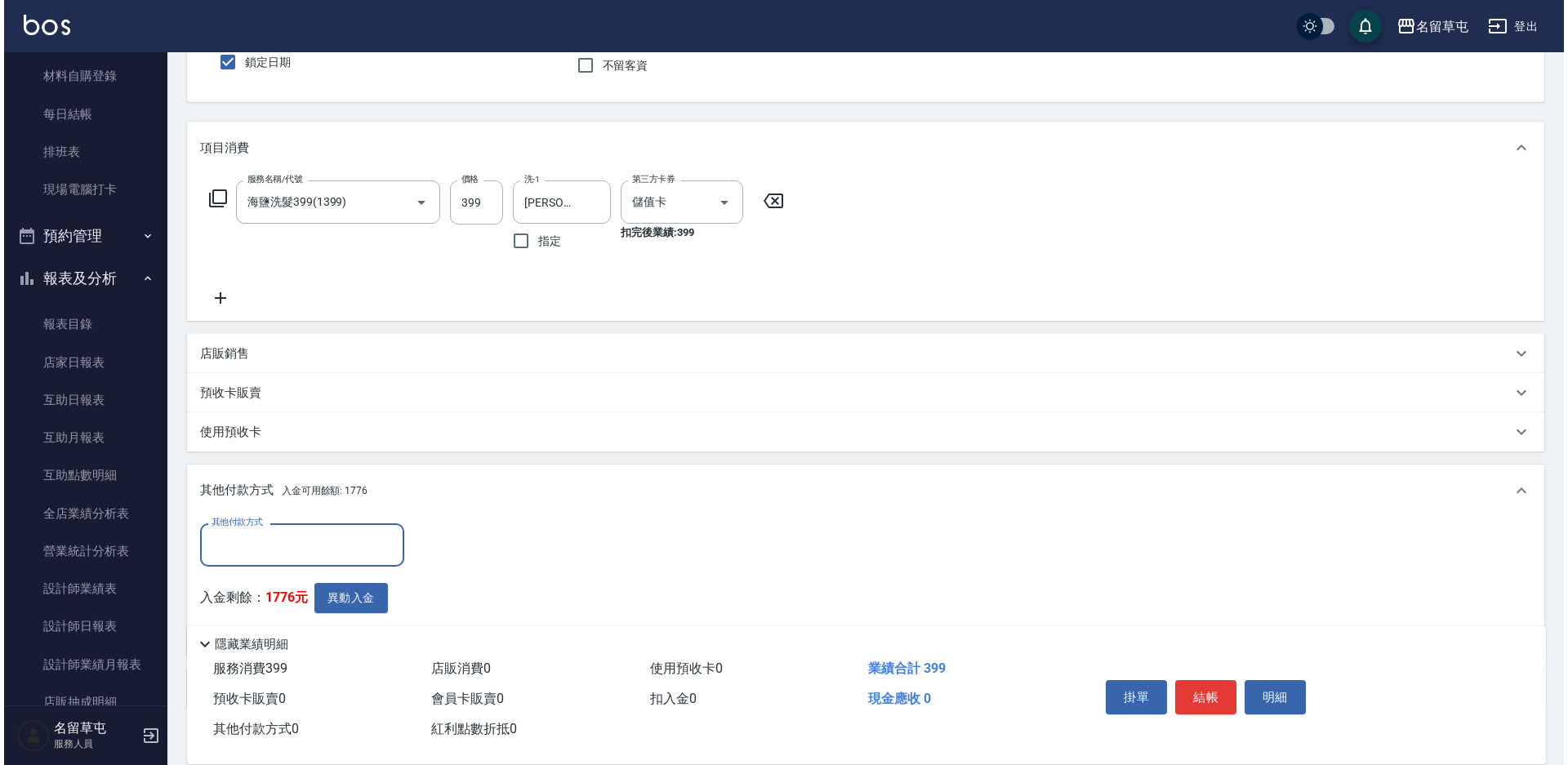
scroll to position [231, 0]
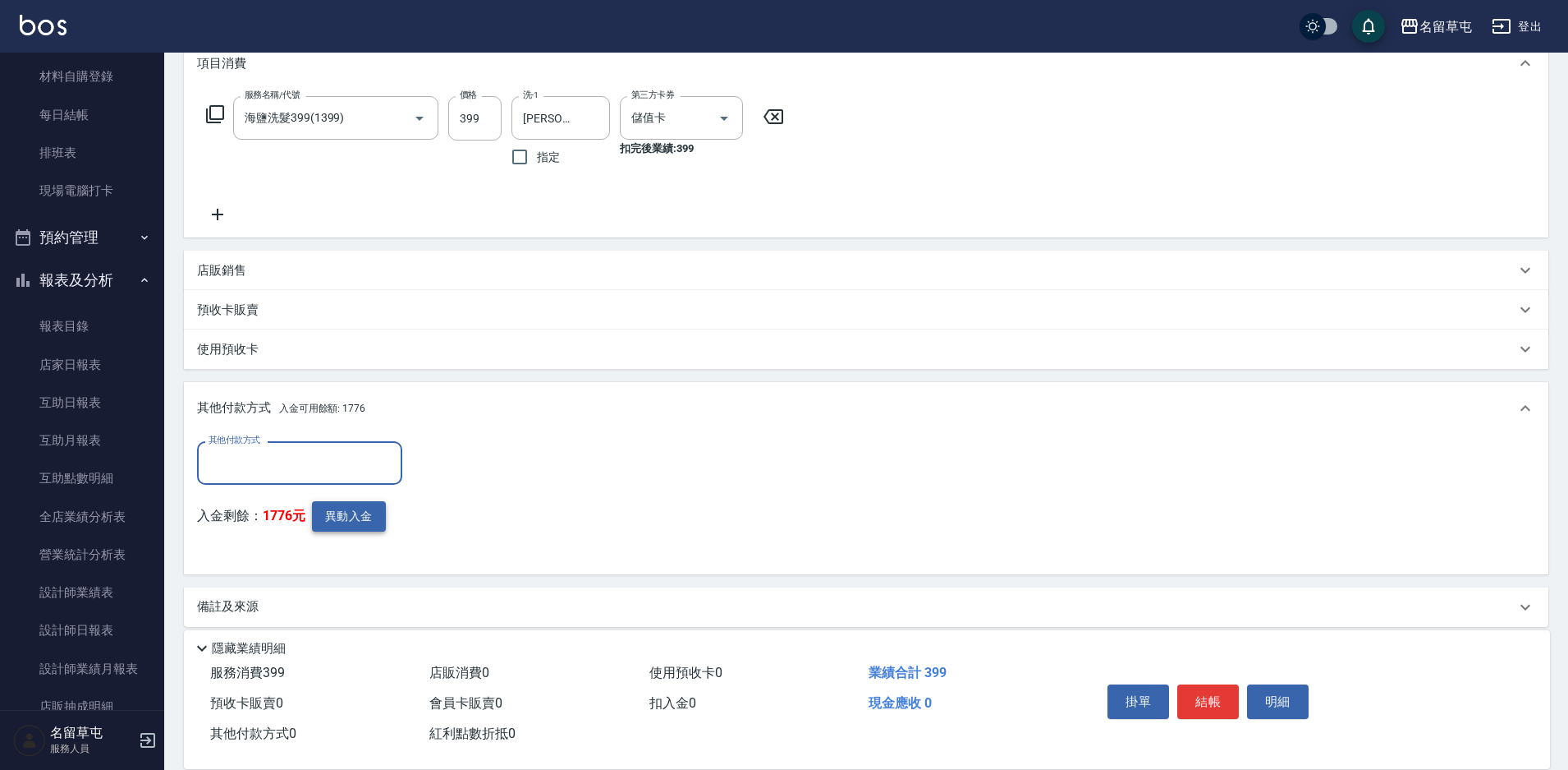
click at [365, 522] on button "異動入金" at bounding box center [348, 516] width 74 height 31
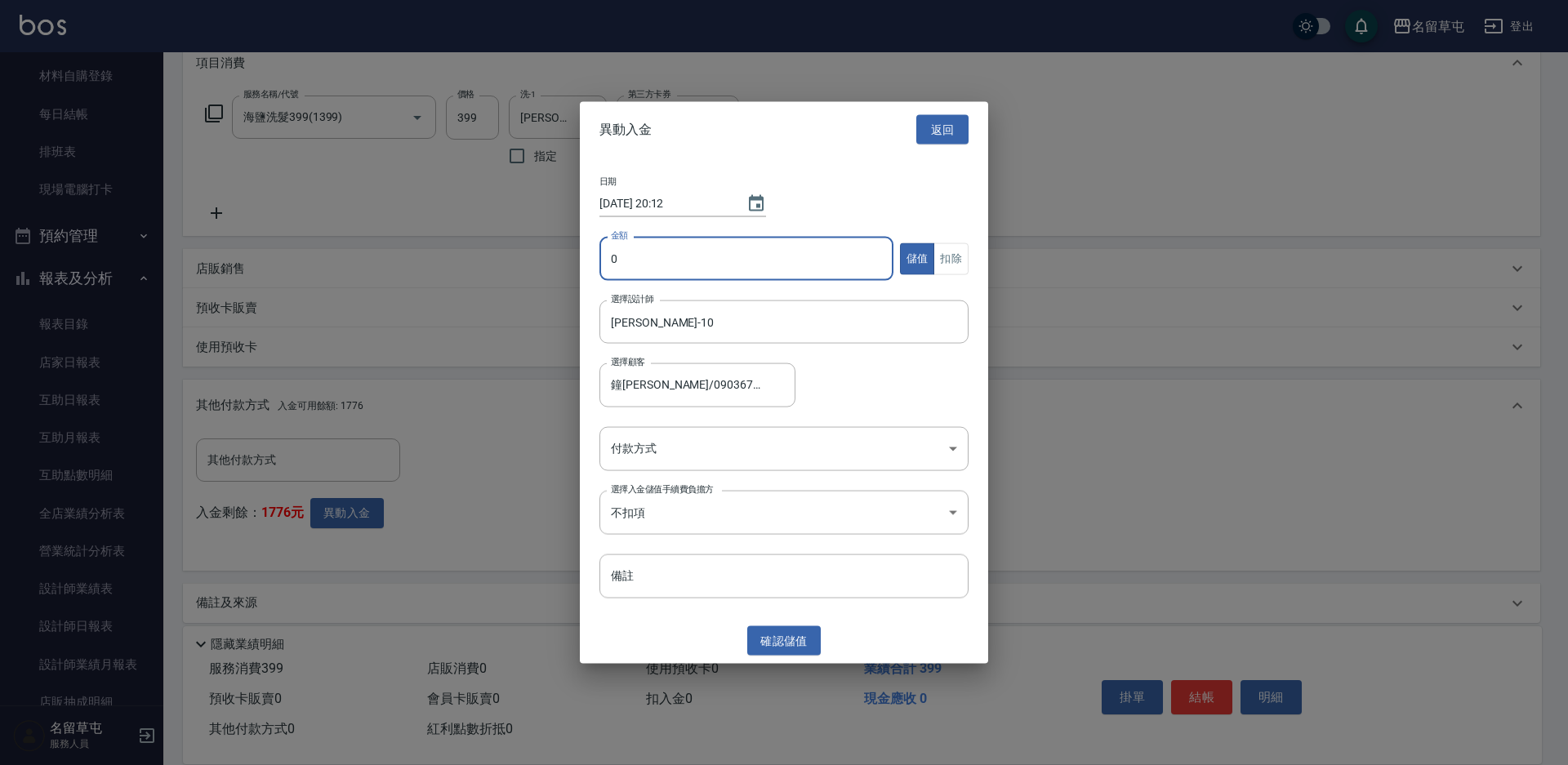
click at [659, 265] on input "0" at bounding box center [746, 259] width 294 height 44
click at [957, 257] on button "扣除" at bounding box center [951, 259] width 35 height 31
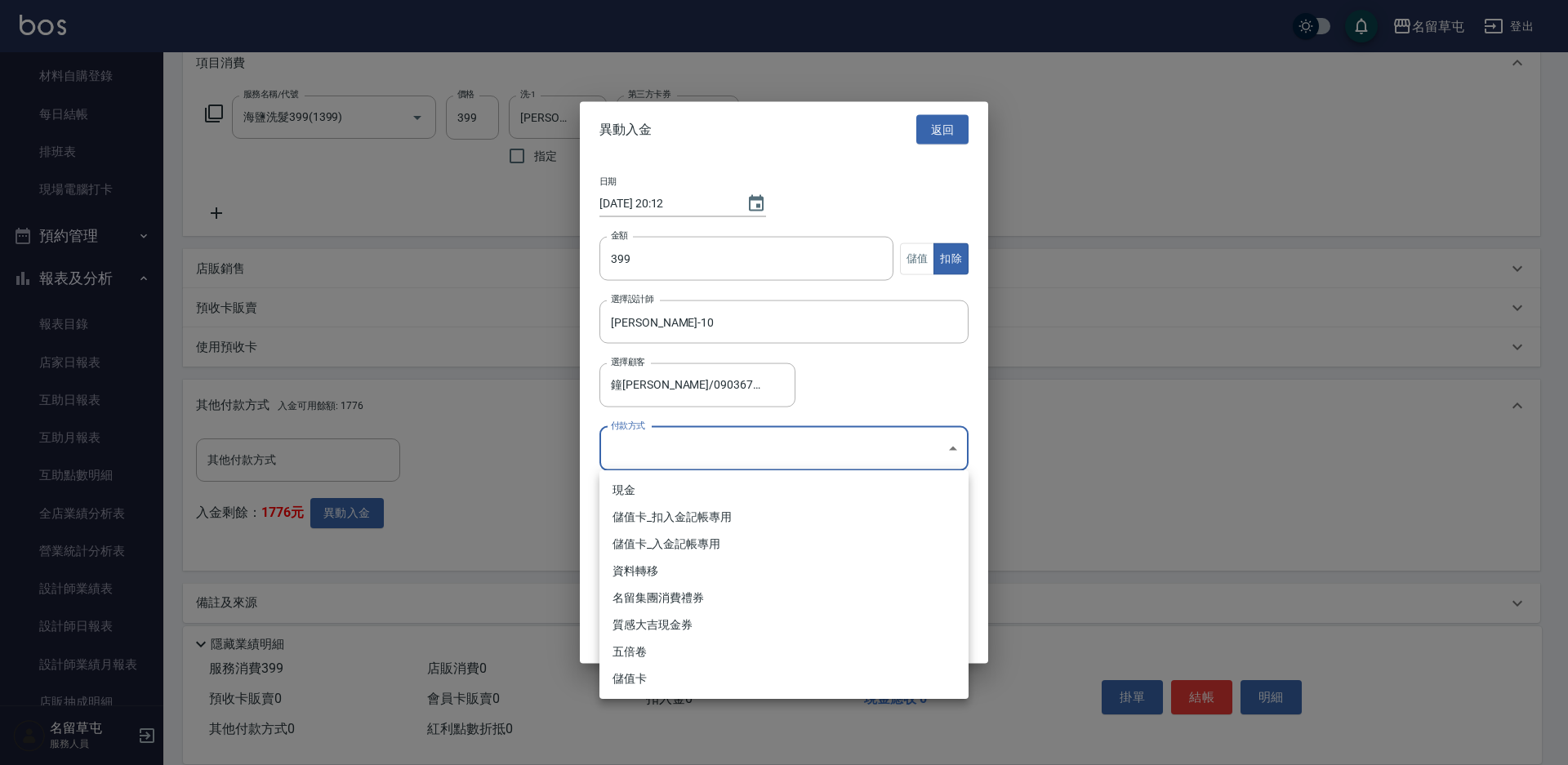
click at [733, 452] on body "名留草屯 登出 櫃檯作業 打帳單 帳單列表 現金收支登錄 材料自購登錄 每日結帳 排班表 現場電腦打卡 預約管理 預約管理 單日預約紀錄 單週預約紀錄 報表及…" at bounding box center [784, 274] width 1568 height 1011
click at [683, 508] on li "儲值卡_扣入金記帳專用" at bounding box center [783, 516] width 369 height 27
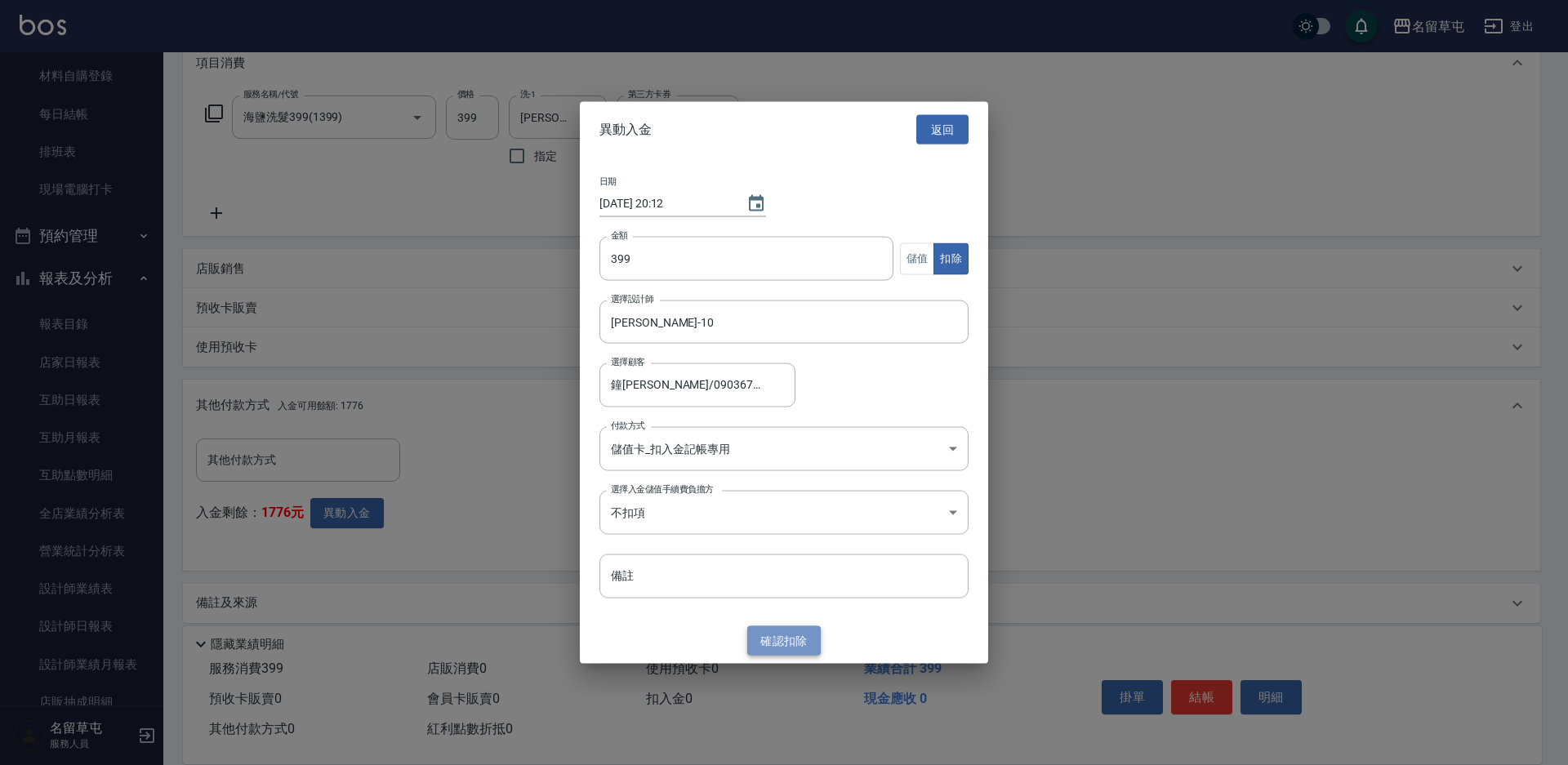
click at [768, 646] on button "確認 扣除" at bounding box center [784, 640] width 74 height 30
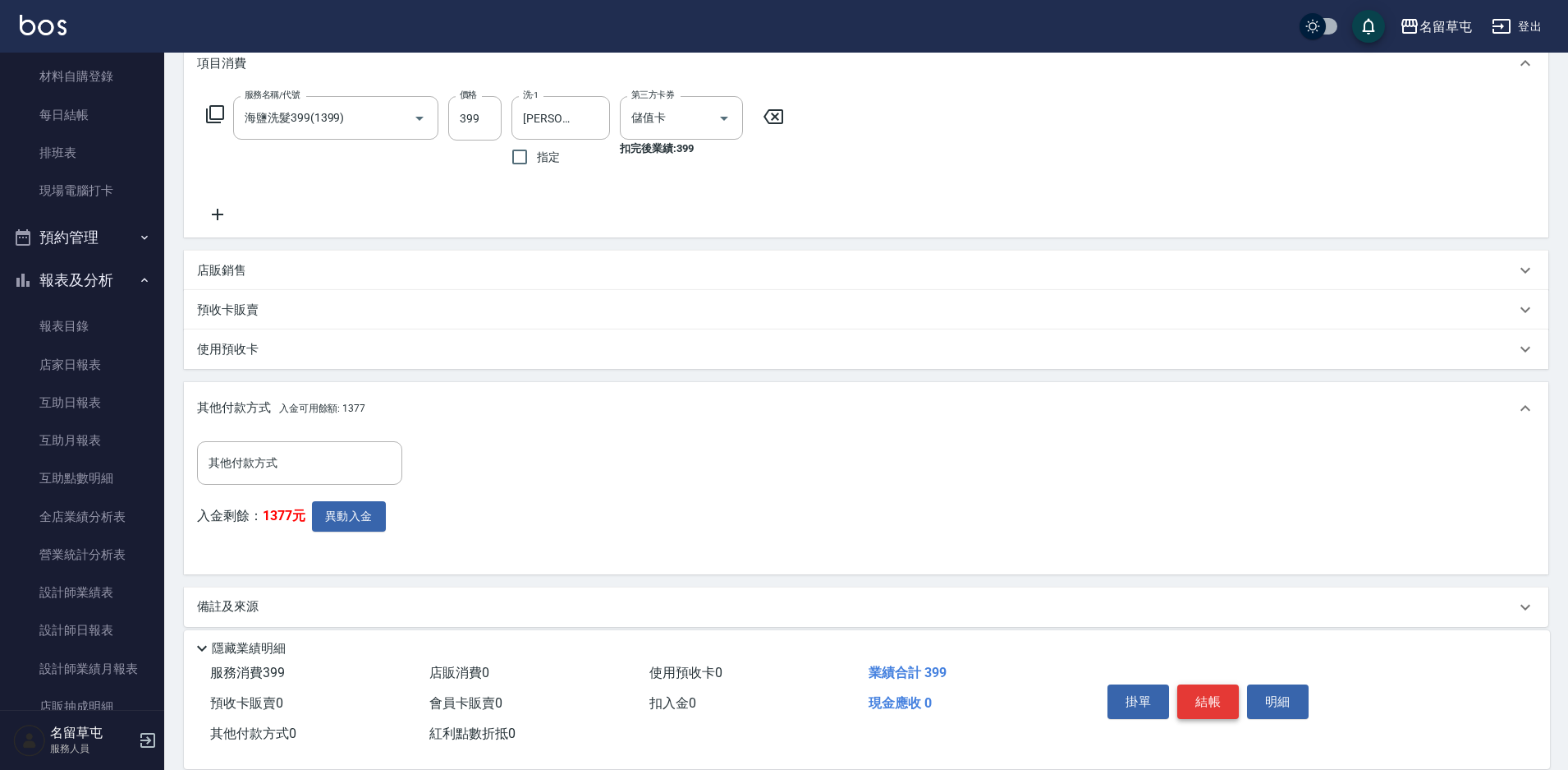
click at [1209, 705] on button "結帳" at bounding box center [1208, 701] width 61 height 35
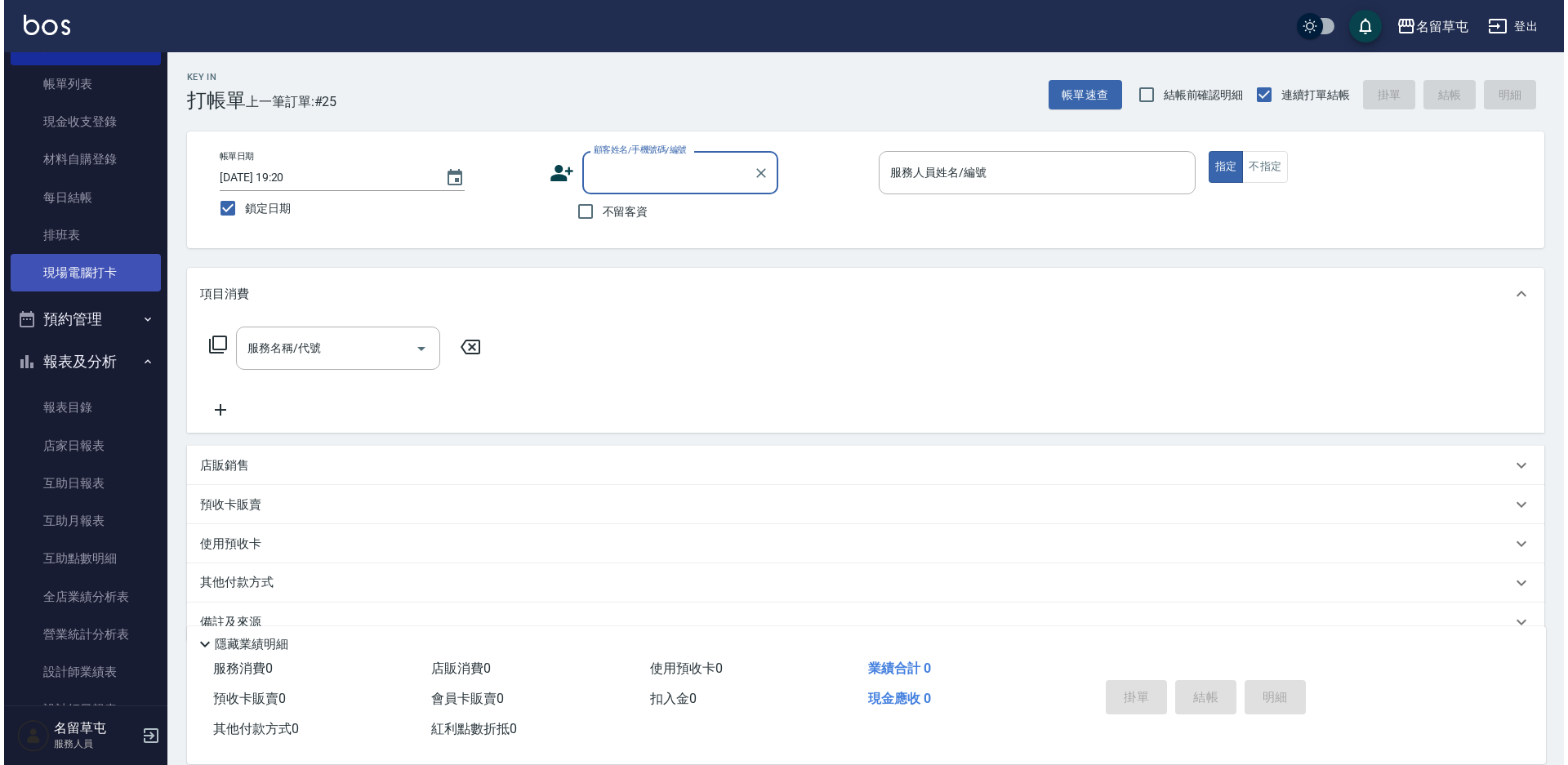
scroll to position [0, 0]
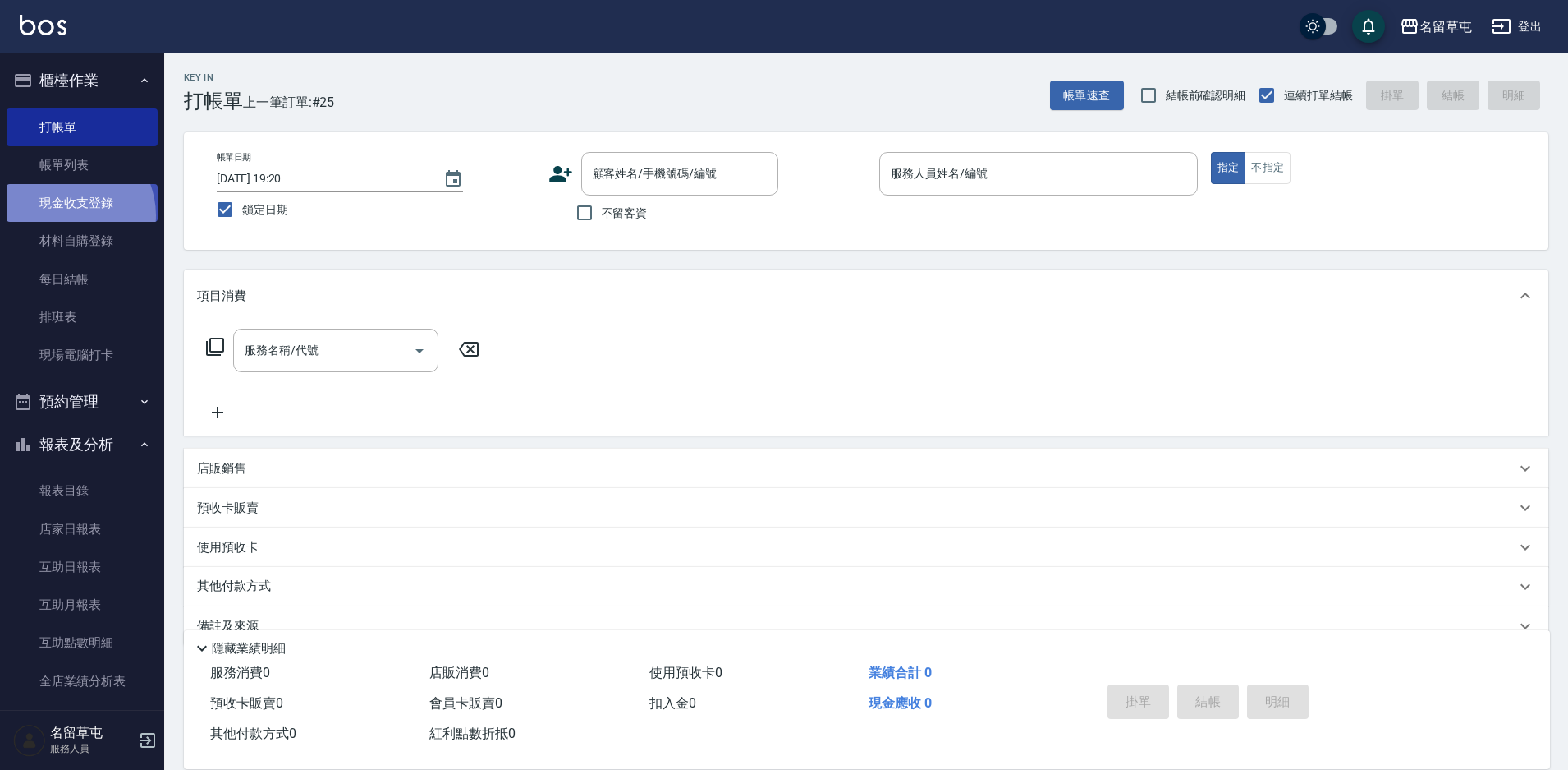
click at [66, 215] on link "現金收支登錄" at bounding box center [82, 203] width 151 height 38
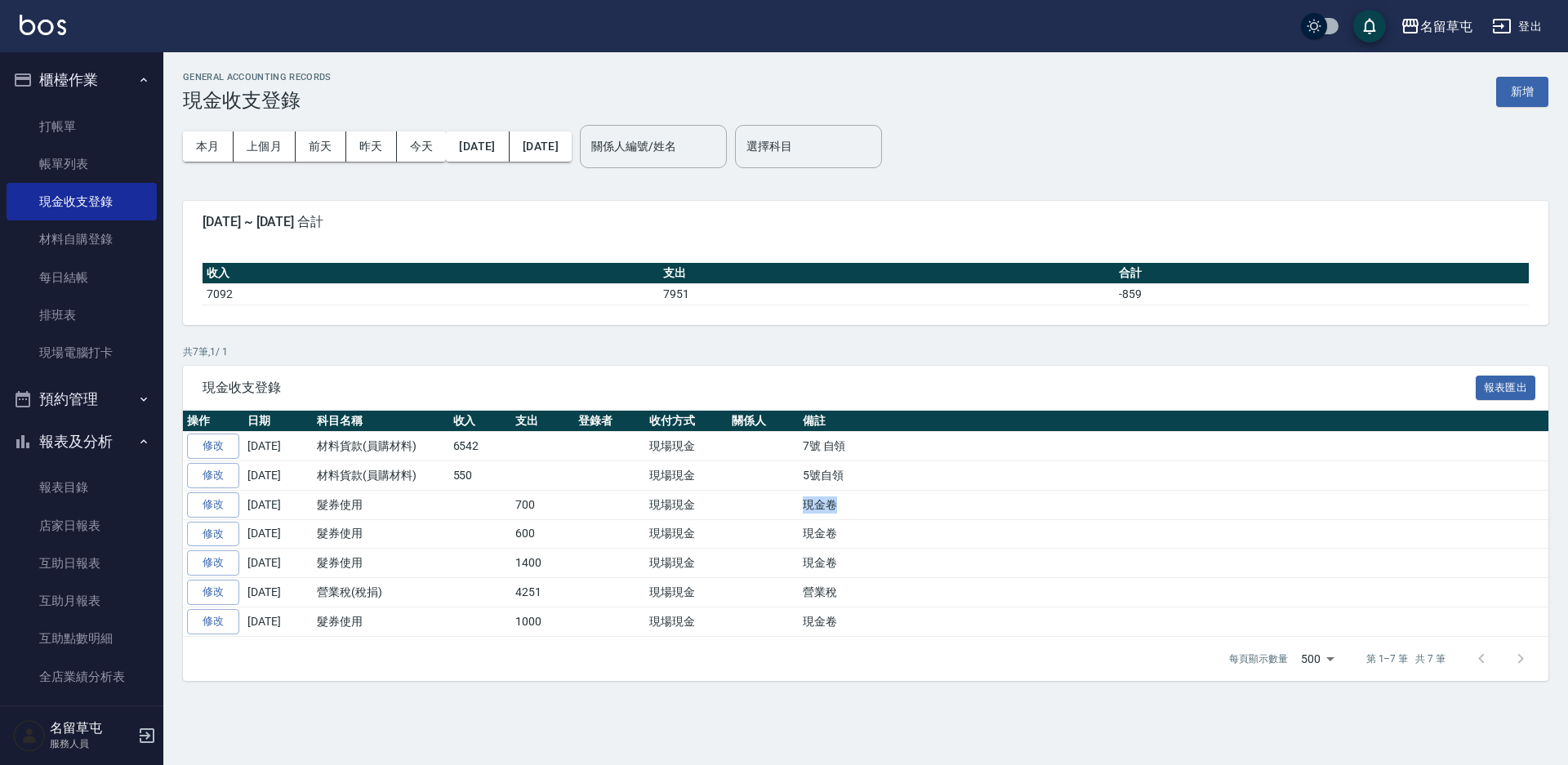
drag, startPoint x: 838, startPoint y: 504, endPoint x: 807, endPoint y: 502, distance: 31.1
click at [807, 502] on td "現金卷" at bounding box center [1174, 504] width 750 height 29
copy td "現金卷"
click at [1513, 94] on button "新增" at bounding box center [1522, 91] width 52 height 30
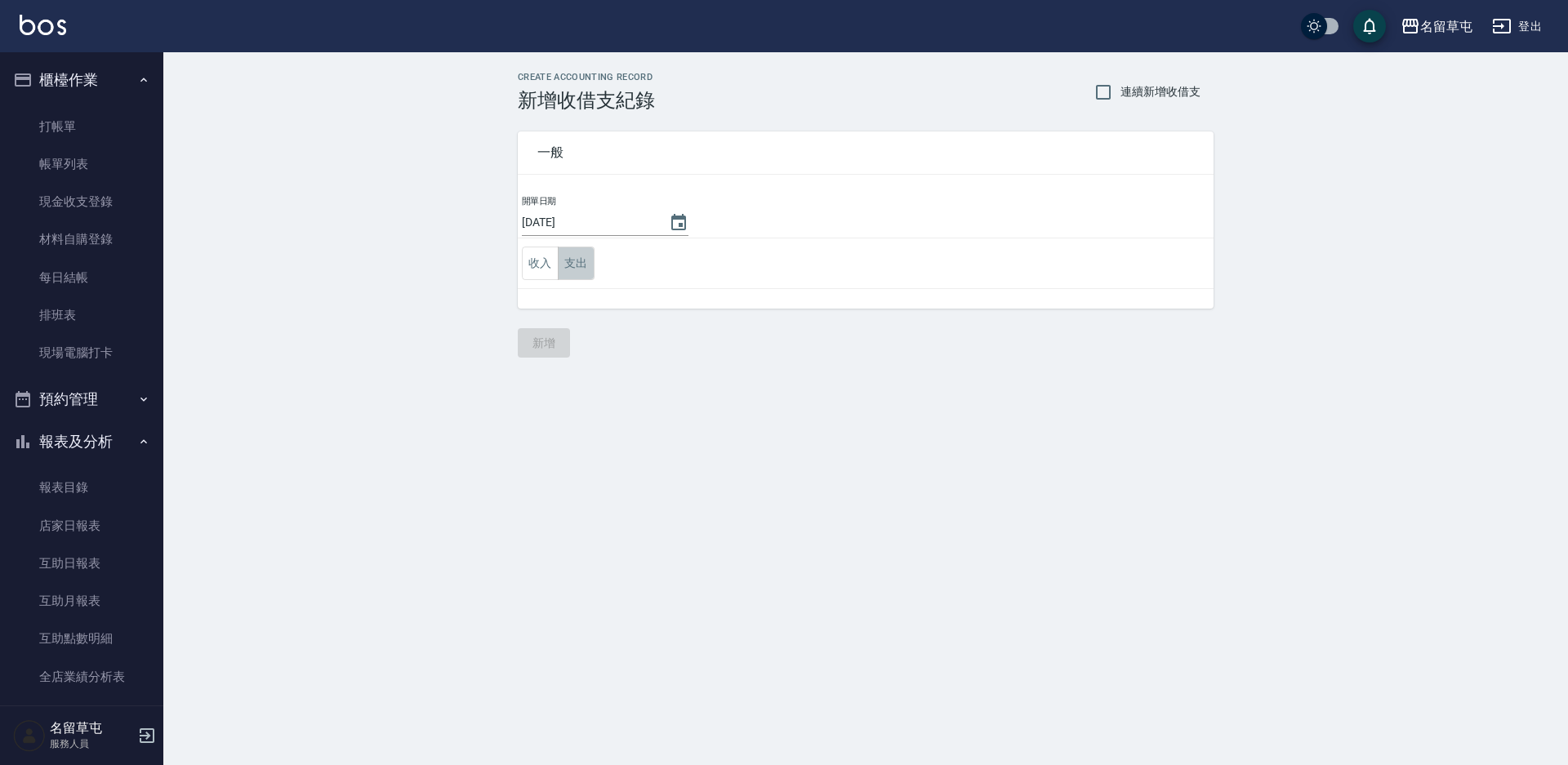
click at [591, 265] on button "支出" at bounding box center [575, 264] width 36 height 33
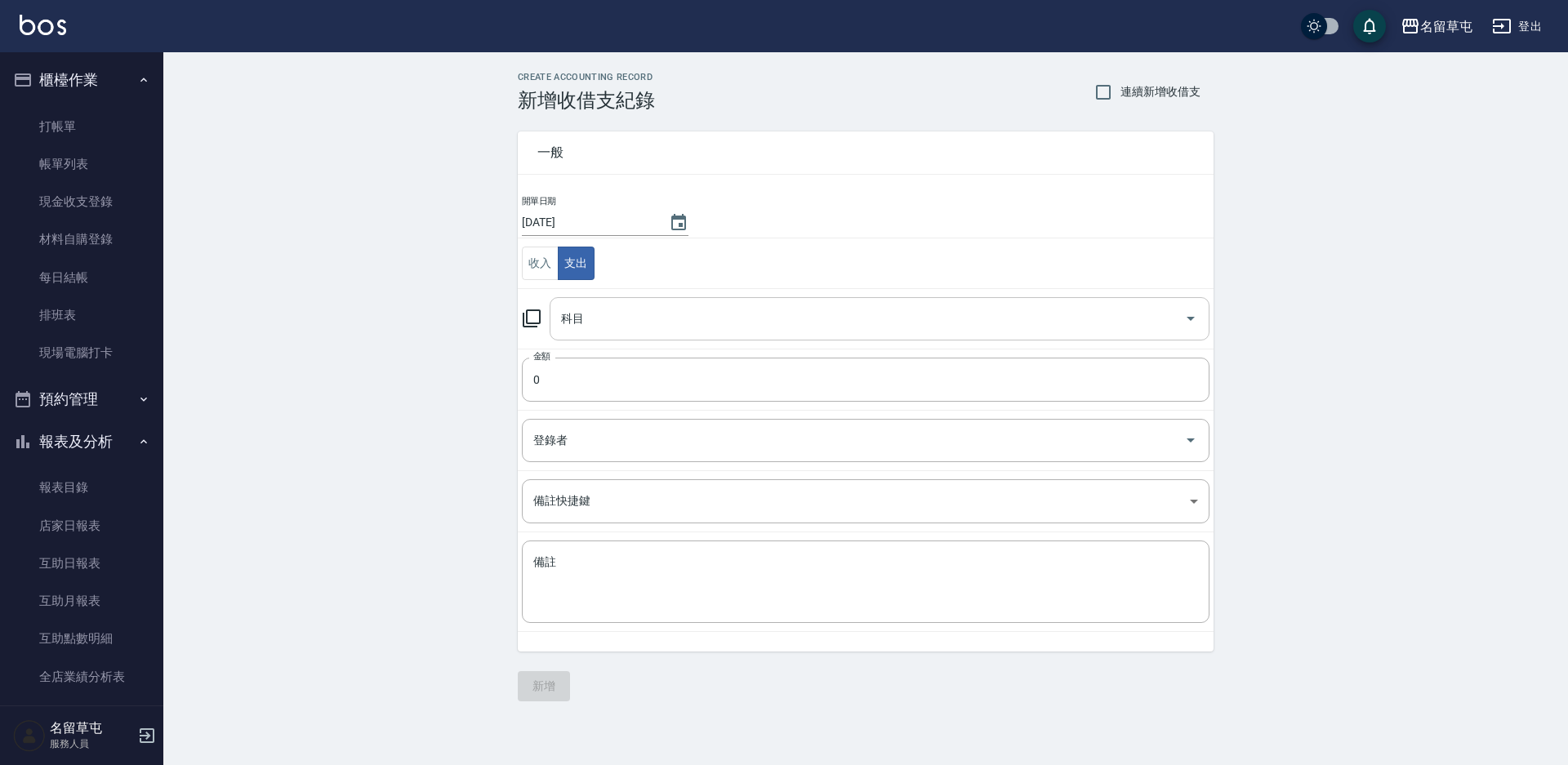
click at [595, 329] on input "科目" at bounding box center [867, 319] width 621 height 29
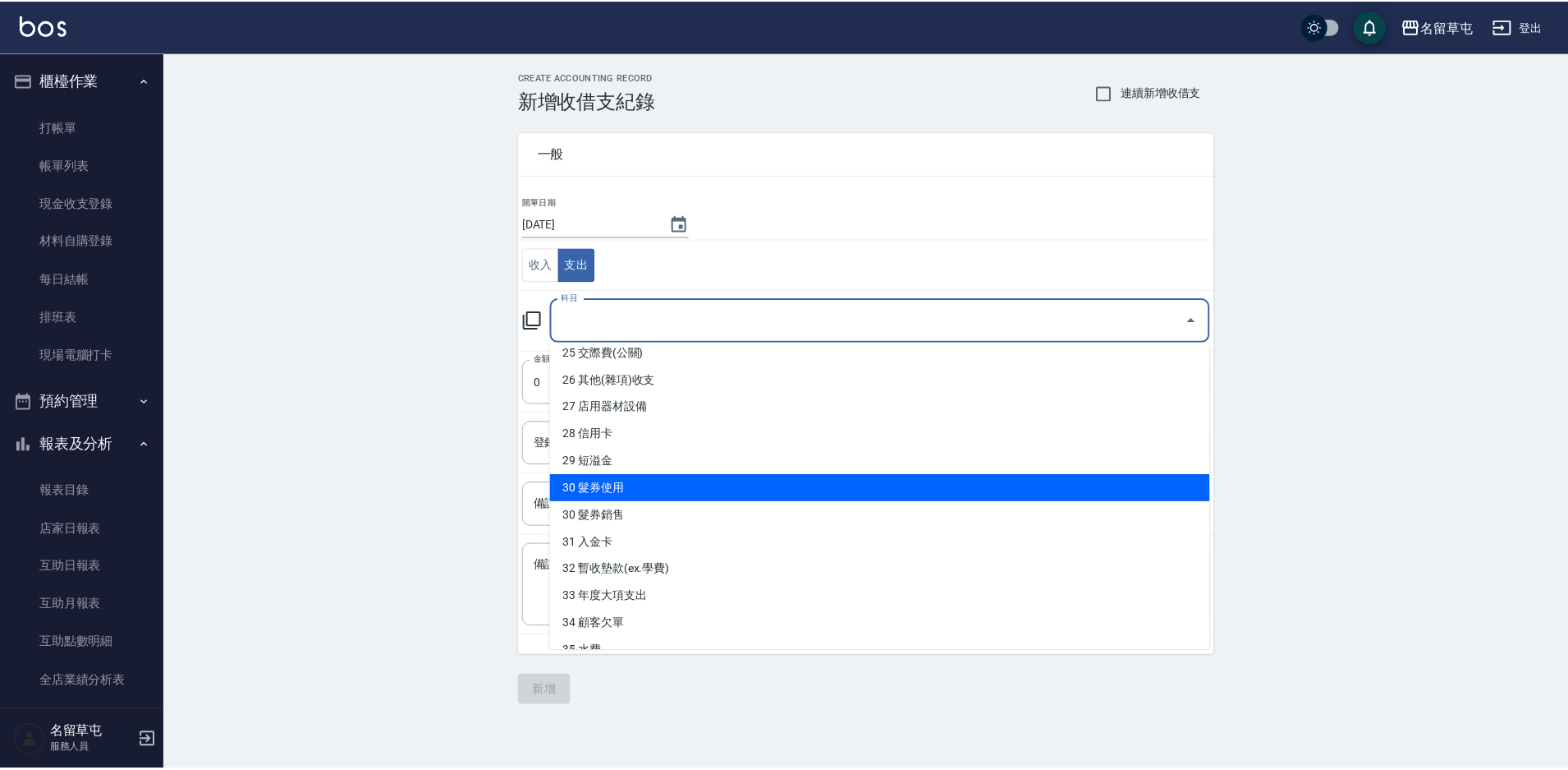
scroll to position [790, 0]
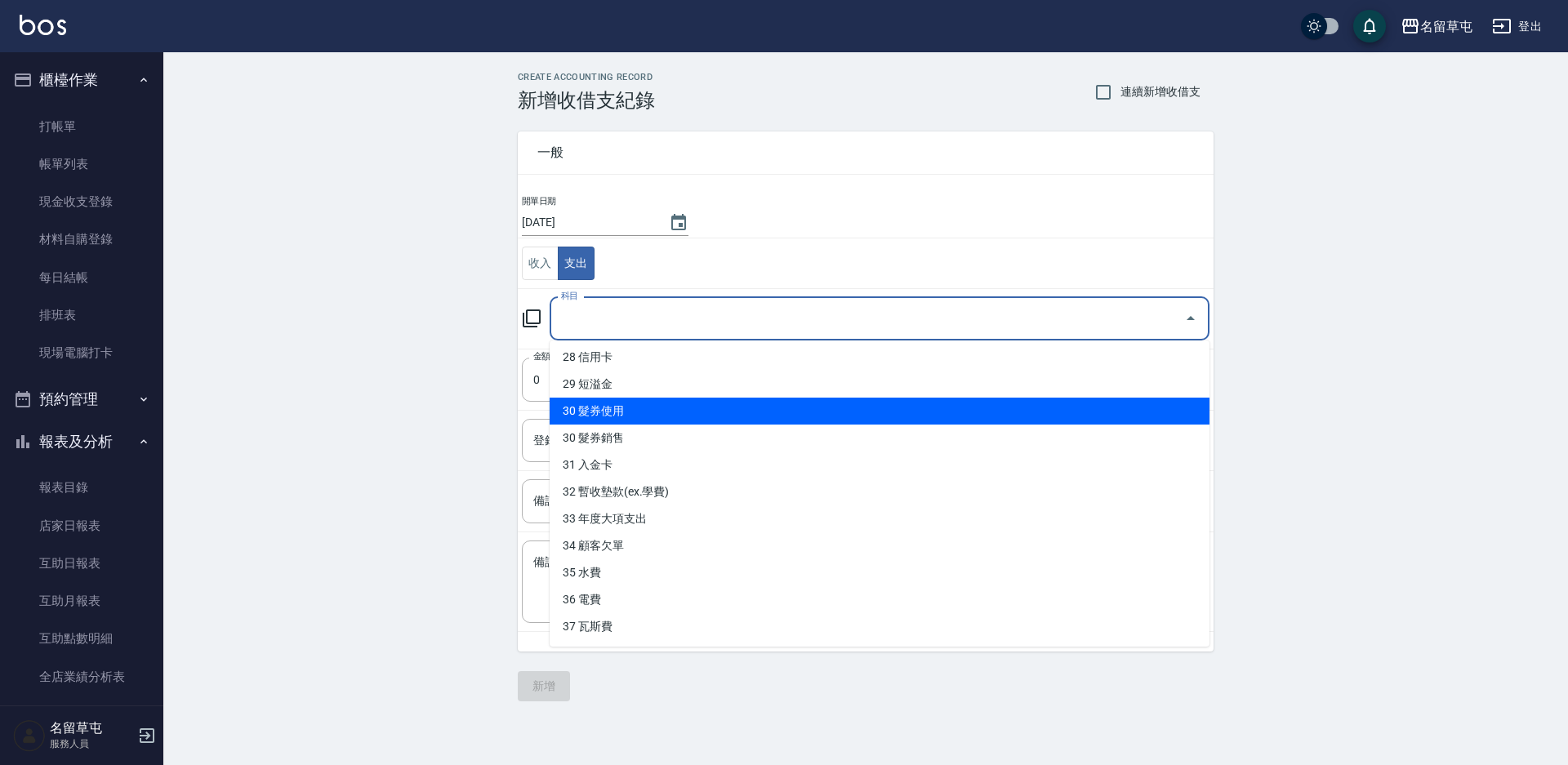
click at [618, 407] on li "30 髮券使用" at bounding box center [879, 410] width 660 height 27
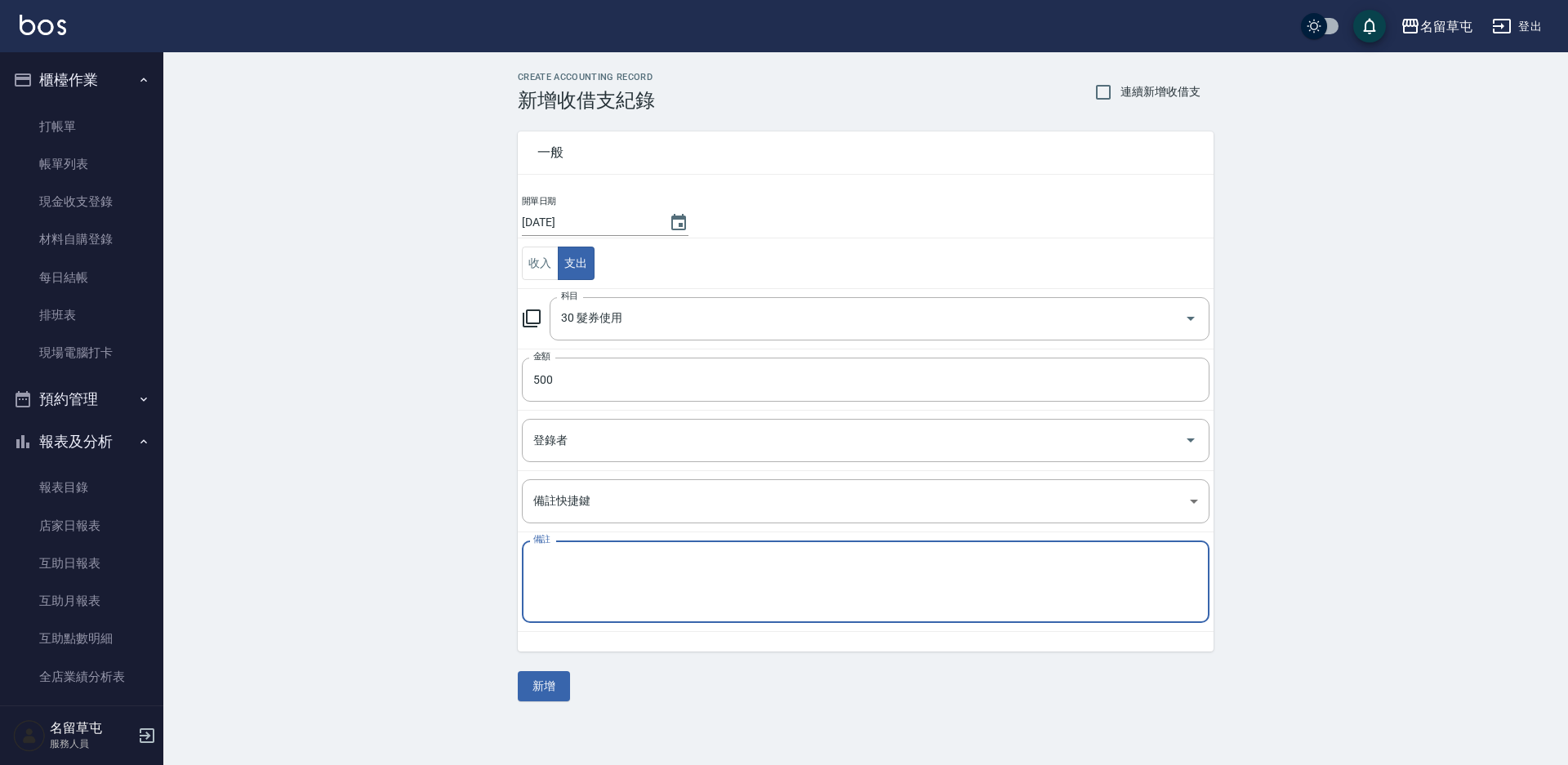
paste textarea "現金卷"
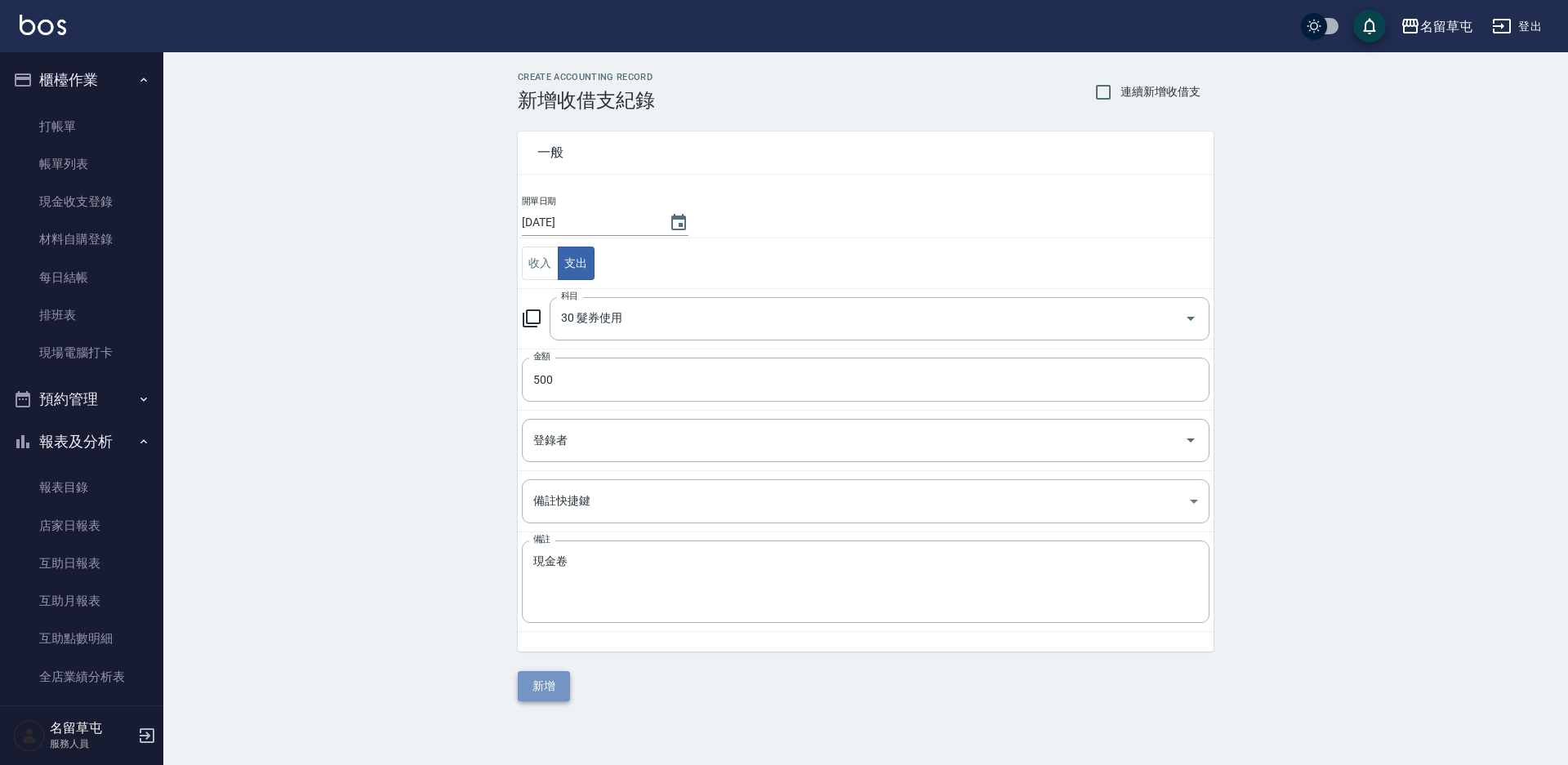
click at [556, 687] on button "新增" at bounding box center [543, 685] width 52 height 30
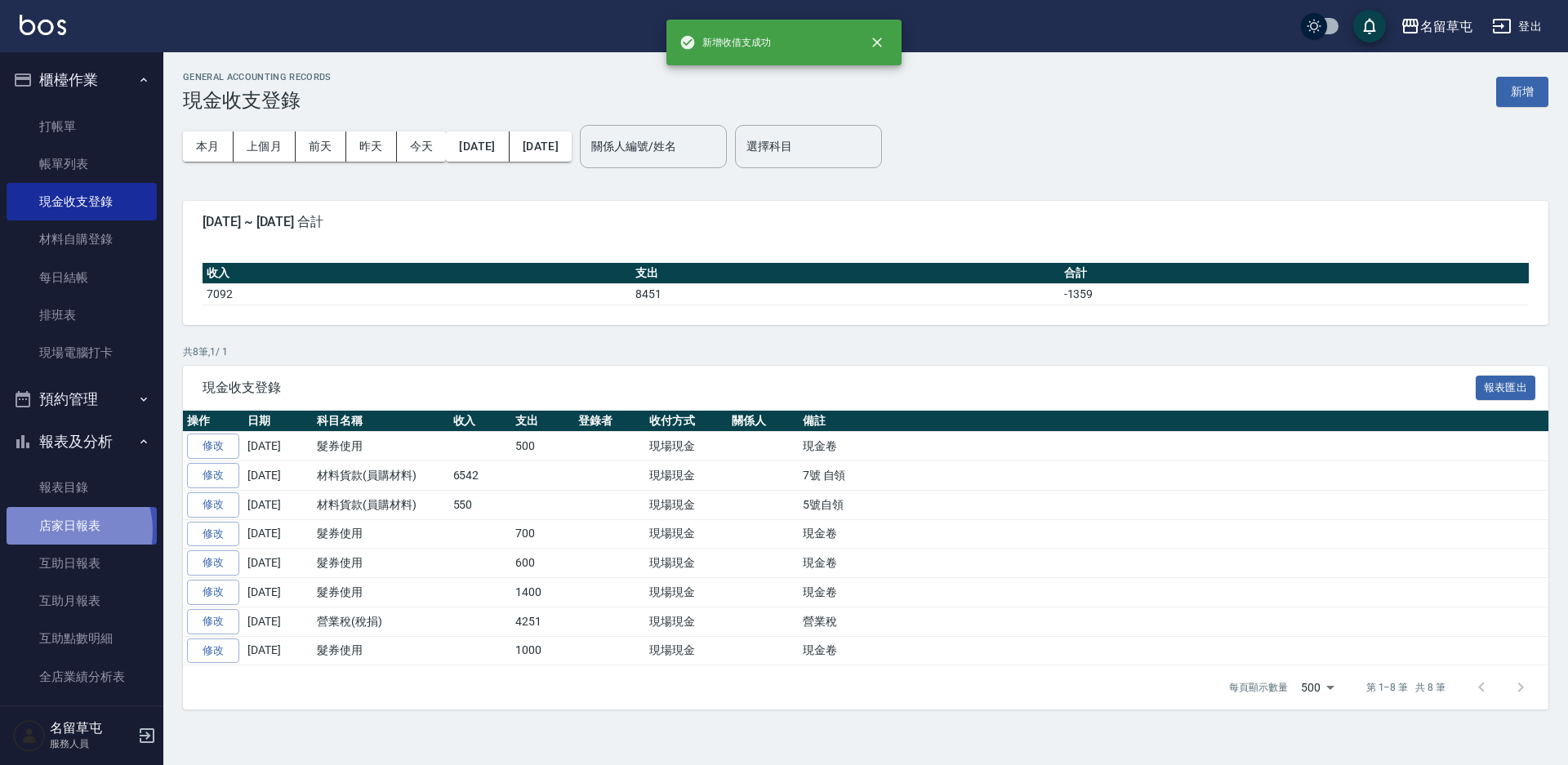
click at [64, 530] on link "店家日報表" at bounding box center [82, 525] width 151 height 37
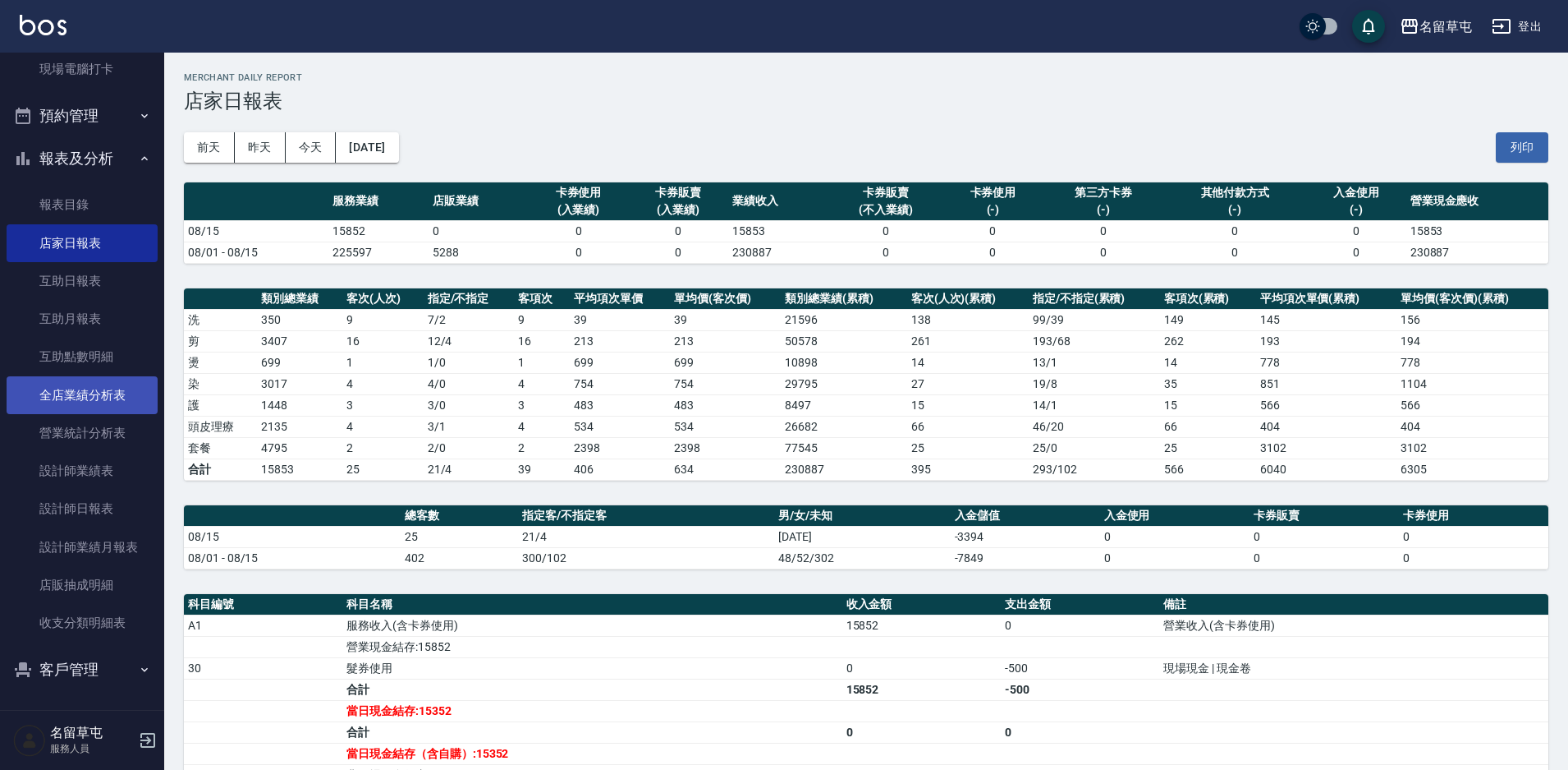
scroll to position [287, 0]
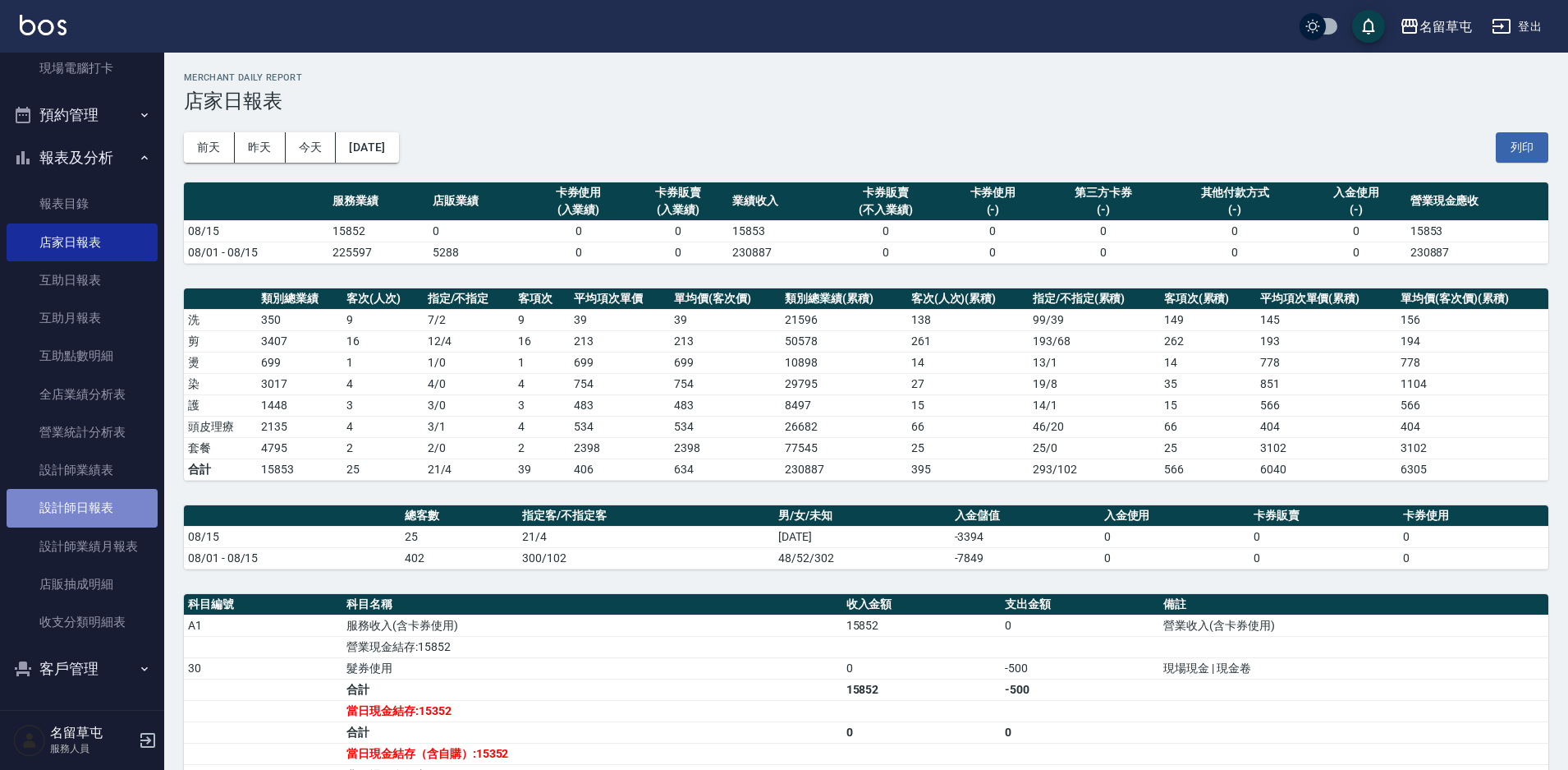
click at [89, 518] on link "設計師日報表" at bounding box center [82, 508] width 151 height 38
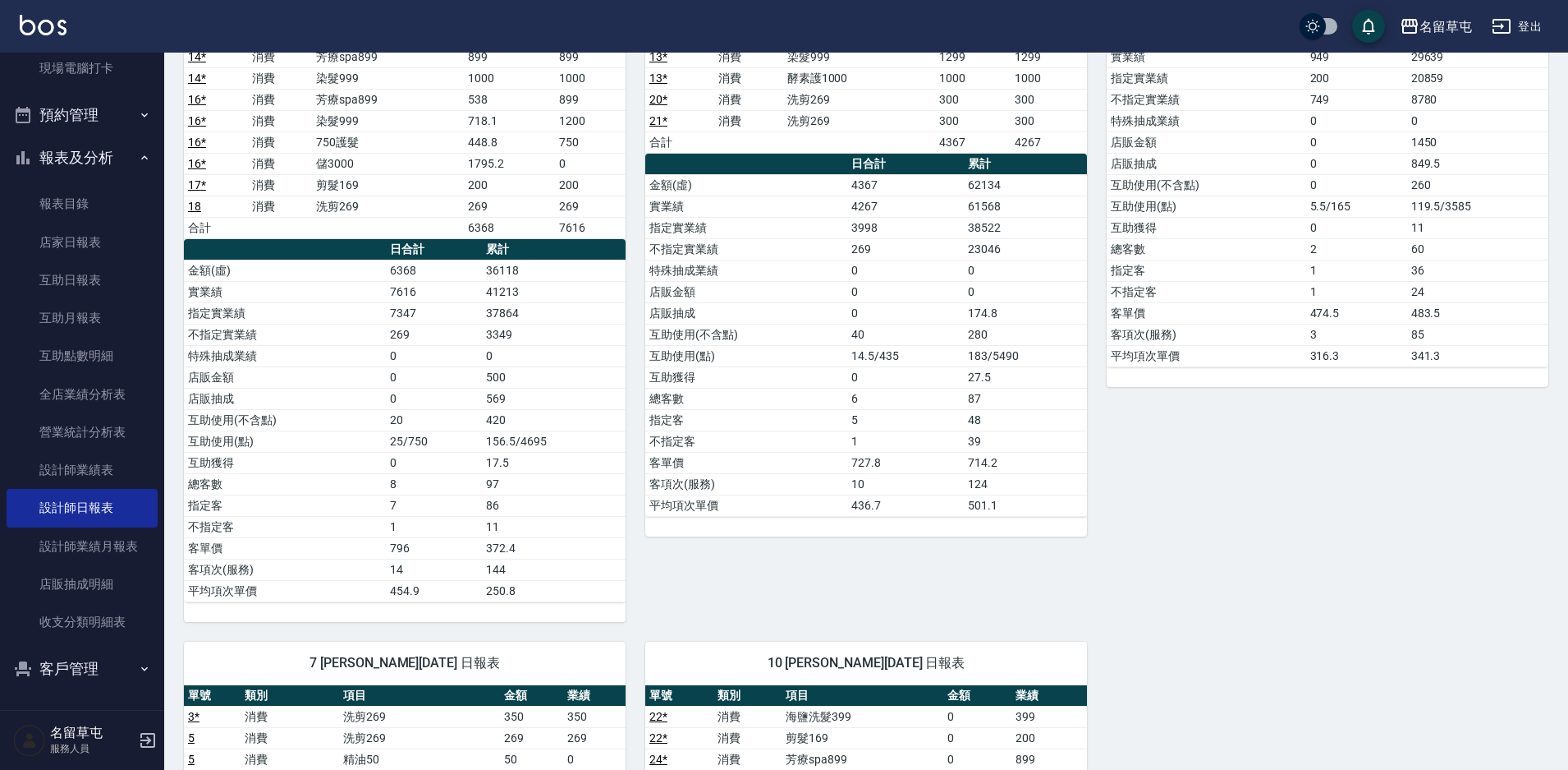
scroll to position [657, 0]
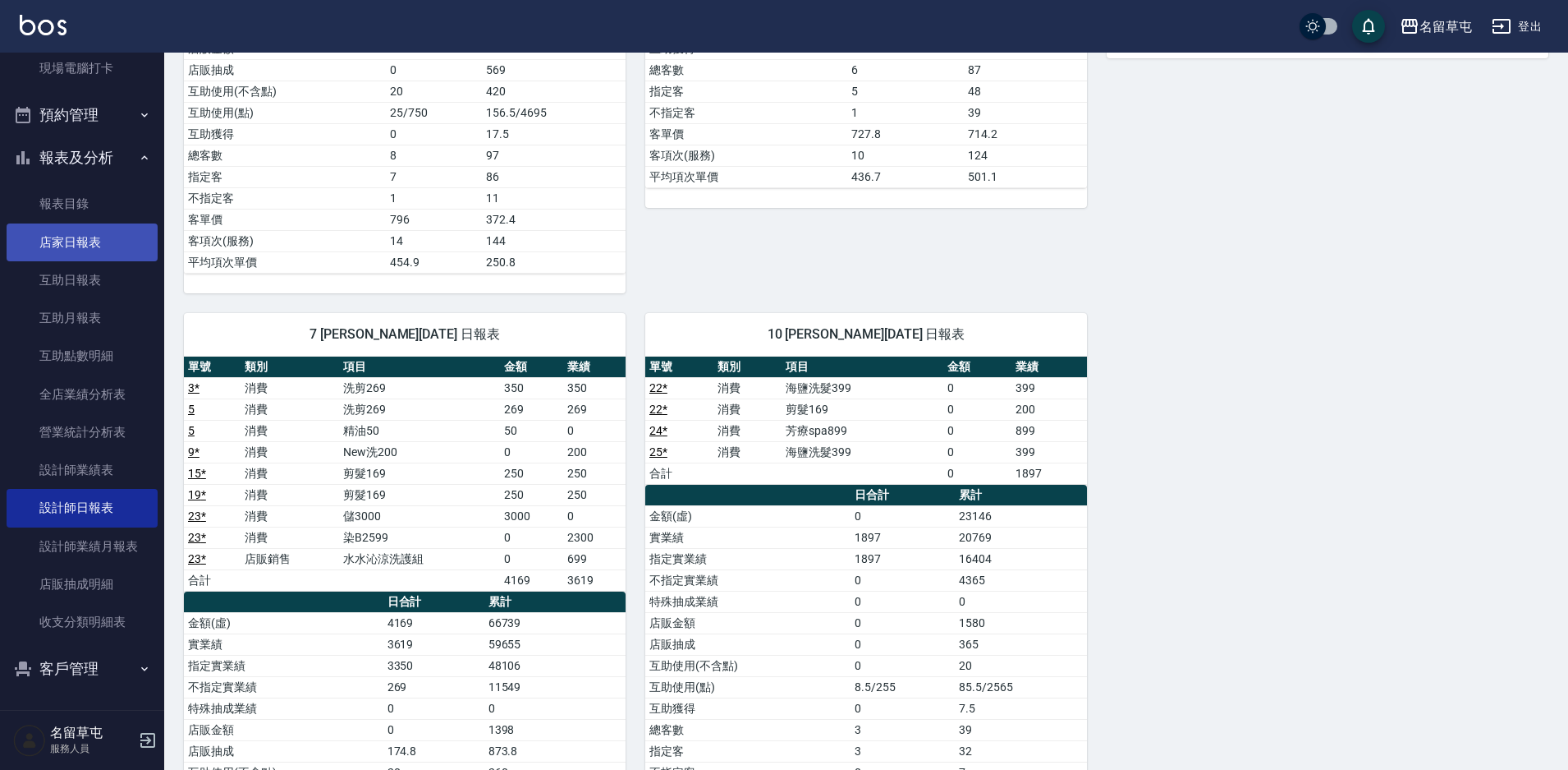
click at [52, 230] on link "店家日報表" at bounding box center [82, 242] width 151 height 38
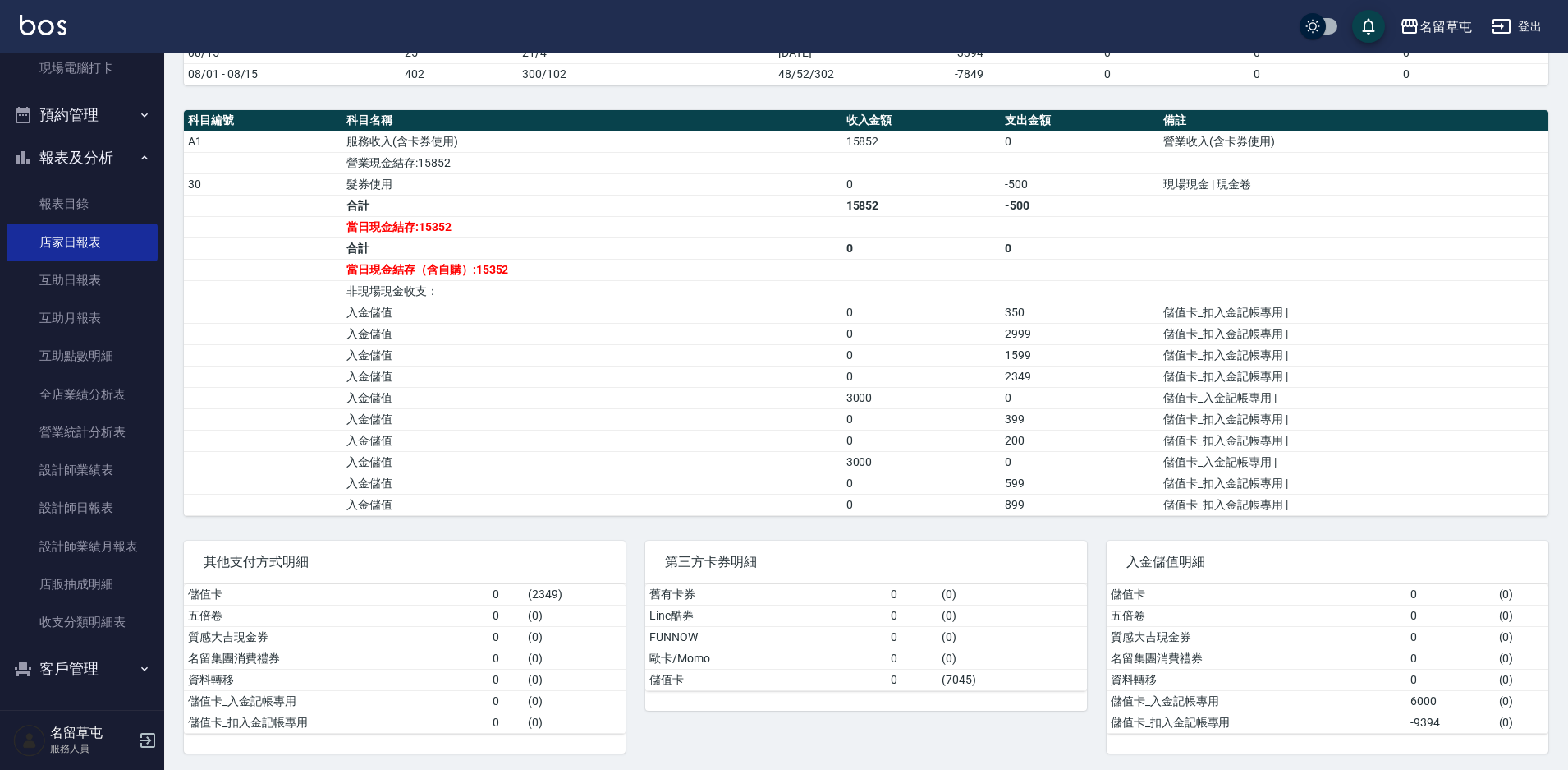
scroll to position [487, 0]
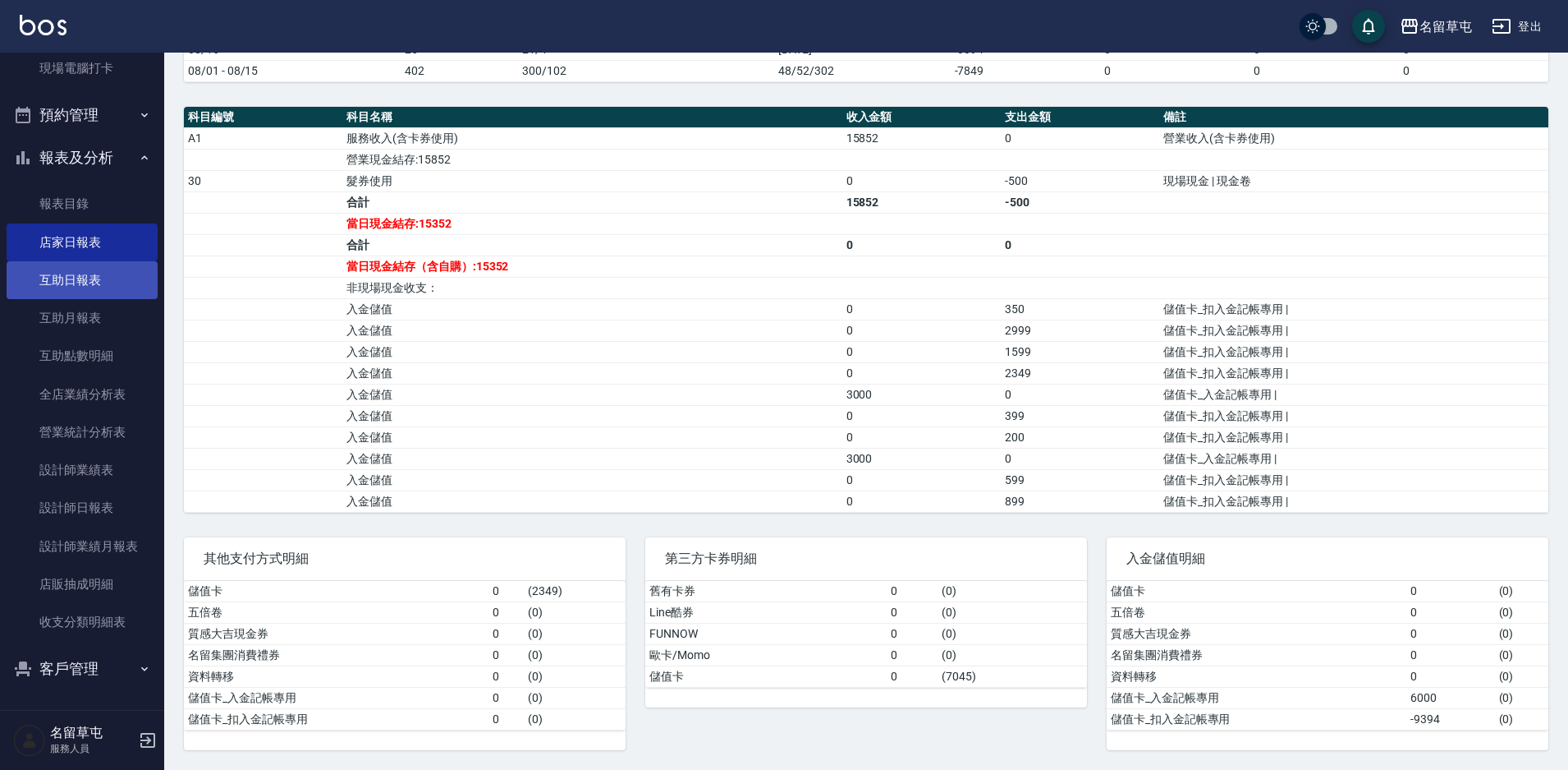
click at [38, 272] on link "互助日報表" at bounding box center [82, 280] width 151 height 38
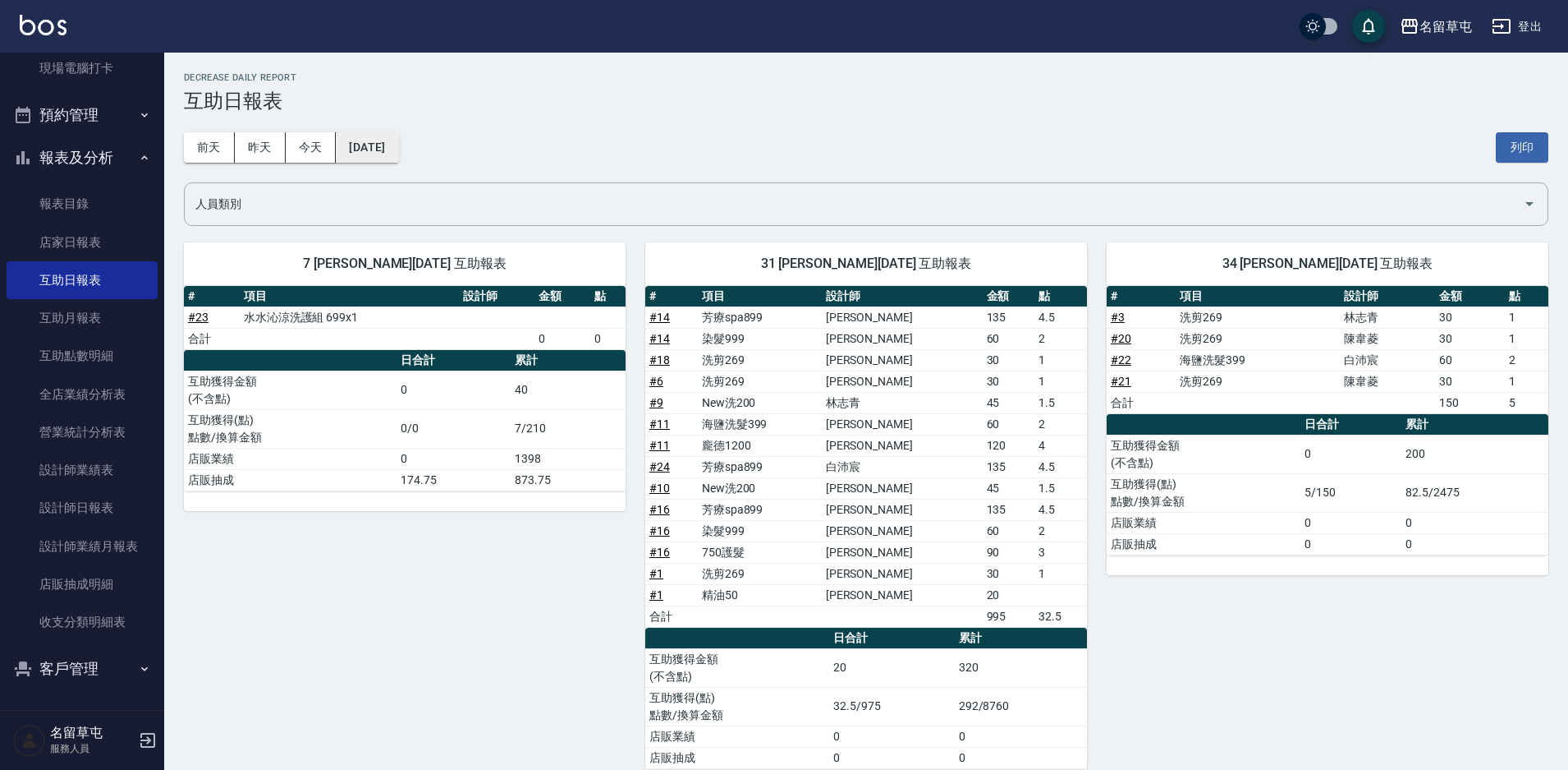
click at [399, 151] on button "[DATE]" at bounding box center [367, 147] width 62 height 31
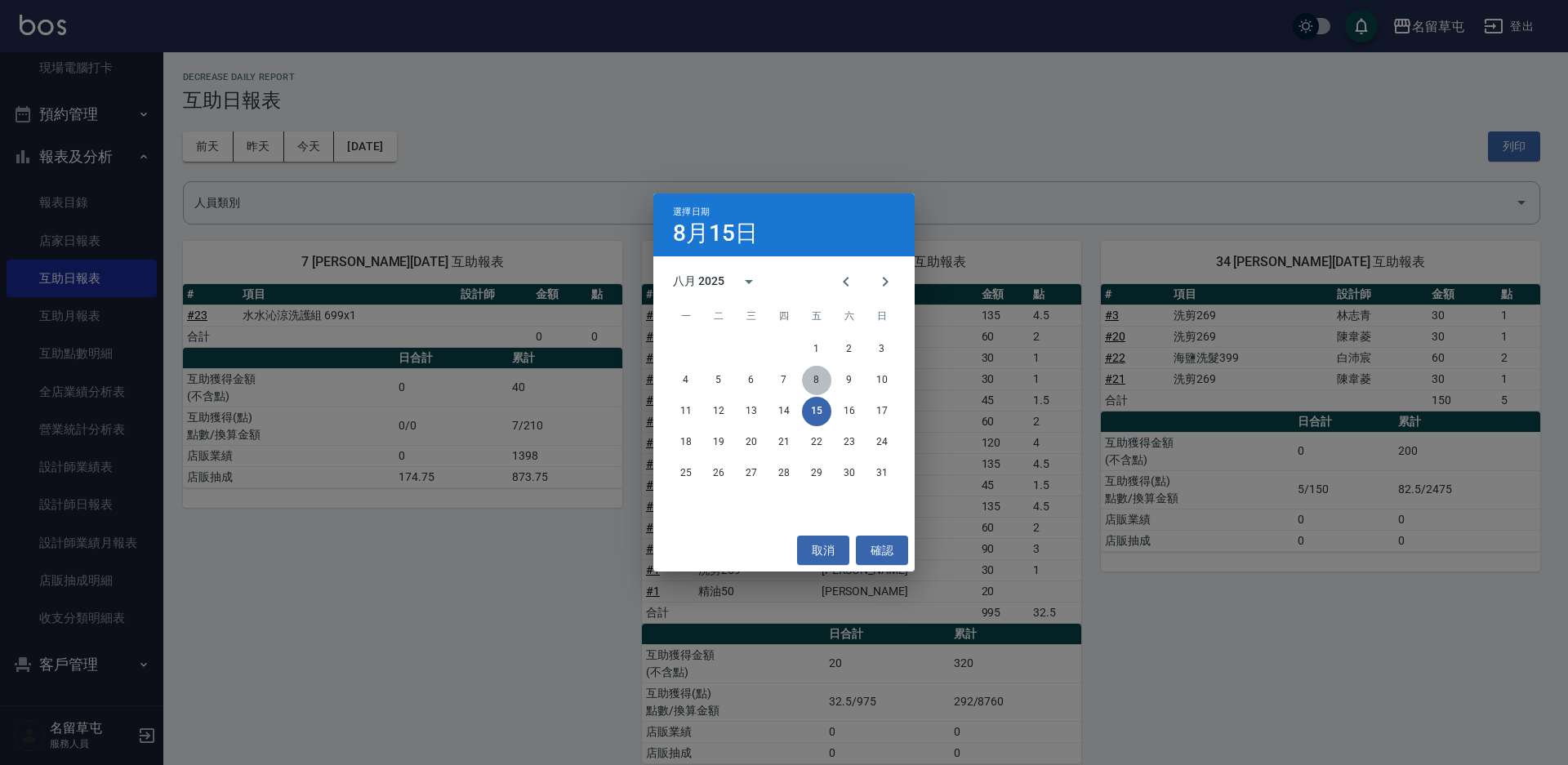
click at [811, 377] on button "8" at bounding box center [816, 381] width 30 height 29
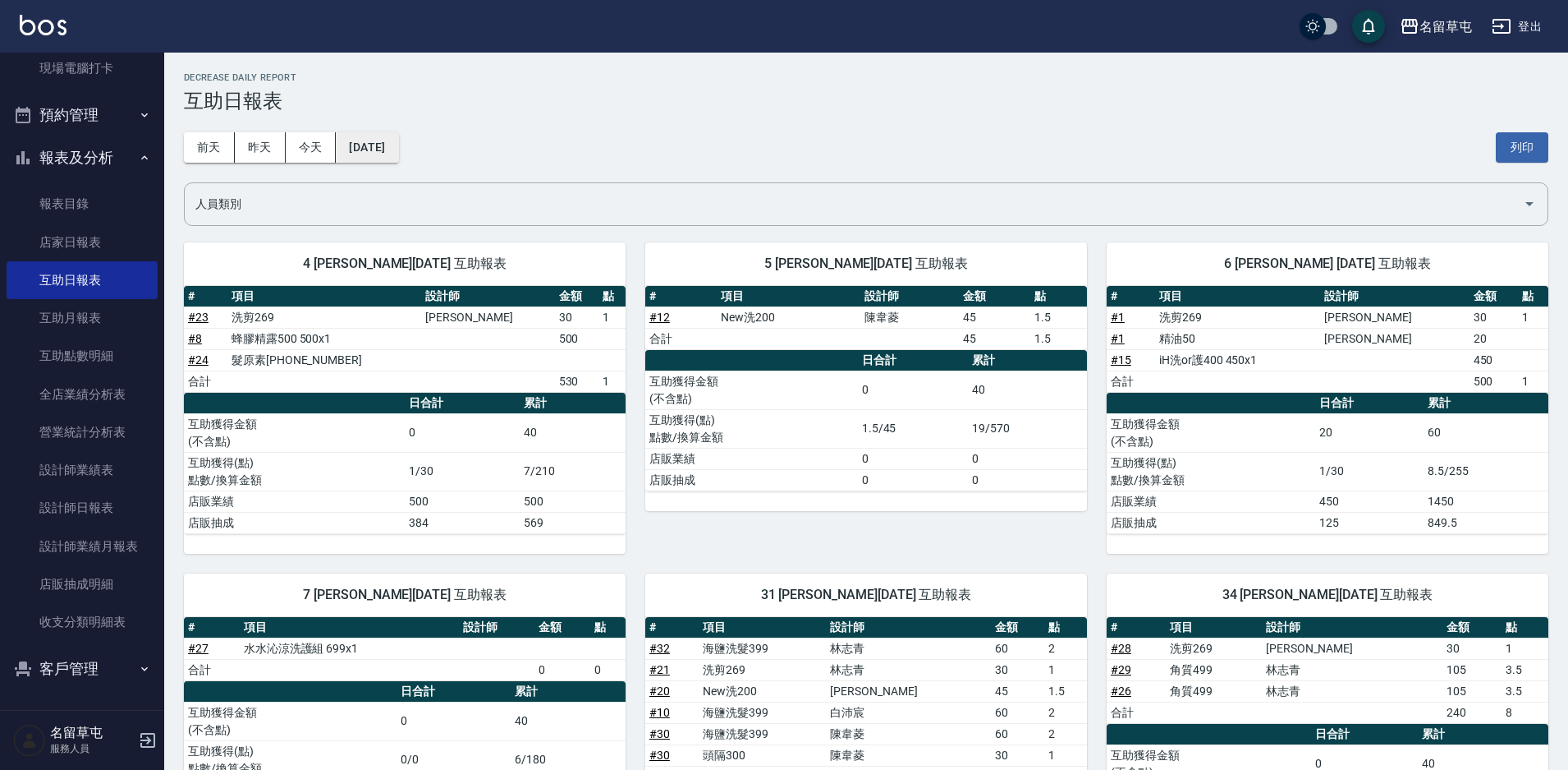
click at [380, 140] on button "[DATE]" at bounding box center [367, 147] width 62 height 31
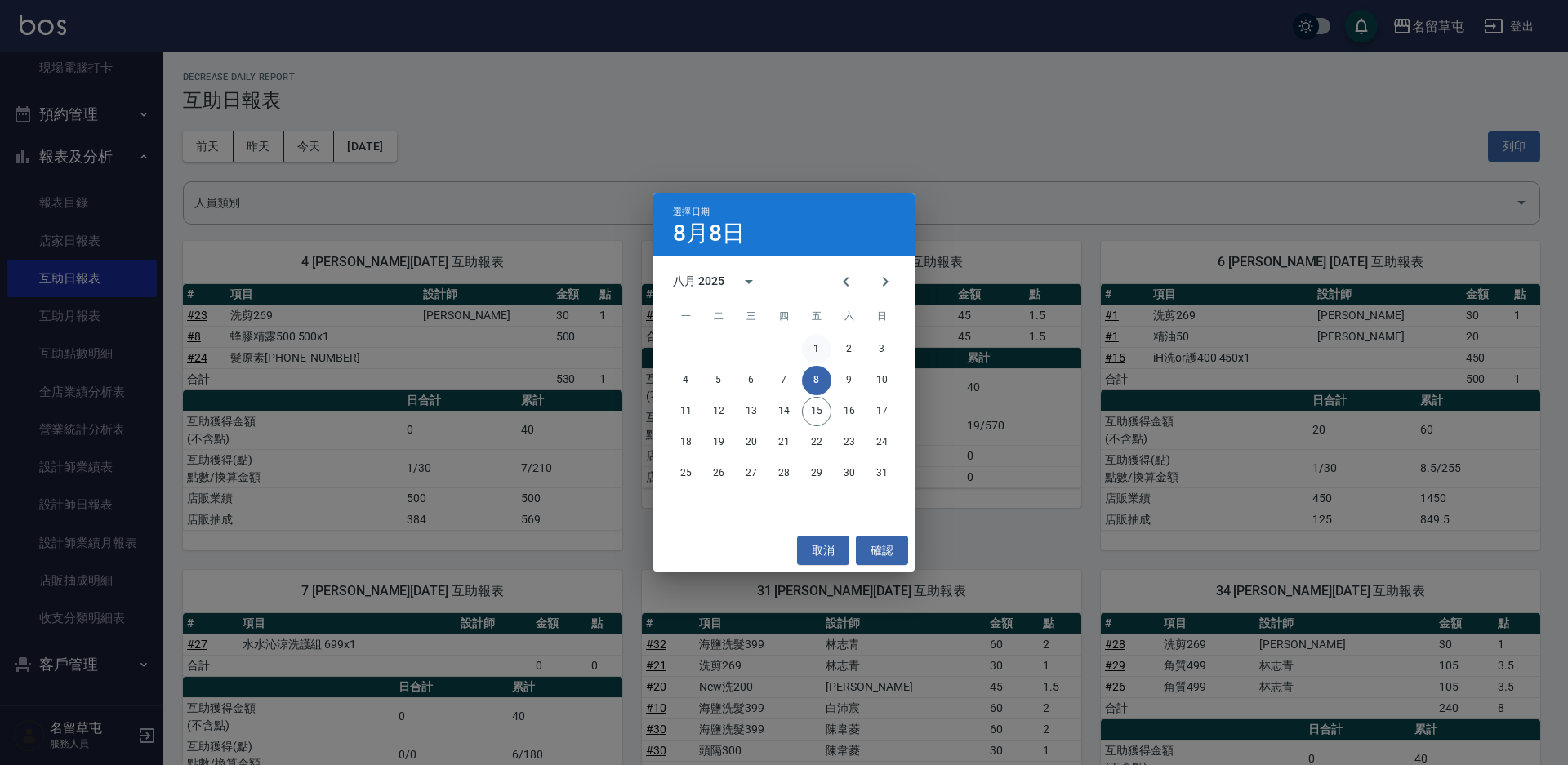
click at [814, 344] on button "1" at bounding box center [816, 349] width 30 height 29
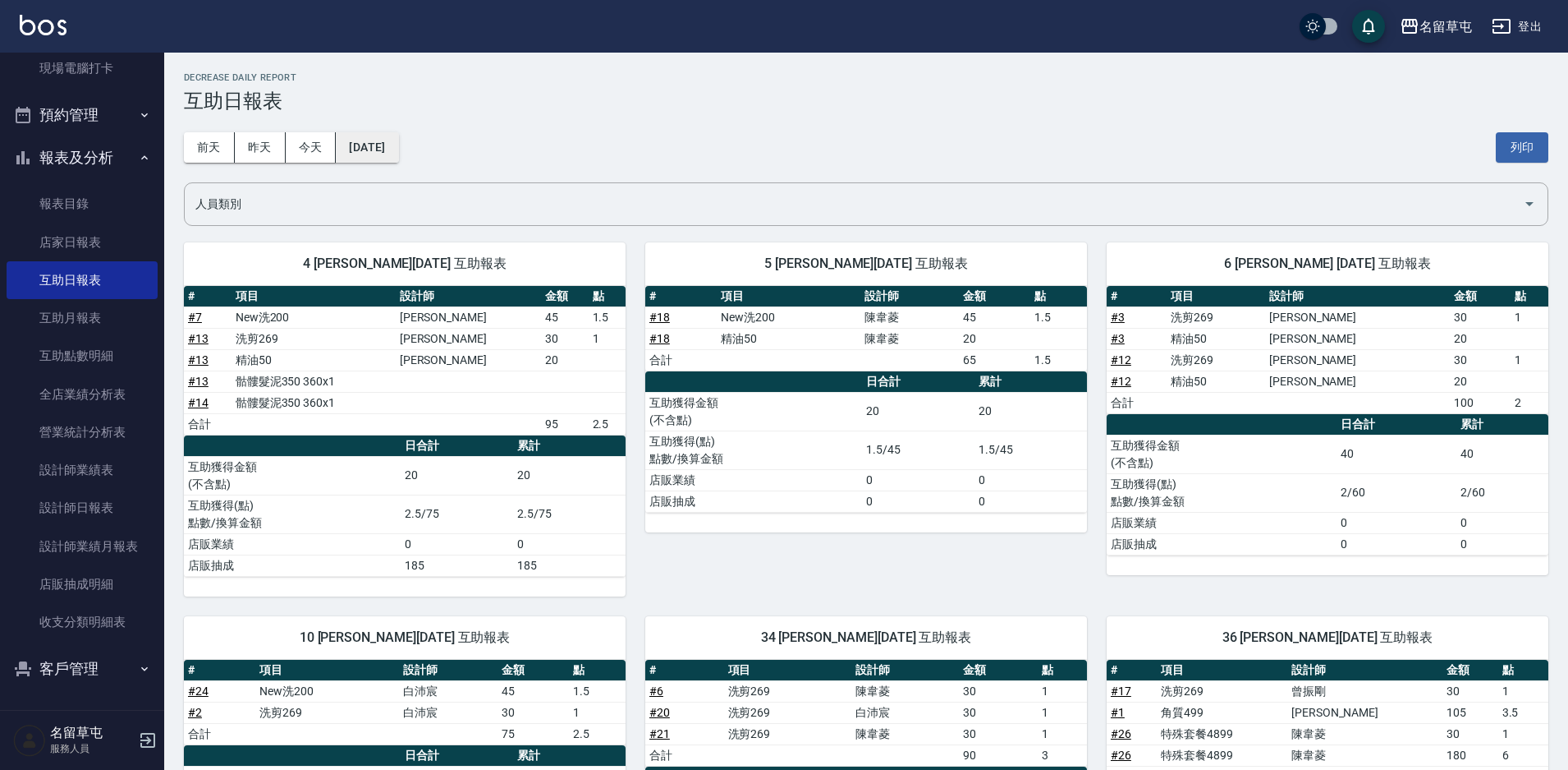
click at [377, 157] on button "[DATE]" at bounding box center [367, 147] width 62 height 31
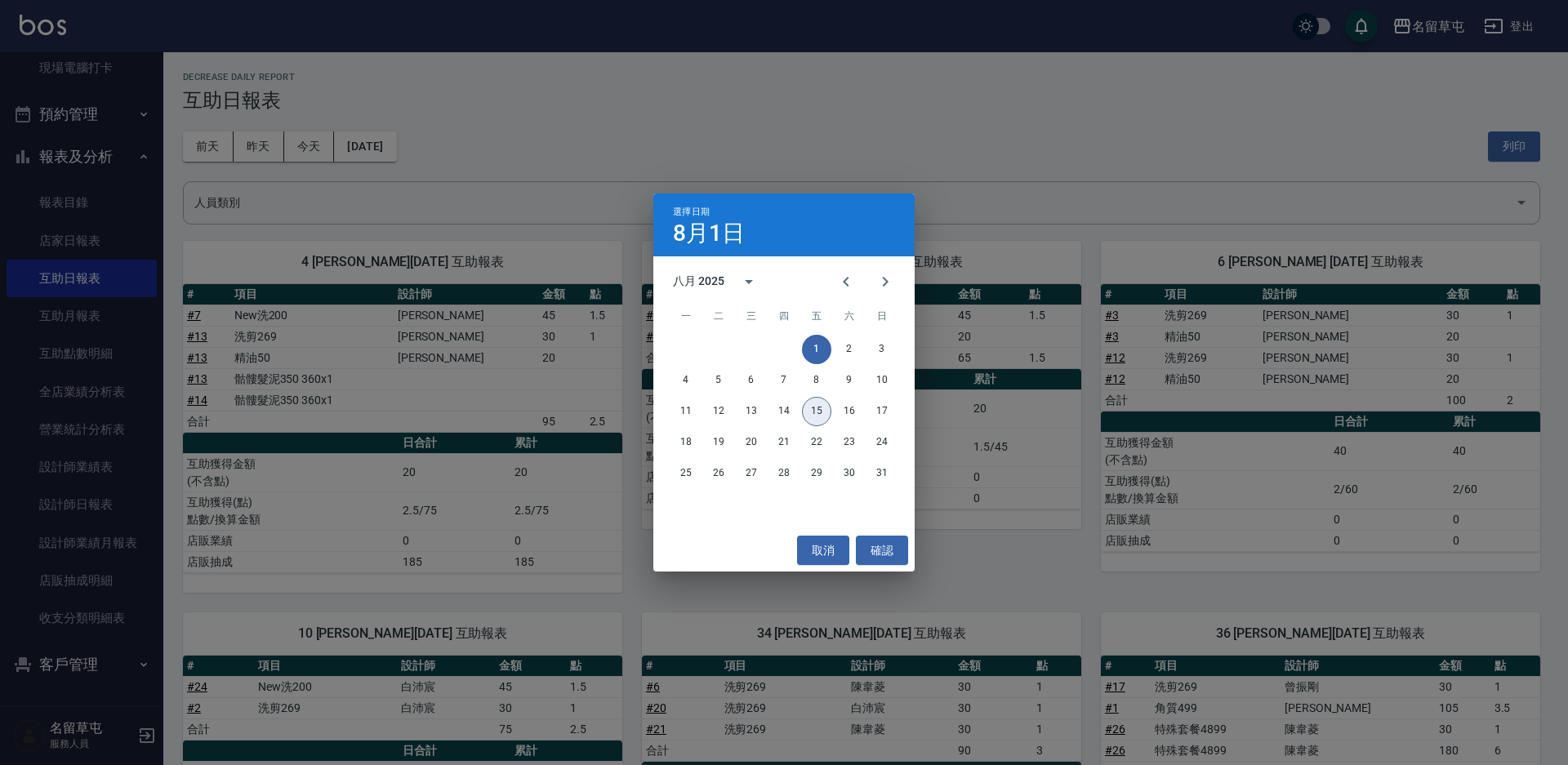
click at [811, 404] on button "15" at bounding box center [816, 411] width 30 height 29
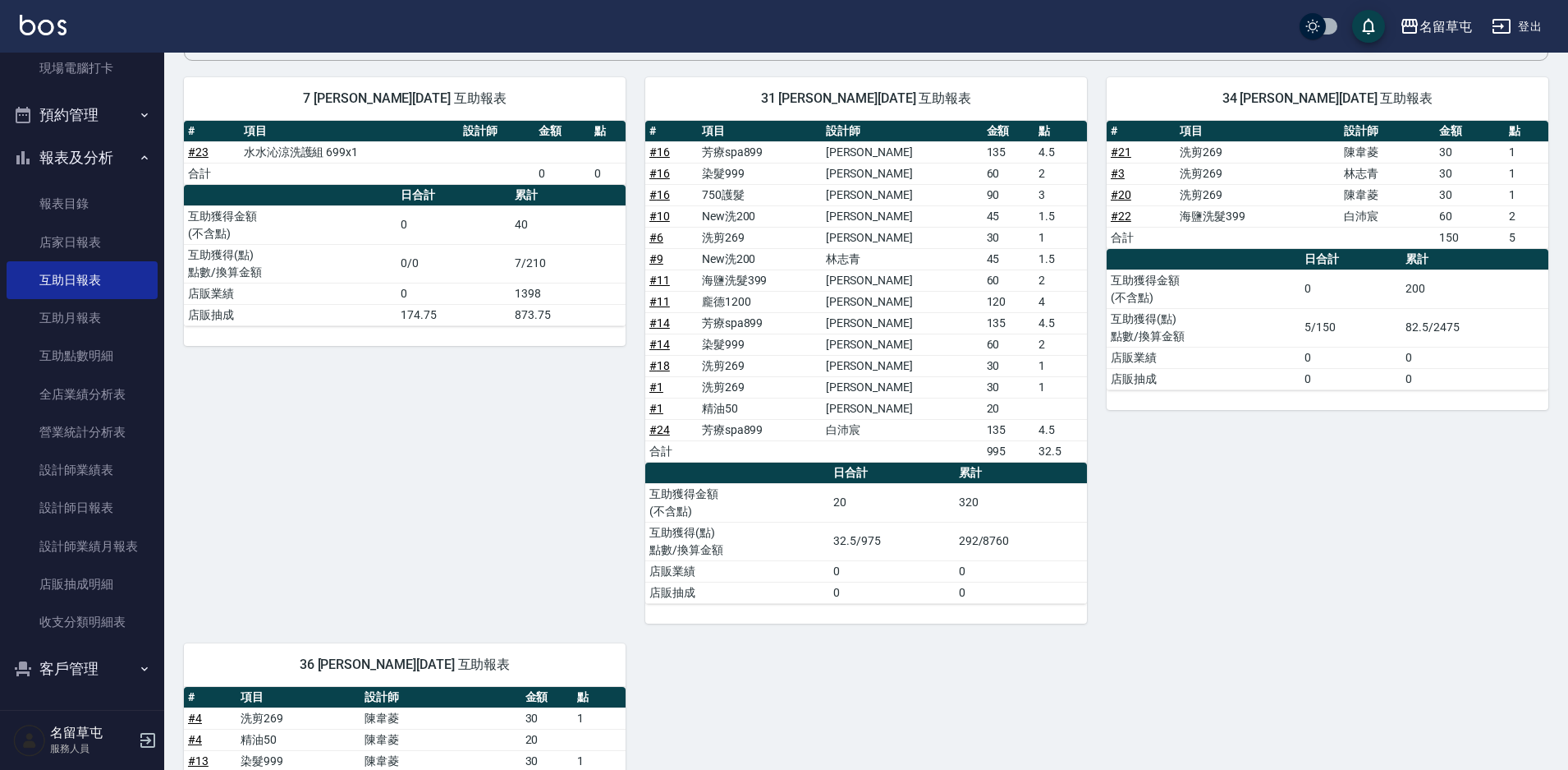
scroll to position [164, 0]
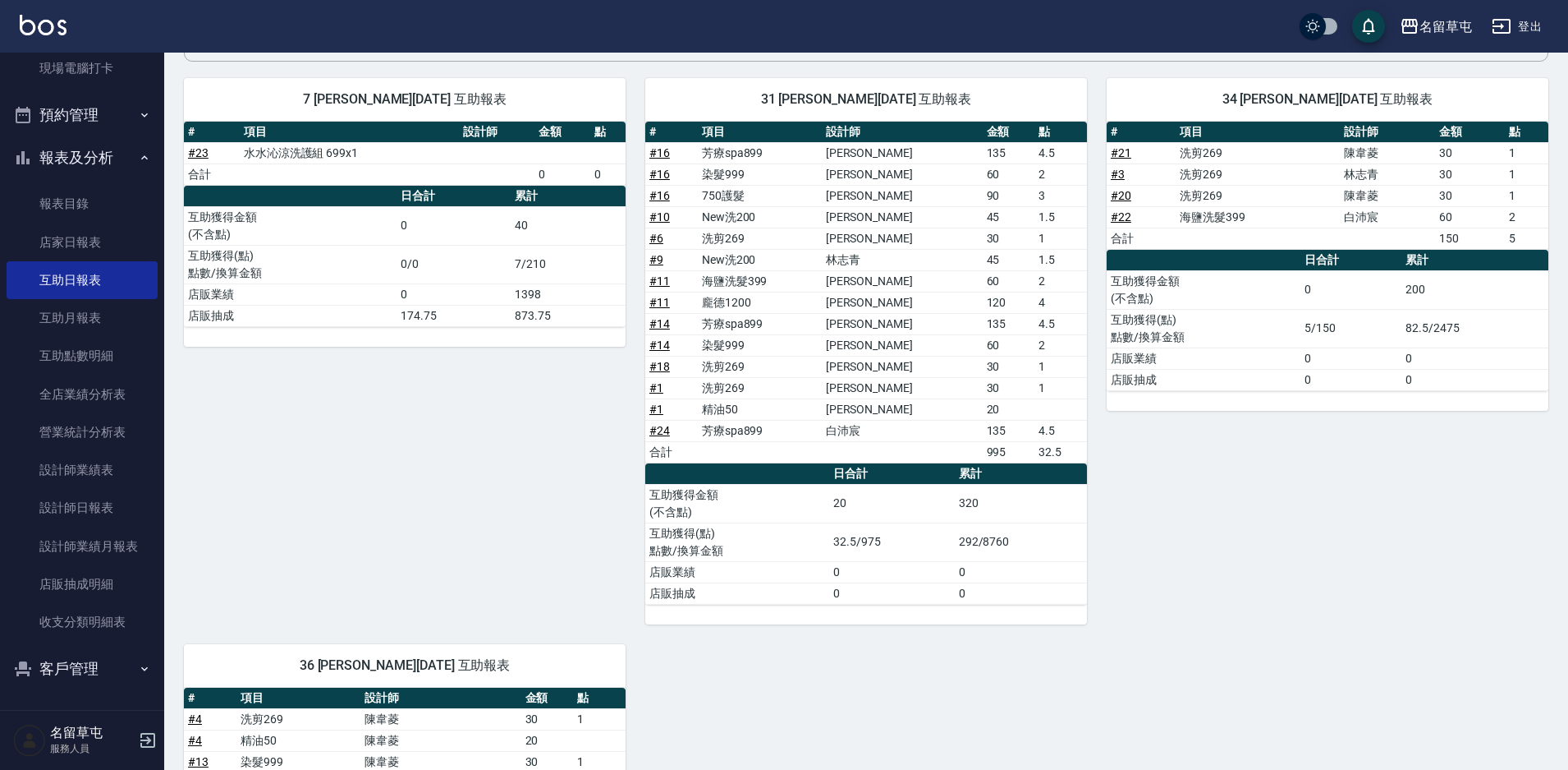
click at [819, 401] on td "精油50" at bounding box center [760, 410] width 124 height 22
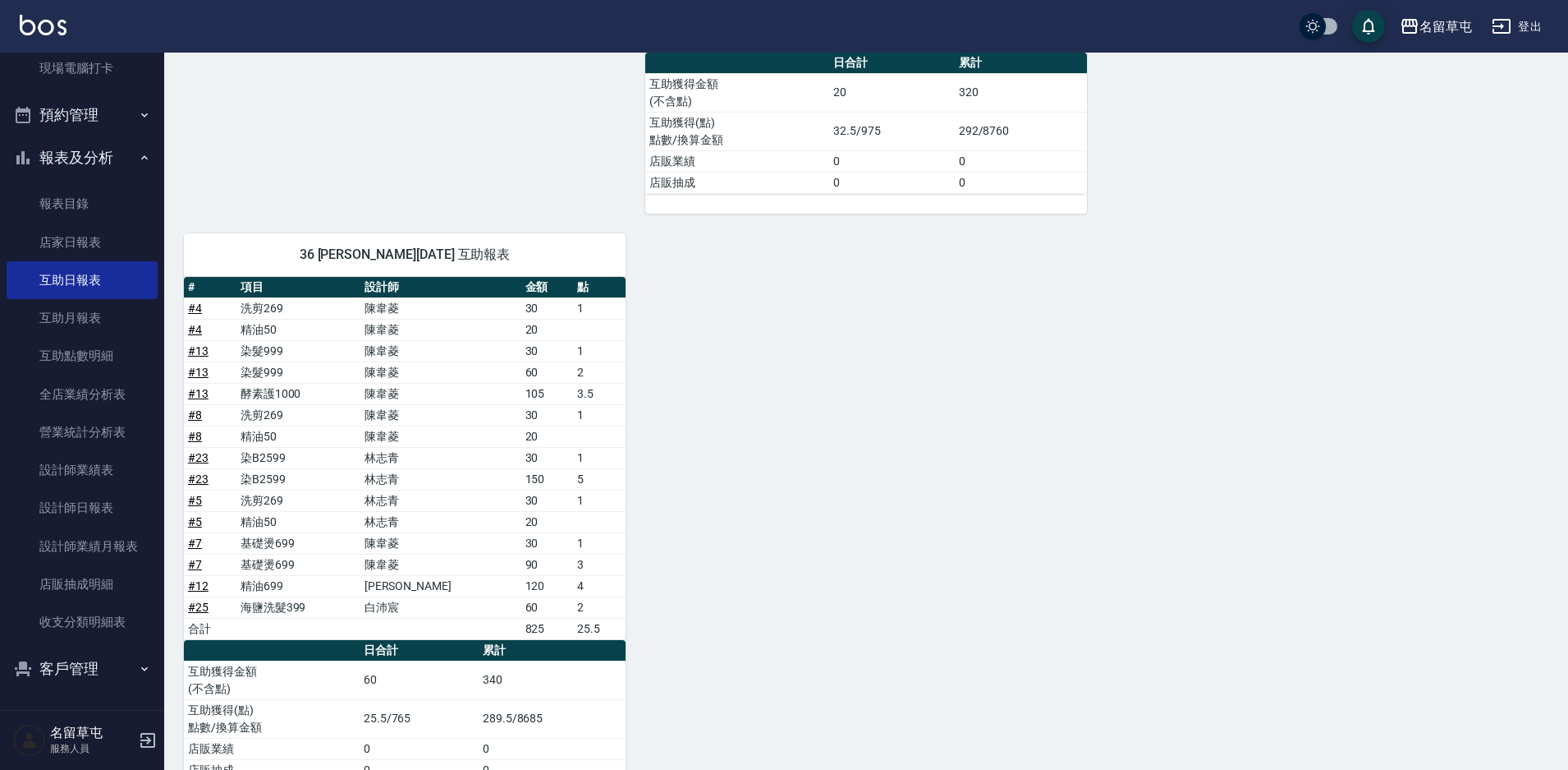
scroll to position [0, 0]
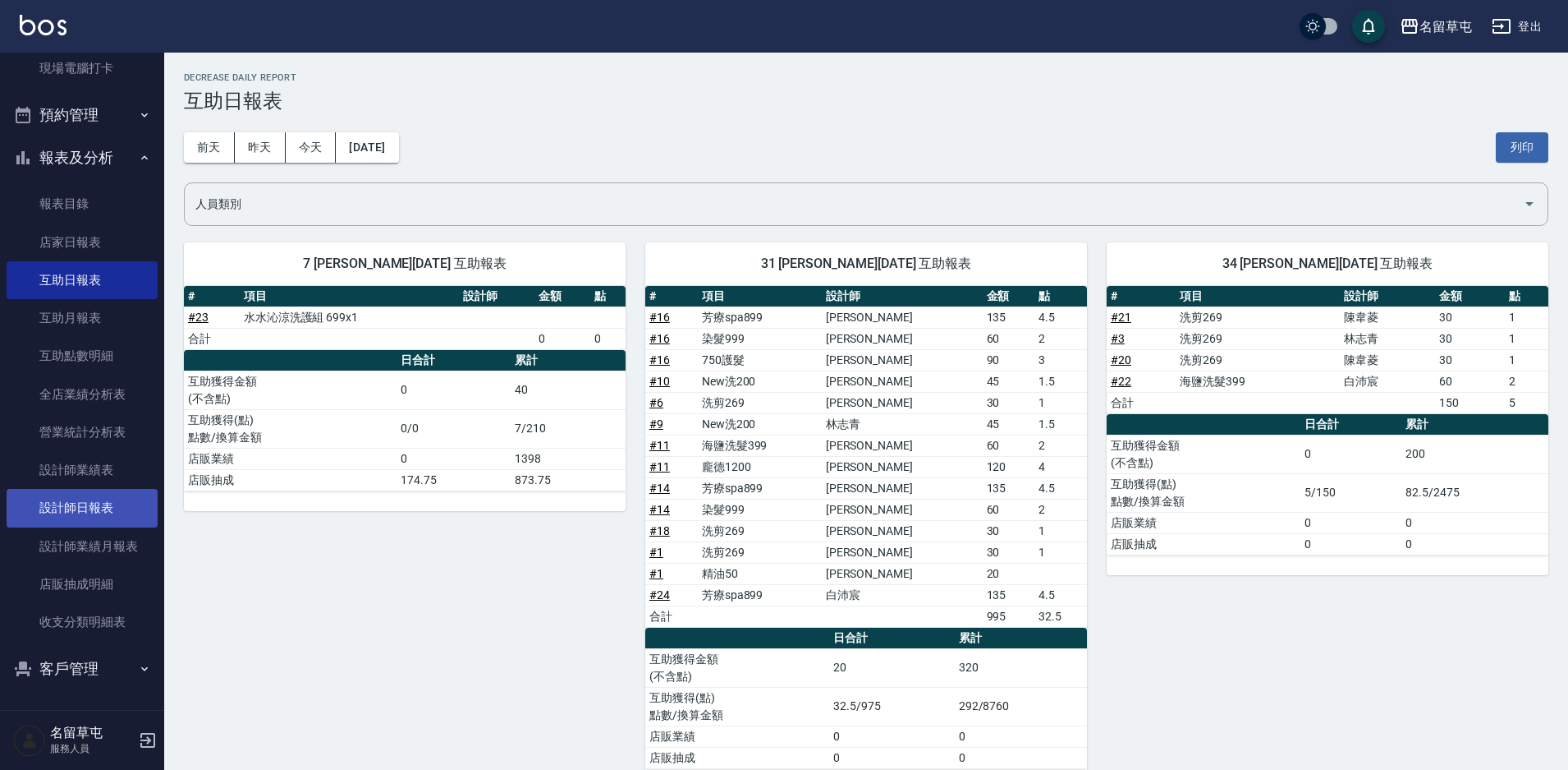
click at [95, 506] on link "設計師日報表" at bounding box center [82, 508] width 151 height 38
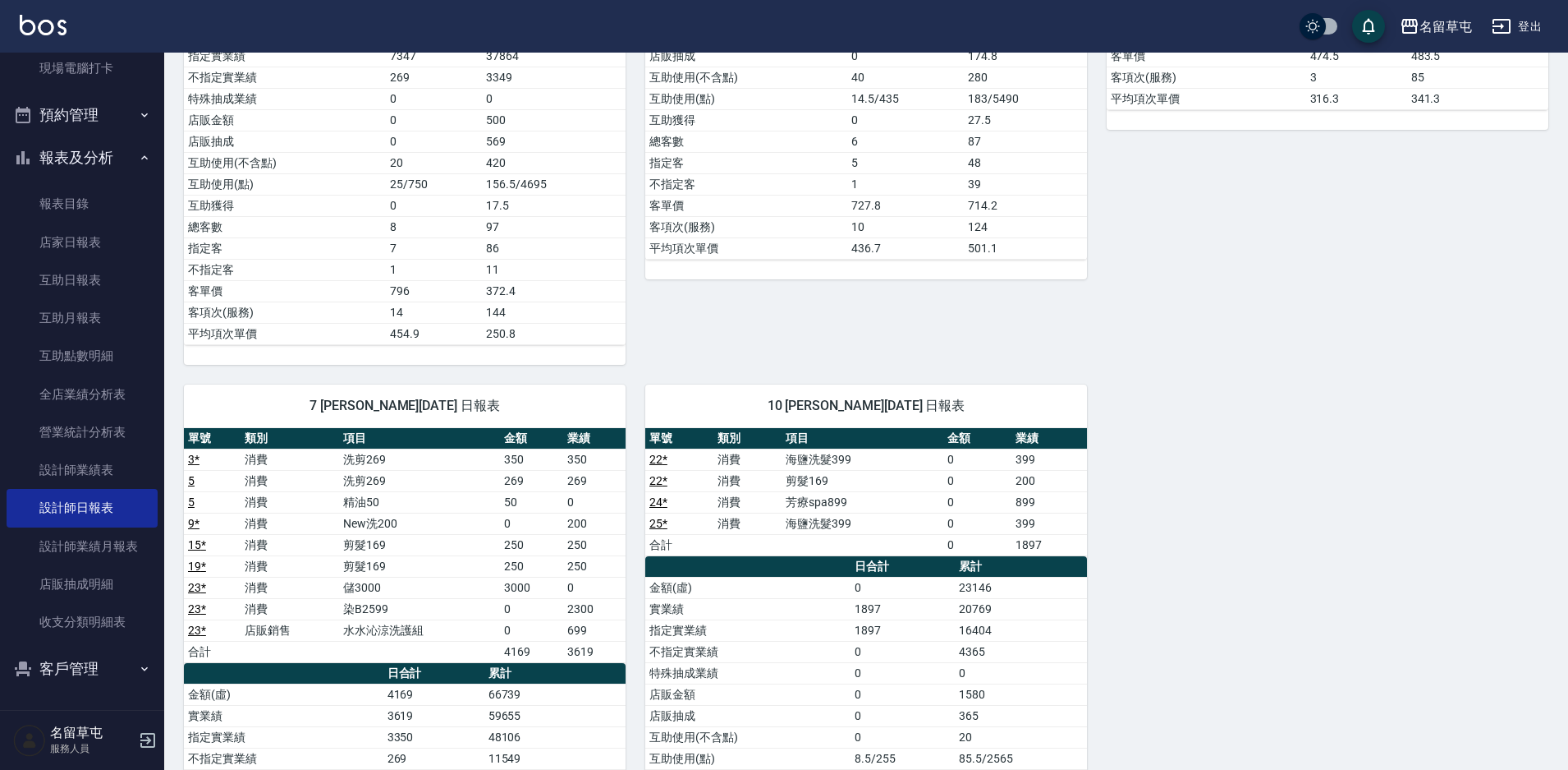
scroll to position [657, 0]
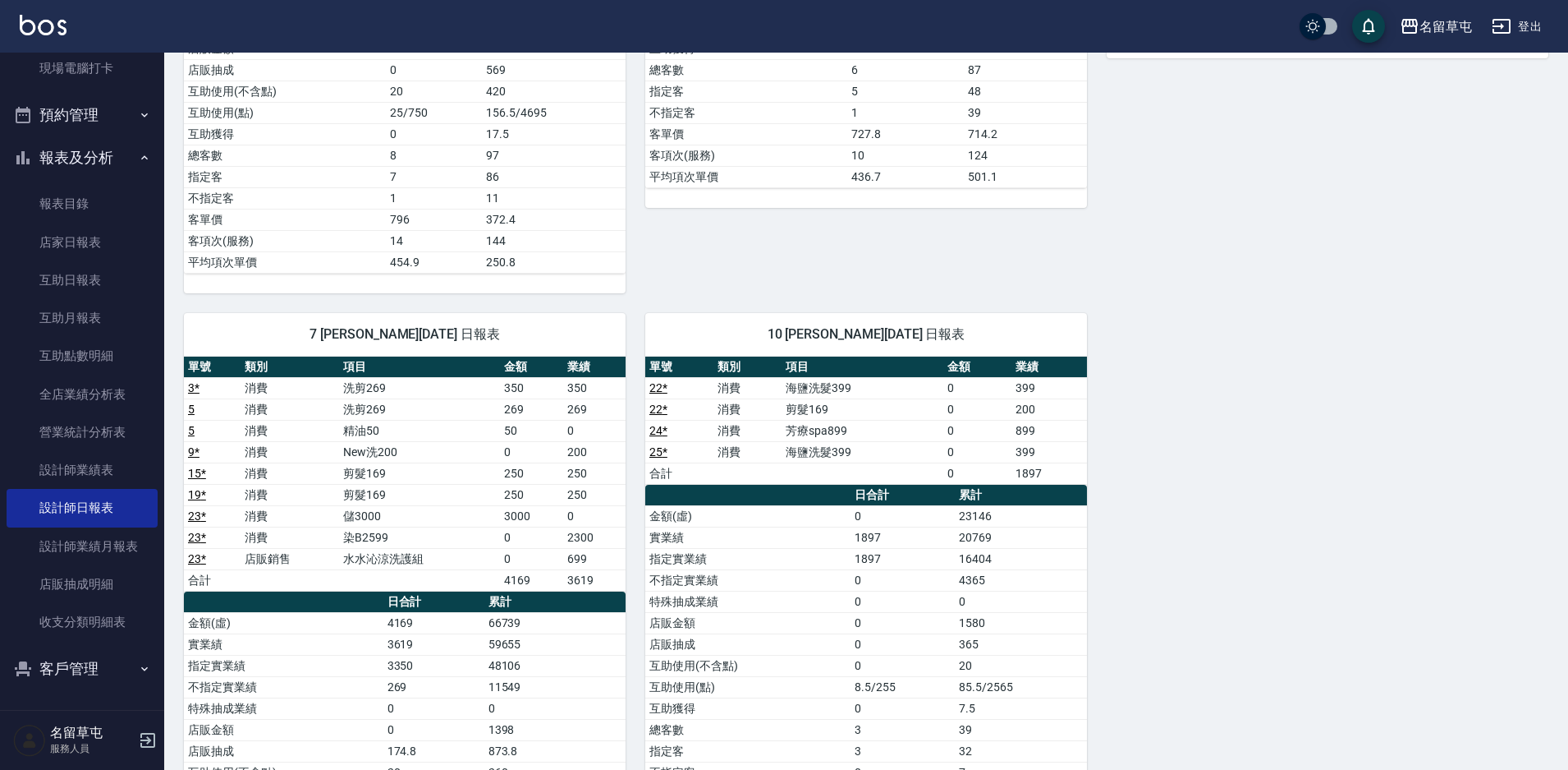
click at [856, 433] on td "芳療spa899" at bounding box center [863, 431] width 162 height 22
